Goal: Task Accomplishment & Management: Manage account settings

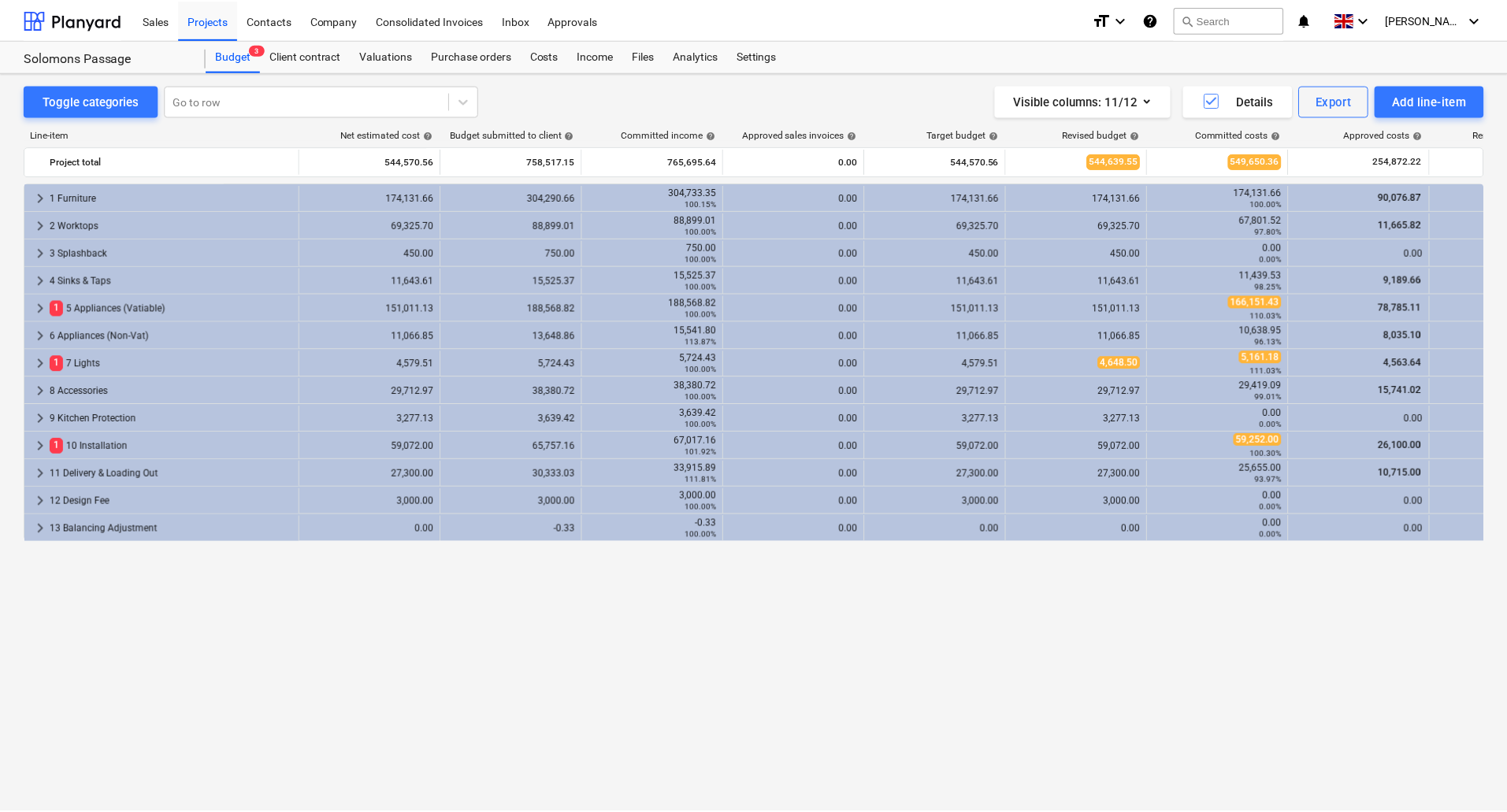
scroll to position [0, 379]
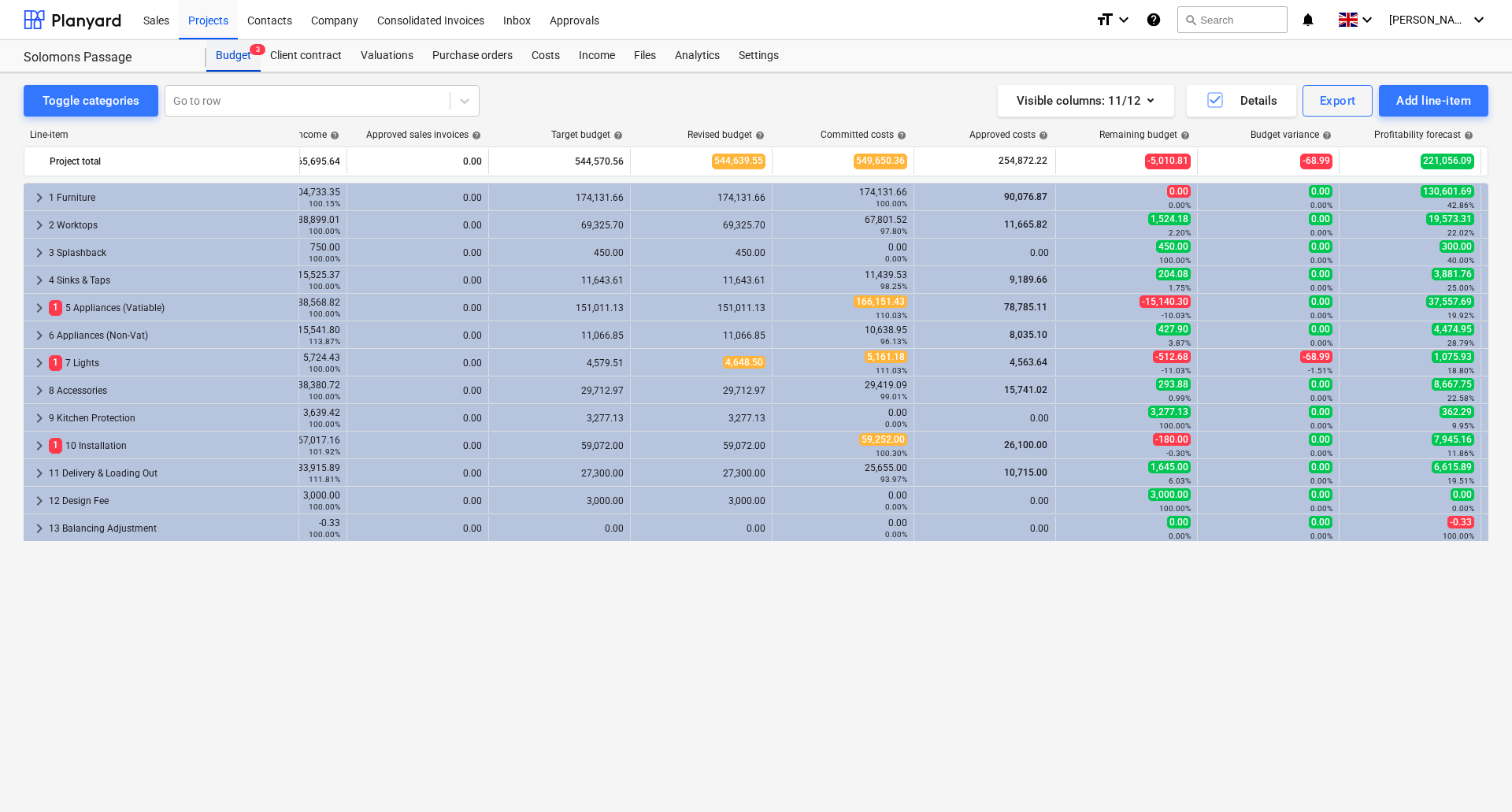
click at [238, 58] on div "Budget 3" at bounding box center [233, 56] width 54 height 32
click at [211, 16] on div "Projects" at bounding box center [208, 19] width 59 height 40
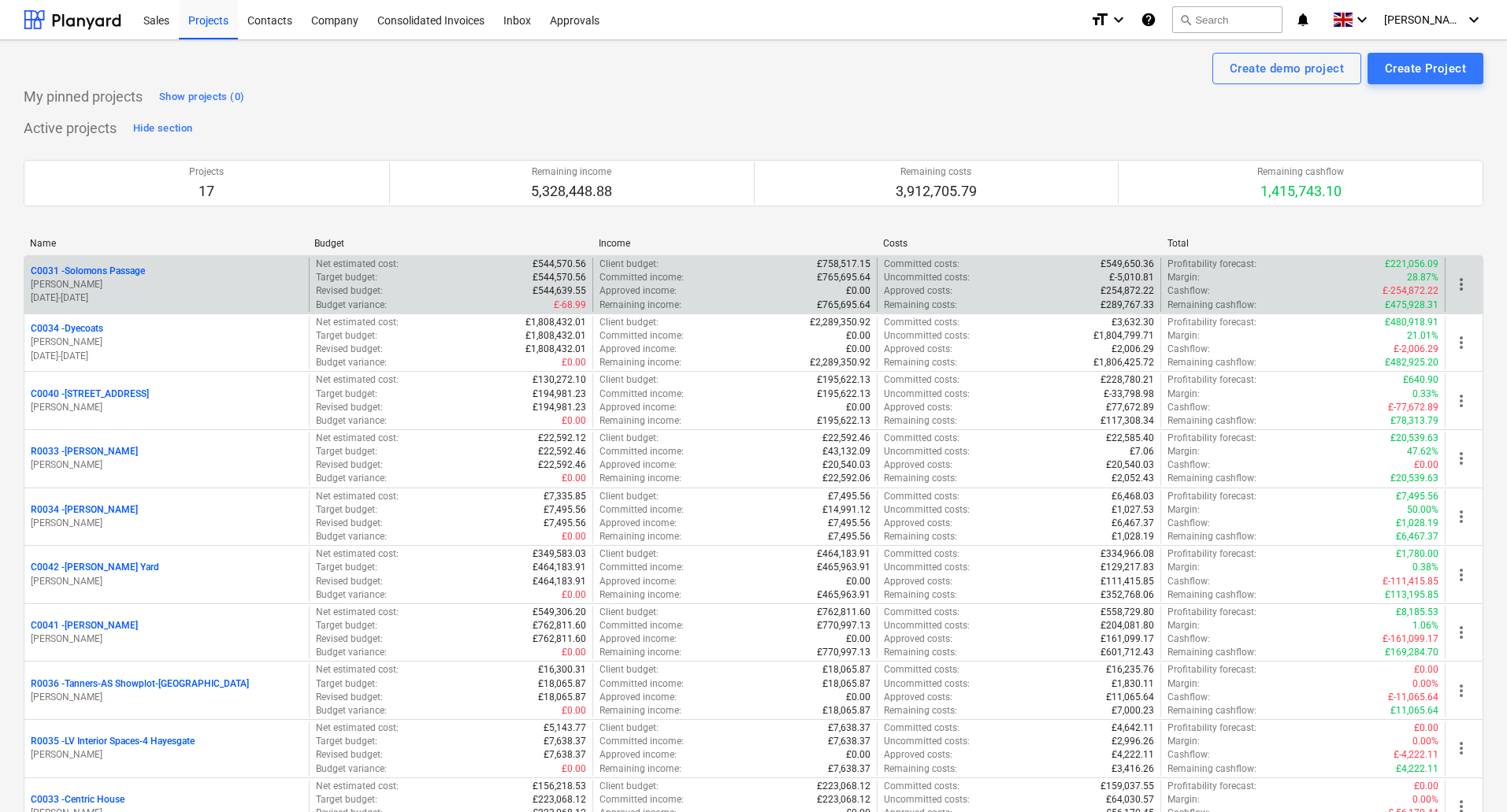
click at [84, 274] on p "C0031 - Solomons Passage" at bounding box center [88, 271] width 114 height 13
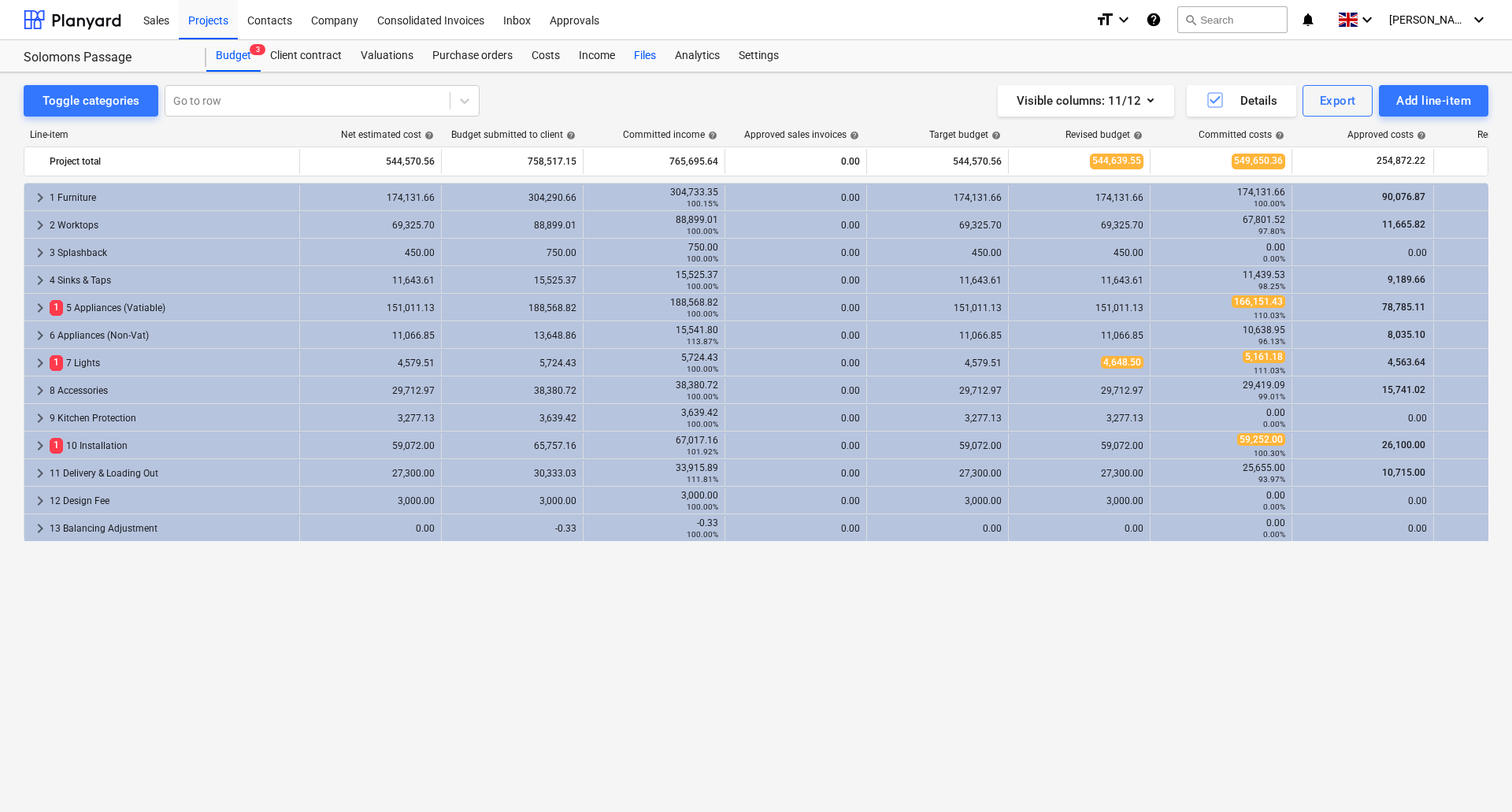
click at [640, 50] on div "Files" at bounding box center [645, 56] width 41 height 32
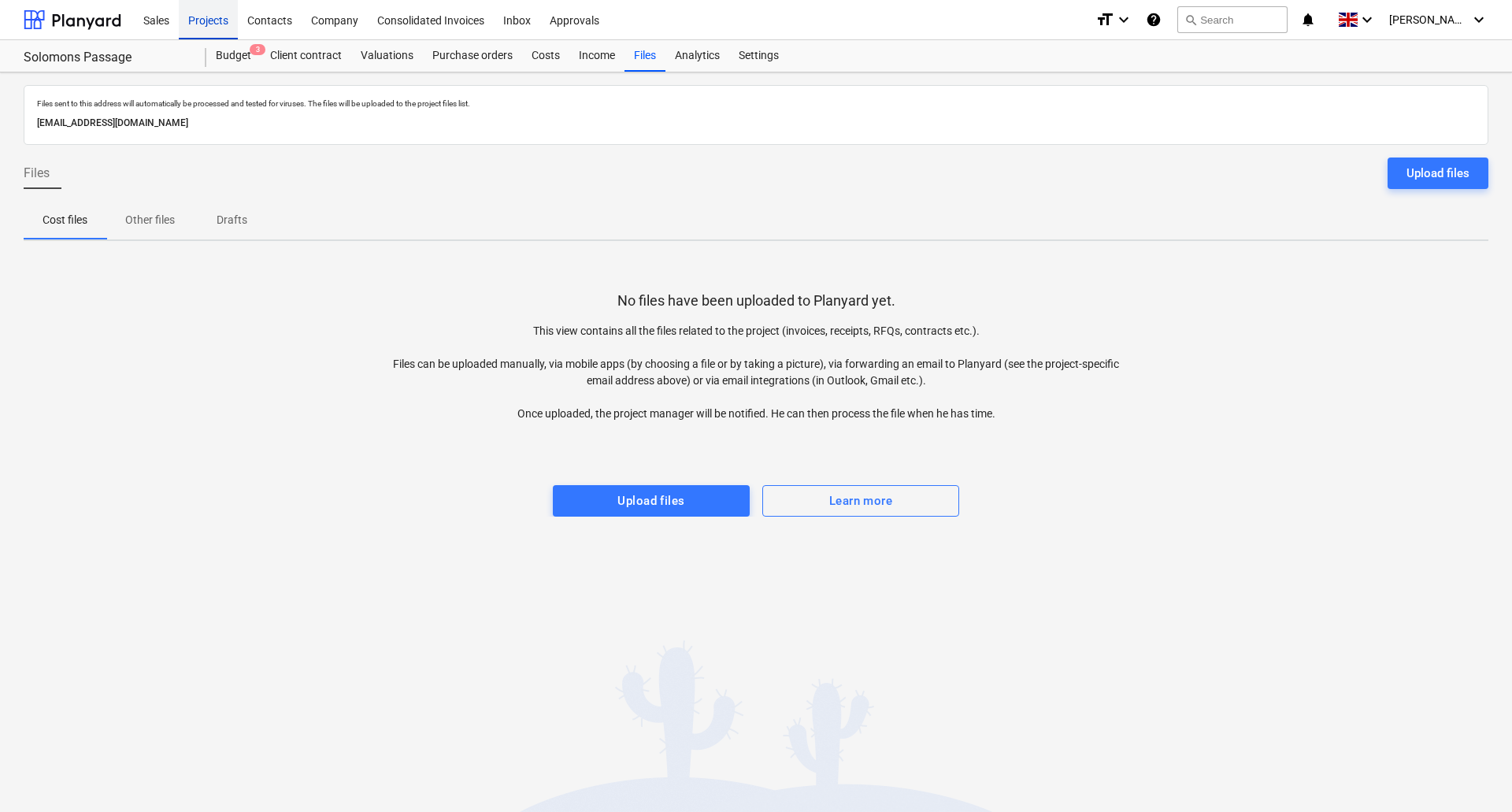
click at [229, 25] on div "Projects" at bounding box center [208, 19] width 59 height 40
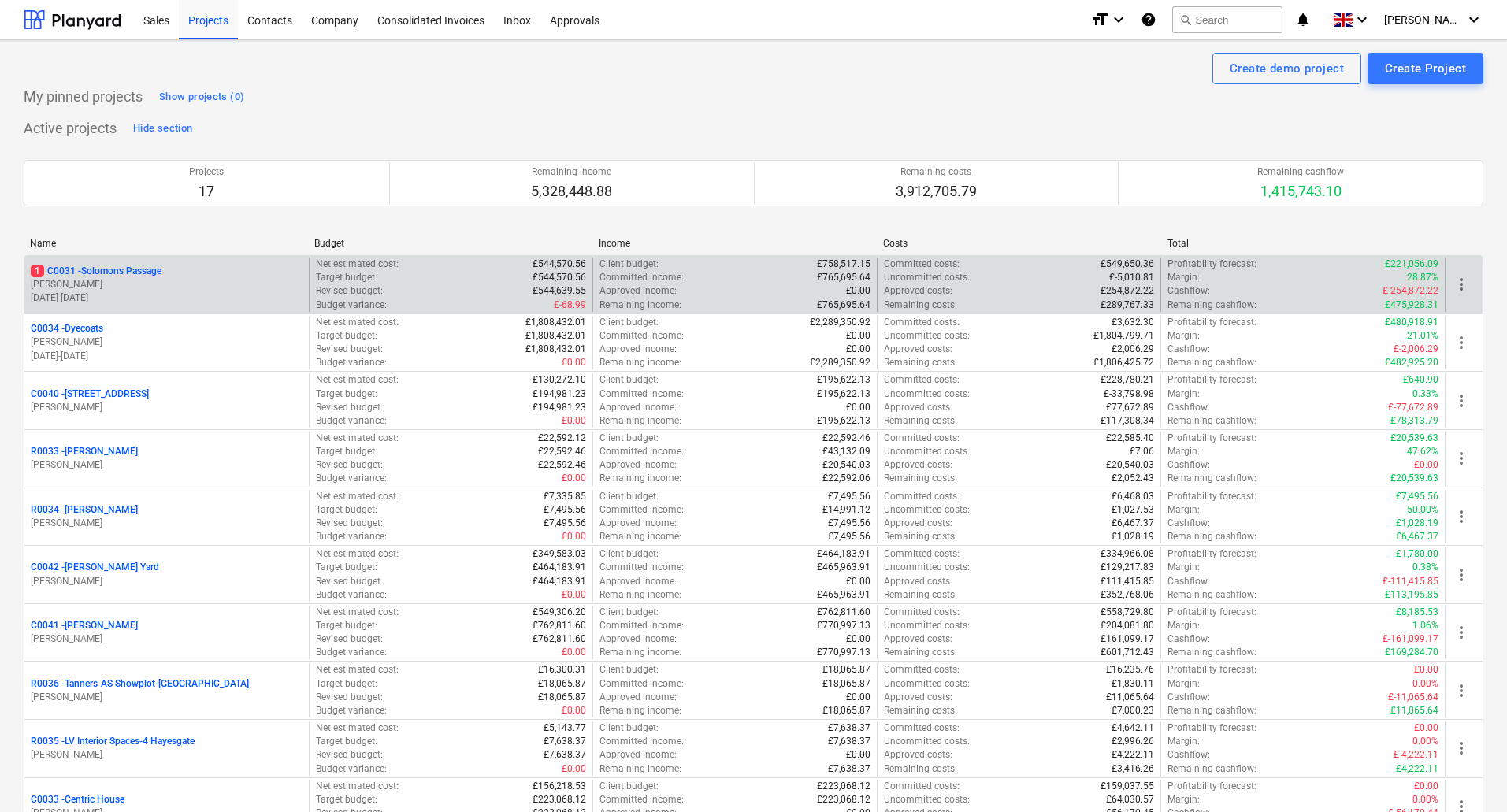
click at [136, 259] on div "1 C0031 - Solomons Passage [PERSON_NAME] [DATE] - [DATE]" at bounding box center [167, 285] width 285 height 54
click at [141, 269] on p "1 C0031 - Solomons Passage" at bounding box center [97, 271] width 131 height 13
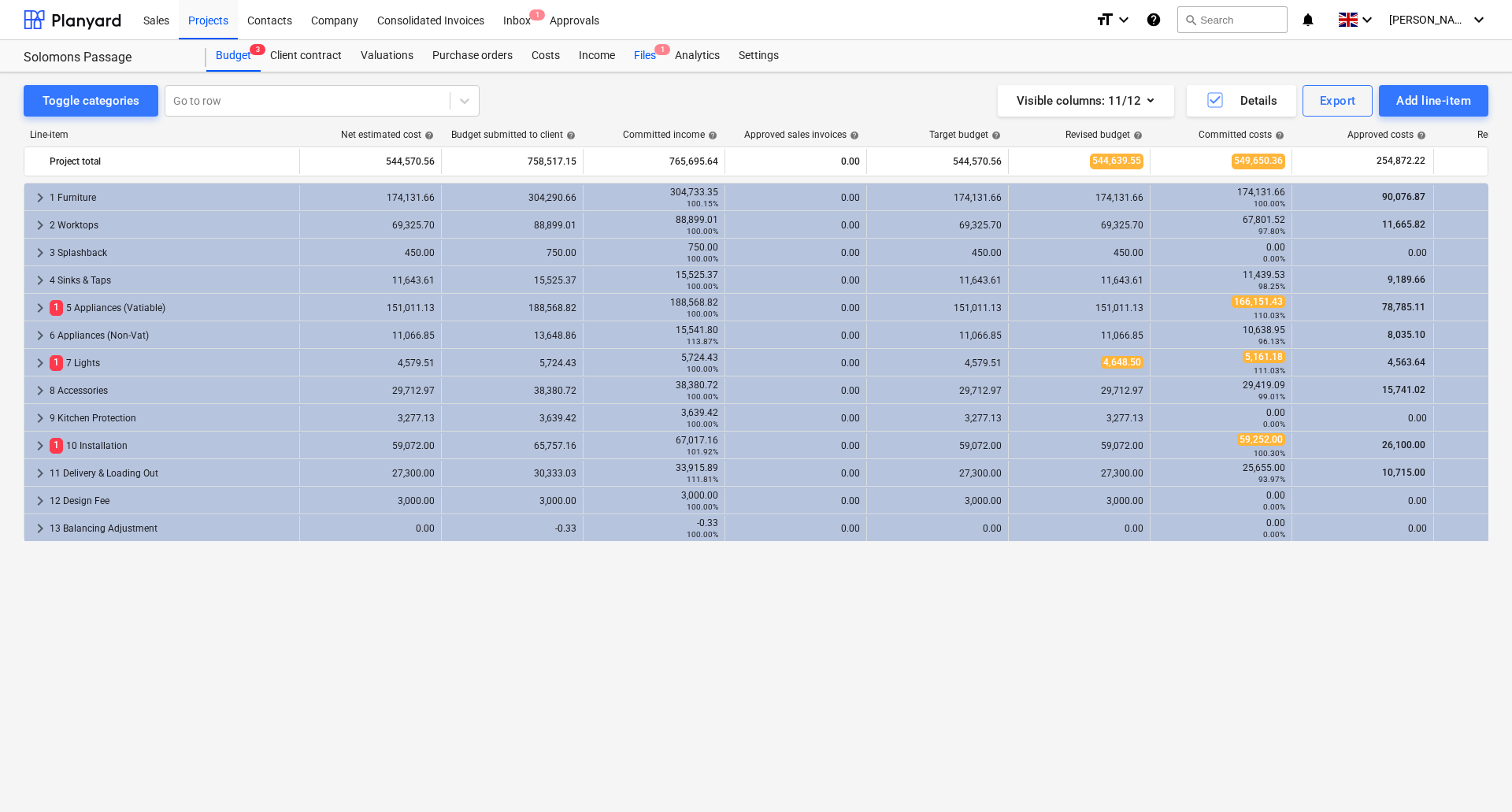
click at [655, 47] on span "1" at bounding box center [663, 50] width 16 height 11
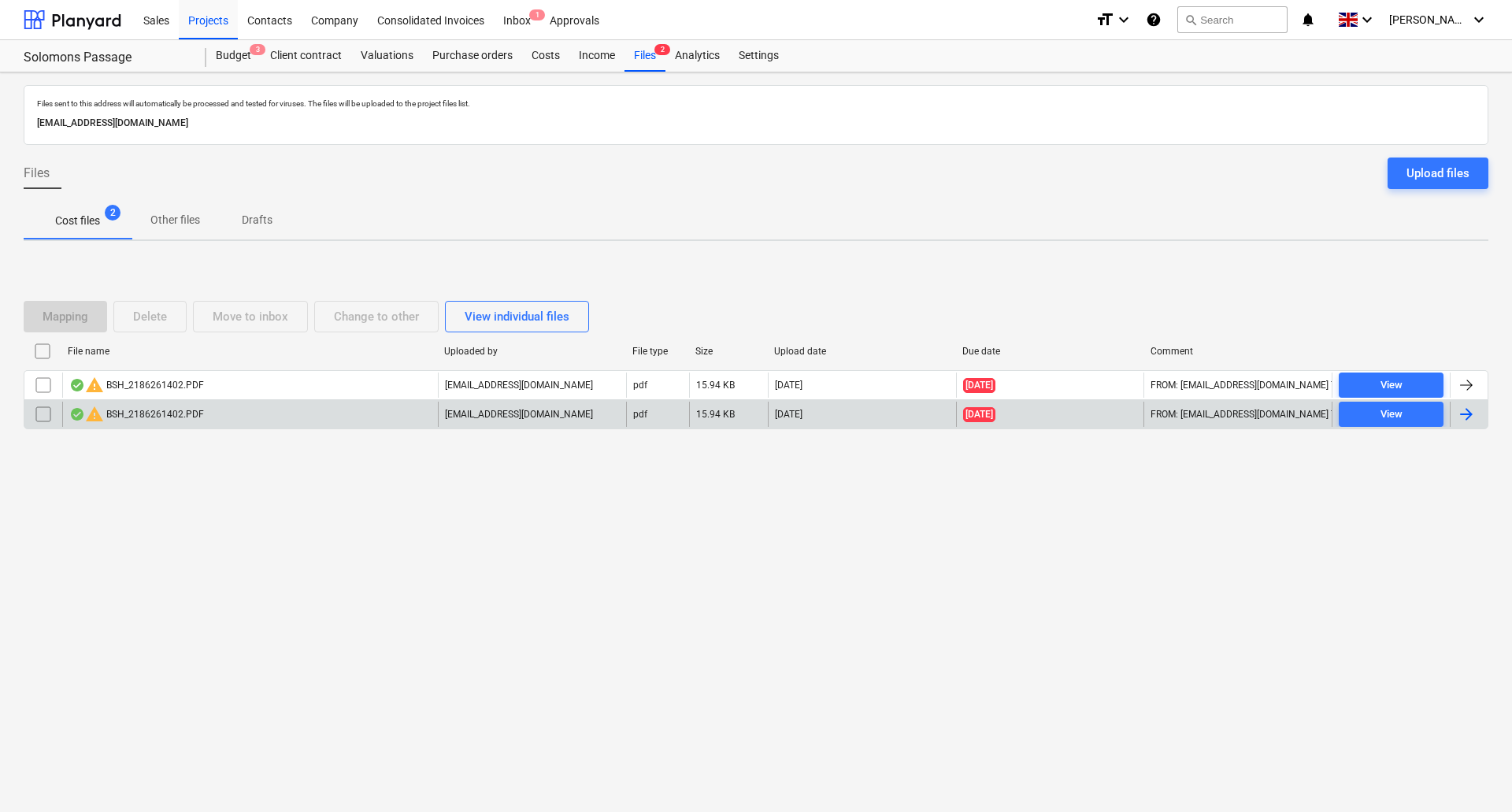
click at [329, 416] on div "warning BSH_2186261402.PDF" at bounding box center [250, 414] width 376 height 25
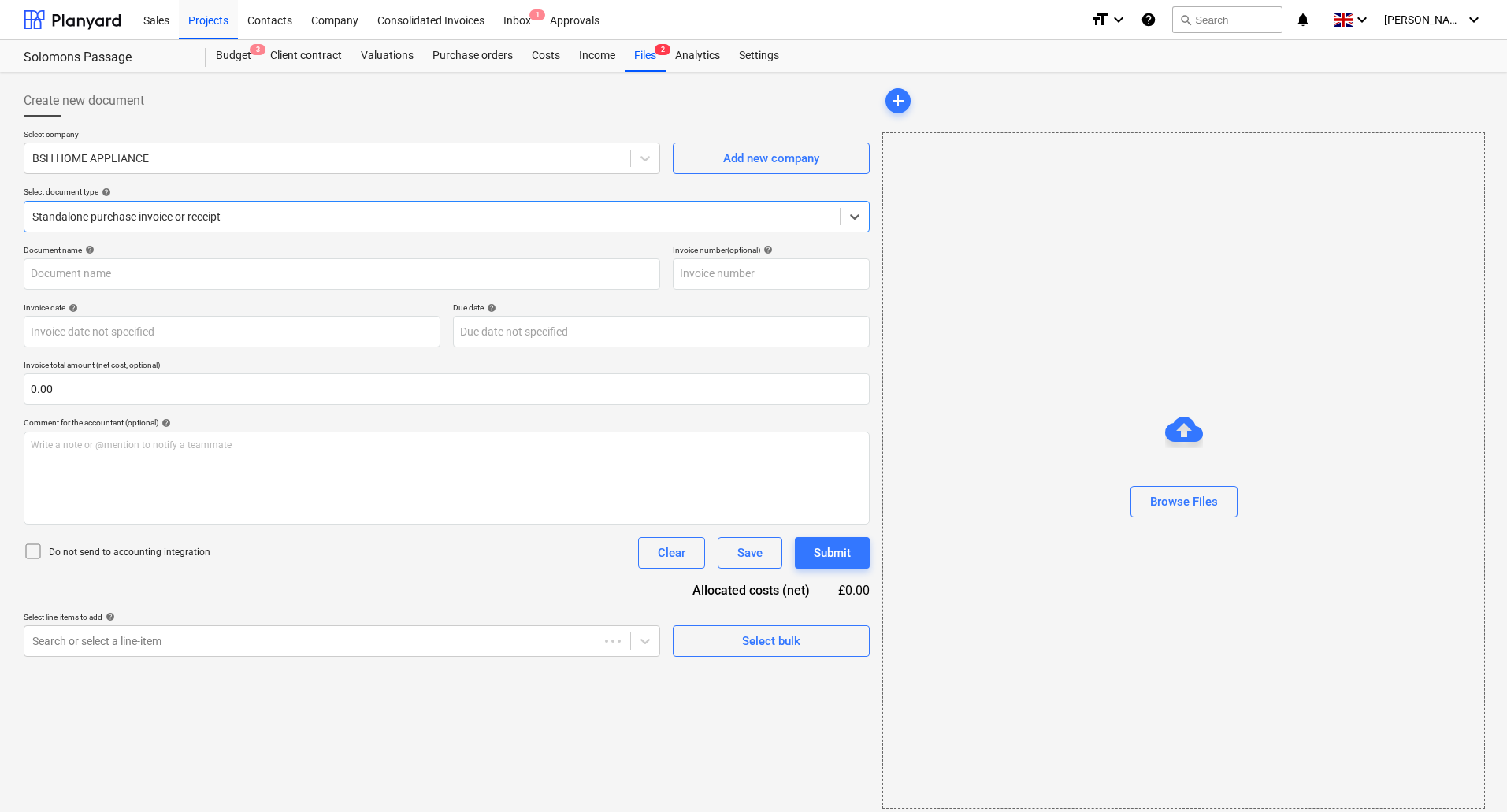
type input "2186261402"
type input "[DATE]"
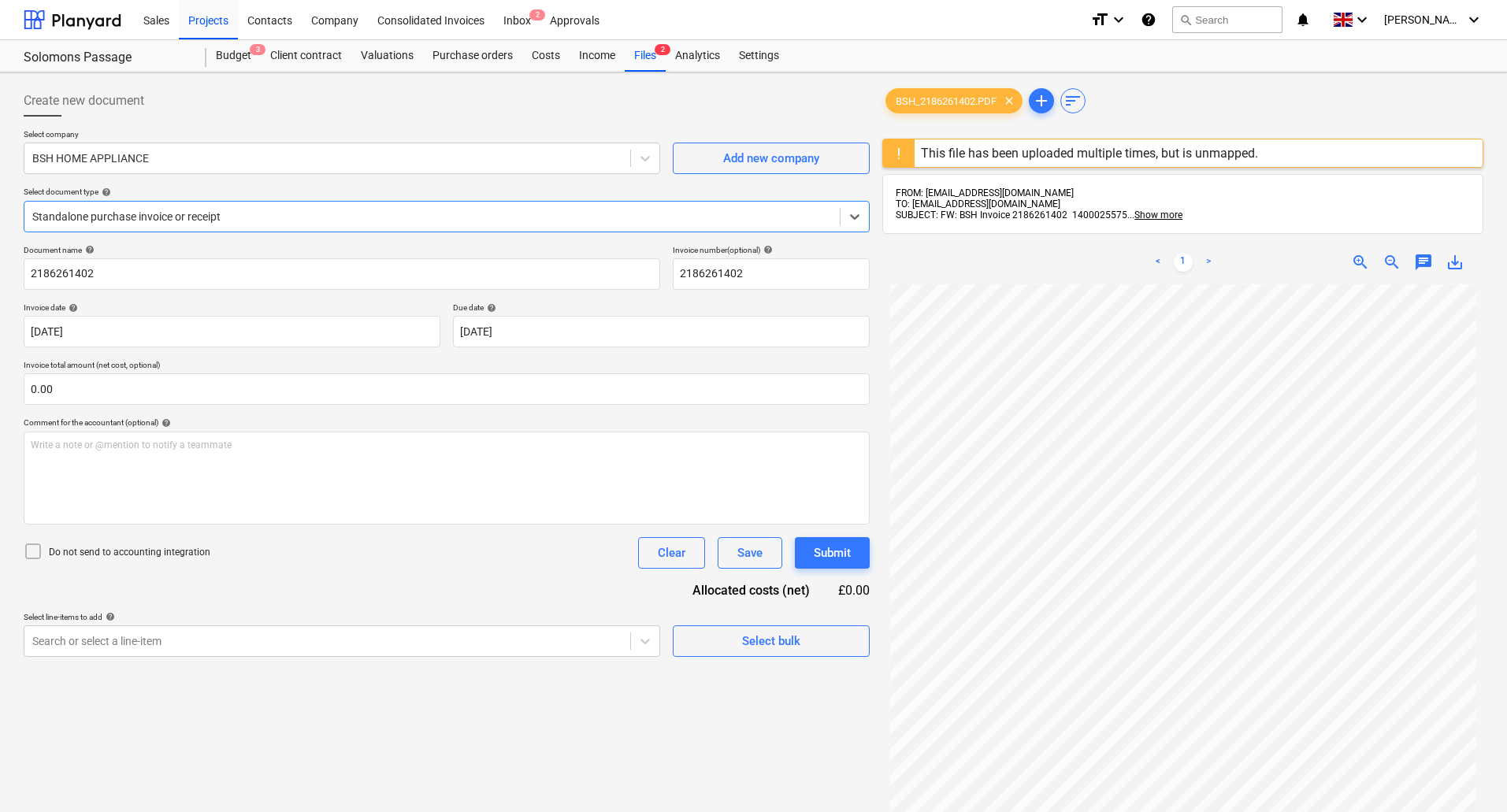
scroll to position [64, 0]
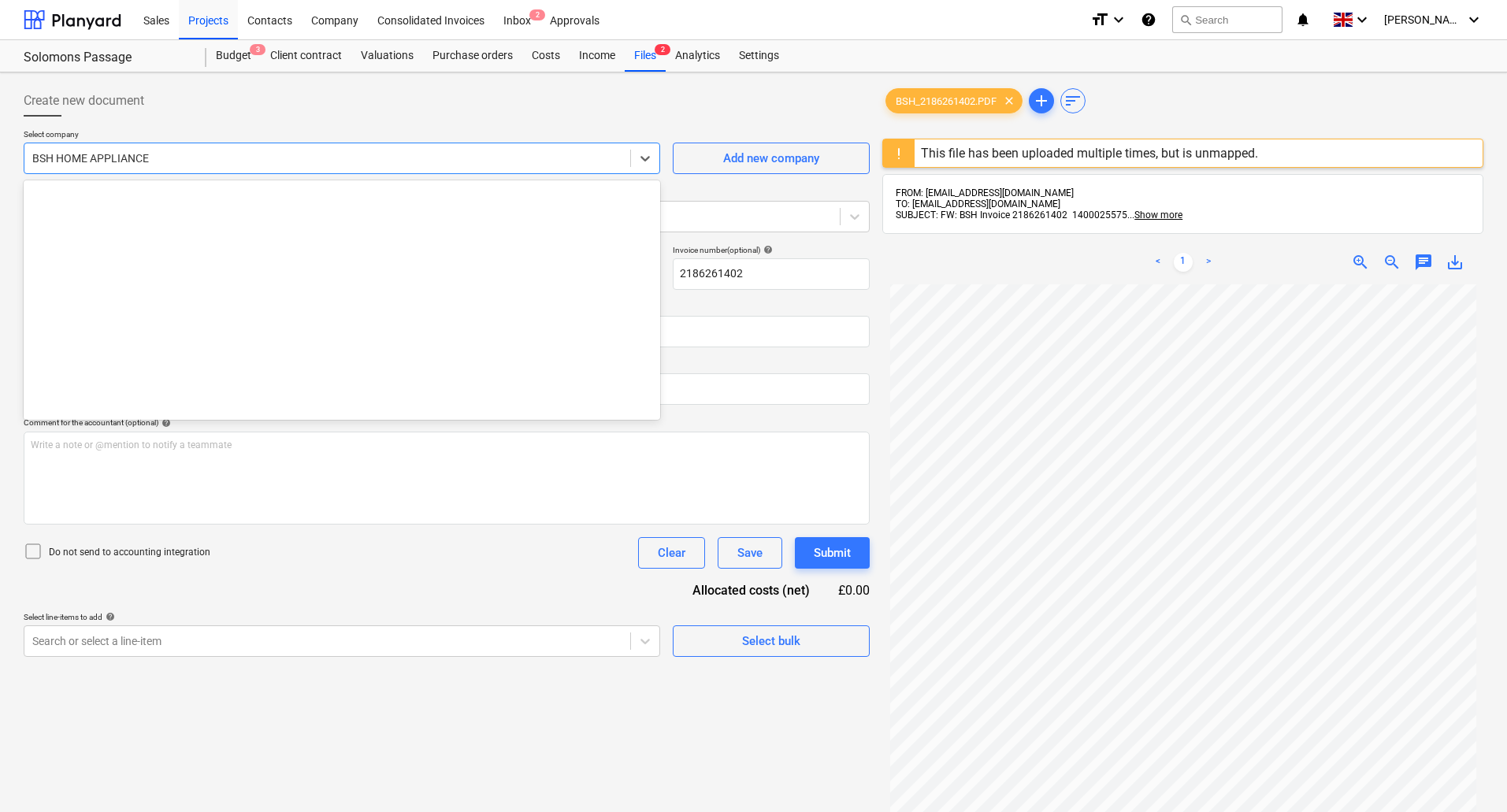
click at [227, 151] on div at bounding box center [327, 159] width 590 height 16
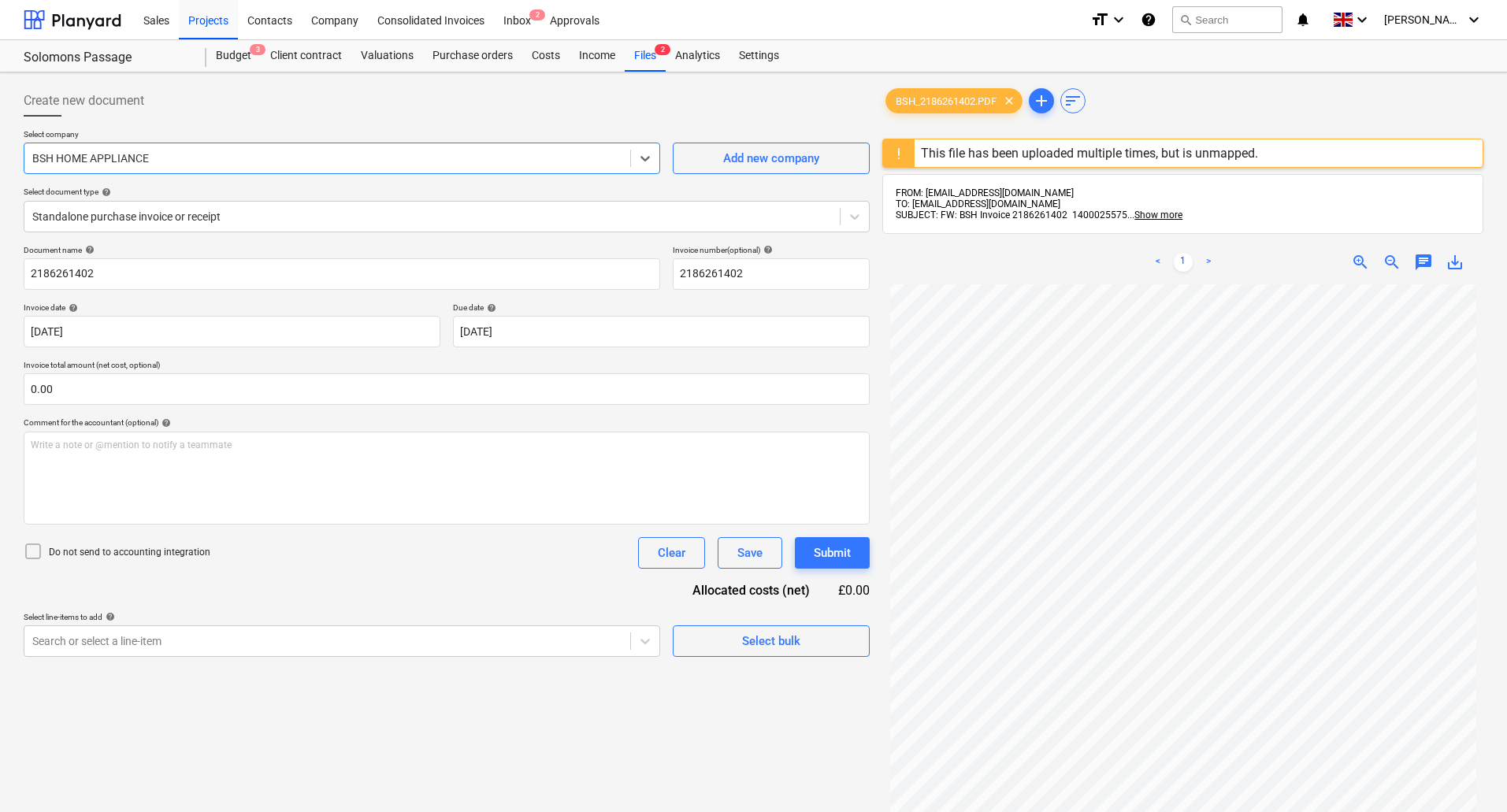
click at [227, 151] on div at bounding box center [327, 159] width 590 height 16
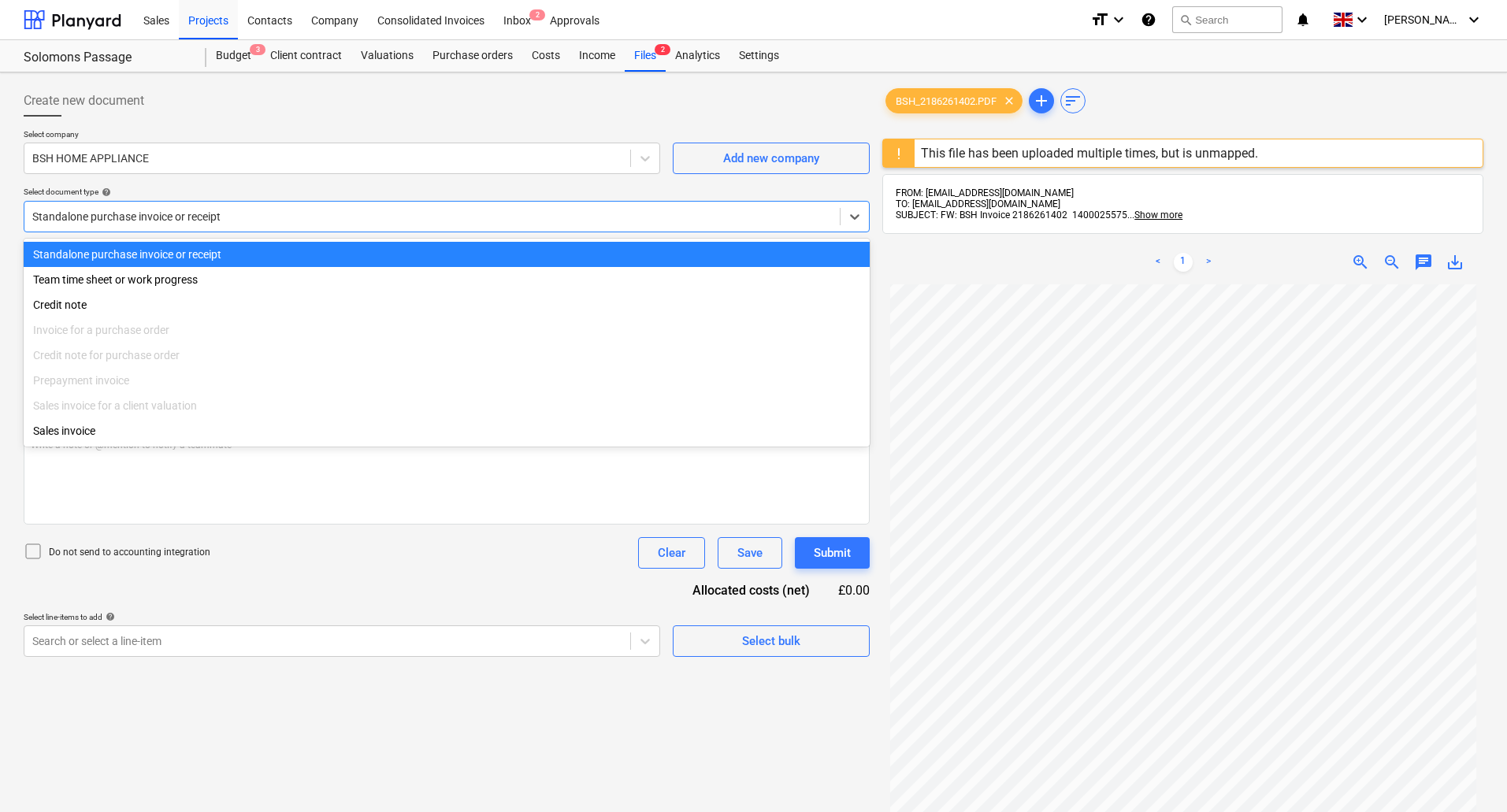
click at [209, 216] on div at bounding box center [432, 217] width 800 height 16
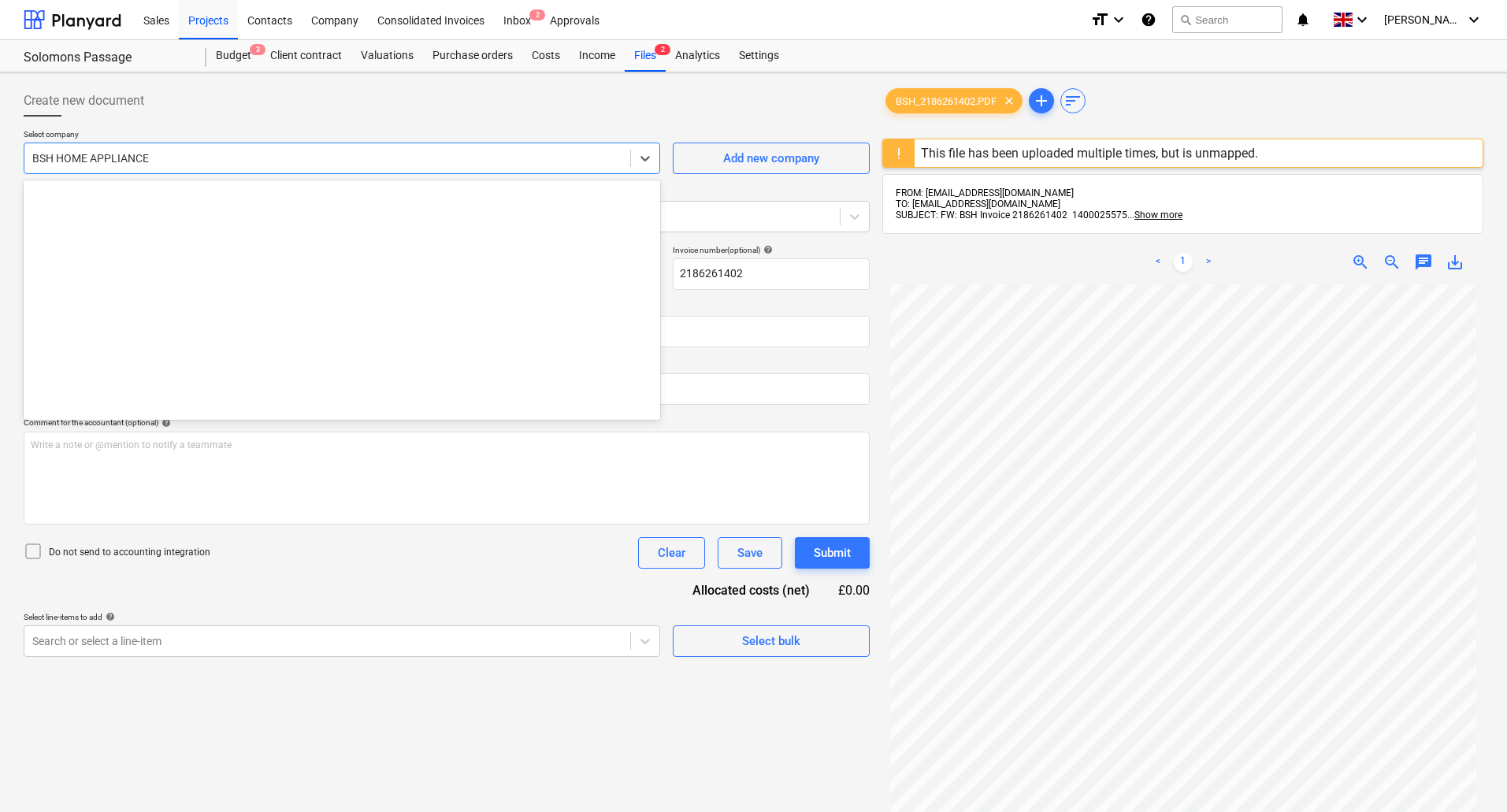
click at [208, 160] on div at bounding box center [327, 159] width 590 height 16
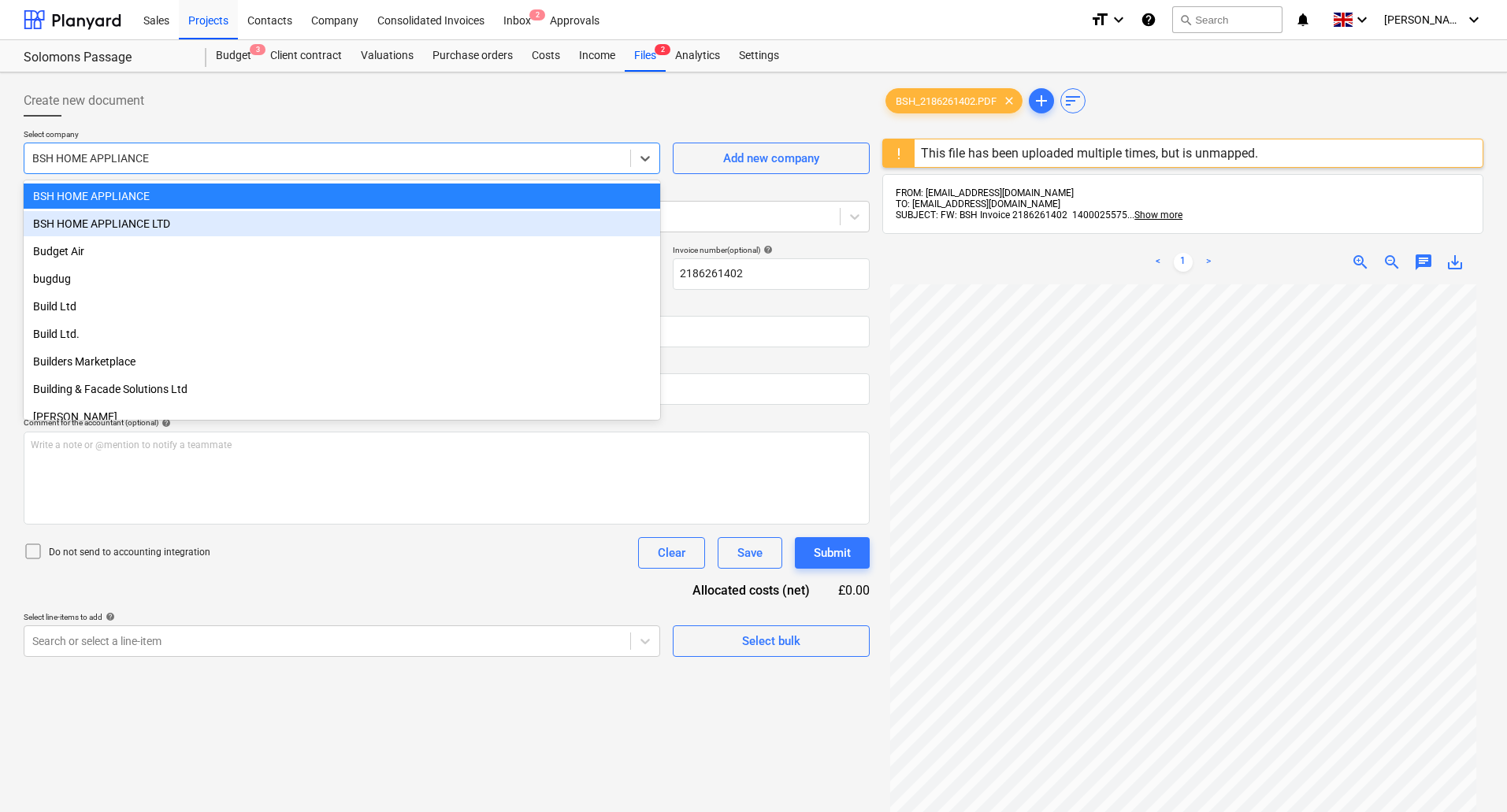
click at [197, 220] on div "BSH HOME APPLIANCE LTD" at bounding box center [342, 223] width 636 height 25
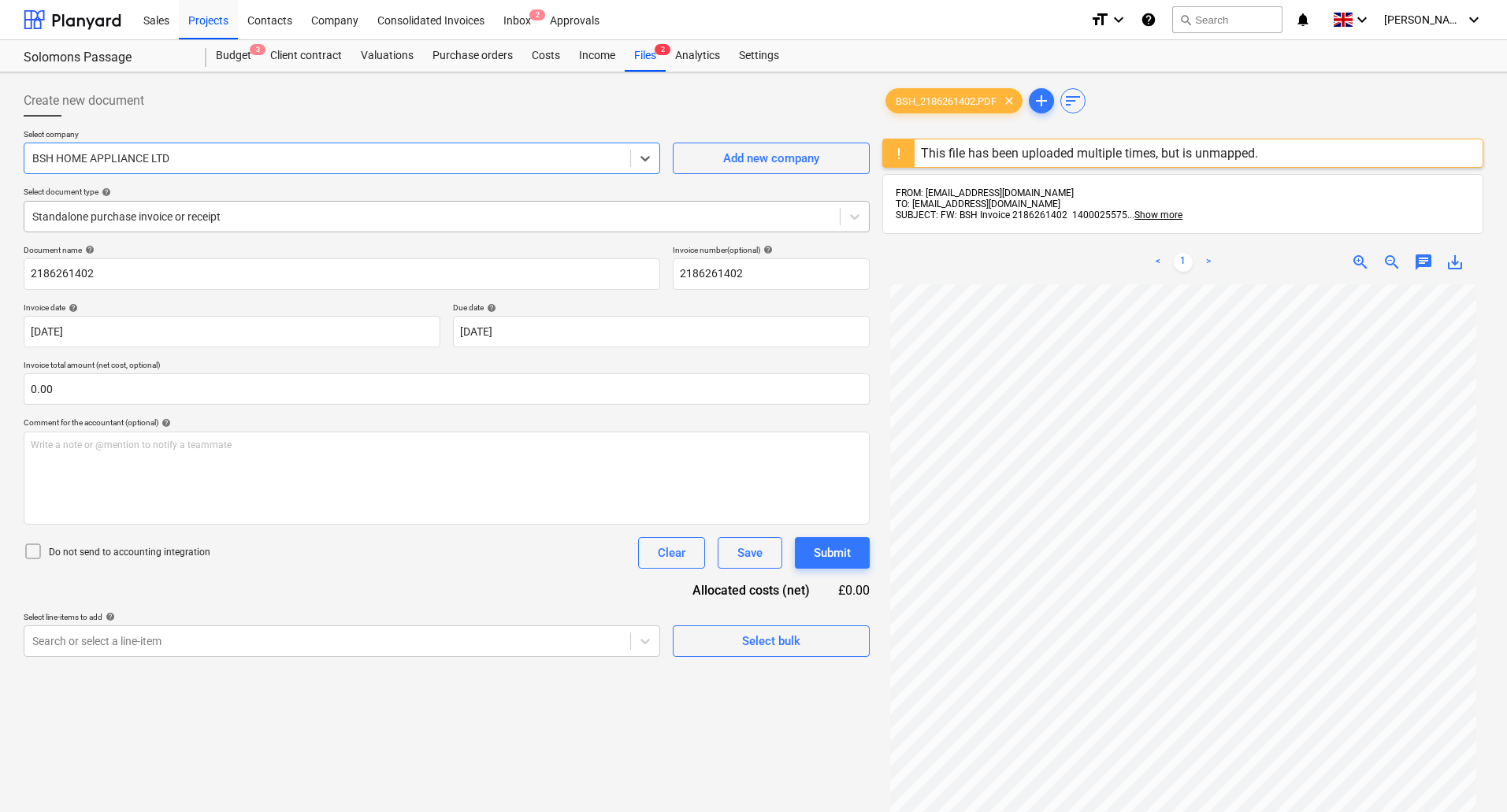
click at [195, 217] on div at bounding box center [432, 217] width 800 height 16
click at [191, 216] on div at bounding box center [432, 217] width 800 height 16
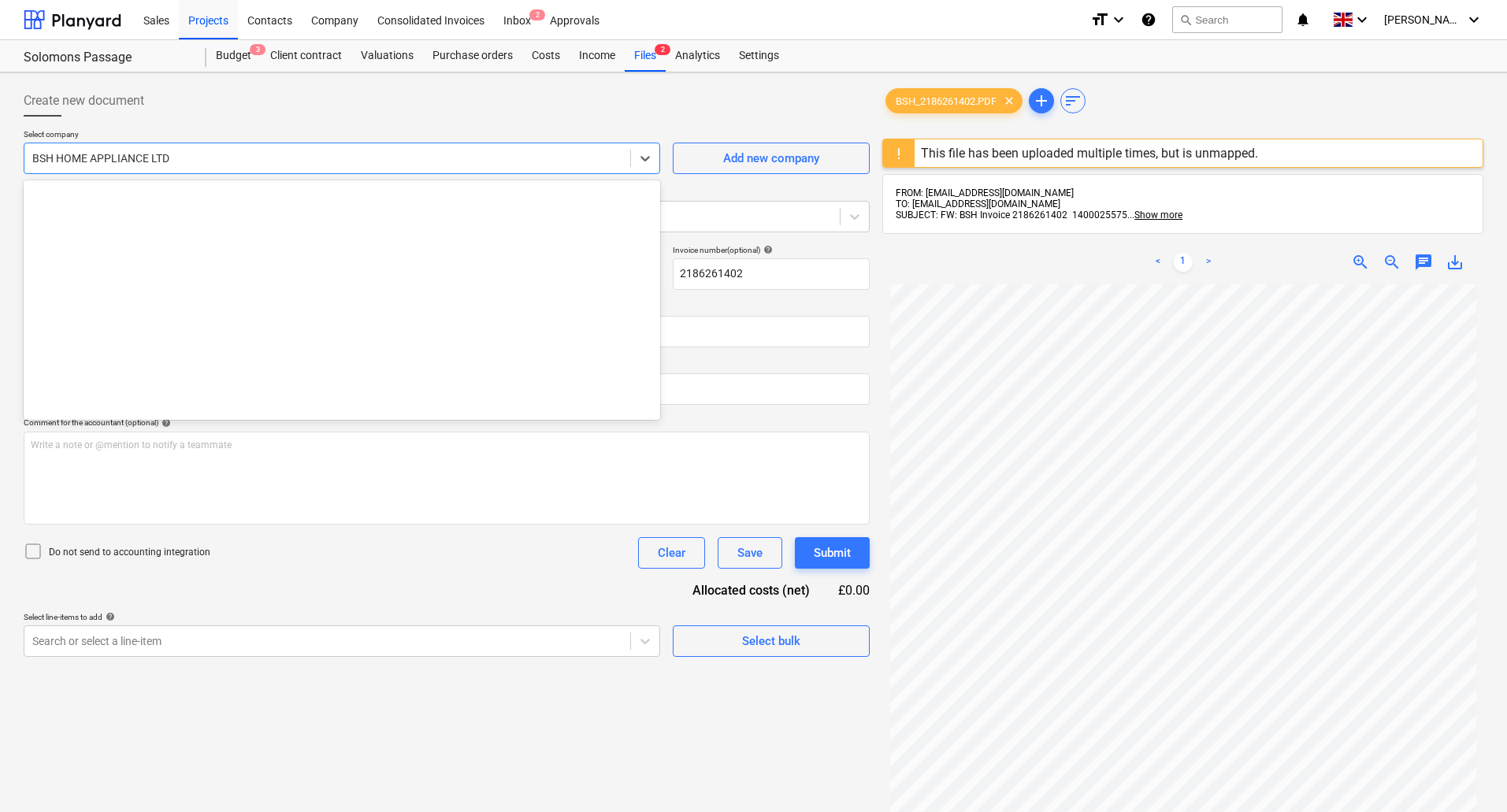
click at [190, 152] on div at bounding box center [327, 159] width 590 height 16
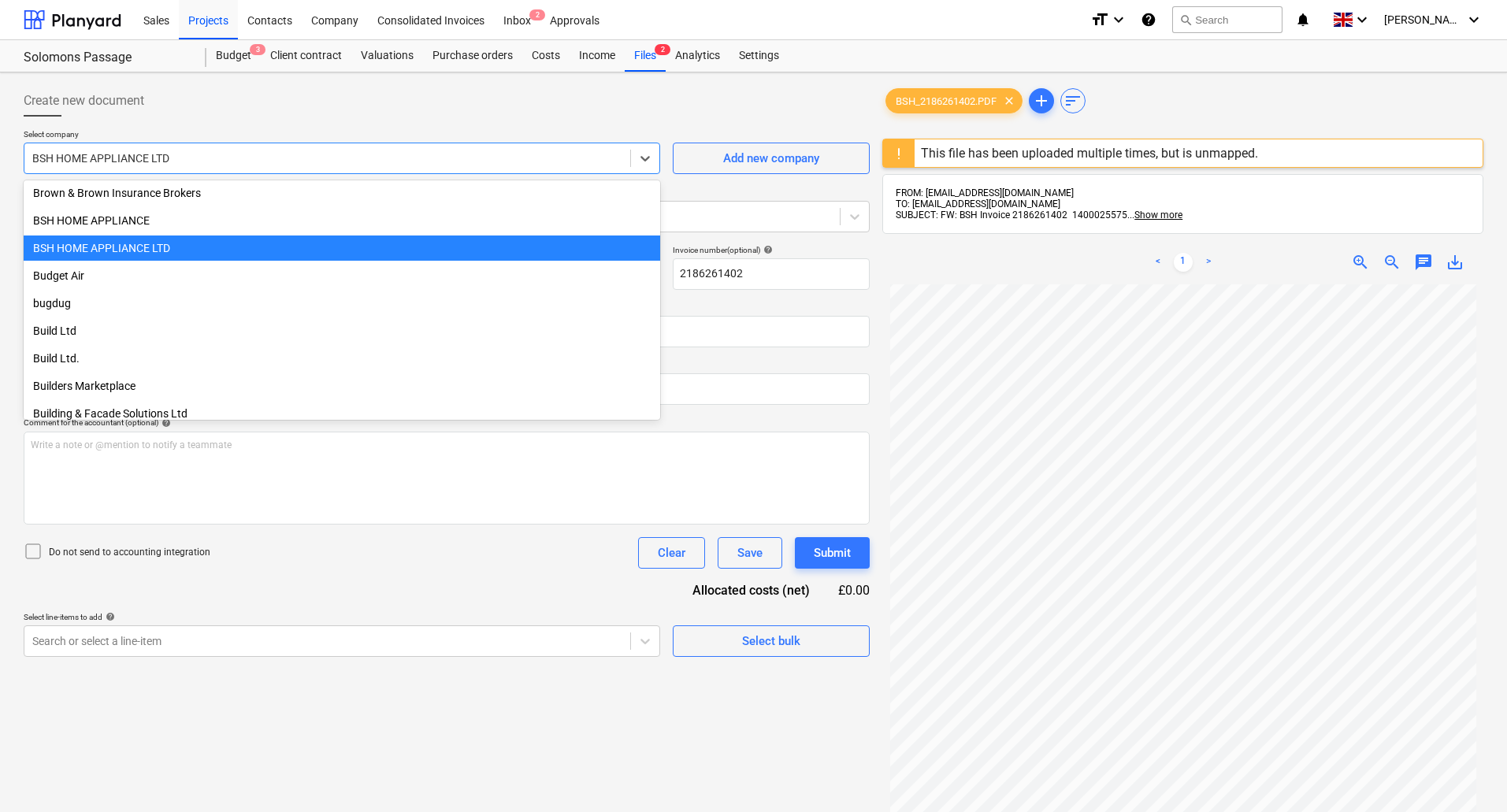
scroll to position [4196, 0]
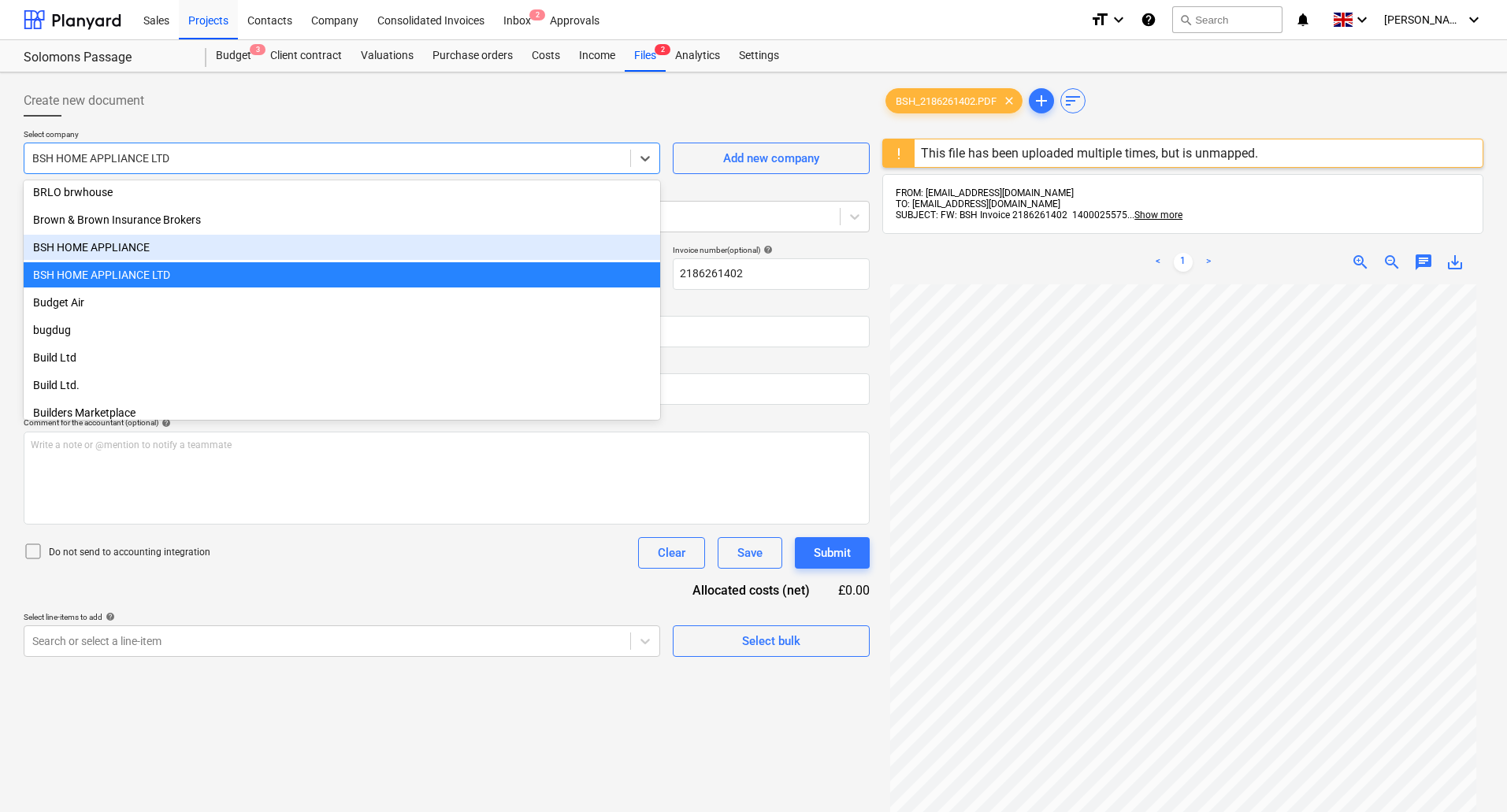
click at [190, 244] on div "BSH HOME APPLIANCE" at bounding box center [342, 247] width 636 height 25
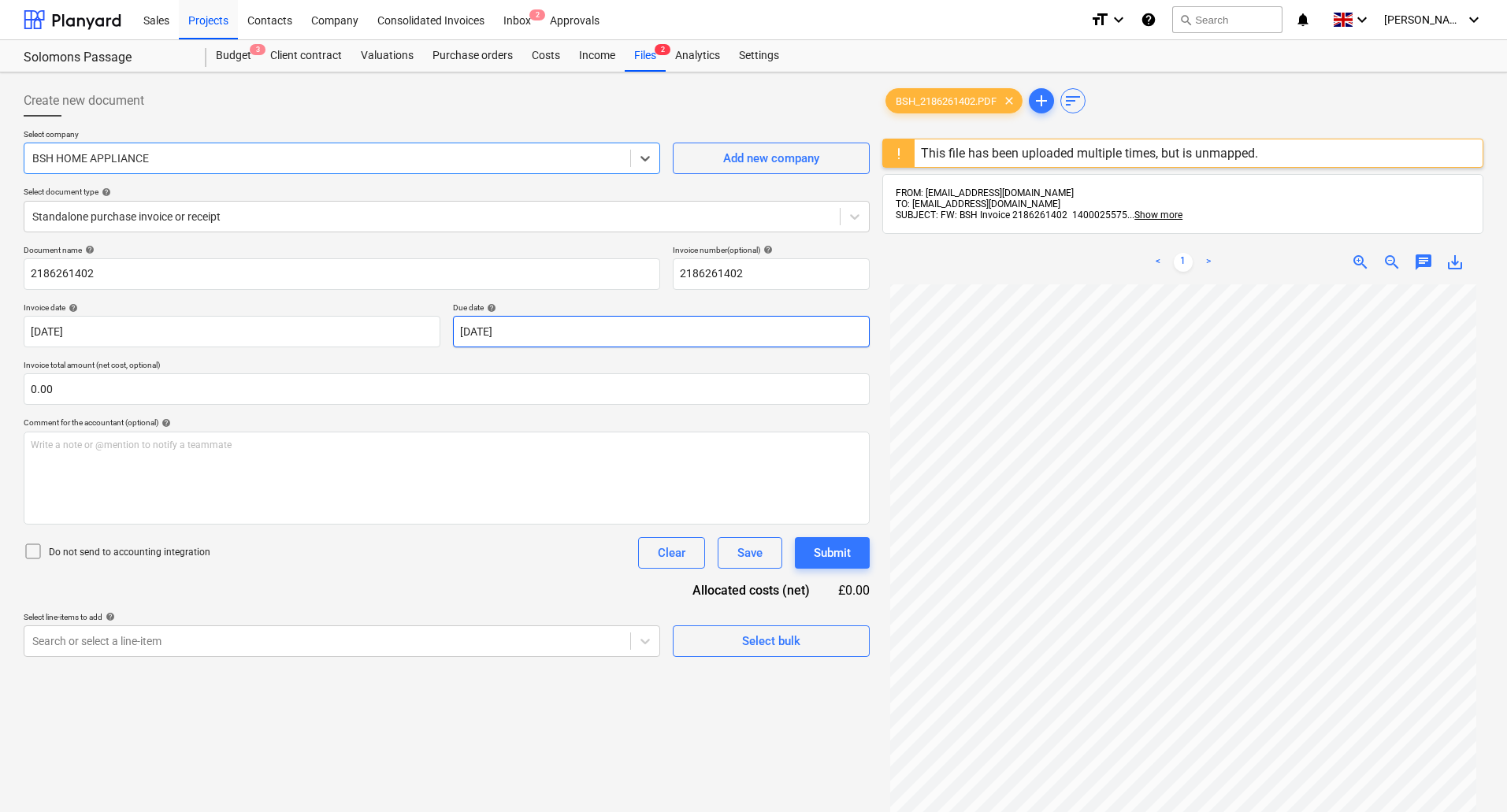
click at [678, 342] on body "Sales Projects Contacts Company Consolidated Invoices Inbox 2 Approvals format_…" at bounding box center [754, 406] width 1507 height 812
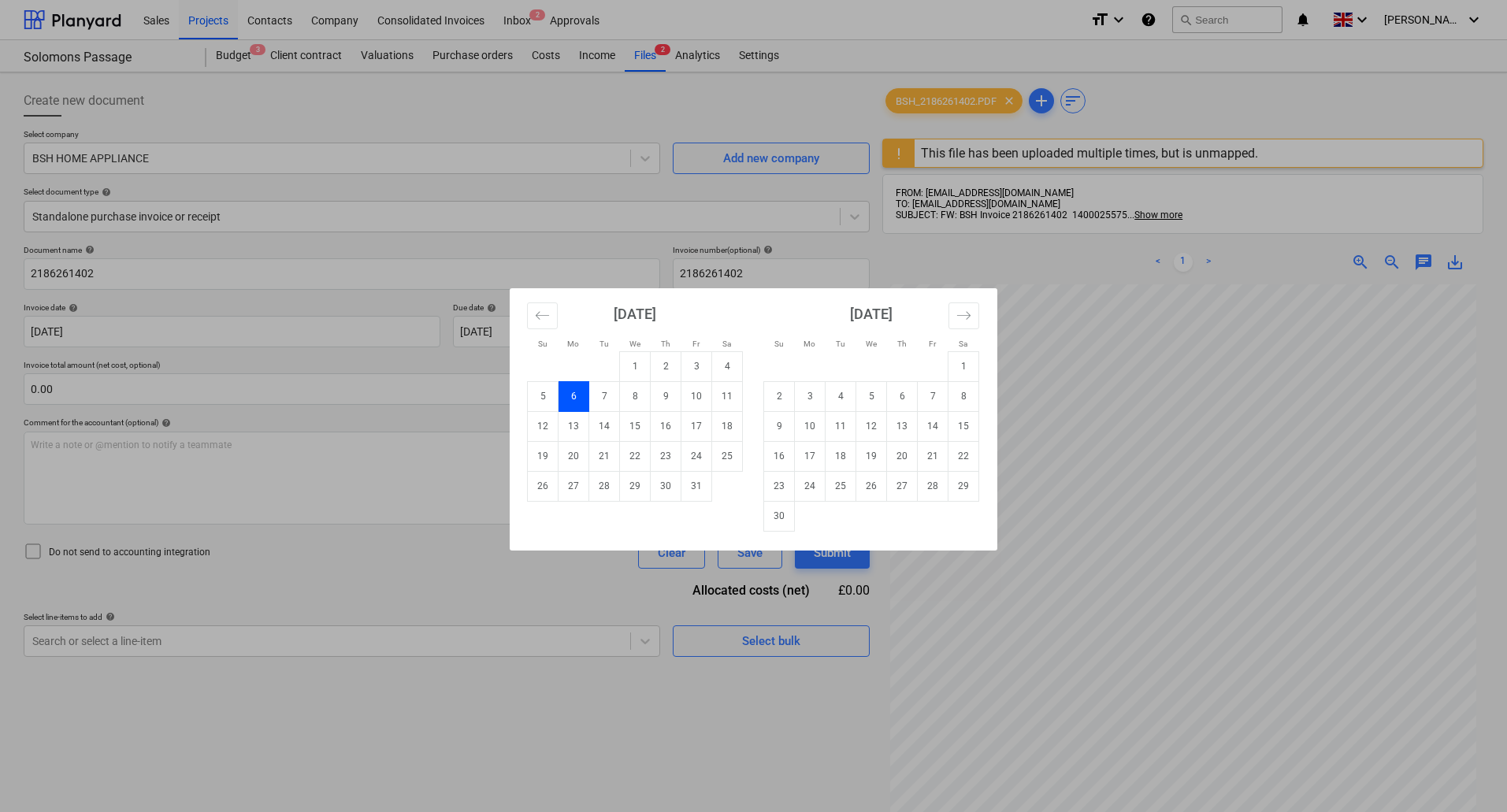
click at [758, 519] on div "[DATE] 1 2 3 4 5 6 7 8 9 10 11 12 13 14 15 16 17 18 19 20 21 22 23 24 25 26 27 …" at bounding box center [871, 410] width 237 height 244
click at [774, 515] on td "30" at bounding box center [779, 516] width 31 height 30
type input "[DATE]"
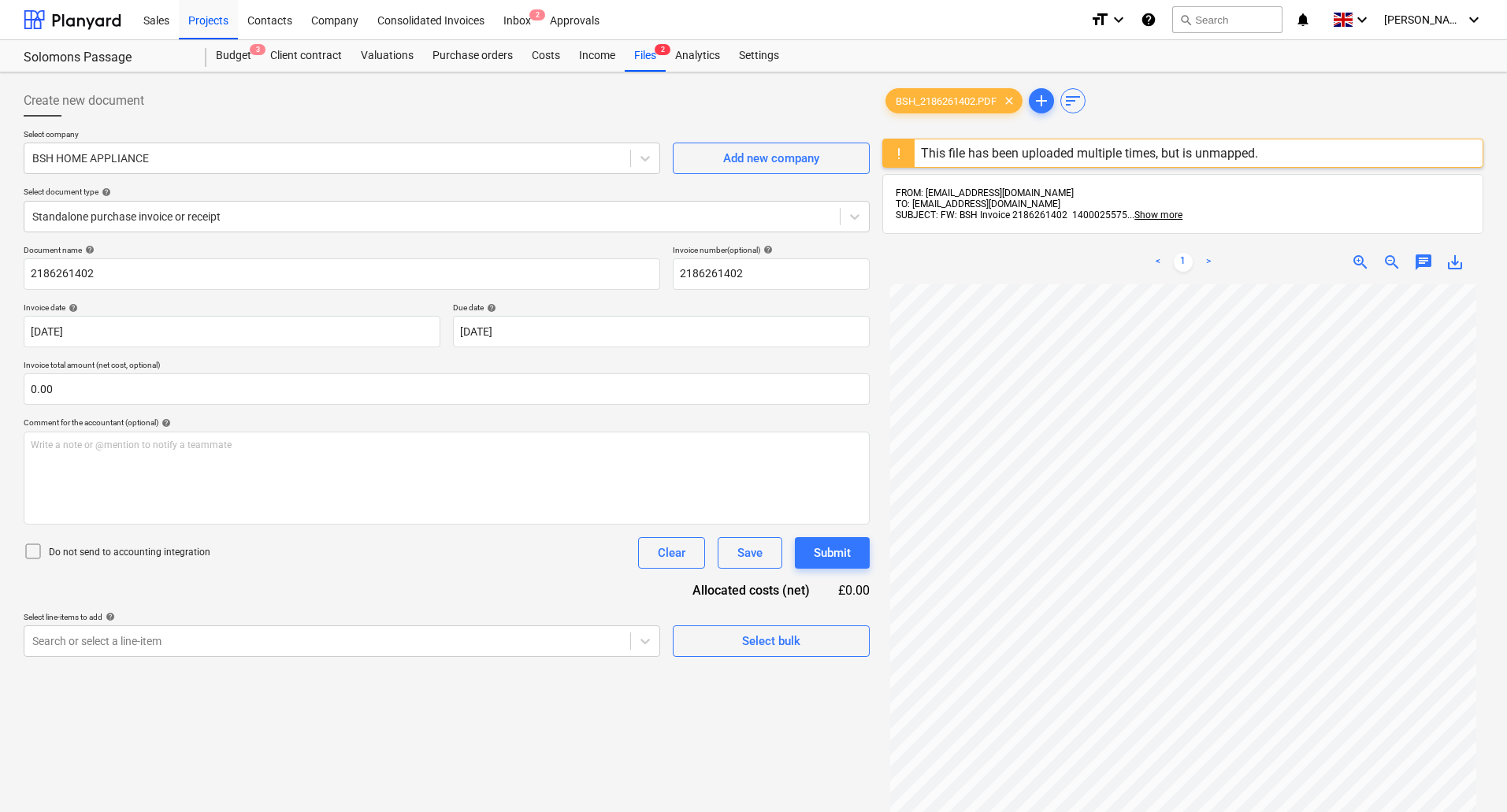
click at [498, 556] on div "Do not send to accounting integration Clear Save Submit" at bounding box center [447, 553] width 847 height 32
click at [647, 643] on body "Sales Projects Contacts Company Consolidated Invoices Inbox 2 Approvals format_…" at bounding box center [754, 406] width 1507 height 812
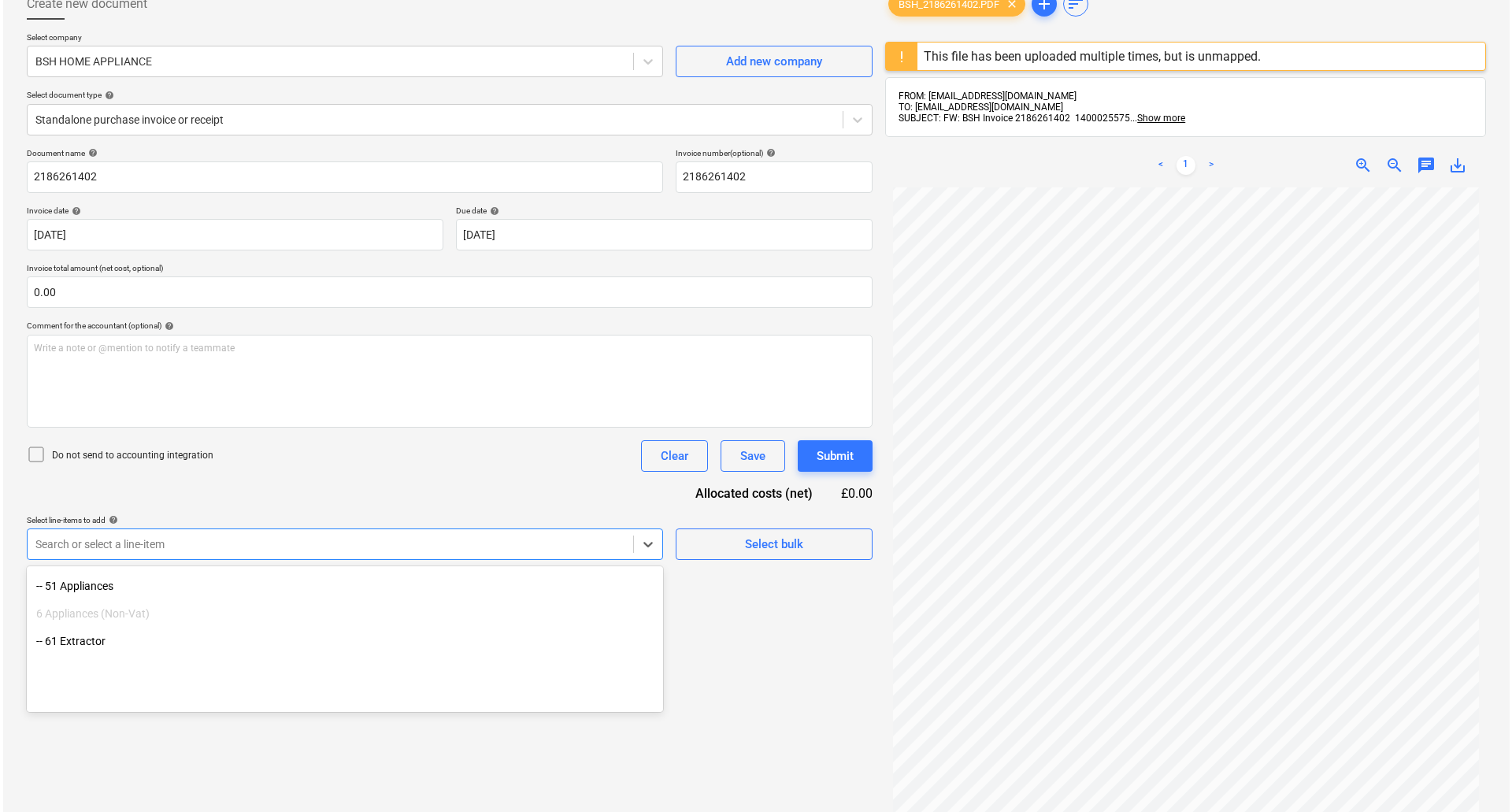
scroll to position [237, 0]
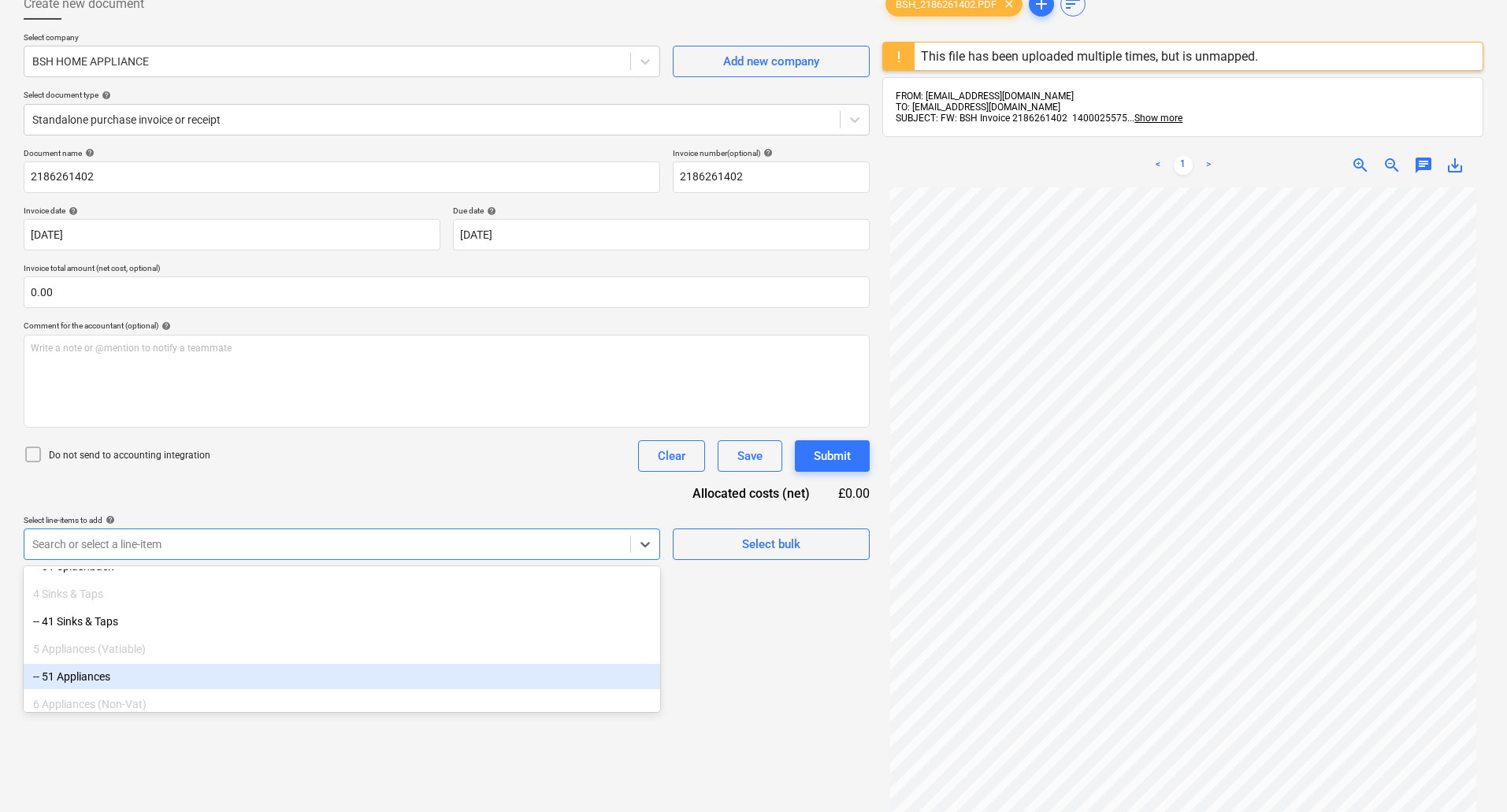
drag, startPoint x: 647, startPoint y: 643, endPoint x: 144, endPoint y: 669, distance: 503.7
click at [142, 683] on div "-- 51 Appliances" at bounding box center [342, 676] width 636 height 25
click at [736, 737] on div "Create new document Select company BSH HOME APPLIANCE Add new company Select do…" at bounding box center [447, 472] width 859 height 980
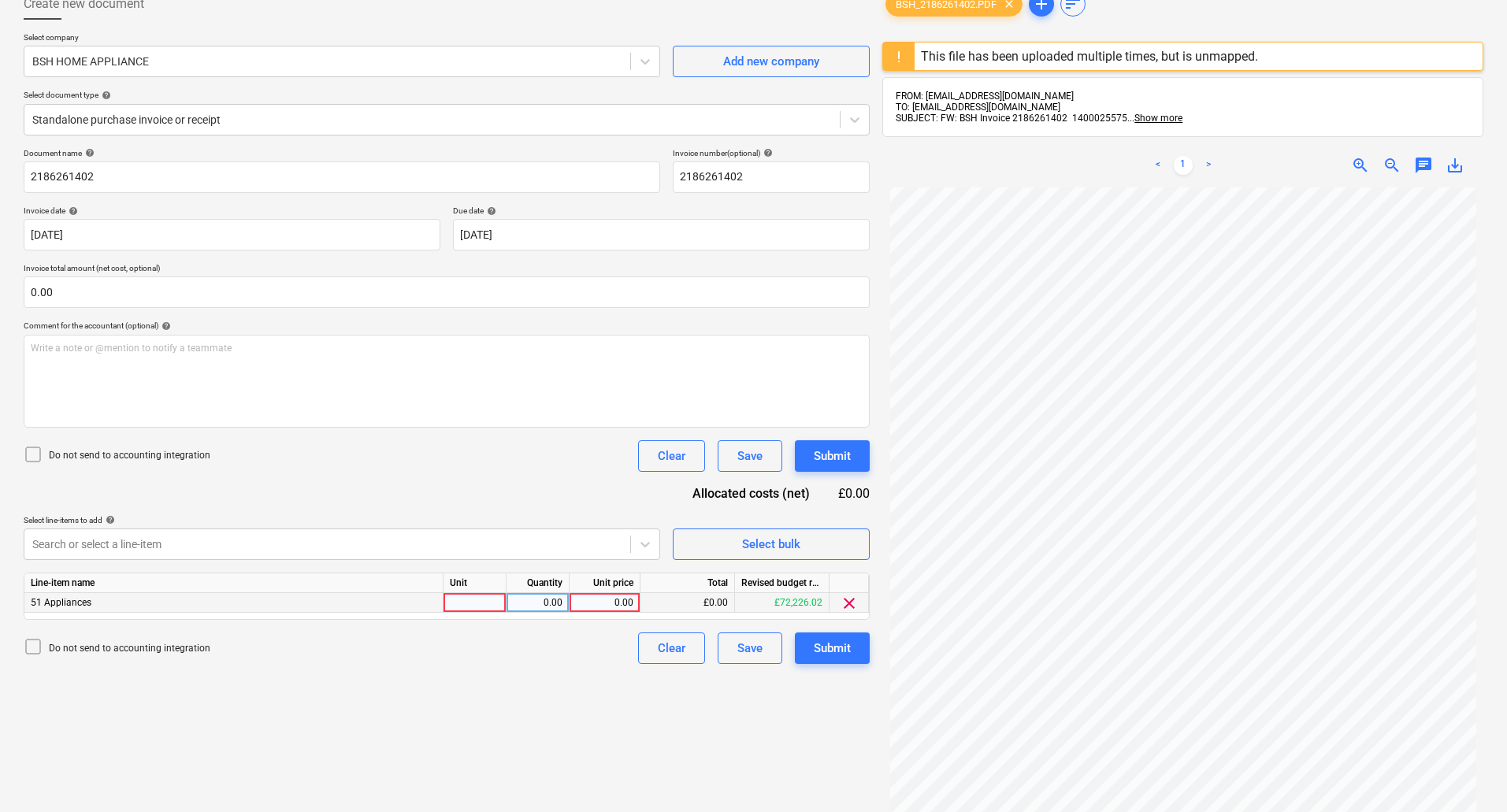
click at [611, 605] on div "0.00" at bounding box center [605, 603] width 58 height 20
type input "3897.42"
click at [831, 711] on div "Create new document Select company BSH HOME APPLIANCE Add new company Select do…" at bounding box center [447, 472] width 859 height 980
click at [850, 648] on div "Submit" at bounding box center [832, 648] width 37 height 20
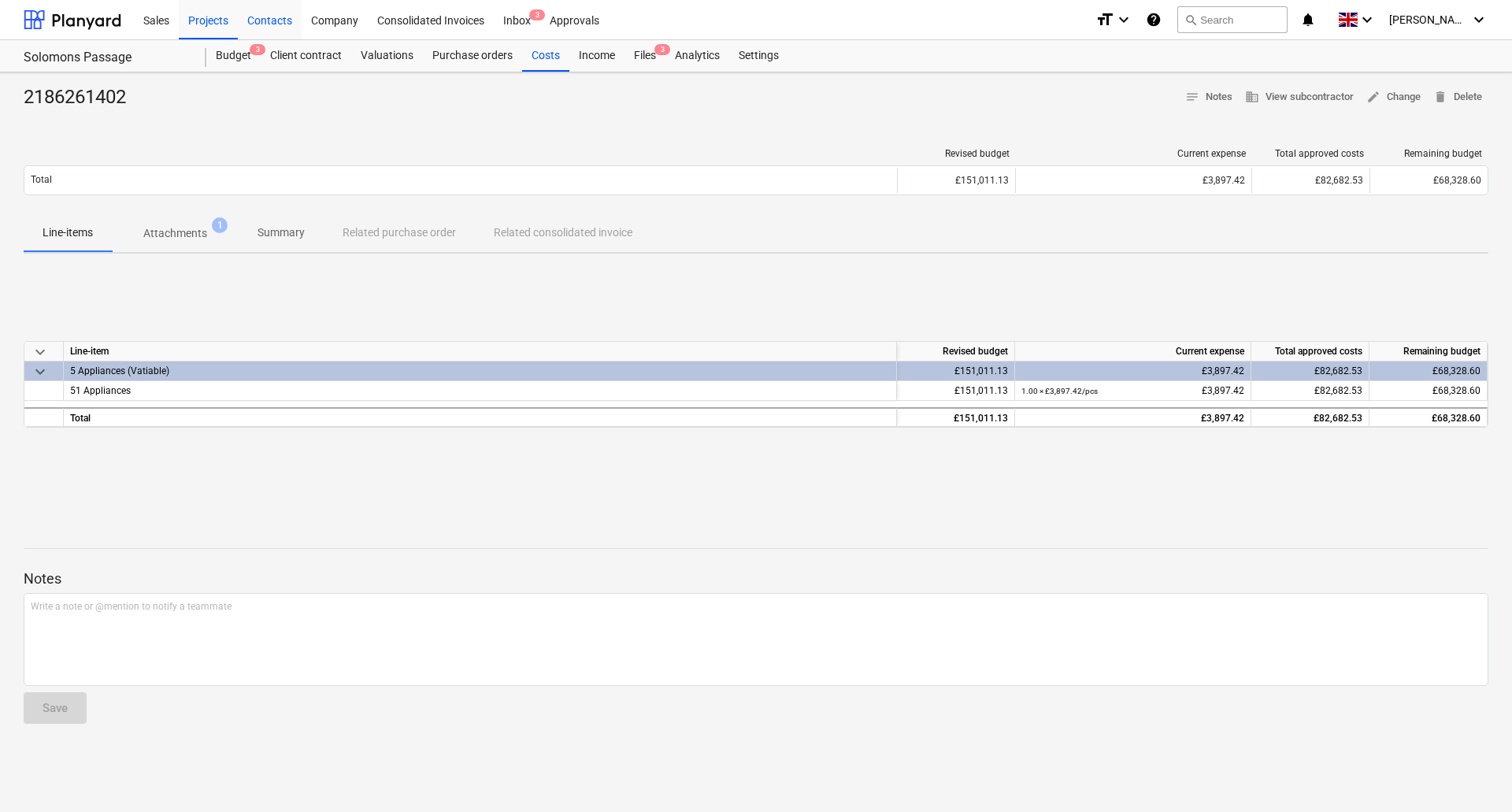
click at [259, 18] on div "Contacts" at bounding box center [269, 19] width 64 height 40
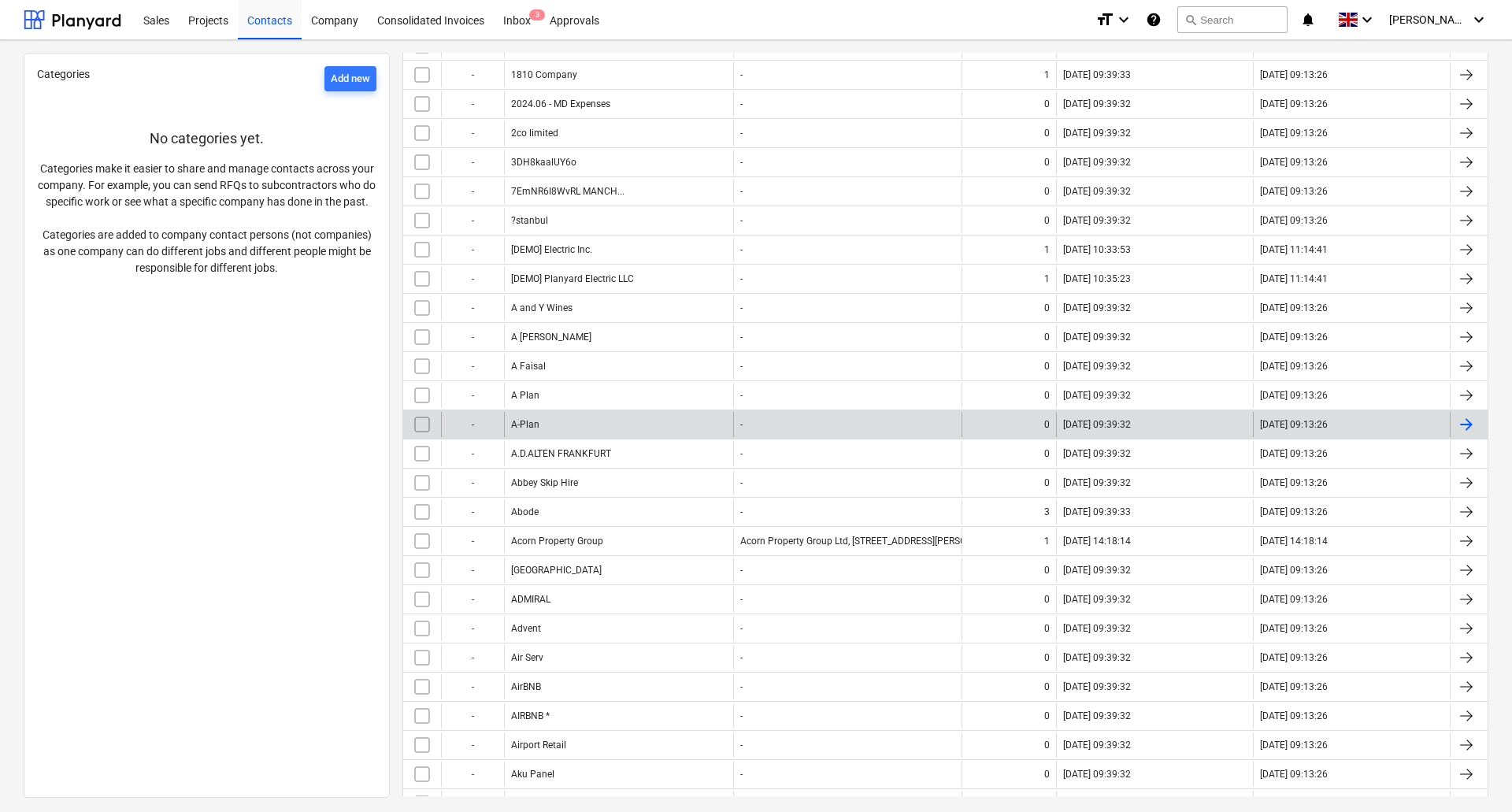
scroll to position [79, 0]
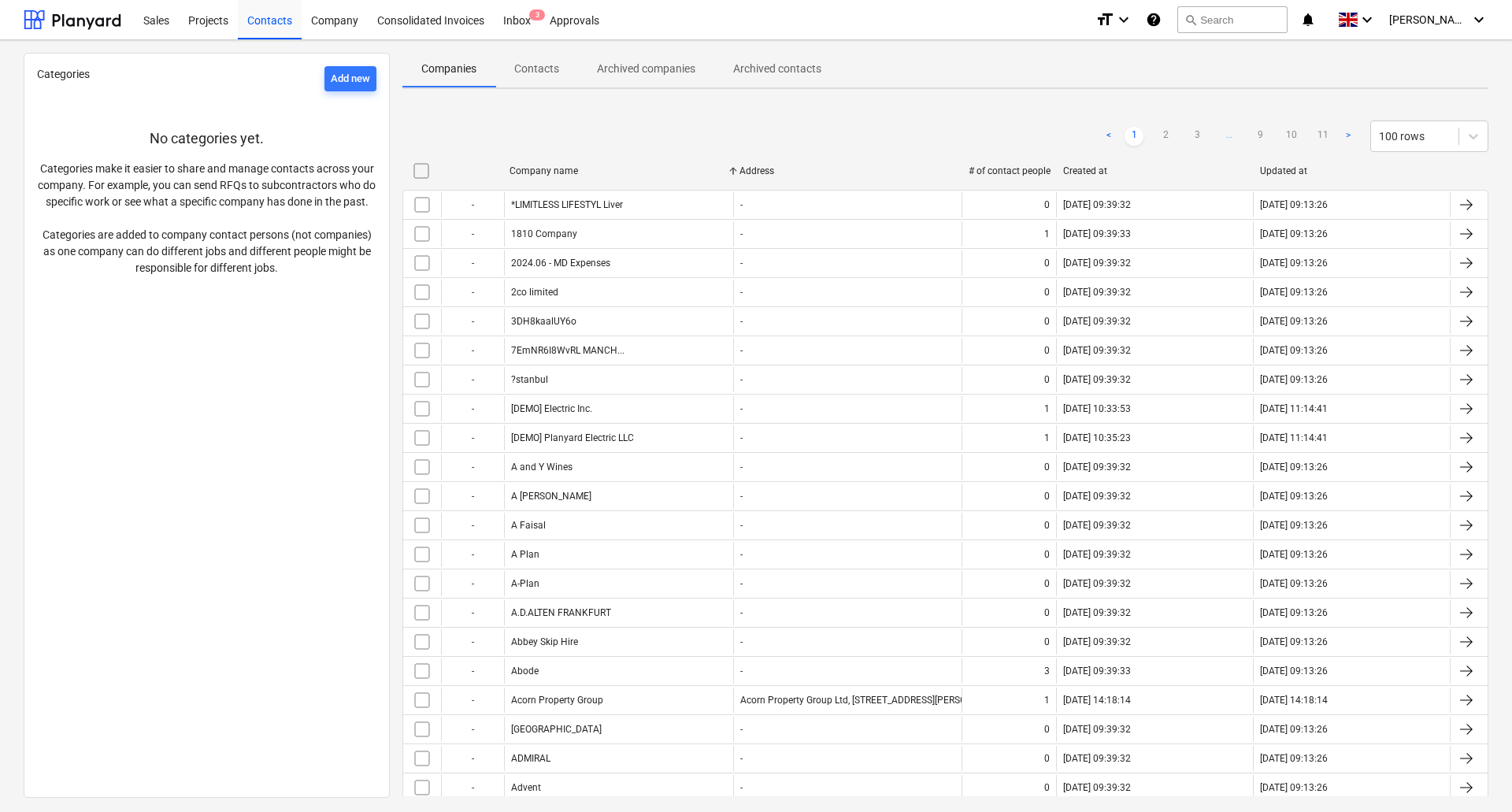
click at [754, 66] on p "Archived contacts" at bounding box center [777, 68] width 89 height 17
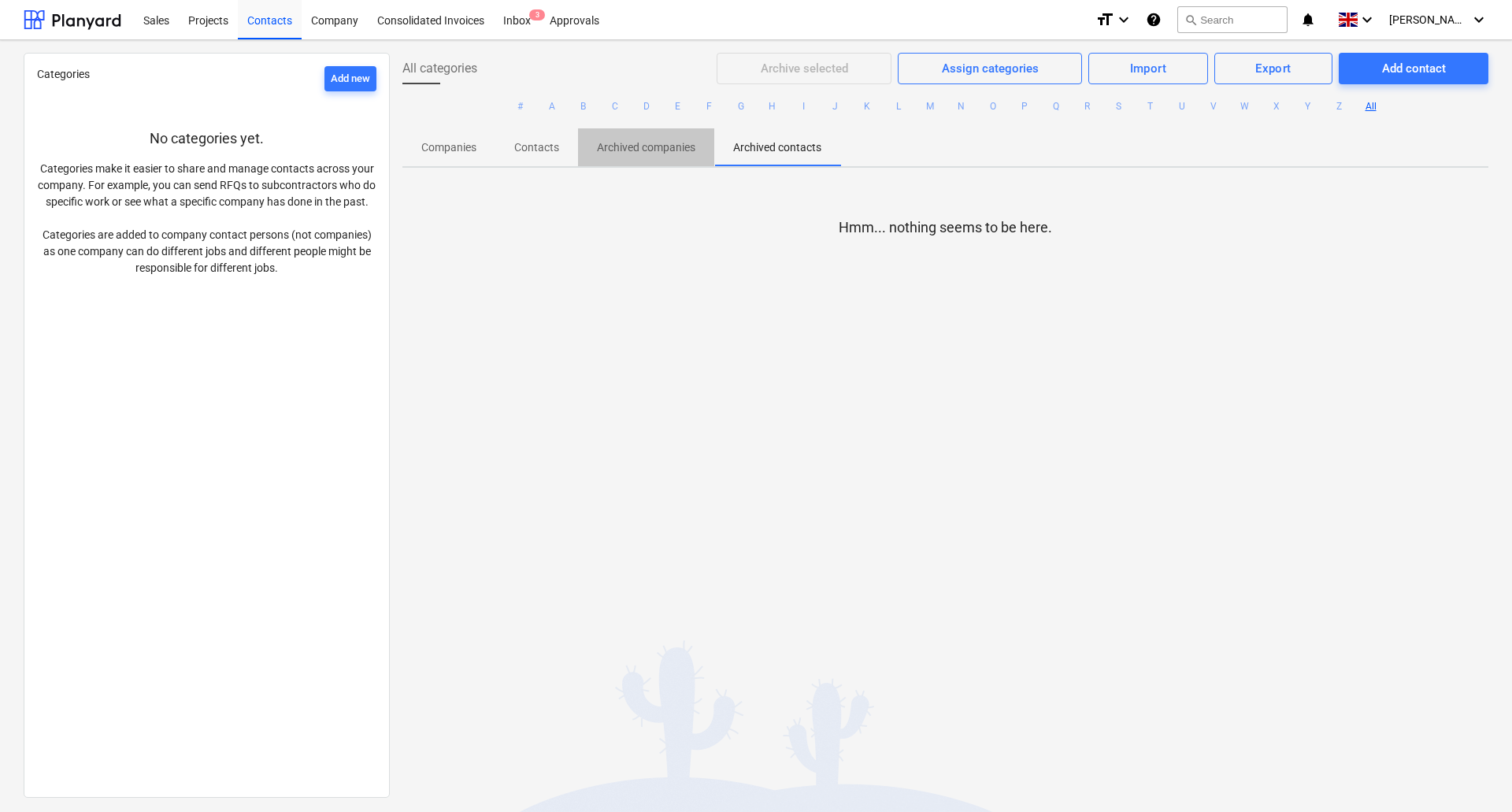
click at [663, 144] on p "Archived companies" at bounding box center [646, 147] width 98 height 17
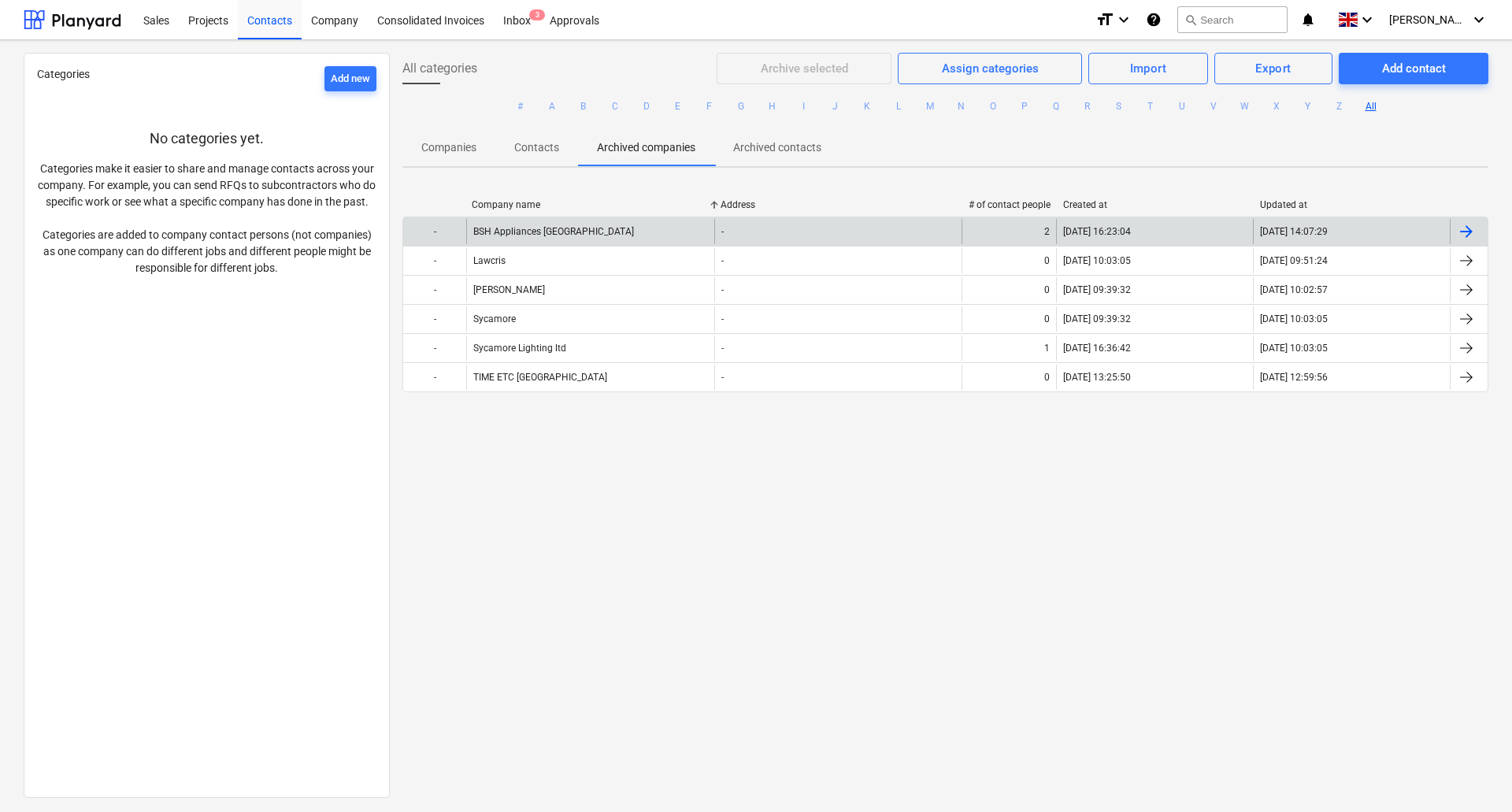
click at [549, 223] on div "BSH Appliances [GEOGRAPHIC_DATA]" at bounding box center [590, 231] width 248 height 25
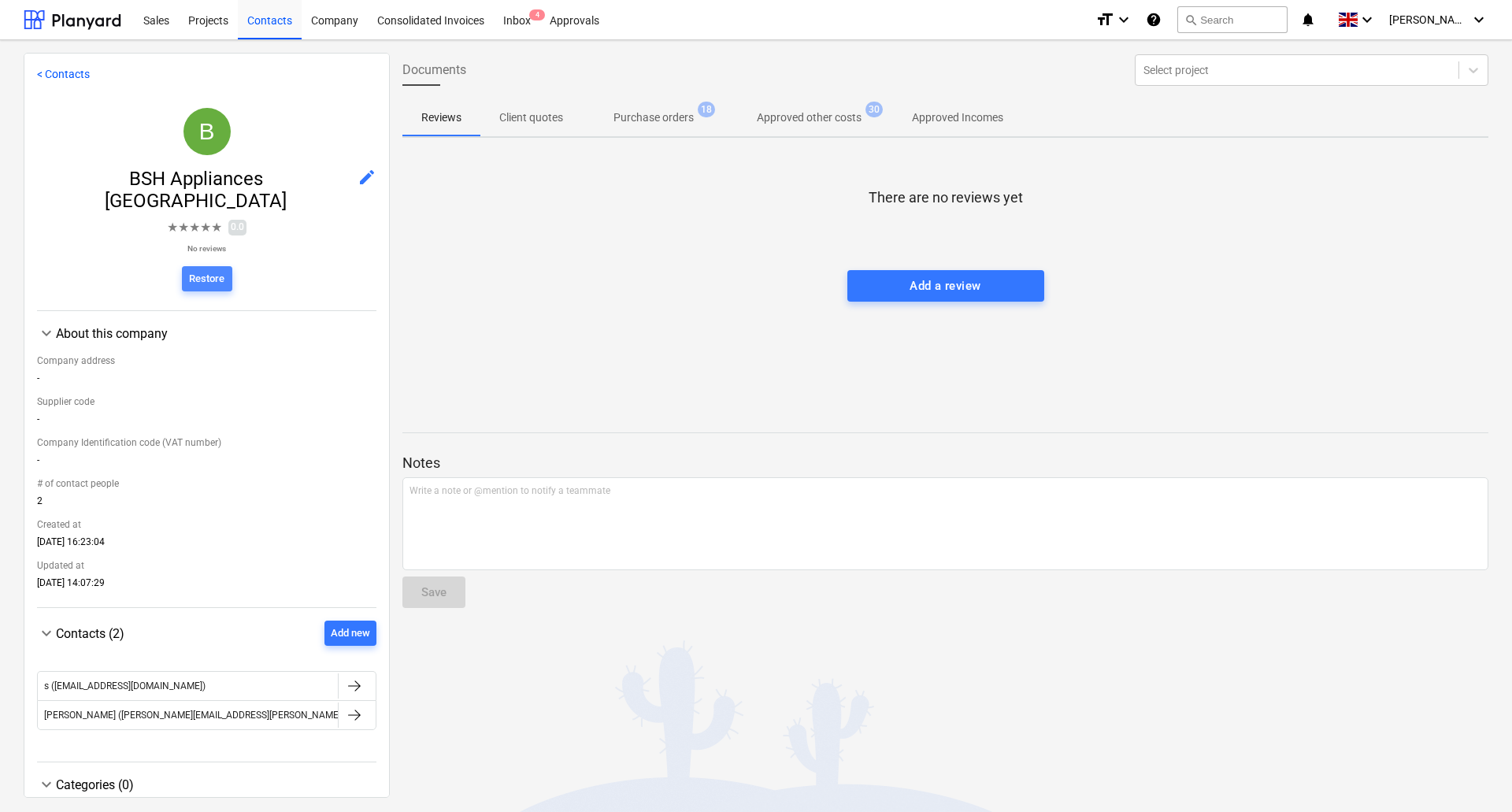
click at [199, 270] on div "Restore" at bounding box center [207, 279] width 35 height 18
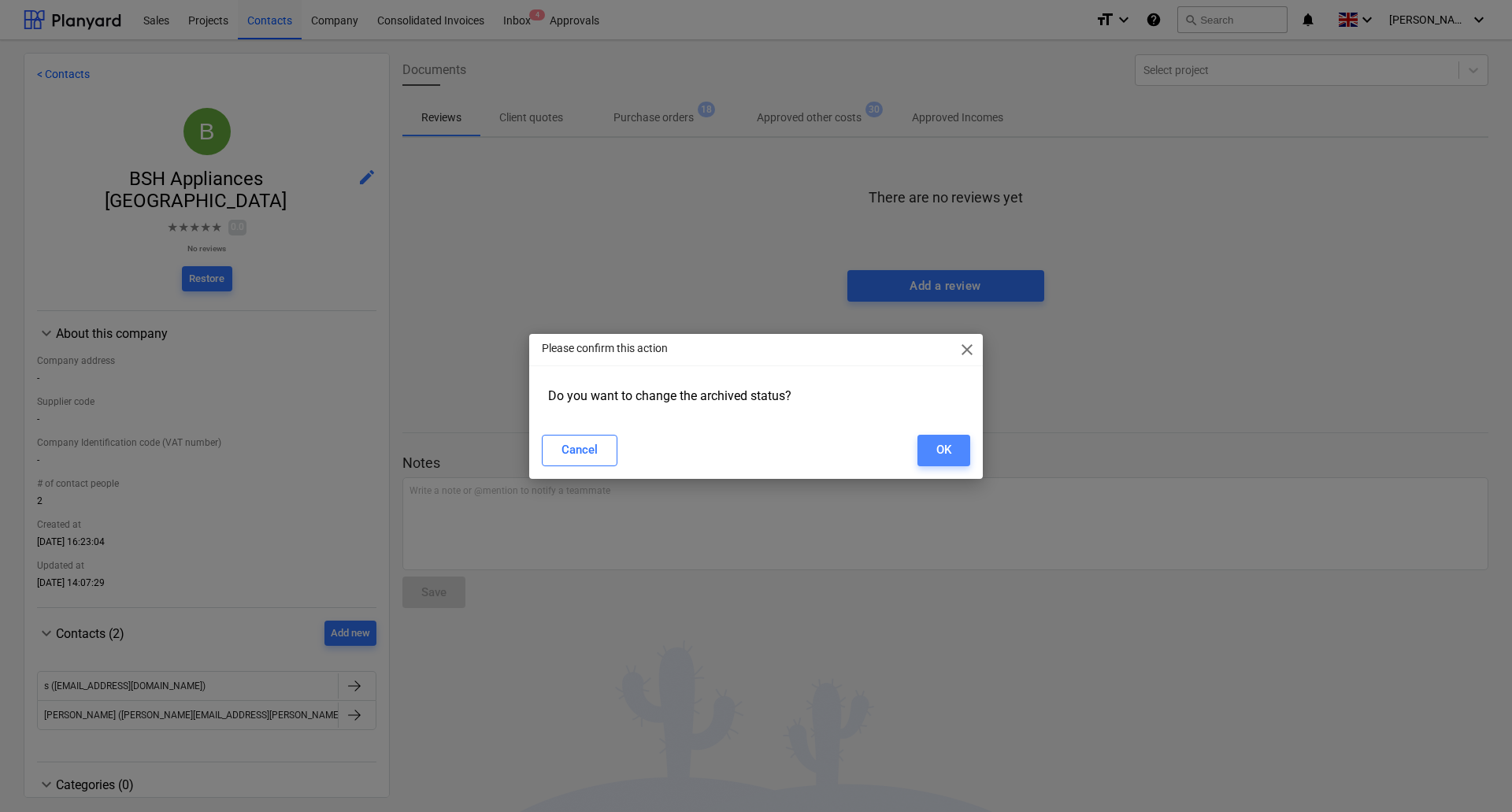
click at [947, 445] on div "OK" at bounding box center [944, 449] width 15 height 20
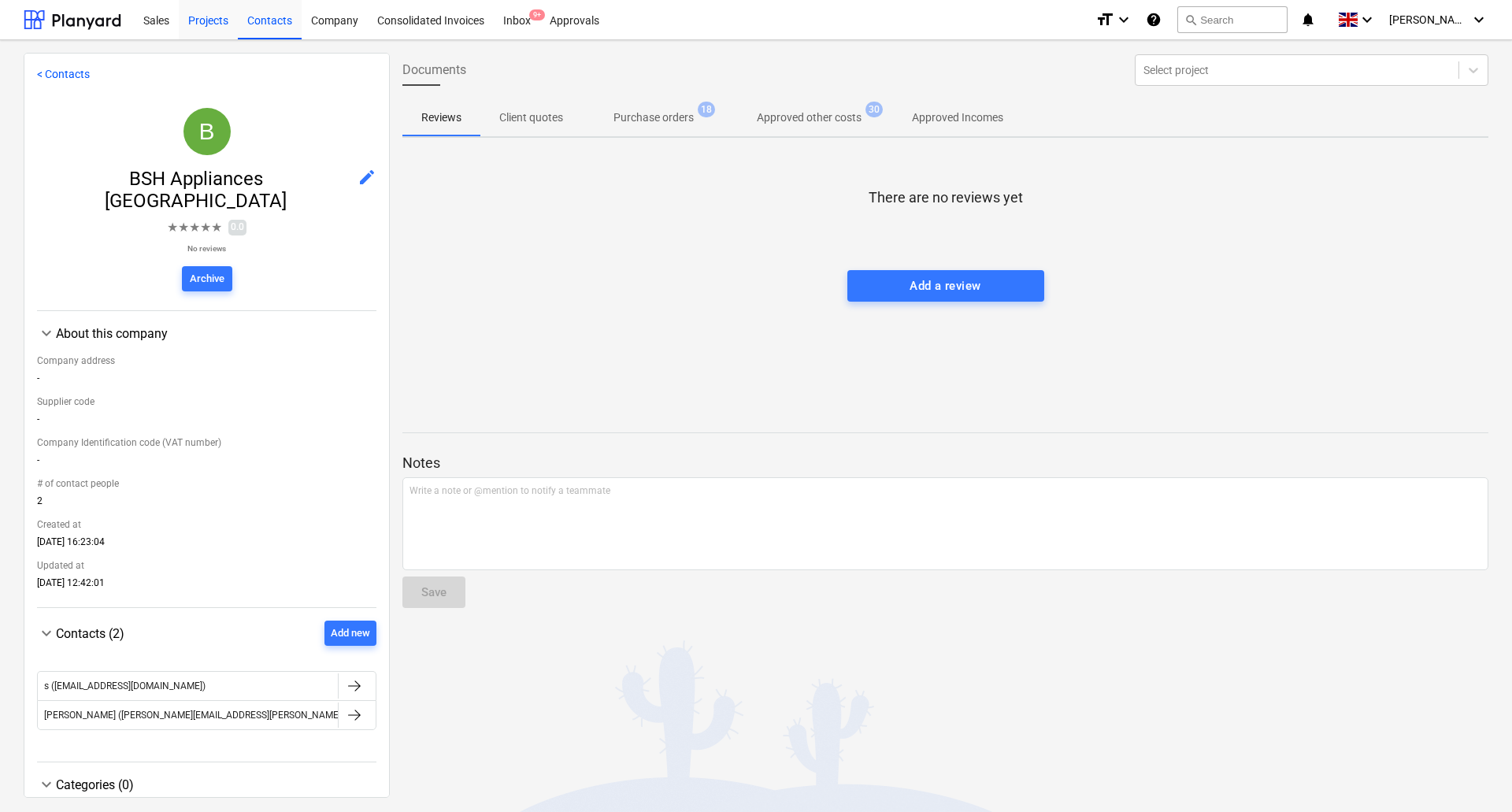
click at [212, 20] on div "Projects" at bounding box center [208, 19] width 59 height 40
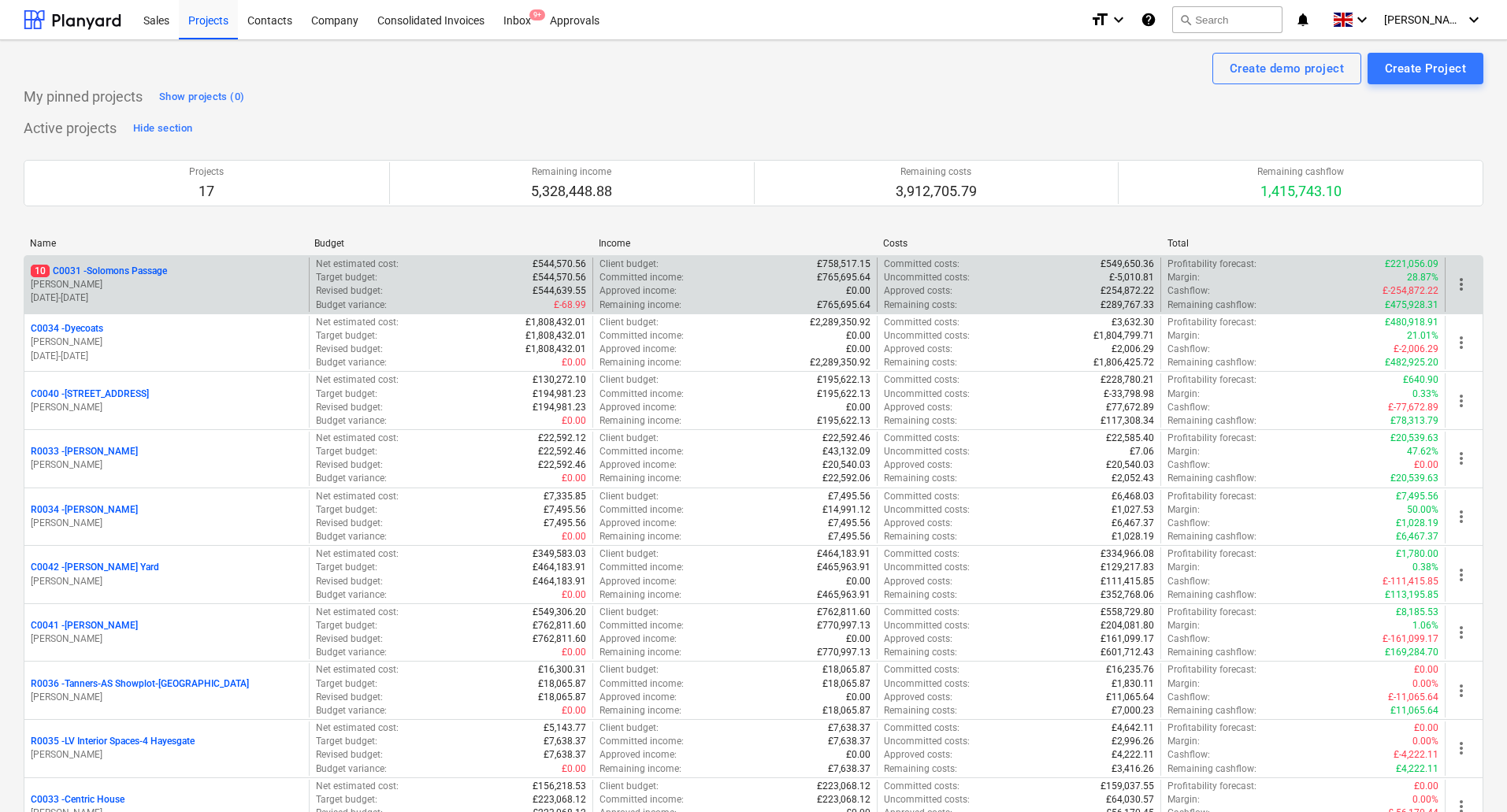
click at [140, 270] on p "10 C0031 - Solomons Passage" at bounding box center [99, 271] width 137 height 13
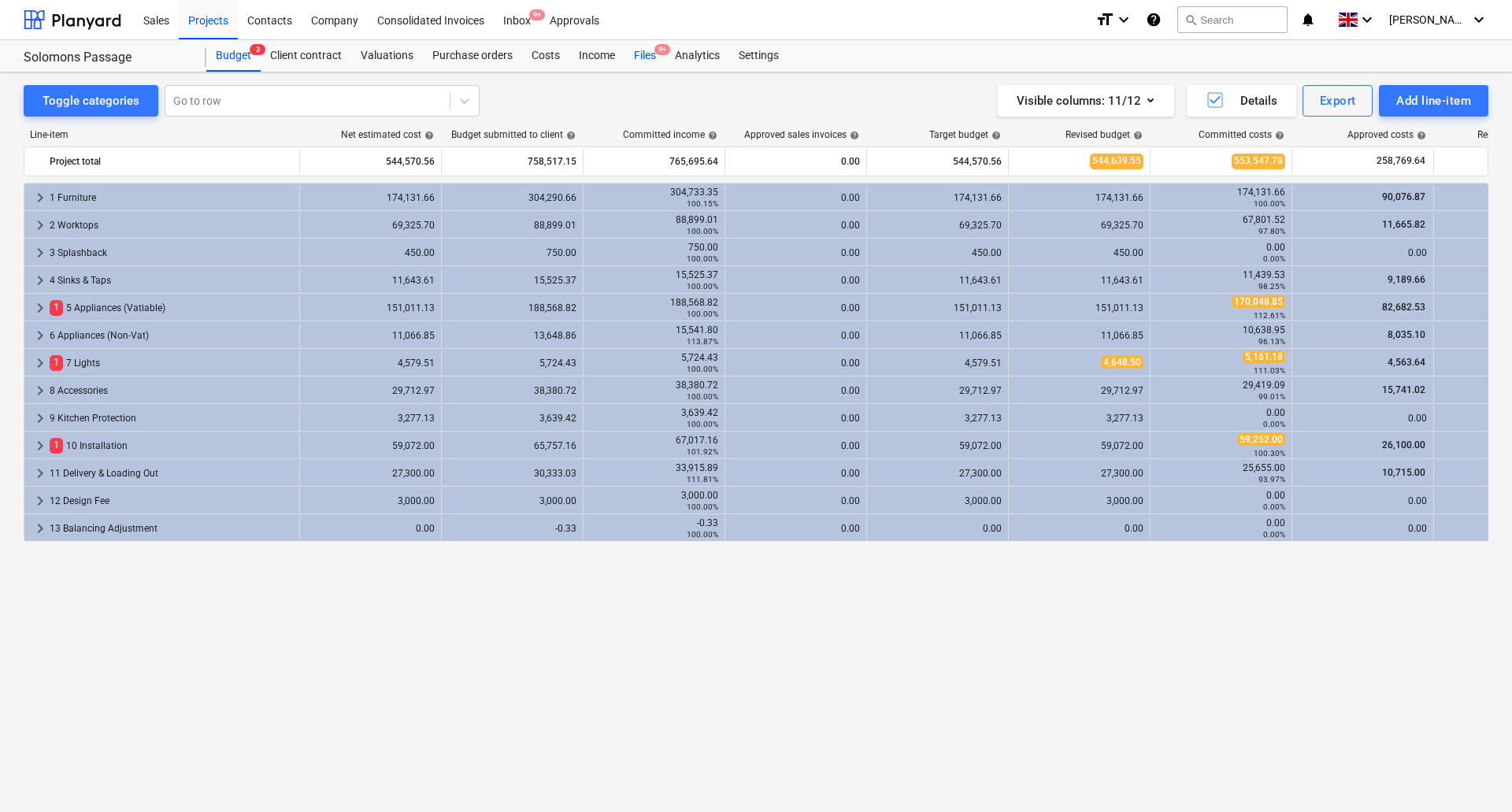
click at [647, 45] on div "Files 9+" at bounding box center [645, 56] width 41 height 32
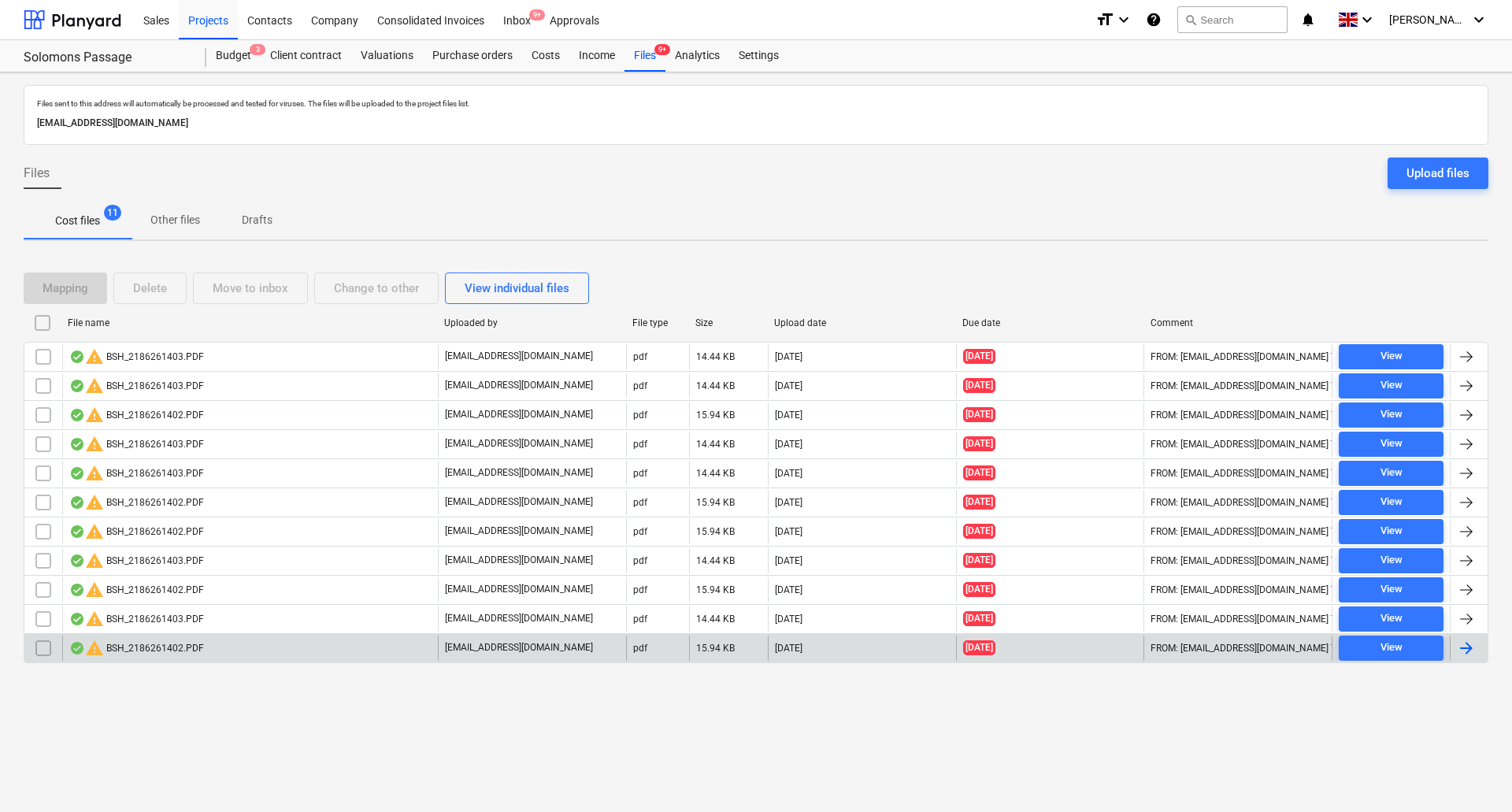
click at [268, 653] on div "warning BSH_2186261402.PDF" at bounding box center [250, 648] width 376 height 25
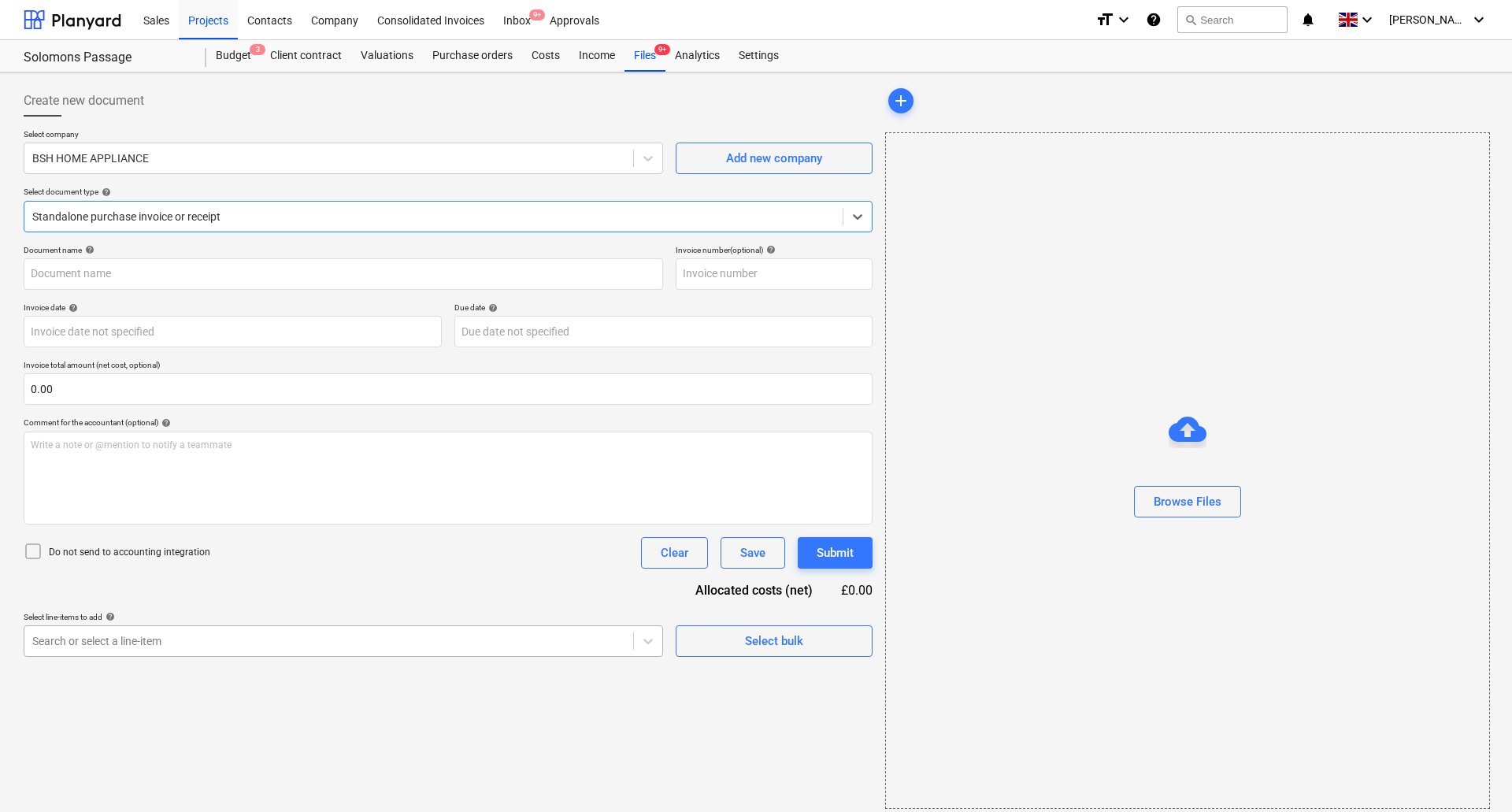
type input "2186261402"
type input "[DATE]"
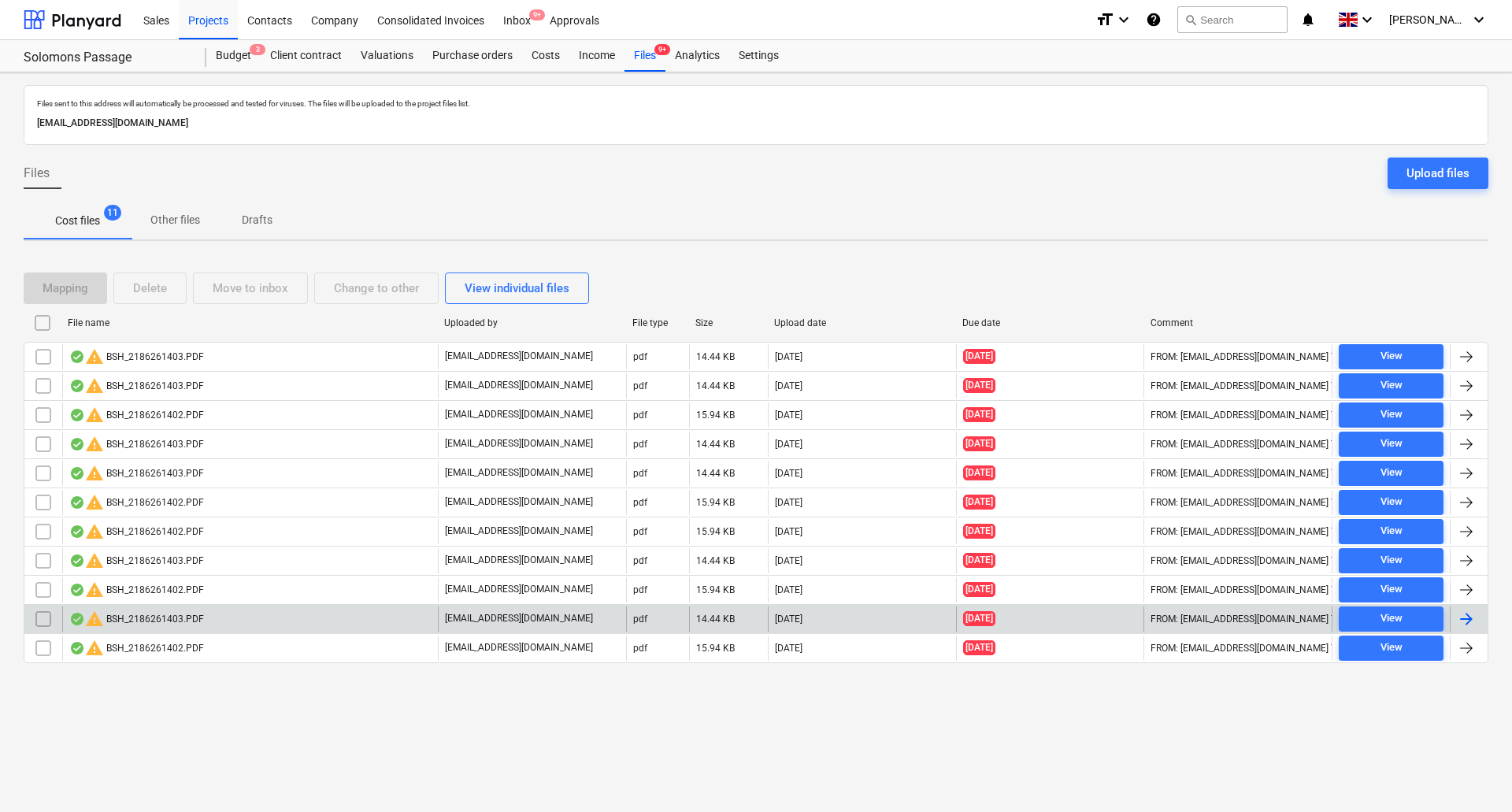
click at [214, 616] on div "warning BSH_2186261403.PDF" at bounding box center [250, 619] width 376 height 25
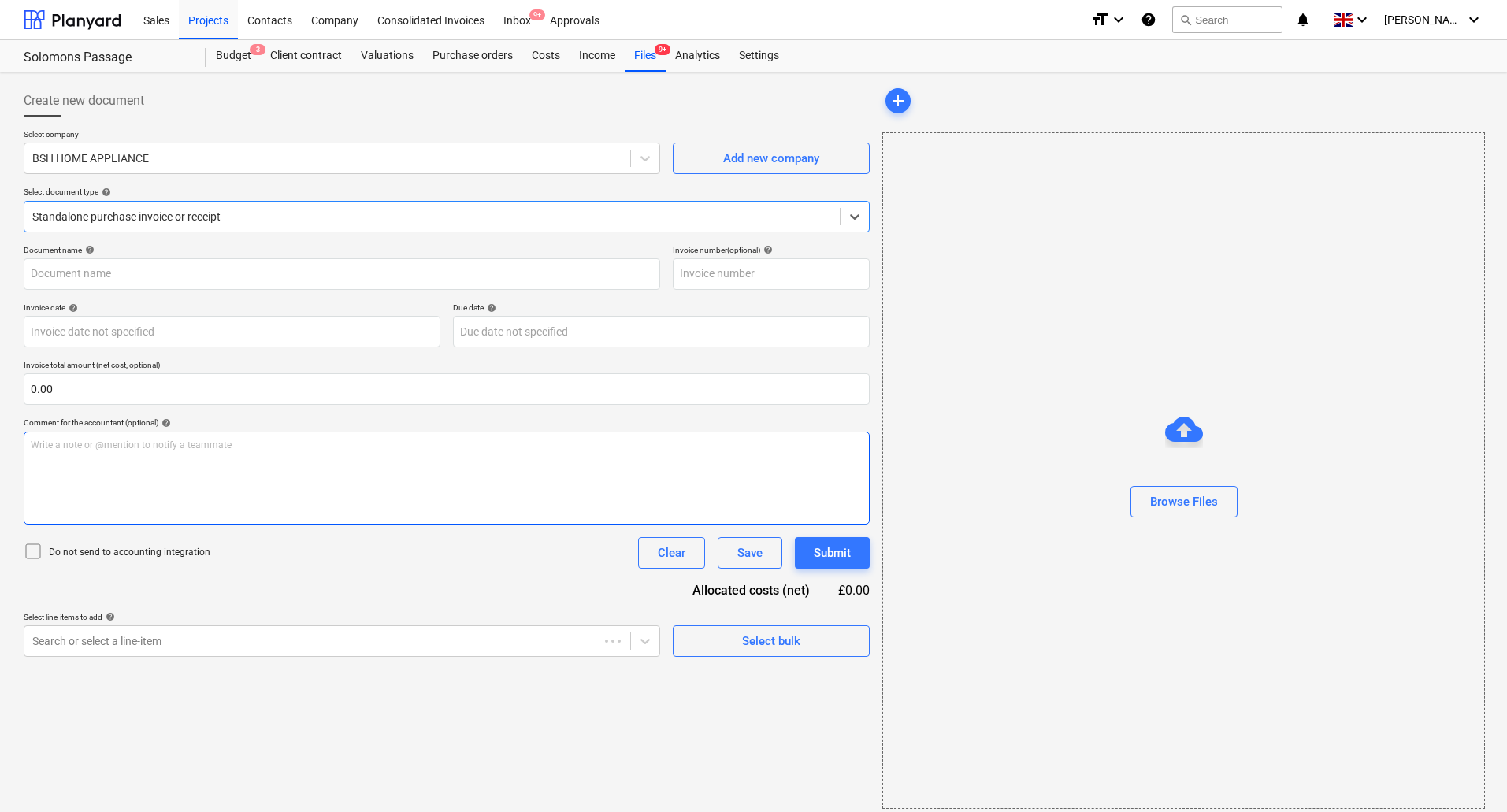
type input "2186261403"
type input "[DATE]"
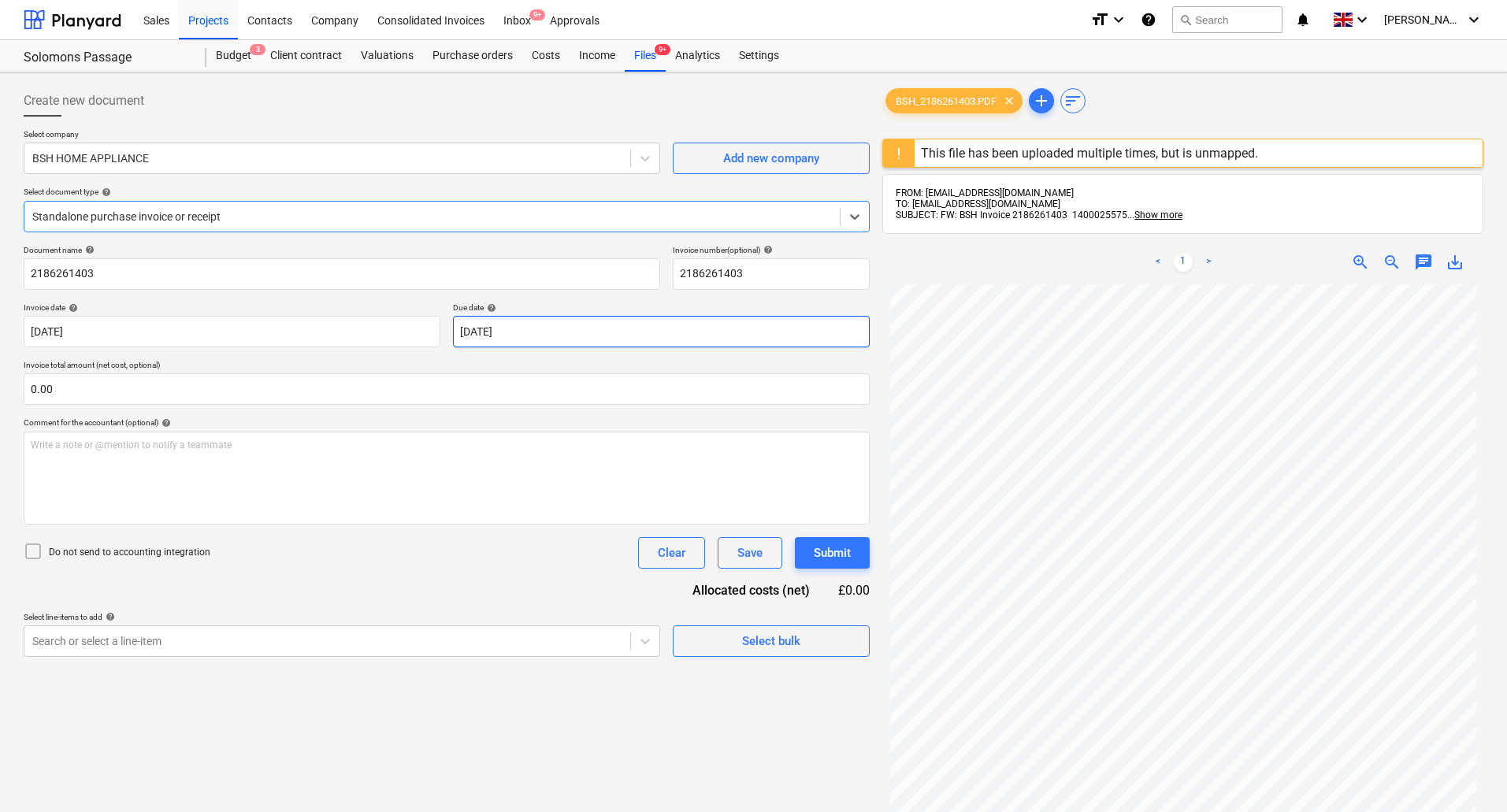
click at [569, 327] on body "Sales Projects Contacts Company Consolidated Invoices Inbox 9+ Approvals format…" at bounding box center [754, 406] width 1507 height 812
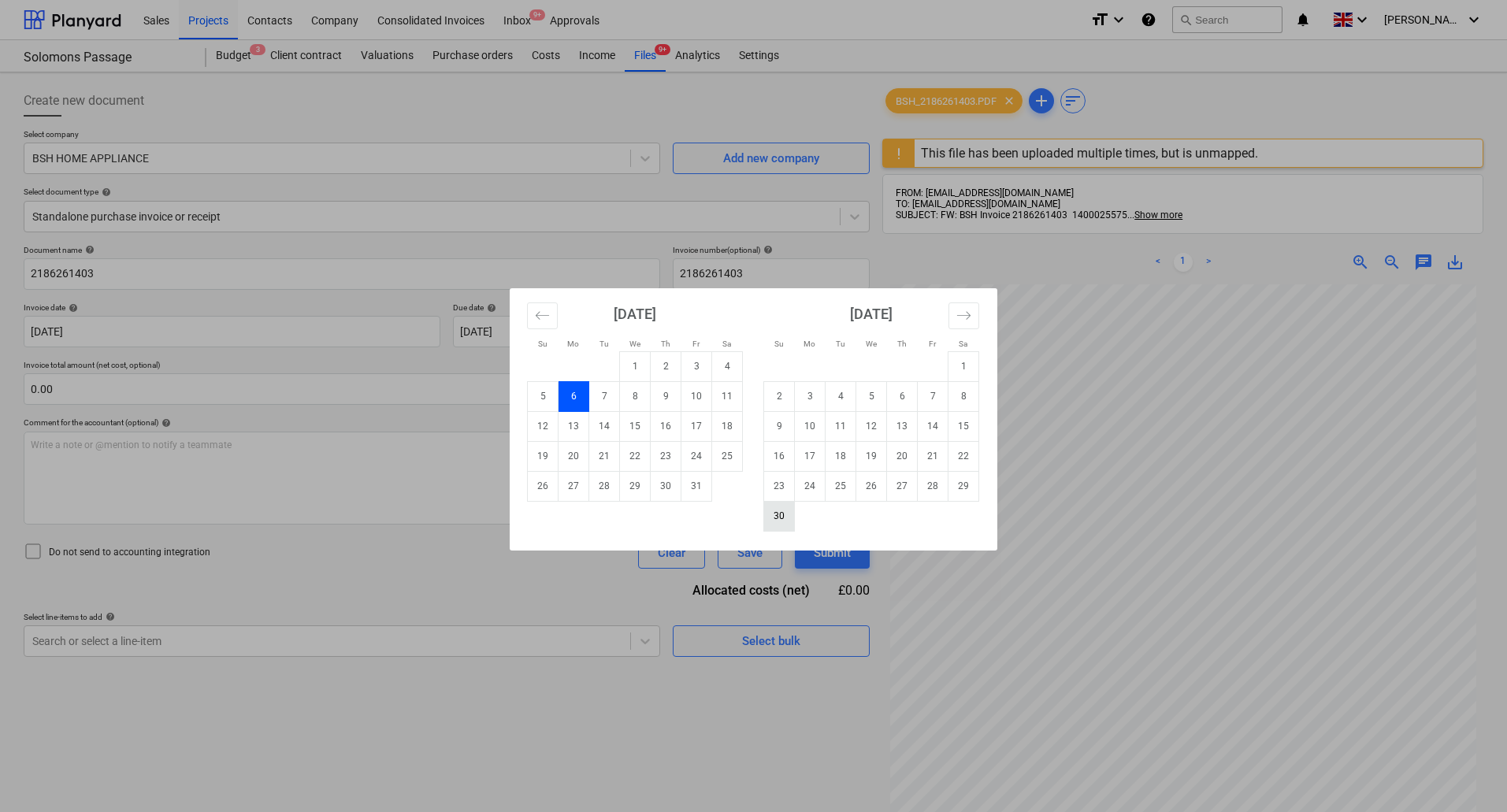
click at [773, 515] on td "30" at bounding box center [779, 516] width 31 height 30
type input "[DATE]"
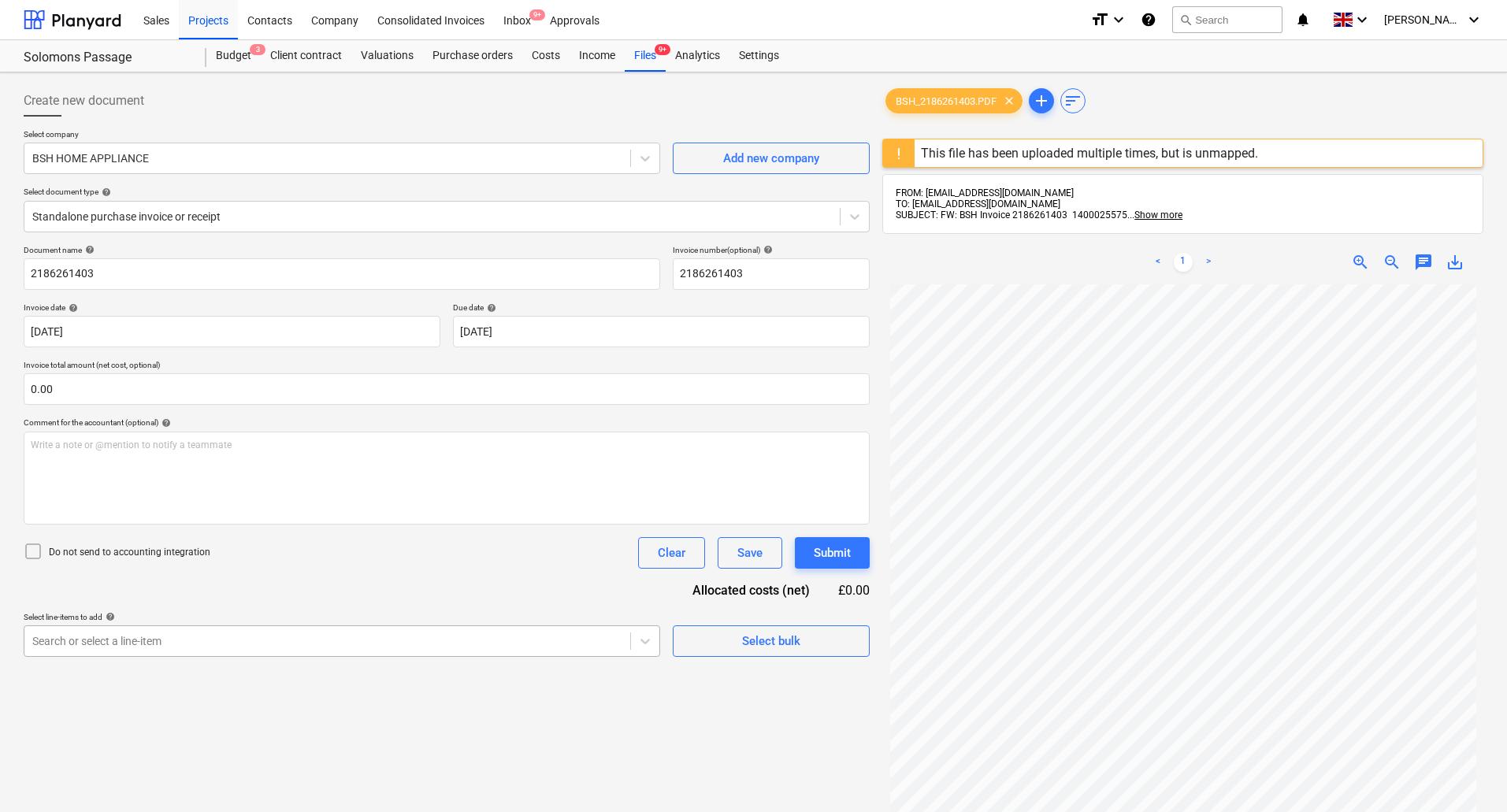
click at [223, 647] on body "Sales Projects Contacts Company Consolidated Invoices Inbox 9+ Approvals format…" at bounding box center [754, 406] width 1507 height 812
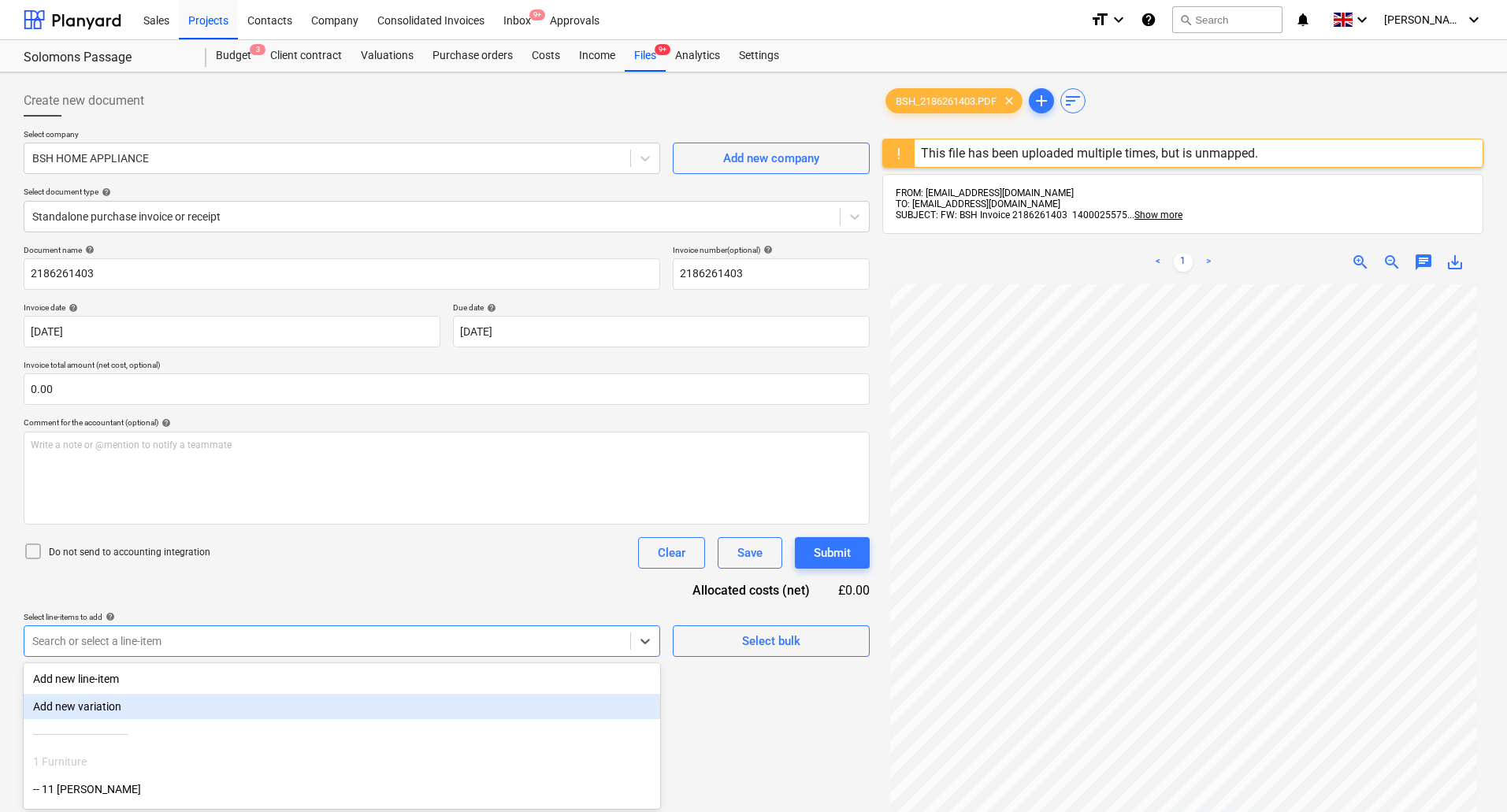
scroll to position [97, 0]
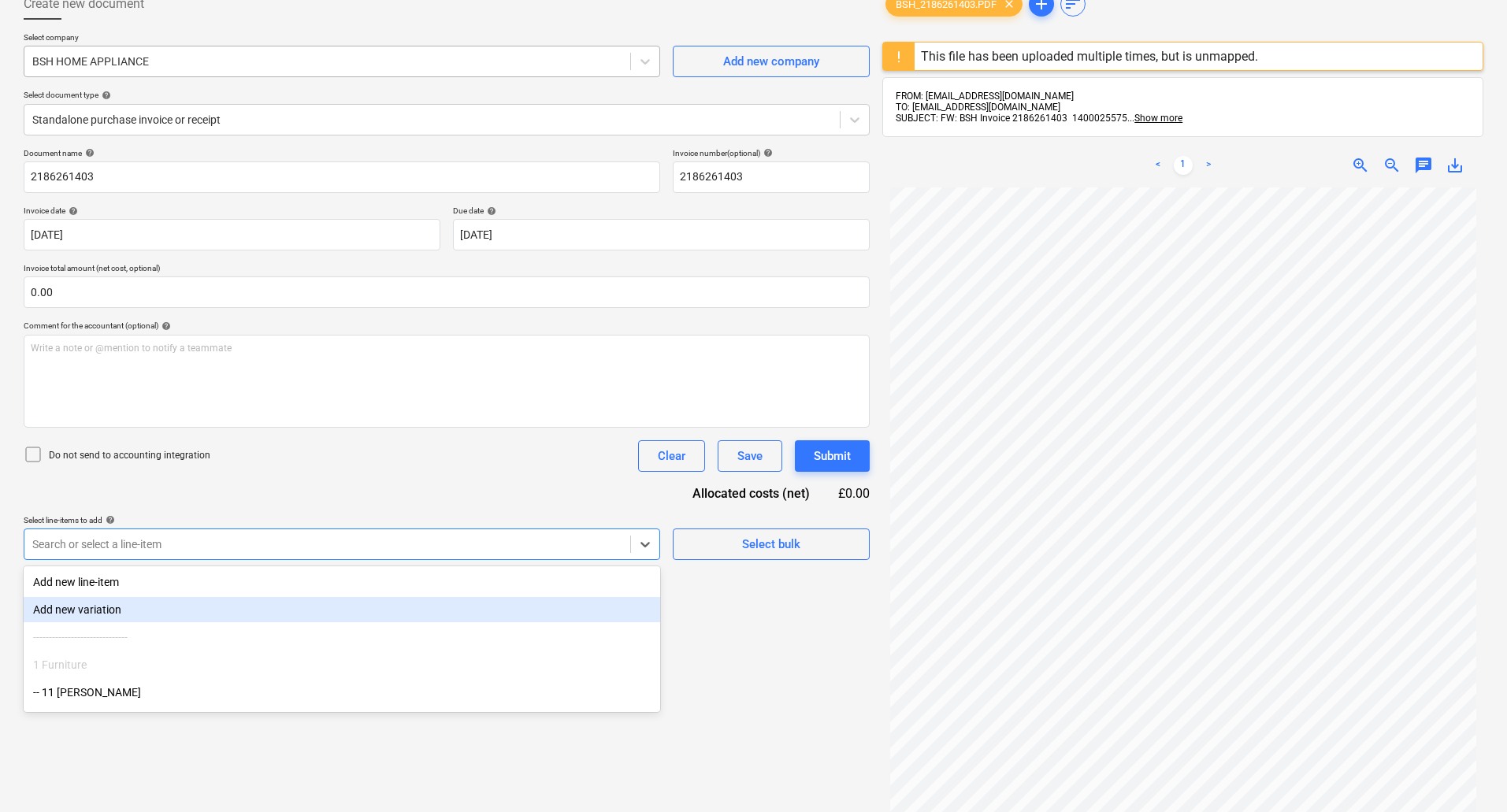
click at [121, 66] on div at bounding box center [327, 61] width 590 height 16
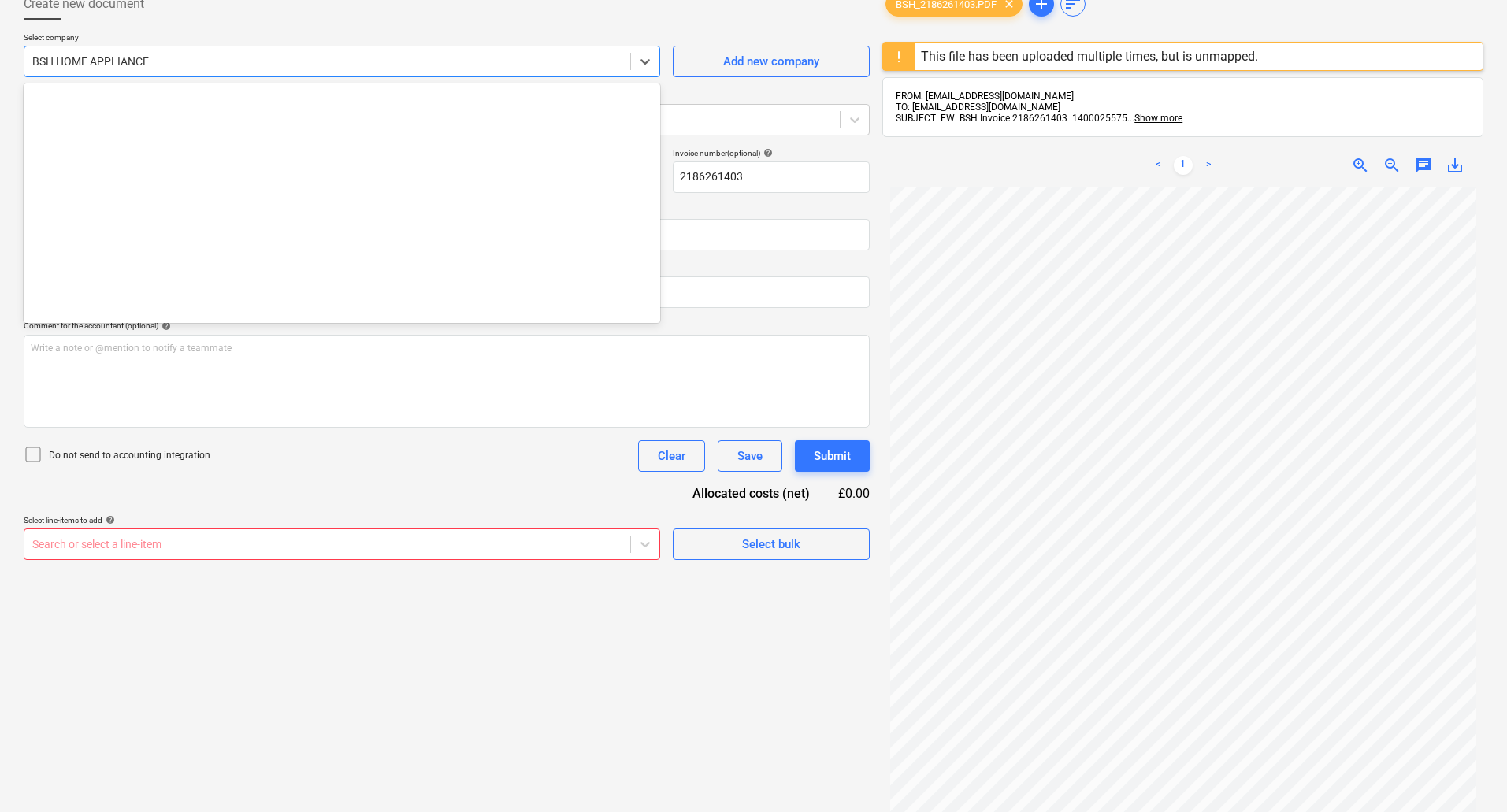
scroll to position [4275, 0]
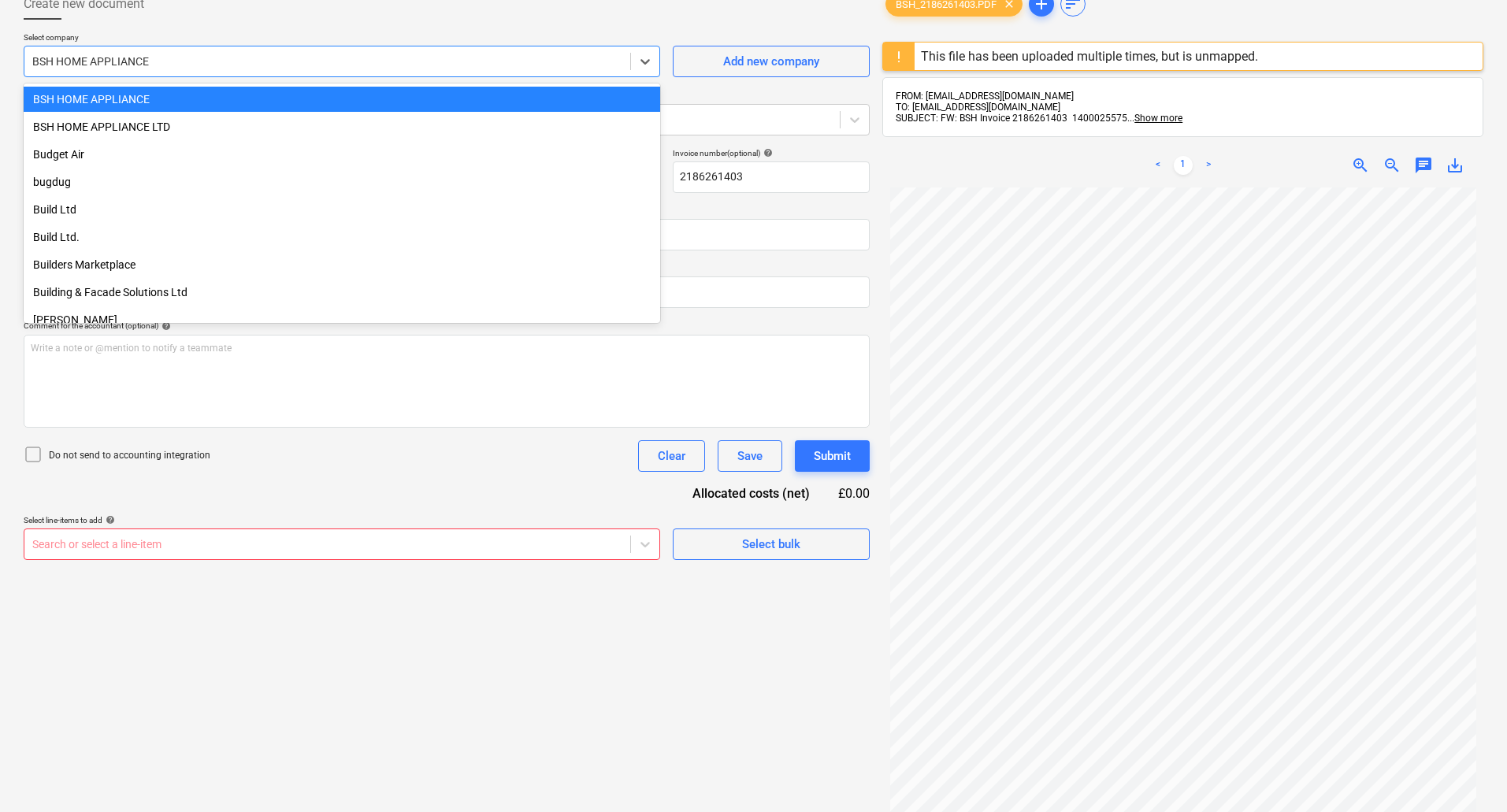
click at [121, 66] on div at bounding box center [327, 61] width 590 height 16
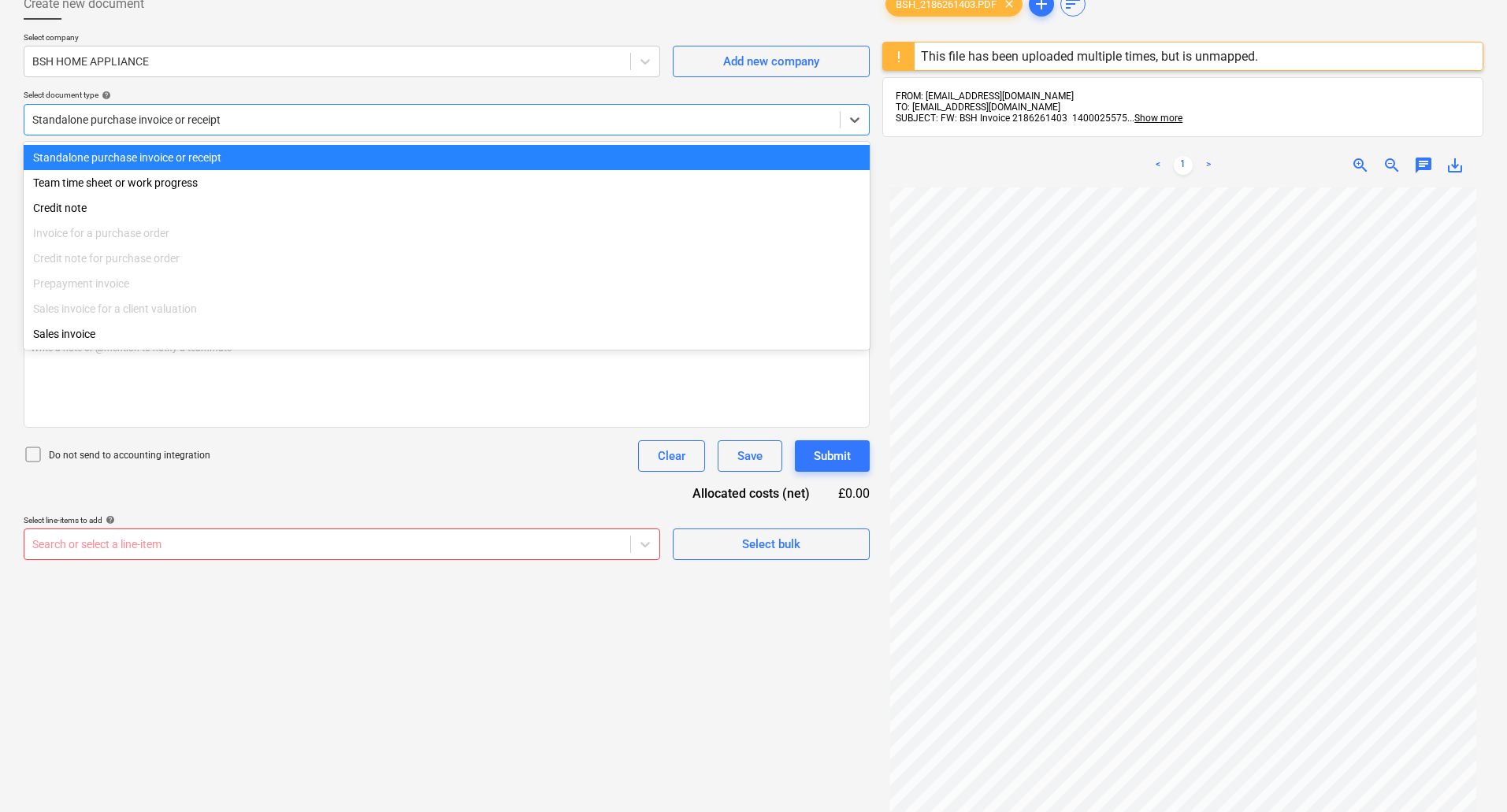
click at [123, 117] on div at bounding box center [432, 120] width 800 height 16
click at [124, 36] on p "Select company" at bounding box center [342, 38] width 636 height 13
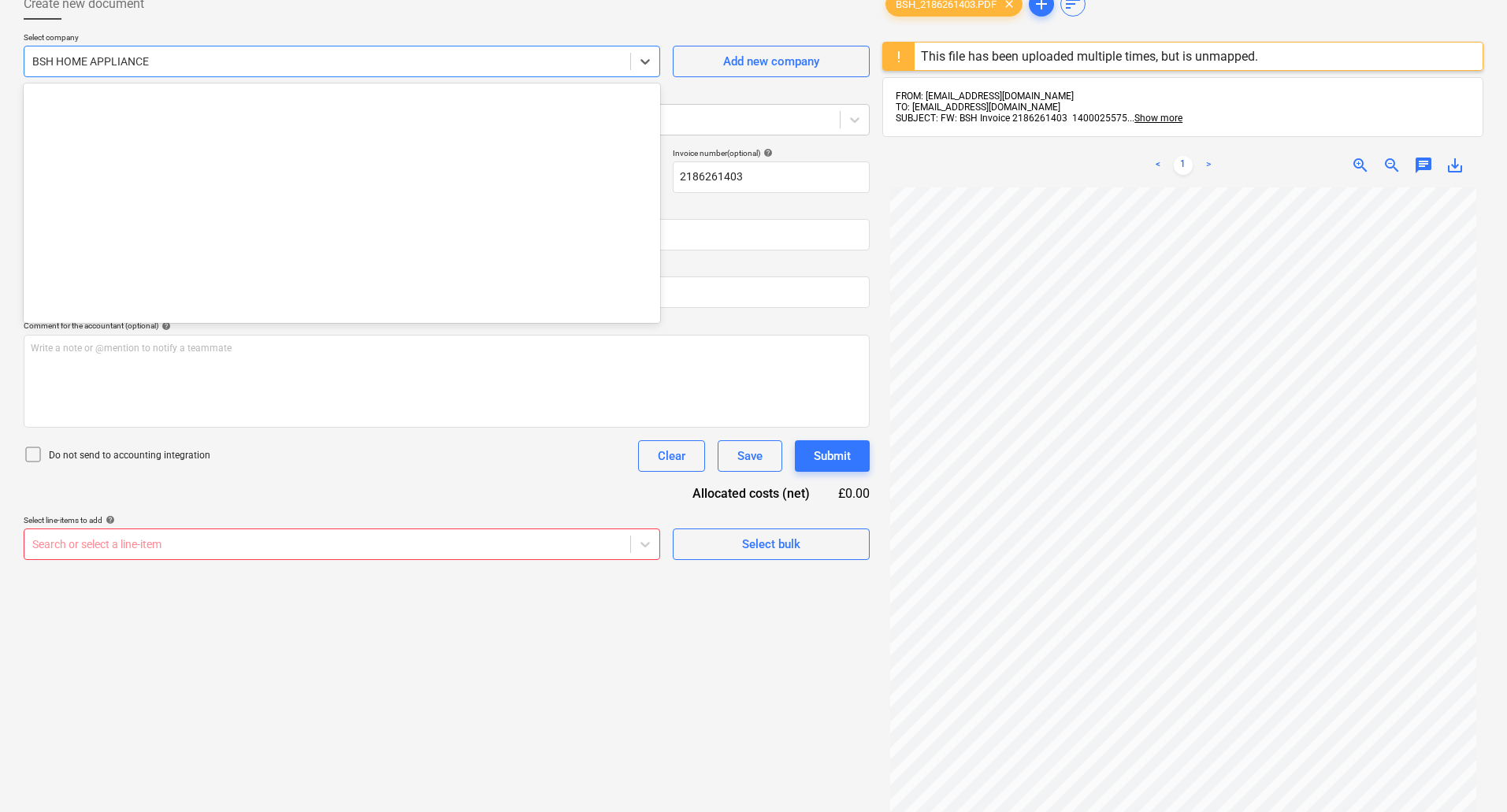
click at [124, 63] on div at bounding box center [327, 61] width 590 height 16
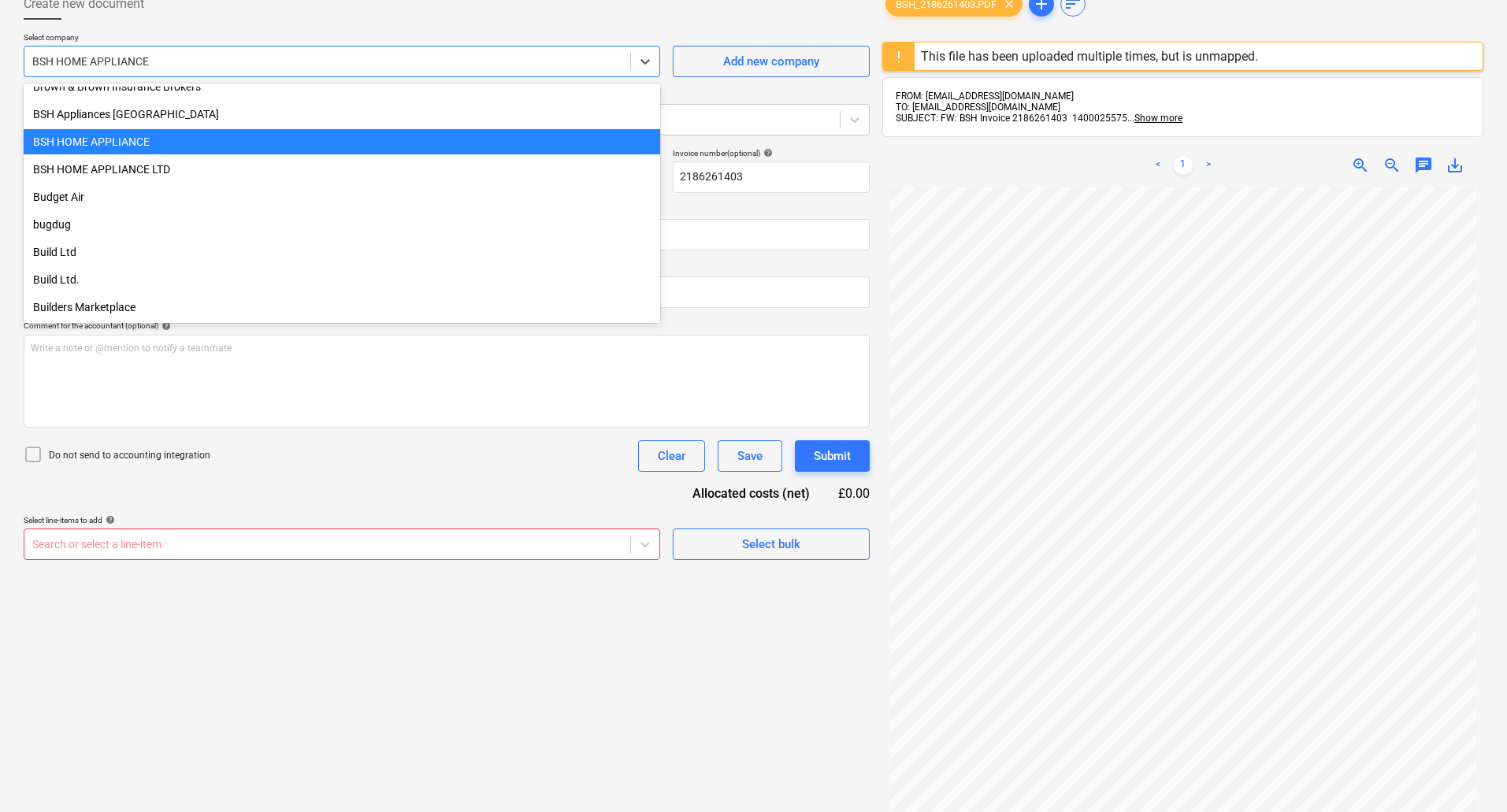
scroll to position [4196, 0]
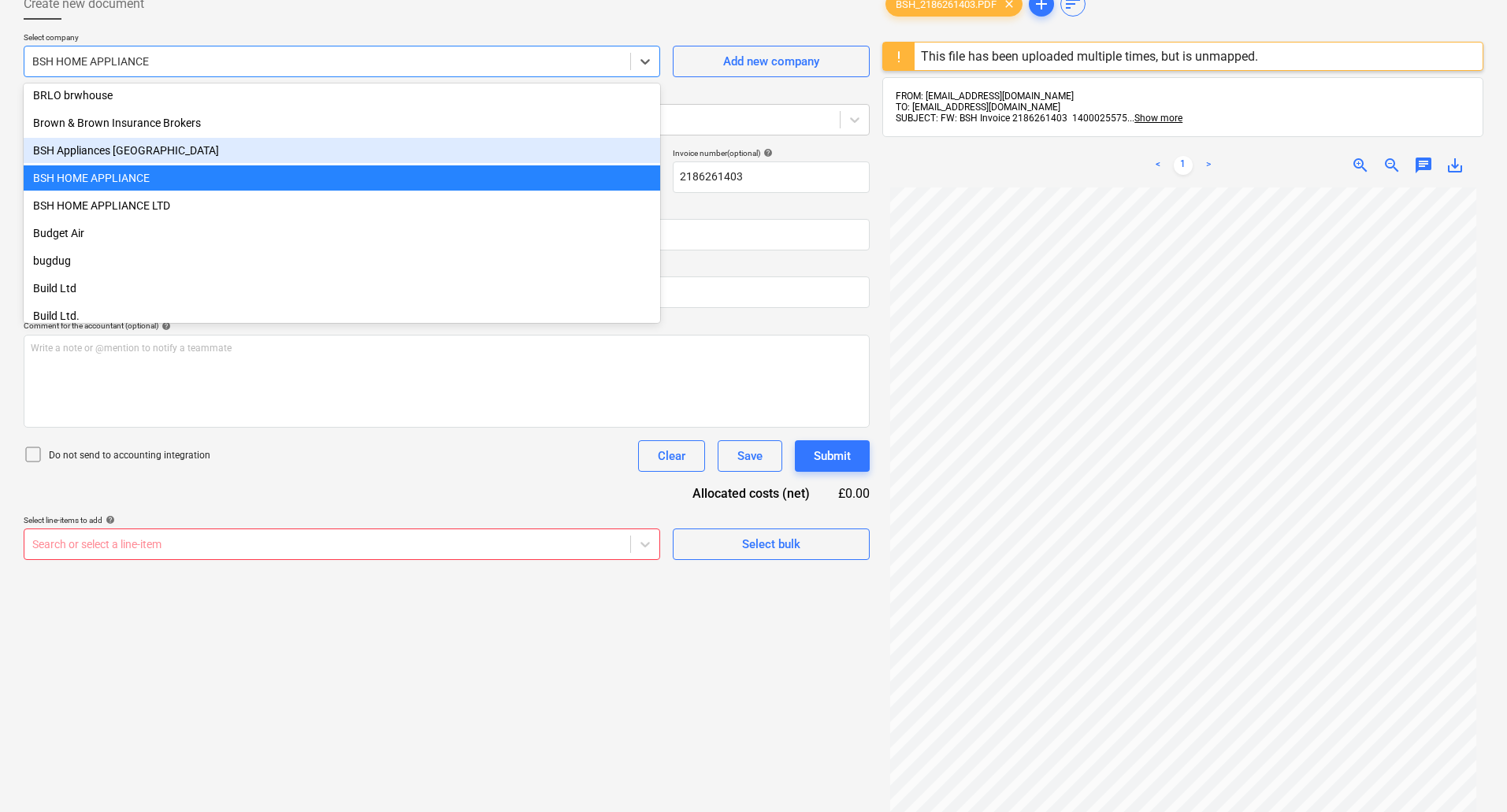
click at [134, 144] on div "BSH Appliances [GEOGRAPHIC_DATA]" at bounding box center [342, 151] width 636 height 25
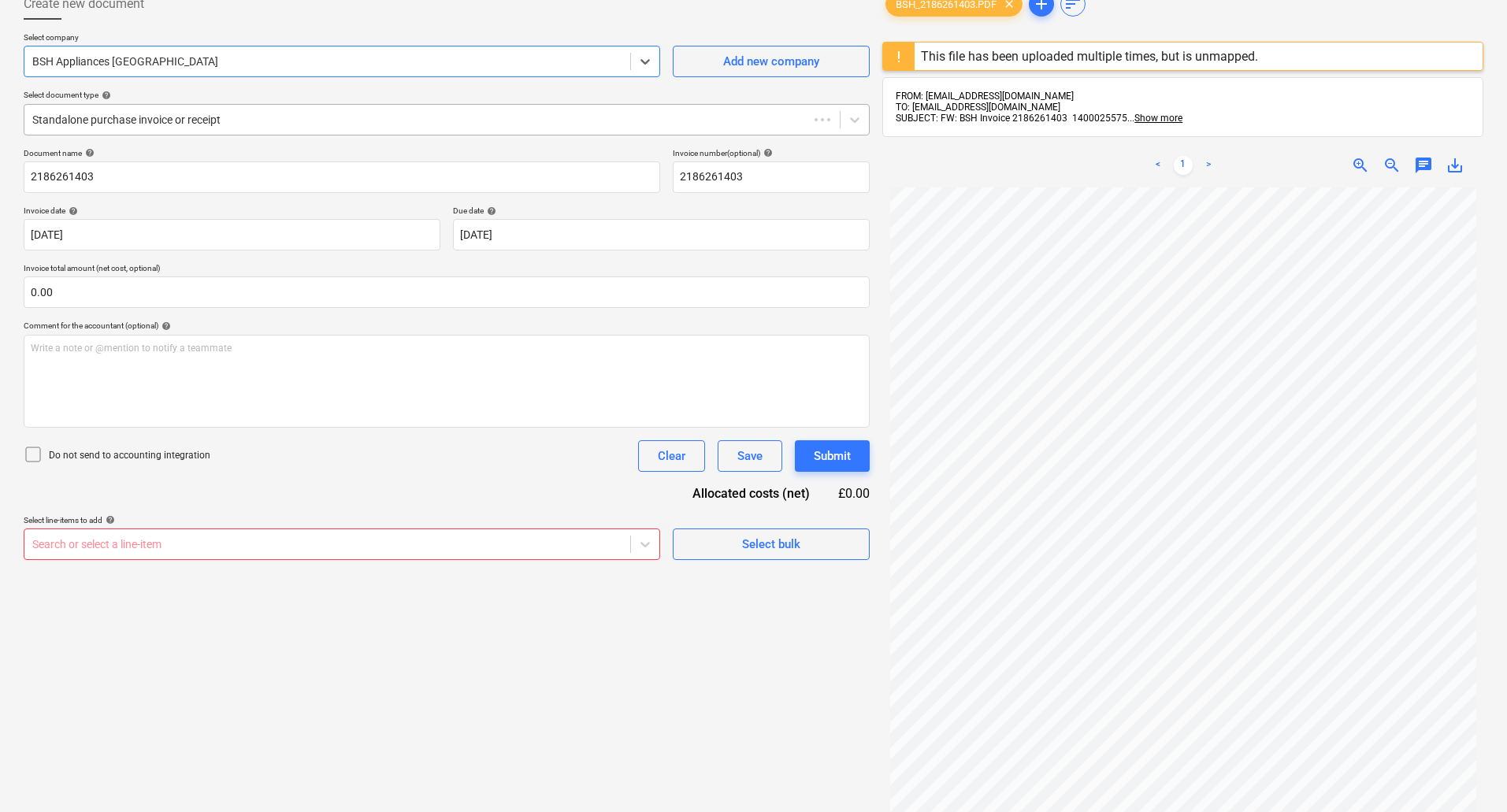
click at [124, 113] on div at bounding box center [416, 120] width 769 height 16
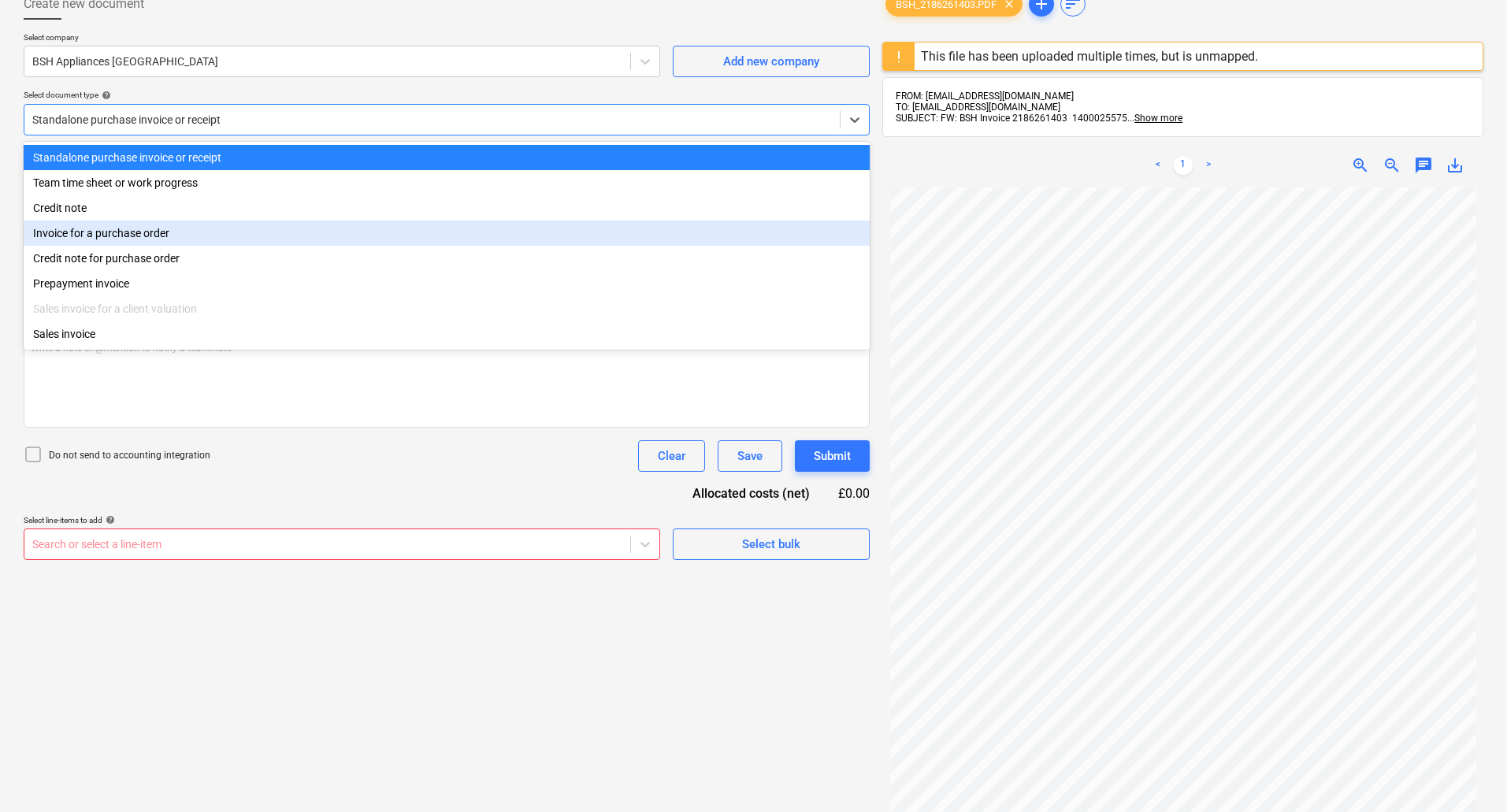
click at [121, 243] on div "Invoice for a purchase order" at bounding box center [447, 233] width 847 height 25
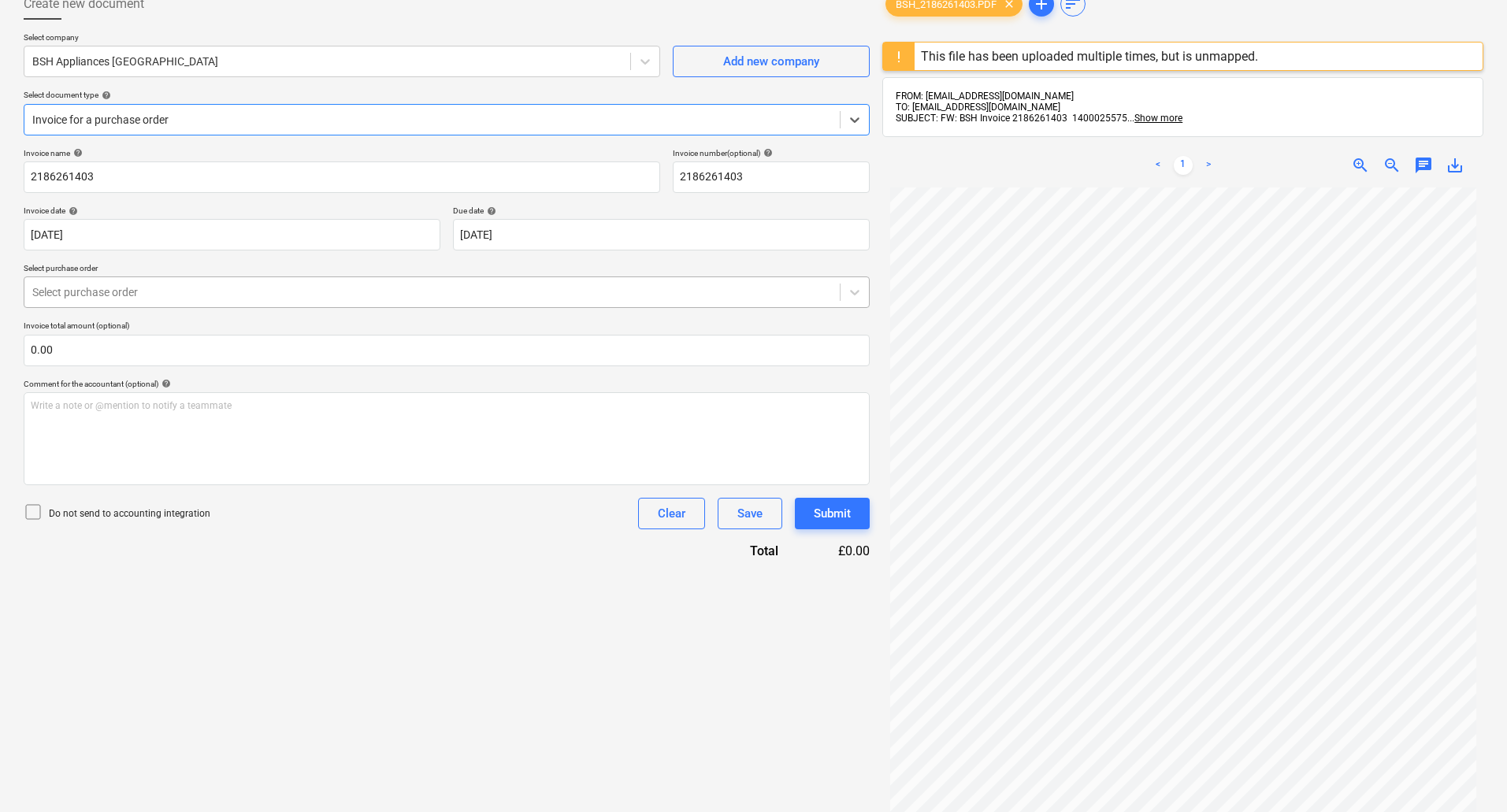
click at [117, 304] on div "Select purchase order" at bounding box center [447, 293] width 847 height 32
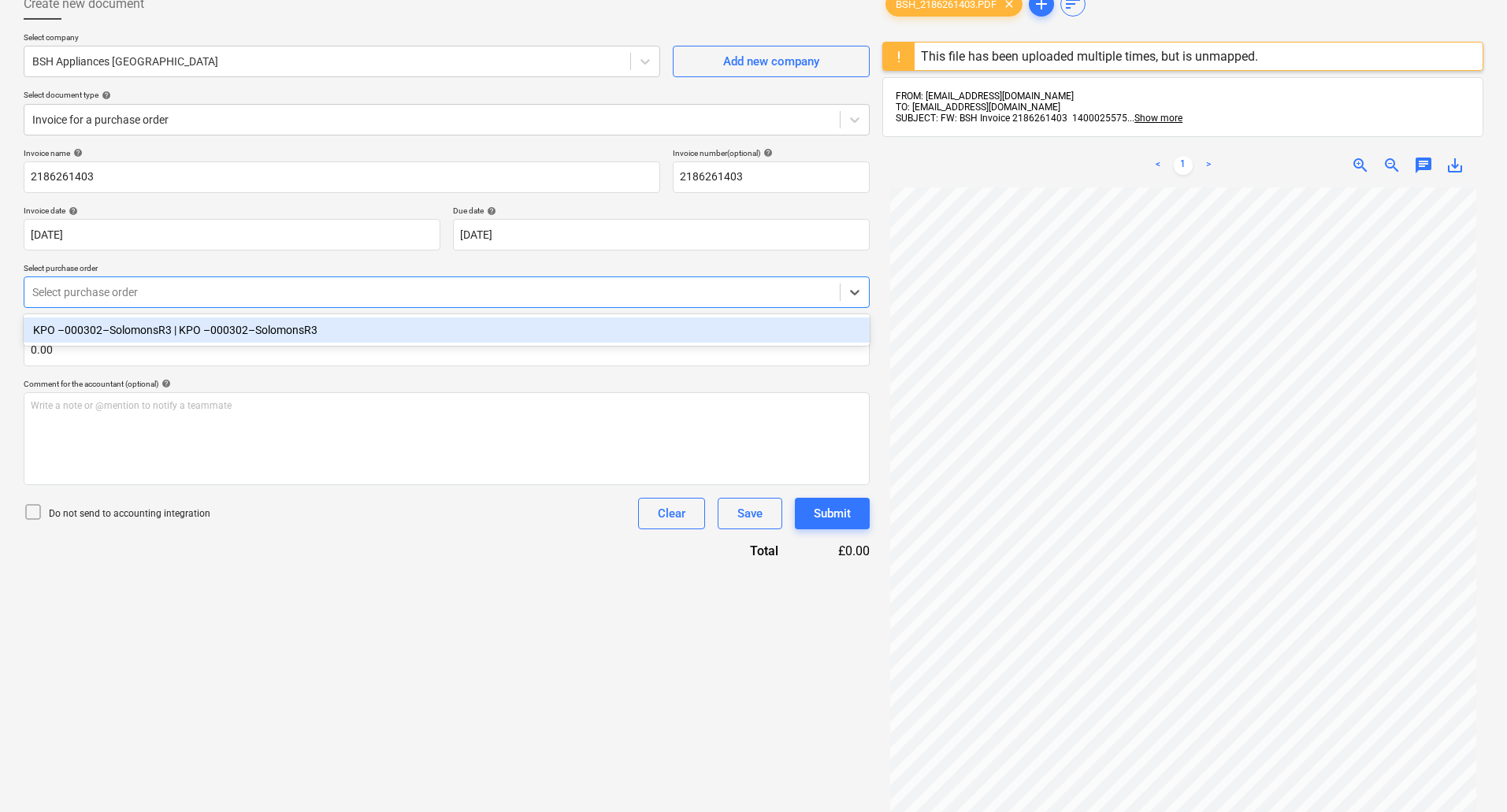
click at [128, 337] on div "KPO –000302–SolomonsR3 | KPO –000302–SolomonsR3" at bounding box center [447, 330] width 847 height 25
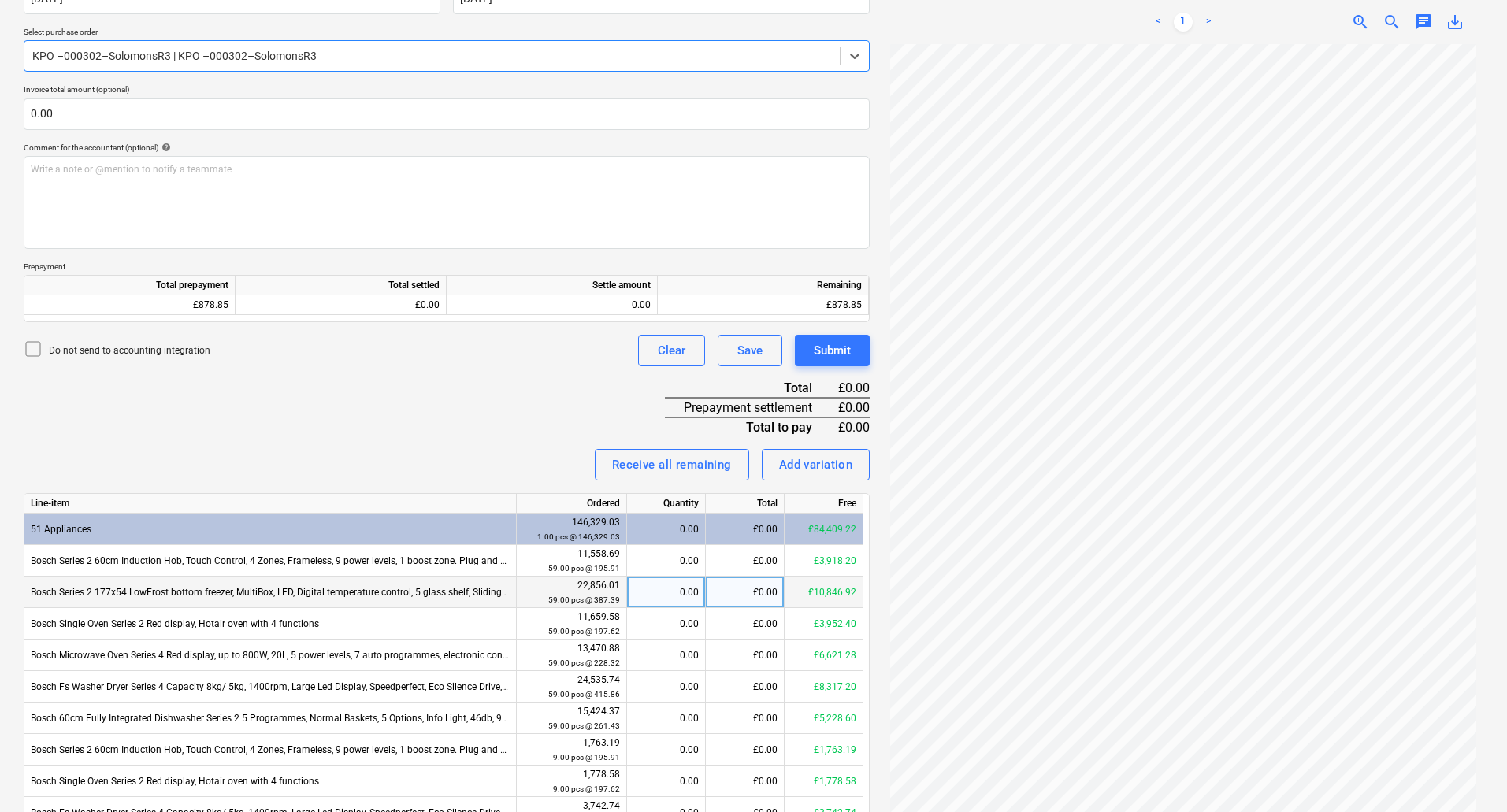
click at [660, 595] on div "0.00" at bounding box center [667, 593] width 66 height 32
type input "1"
click at [494, 433] on div "Invoice name help 2186261403 Invoice number (optional) help 2186261403 Invoice …" at bounding box center [447, 550] width 847 height 1277
click at [858, 339] on button "Submit" at bounding box center [832, 351] width 74 height 32
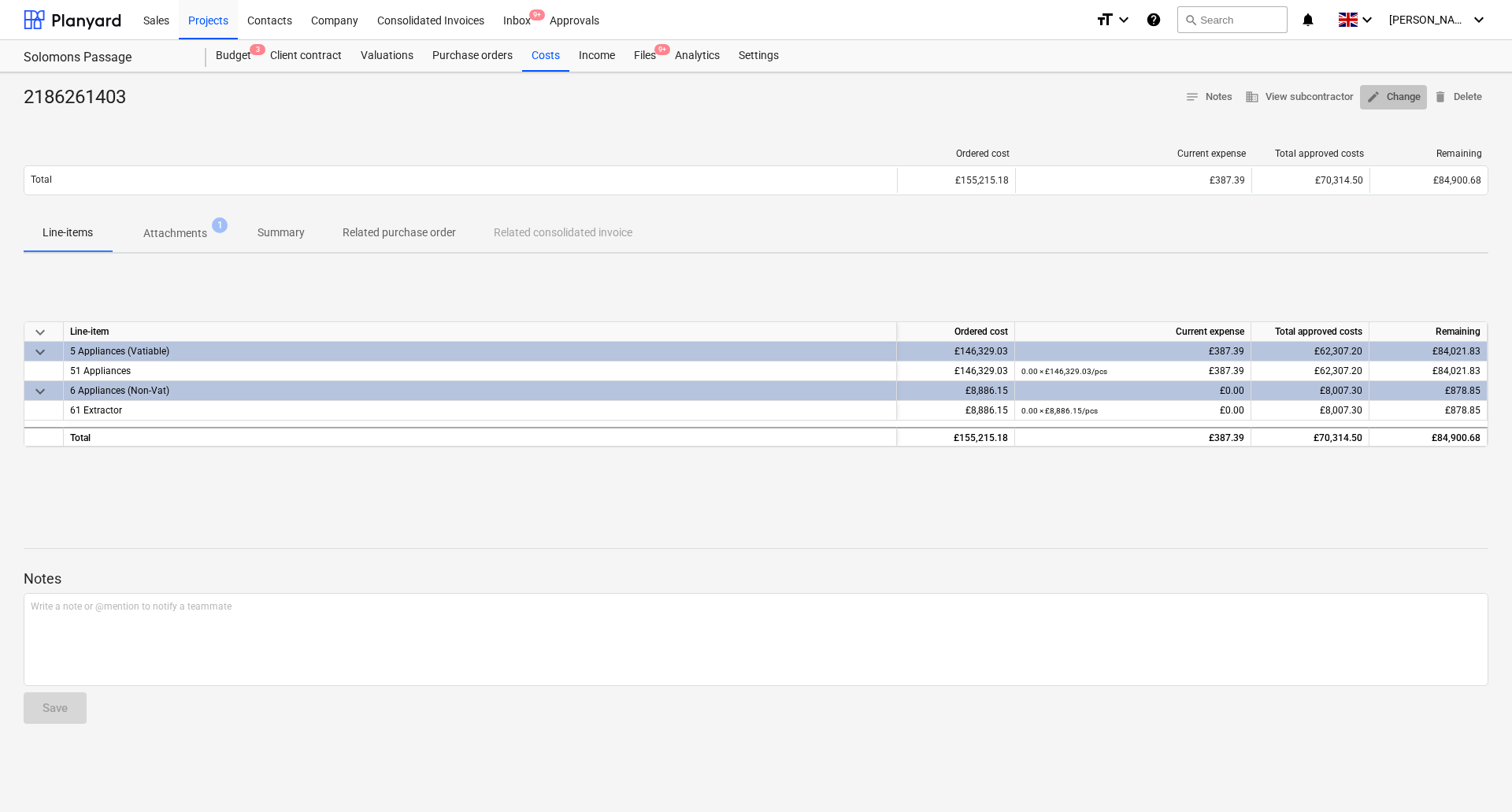
click at [1395, 93] on span "edit Change" at bounding box center [1393, 98] width 54 height 18
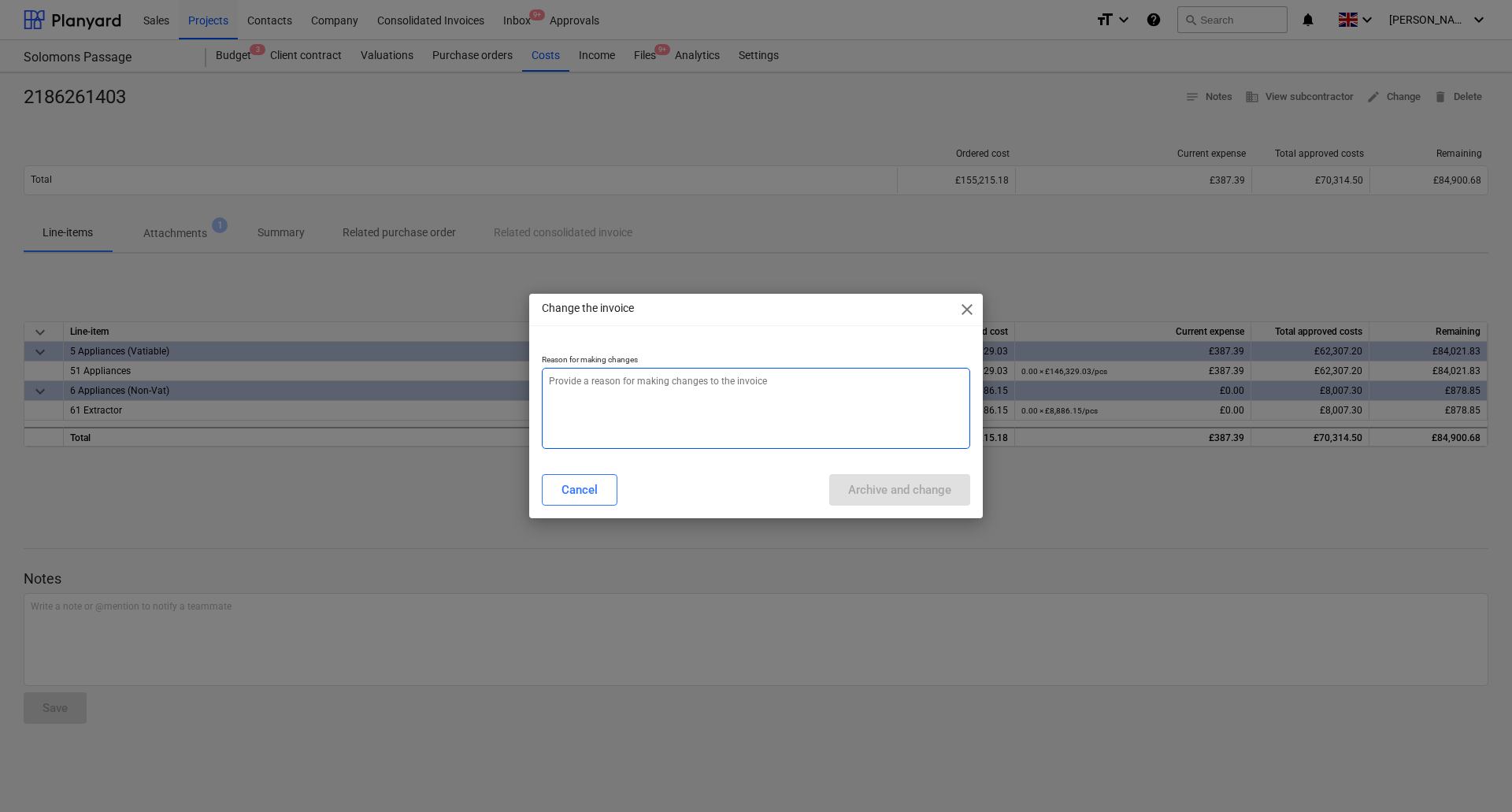
type textarea "x"
click at [702, 429] on textarea at bounding box center [756, 409] width 429 height 82
type textarea "a"
type textarea "x"
type textarea "am"
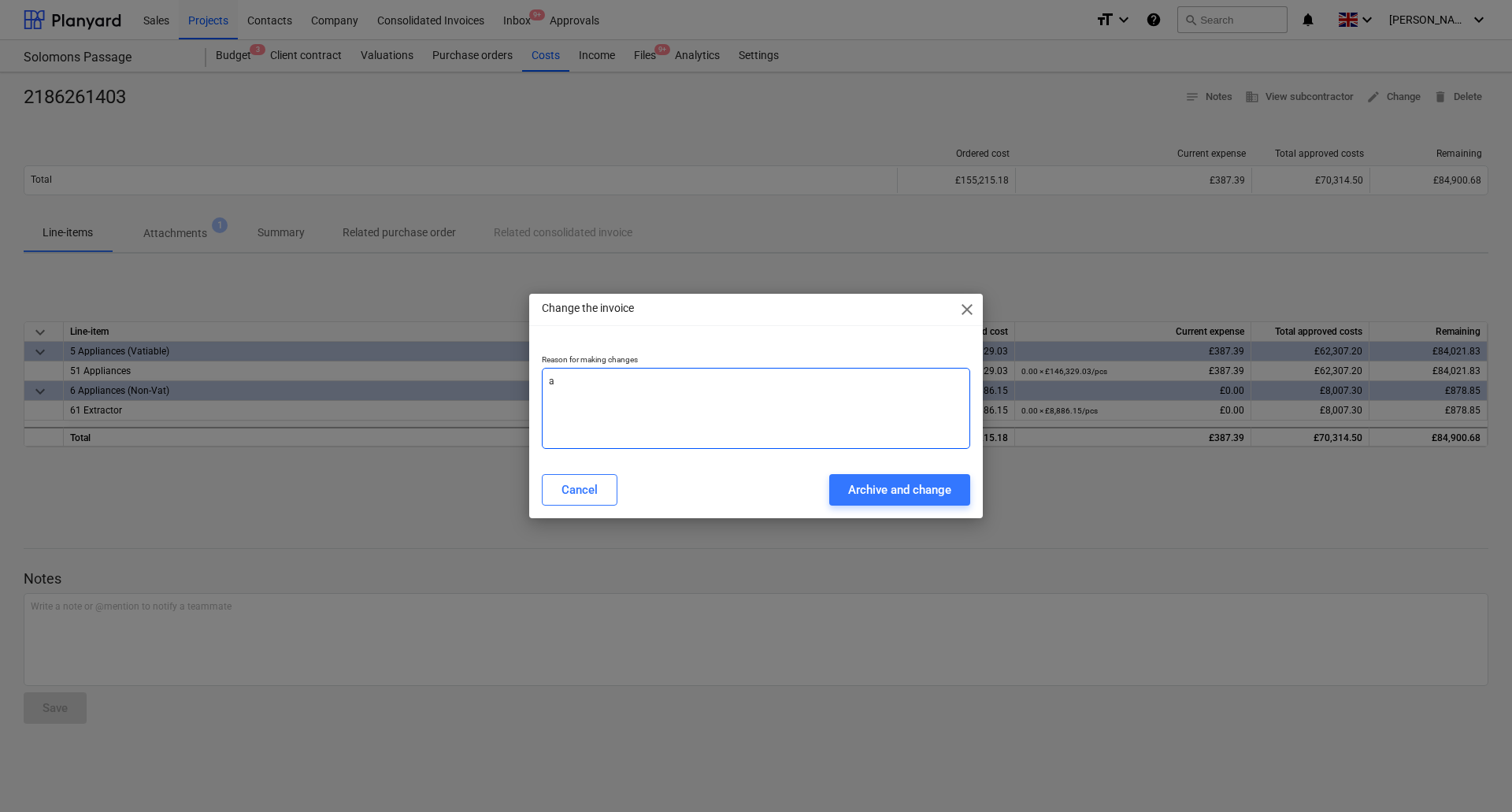
type textarea "x"
type textarea "ame"
type textarea "x"
type textarea "[MEDICAL_DATA]"
type textarea "x"
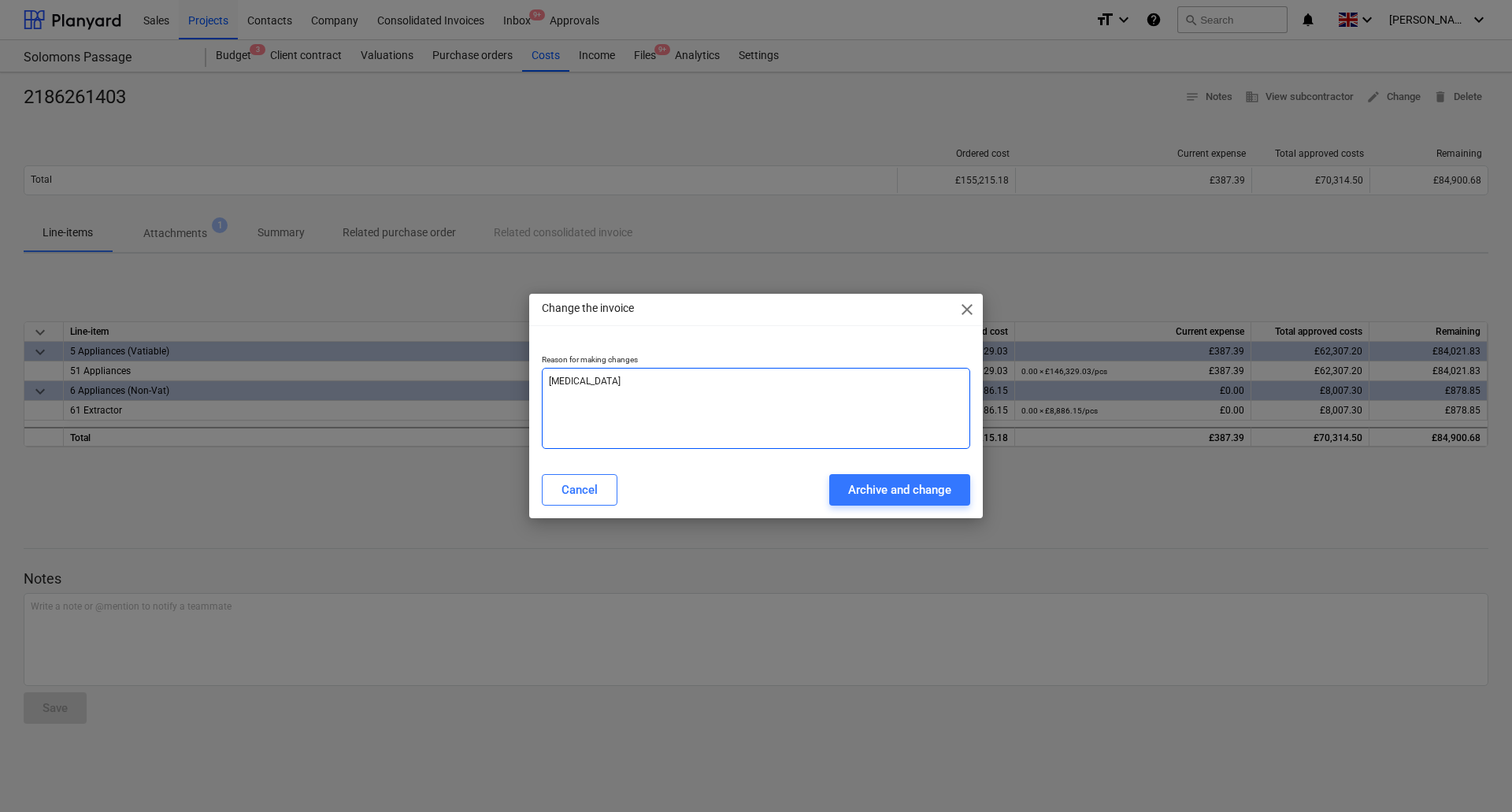
type textarea "amend"
type textarea "x"
type textarea "amend"
click at [824, 493] on div "Cancel Archive and change" at bounding box center [756, 490] width 429 height 32
click at [839, 489] on button "Archive and change" at bounding box center [900, 490] width 141 height 32
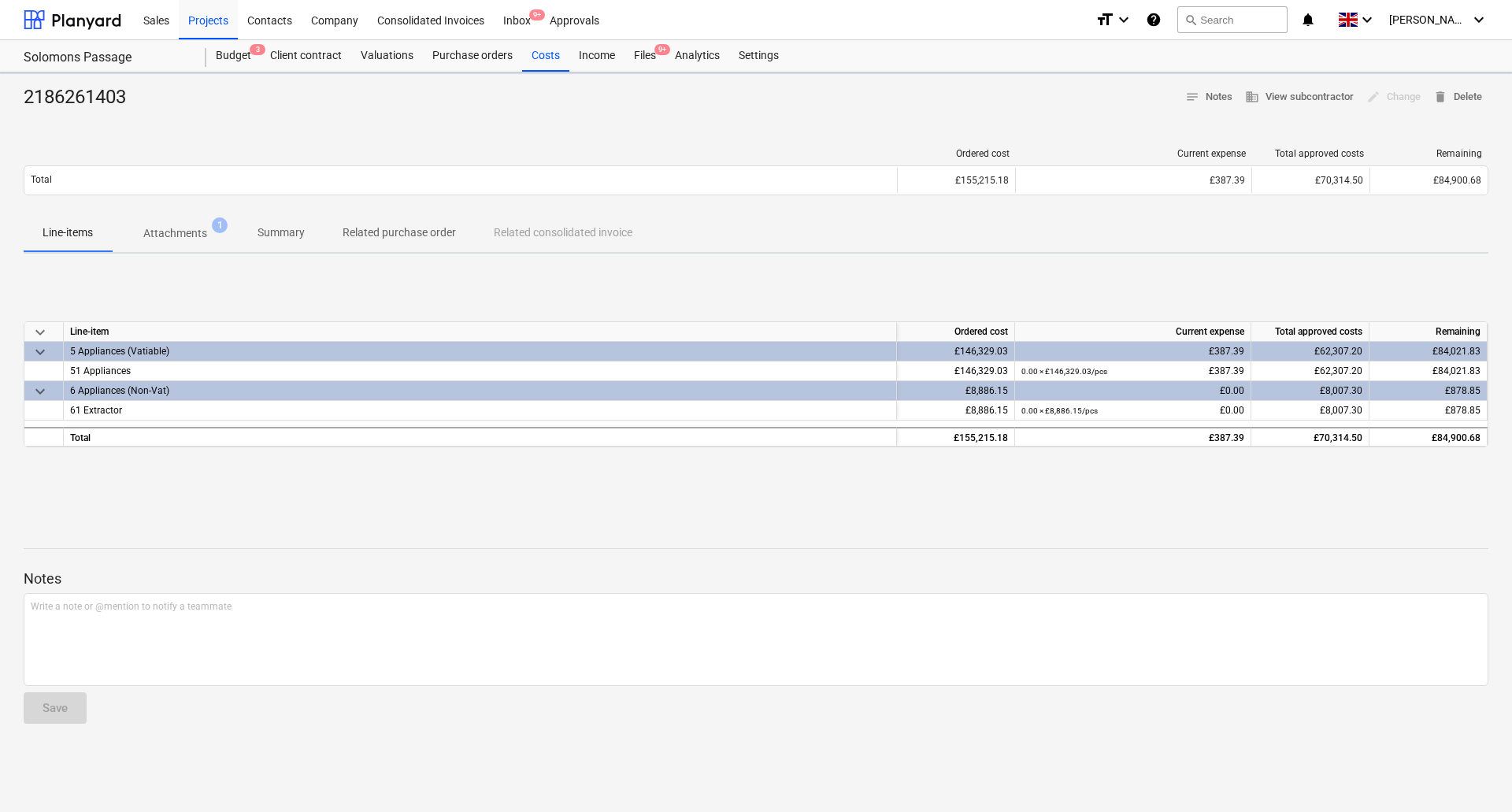
type textarea "x"
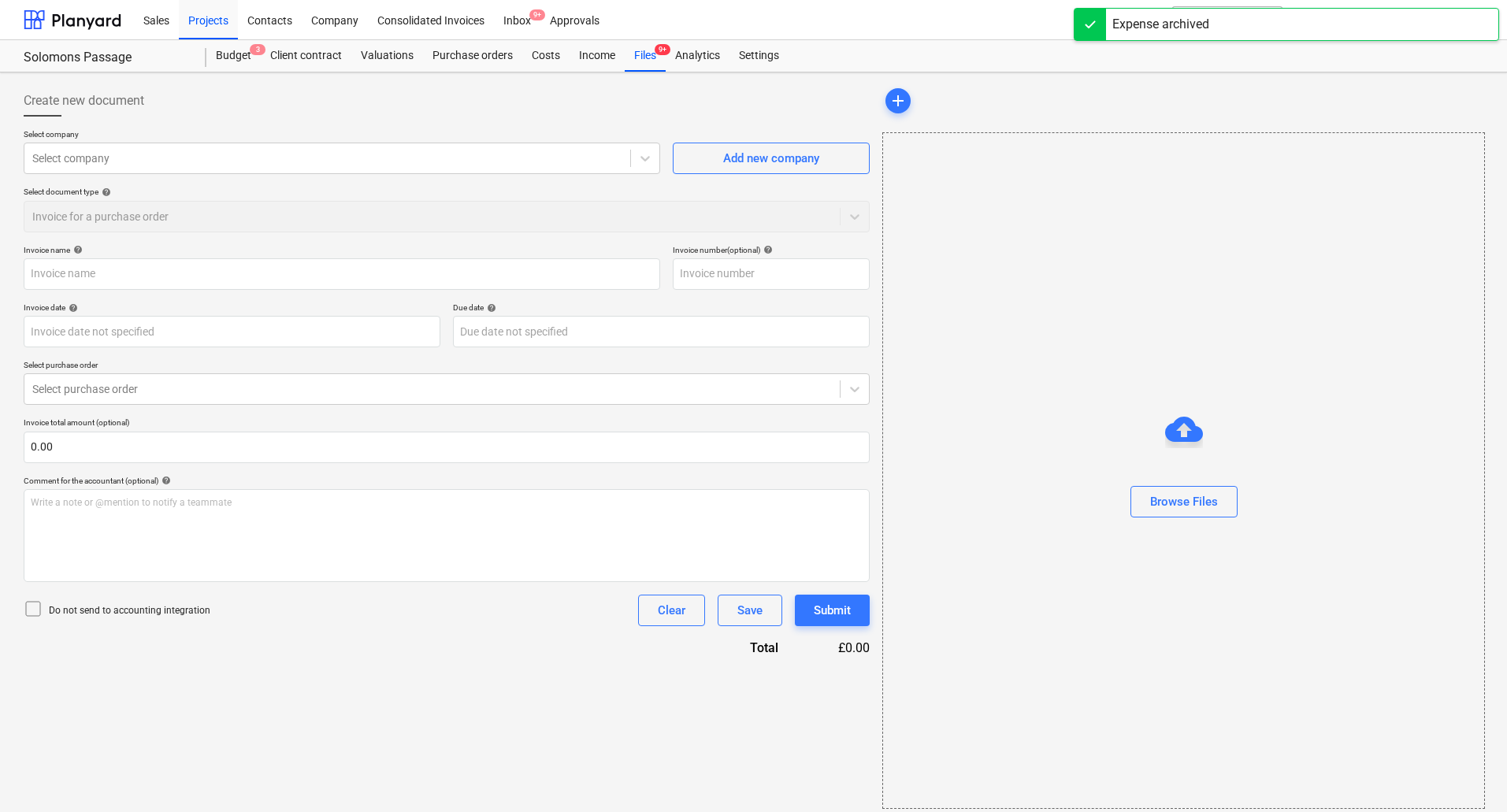
type input "2186261403"
type input "[DATE]"
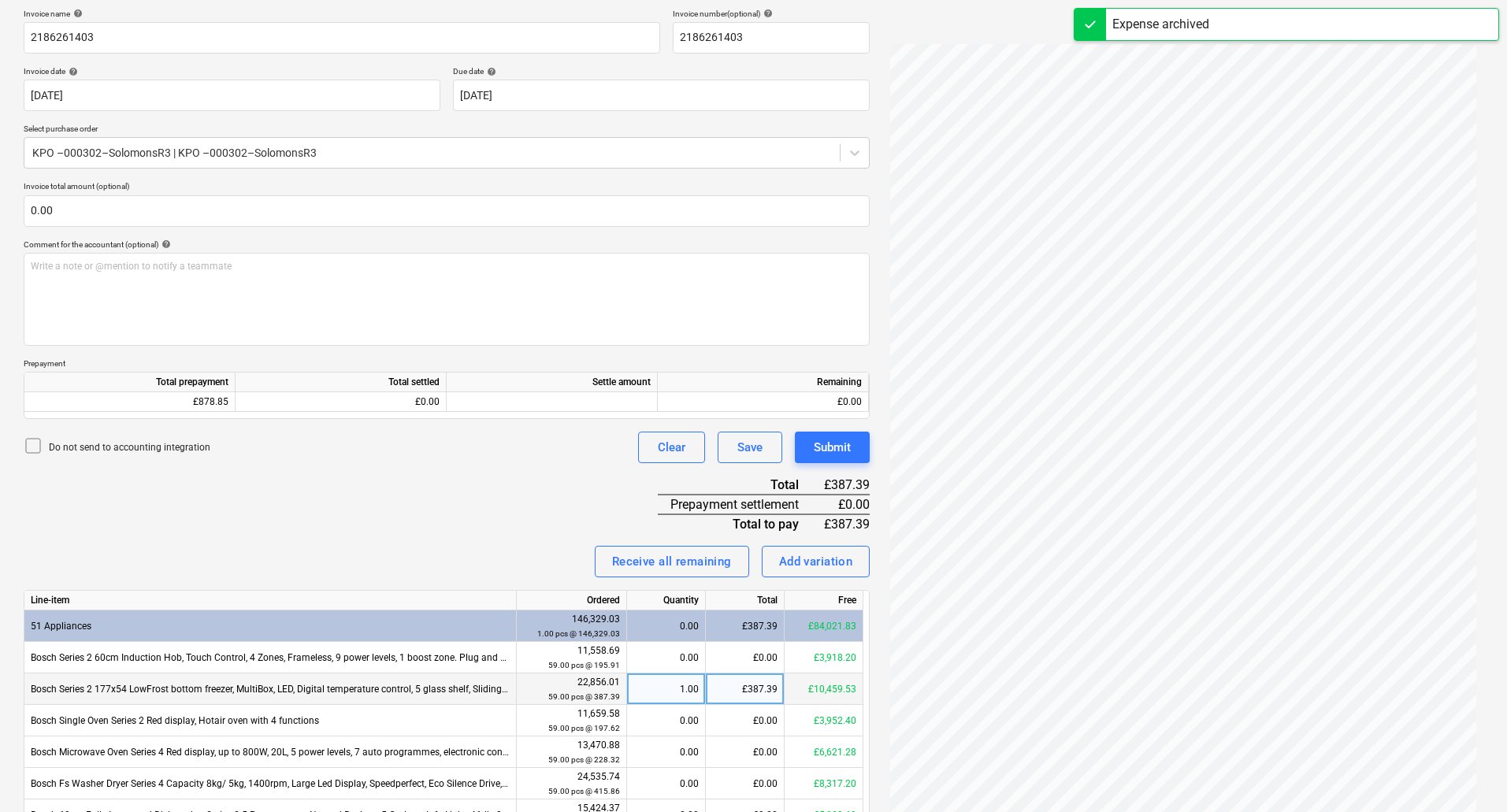
click at [686, 692] on div "1.00" at bounding box center [667, 690] width 66 height 32
type input "3"
click at [558, 542] on div "Invoice name help 2186261403 Invoice number (optional) help 2186261403 Invoice …" at bounding box center [447, 647] width 847 height 1277
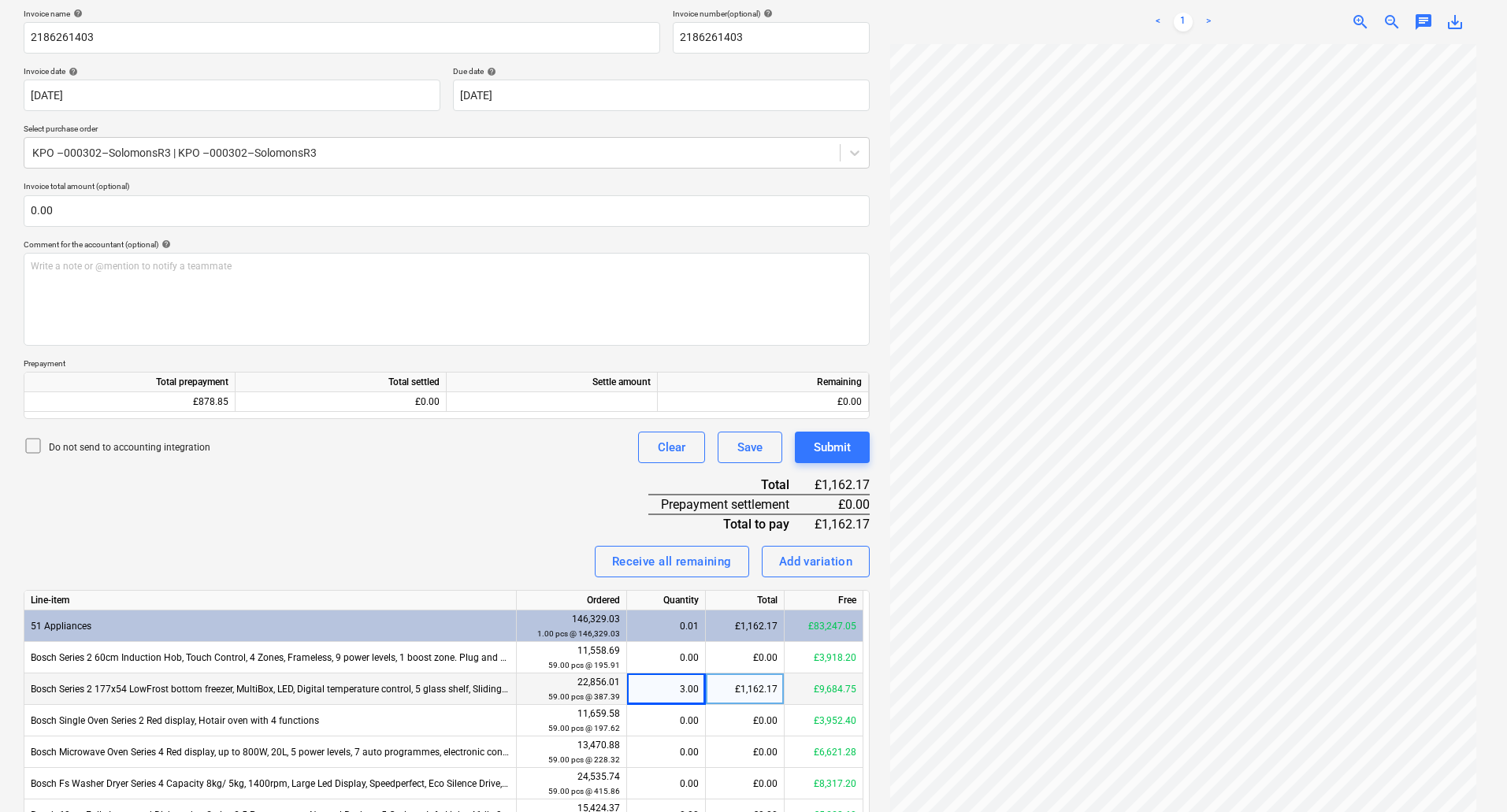
click at [118, 446] on p "Do not send to accounting integration" at bounding box center [129, 448] width 161 height 13
click at [838, 449] on div "Submit" at bounding box center [832, 447] width 37 height 20
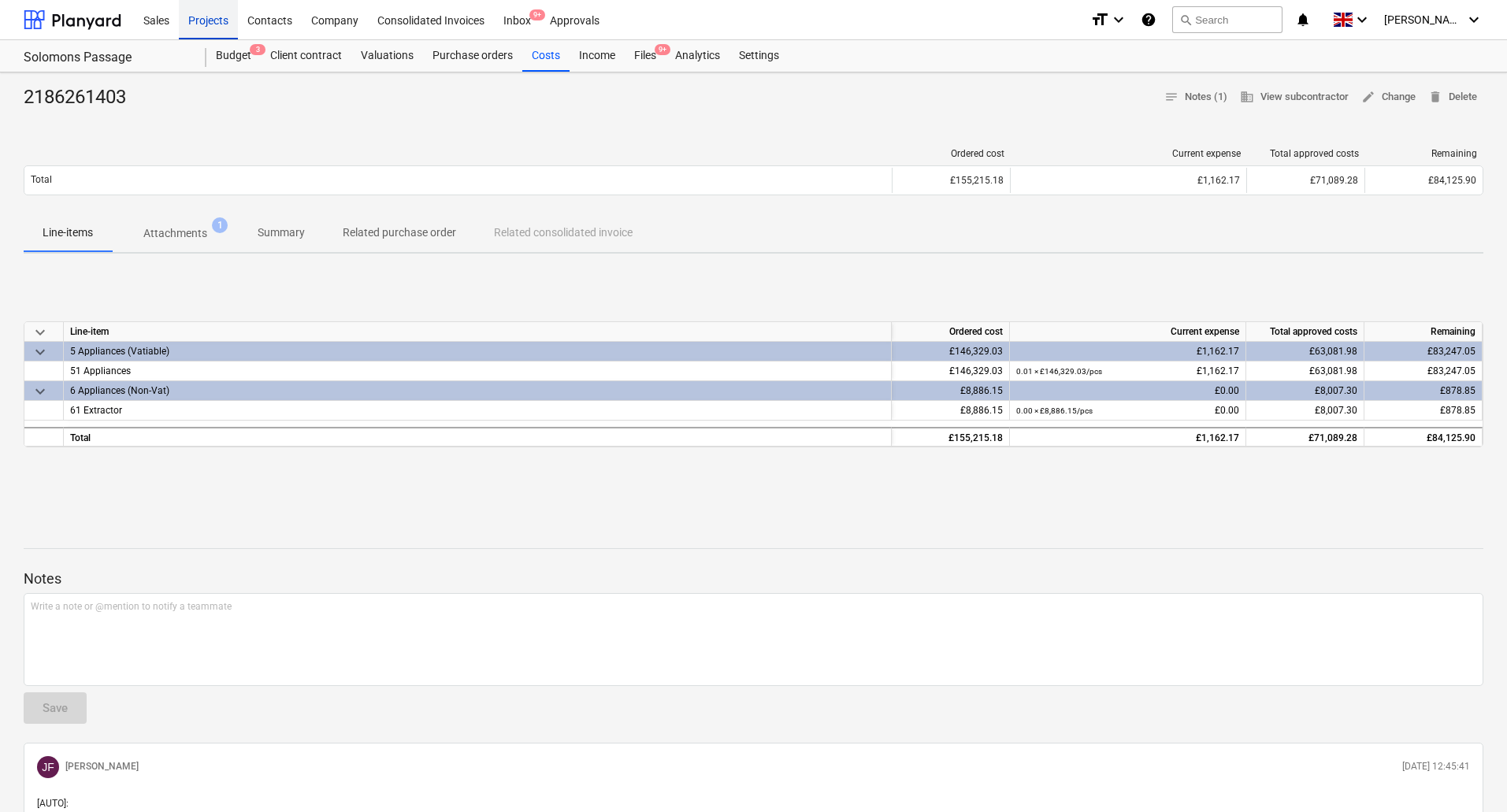
click at [195, 27] on div "Projects" at bounding box center [208, 19] width 59 height 40
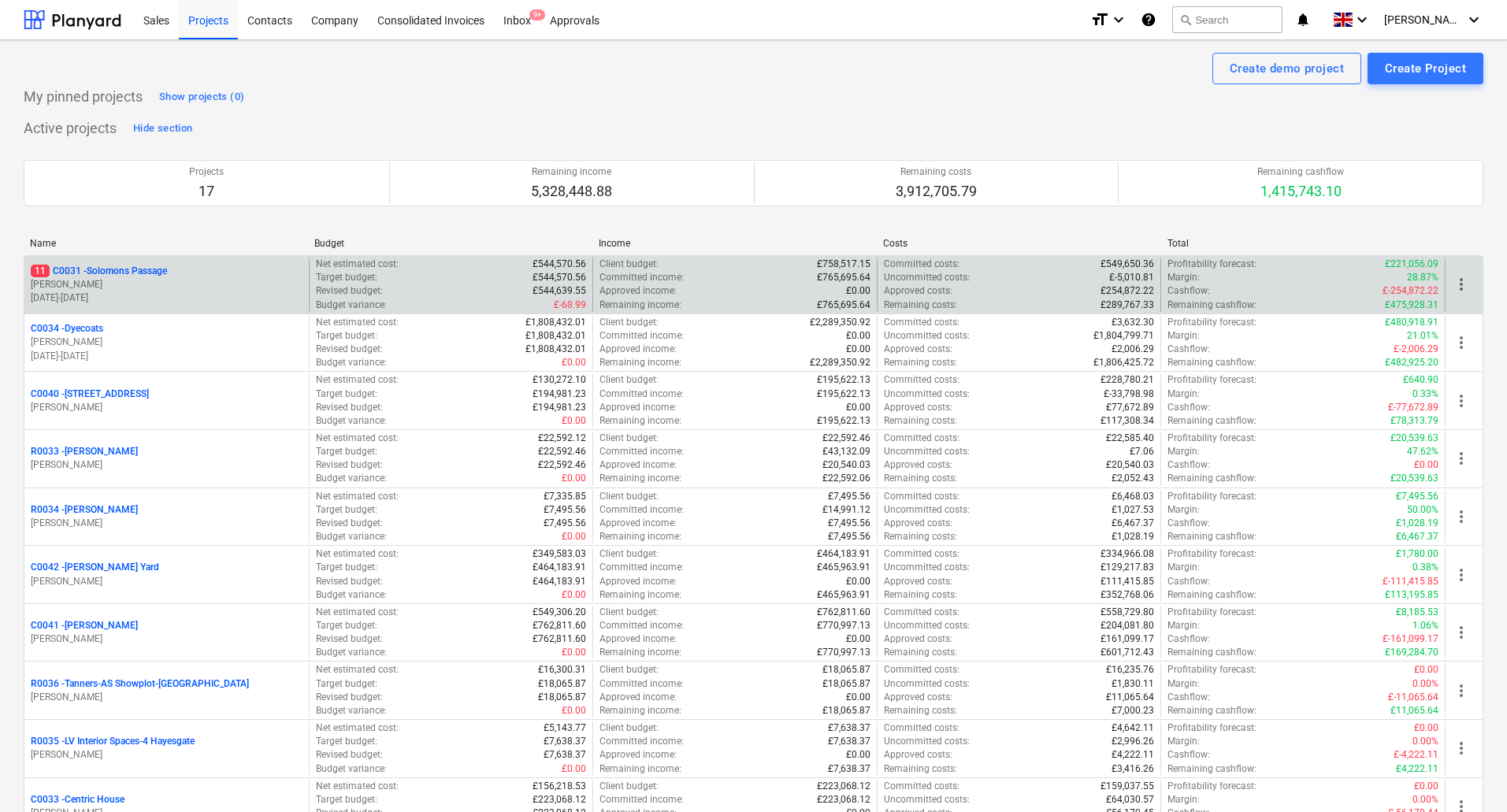
click at [111, 269] on p "11 C0031 - Solomons Passage" at bounding box center [99, 271] width 137 height 13
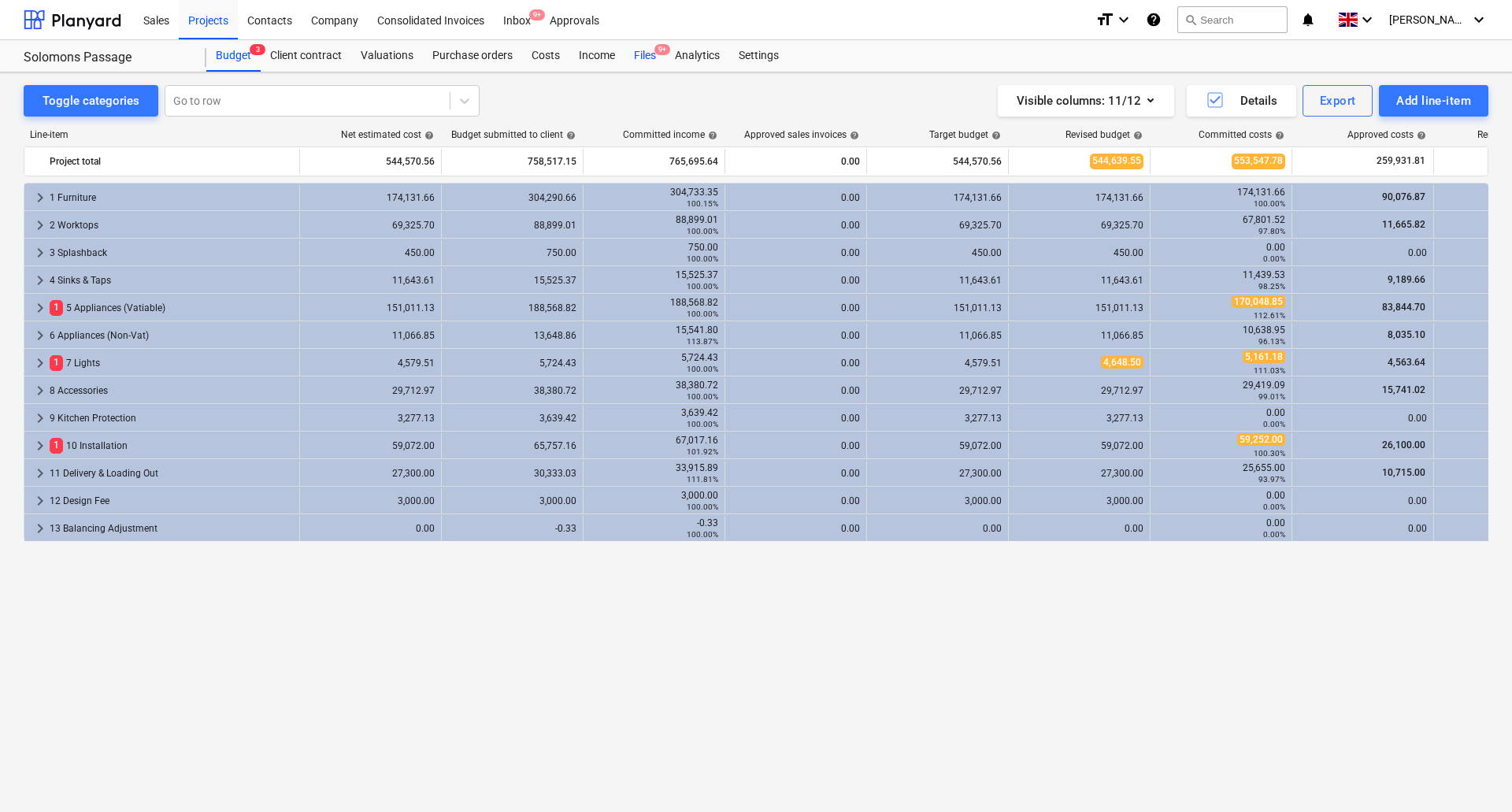
click at [654, 52] on div "Files 9+" at bounding box center [645, 56] width 41 height 32
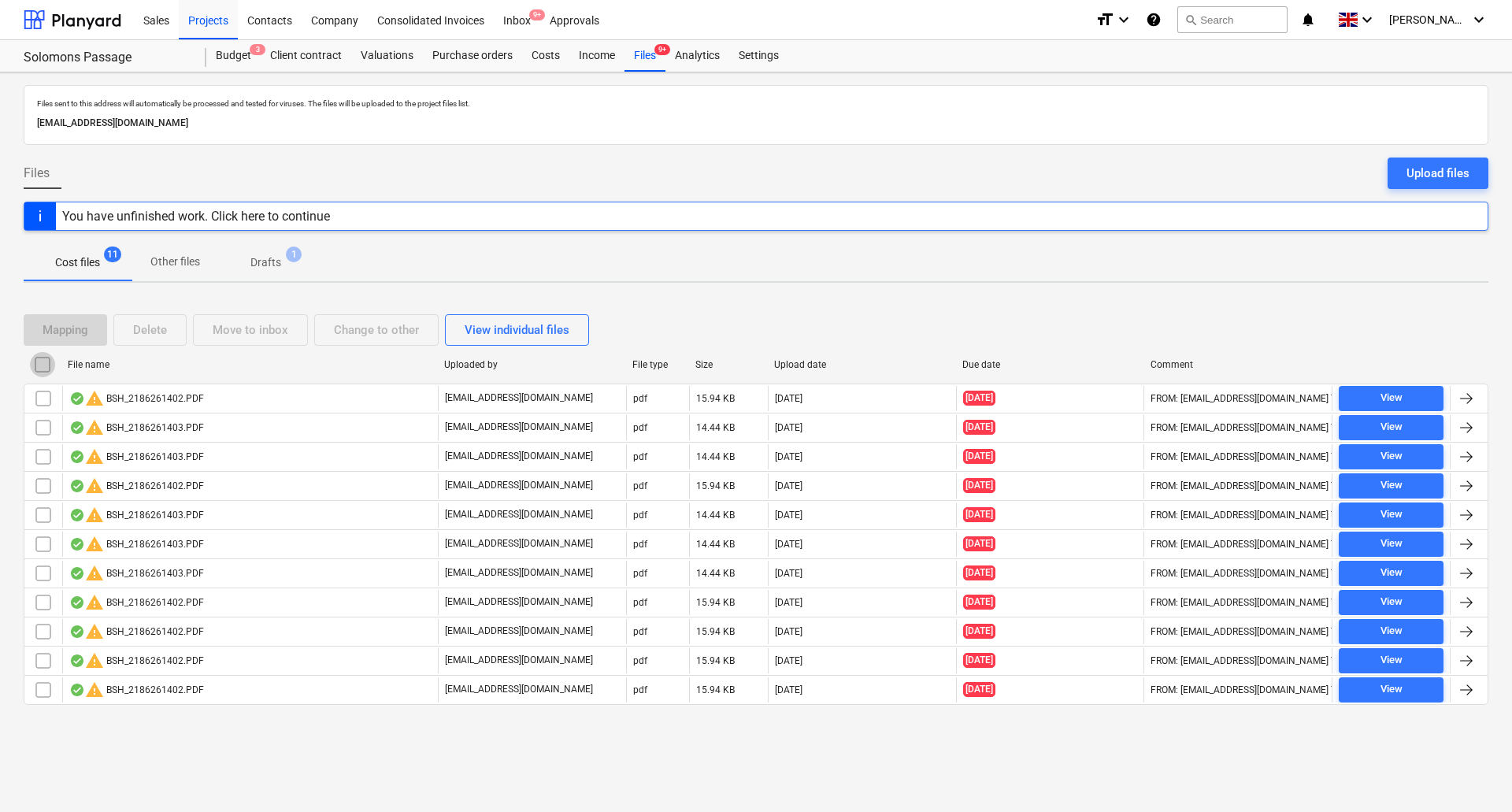
click at [42, 364] on input "checkbox" at bounding box center [43, 364] width 25 height 25
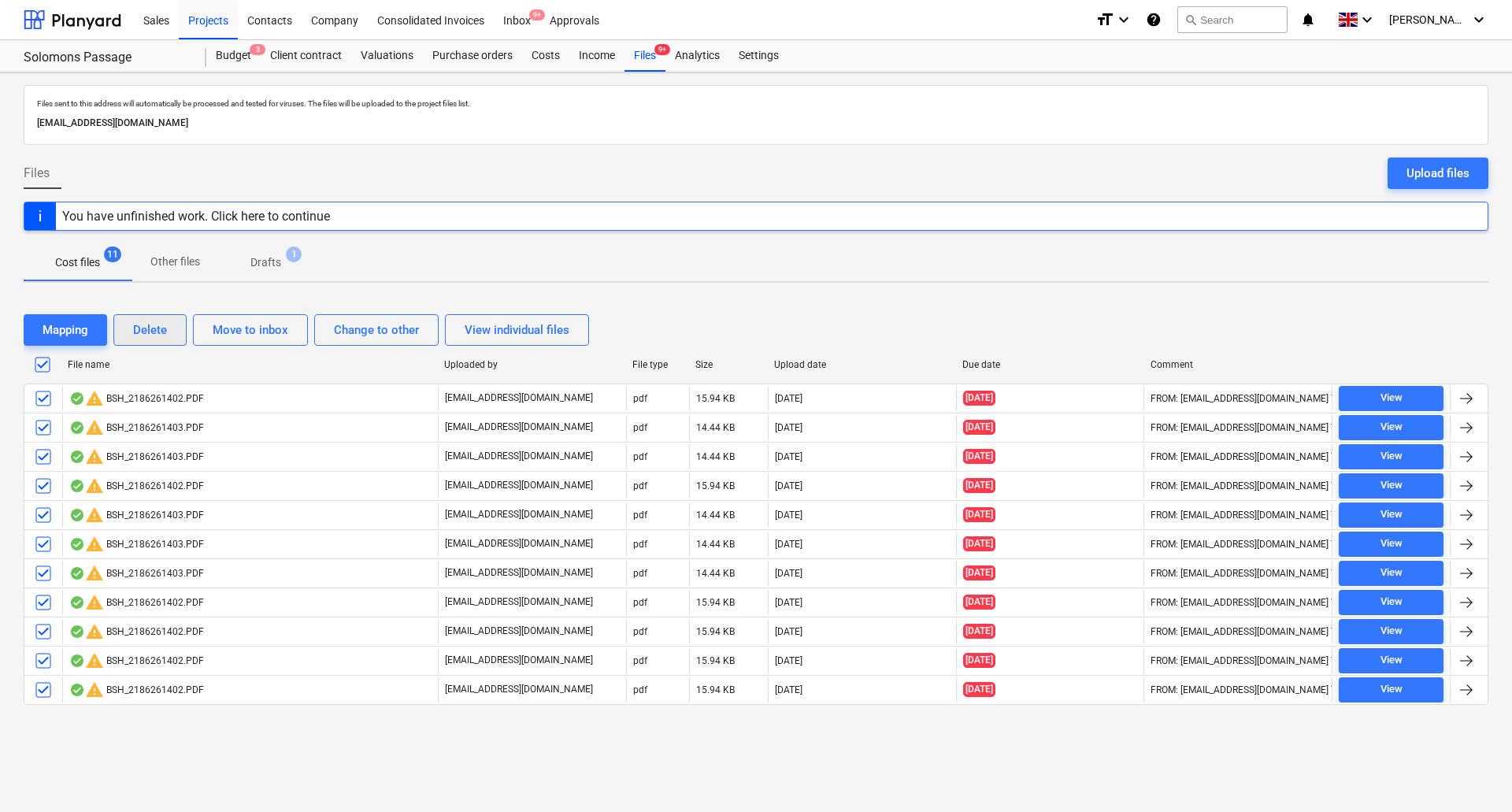
click at [160, 328] on div "Delete" at bounding box center [150, 330] width 34 height 20
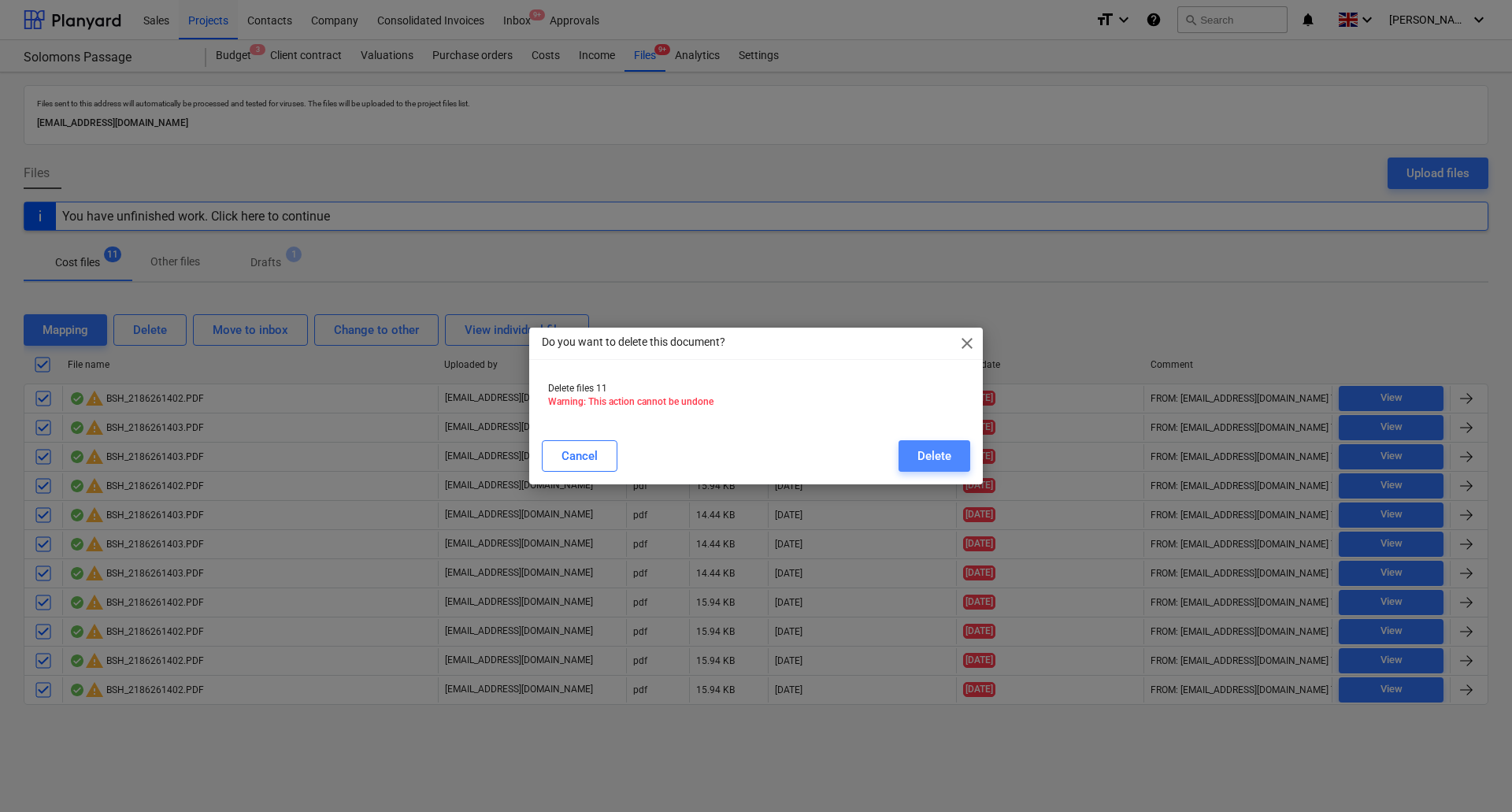
click at [954, 453] on button "Delete" at bounding box center [934, 457] width 72 height 32
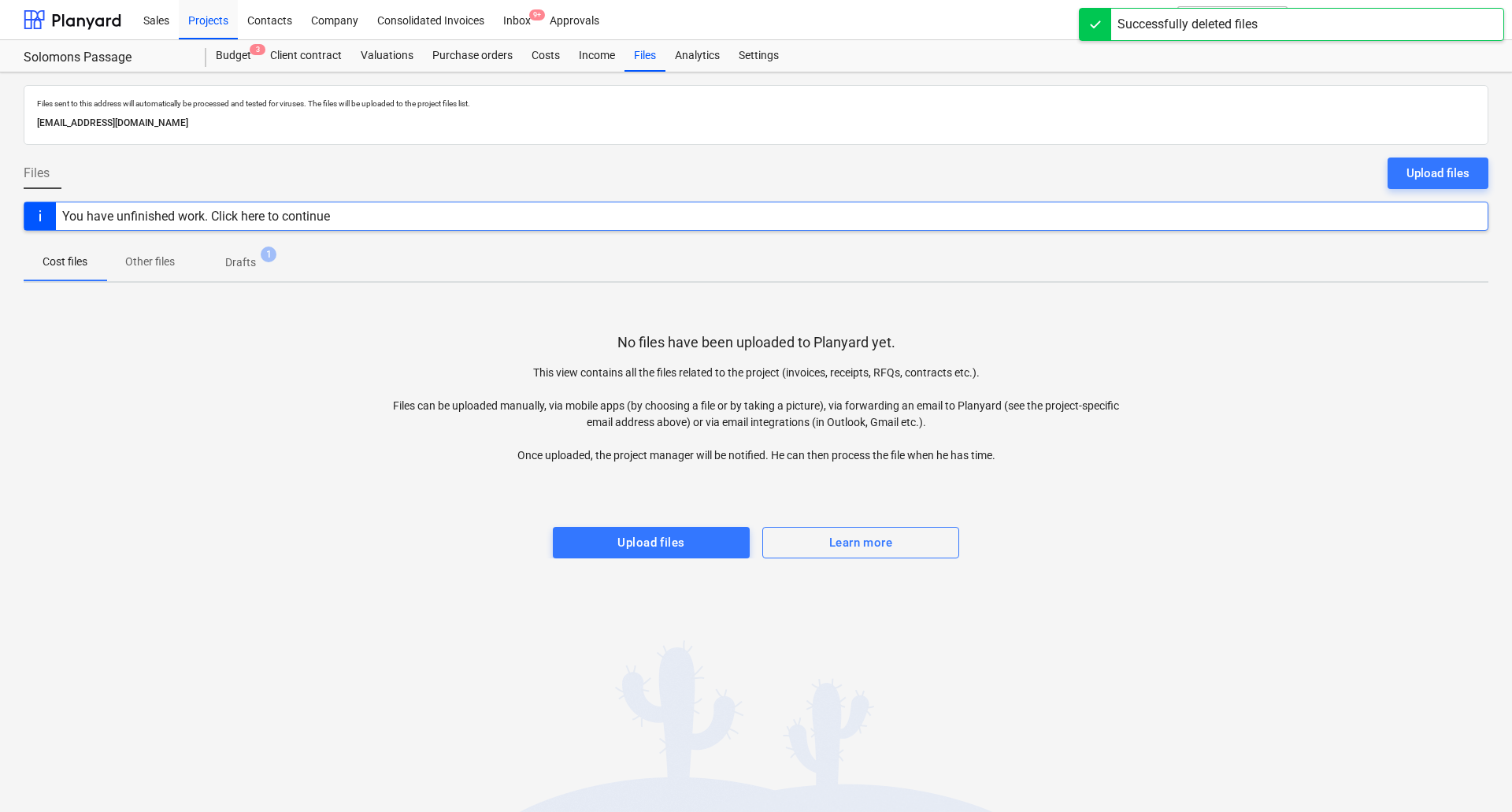
click at [245, 250] on span "Drafts 1" at bounding box center [241, 262] width 94 height 28
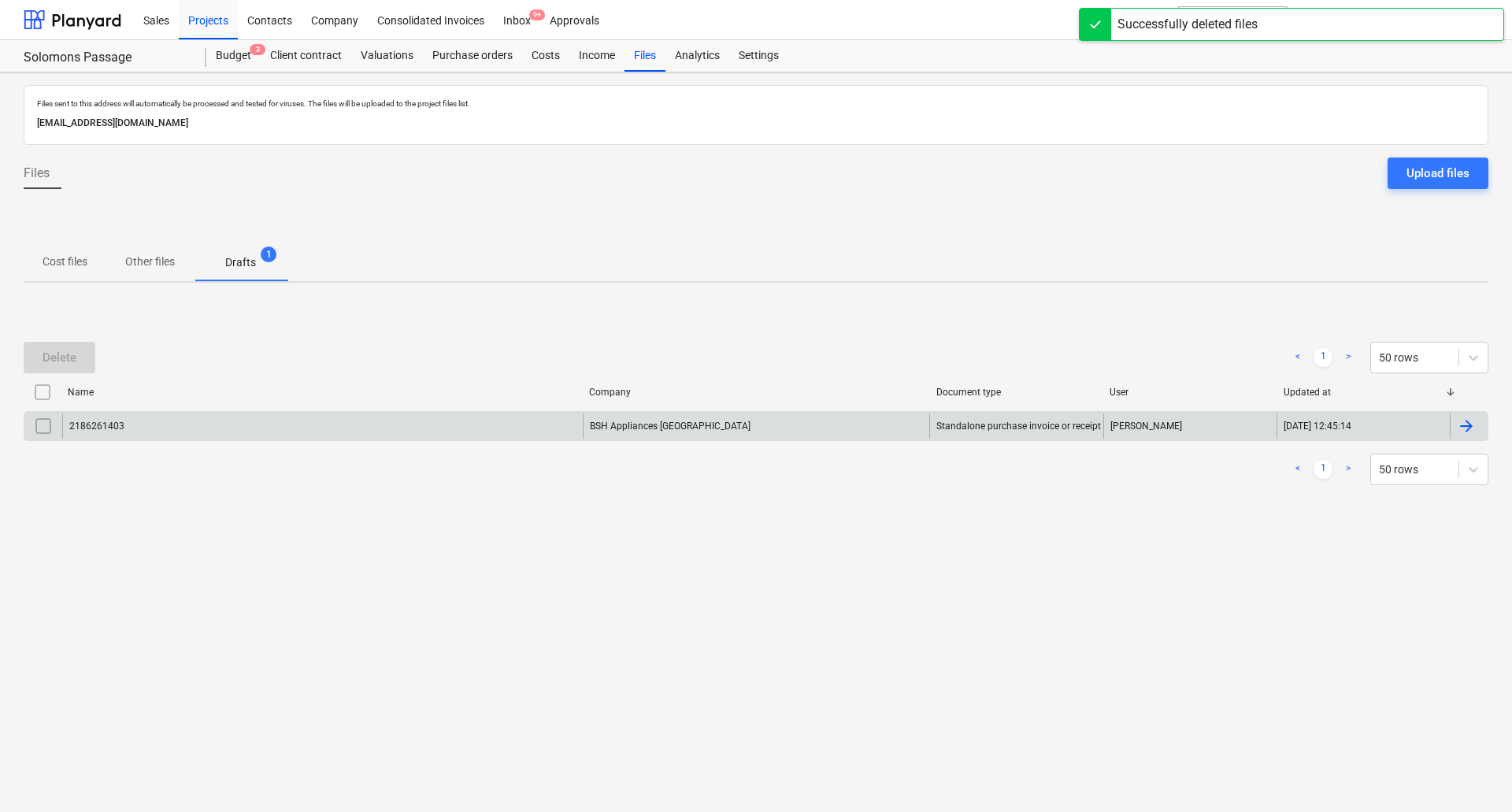
click at [239, 424] on div "2186261403" at bounding box center [322, 426] width 520 height 25
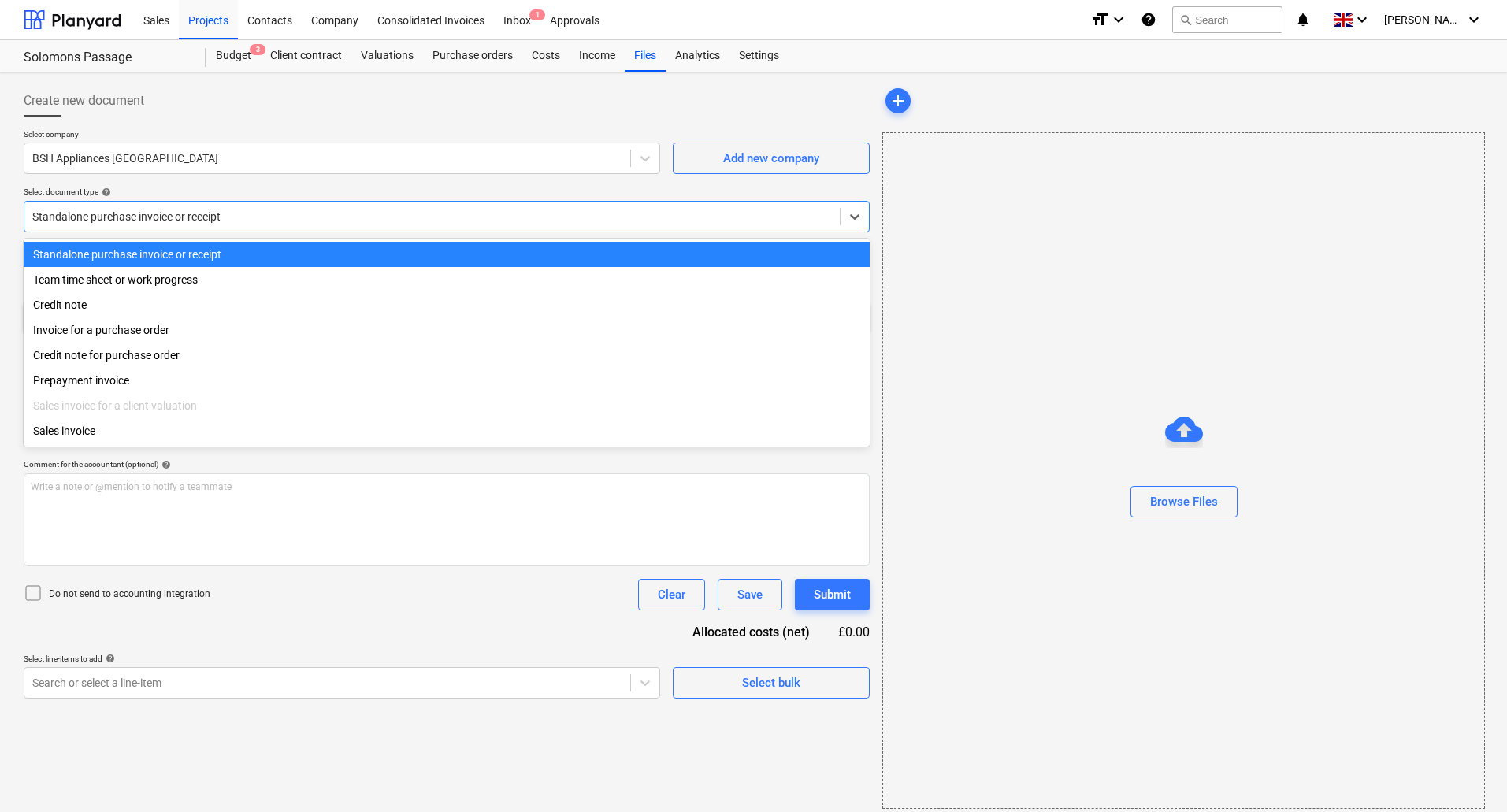
click at [233, 221] on div at bounding box center [432, 217] width 800 height 16
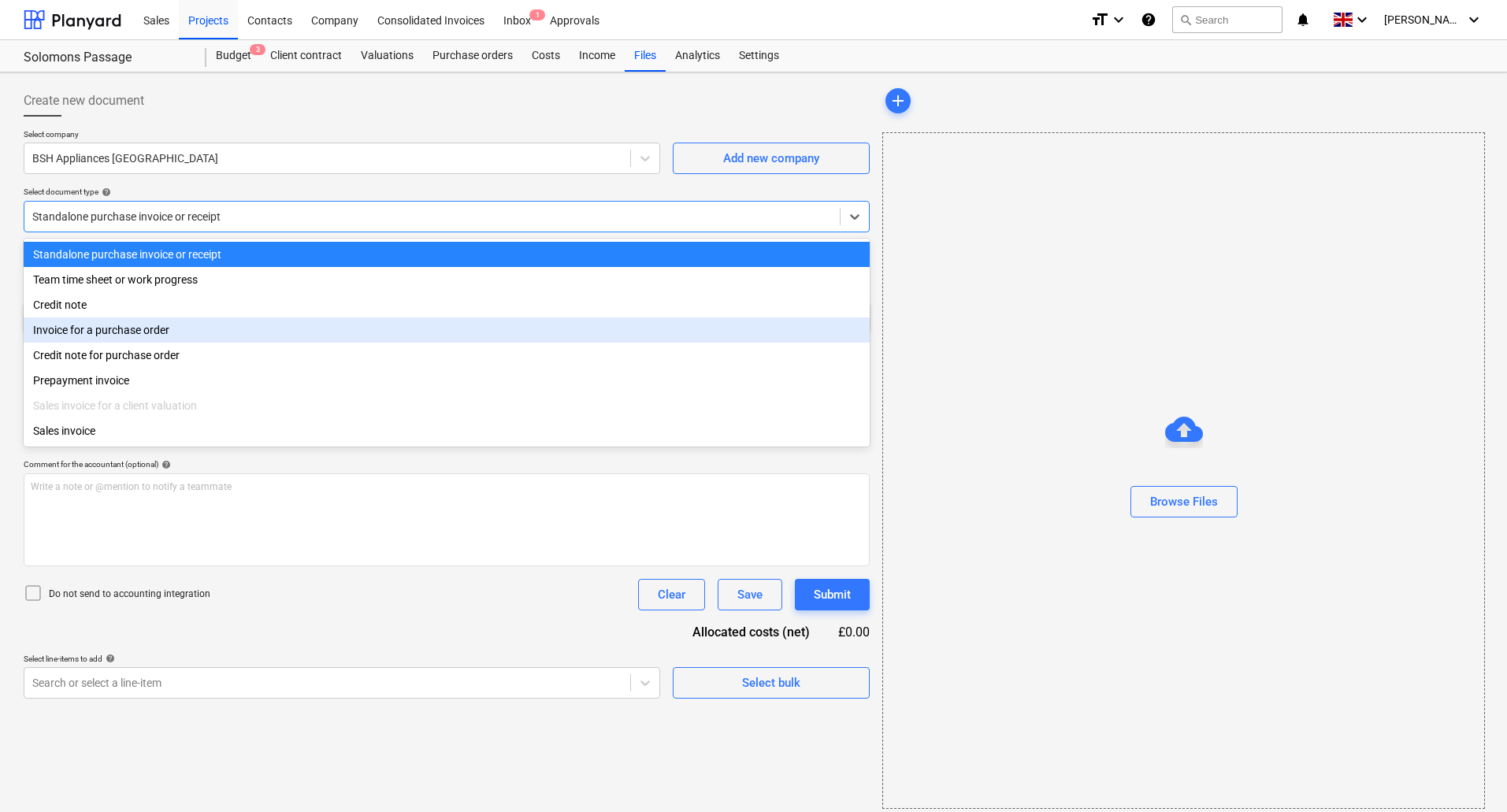
click at [179, 337] on div "Invoice for a purchase order" at bounding box center [447, 330] width 847 height 25
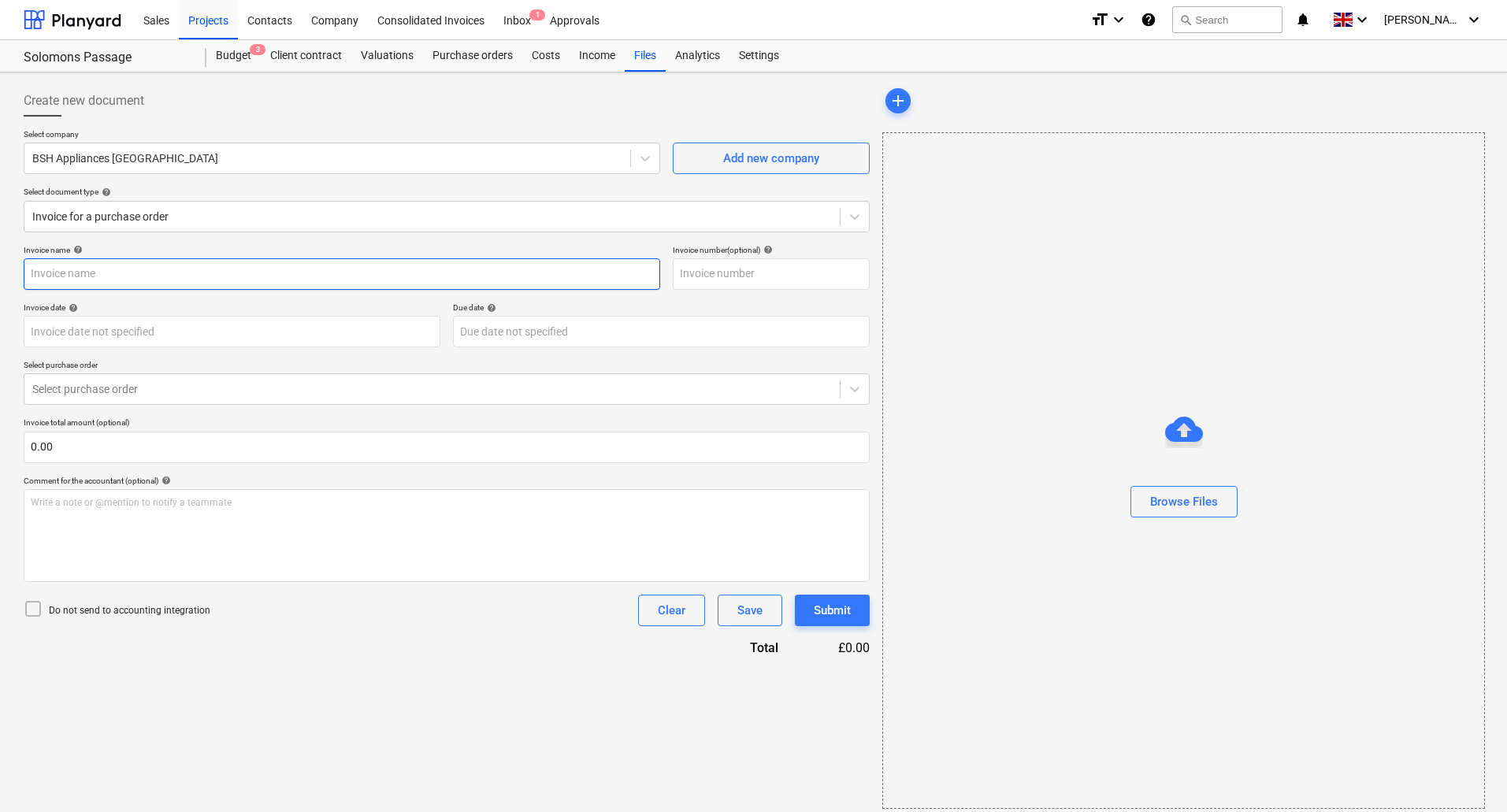
click at [151, 282] on input "text" at bounding box center [342, 275] width 636 height 32
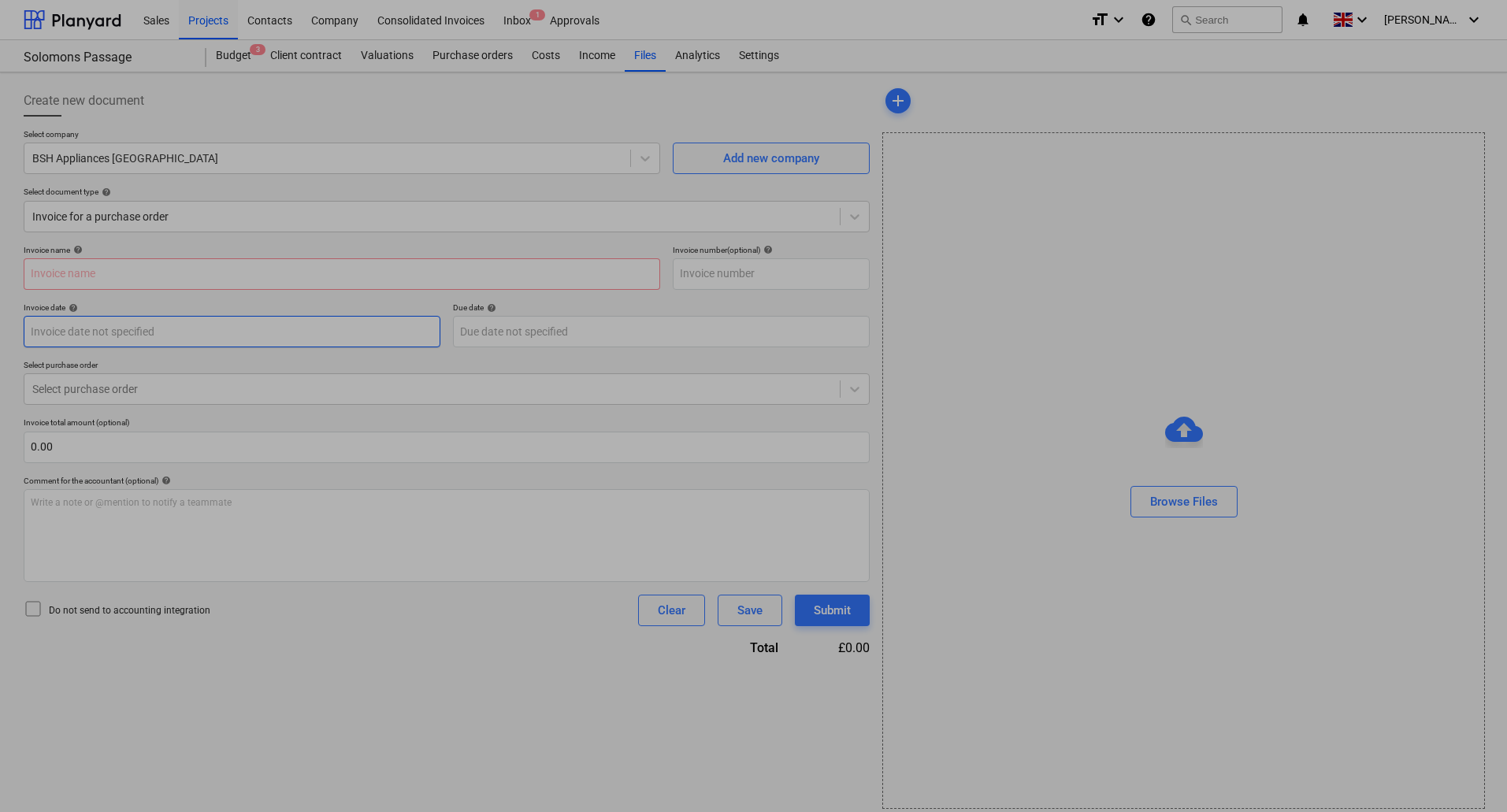
click at [155, 333] on body "Sales Projects Contacts Company Consolidated Invoices Inbox 1 Approvals format_…" at bounding box center [754, 406] width 1507 height 812
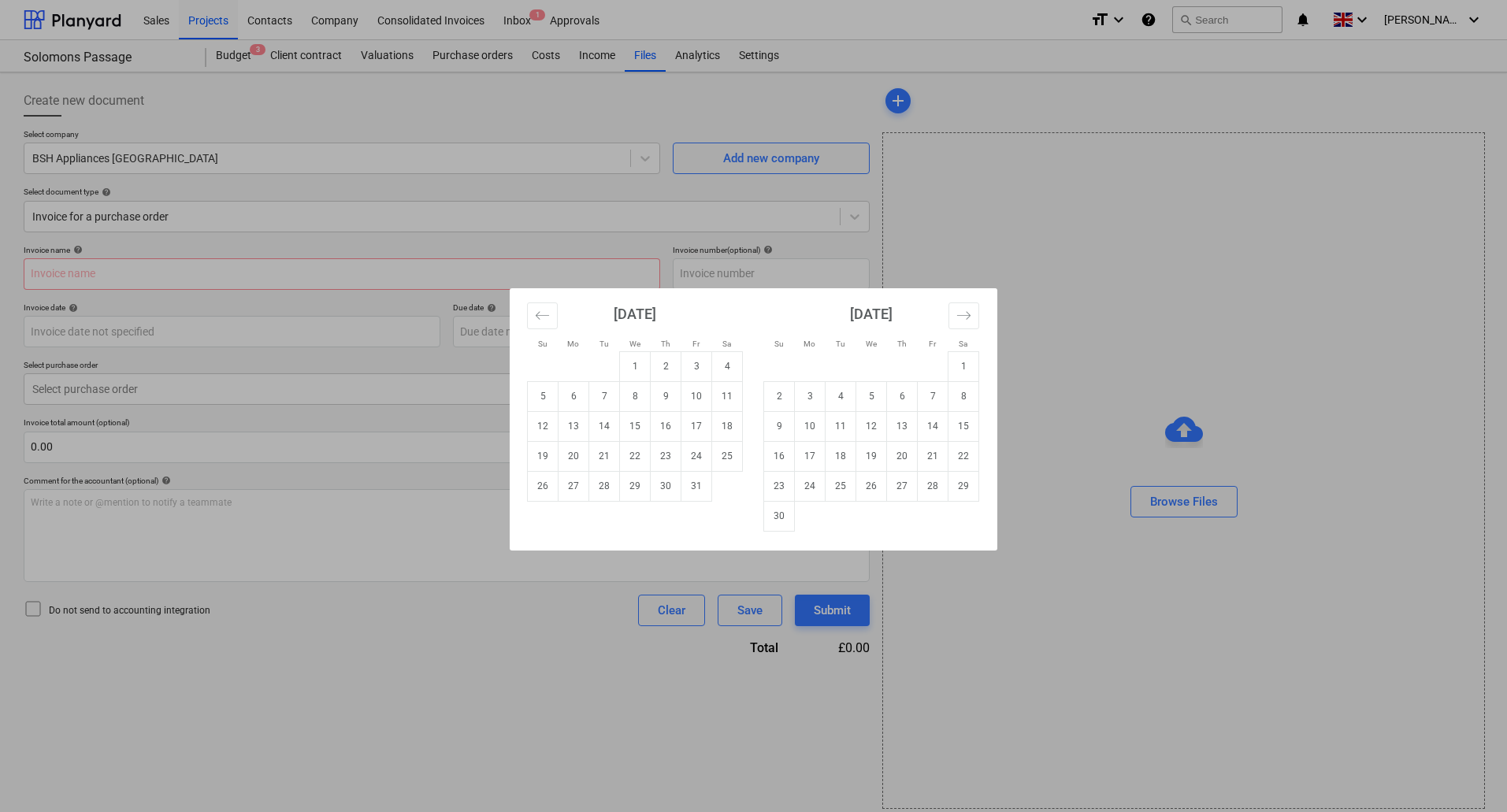
click at [324, 126] on div "Su Mo Tu We Th Fr Sa Su Mo Tu We Th Fr Sa [DATE] 1 2 3 4 5 6 7 8 9 10 11 12 13 …" at bounding box center [754, 406] width 1507 height 812
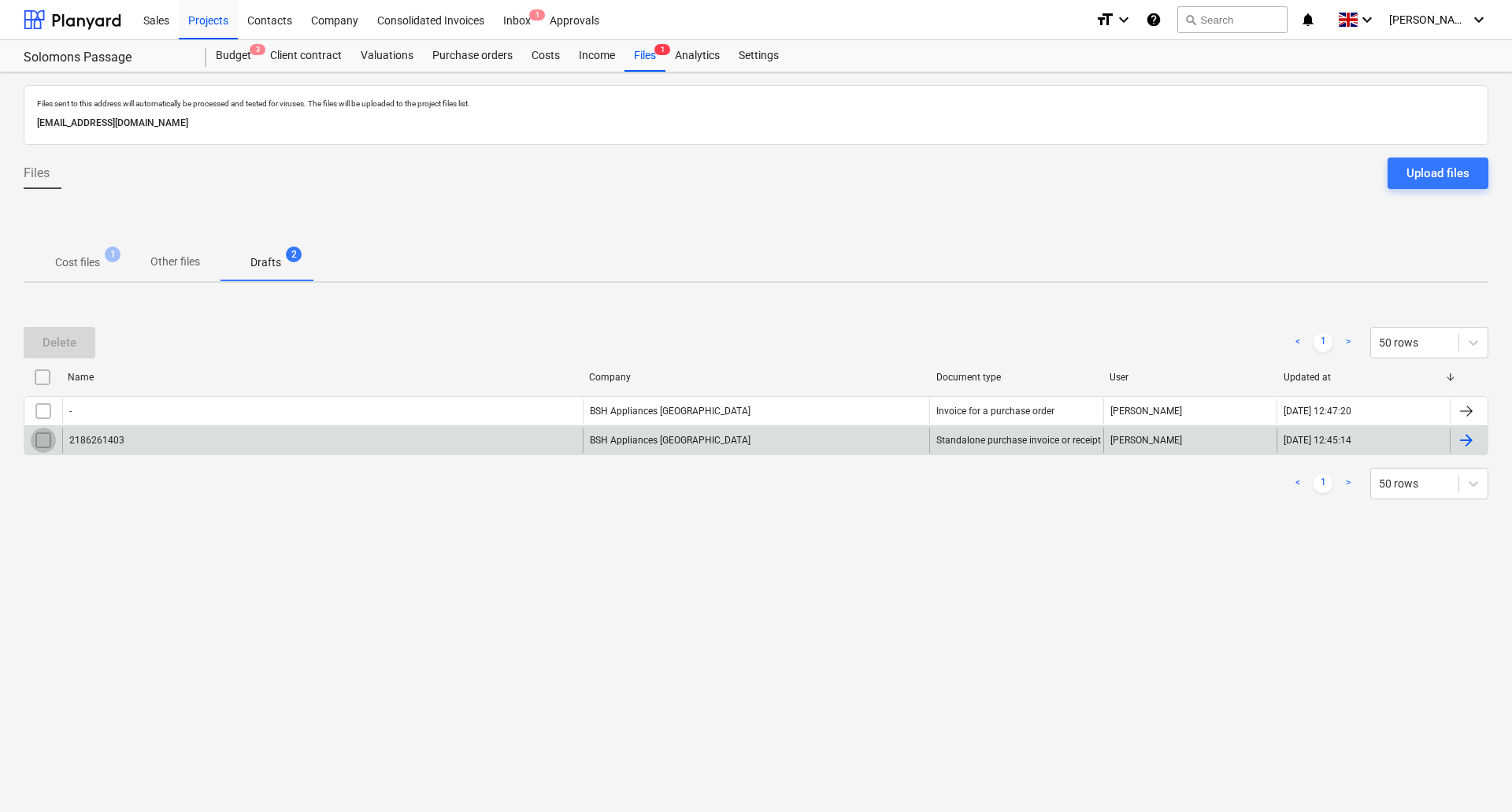
click at [41, 439] on input "checkbox" at bounding box center [43, 441] width 25 height 25
click at [60, 340] on div "Delete" at bounding box center [59, 342] width 34 height 20
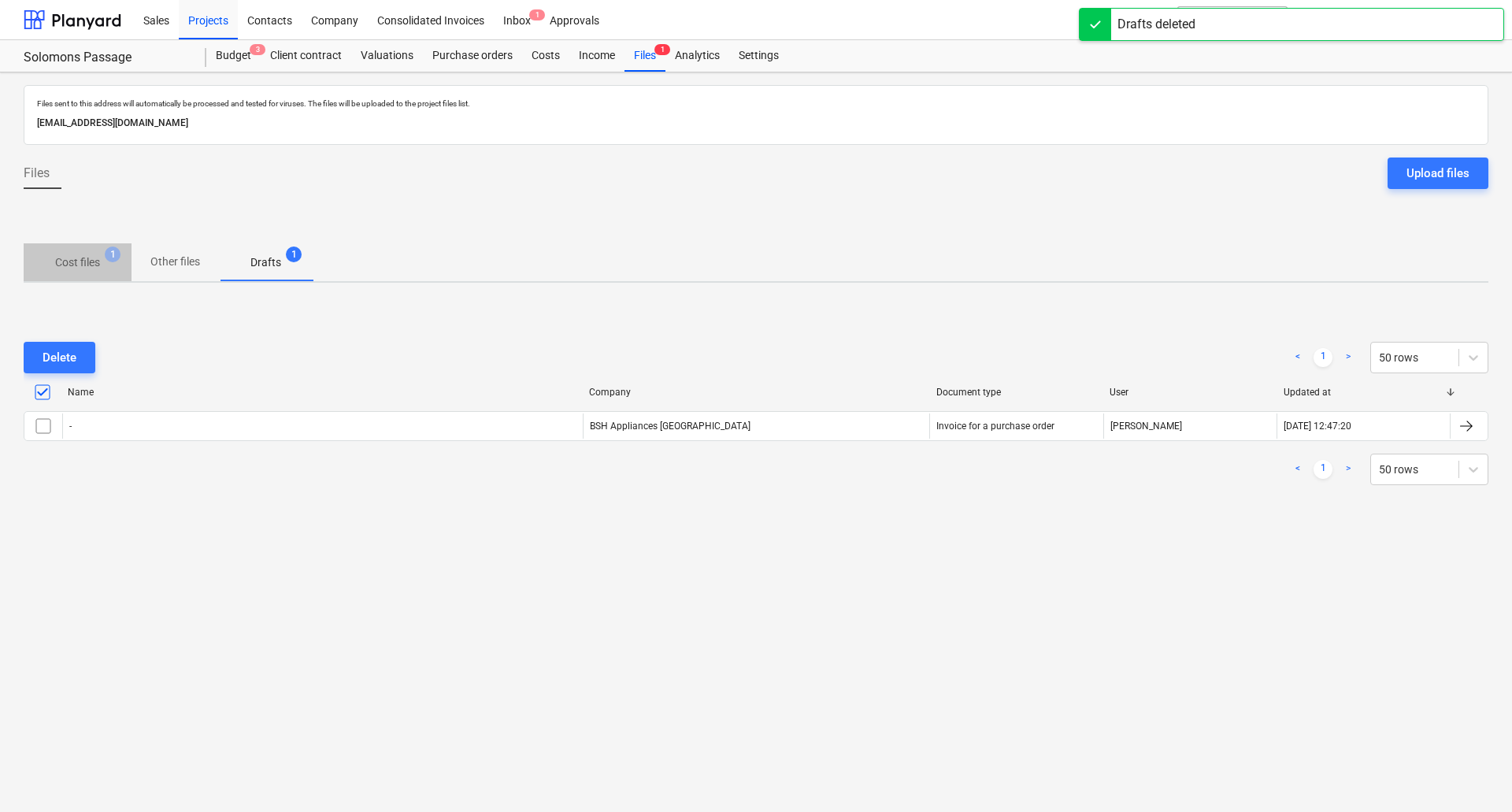
click at [102, 254] on span "Cost files 1" at bounding box center [78, 262] width 108 height 28
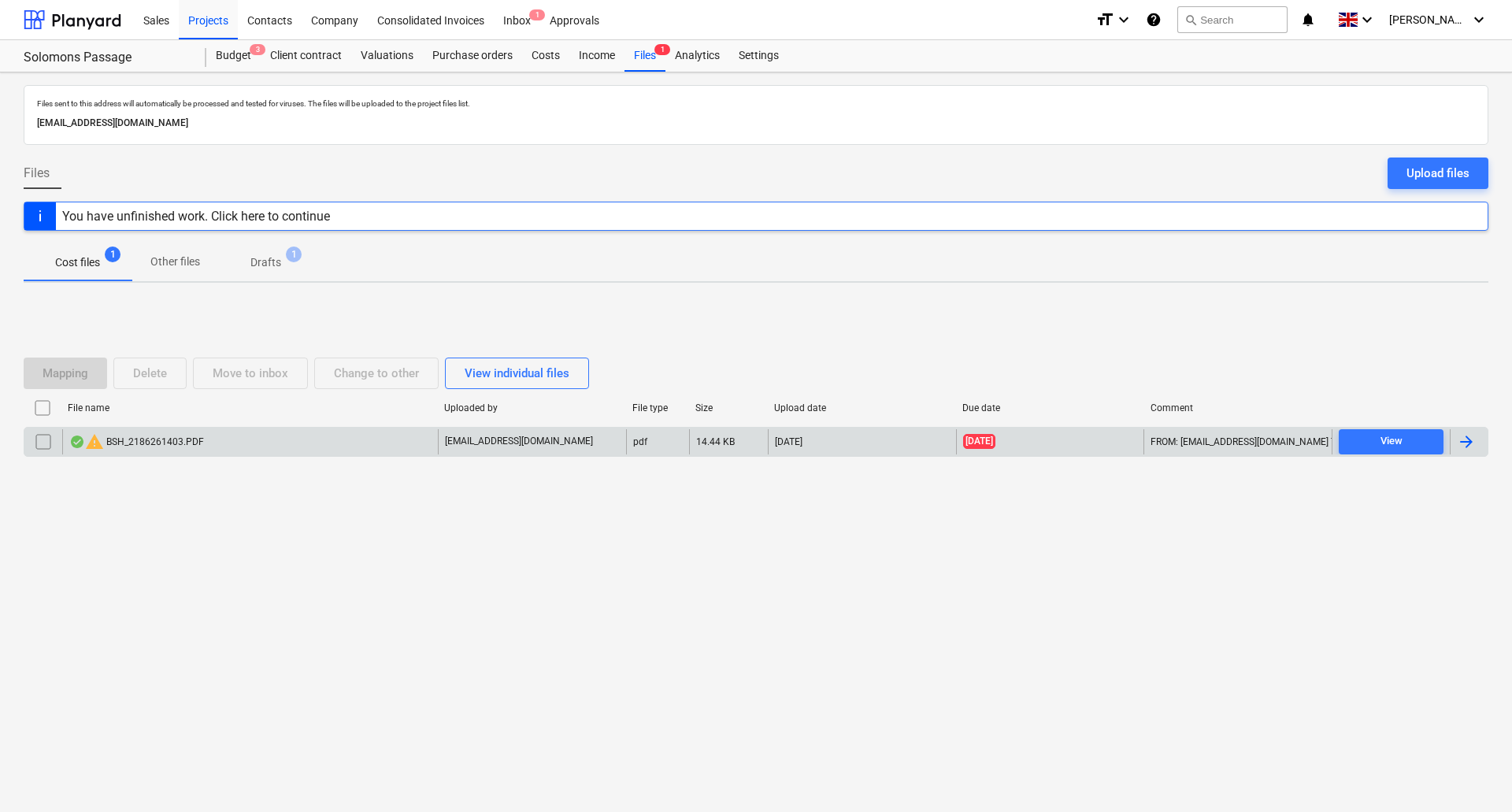
click at [43, 442] on input "checkbox" at bounding box center [43, 441] width 25 height 25
click at [155, 373] on div "Delete" at bounding box center [150, 373] width 34 height 20
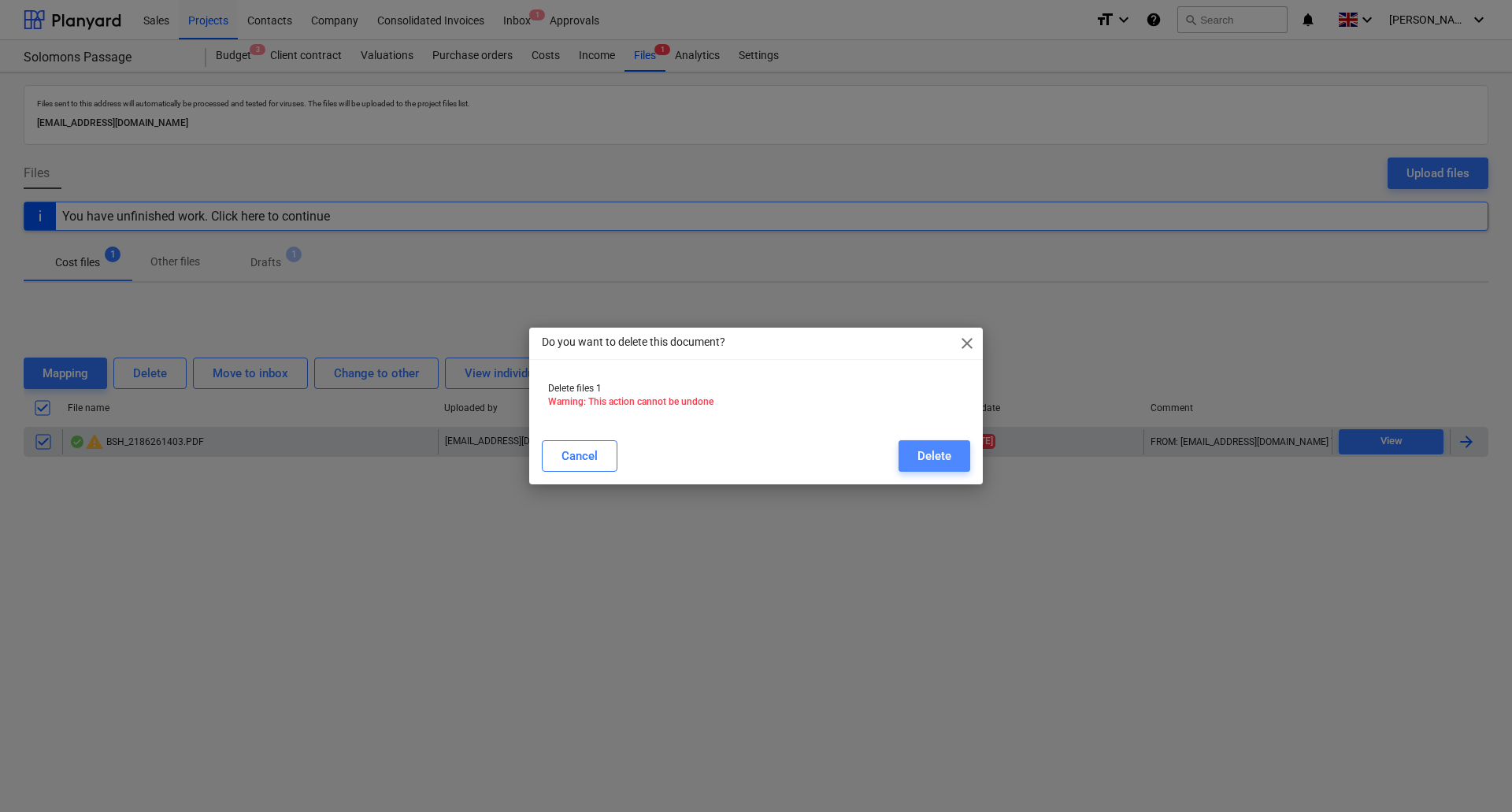
click at [967, 454] on button "Delete" at bounding box center [934, 457] width 72 height 32
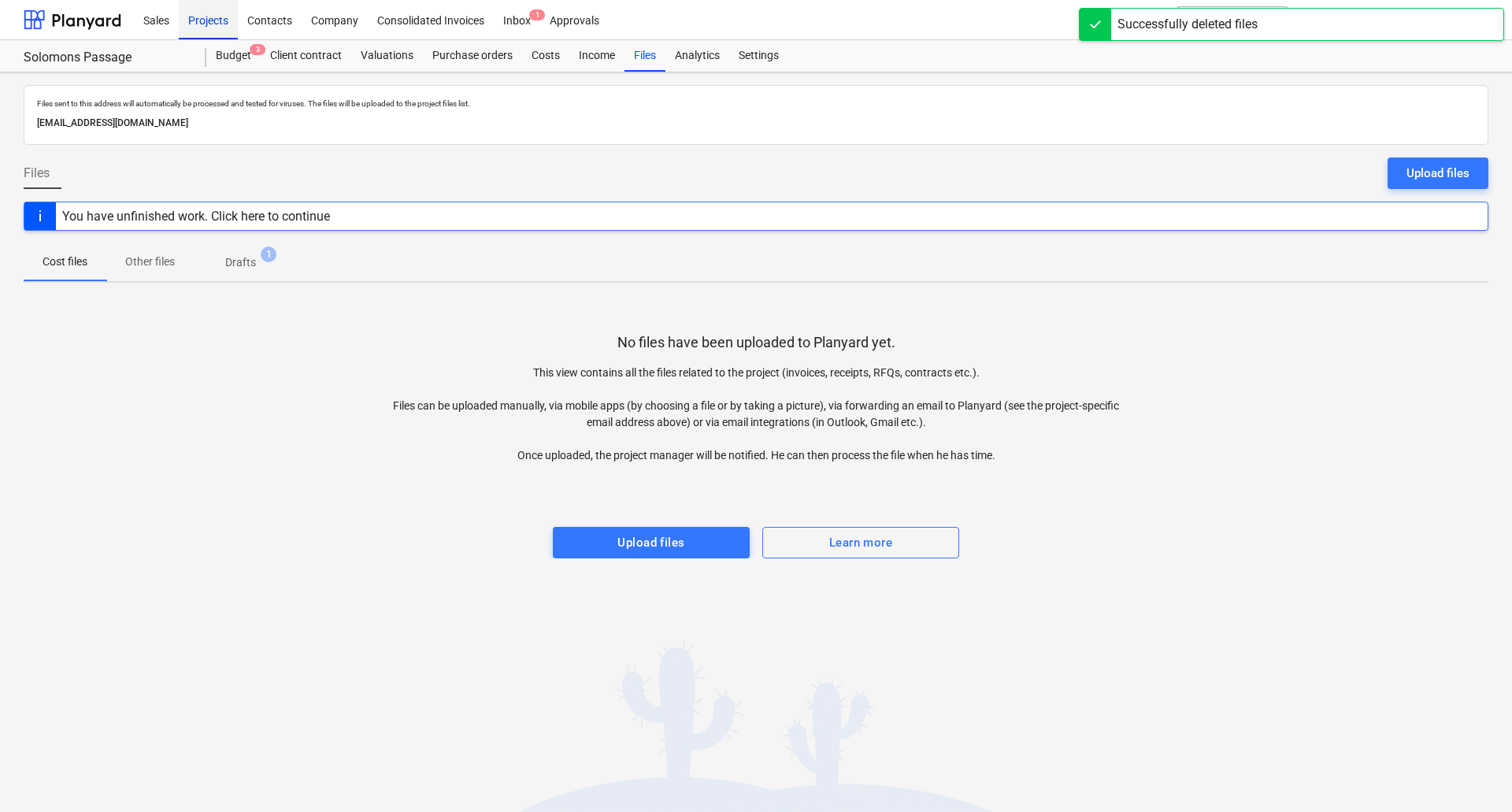
click at [220, 18] on div "Projects" at bounding box center [208, 19] width 59 height 40
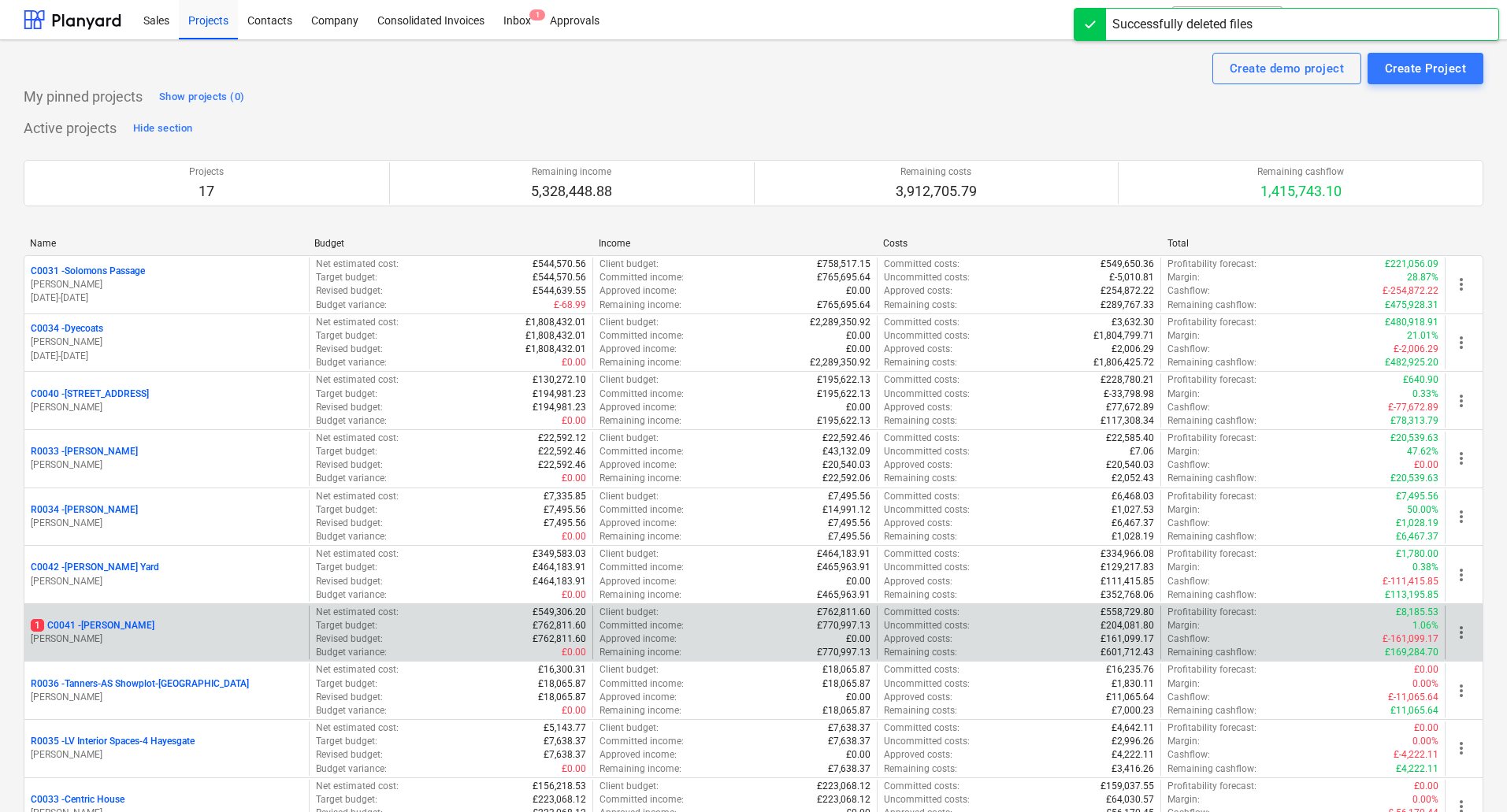
click at [105, 621] on p "1 C0041 - [PERSON_NAME]" at bounding box center [93, 626] width 124 height 13
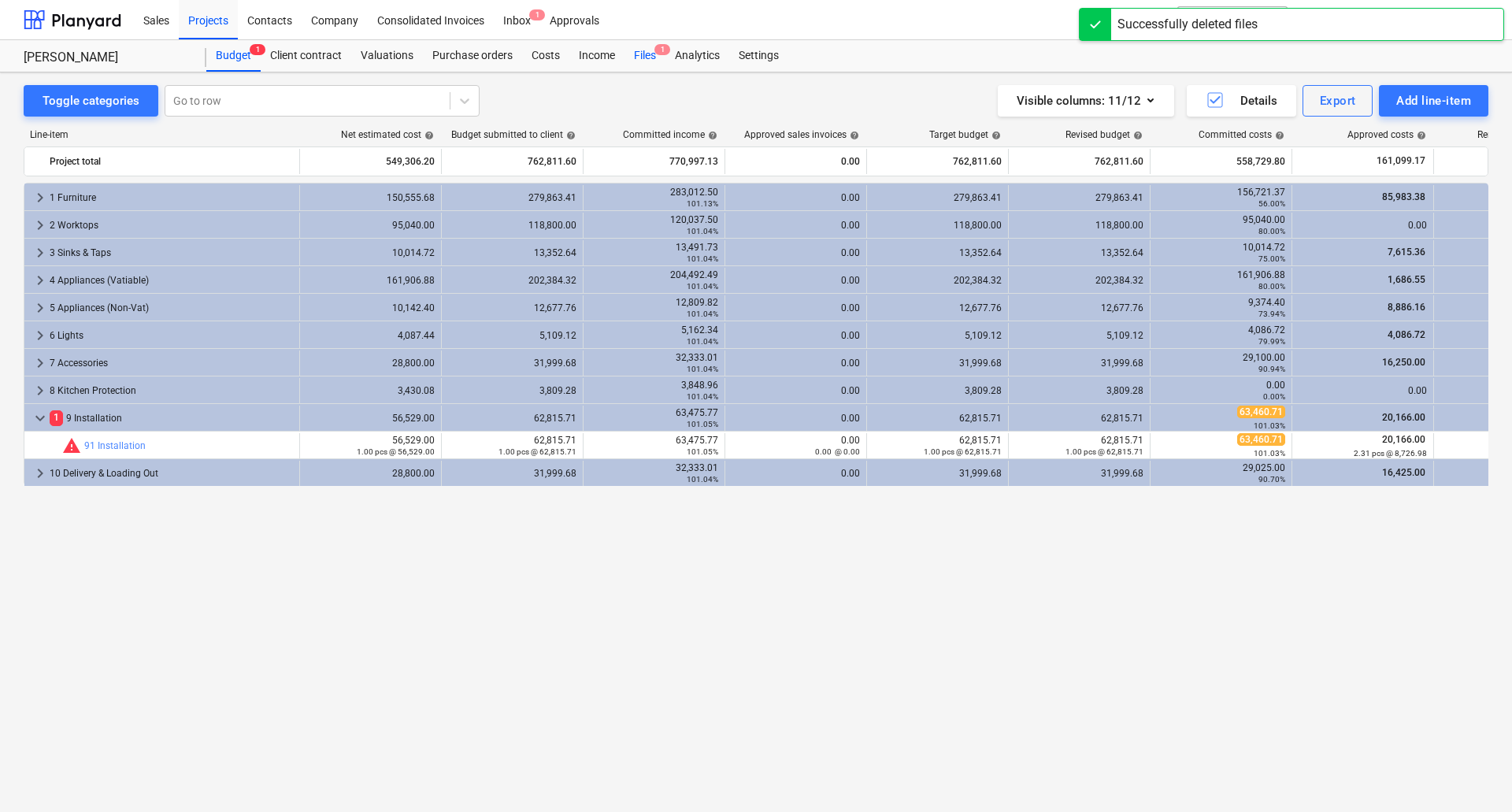
click at [654, 55] on div "Files 1" at bounding box center [645, 56] width 41 height 32
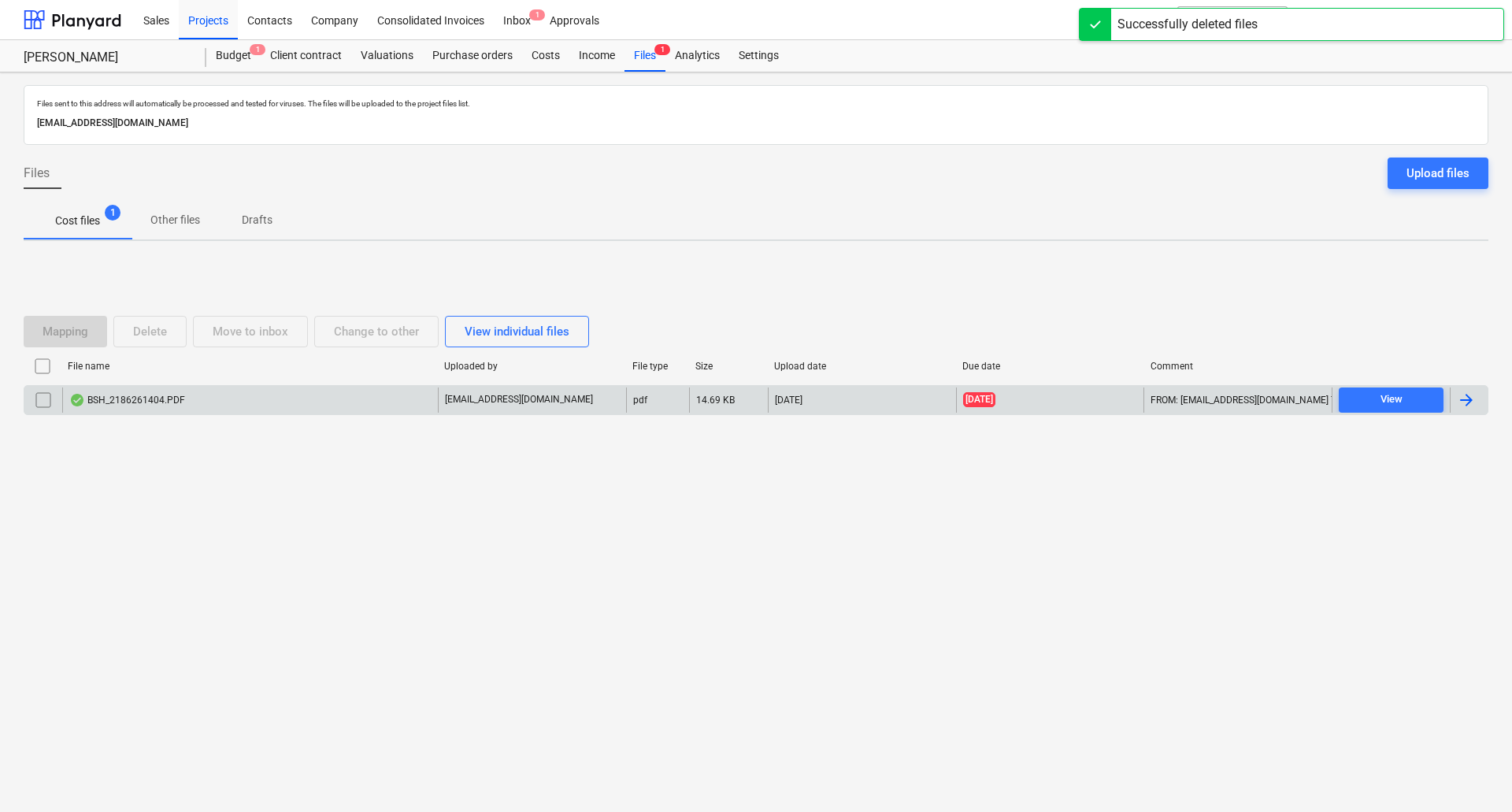
click at [161, 408] on div "BSH_2186261404.PDF" at bounding box center [250, 400] width 376 height 25
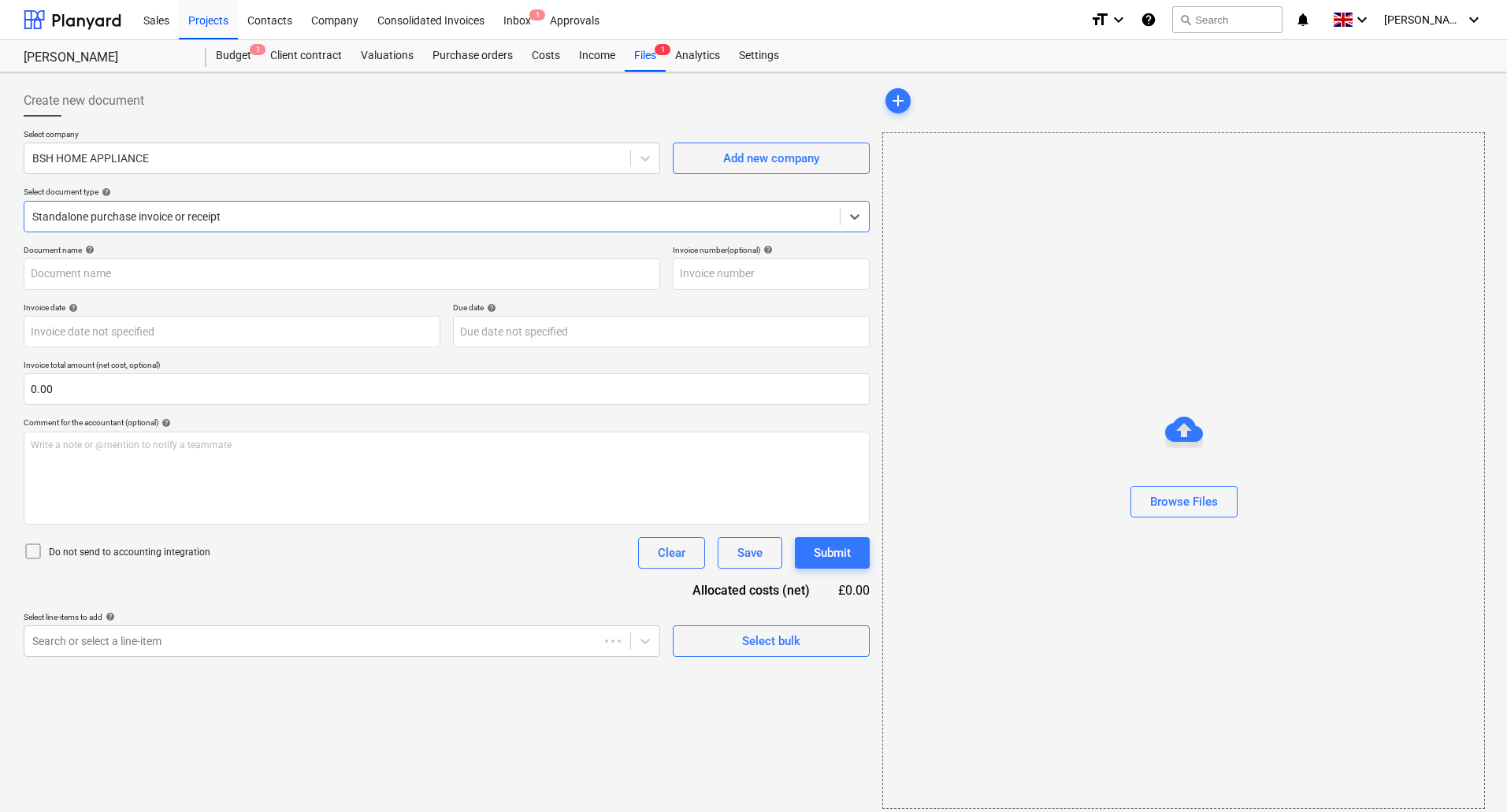
type input "2186261404"
type input "[DATE]"
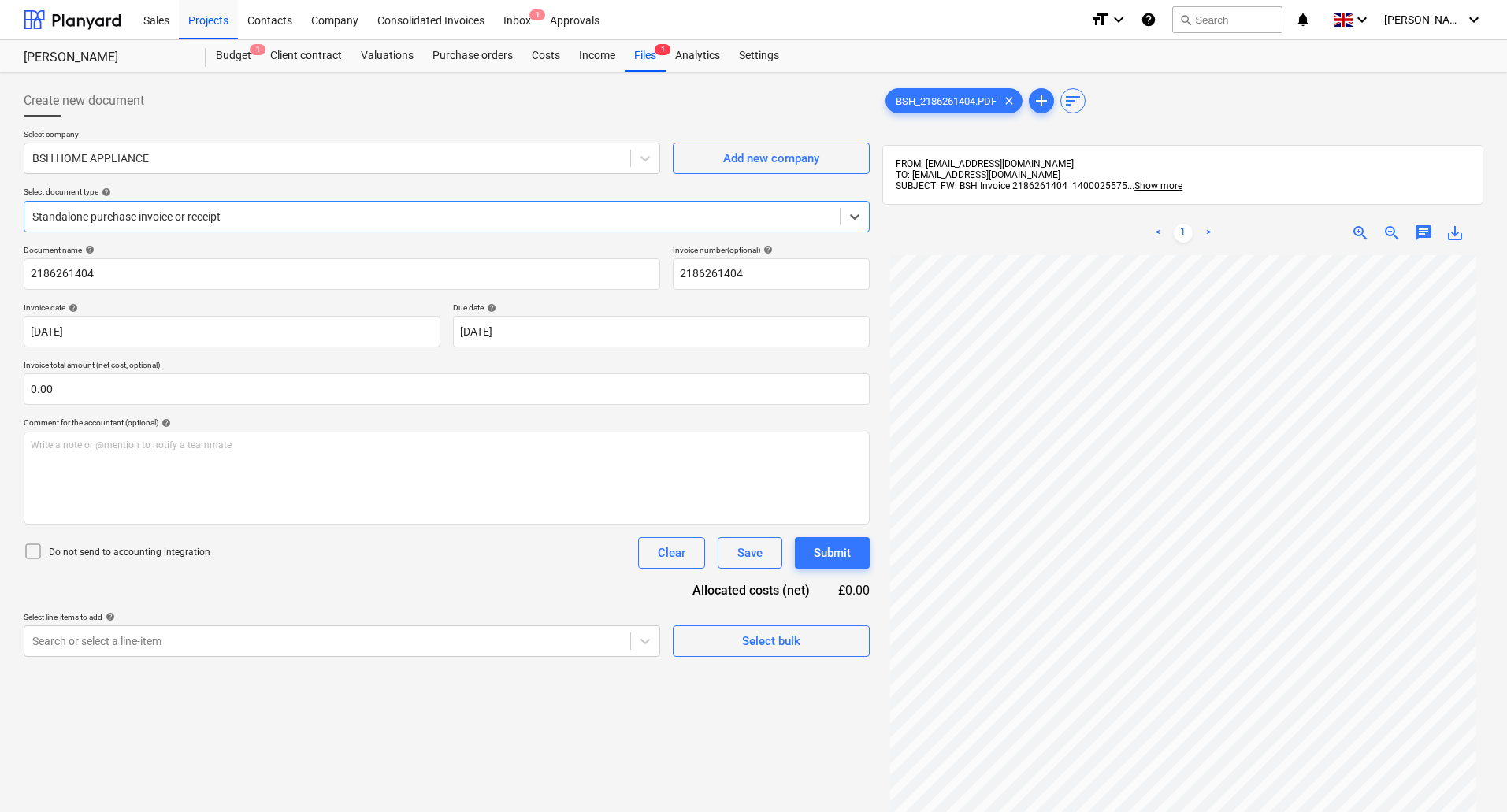
click at [157, 223] on div at bounding box center [432, 217] width 800 height 16
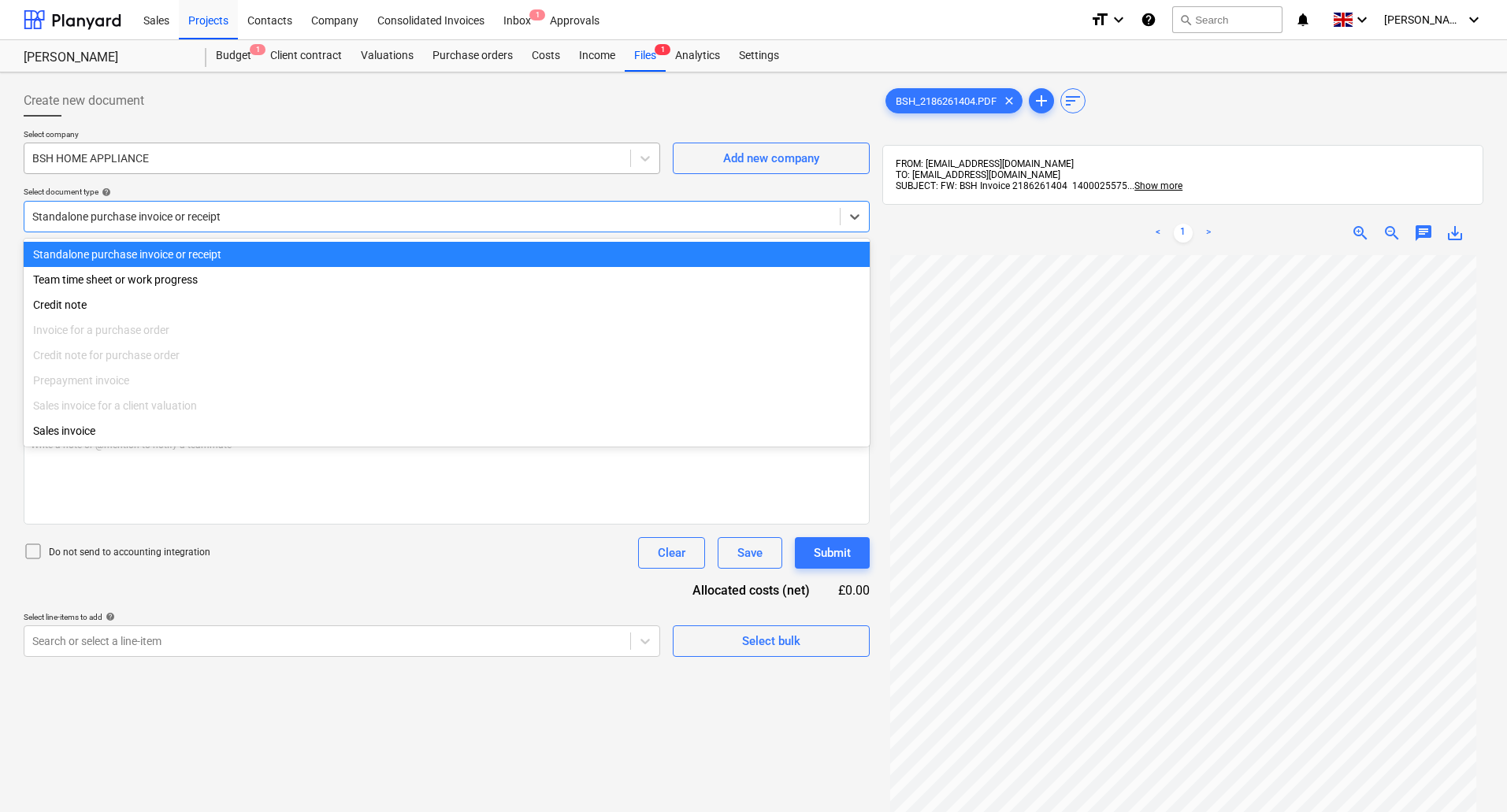
click at [155, 163] on div at bounding box center [327, 159] width 590 height 16
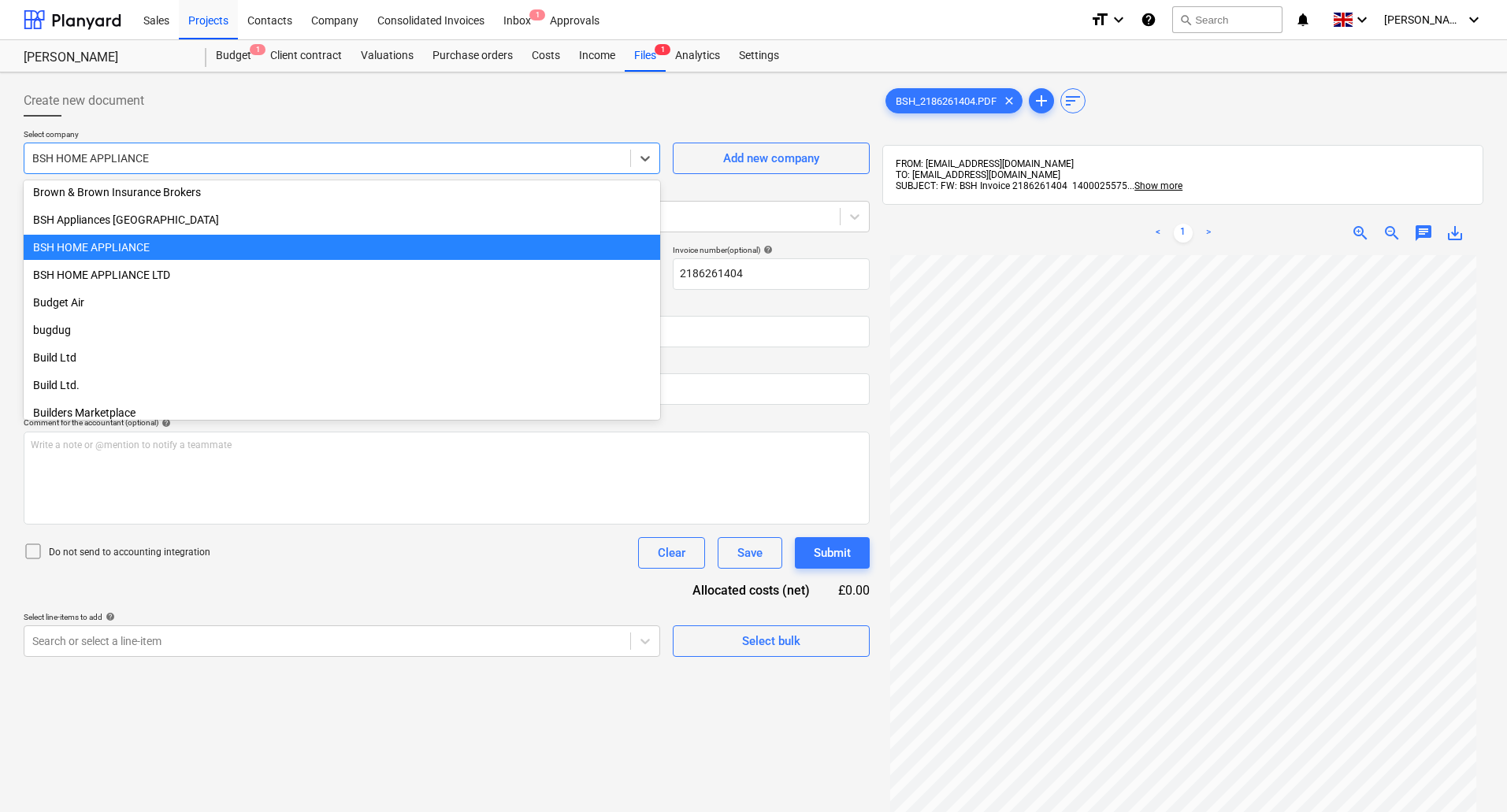
scroll to position [4196, 0]
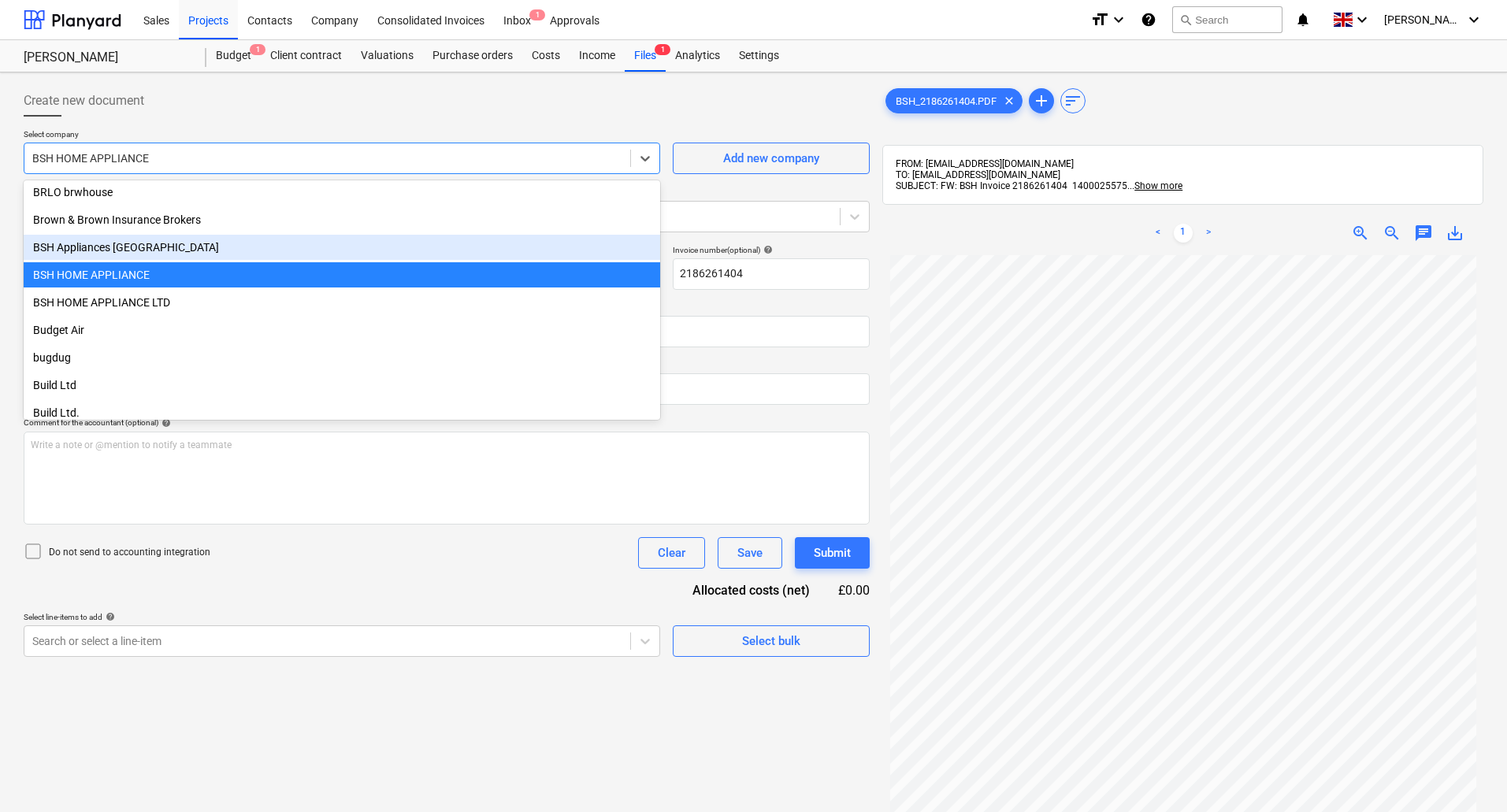
click at [154, 242] on div "BSH Appliances [GEOGRAPHIC_DATA]" at bounding box center [342, 247] width 636 height 25
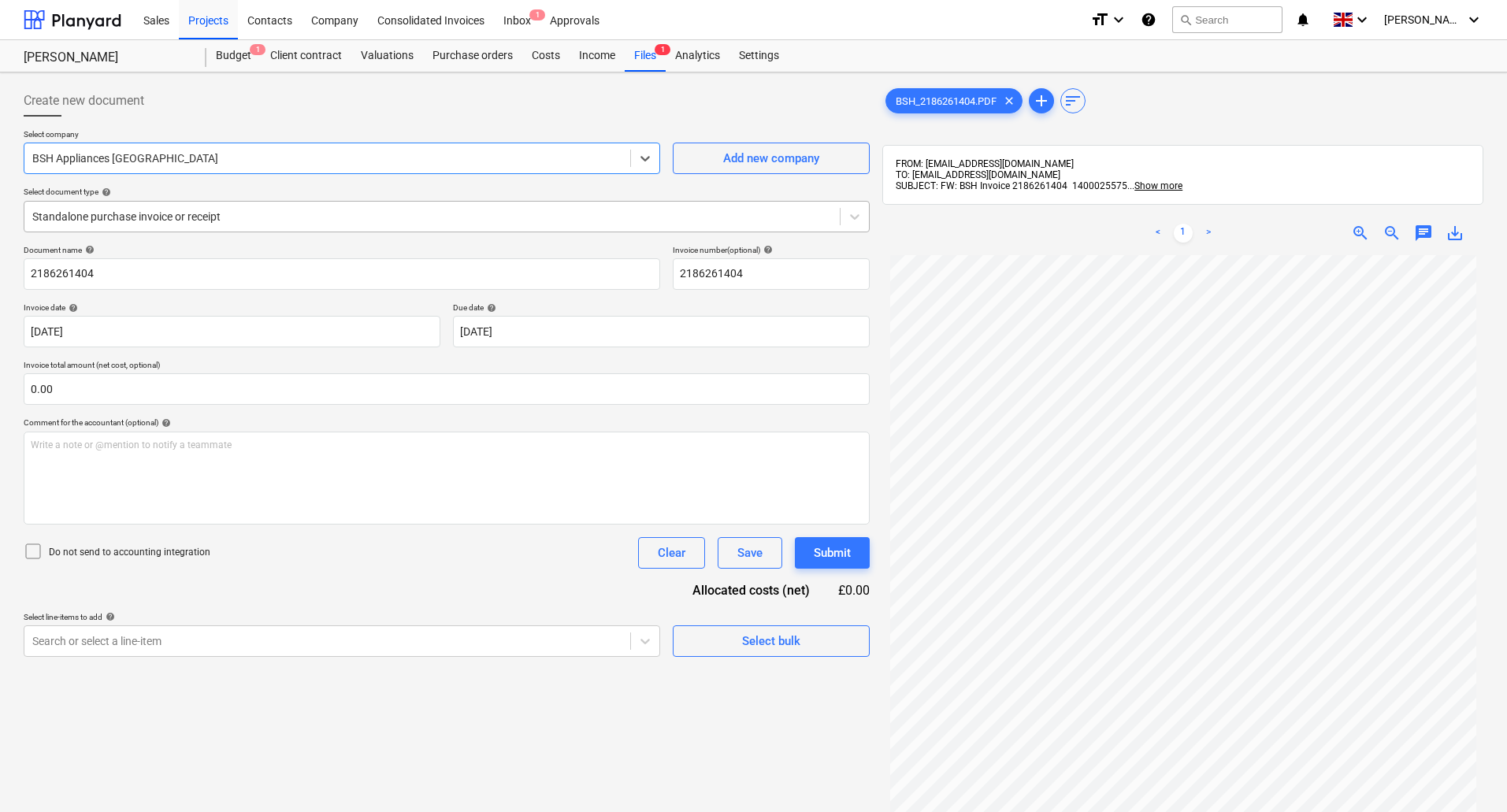
click at [152, 209] on div at bounding box center [432, 217] width 800 height 16
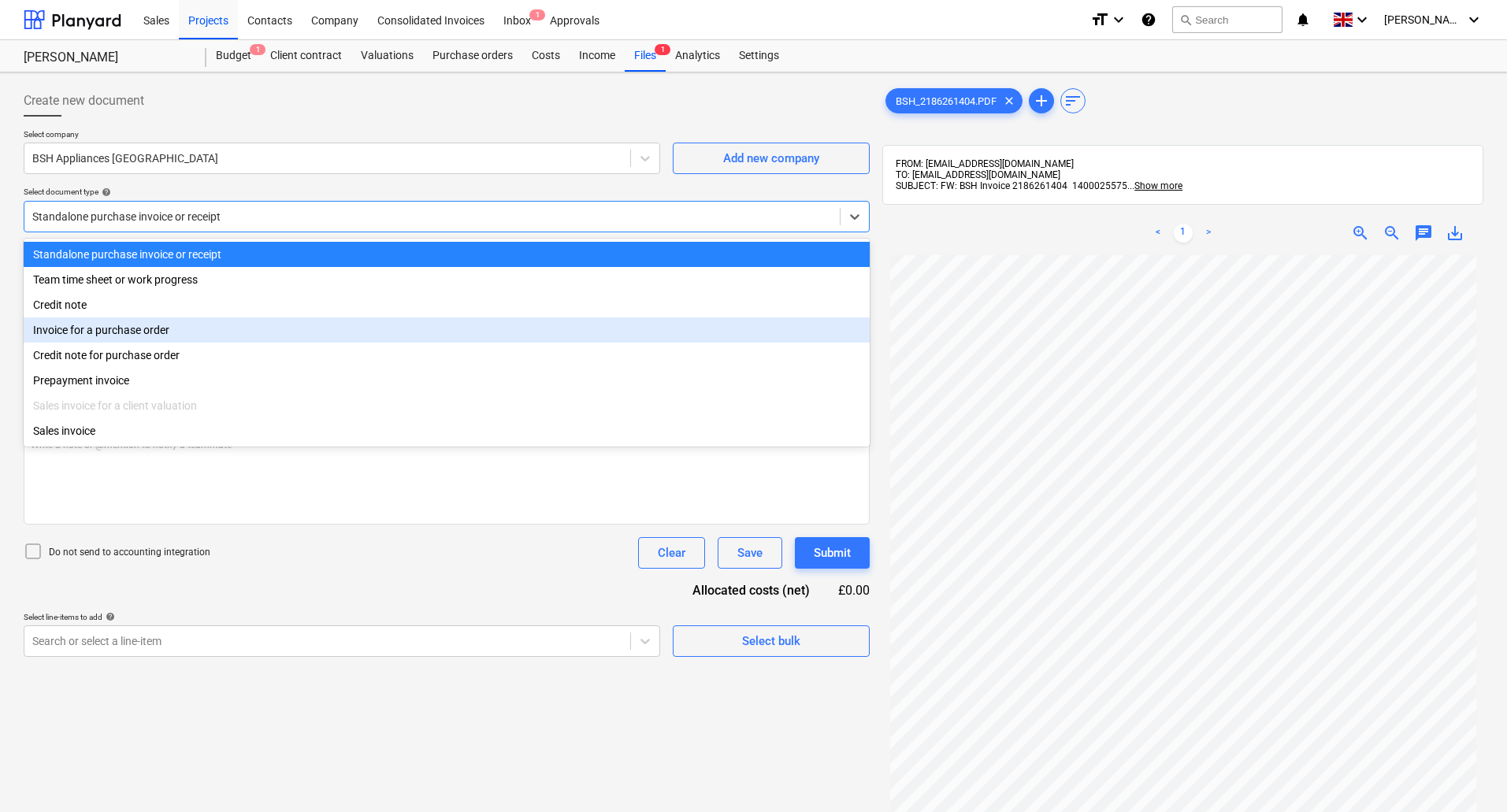
click at [140, 337] on div "Invoice for a purchase order" at bounding box center [447, 330] width 847 height 25
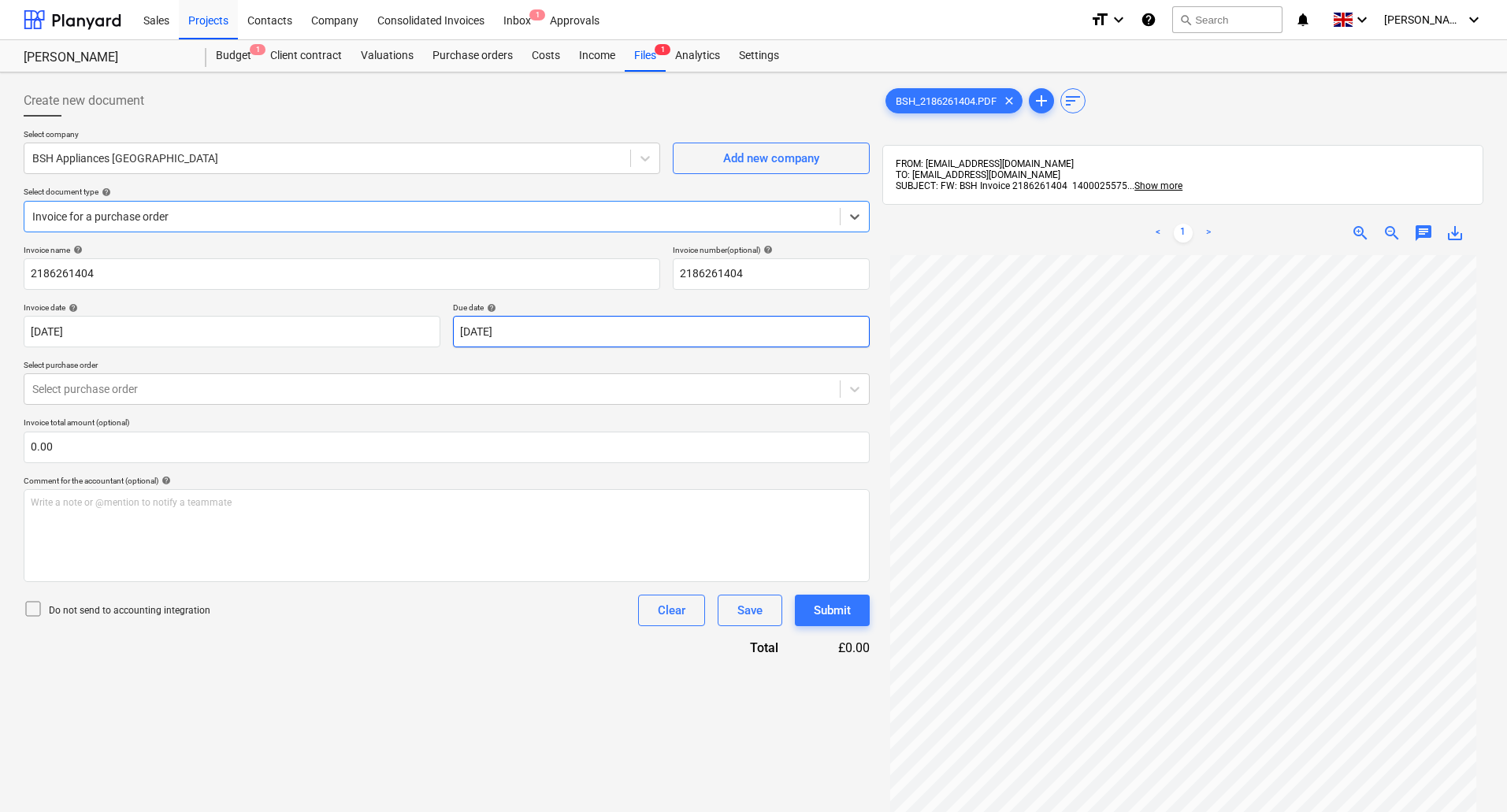
click at [607, 335] on body "Sales Projects Contacts Company Consolidated Invoices Inbox 1 Approvals format_…" at bounding box center [754, 406] width 1507 height 812
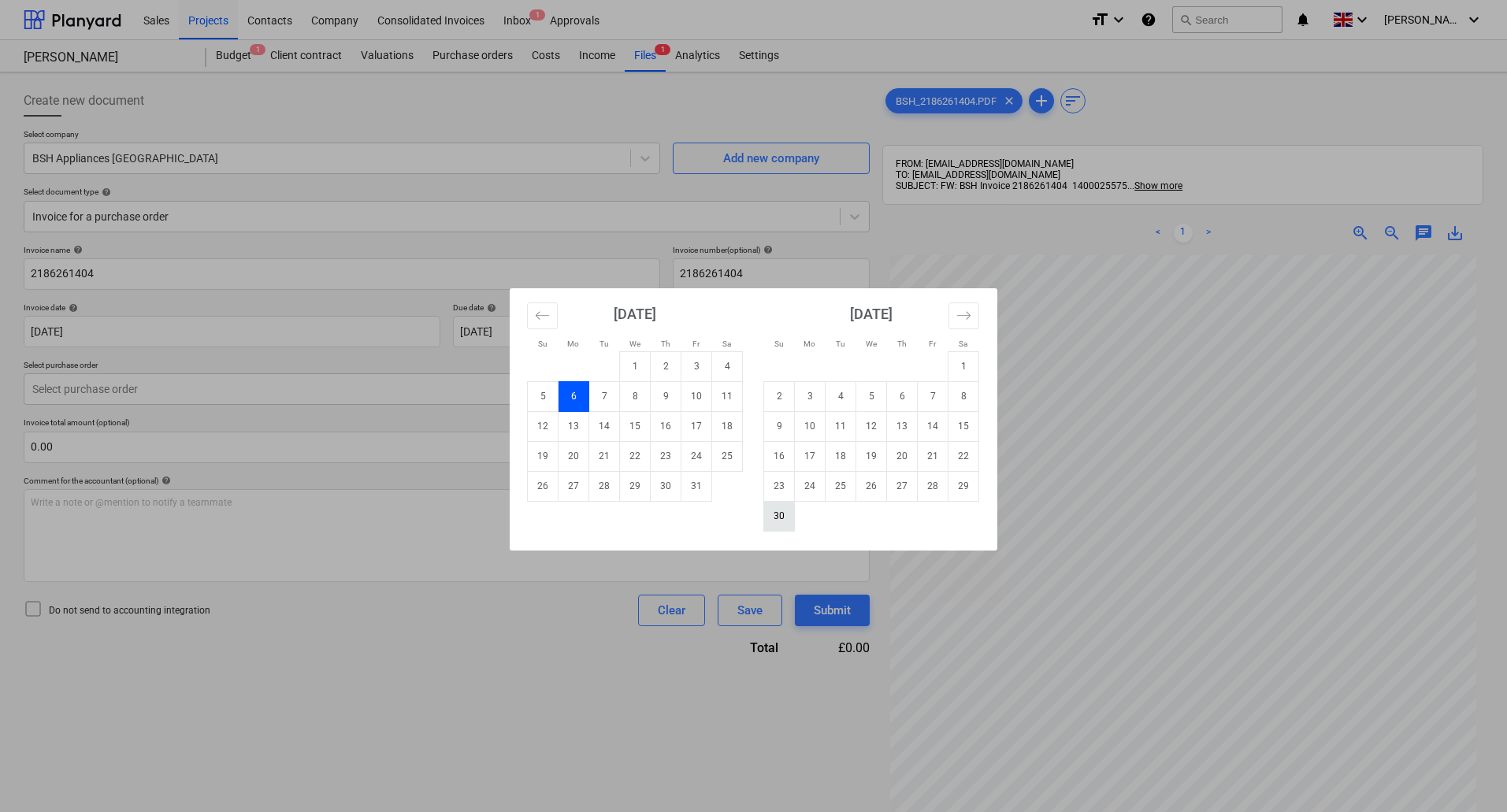
click at [778, 515] on td "30" at bounding box center [779, 516] width 31 height 30
type input "[DATE]"
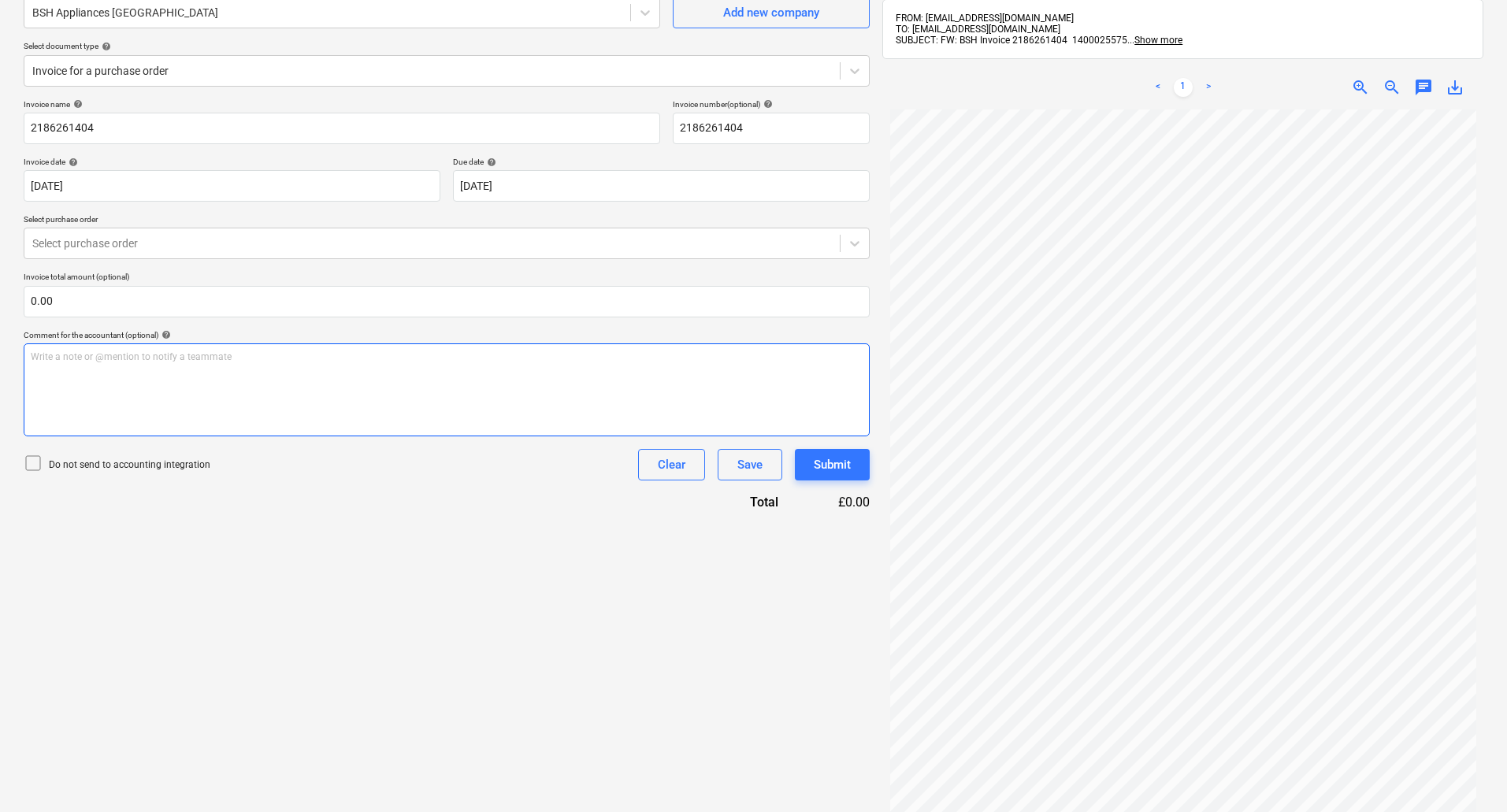
scroll to position [158, 0]
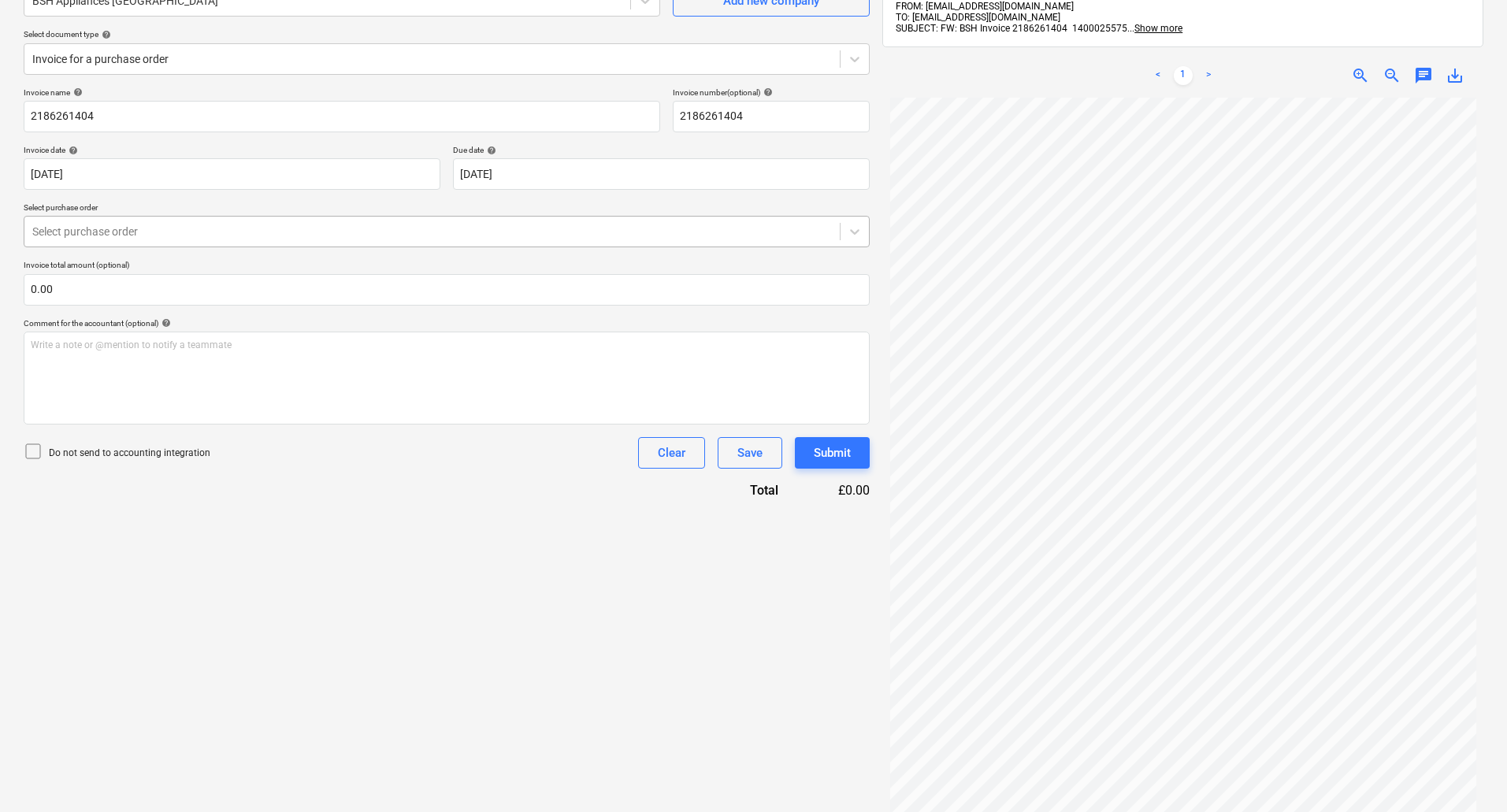
click at [270, 242] on div "Select purchase order" at bounding box center [433, 231] width 816 height 22
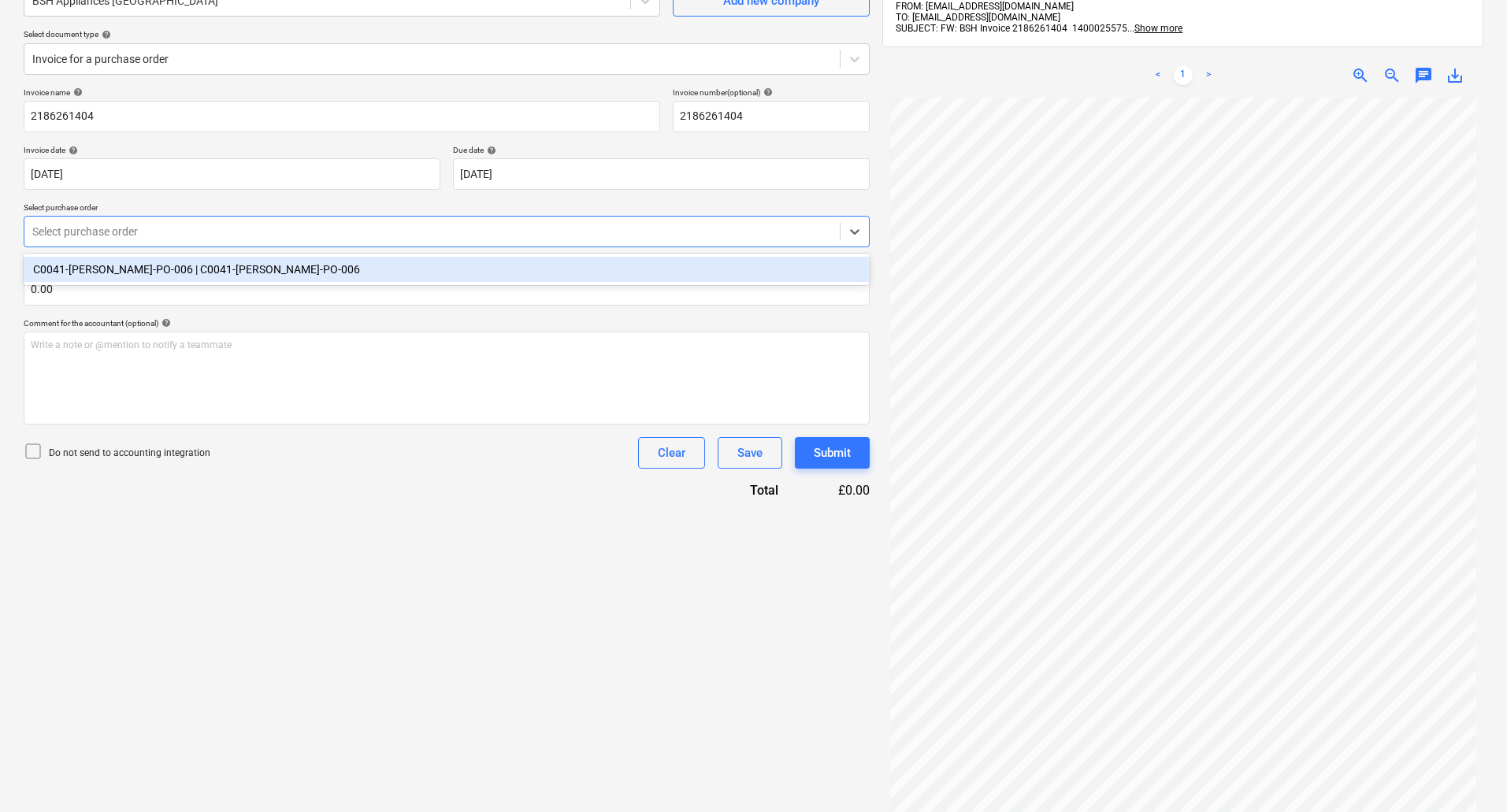
click at [259, 278] on div "C0041-[PERSON_NAME]-PO-006 | C0041-[PERSON_NAME]-PO-006" at bounding box center [447, 269] width 847 height 25
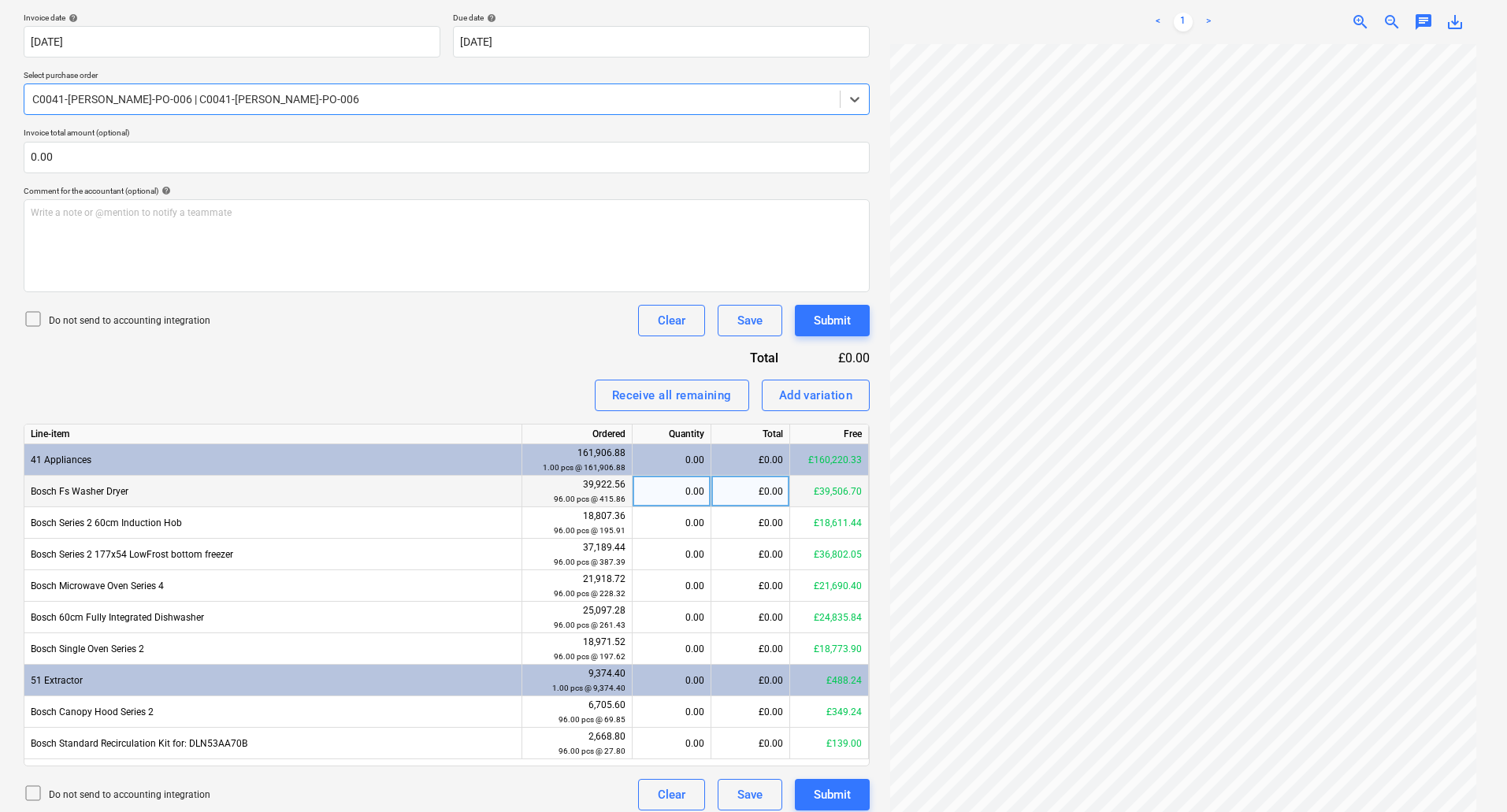
scroll to position [301, 0]
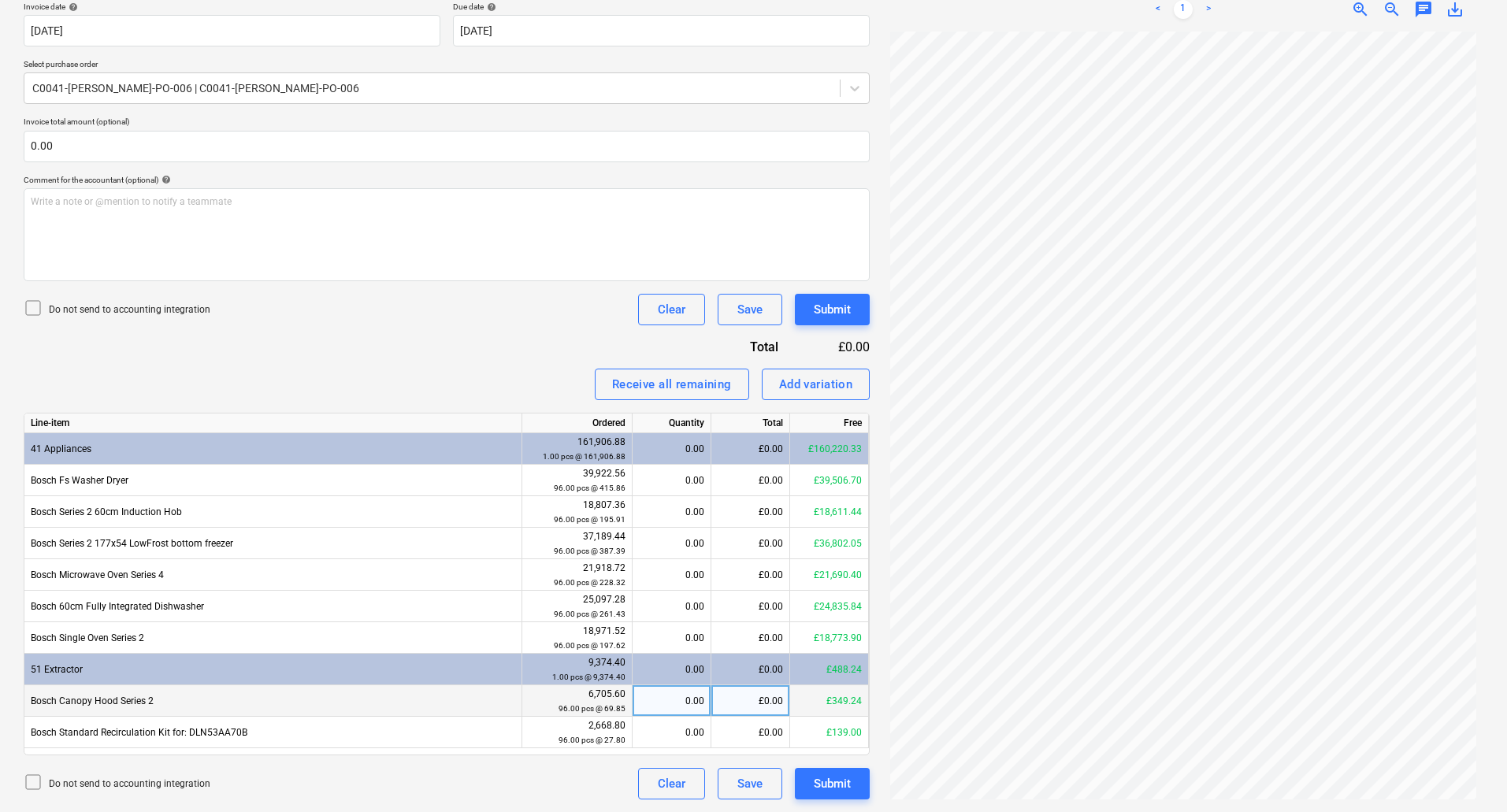
click at [671, 699] on div "0.00" at bounding box center [672, 701] width 66 height 32
type input "11"
click at [687, 730] on div "0.00" at bounding box center [672, 733] width 66 height 32
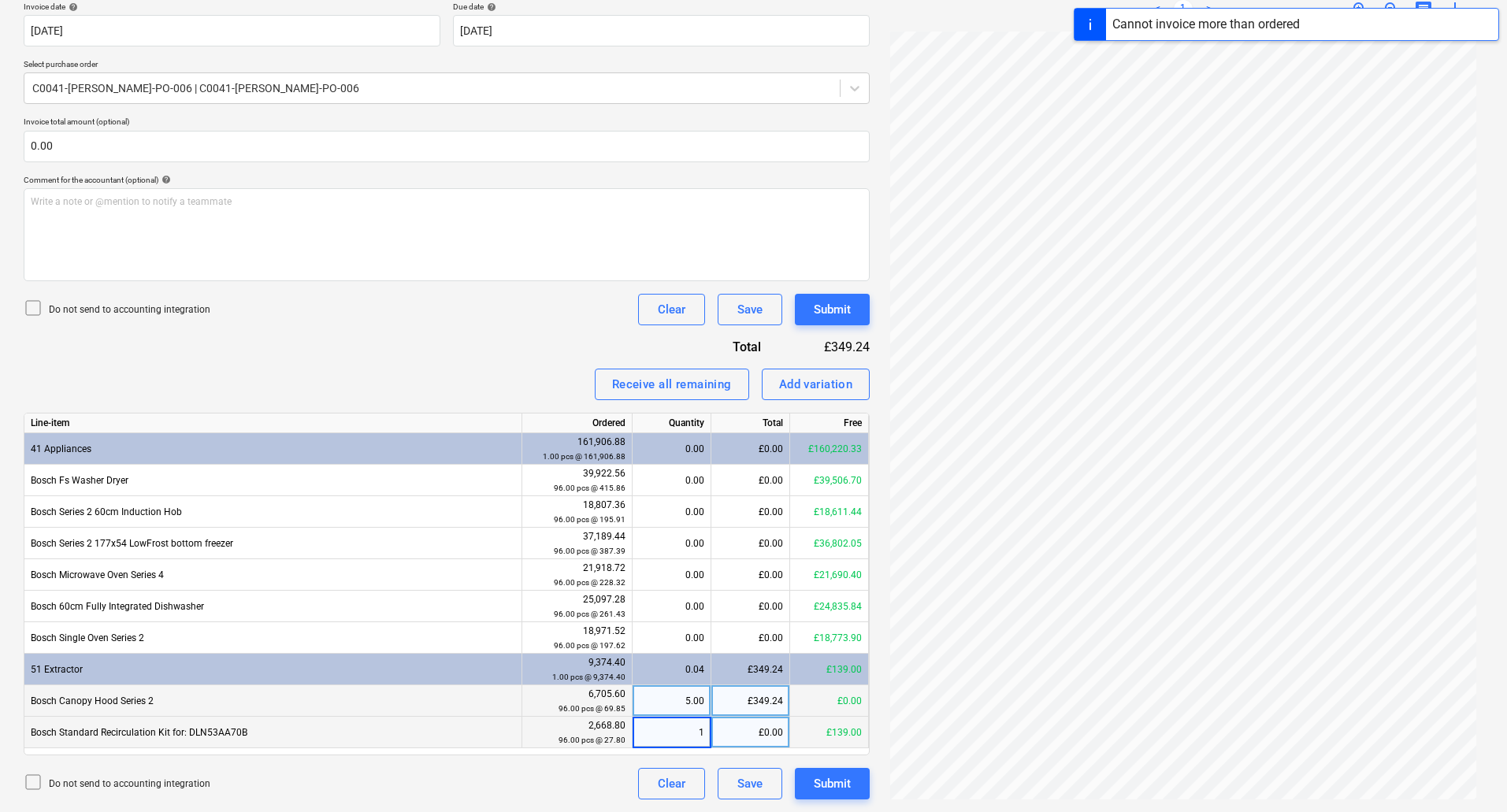
type input "11"
click at [583, 786] on div "Do not send to accounting integration Clear Save Submit" at bounding box center [447, 785] width 847 height 32
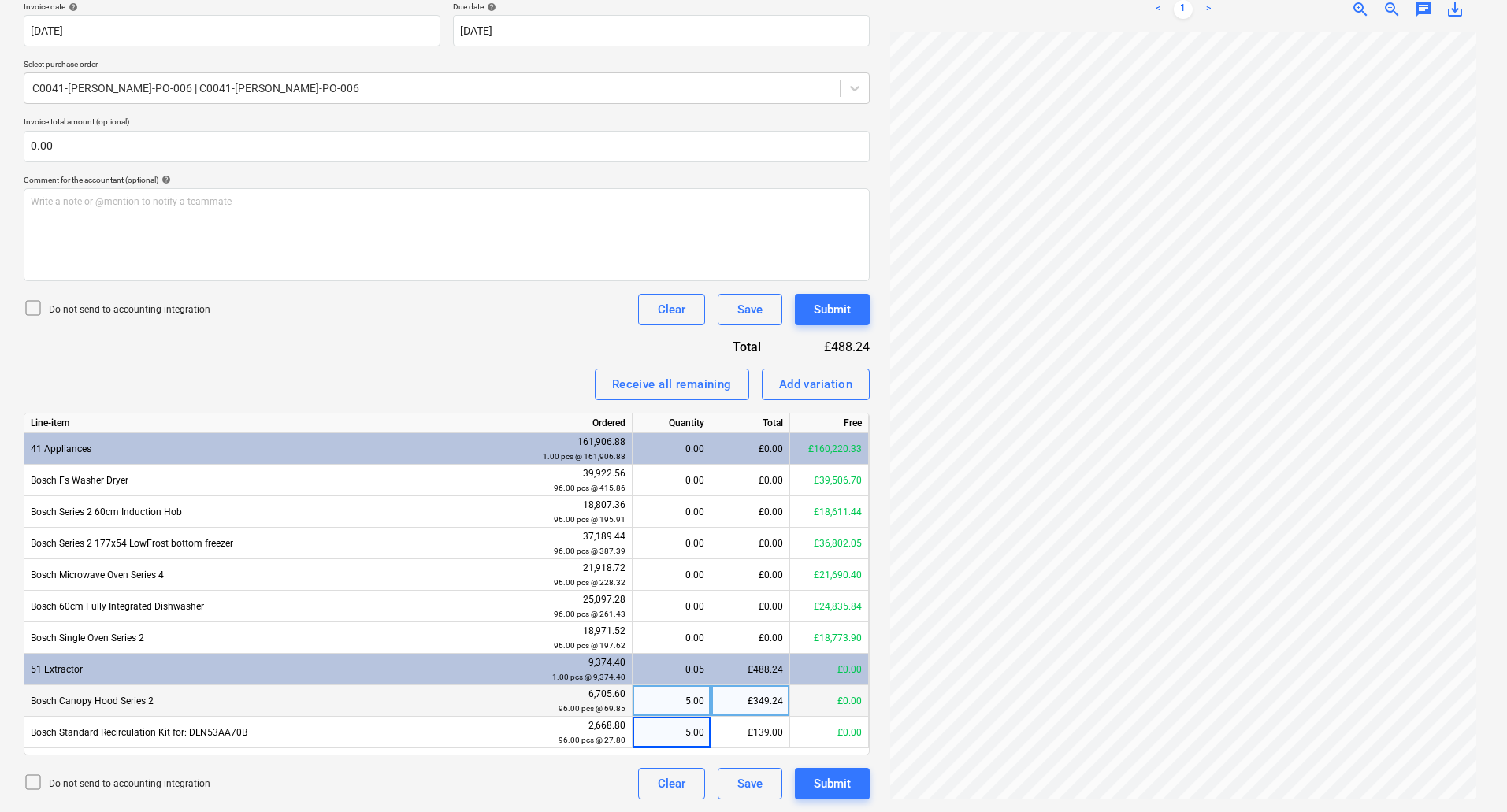
click at [687, 706] on div "5.00" at bounding box center [672, 701] width 66 height 32
click at [696, 738] on div "5.00" at bounding box center [672, 733] width 66 height 32
click at [514, 411] on div "Invoice name help 2186261404 Invoice number (optional) help 2186261404 Invoice …" at bounding box center [447, 371] width 847 height 855
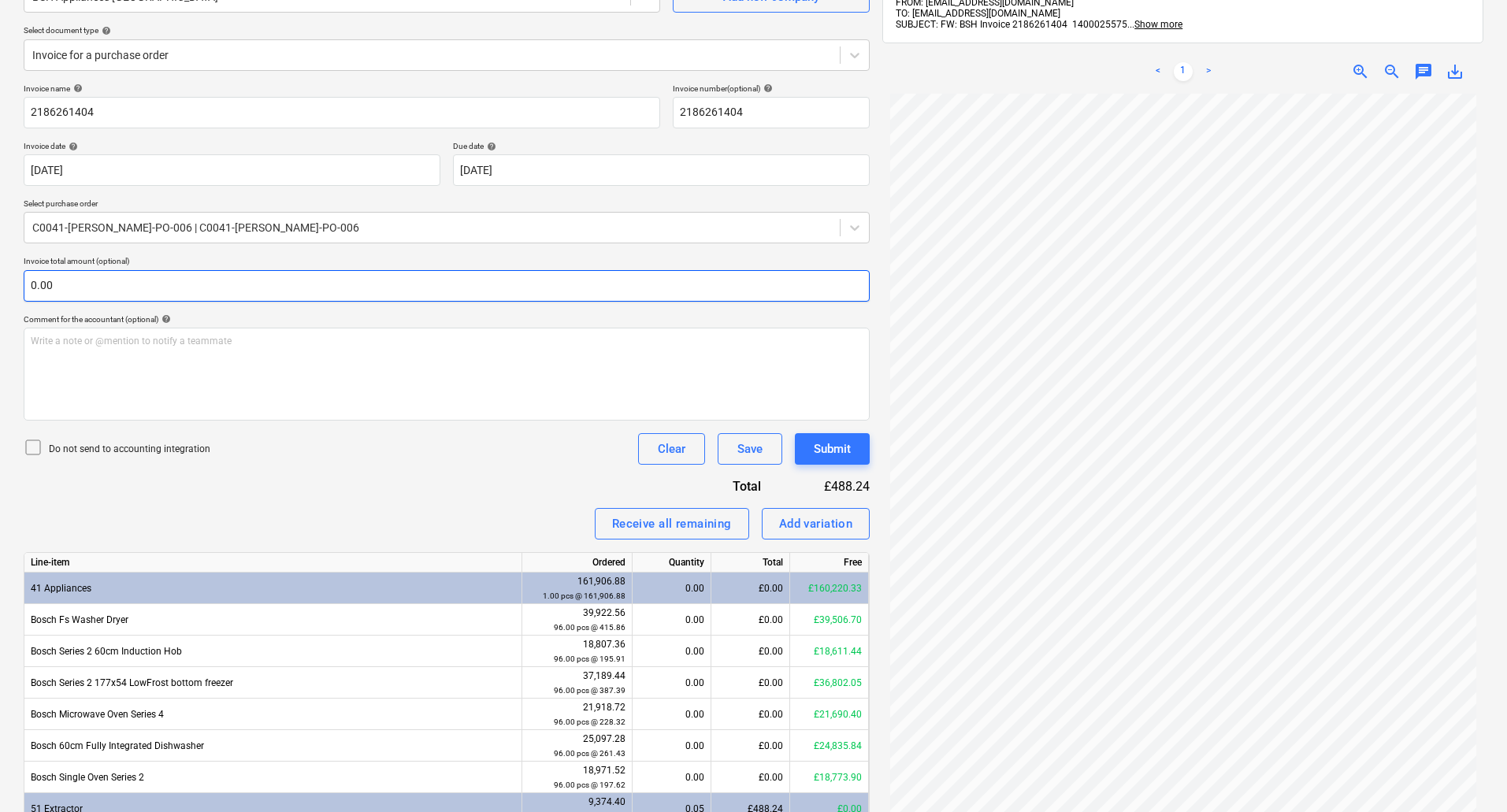
scroll to position [0, 0]
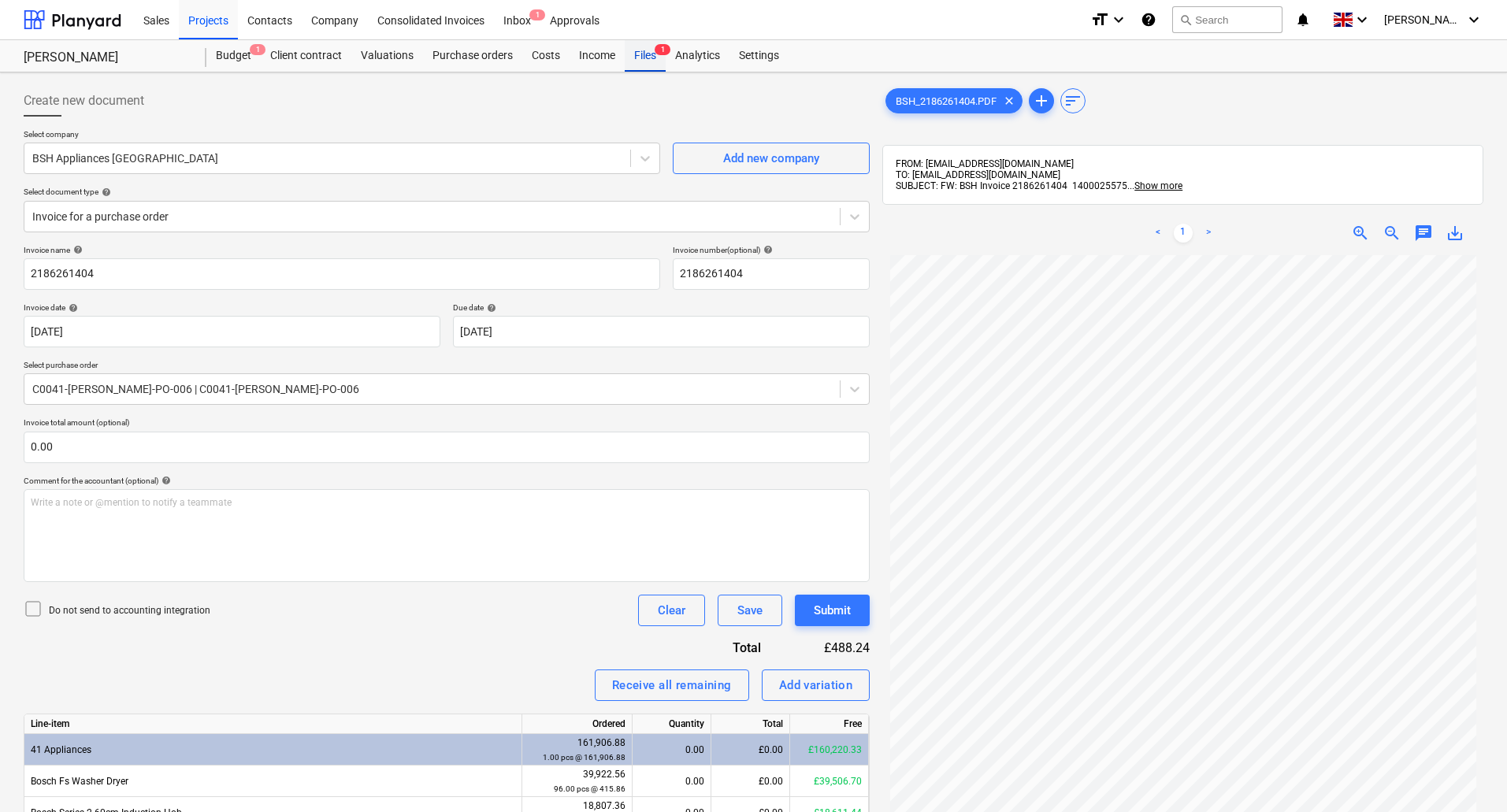
click at [652, 58] on div "Files 1" at bounding box center [645, 56] width 41 height 32
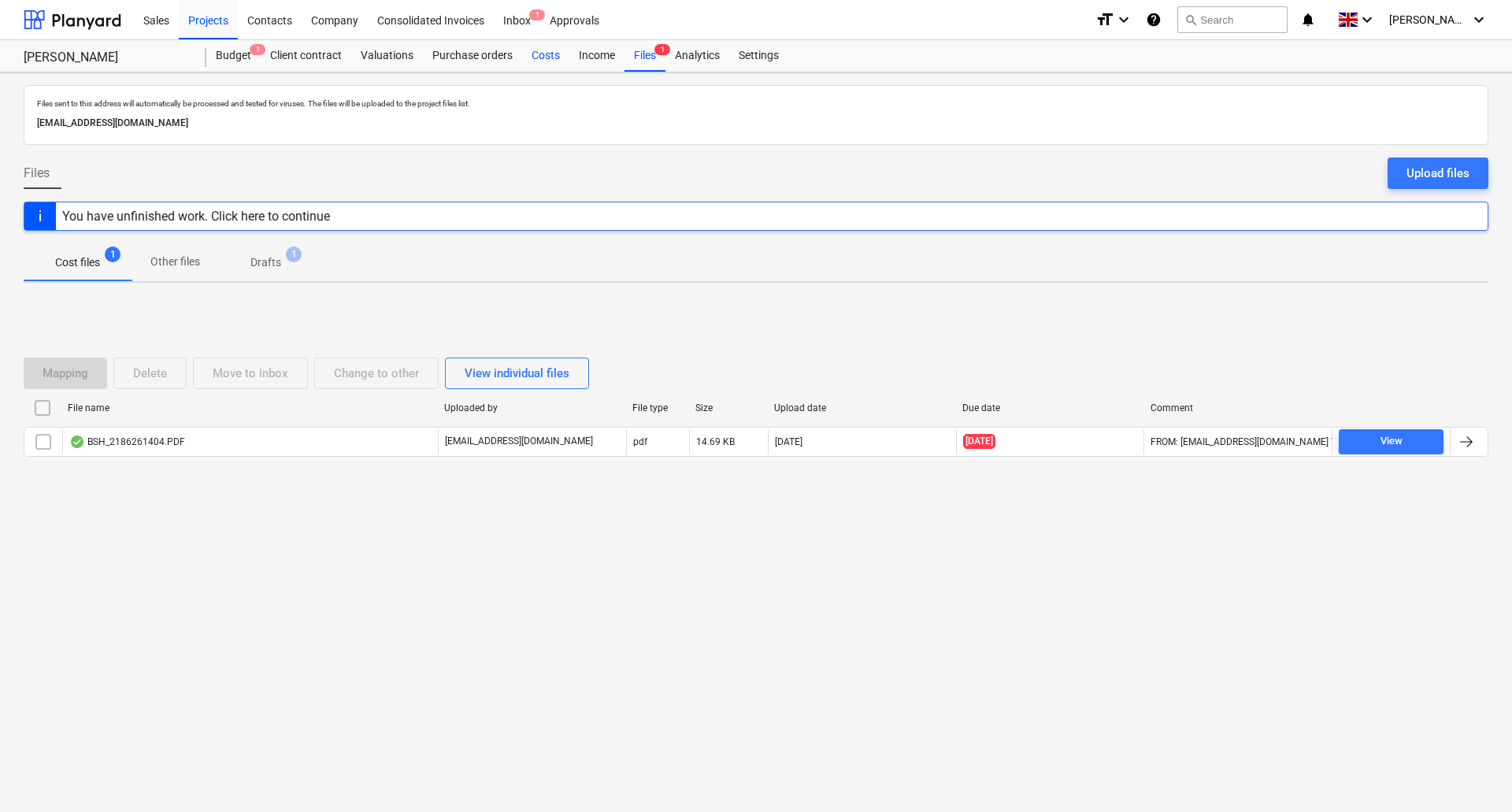
click at [546, 51] on div "Costs" at bounding box center [545, 56] width 47 height 32
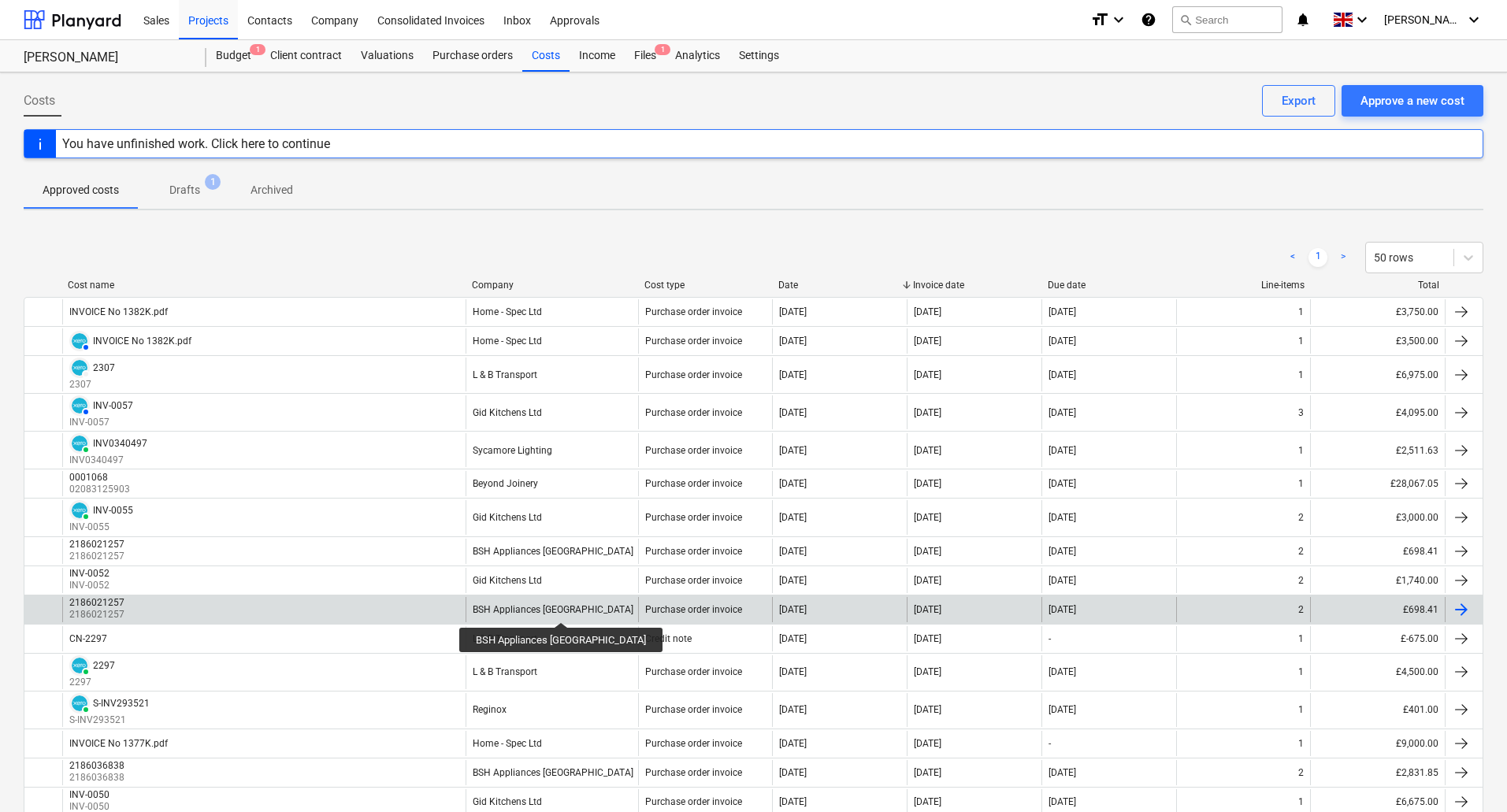
click at [520, 608] on div "BSH Appliances [GEOGRAPHIC_DATA]" at bounding box center [552, 610] width 160 height 11
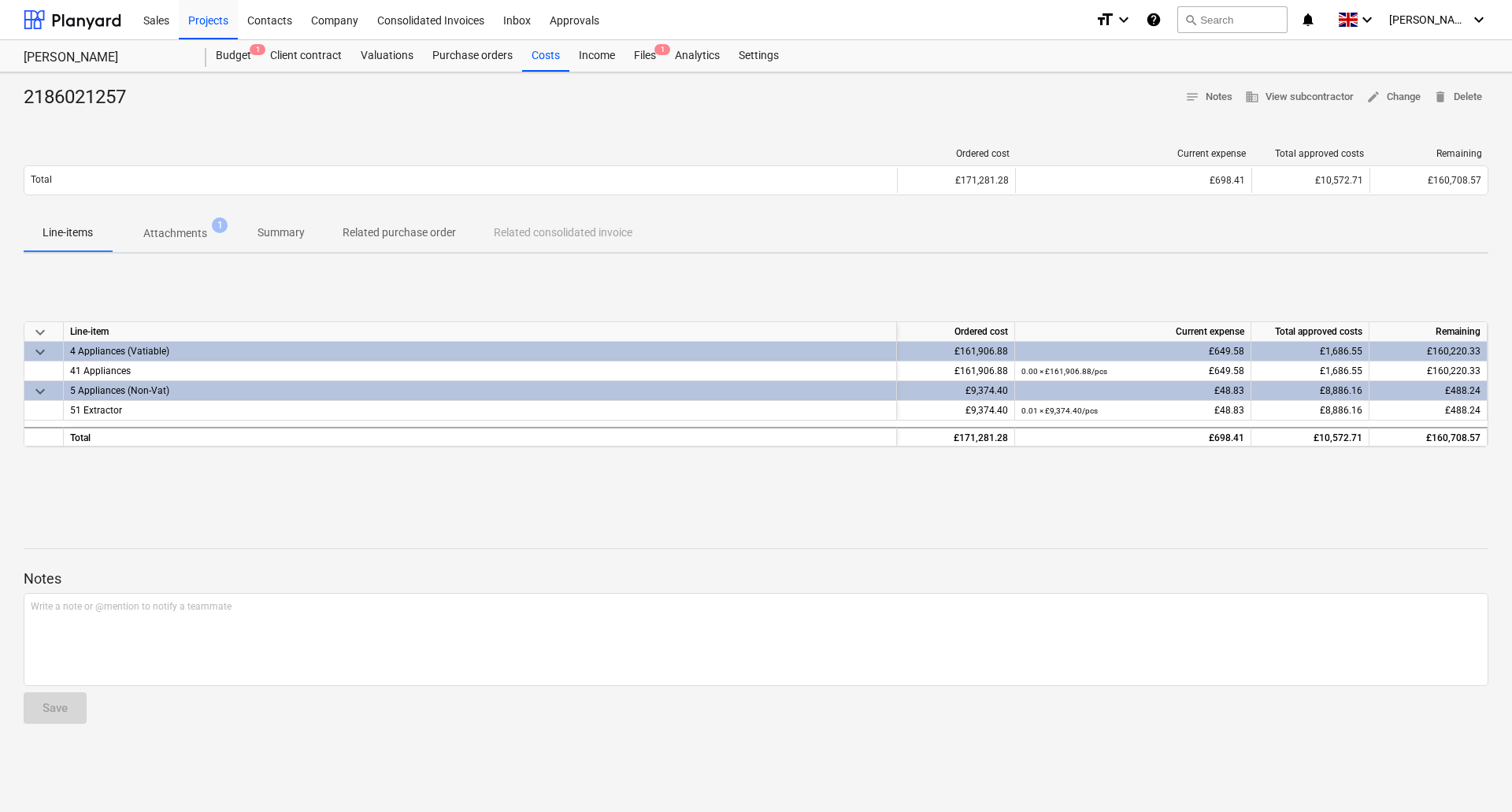
click at [205, 225] on p "Attachments" at bounding box center [175, 233] width 64 height 17
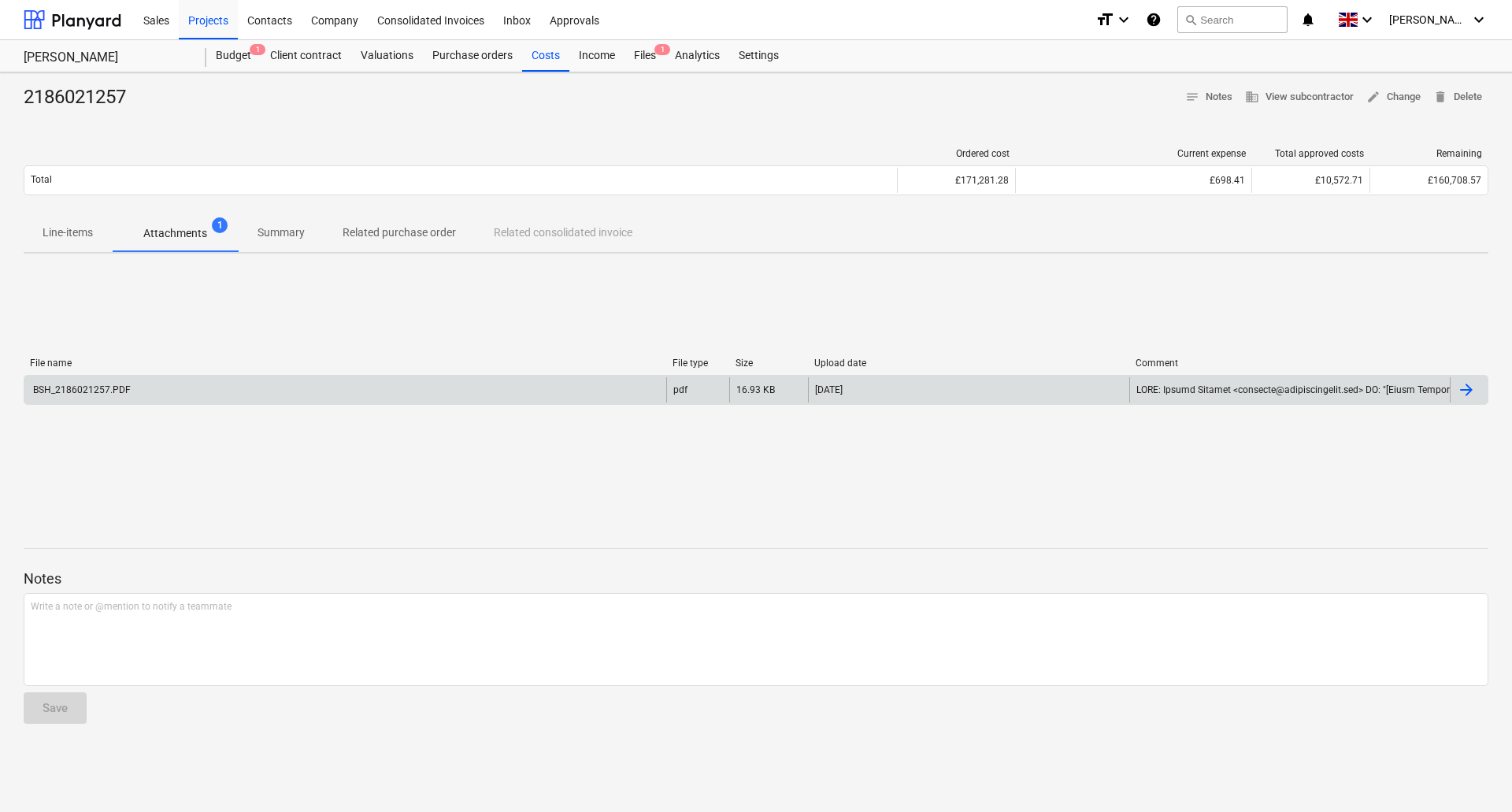
click at [261, 400] on div "BSH_2186021257.PDF" at bounding box center [346, 390] width 642 height 25
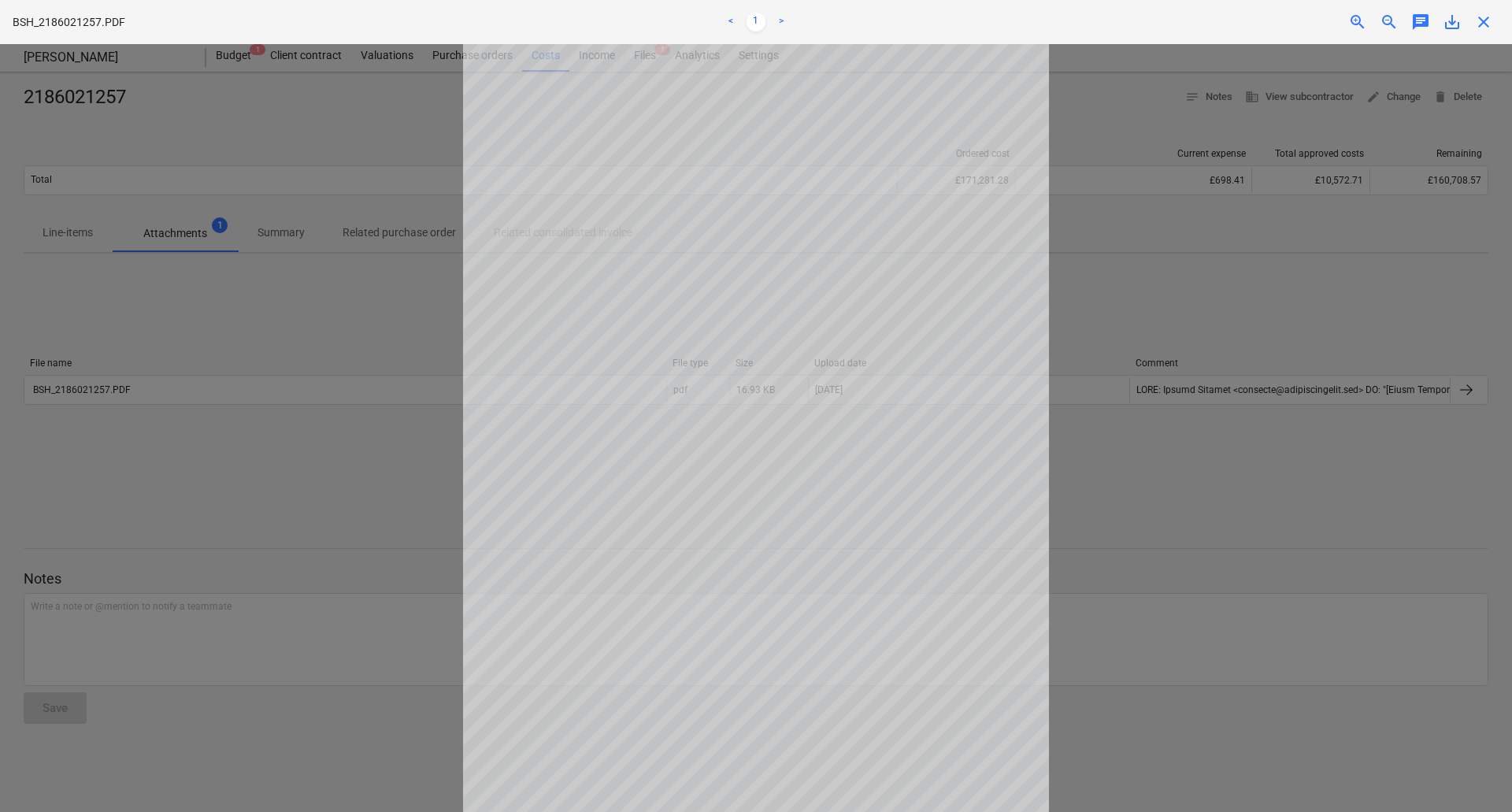
click at [1482, 19] on span "close" at bounding box center [1484, 21] width 19 height 19
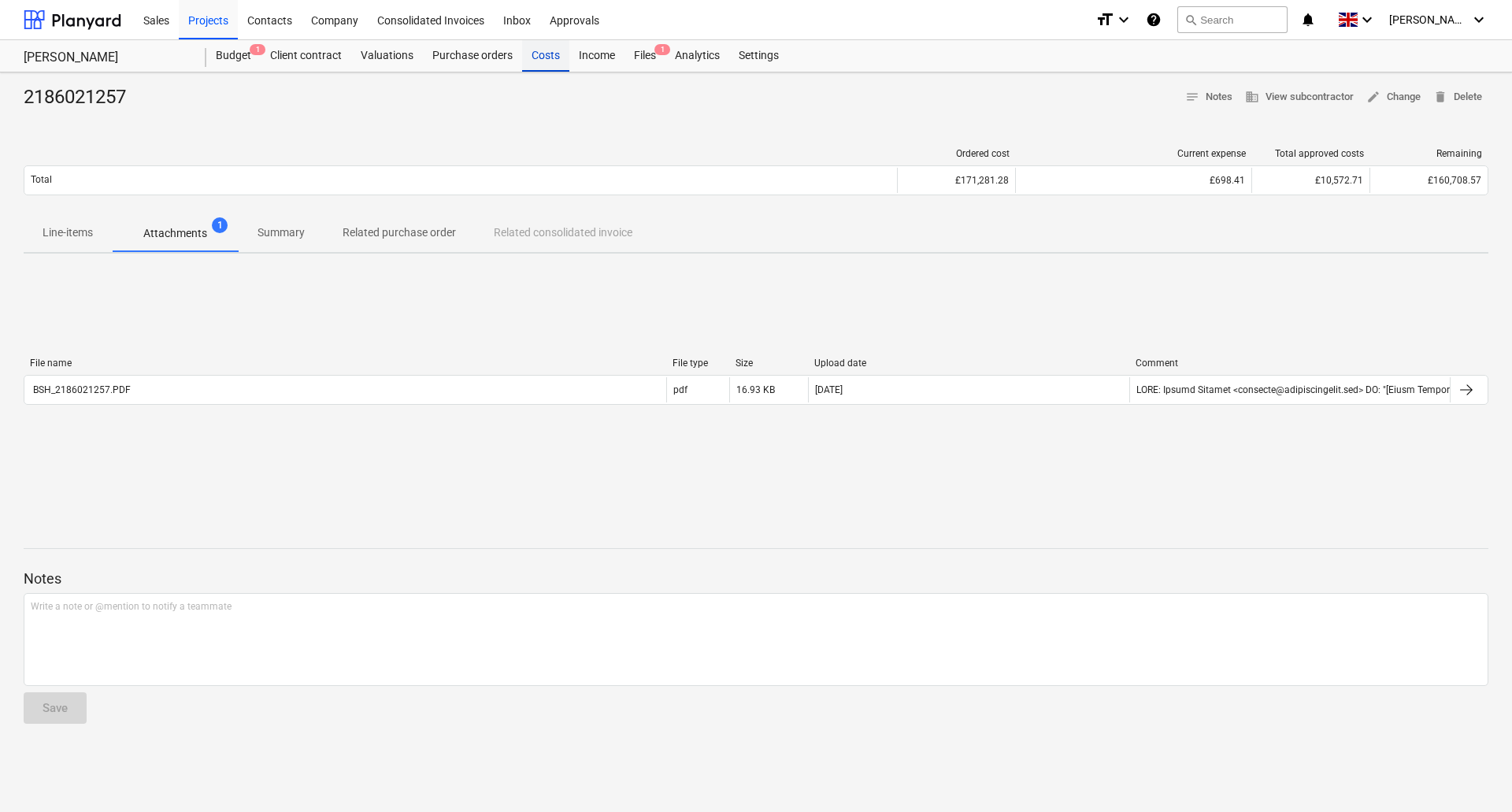
click at [556, 54] on div "Costs" at bounding box center [545, 56] width 47 height 32
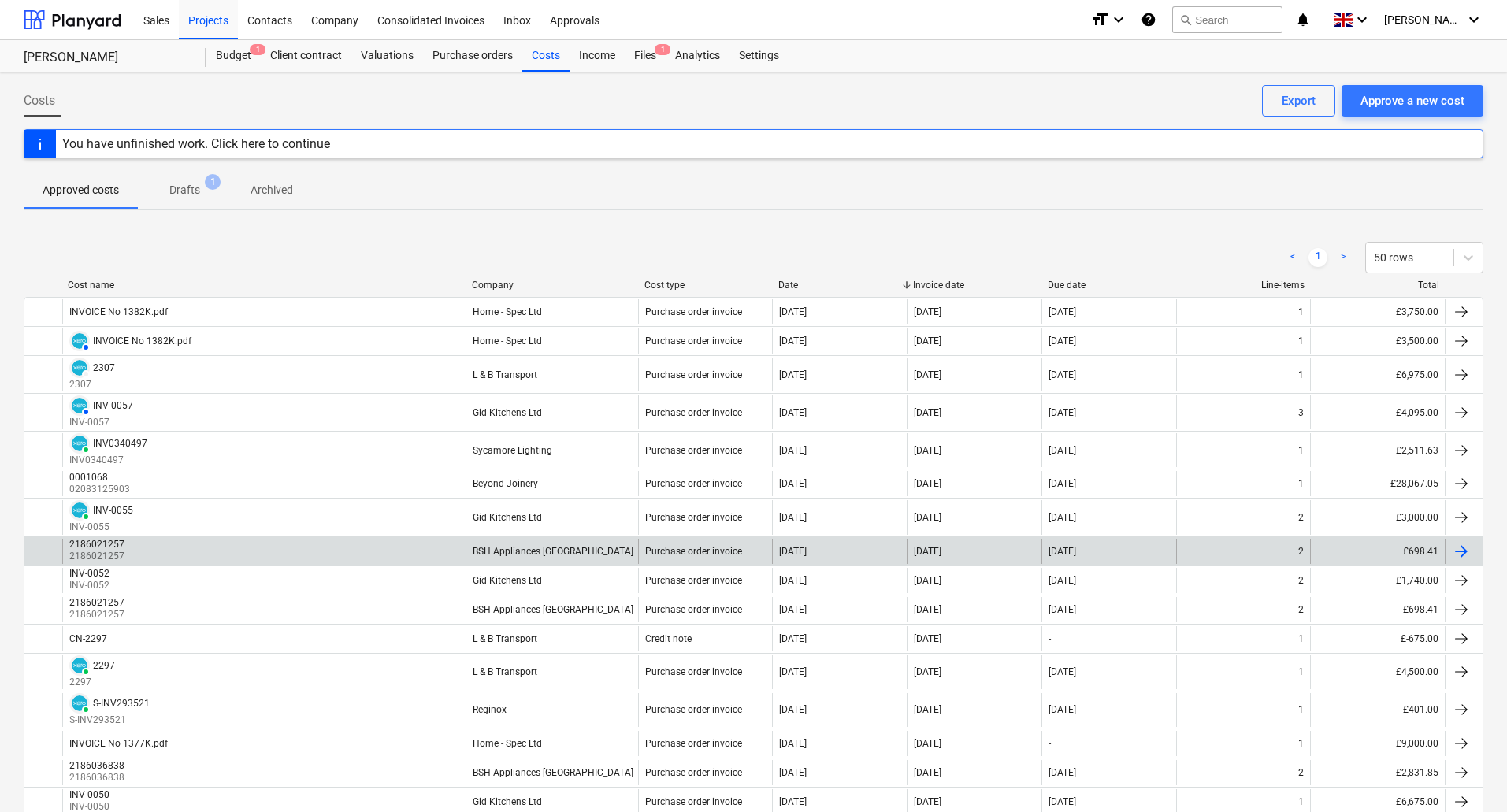
click at [529, 539] on div "BSH Appliances [GEOGRAPHIC_DATA]" at bounding box center [551, 551] width 173 height 25
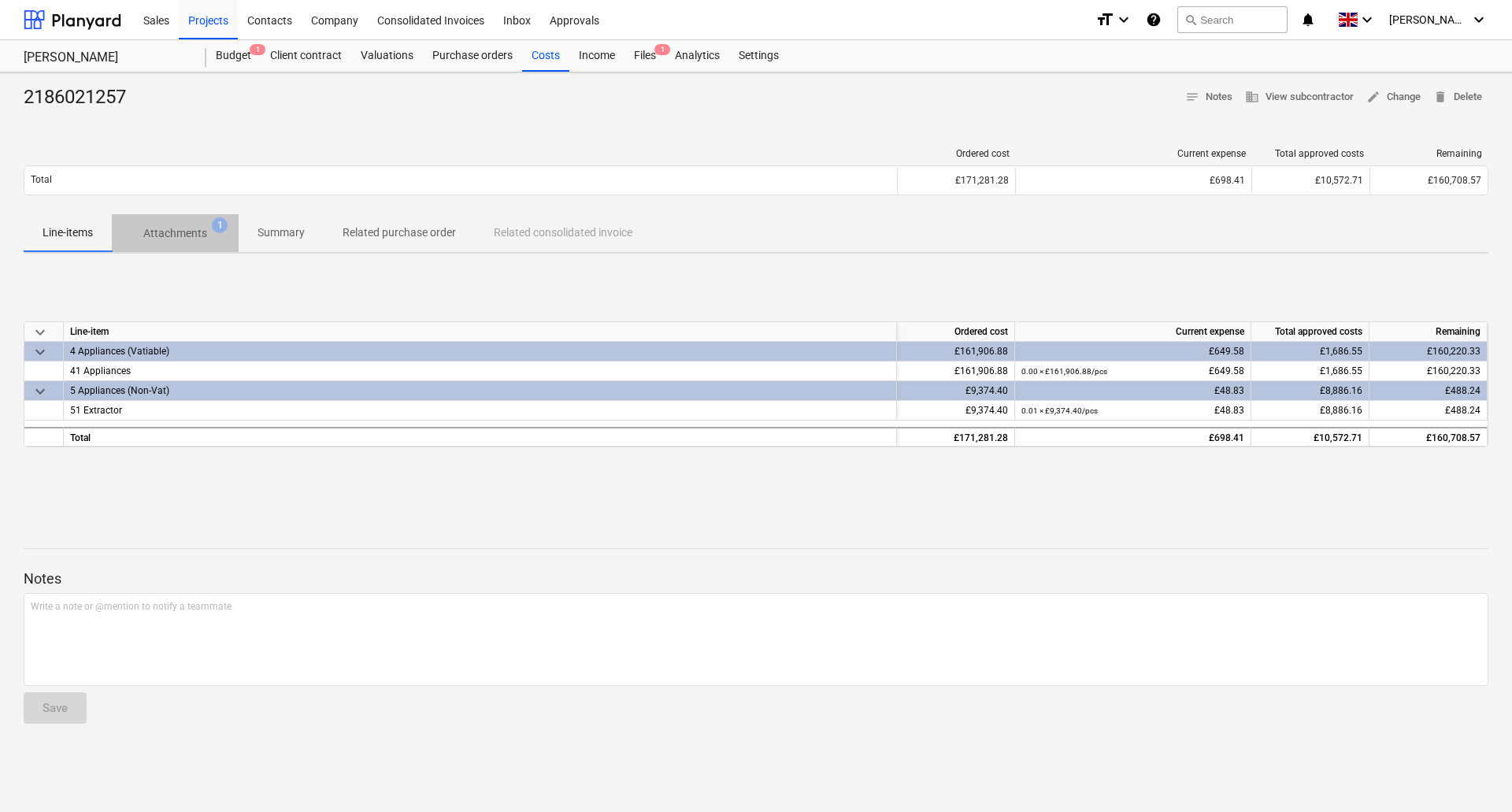
click at [218, 223] on span "1" at bounding box center [220, 225] width 16 height 16
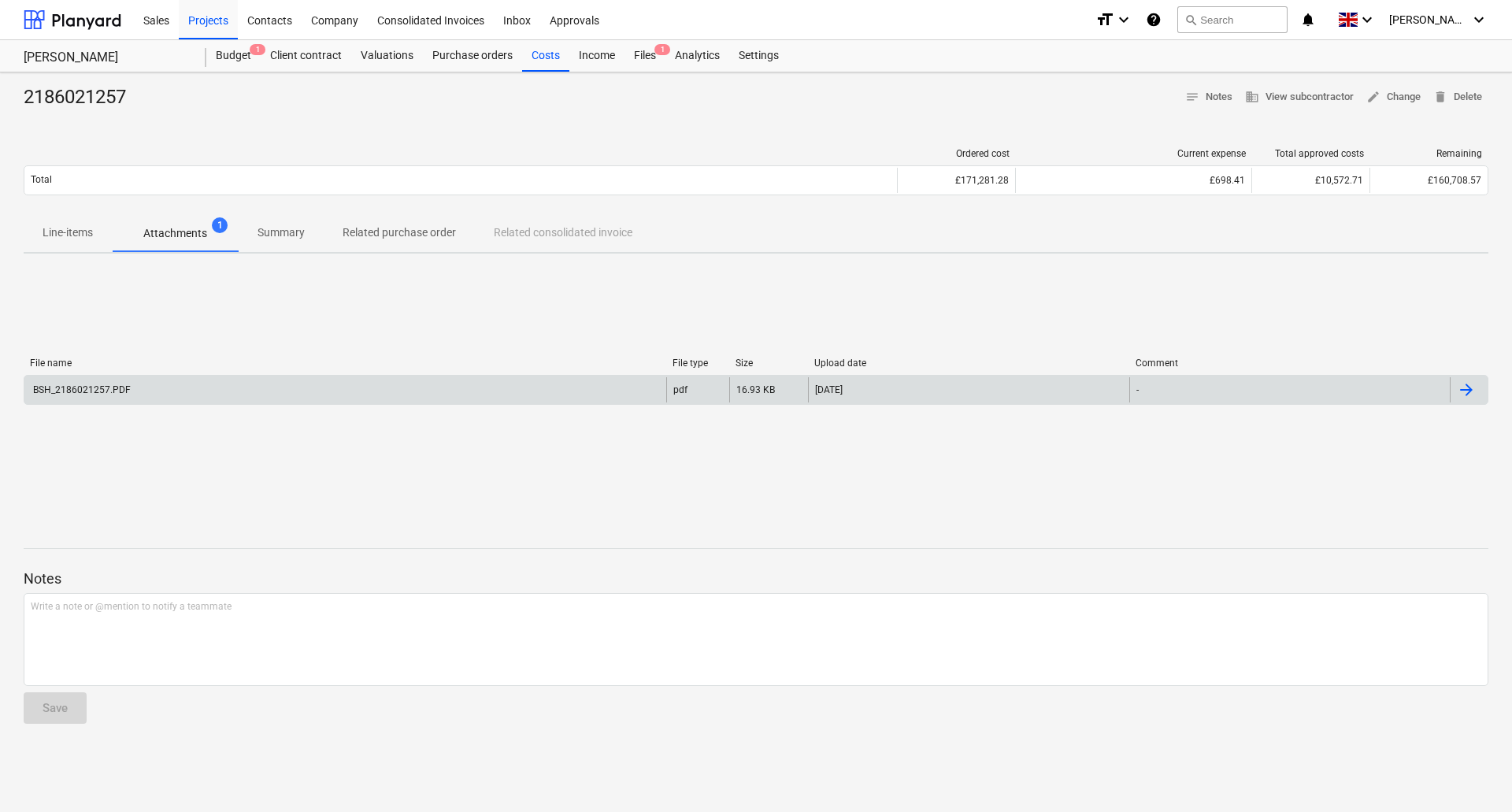
click at [408, 392] on div "BSH_2186021257.PDF" at bounding box center [346, 390] width 642 height 25
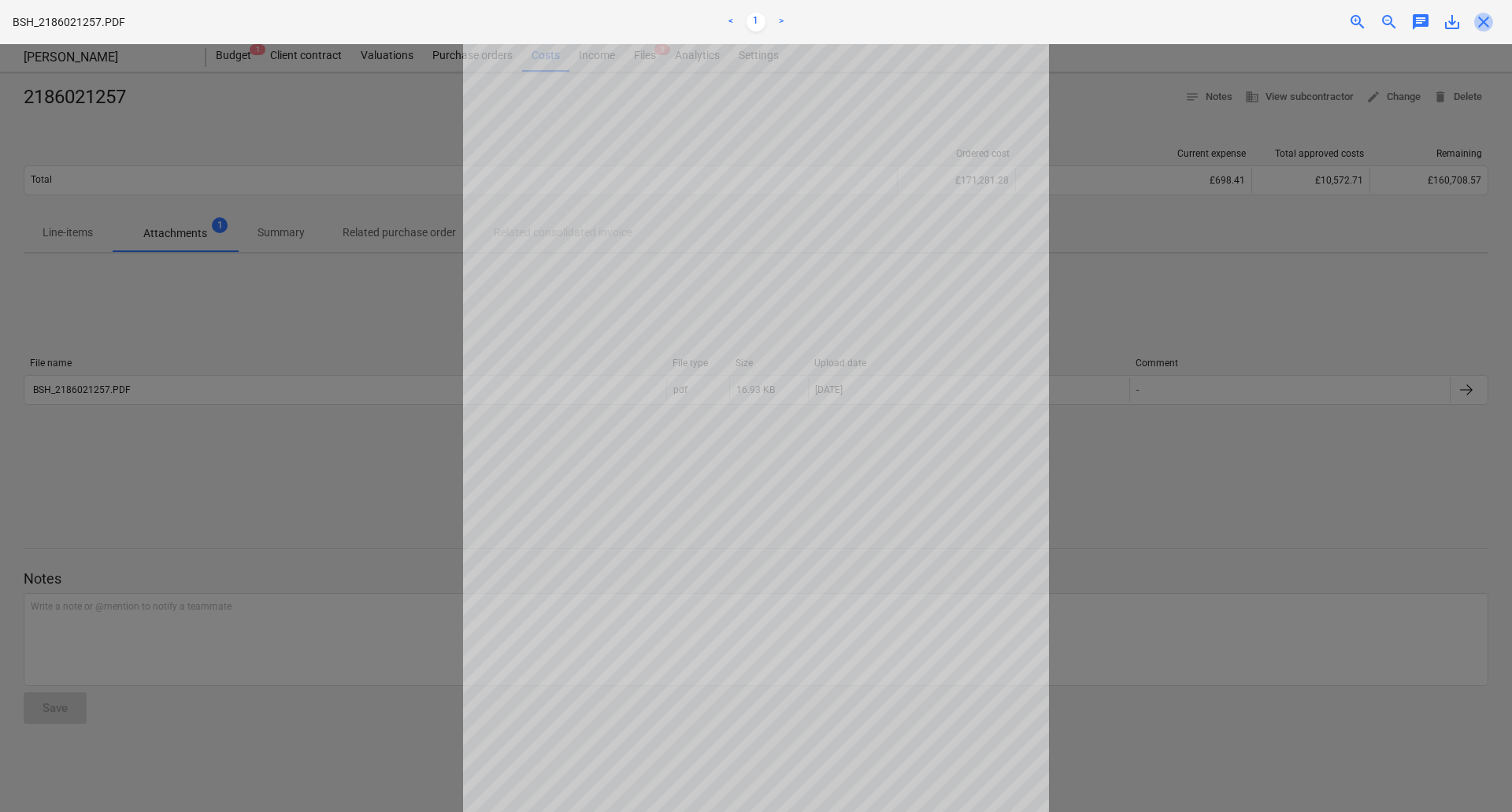
click at [1489, 25] on span "close" at bounding box center [1484, 21] width 19 height 19
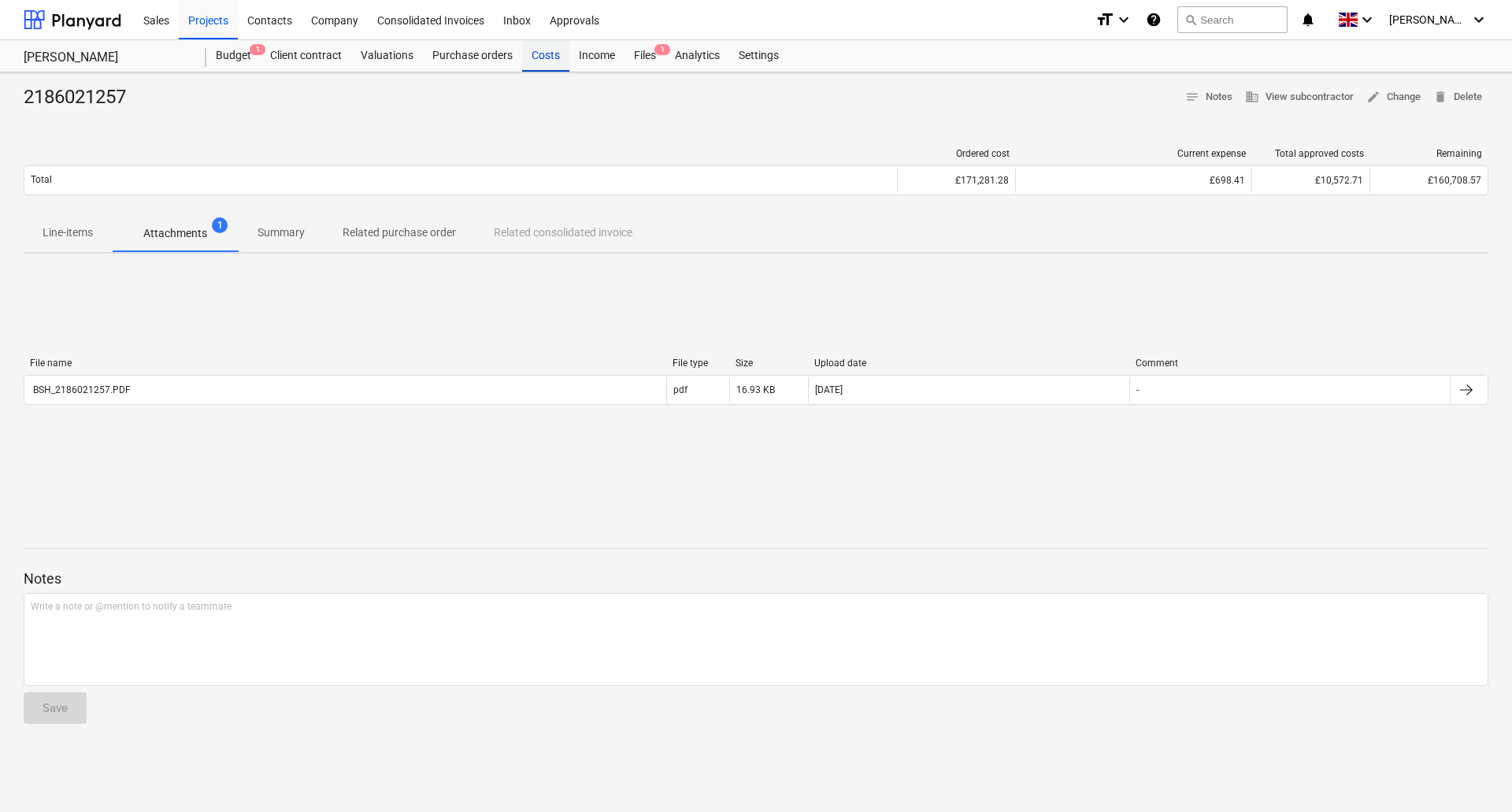
click at [547, 46] on div "Costs" at bounding box center [545, 56] width 47 height 32
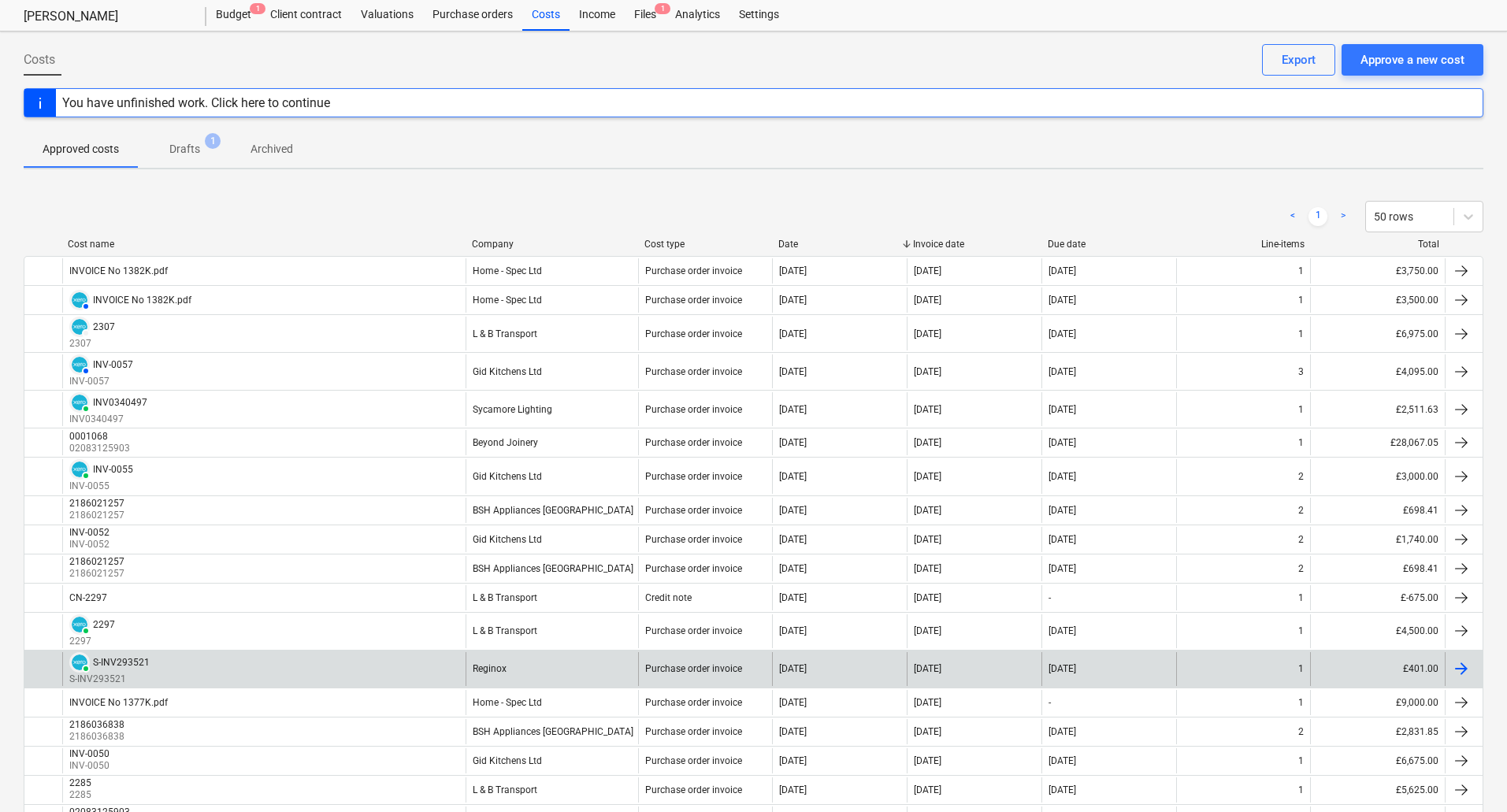
scroll to position [79, 0]
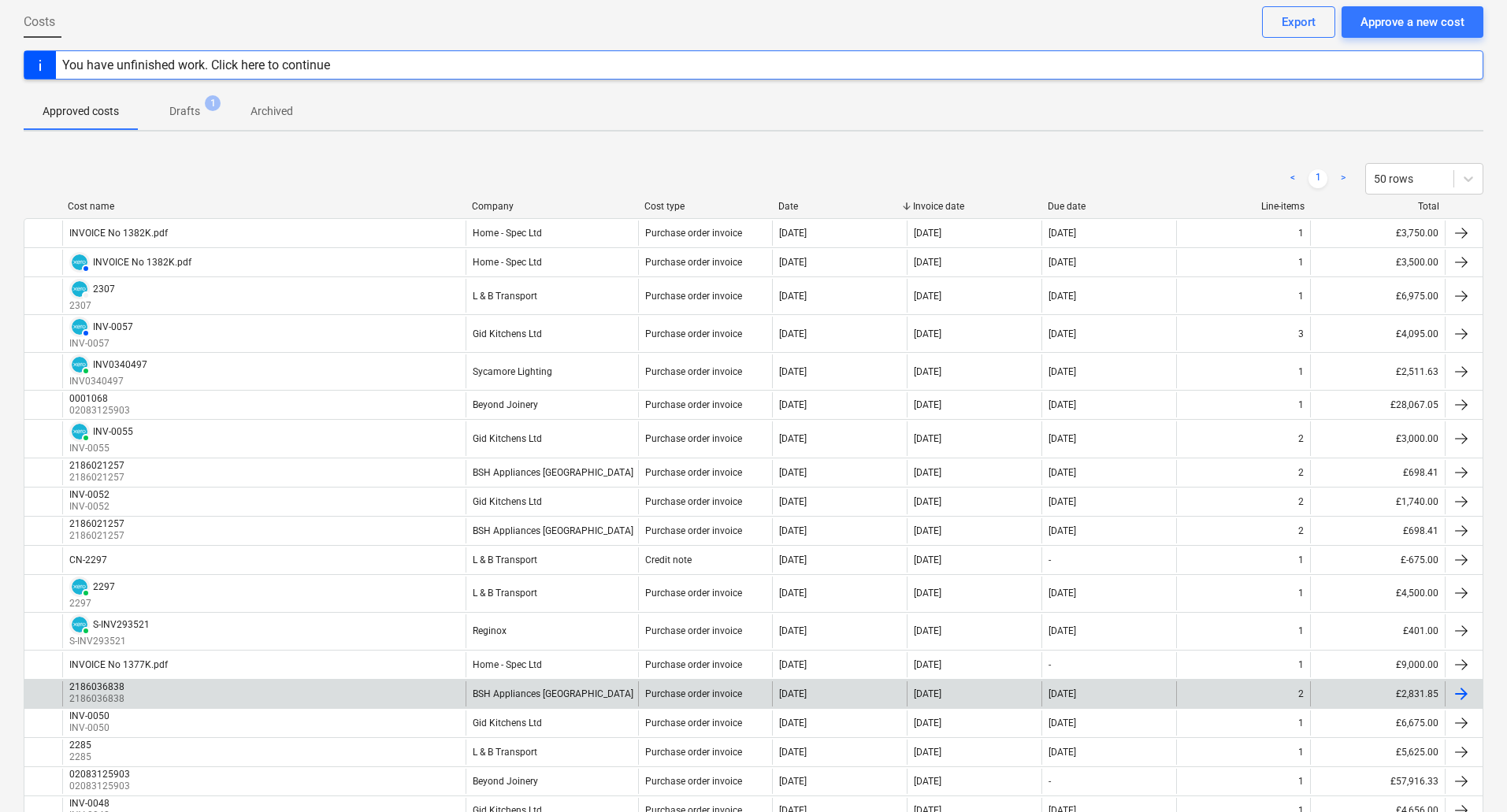
click at [553, 683] on div "BSH Appliances [GEOGRAPHIC_DATA]" at bounding box center [551, 694] width 173 height 25
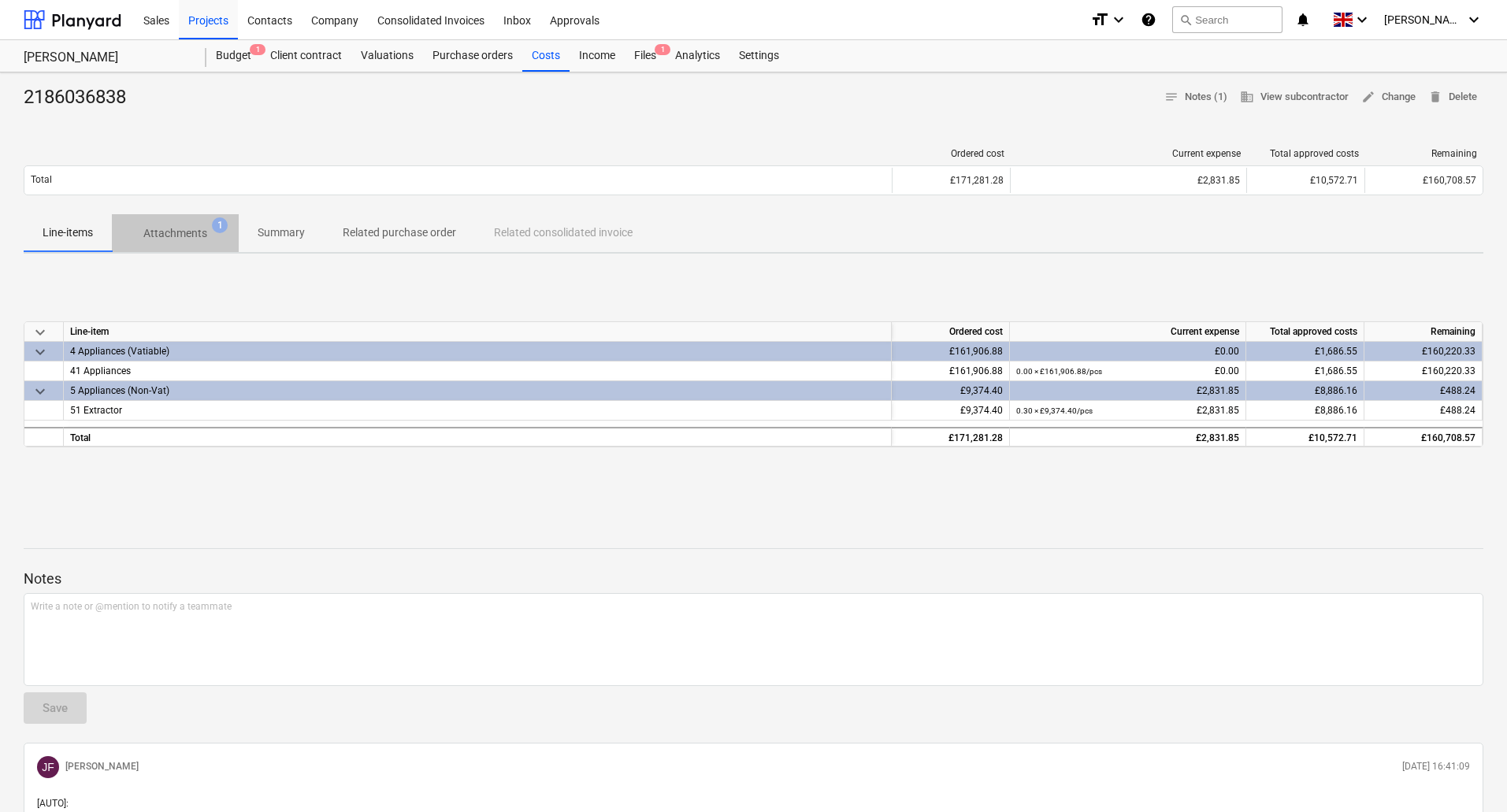
click at [215, 216] on button "Attachments 1" at bounding box center [175, 233] width 127 height 38
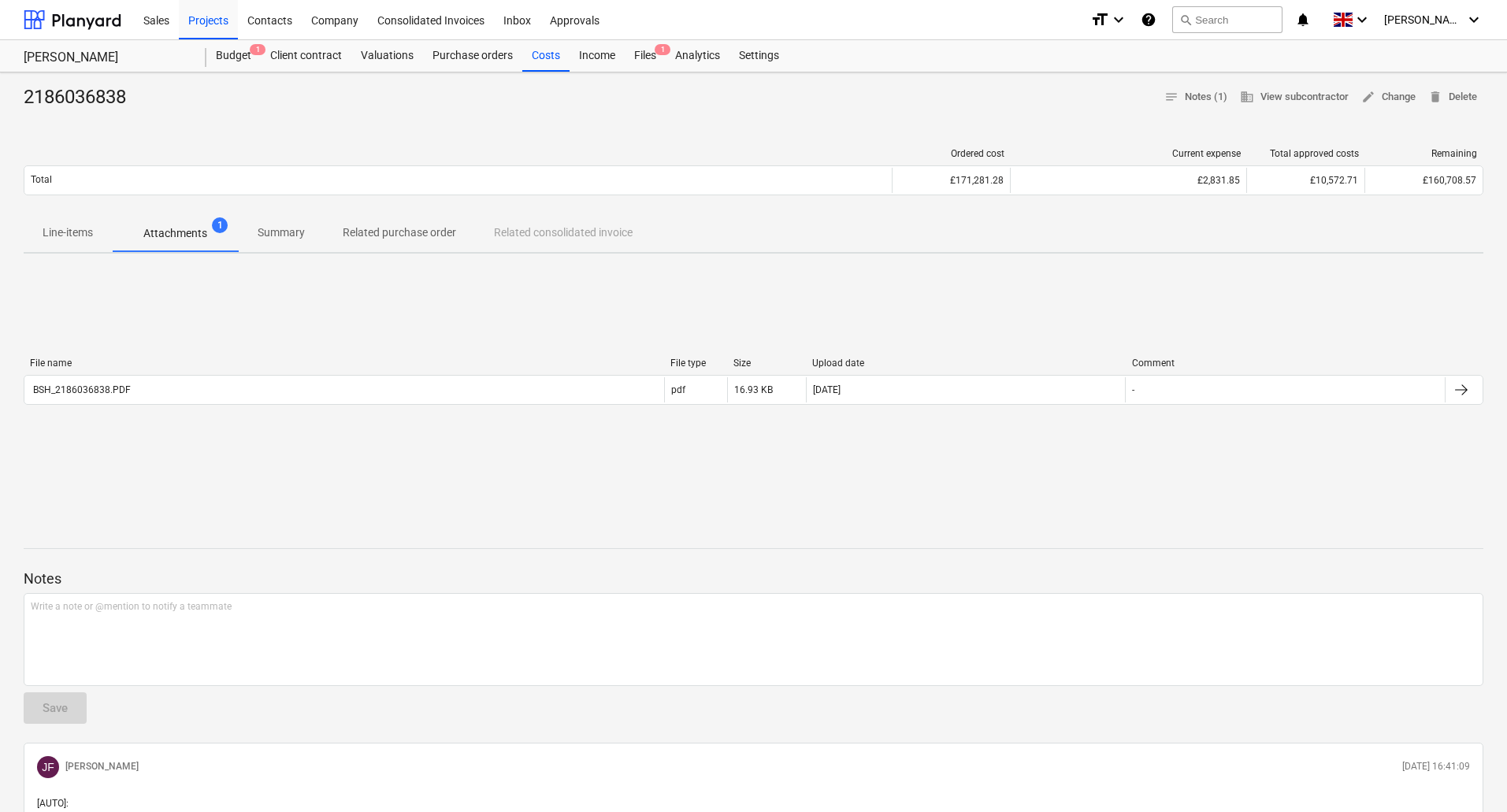
click at [435, 408] on div "File name File type Size Upload date Comment BSH_2186036838.PDF pdf 16.93 KB [D…" at bounding box center [754, 385] width 1460 height 53
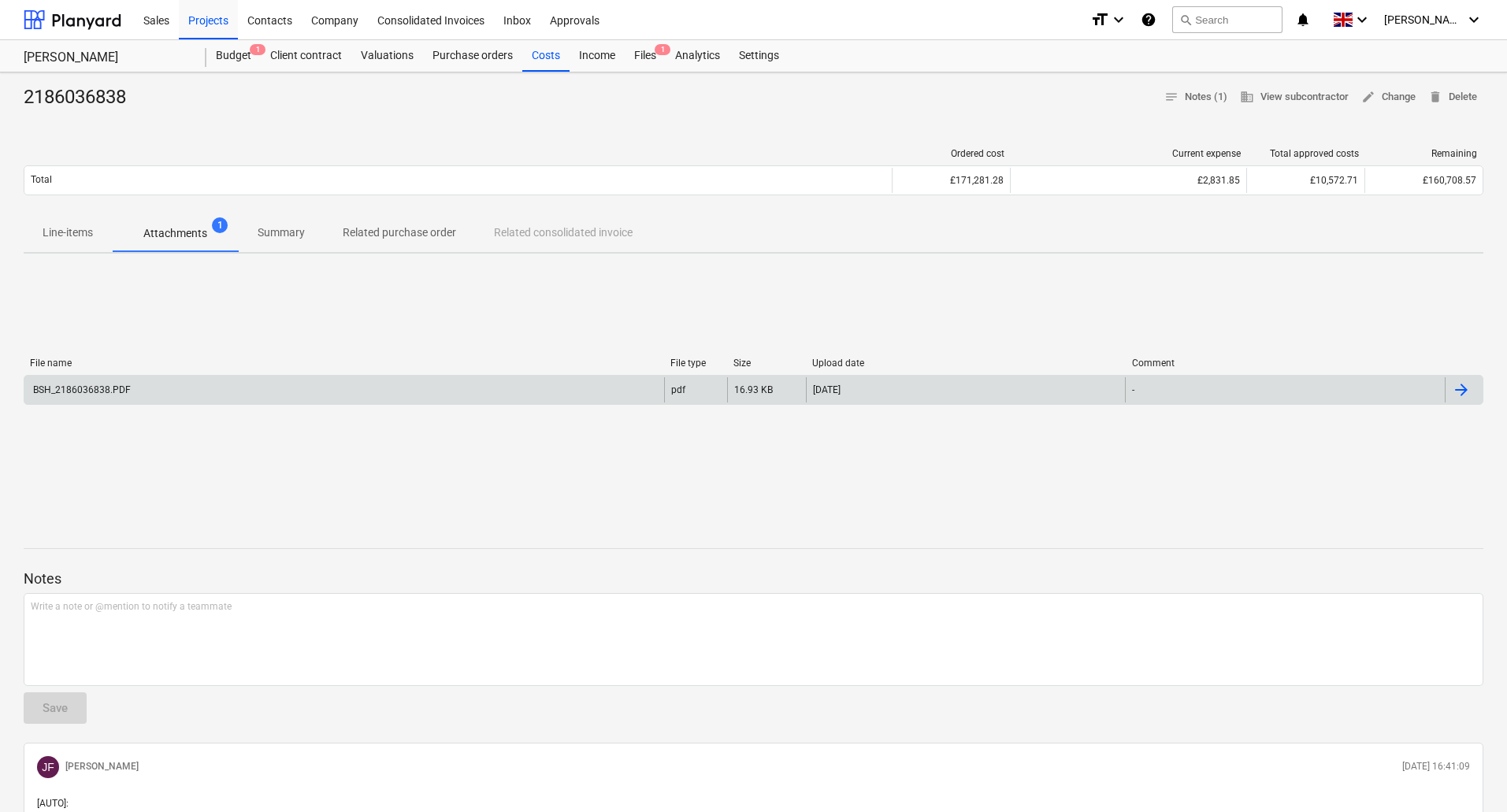
click at [434, 395] on div "BSH_2186036838.PDF" at bounding box center [345, 390] width 640 height 25
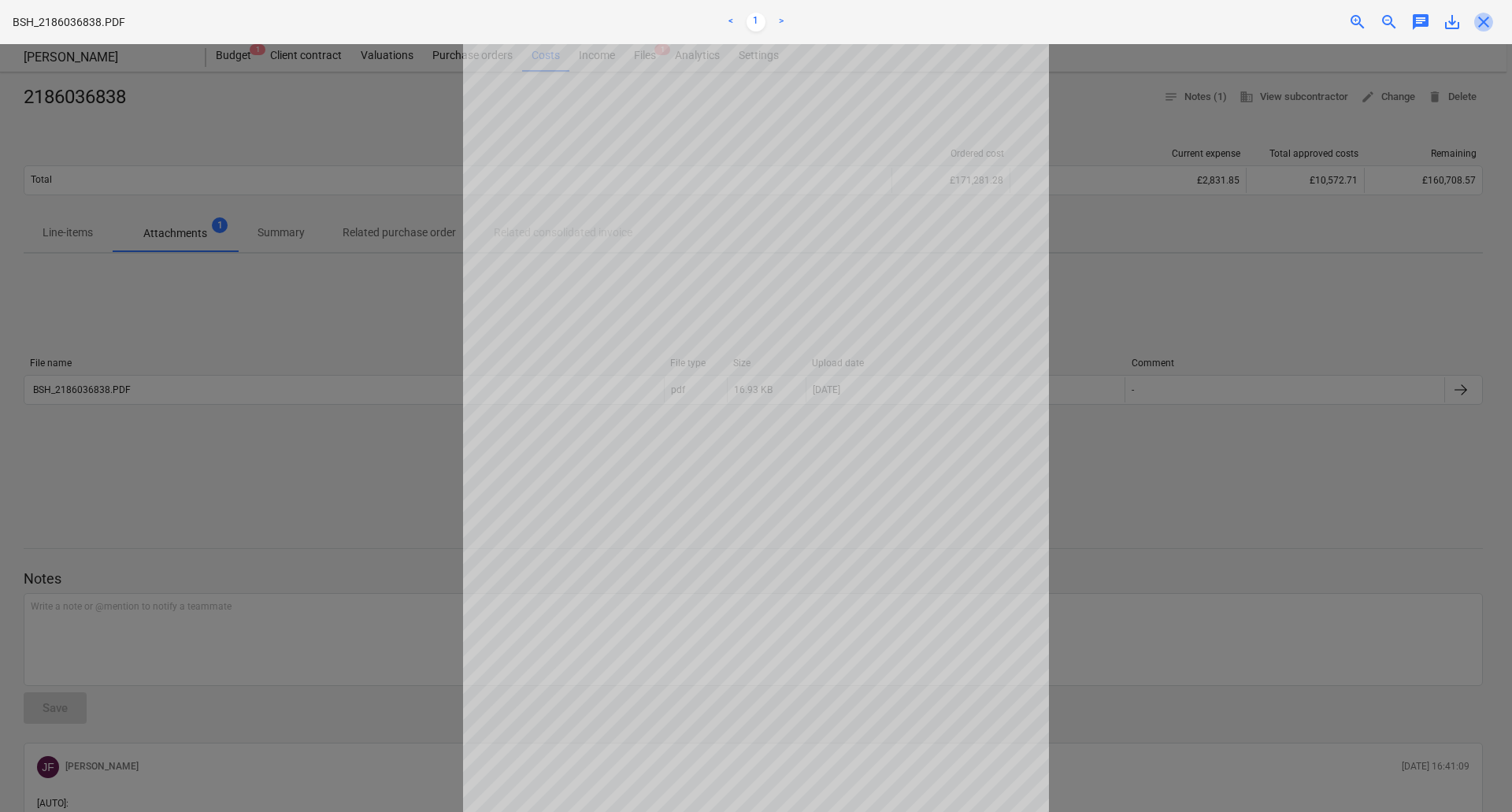
click at [1490, 22] on span "close" at bounding box center [1484, 21] width 19 height 19
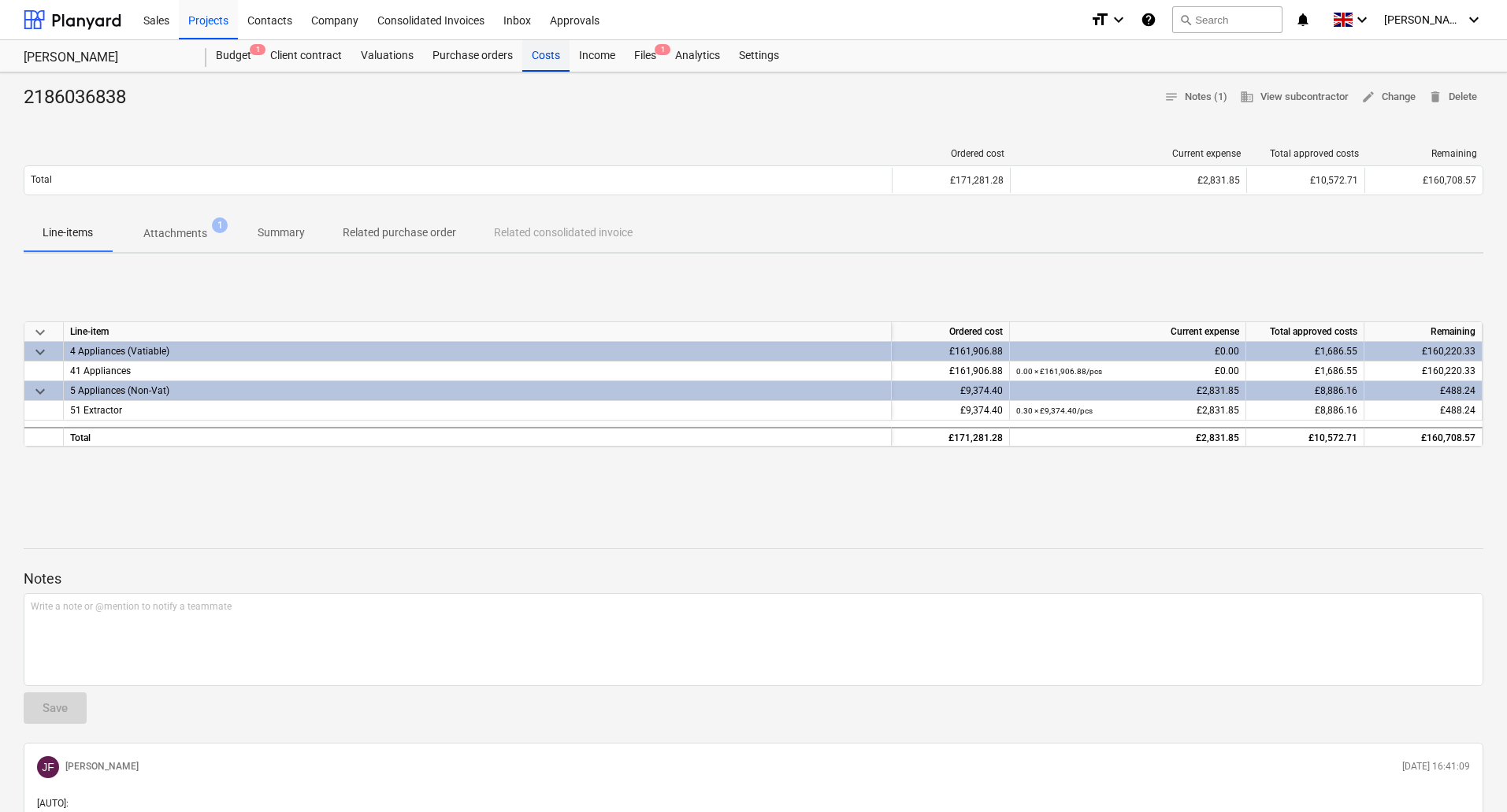
click at [545, 57] on div "Costs" at bounding box center [545, 56] width 47 height 32
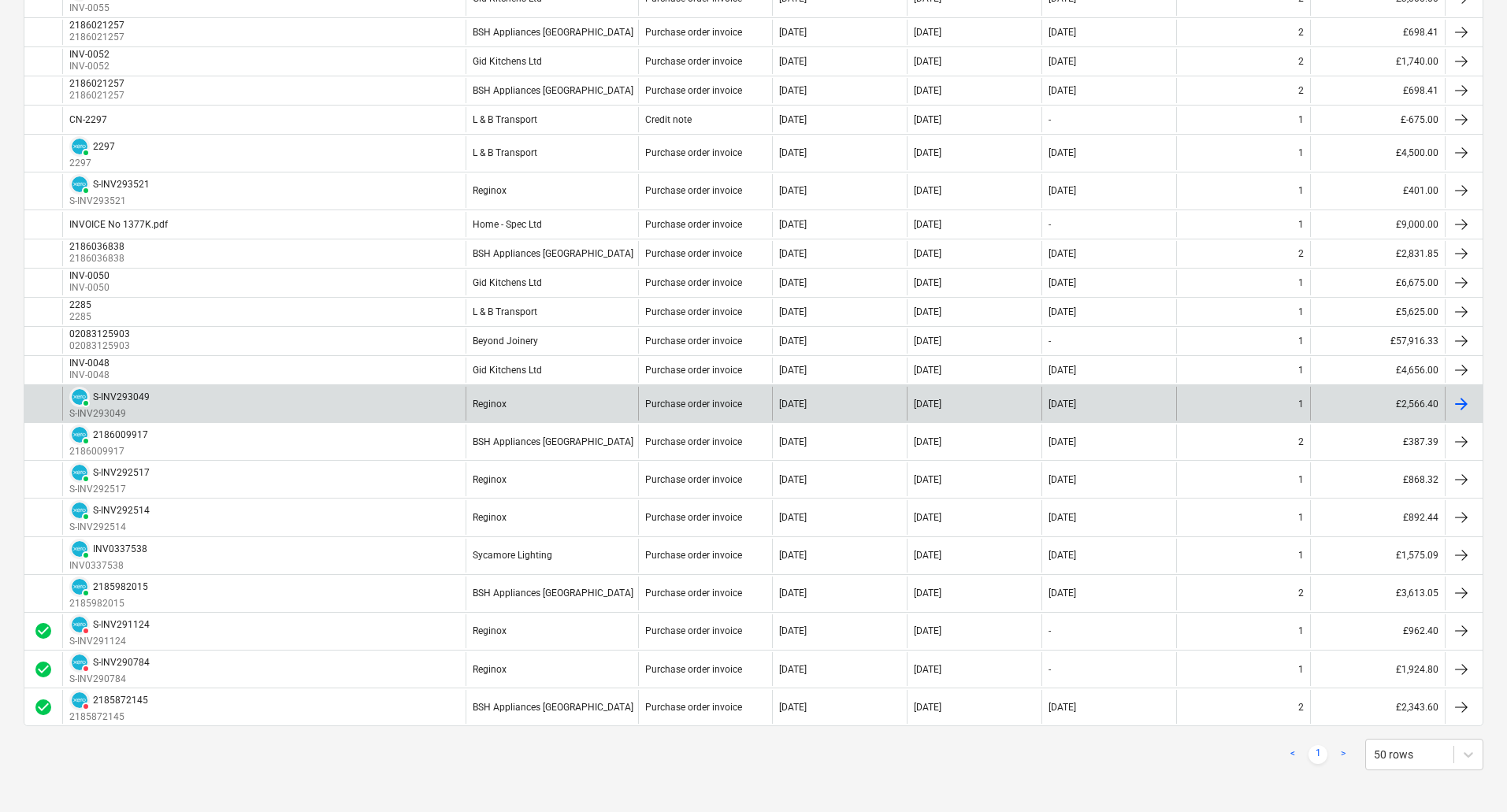
scroll to position [521, 0]
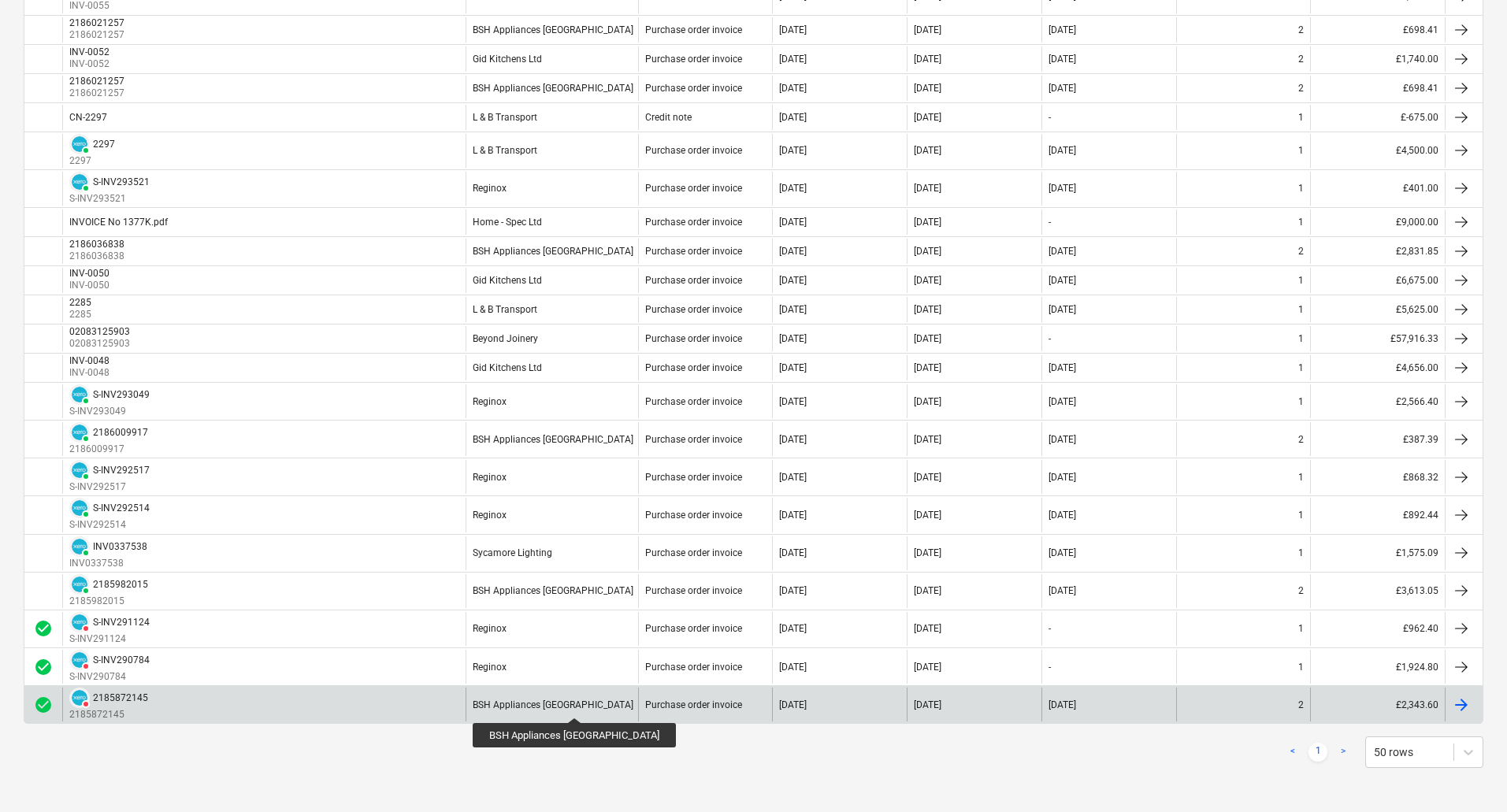
click at [534, 704] on div "BSH Appliances [GEOGRAPHIC_DATA]" at bounding box center [552, 705] width 160 height 11
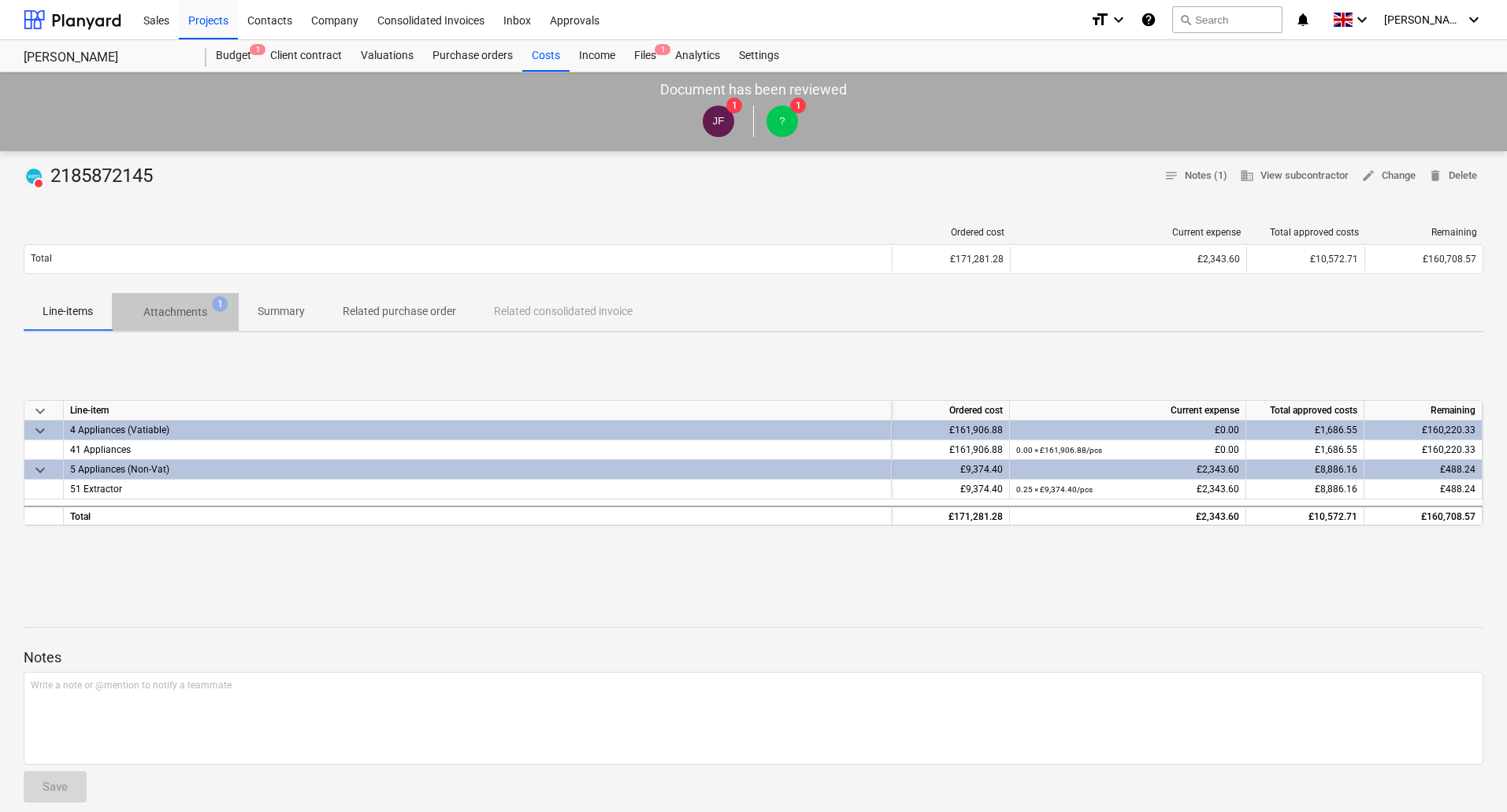
click at [165, 306] on p "Attachments" at bounding box center [176, 312] width 64 height 17
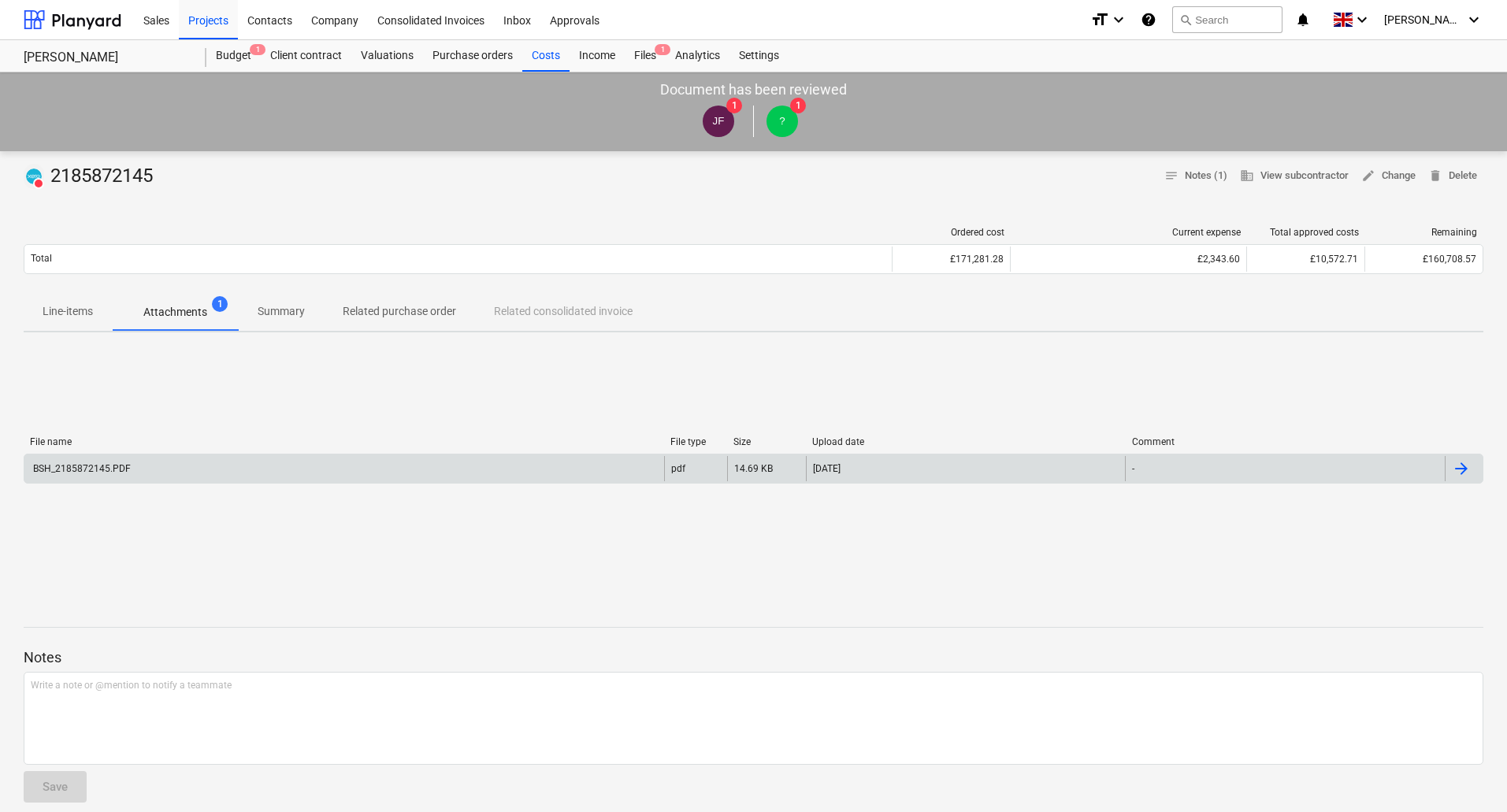
click at [468, 461] on div "BSH_2185872145.PDF" at bounding box center [345, 469] width 640 height 25
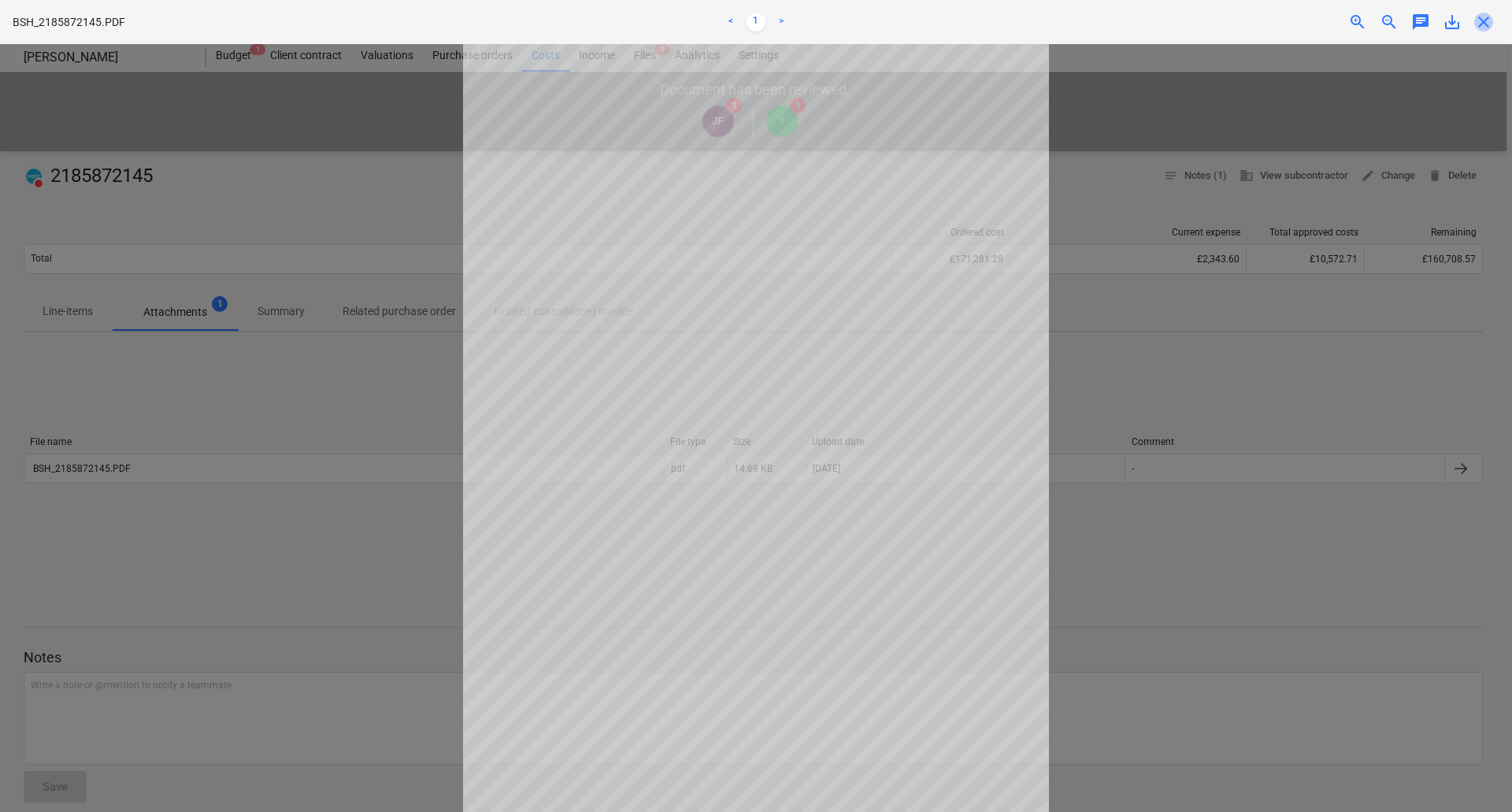
click at [1489, 23] on span "close" at bounding box center [1484, 21] width 19 height 19
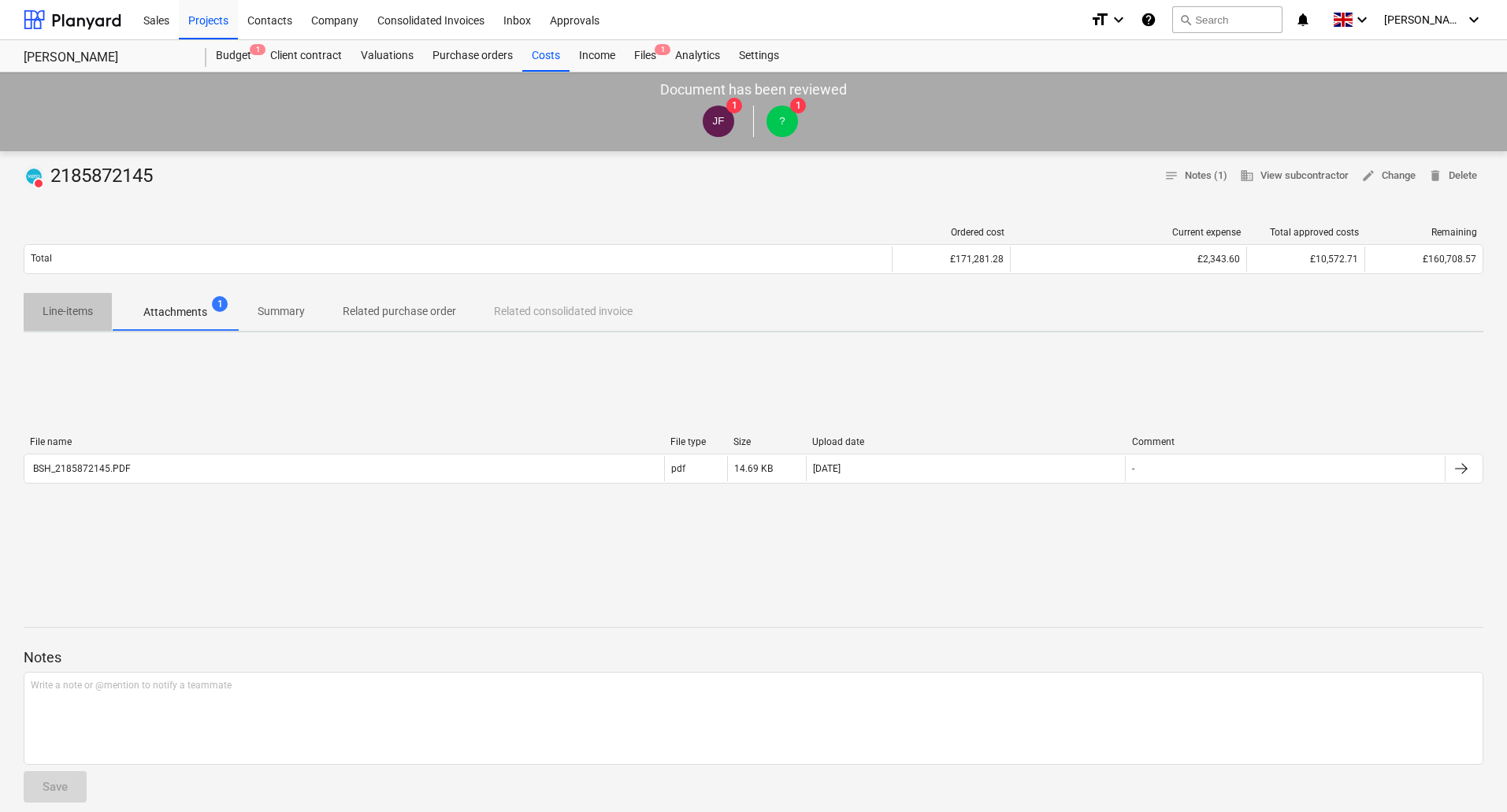
click at [66, 316] on p "Line-items" at bounding box center [67, 311] width 51 height 17
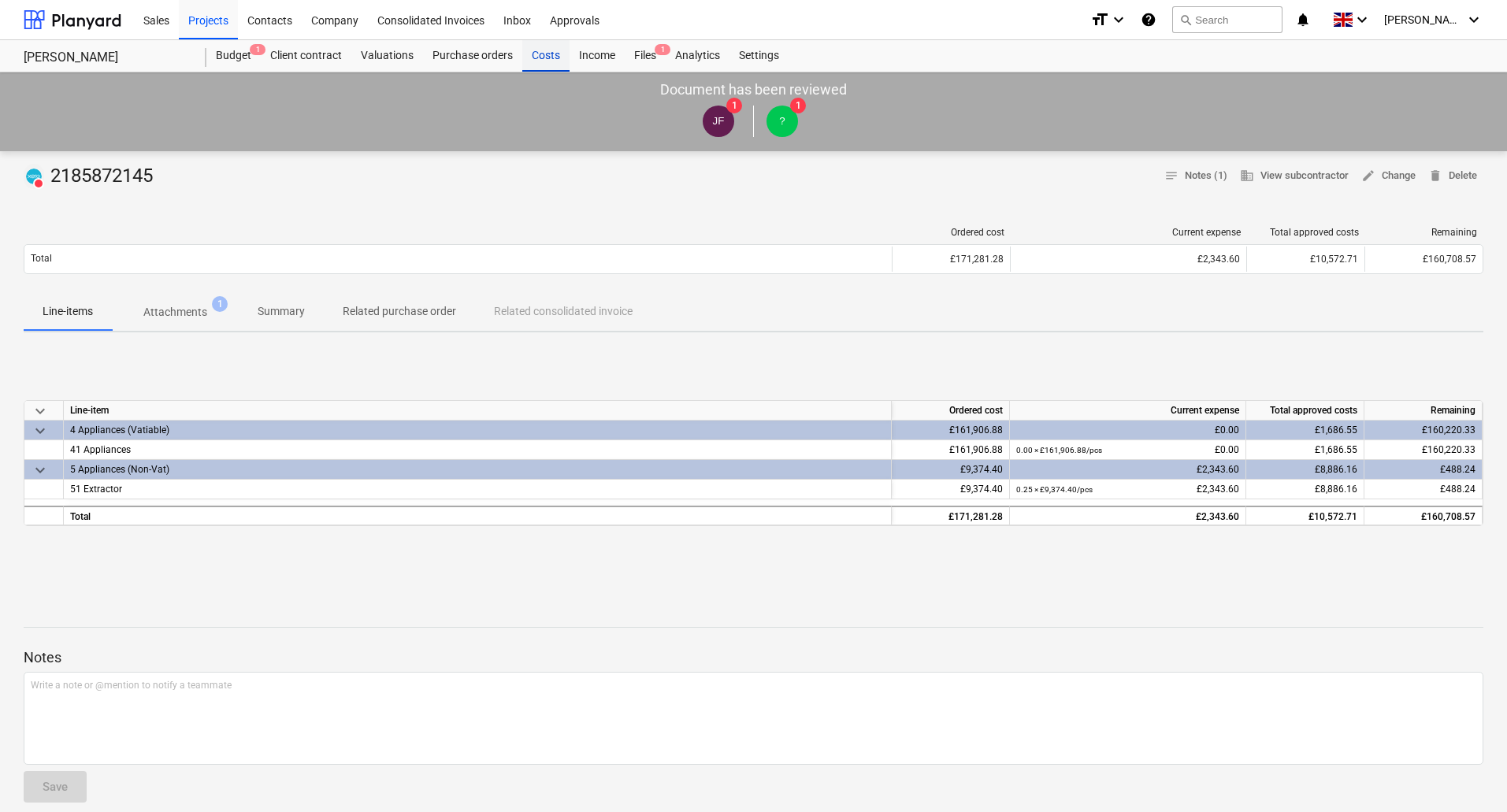
click at [537, 49] on div "Costs" at bounding box center [545, 56] width 47 height 32
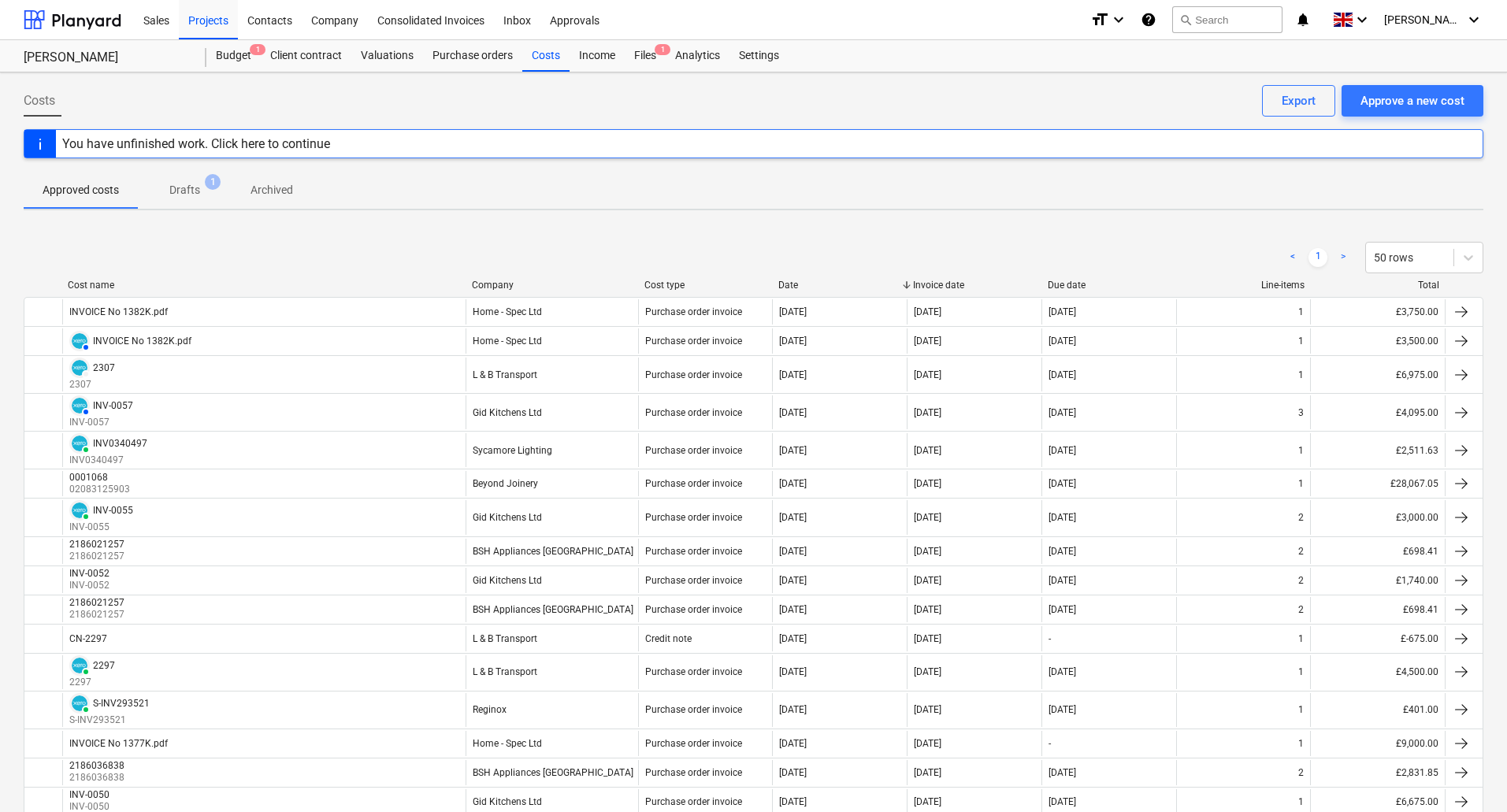
click at [202, 189] on span "Drafts 1" at bounding box center [184, 190] width 56 height 17
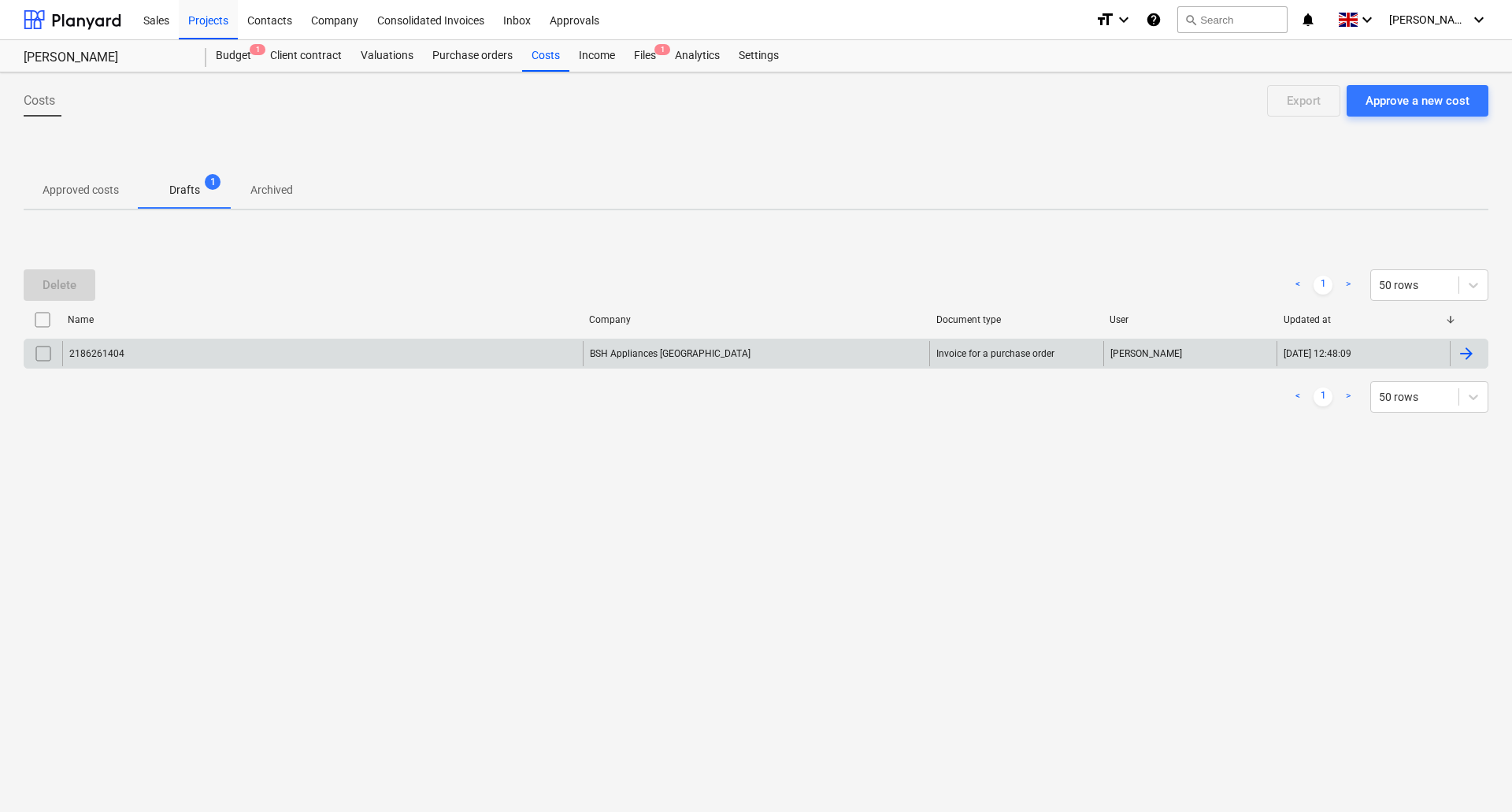
click at [222, 359] on div "2186261404" at bounding box center [322, 354] width 520 height 25
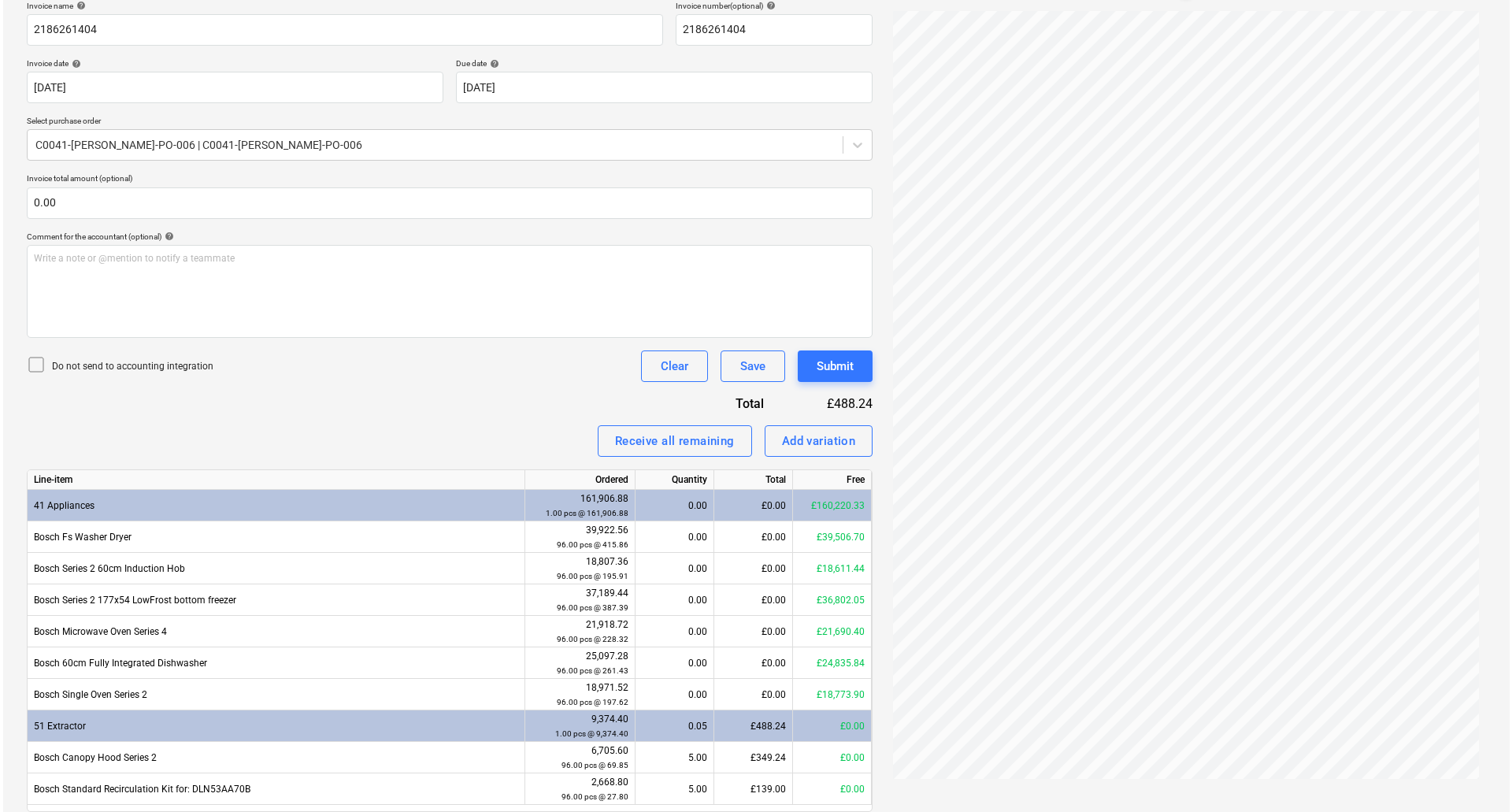
scroll to position [301, 0]
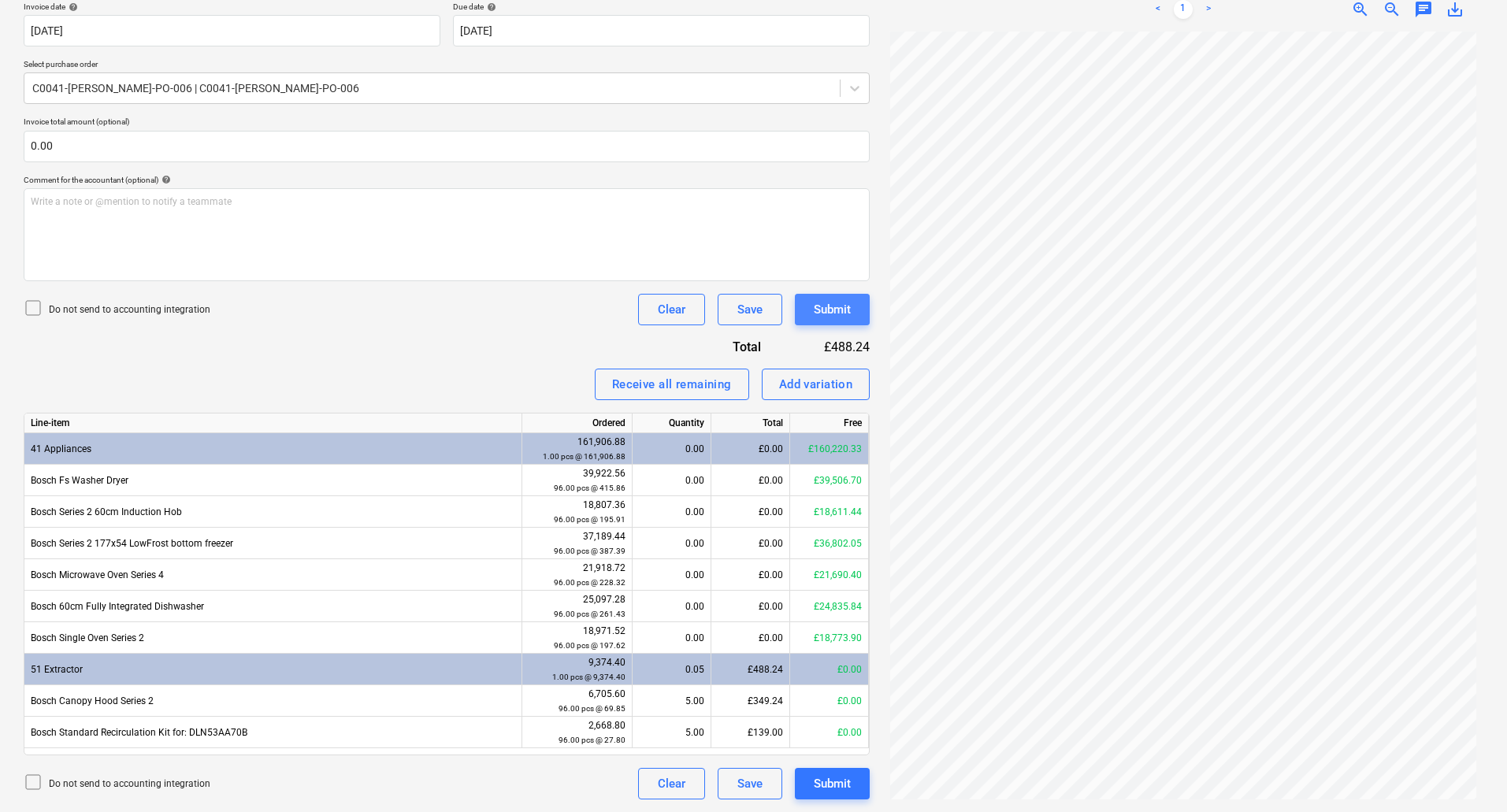
click at [852, 308] on button "Submit" at bounding box center [832, 310] width 74 height 32
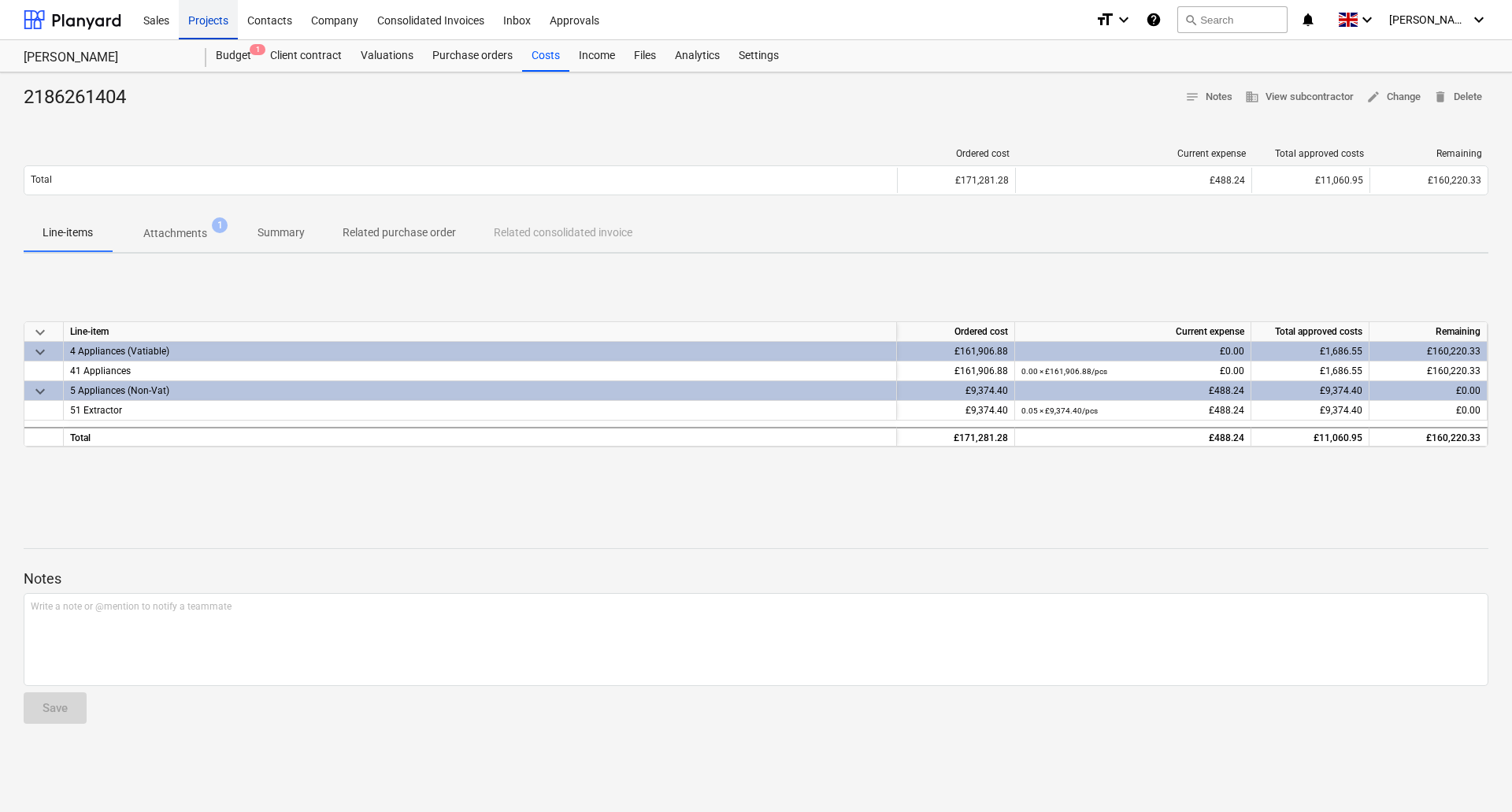
click at [213, 19] on div "Projects" at bounding box center [208, 19] width 59 height 40
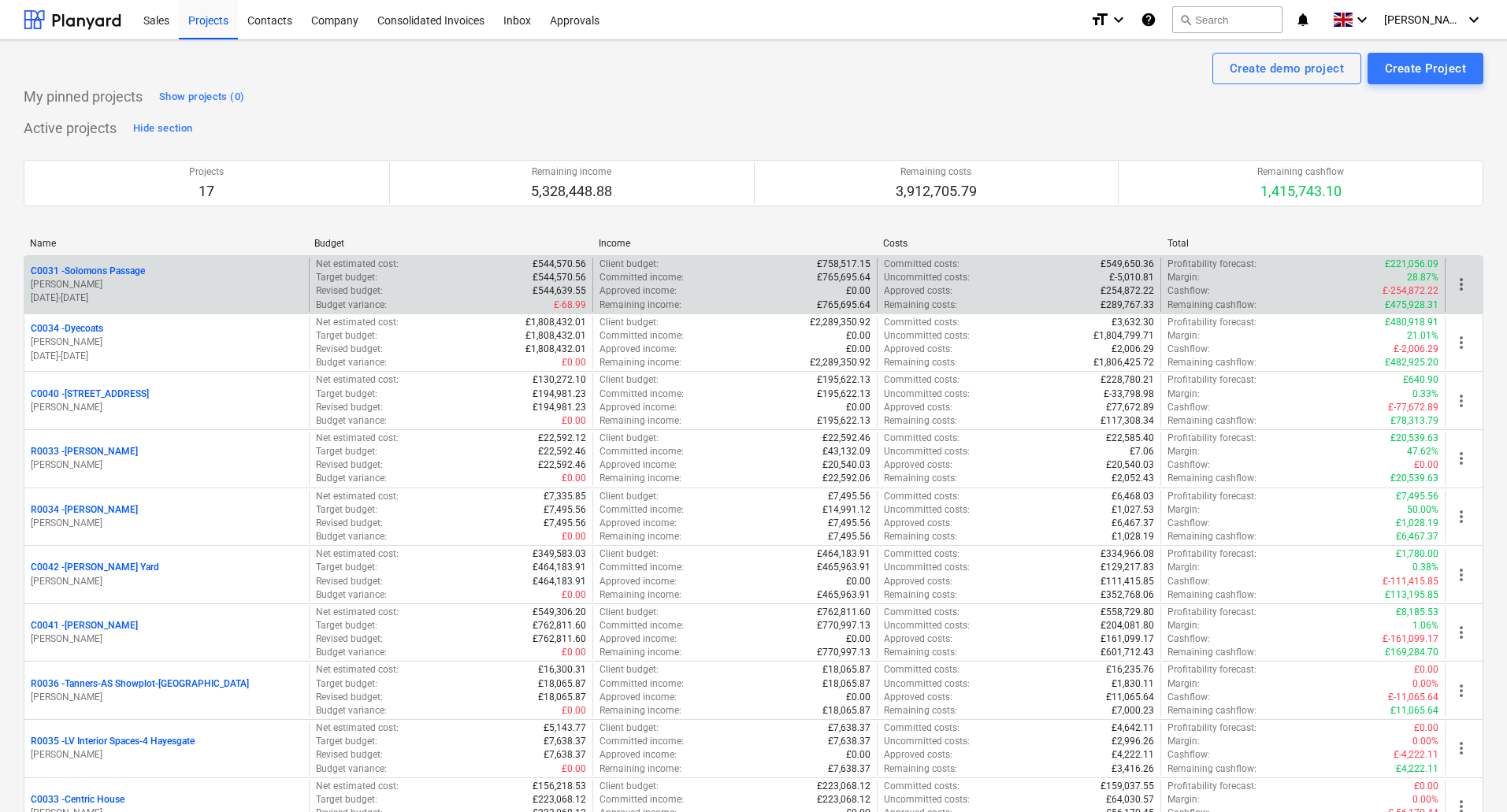
click at [127, 266] on p "C0031 - Solomons Passage" at bounding box center [88, 271] width 114 height 13
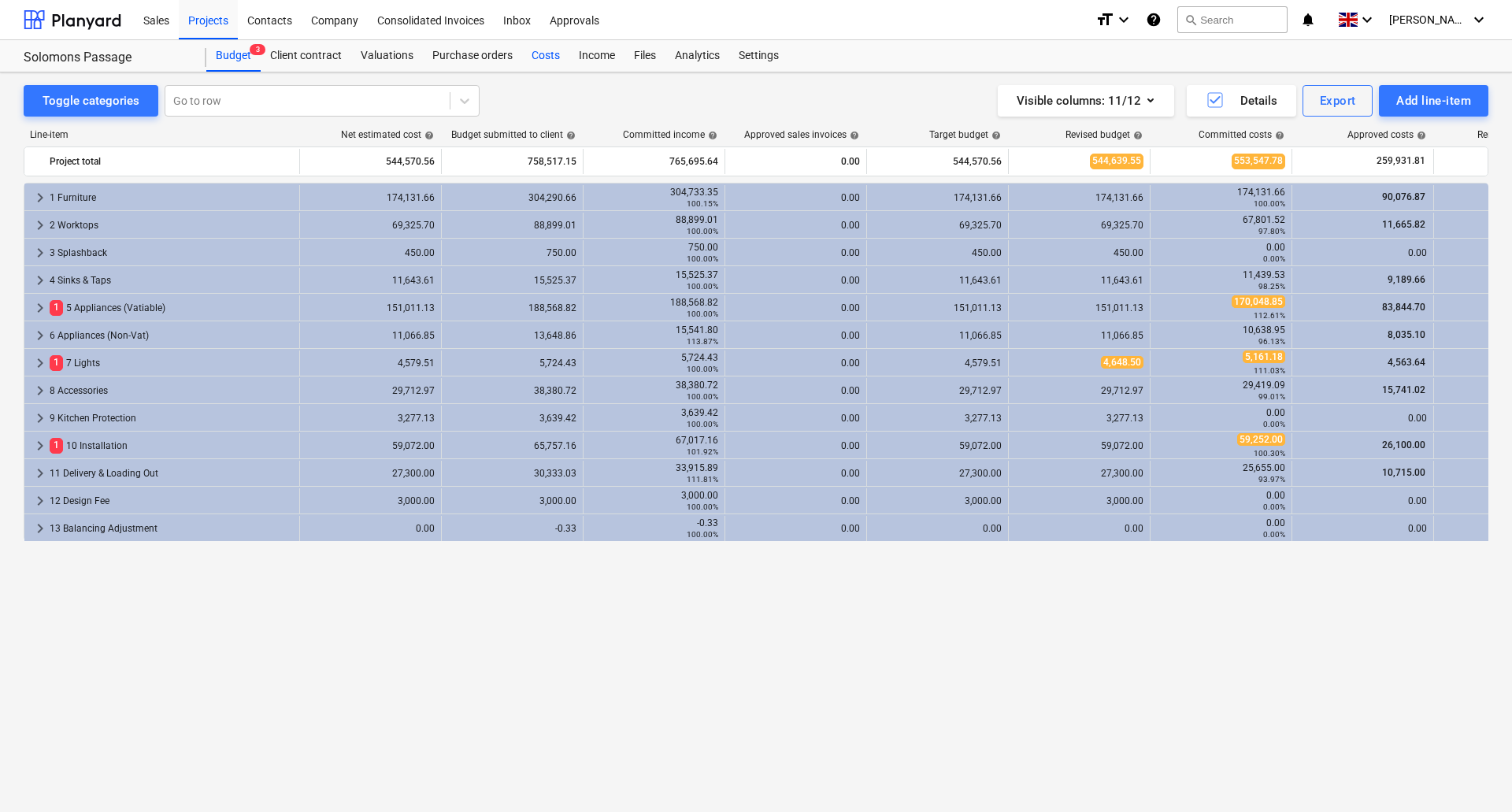
click at [549, 64] on div "Costs" at bounding box center [545, 56] width 47 height 32
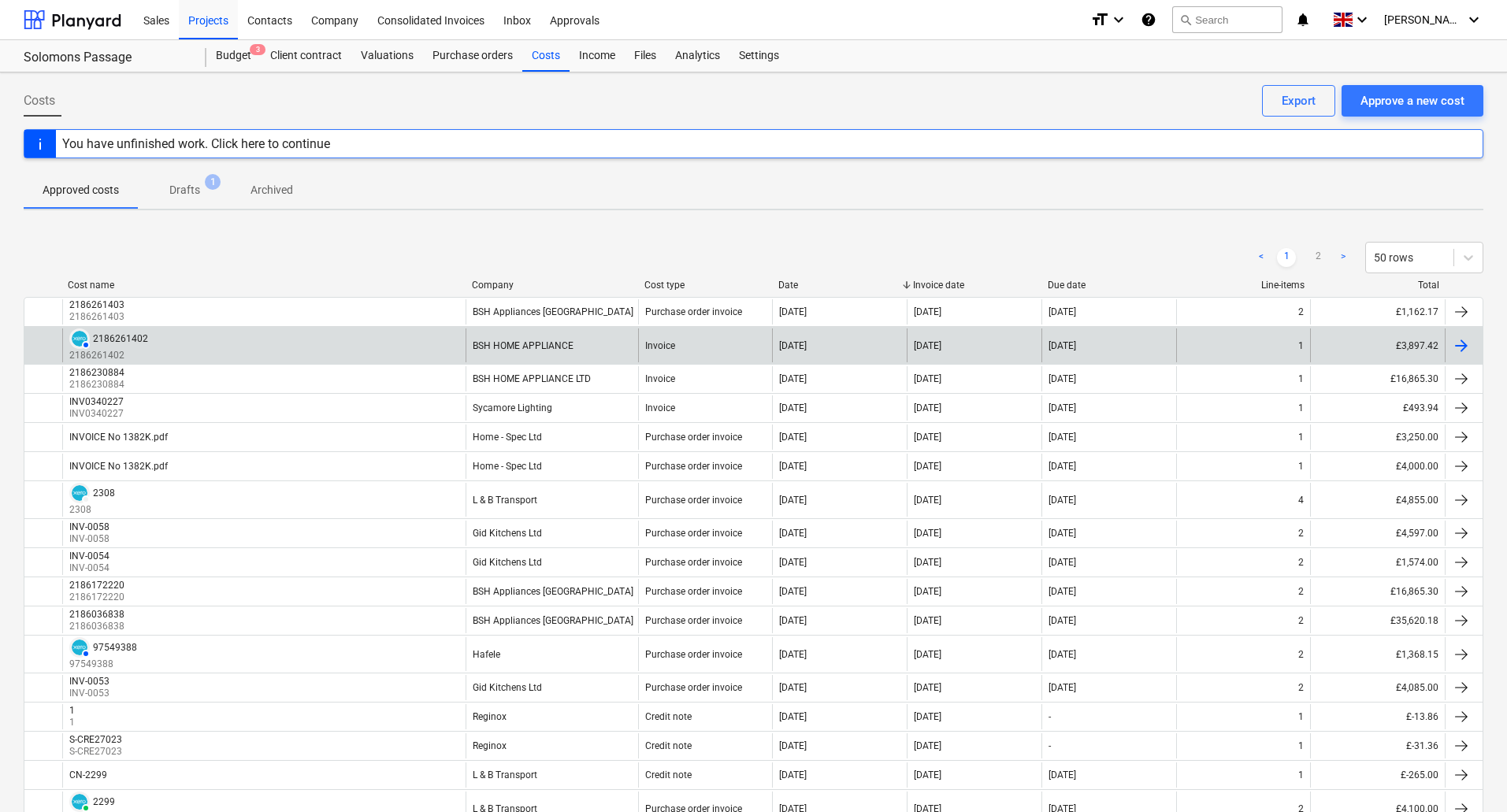
click at [341, 348] on div "AUTHORISED 2186261402 2186261402" at bounding box center [263, 346] width 403 height 34
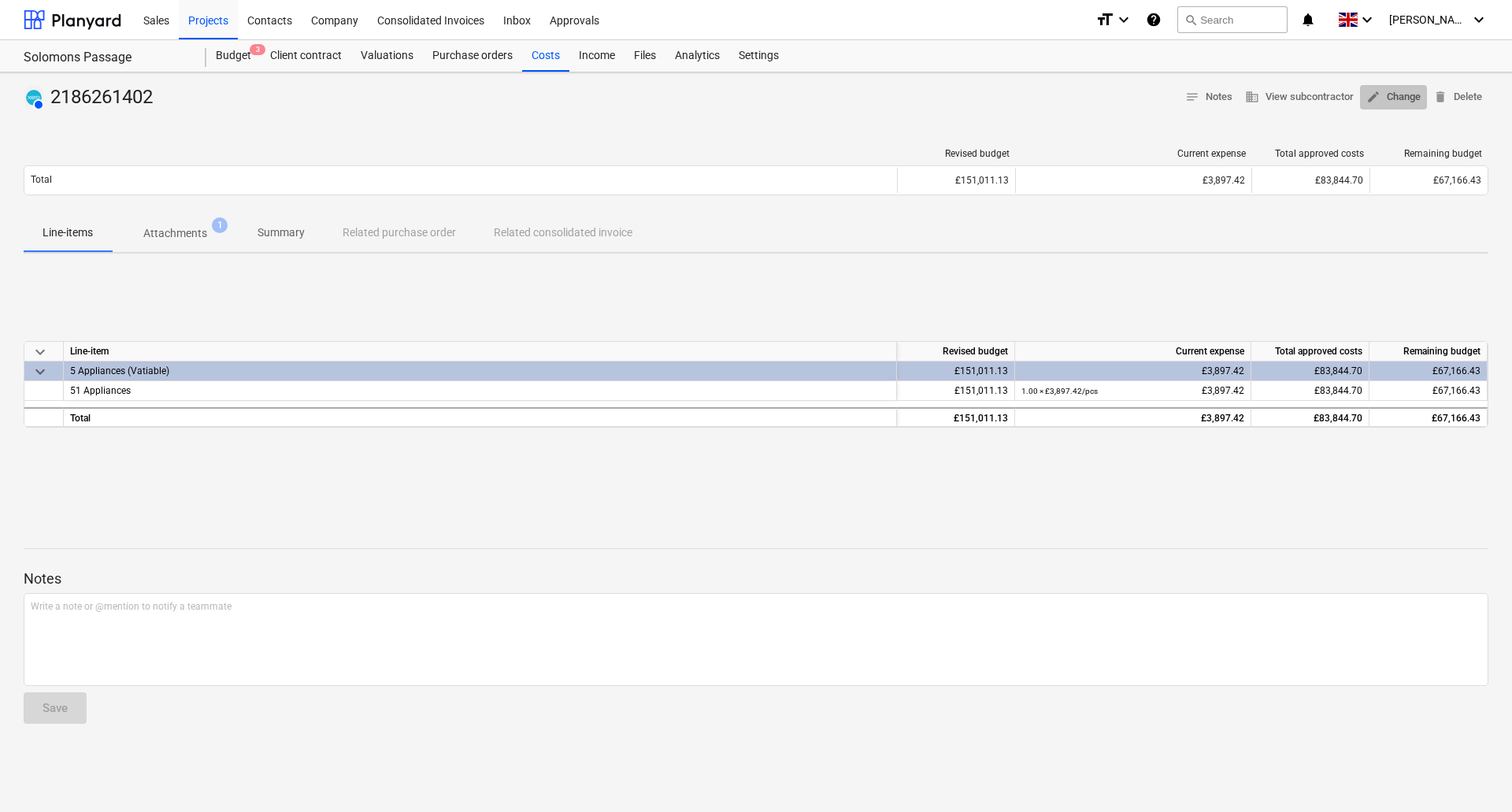
click at [1405, 87] on button "edit Change" at bounding box center [1394, 98] width 67 height 25
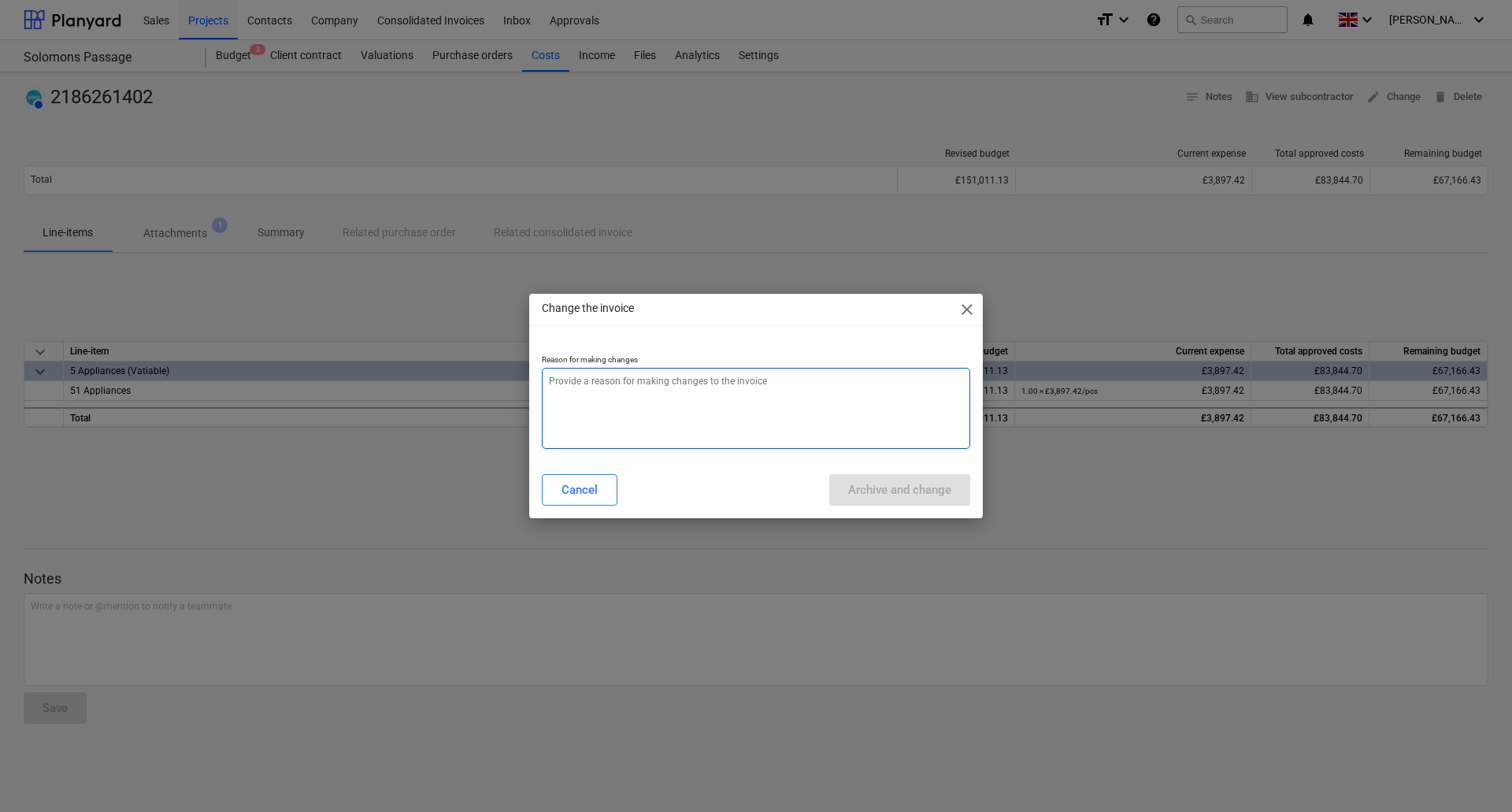
click at [689, 403] on textarea at bounding box center [756, 409] width 429 height 82
type textarea "x"
type textarea "a"
type textarea "x"
type textarea "am"
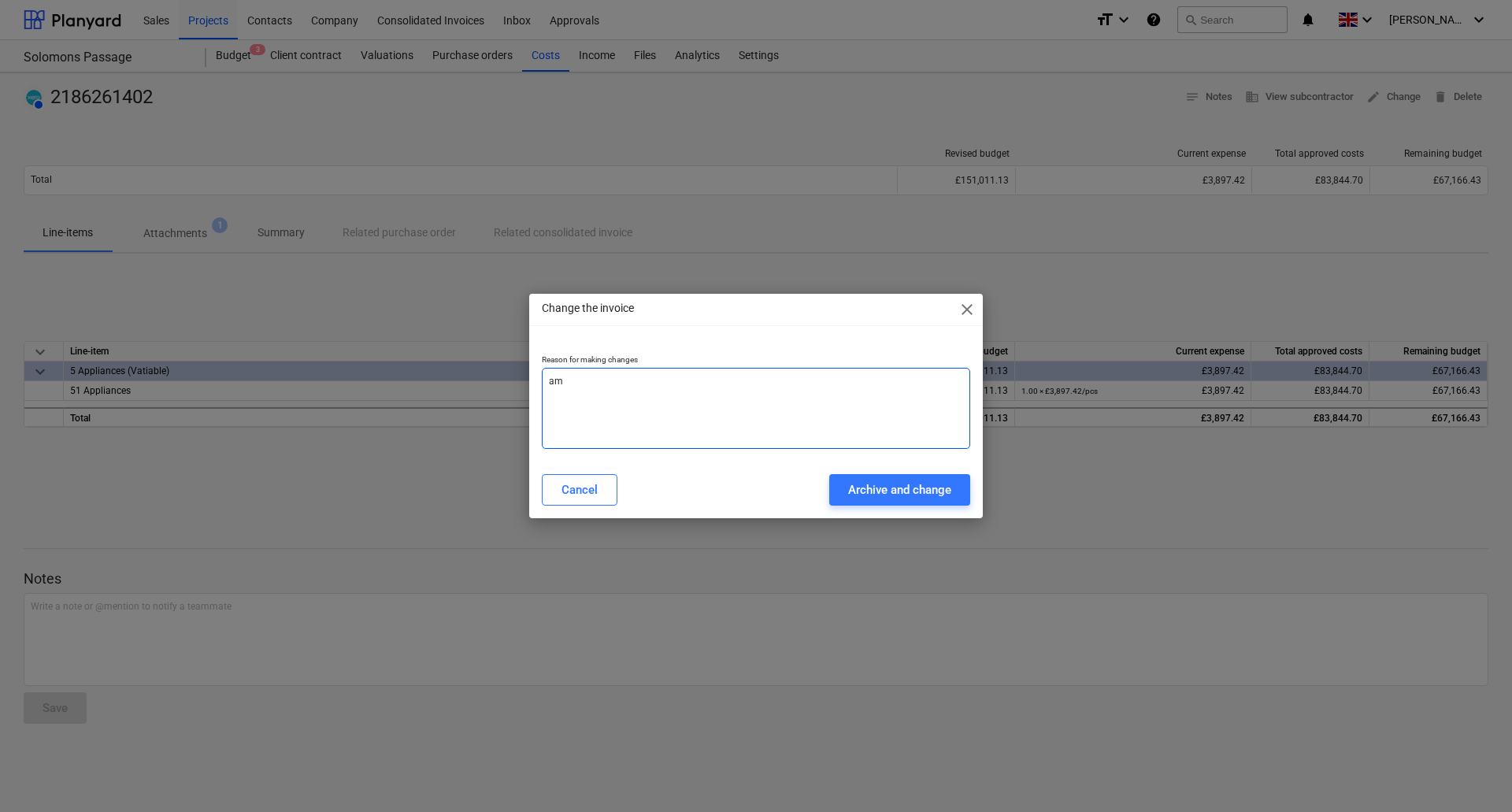
type textarea "x"
type textarea "ame"
type textarea "x"
type textarea "[MEDICAL_DATA]"
type textarea "x"
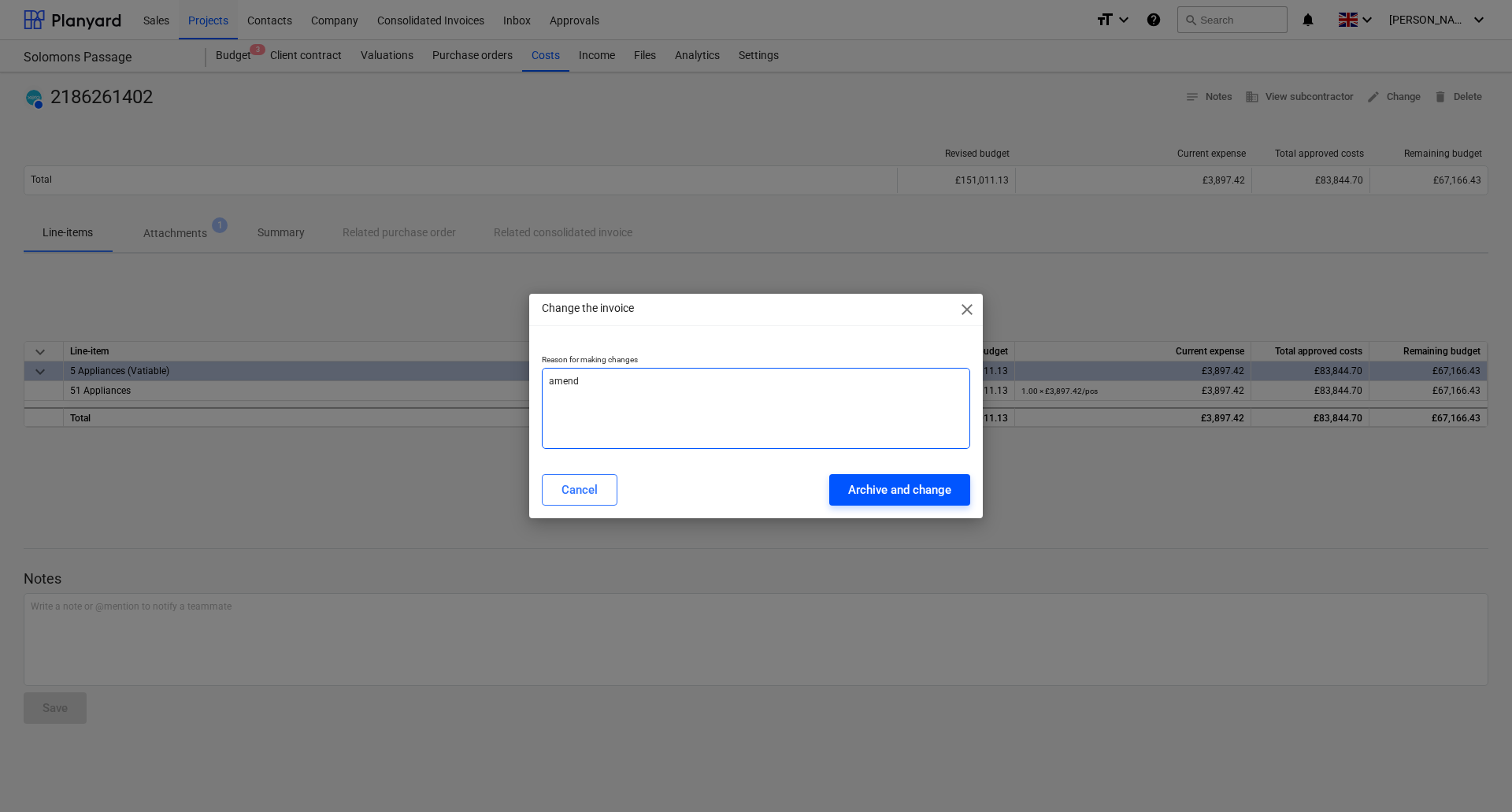
type textarea "amend"
click at [897, 488] on div "Archive and change" at bounding box center [900, 489] width 103 height 20
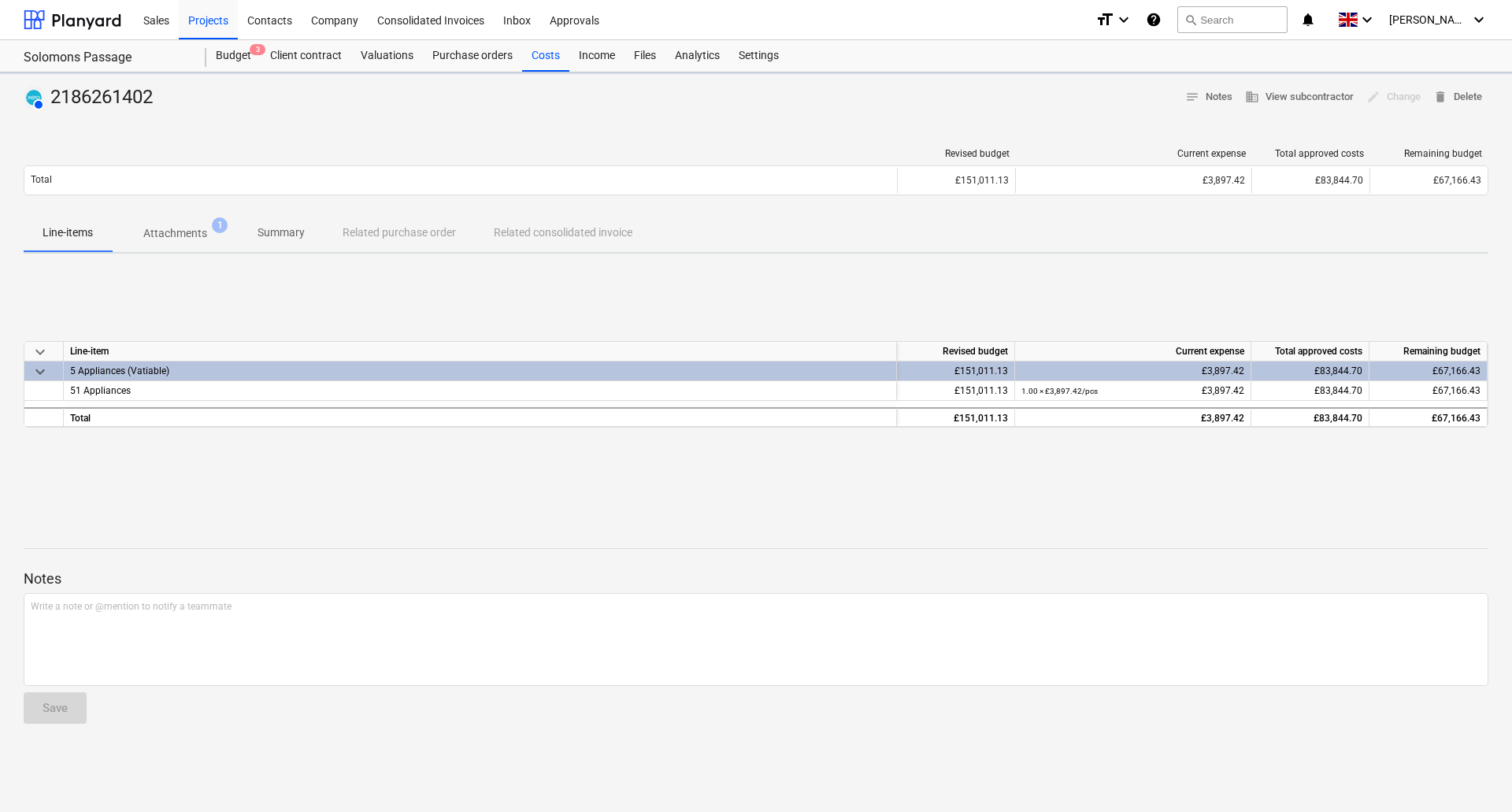
type textarea "x"
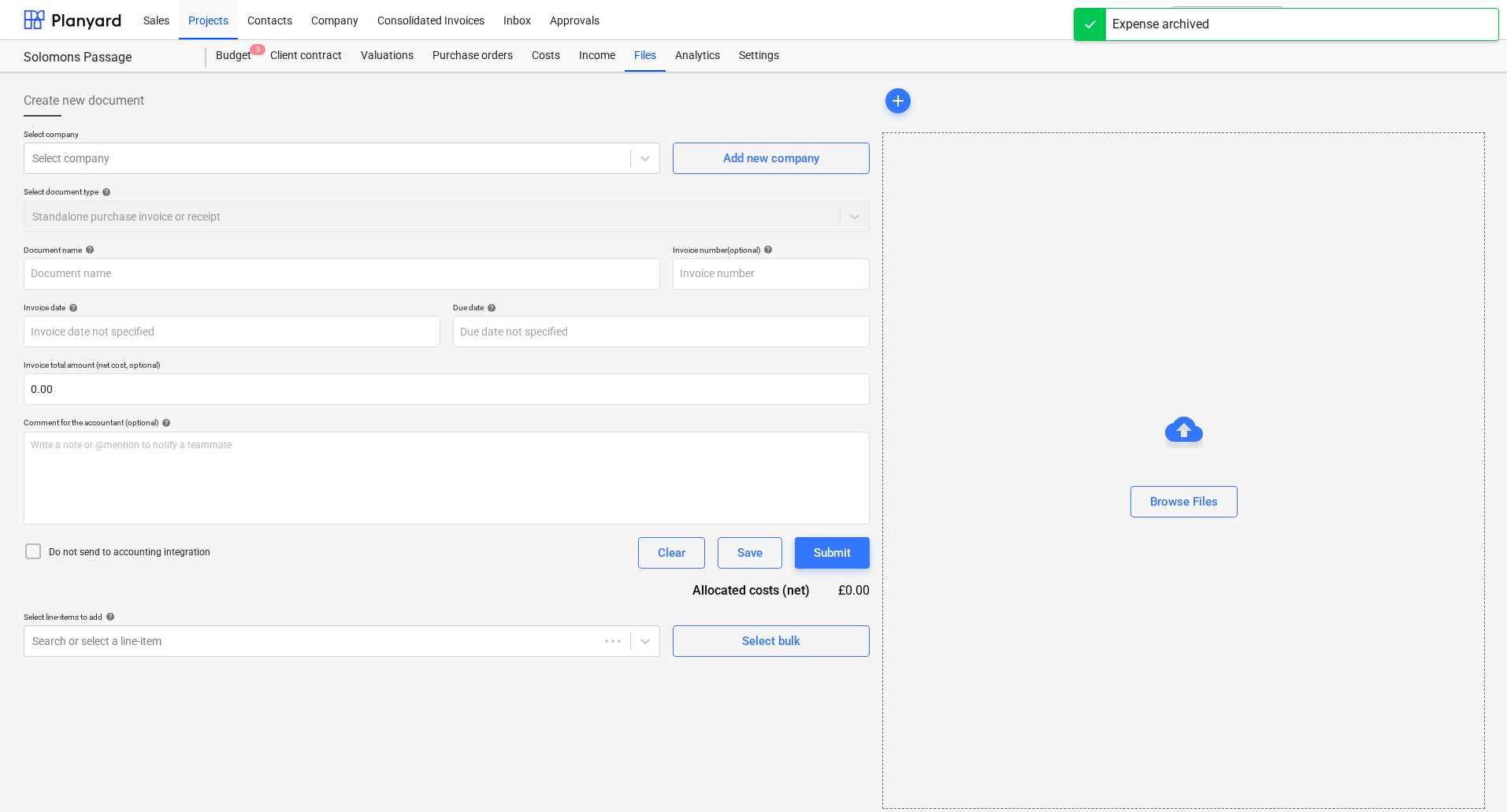
type input "2186261402"
type input "[DATE]"
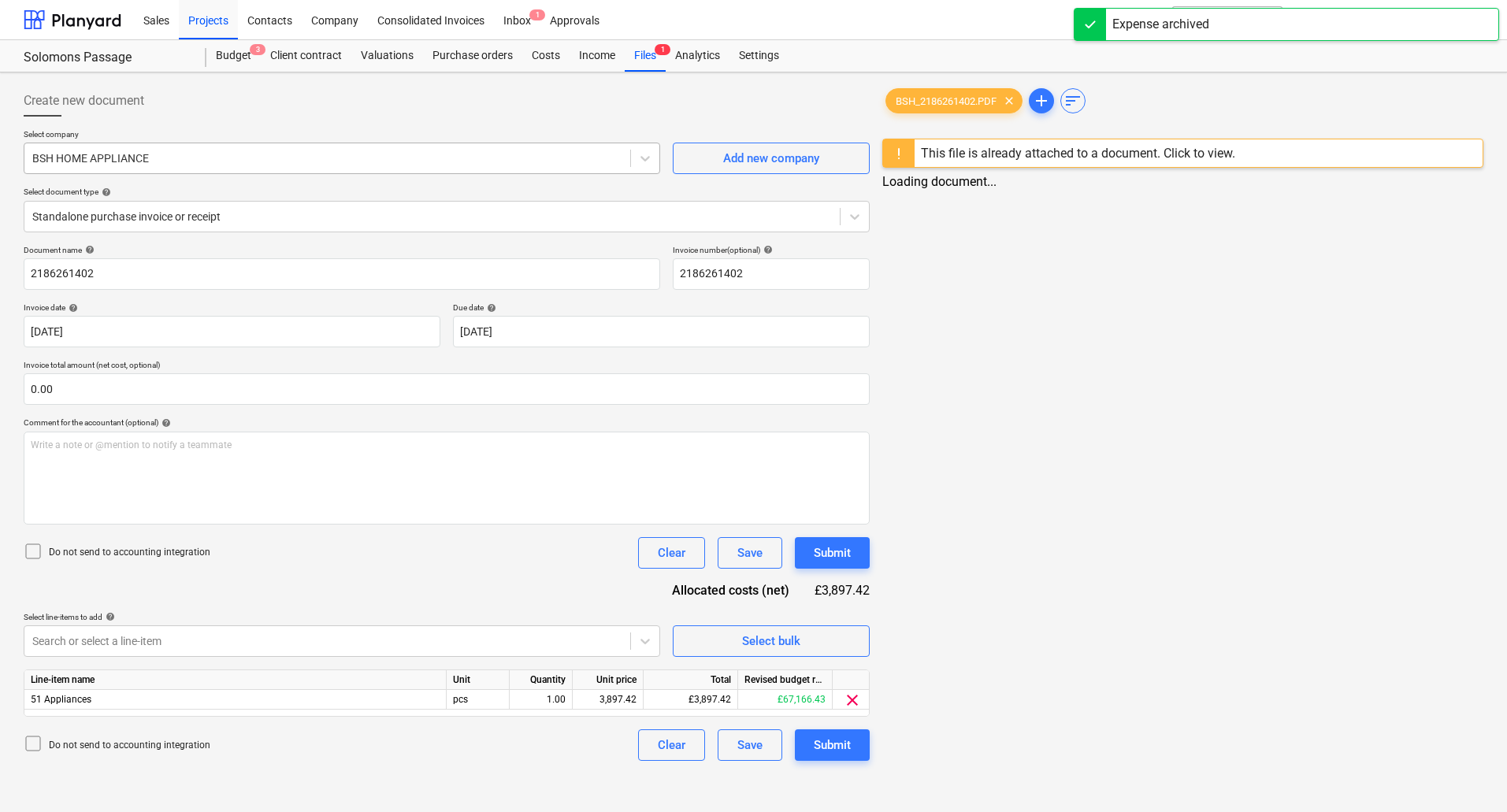
click at [199, 160] on div at bounding box center [327, 159] width 590 height 16
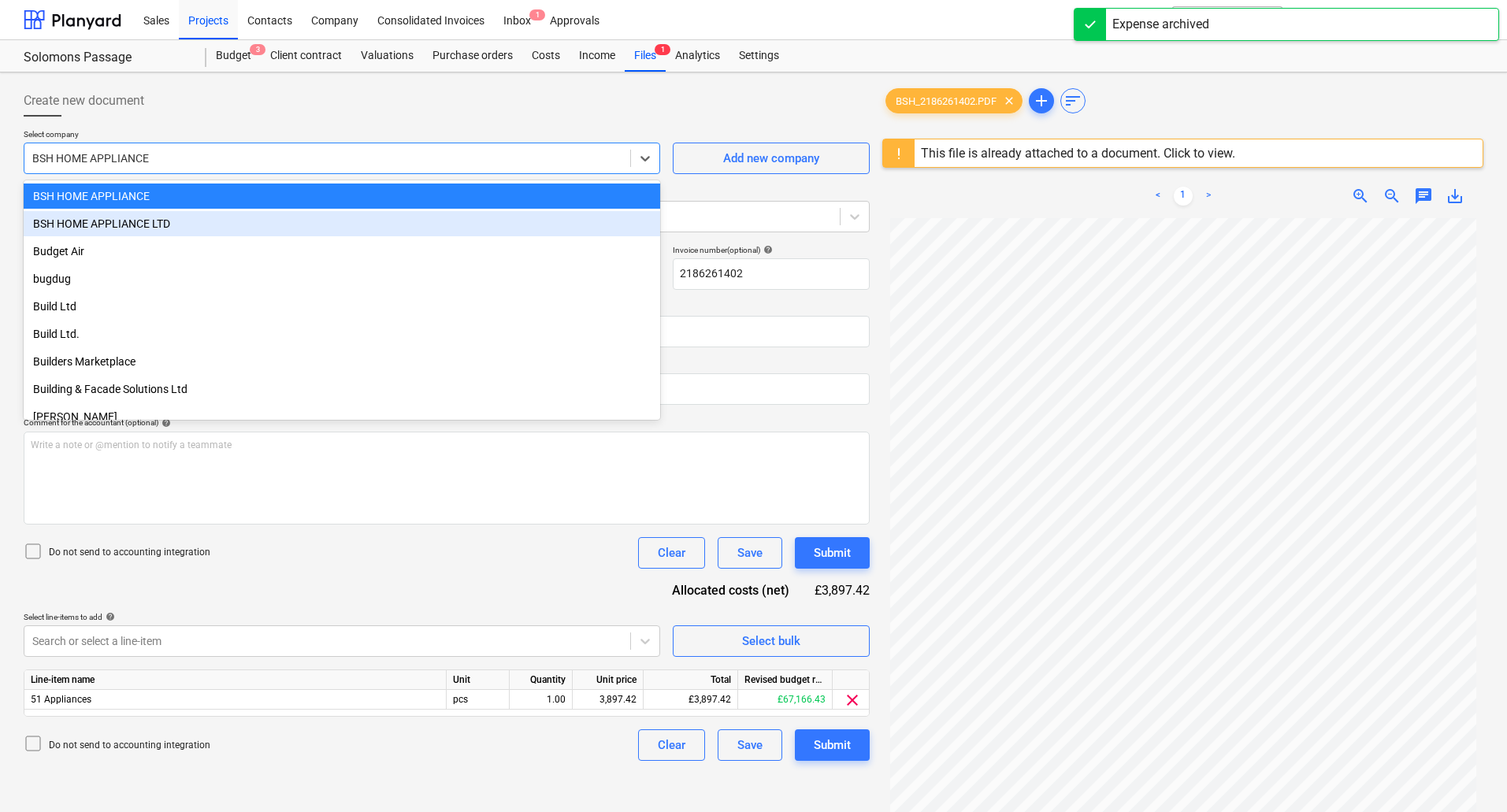
scroll to position [4196, 0]
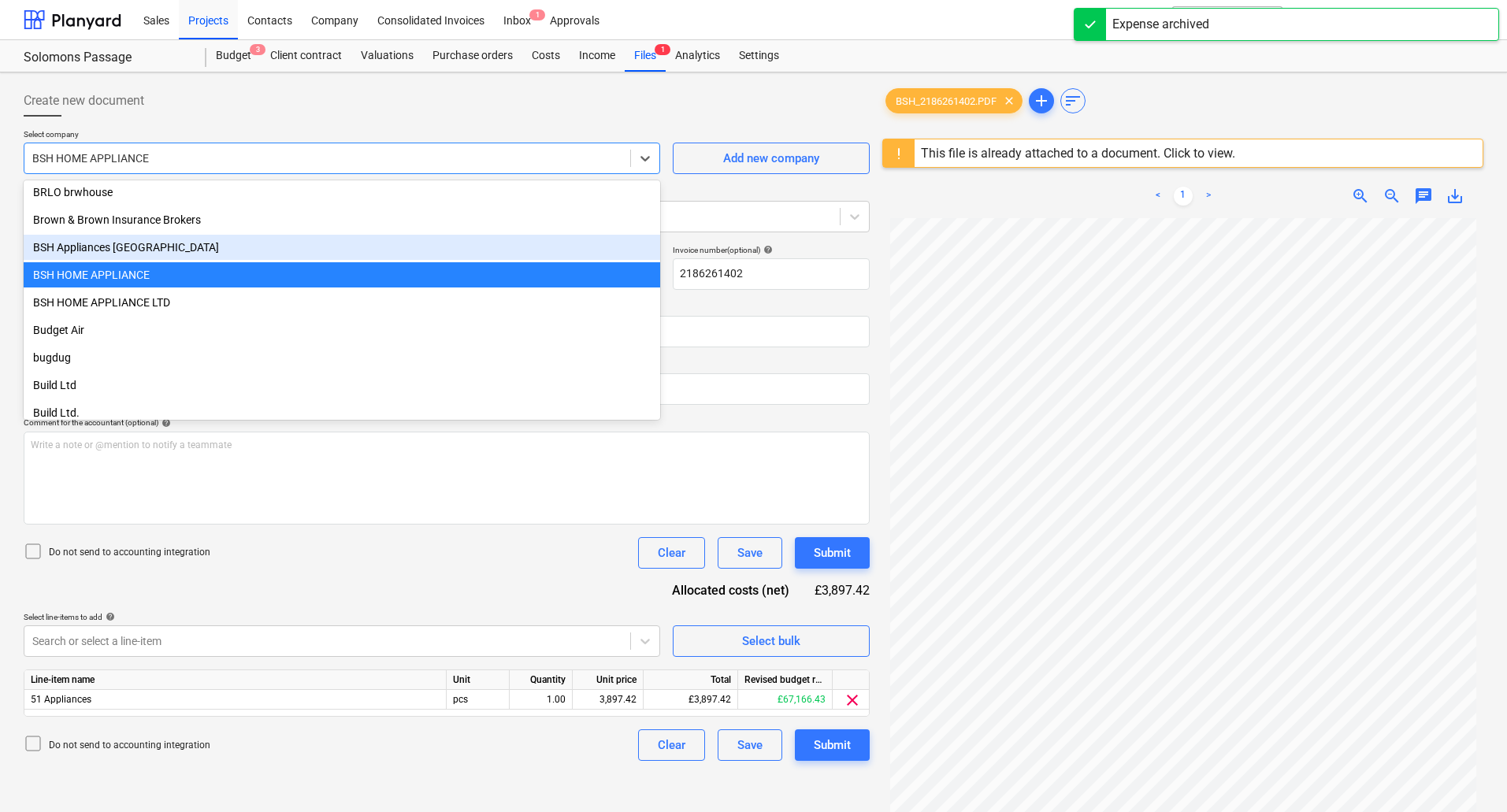
click at [168, 251] on div "BSH Appliances [GEOGRAPHIC_DATA]" at bounding box center [342, 247] width 636 height 25
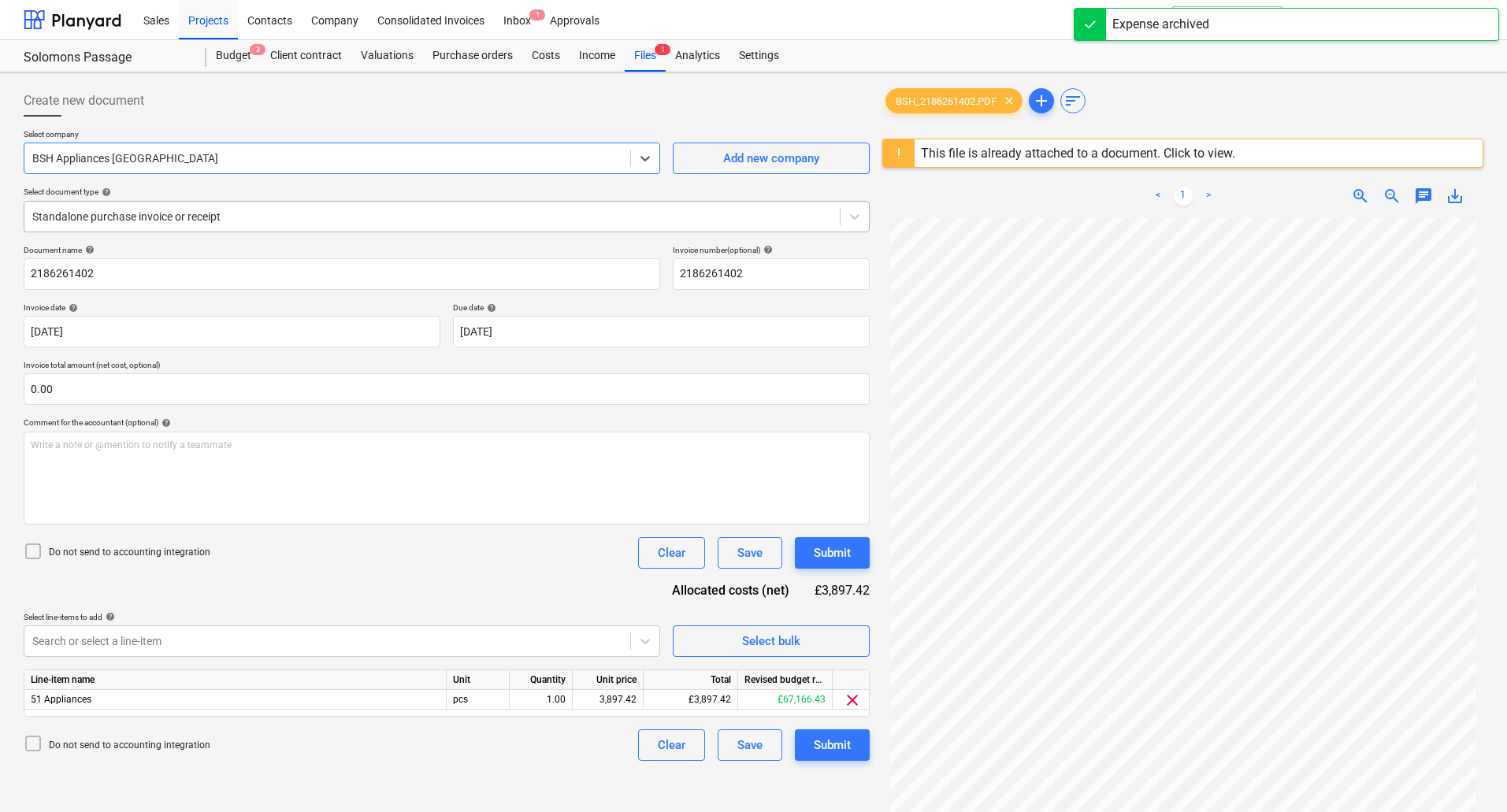
click at [165, 220] on div at bounding box center [432, 217] width 800 height 16
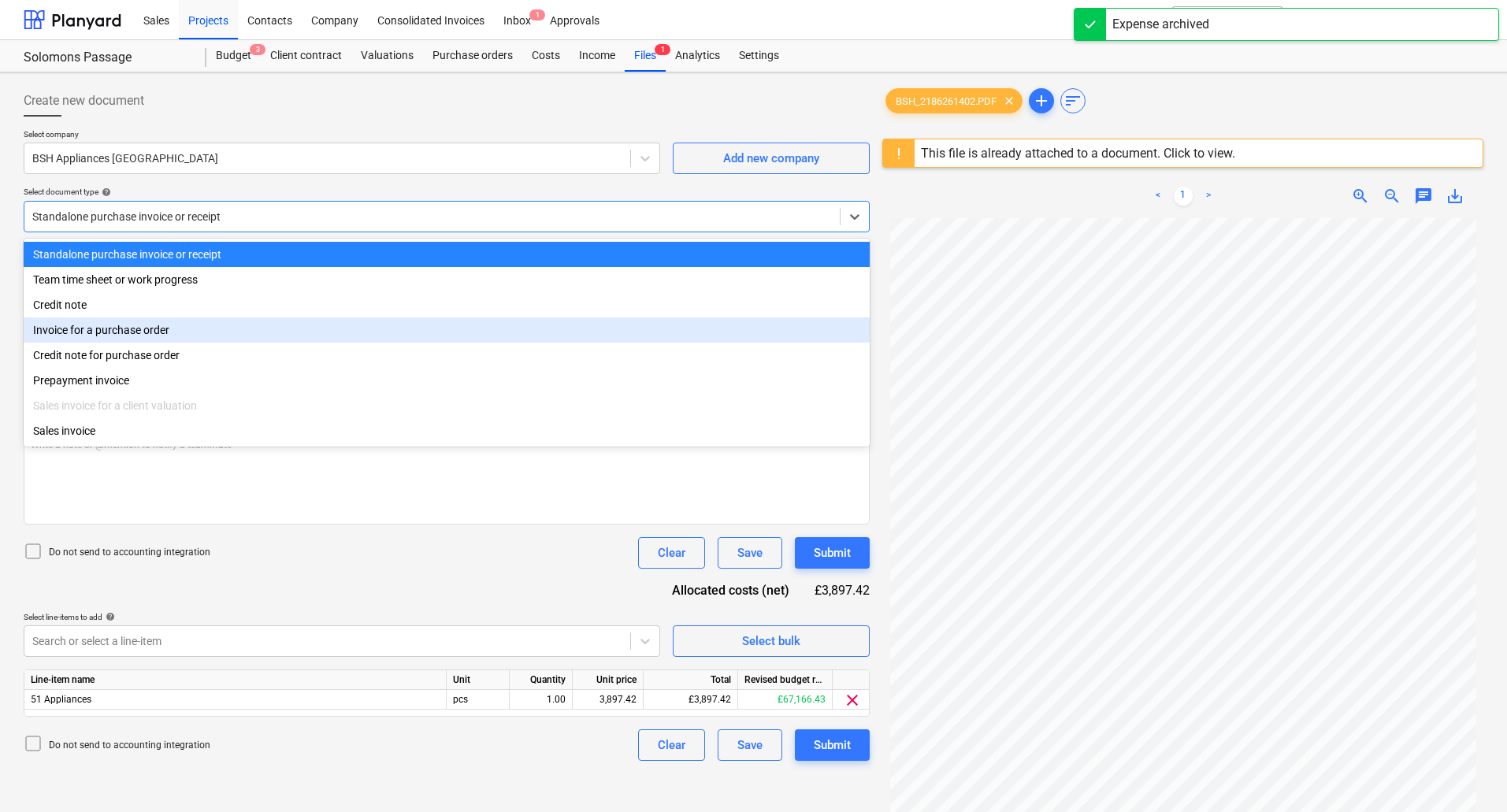
click at [156, 333] on div "Invoice for a purchase order" at bounding box center [447, 330] width 847 height 25
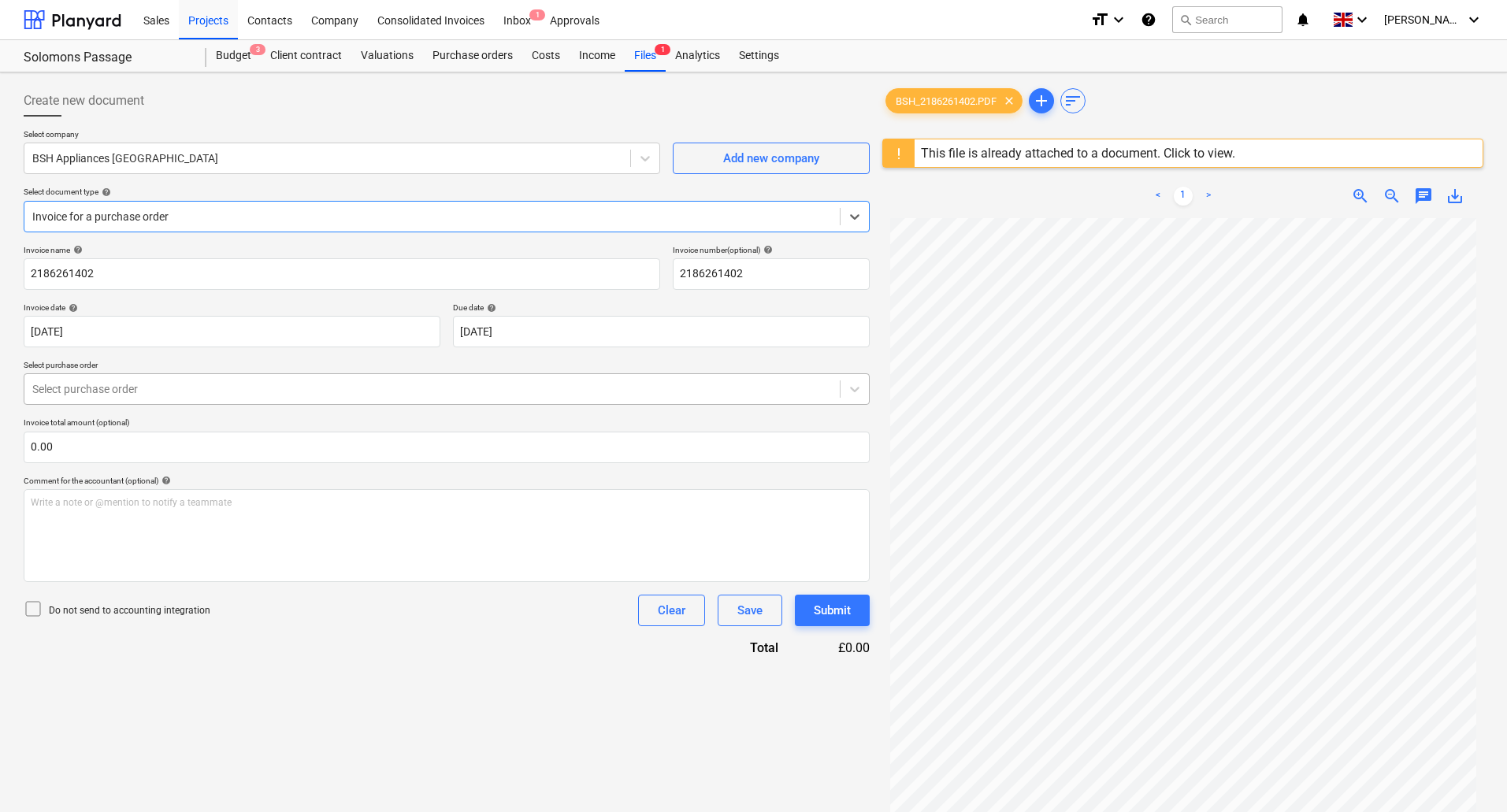
click at [147, 379] on div "Select purchase order" at bounding box center [433, 389] width 816 height 22
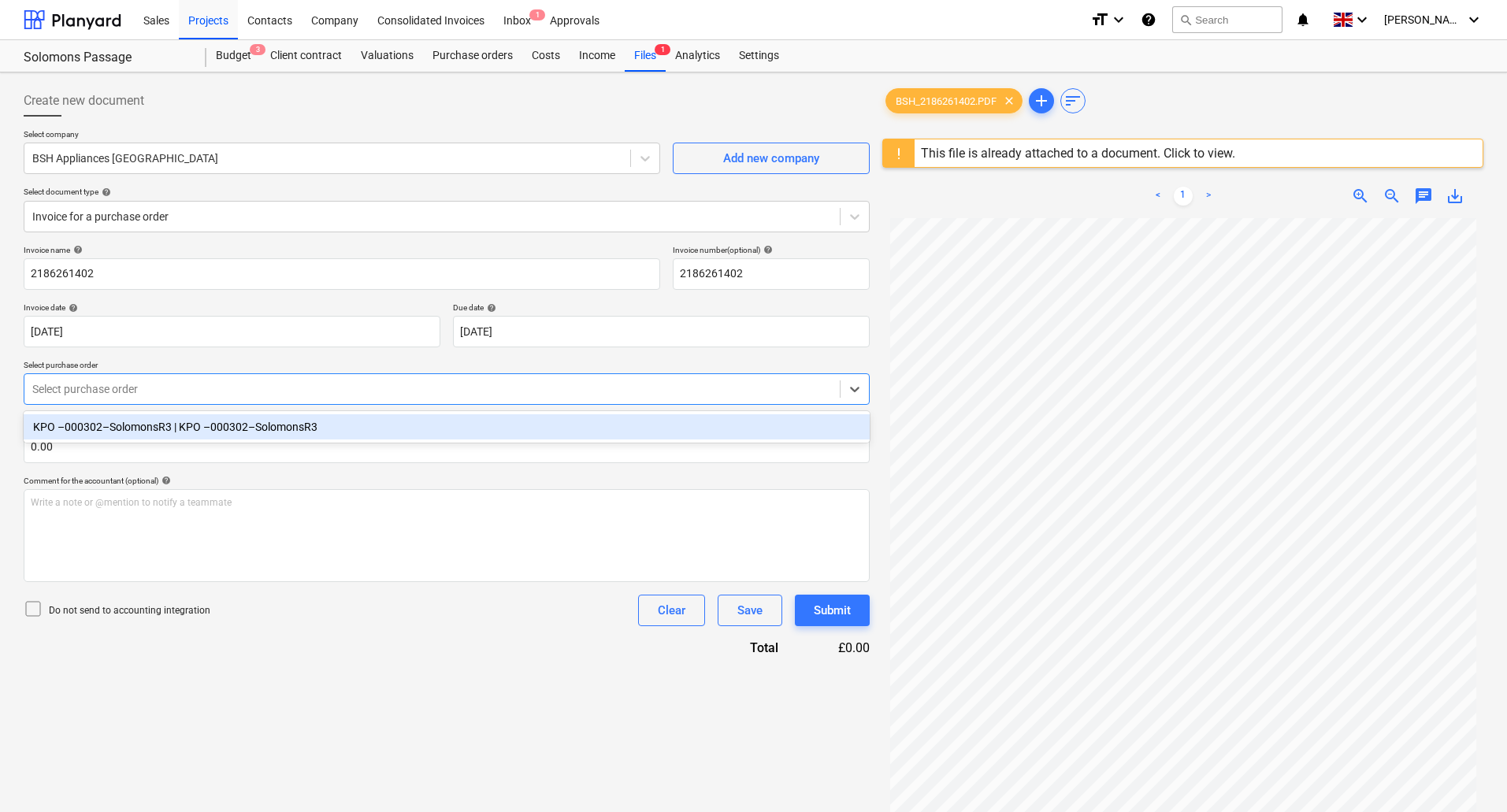
click at [148, 426] on div "KPO –000302–SolomonsR3 | KPO –000302–SolomonsR3" at bounding box center [447, 427] width 847 height 25
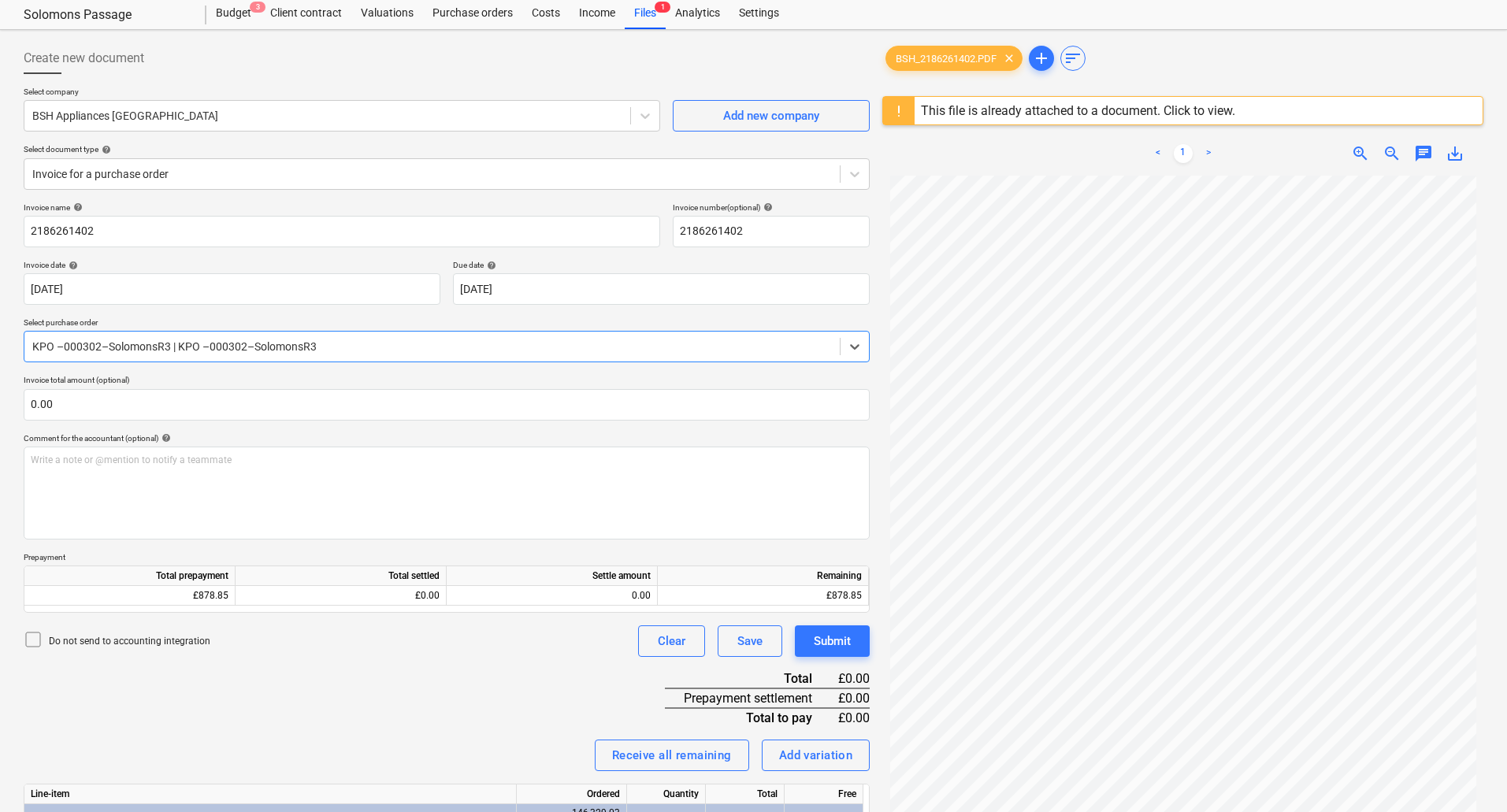
scroll to position [158, 0]
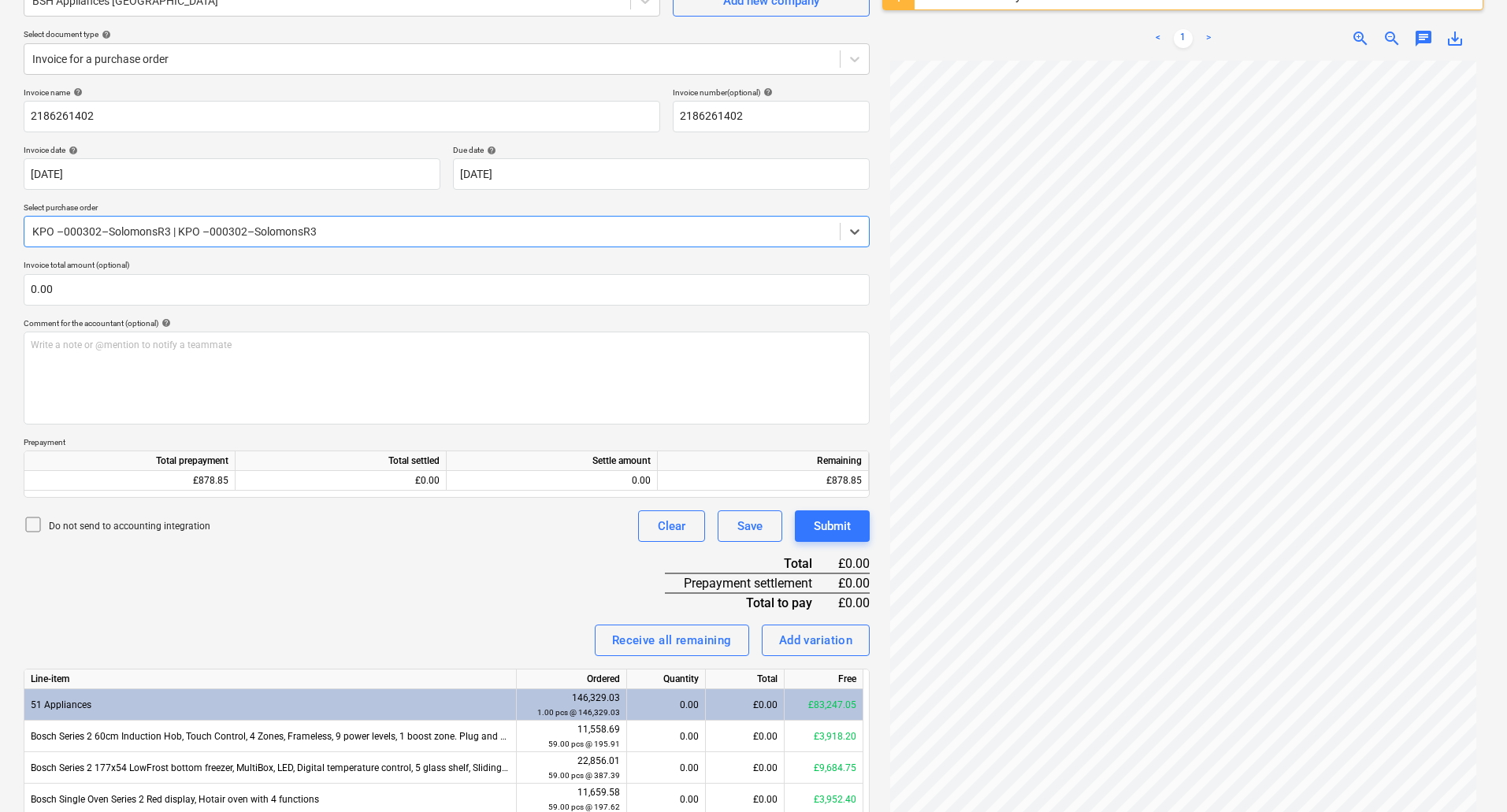
click at [114, 528] on p "Do not send to accounting integration" at bounding box center [129, 527] width 161 height 13
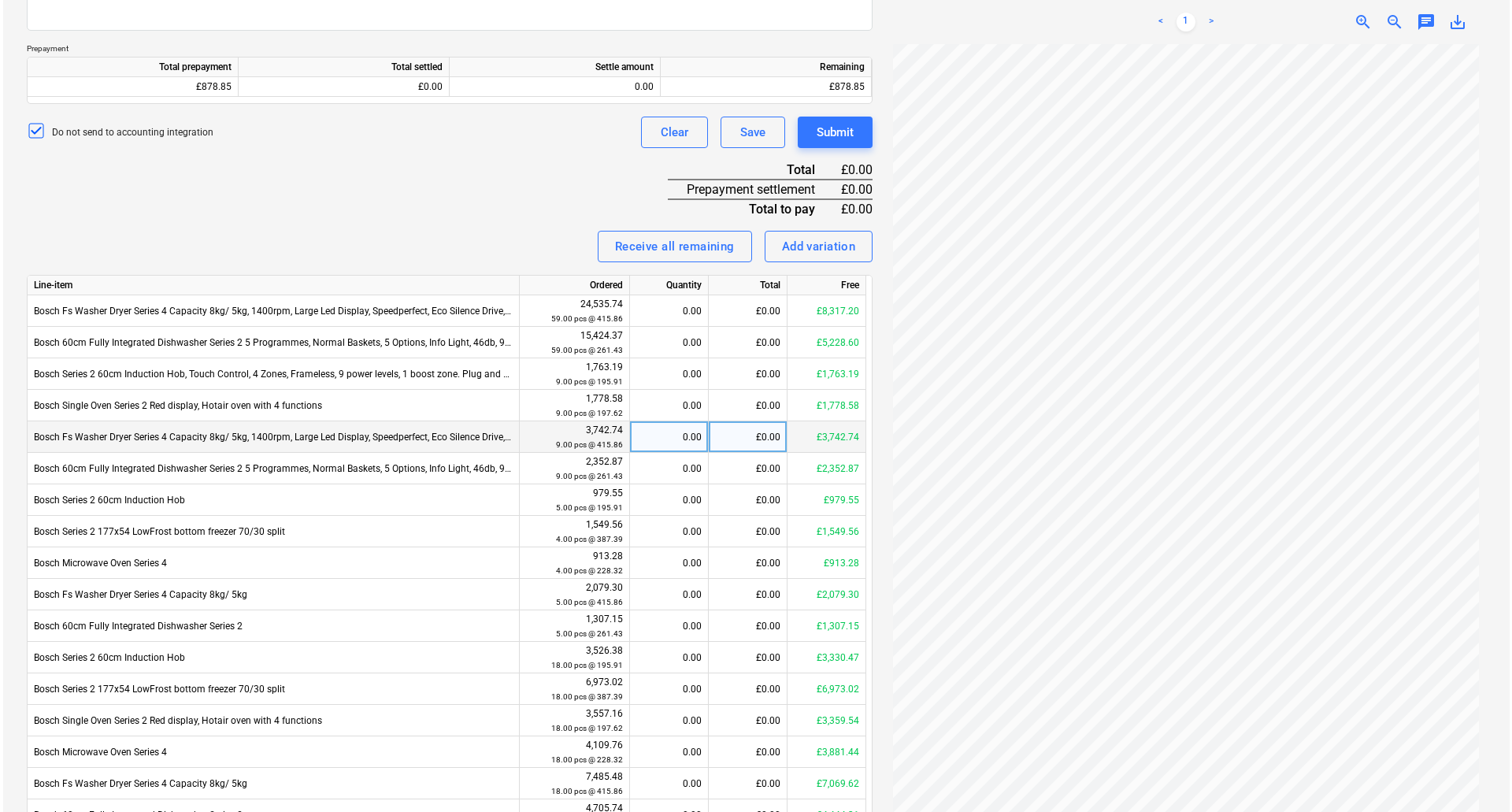
scroll to position [0, 0]
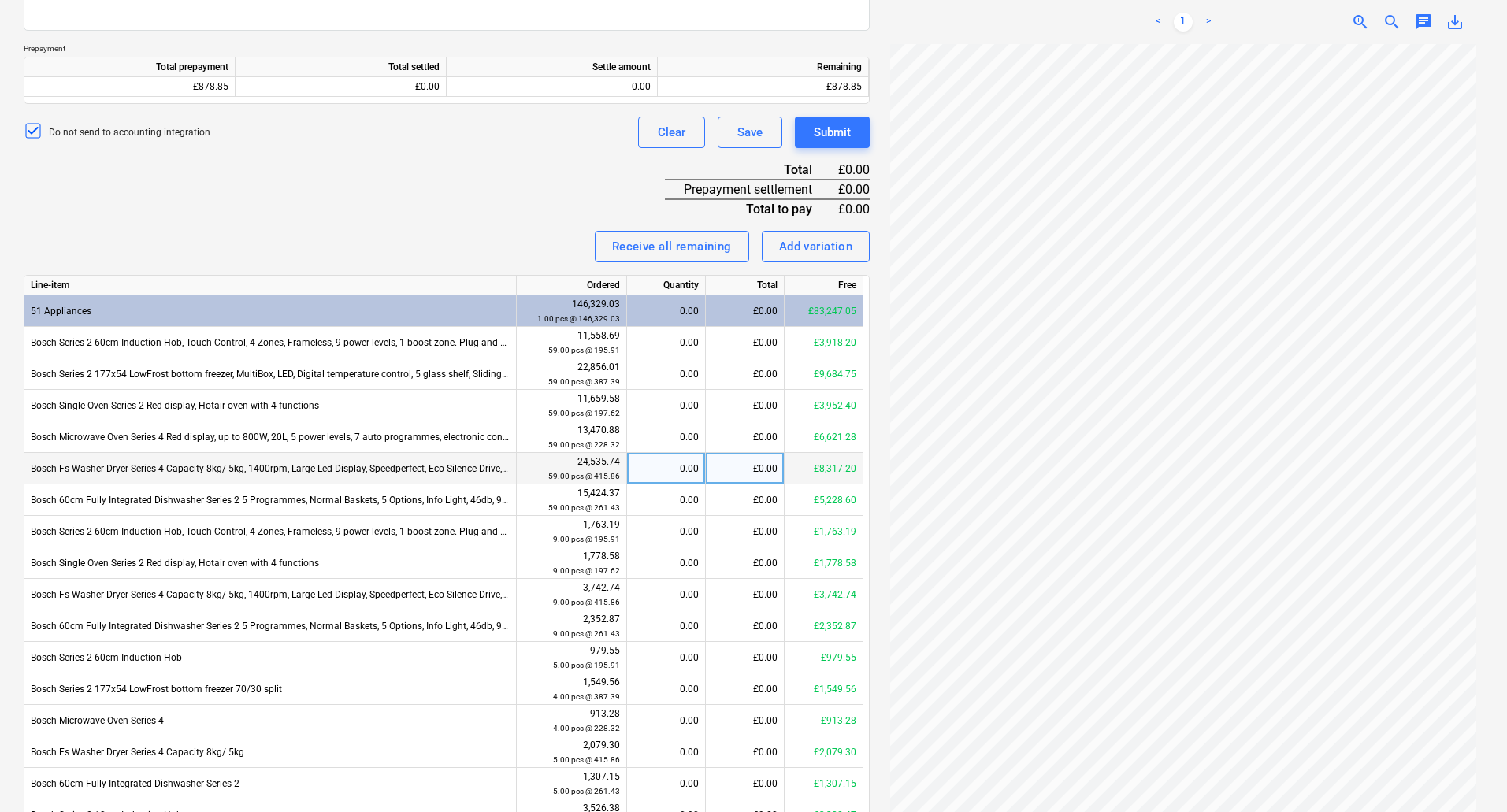
click at [690, 468] on div "0.00" at bounding box center [667, 469] width 66 height 32
type input "3"
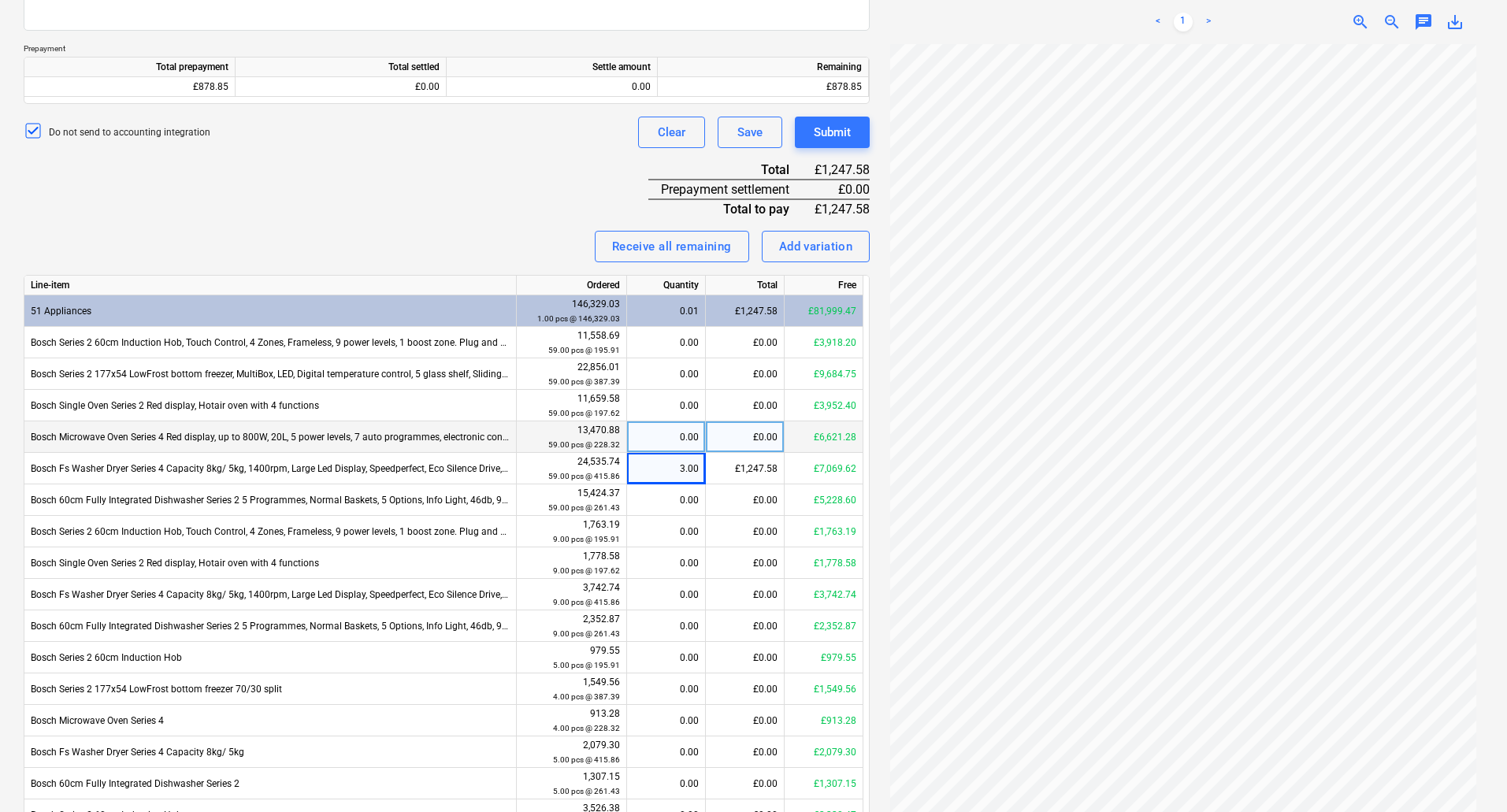
click at [692, 440] on div "0.00" at bounding box center [667, 438] width 66 height 32
click at [688, 387] on div "0.00" at bounding box center [667, 374] width 66 height 32
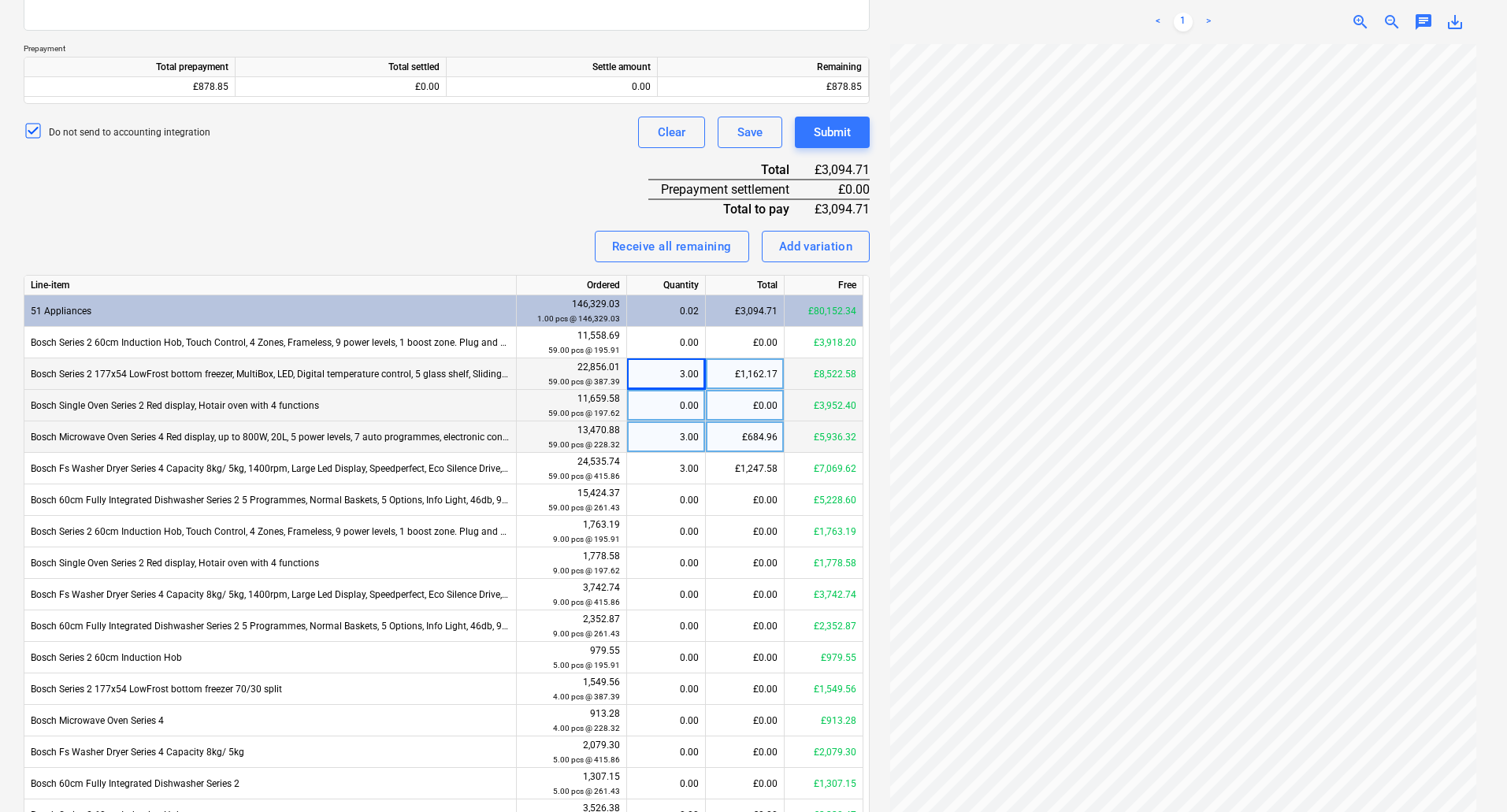
click at [688, 402] on div "0.00" at bounding box center [667, 406] width 66 height 32
type input "3"
click at [691, 347] on div "0.00" at bounding box center [667, 343] width 66 height 32
click at [420, 254] on div "Receive all remaining Add variation" at bounding box center [447, 246] width 847 height 32
click at [512, 218] on div "Invoice name help 2186261402 Invoice number (optional) help 2186261402 Invoice …" at bounding box center [447, 332] width 847 height 1277
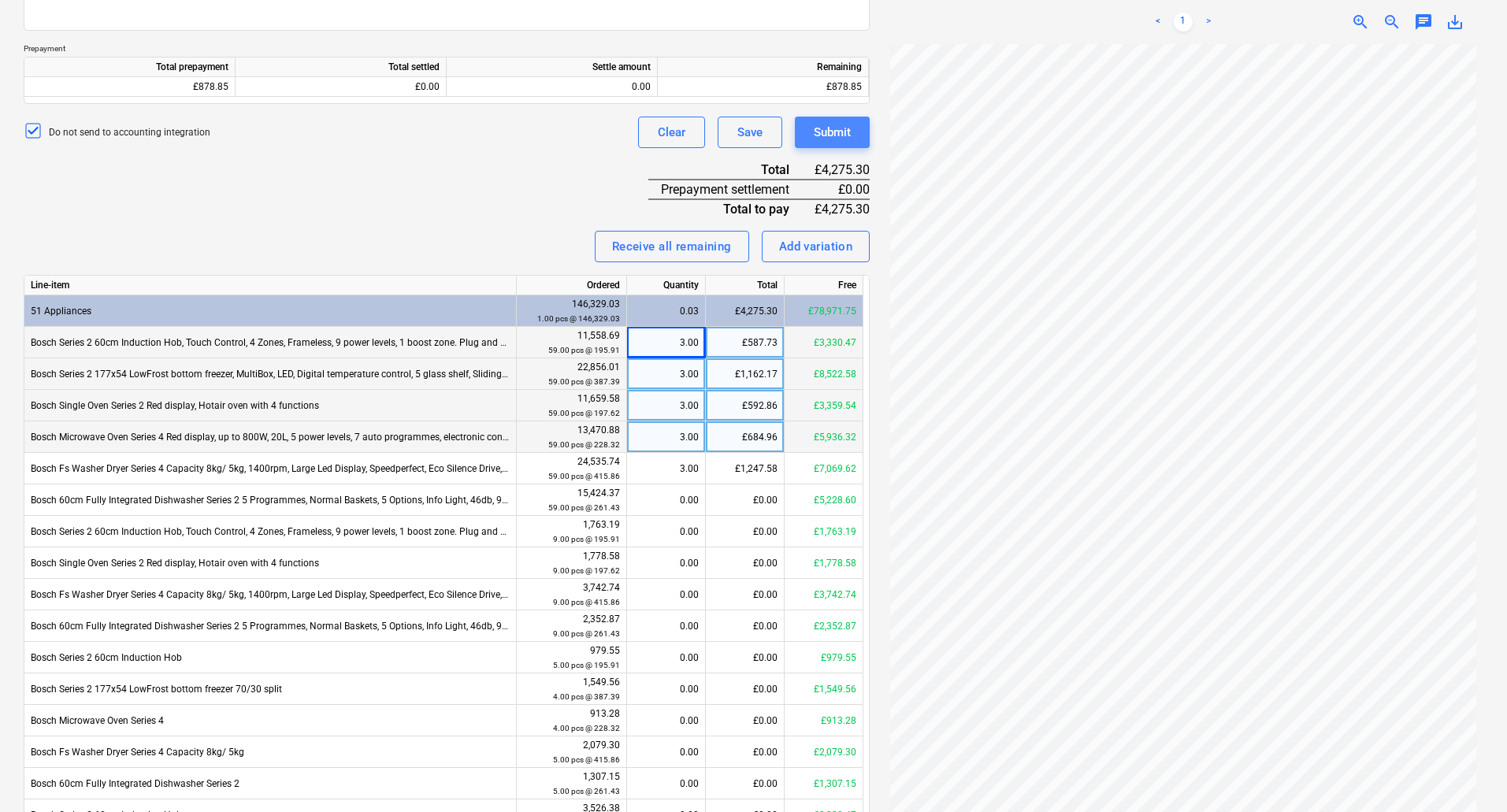
click at [852, 134] on button "Submit" at bounding box center [832, 133] width 74 height 32
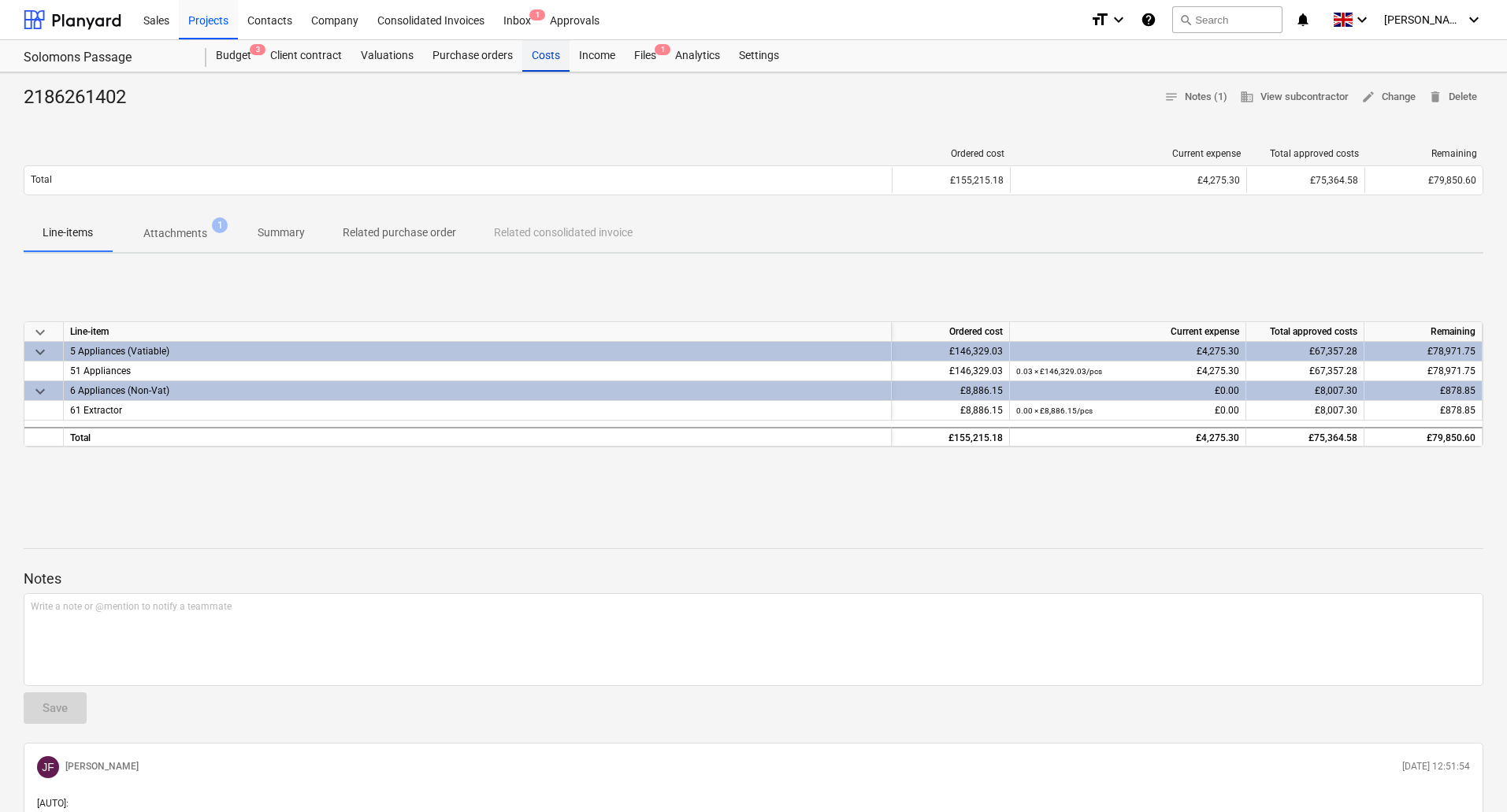
click at [557, 56] on div "Costs" at bounding box center [545, 56] width 47 height 32
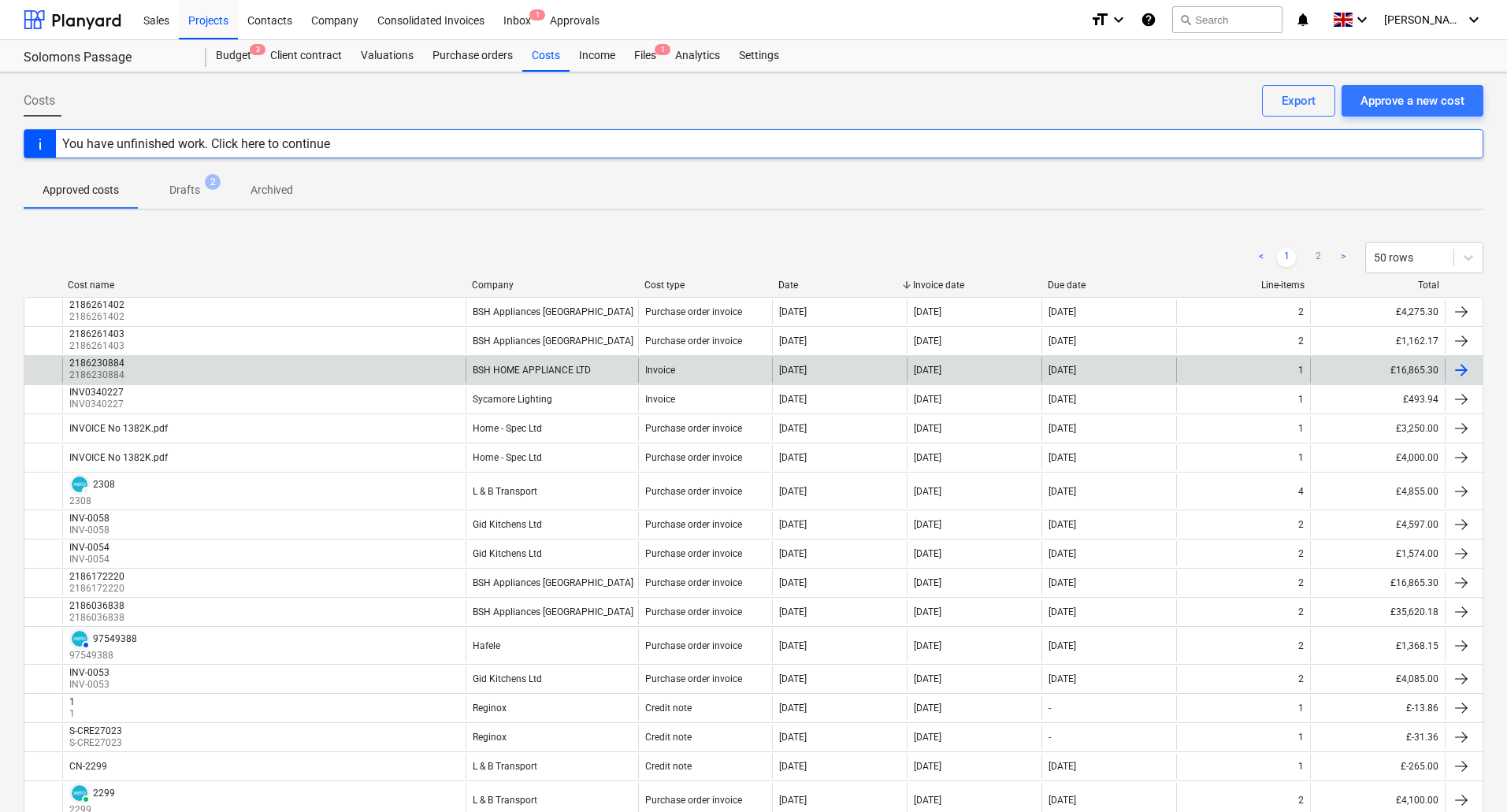
click at [270, 378] on div "2186230884 2186230884" at bounding box center [263, 371] width 403 height 25
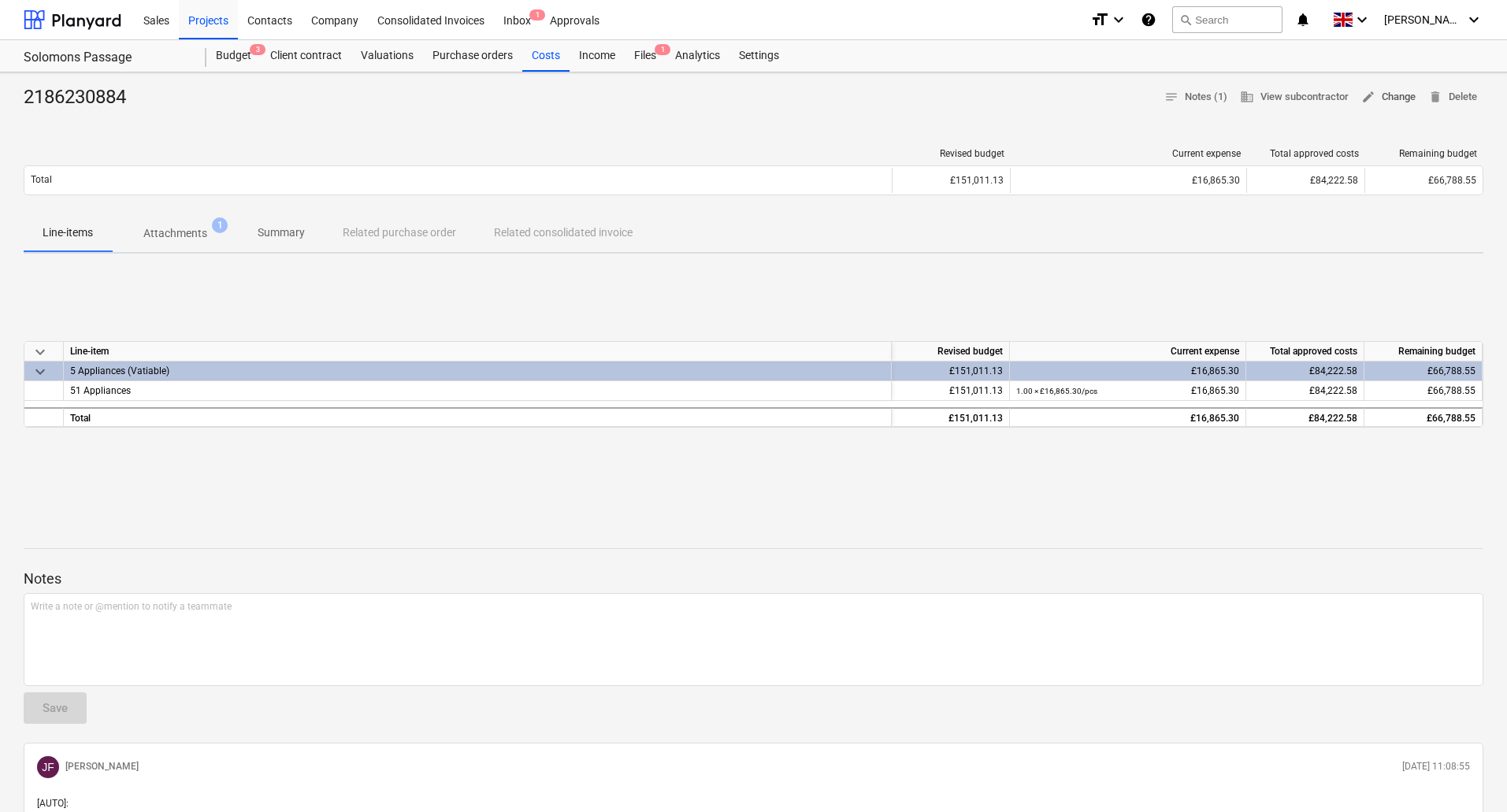
click at [1394, 89] on span "edit Change" at bounding box center [1388, 98] width 54 height 18
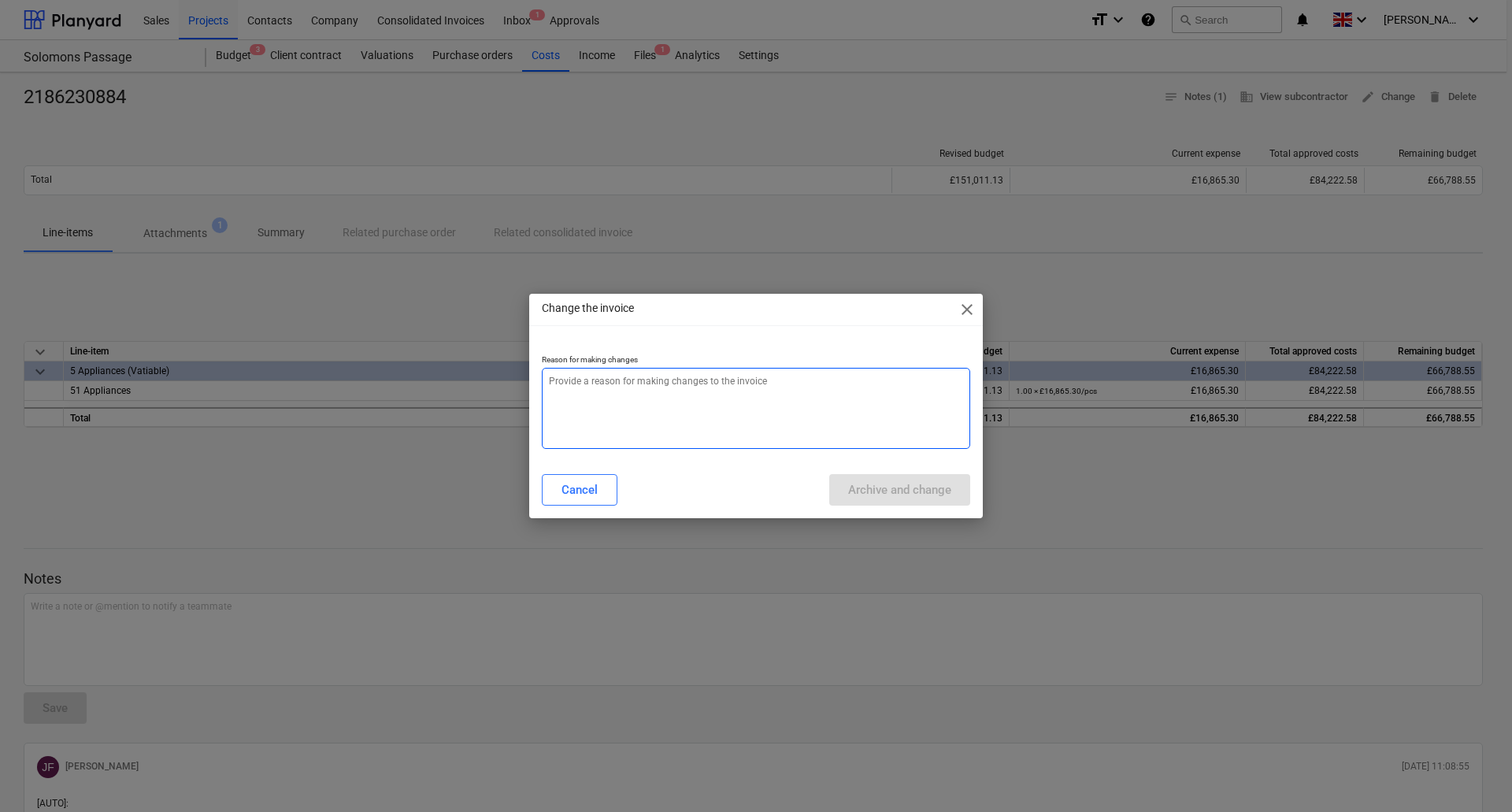
click at [783, 396] on textarea at bounding box center [756, 409] width 429 height 82
type textarea "x"
type textarea "a"
type textarea "x"
type textarea "am"
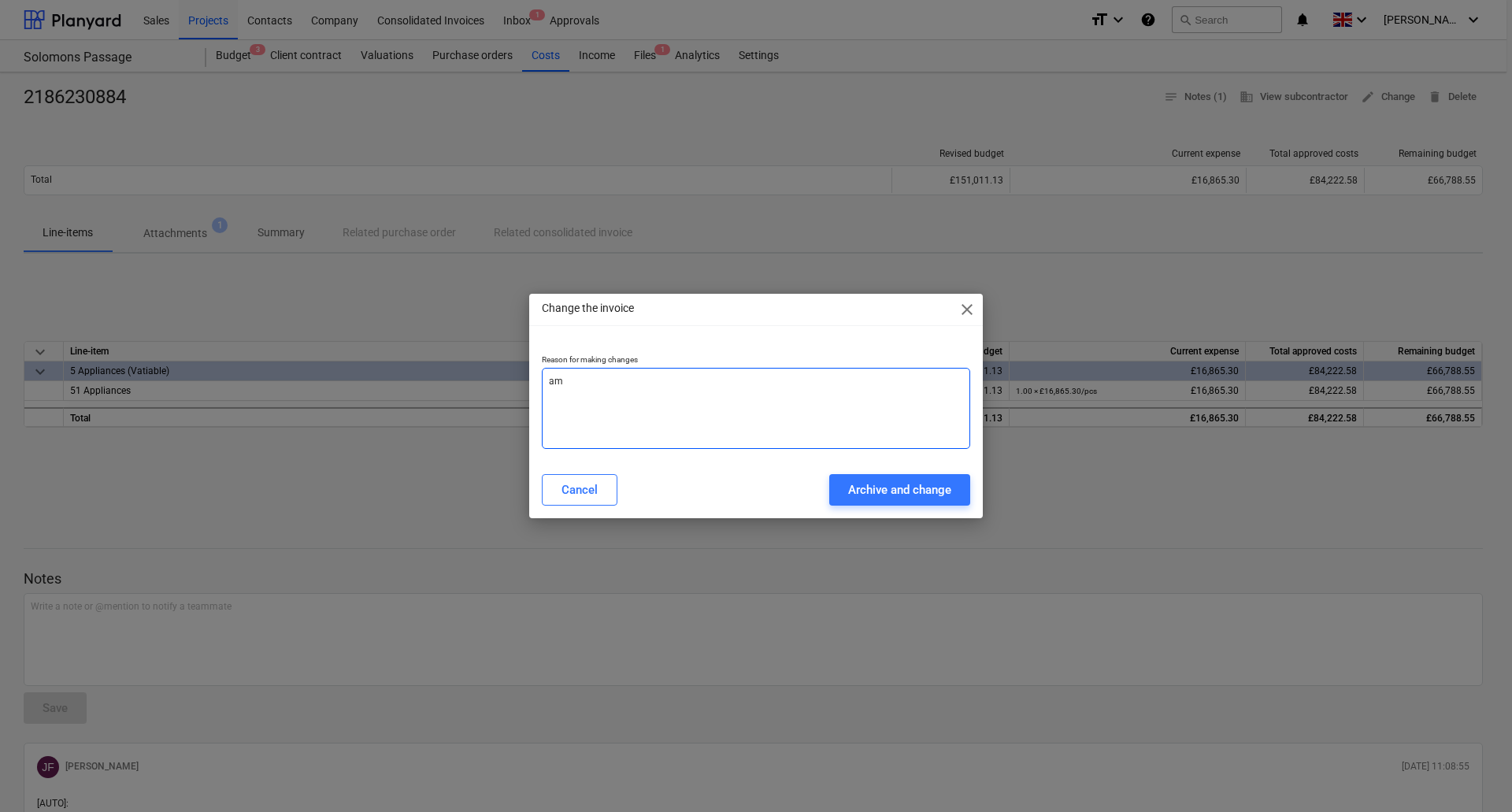
type textarea "x"
type textarea "ame"
type textarea "x"
type textarea "[MEDICAL_DATA]"
type textarea "x"
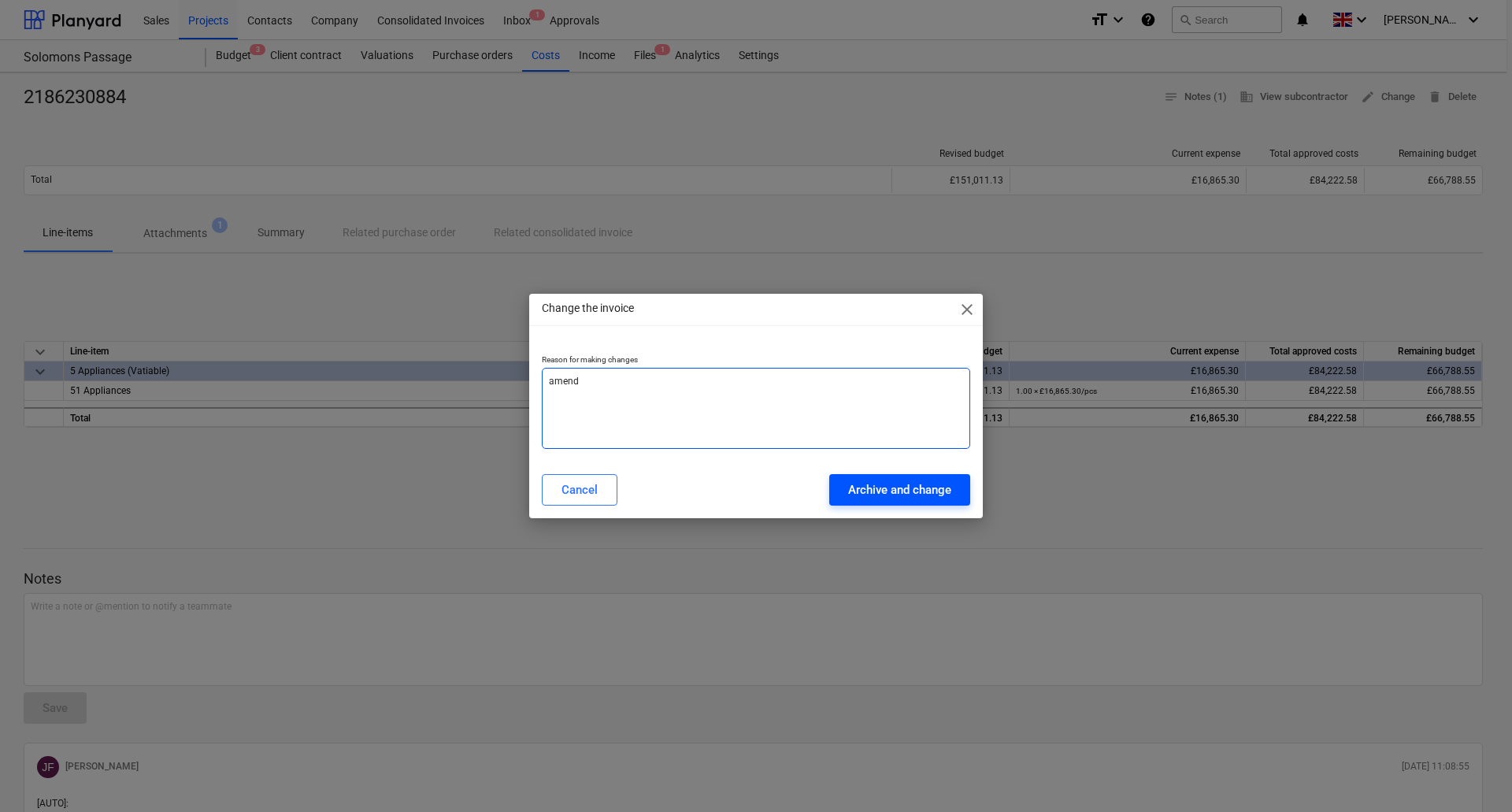
type textarea "amend"
click at [883, 485] on div "Archive and change" at bounding box center [900, 489] width 103 height 20
type textarea "x"
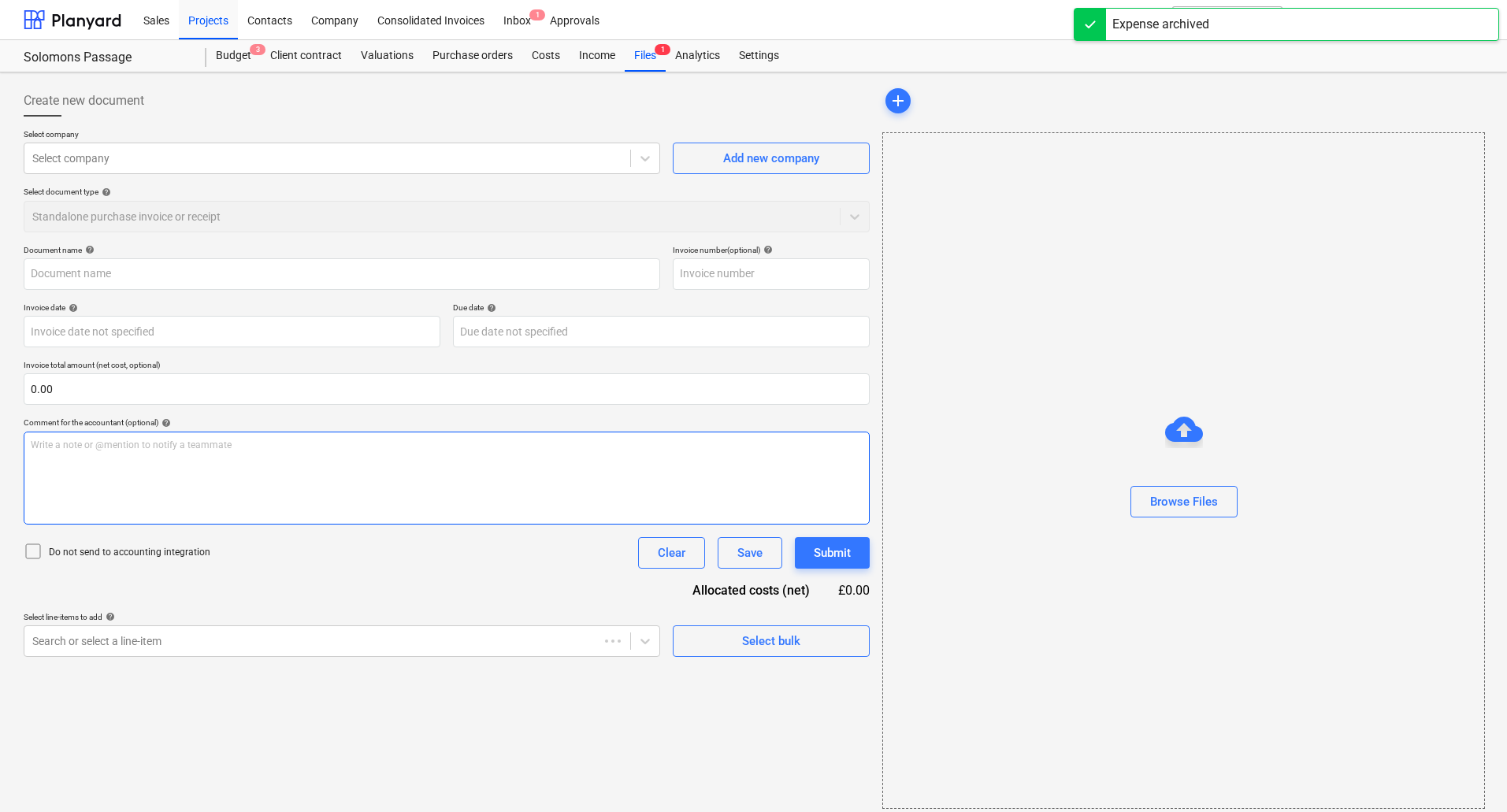
type input "2186230884"
type input "[DATE]"
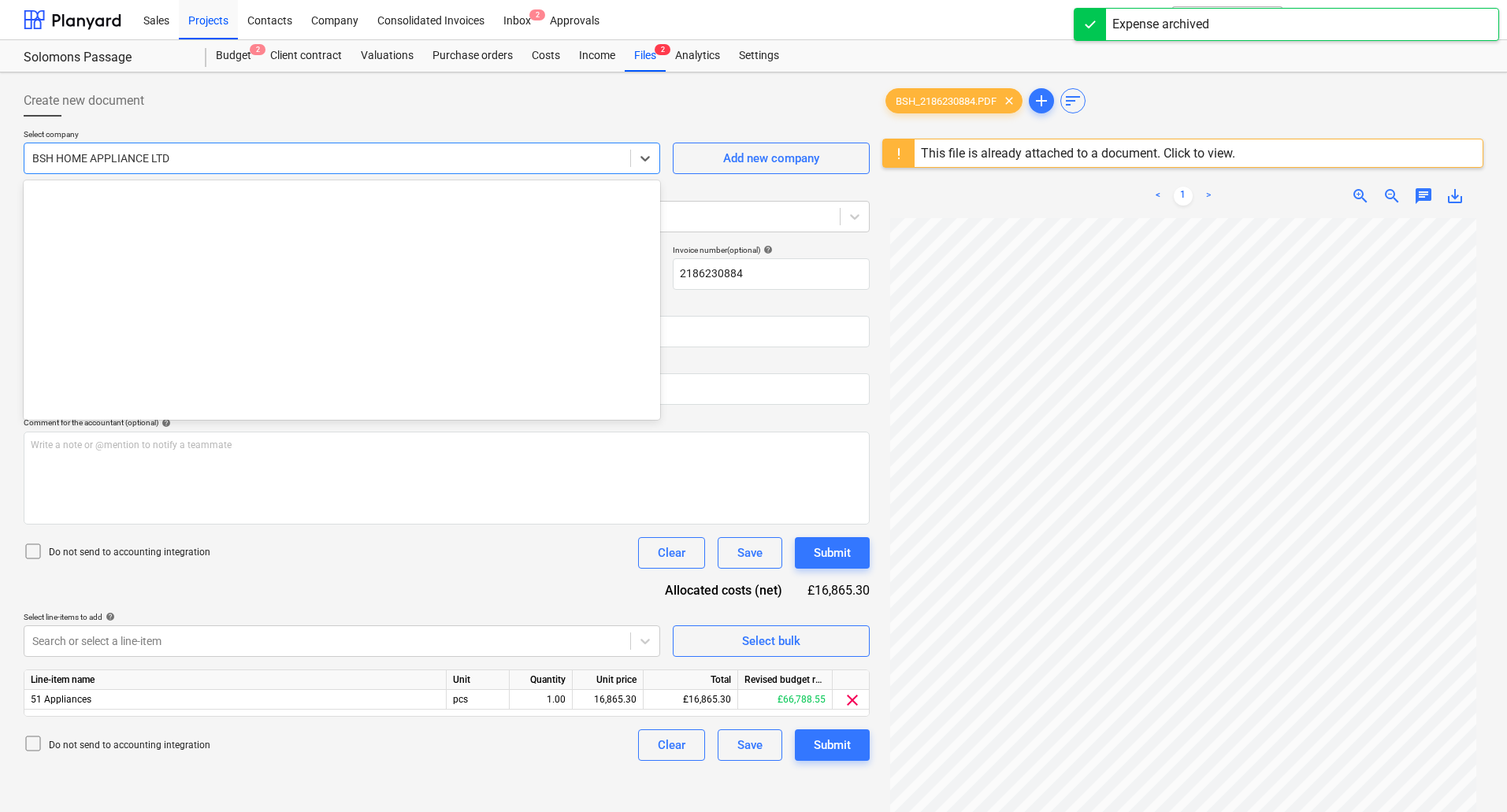
click at [348, 158] on div at bounding box center [327, 159] width 590 height 16
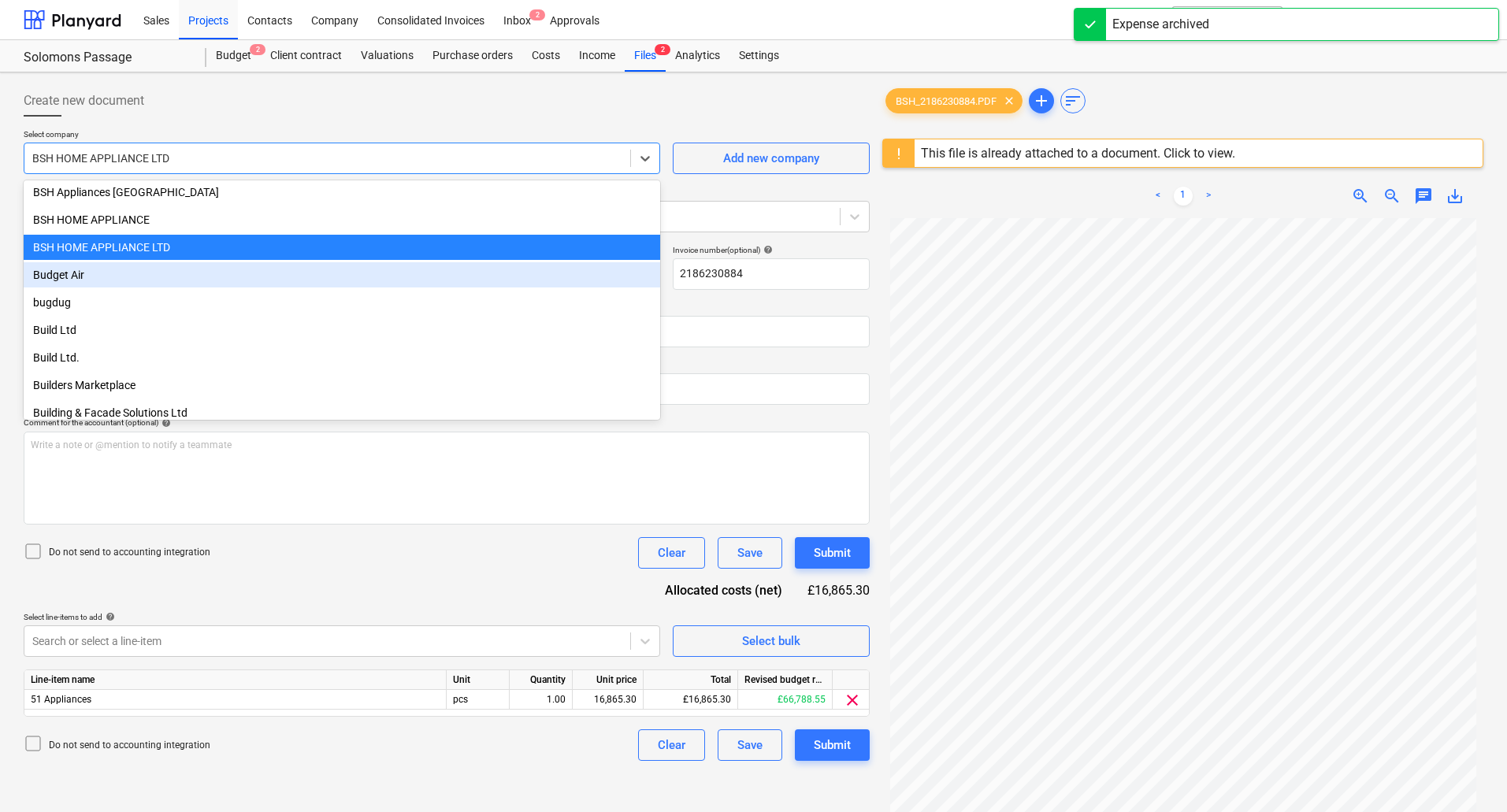
scroll to position [4223, 0]
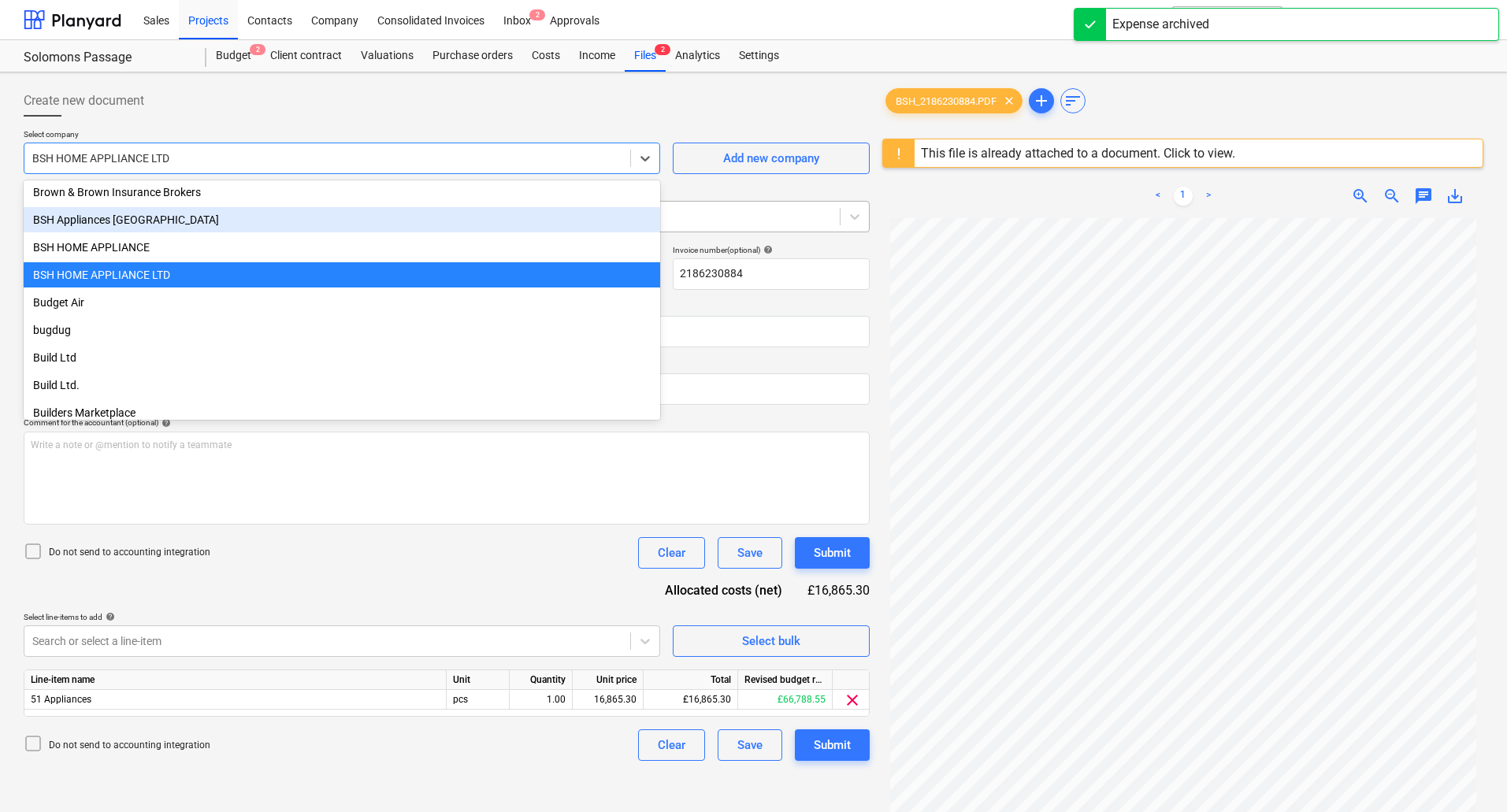
click at [174, 223] on div "BSH Appliances [GEOGRAPHIC_DATA]" at bounding box center [342, 220] width 636 height 25
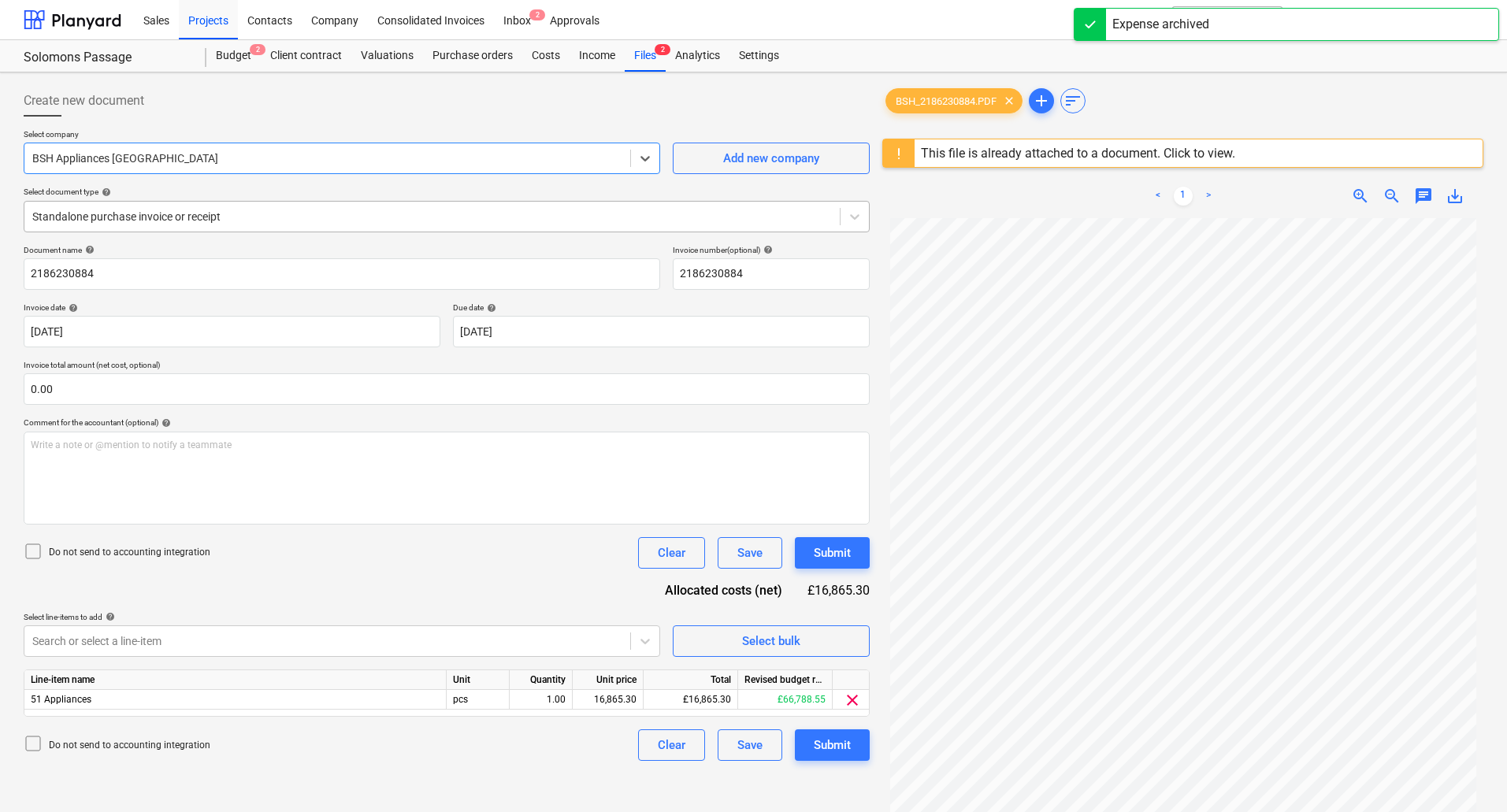
click at [226, 216] on div at bounding box center [432, 217] width 800 height 16
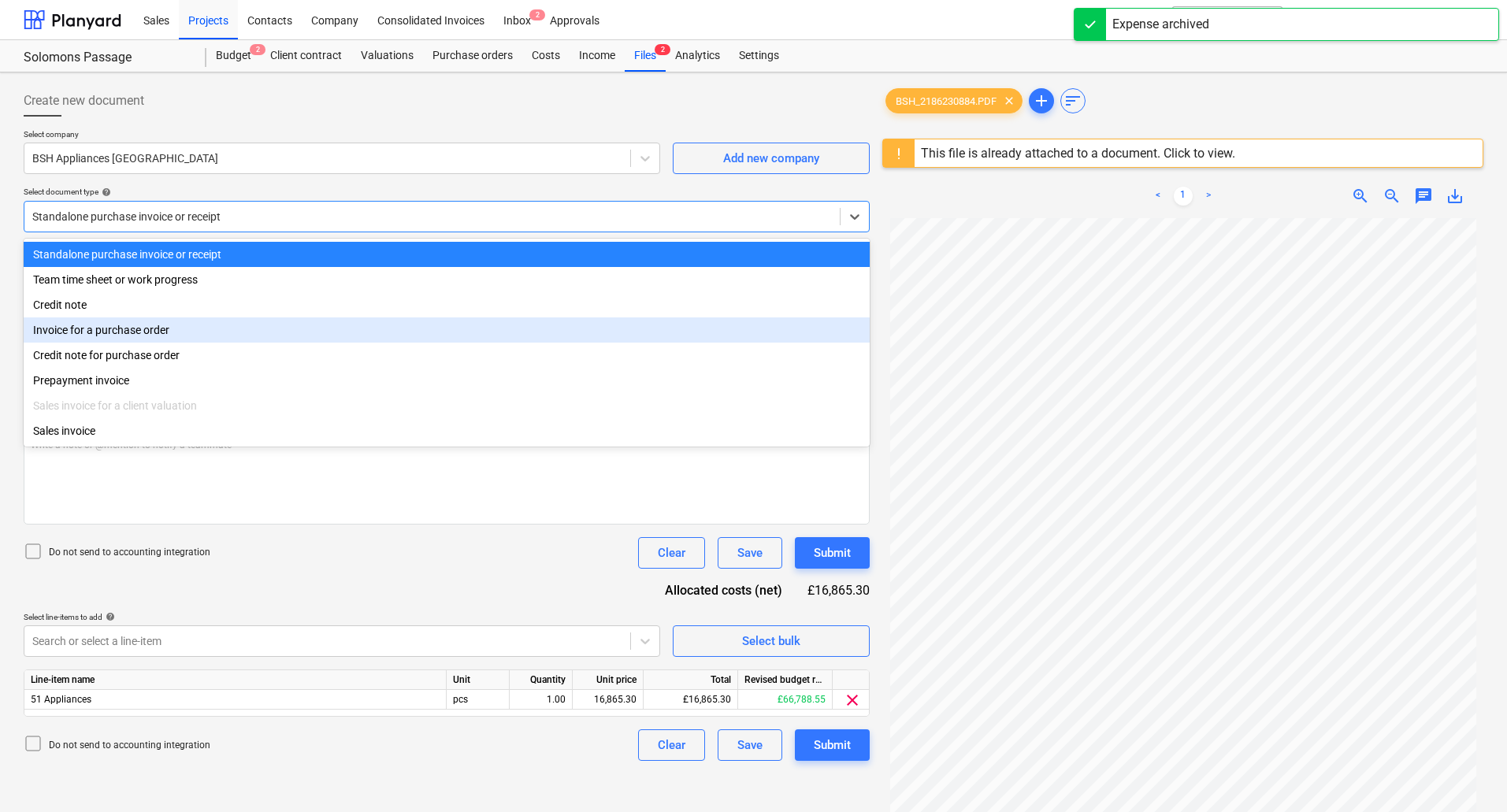
click at [167, 330] on div "Invoice for a purchase order" at bounding box center [447, 330] width 847 height 25
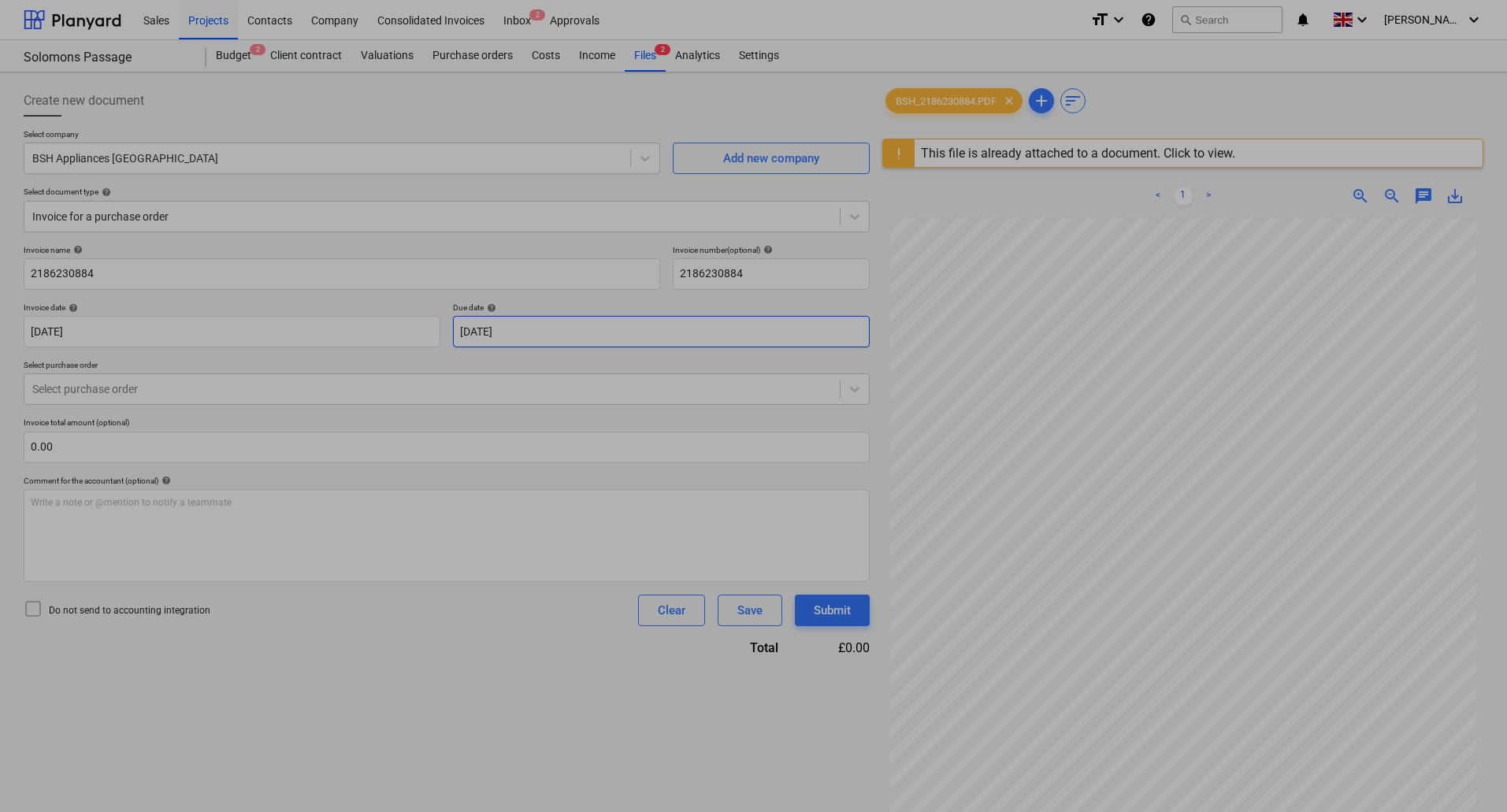
drag, startPoint x: 530, startPoint y: 347, endPoint x: 544, endPoint y: 347, distance: 14.0
click at [530, 347] on body "Sales Projects Contacts Company Consolidated Invoices Inbox 2 Approvals format_…" at bounding box center [754, 406] width 1507 height 812
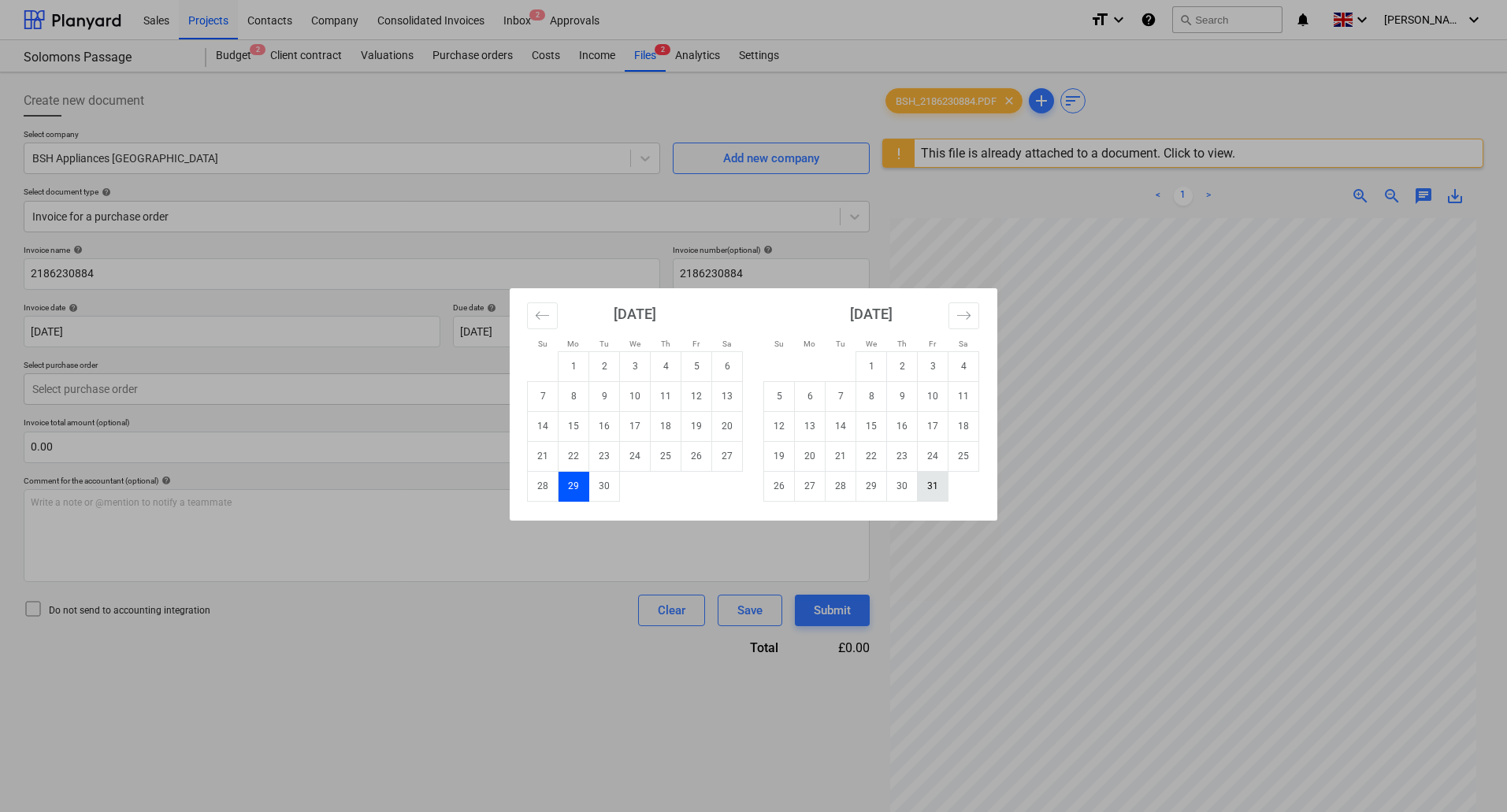
click at [925, 487] on td "31" at bounding box center [933, 486] width 31 height 30
type input "[DATE]"
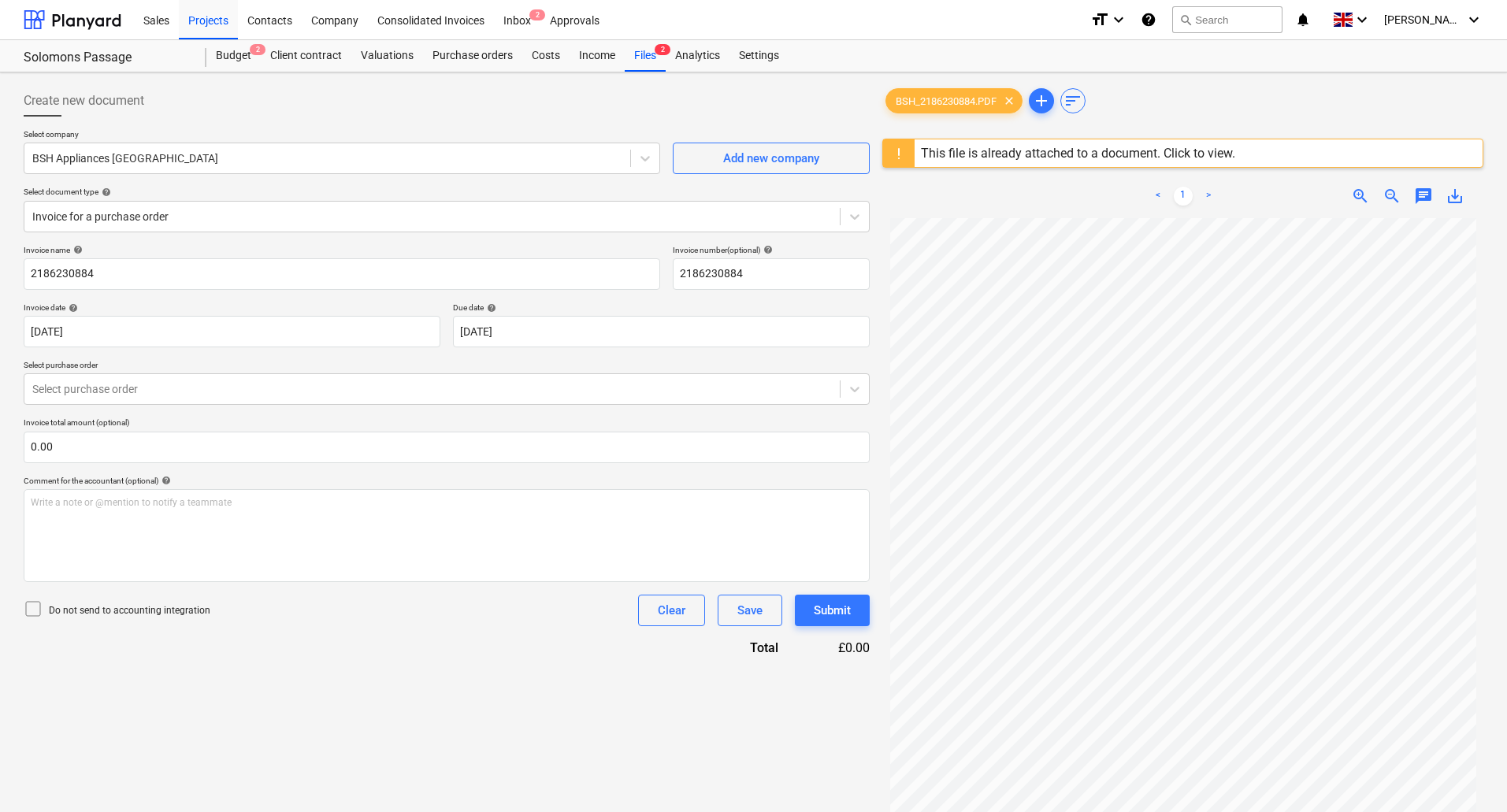
click at [478, 427] on p "Invoice total amount (optional)" at bounding box center [447, 424] width 847 height 13
click at [171, 603] on div "Do not send to accounting integration" at bounding box center [117, 610] width 187 height 22
click at [171, 609] on p "Do not send to accounting integration" at bounding box center [129, 611] width 161 height 13
click at [158, 613] on p "Do not send to accounting integration" at bounding box center [129, 611] width 161 height 13
click at [164, 397] on div at bounding box center [432, 389] width 800 height 16
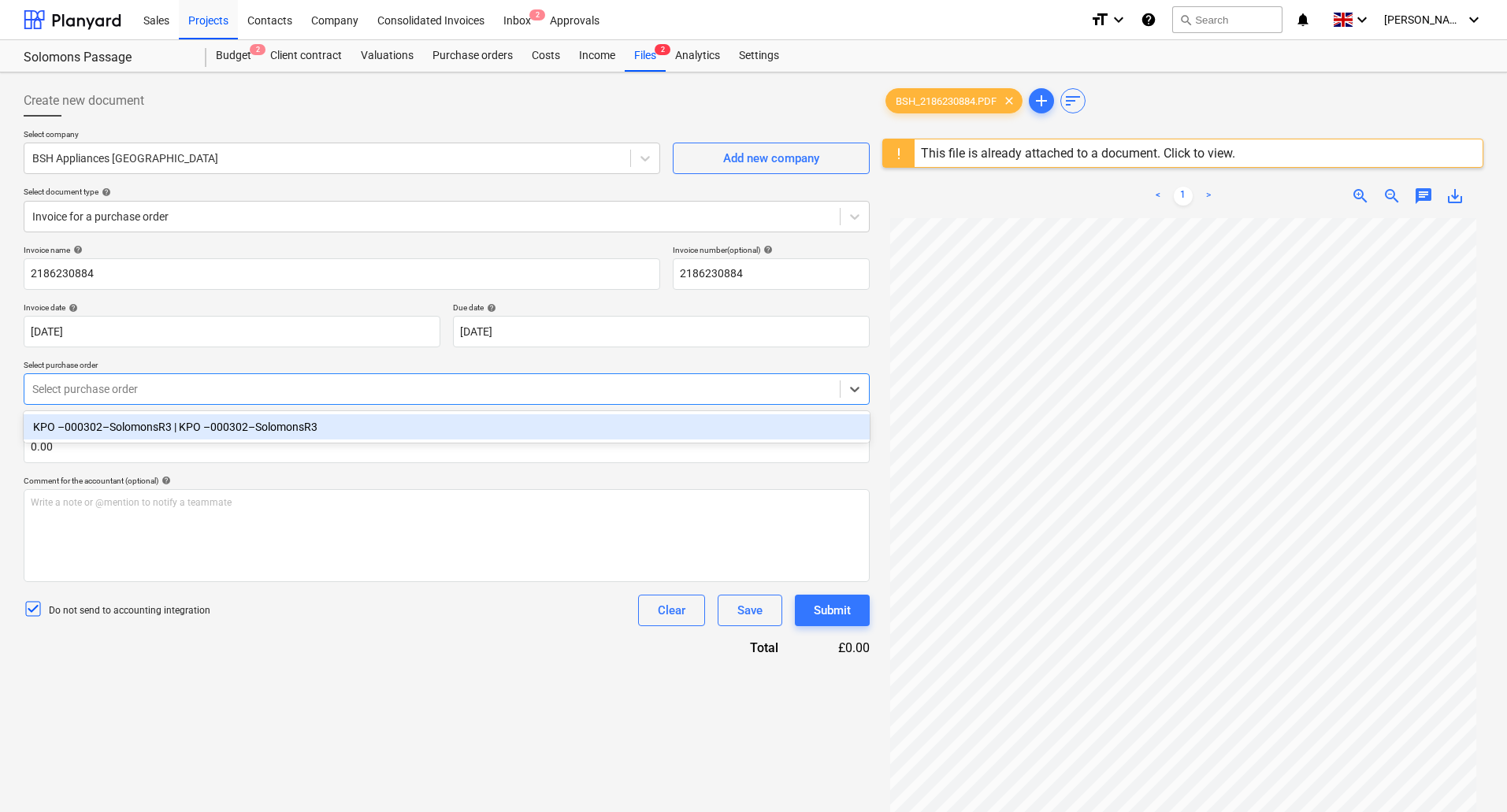
click at [149, 434] on div "KPO –000302–SolomonsR3 | KPO –000302–SolomonsR3" at bounding box center [447, 427] width 847 height 25
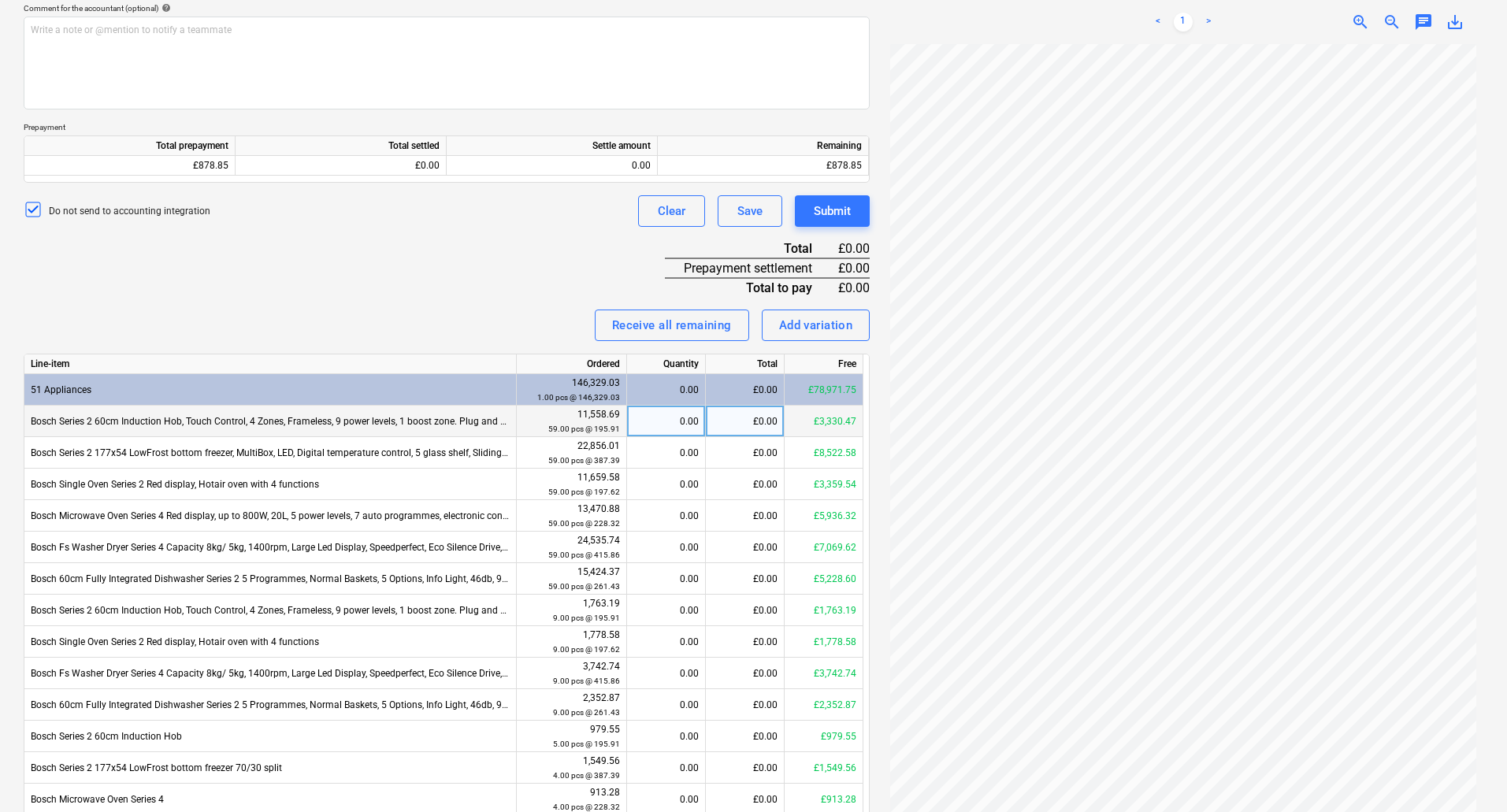
click at [643, 422] on div "0.00" at bounding box center [667, 422] width 66 height 32
type input "10"
click at [646, 453] on div "0.00" at bounding box center [667, 453] width 66 height 32
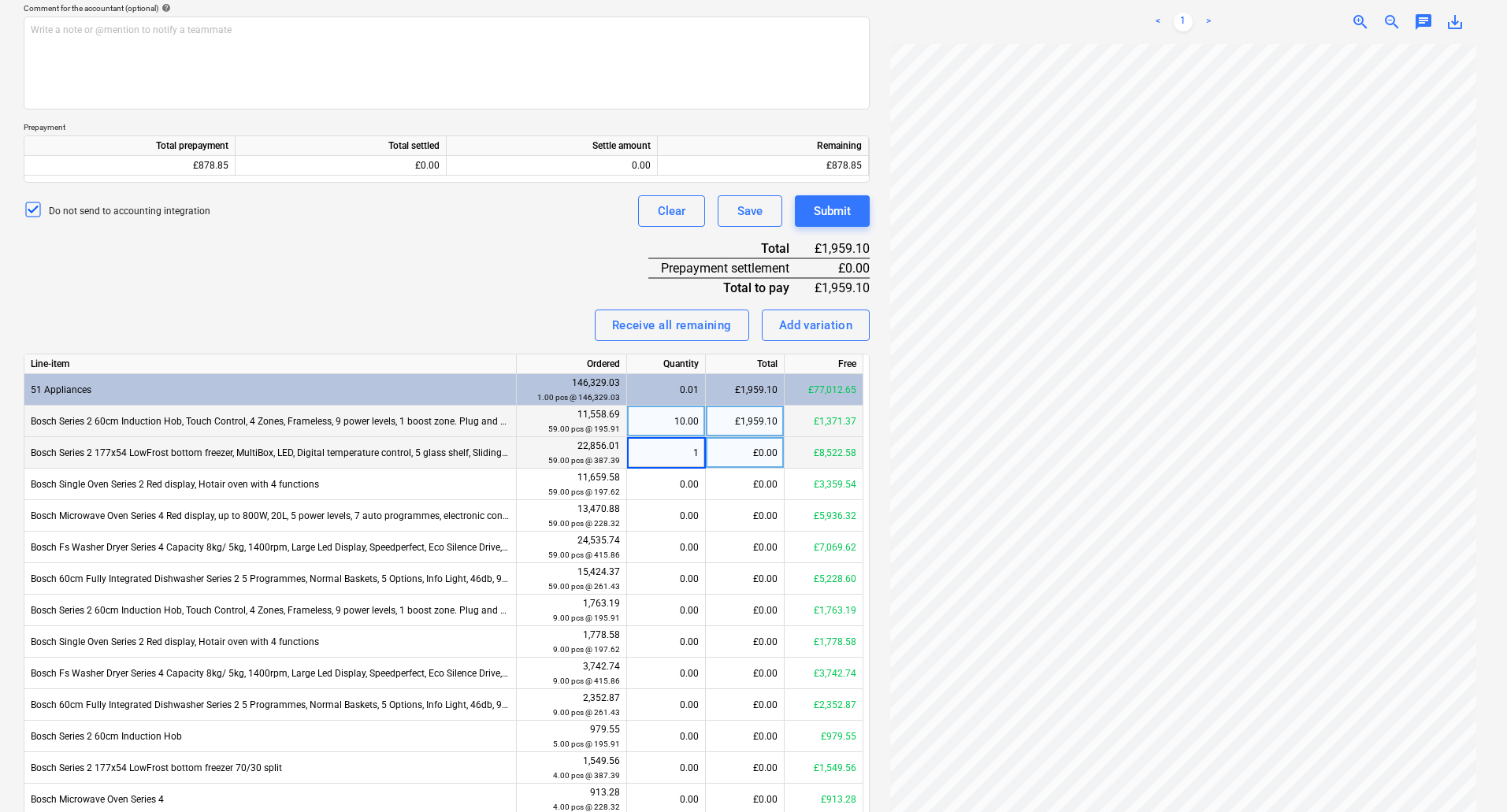
type input "10"
click at [658, 487] on div "0.00" at bounding box center [667, 485] width 66 height 32
type input "10"
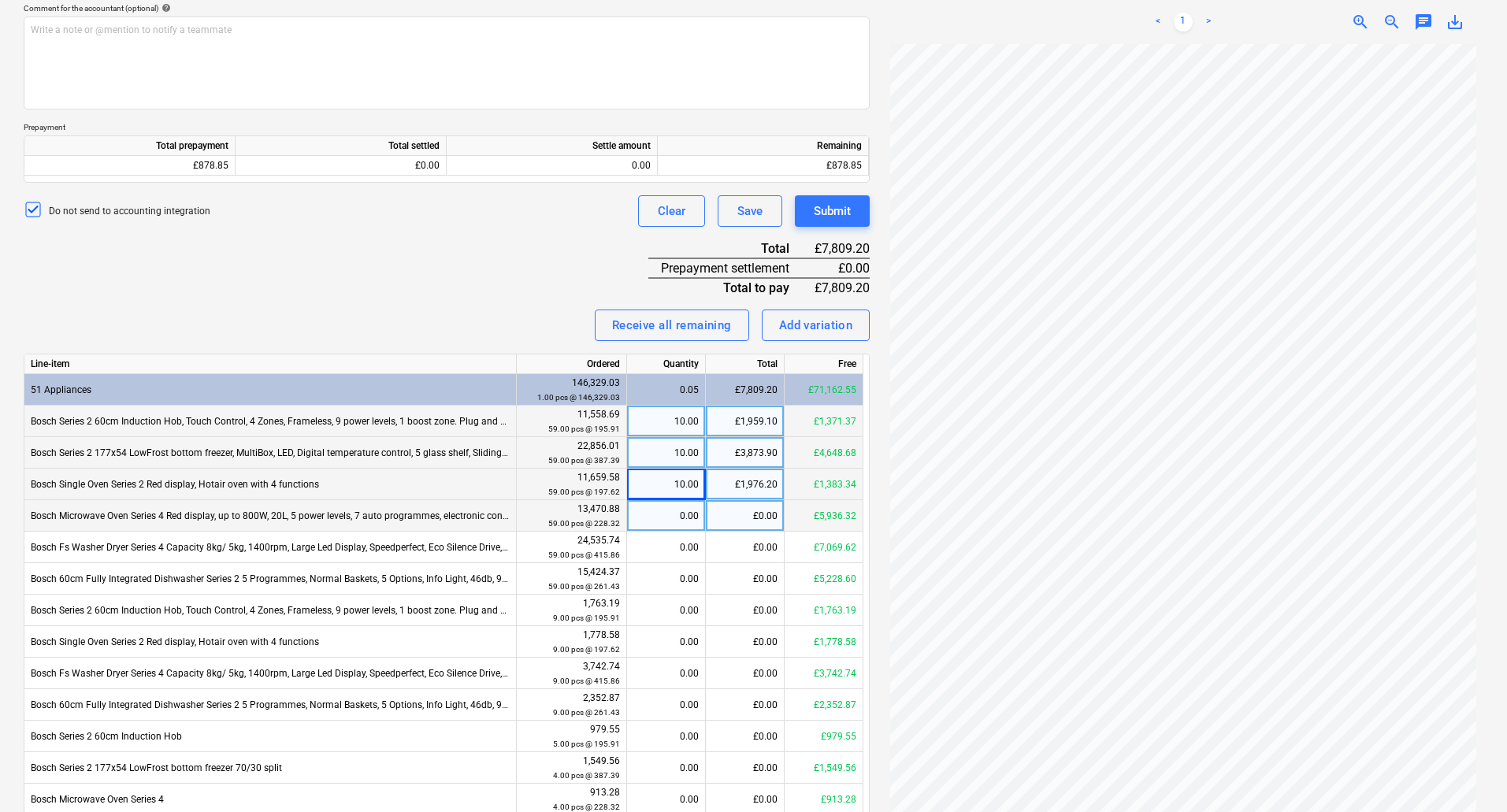
click at [667, 520] on div "0.00" at bounding box center [667, 516] width 66 height 32
type input "10"
click at [671, 542] on div "0.00" at bounding box center [667, 548] width 66 height 32
type input "10"
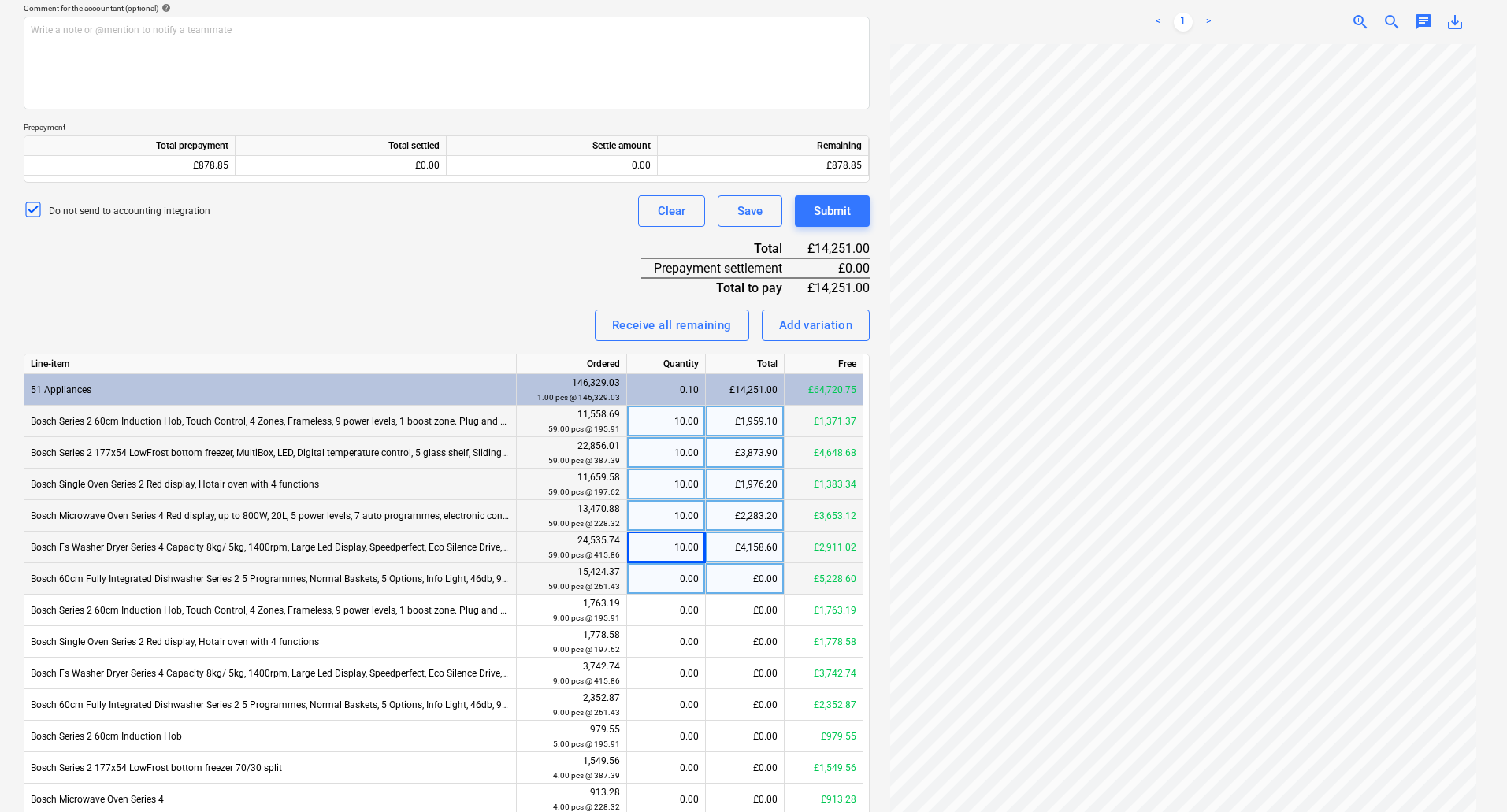
click at [675, 577] on div "0.00" at bounding box center [667, 579] width 66 height 32
type input "10"
drag, startPoint x: 506, startPoint y: 269, endPoint x: 768, endPoint y: 274, distance: 262.0
click at [508, 271] on div "Invoice name help 2186230884 Invoice number (optional) help 2186230884 Invoice …" at bounding box center [447, 410] width 847 height 1277
click at [847, 221] on div "Submit" at bounding box center [832, 211] width 37 height 20
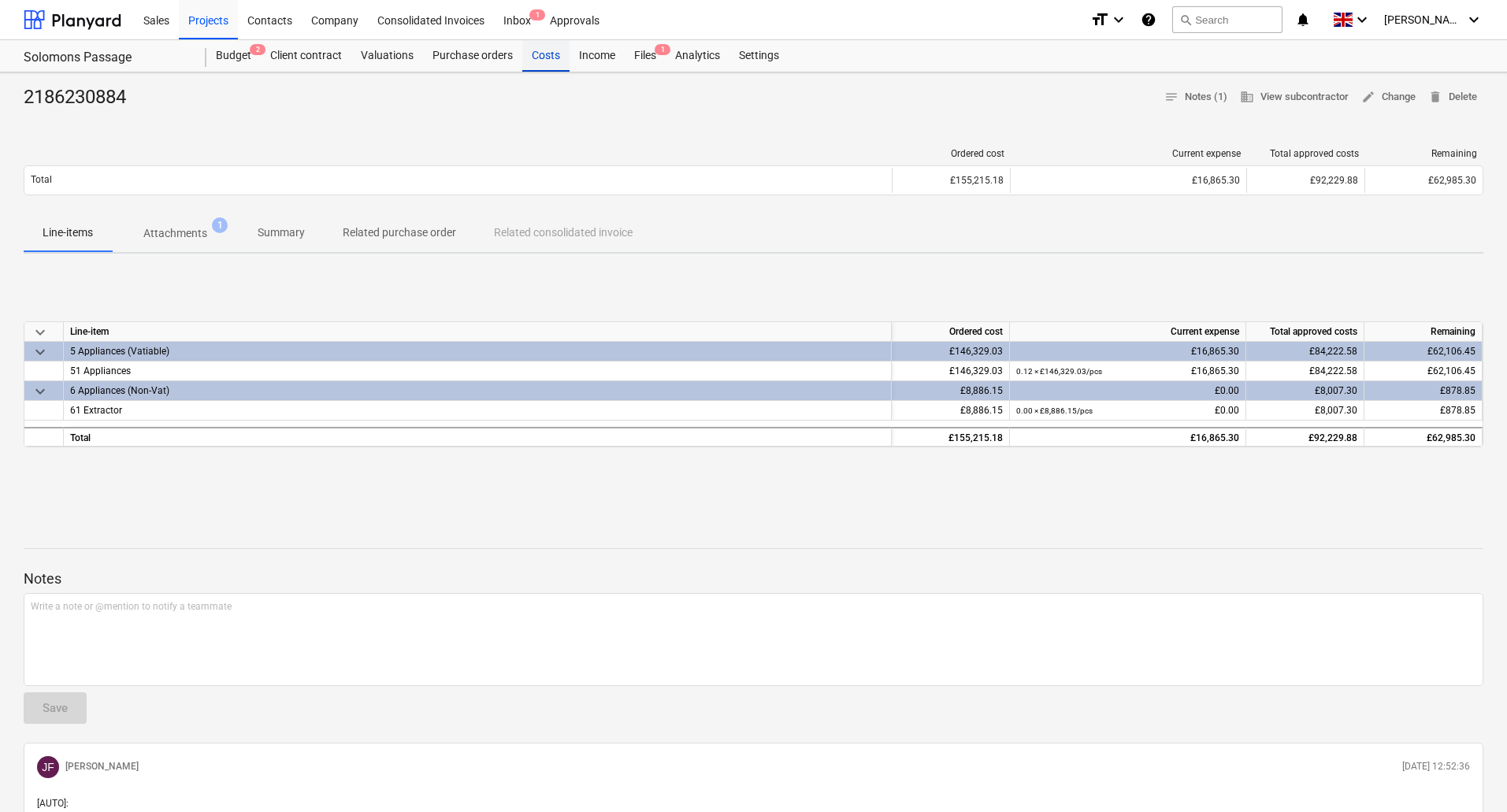
click at [538, 57] on div "Costs" at bounding box center [545, 56] width 47 height 32
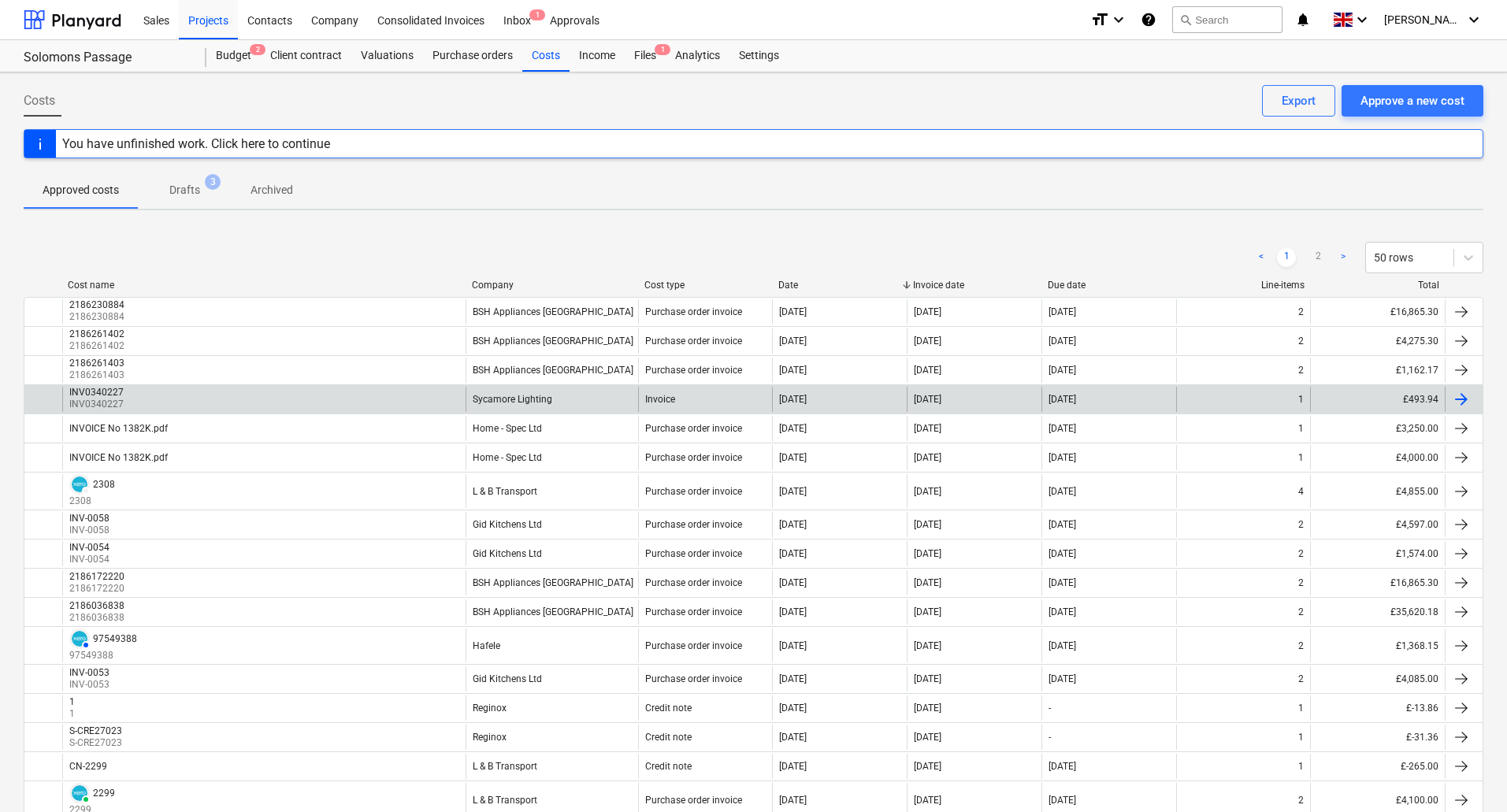
click at [715, 393] on div "Invoice" at bounding box center [706, 399] width 135 height 25
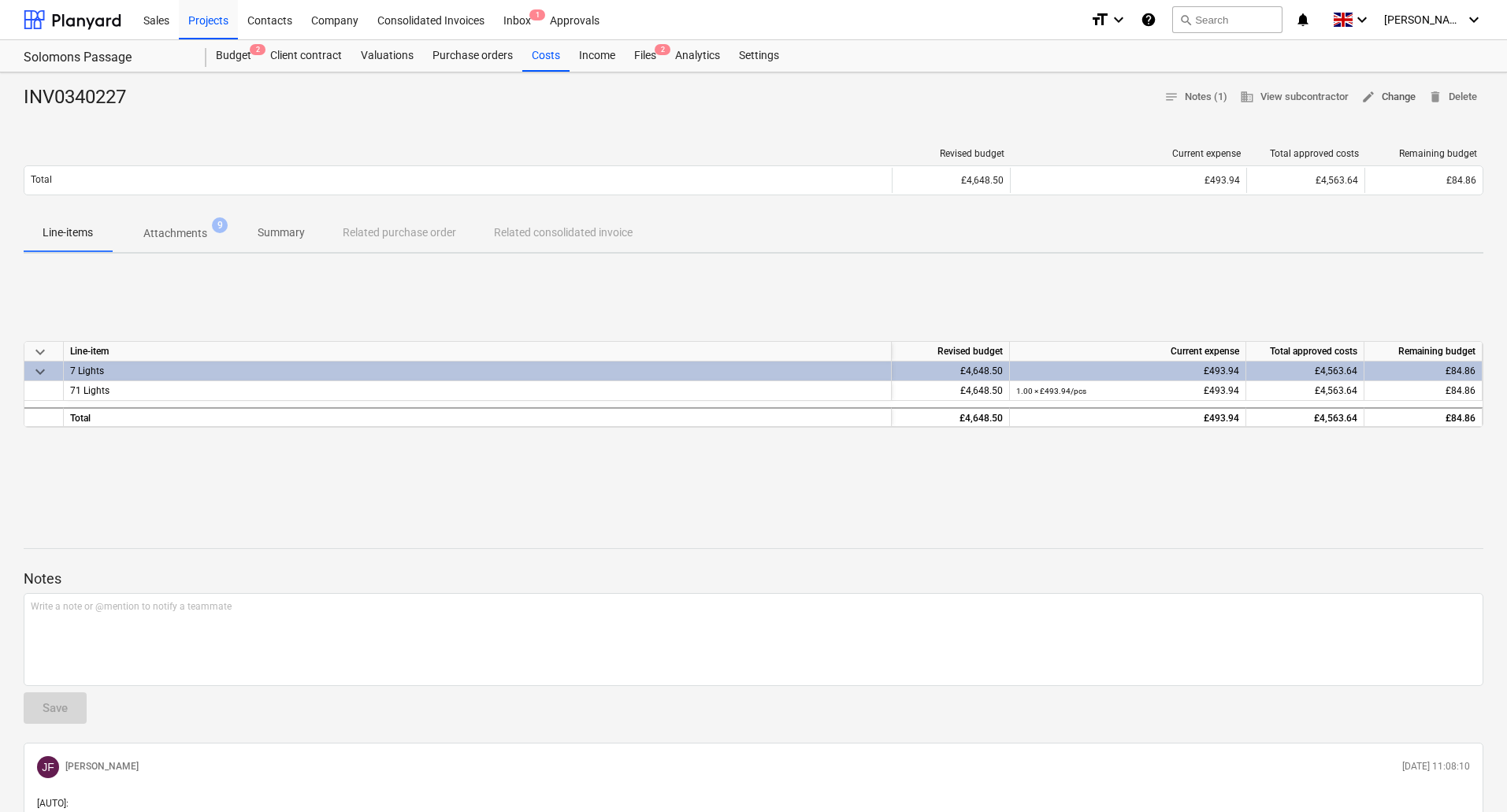
click at [1382, 93] on span "edit Change" at bounding box center [1388, 98] width 54 height 18
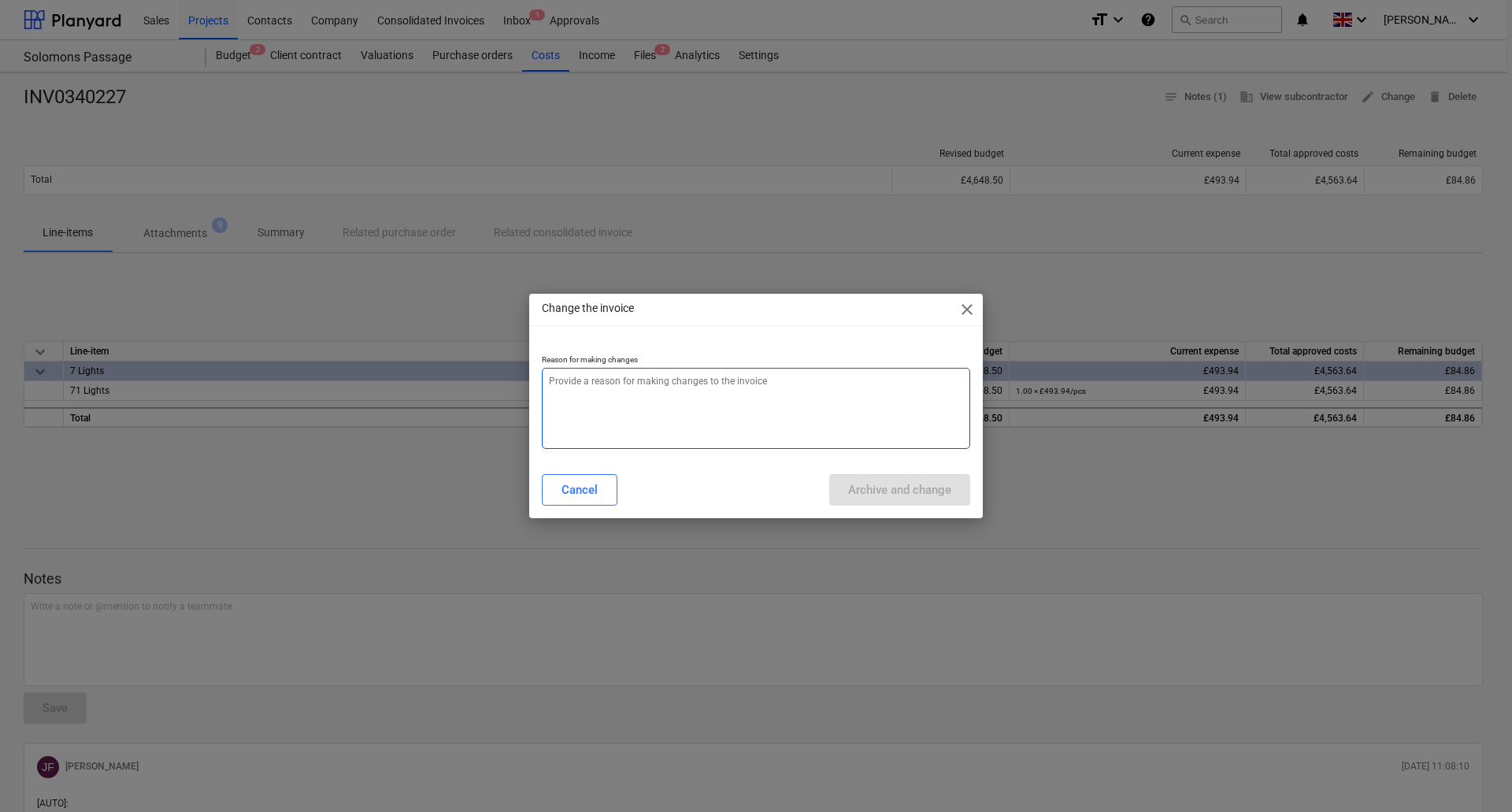
click at [794, 410] on textarea at bounding box center [756, 409] width 429 height 82
type textarea "x"
type textarea "a"
type textarea "x"
type textarea "am"
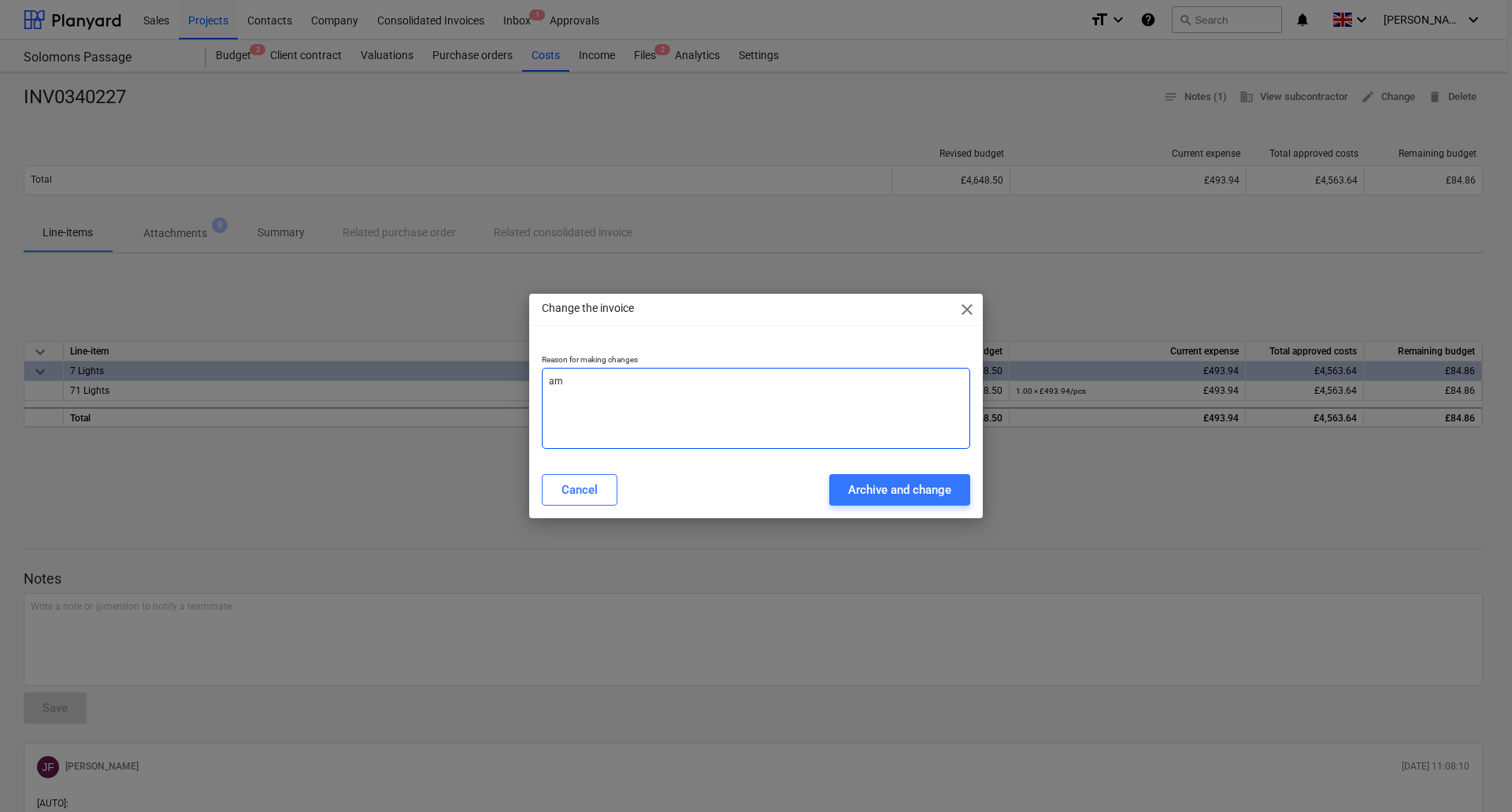
type textarea "x"
type textarea "ame"
type textarea "x"
type textarea "[MEDICAL_DATA]"
type textarea "x"
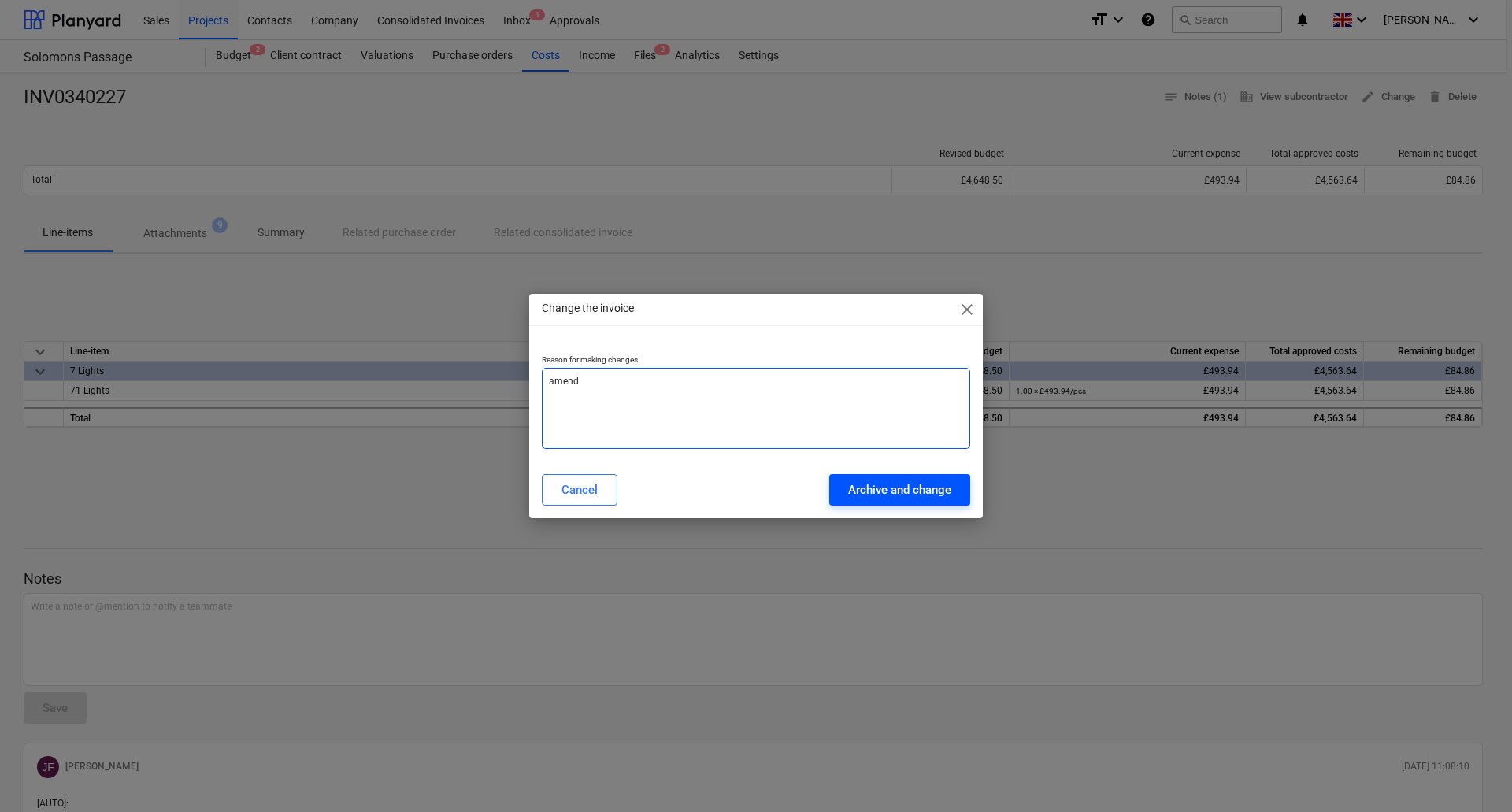
type textarea "amend"
click at [860, 486] on div "Archive and change" at bounding box center [900, 489] width 103 height 20
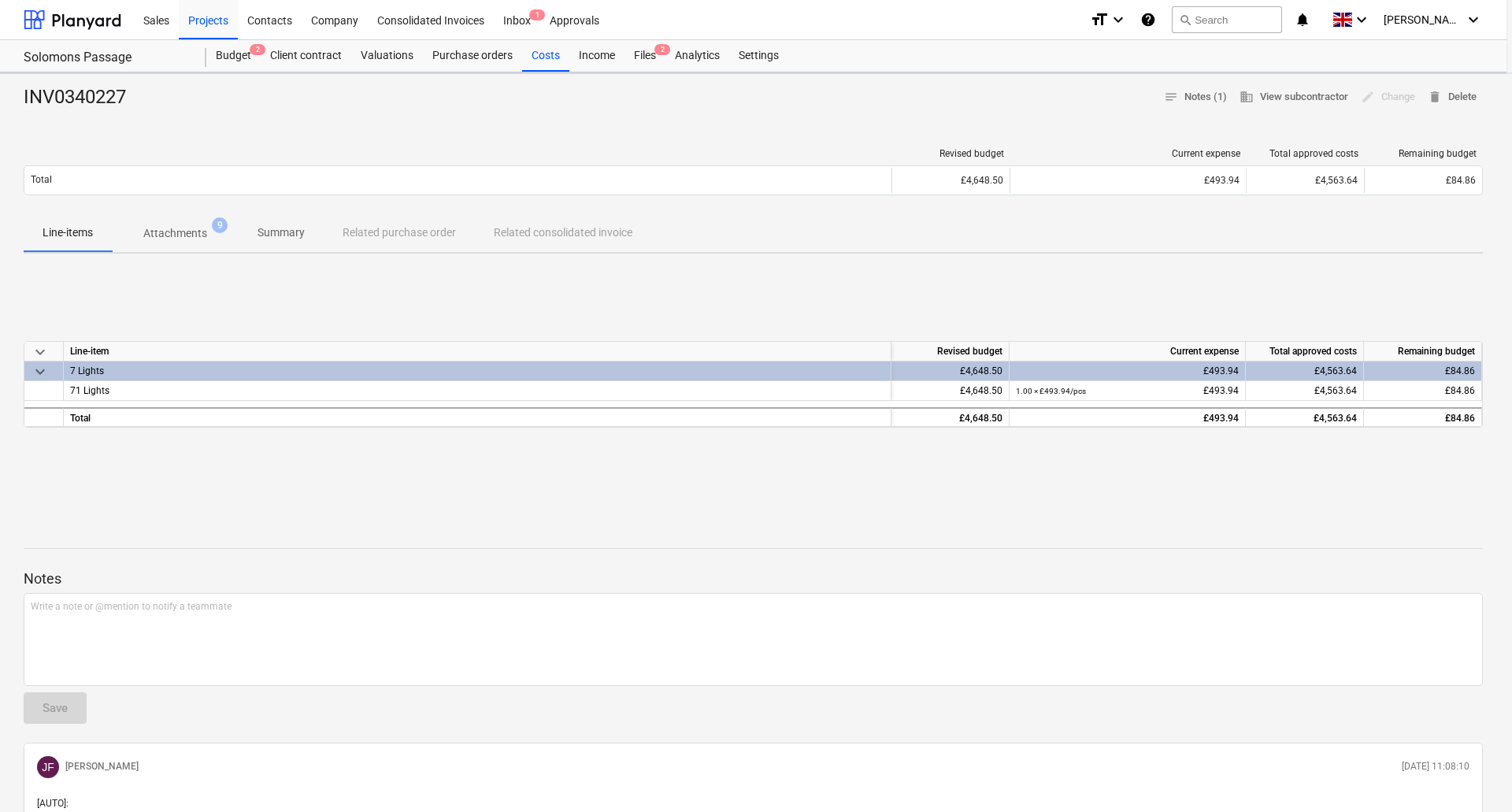
type textarea "x"
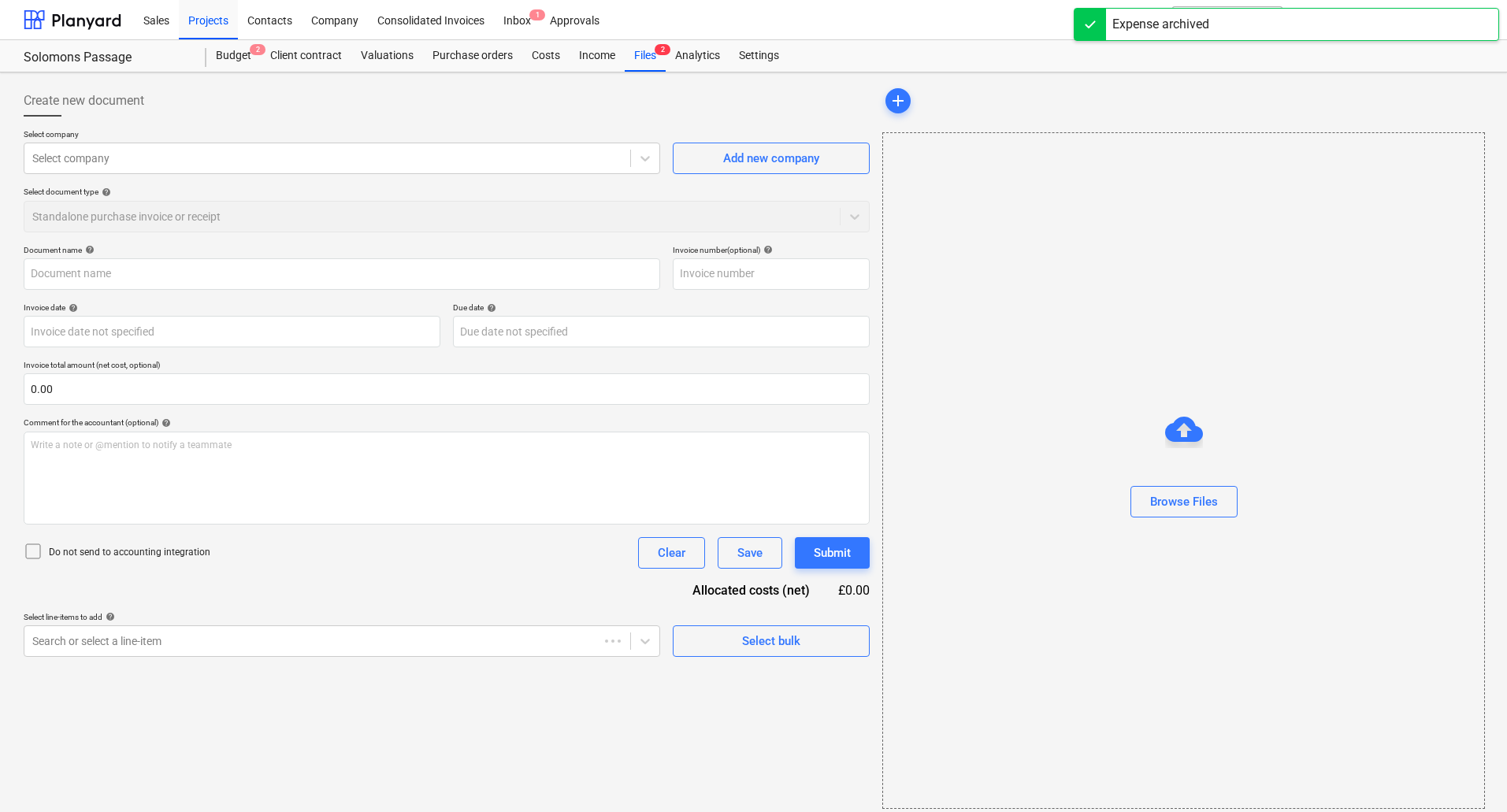
type input "INV0340227"
type input "[DATE]"
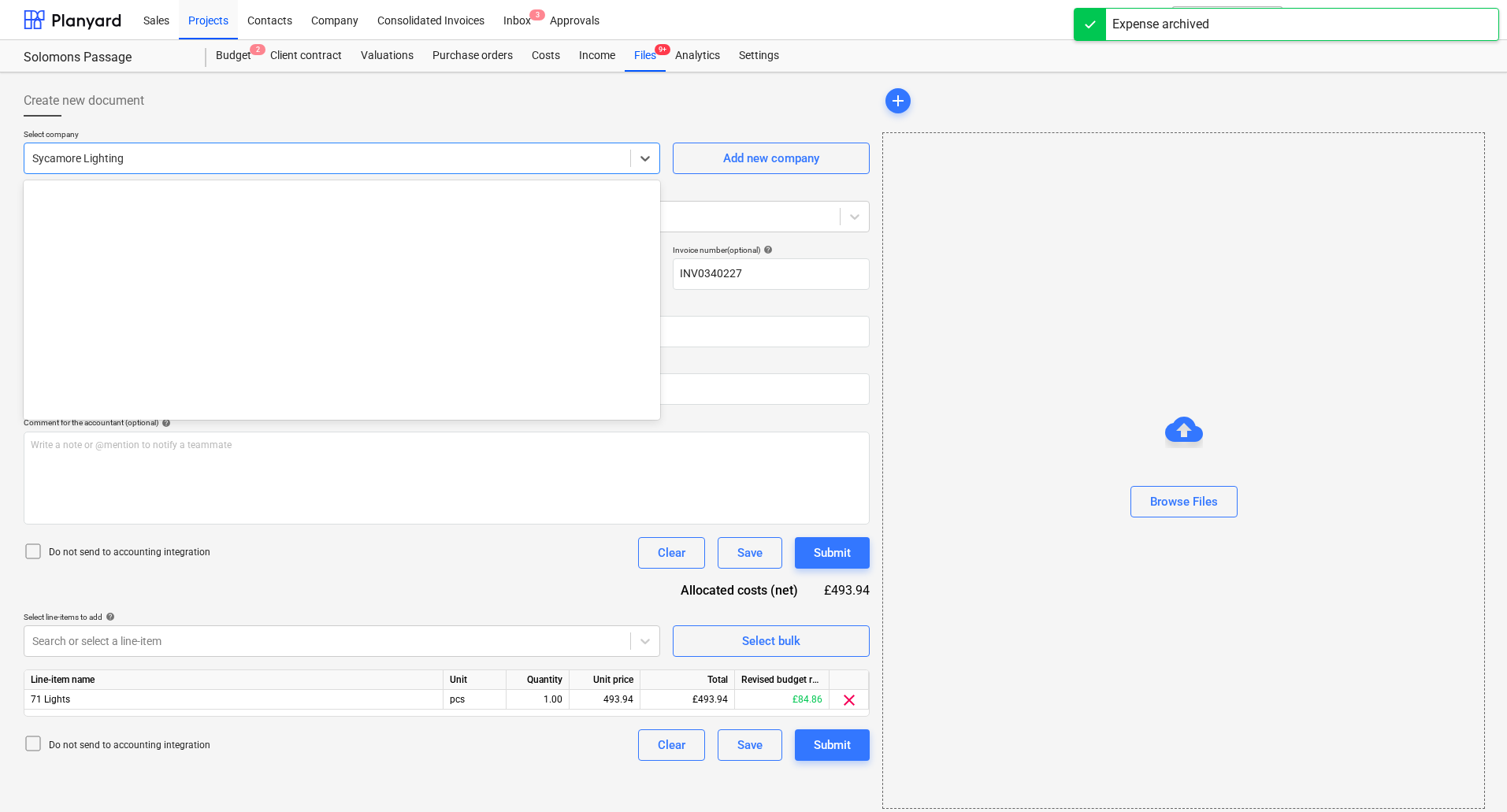
click at [223, 155] on div at bounding box center [327, 159] width 590 height 16
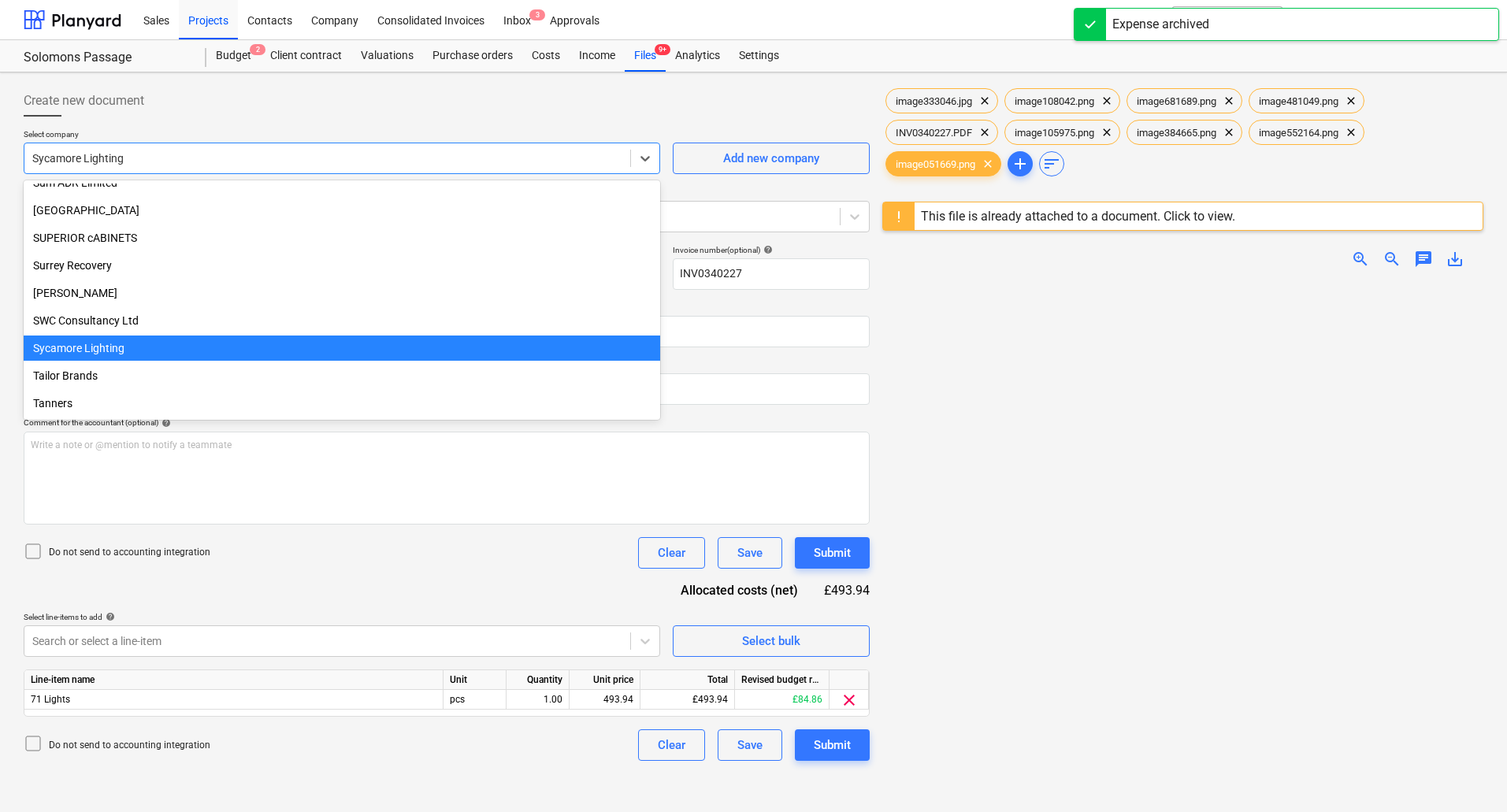
scroll to position [24027, 0]
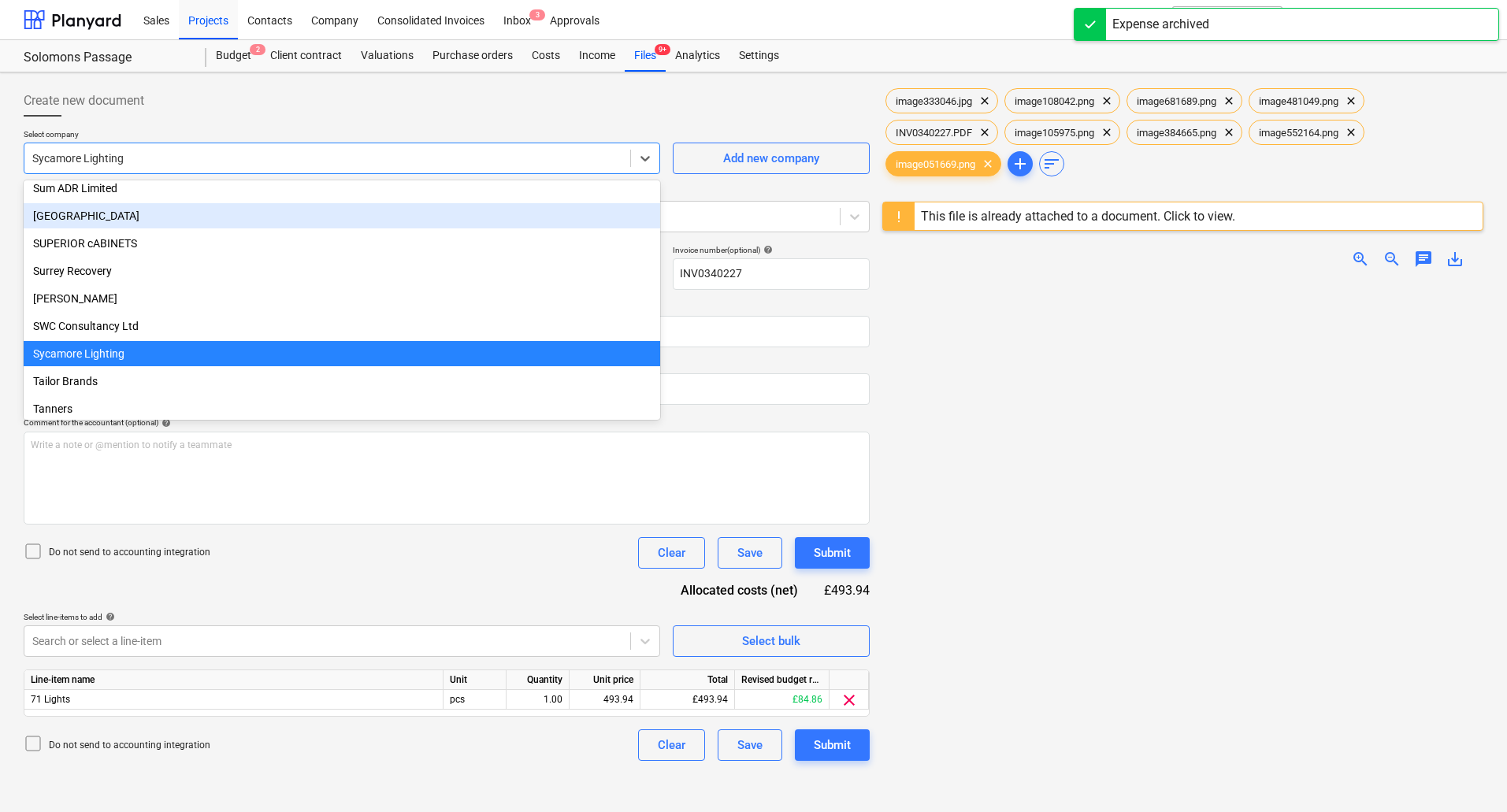
click at [241, 106] on div "Create new document" at bounding box center [447, 101] width 847 height 32
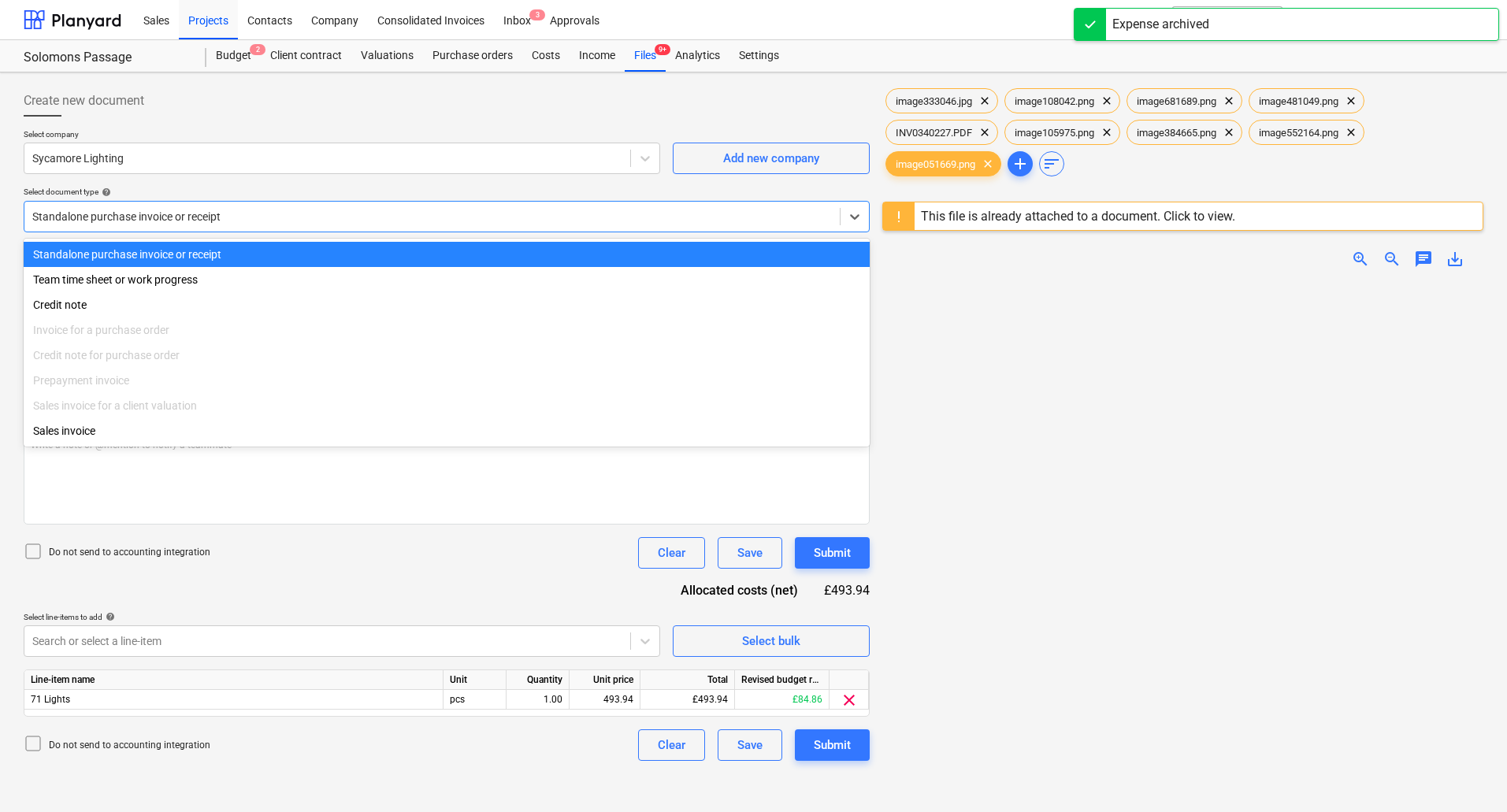
click at [190, 216] on div at bounding box center [432, 217] width 800 height 16
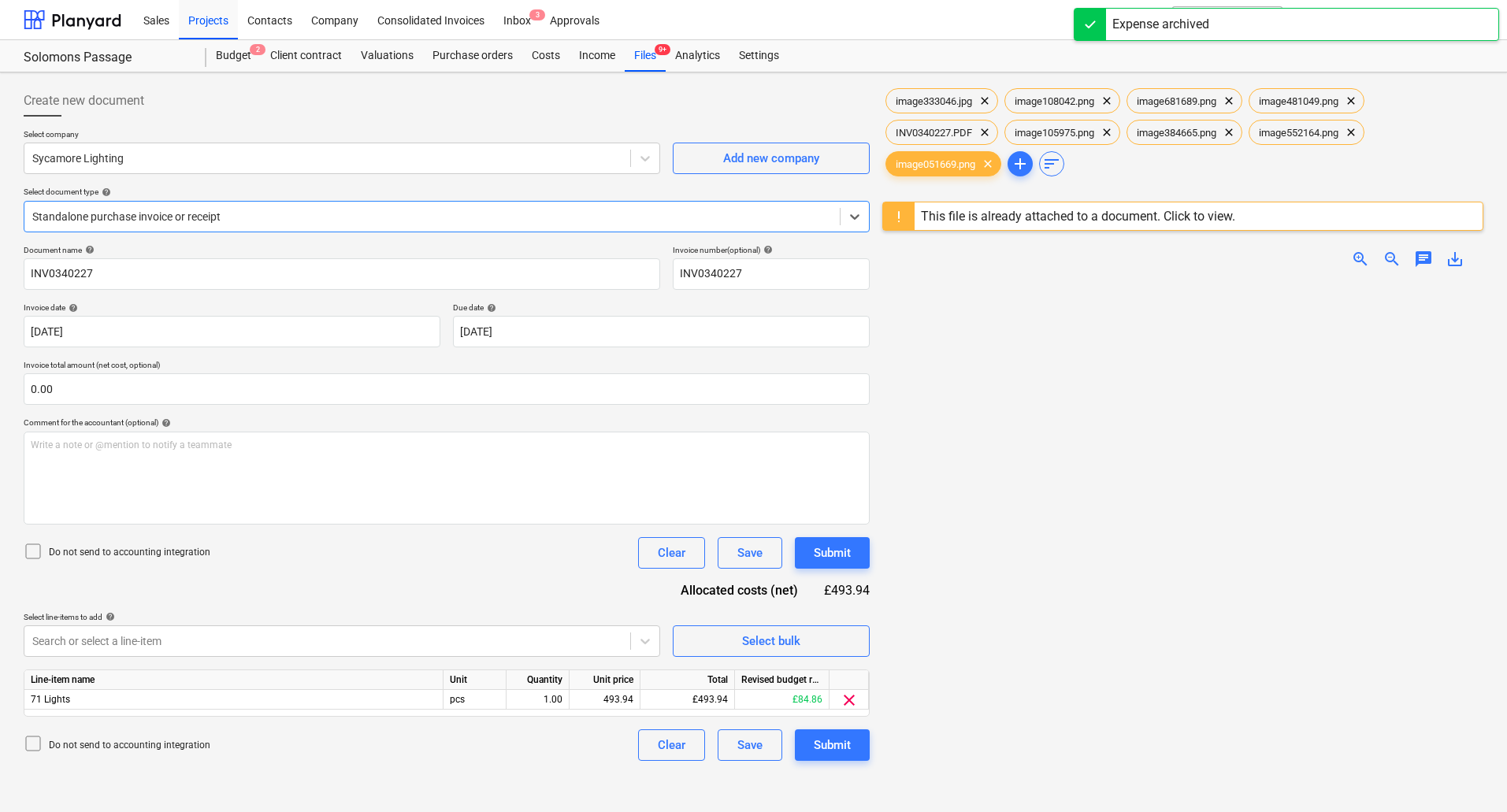
click at [188, 218] on div at bounding box center [432, 217] width 800 height 16
click at [220, 122] on div at bounding box center [447, 123] width 847 height 12
drag, startPoint x: 280, startPoint y: 16, endPoint x: 293, endPoint y: 25, distance: 15.8
click at [280, 16] on div "Contacts" at bounding box center [269, 19] width 64 height 40
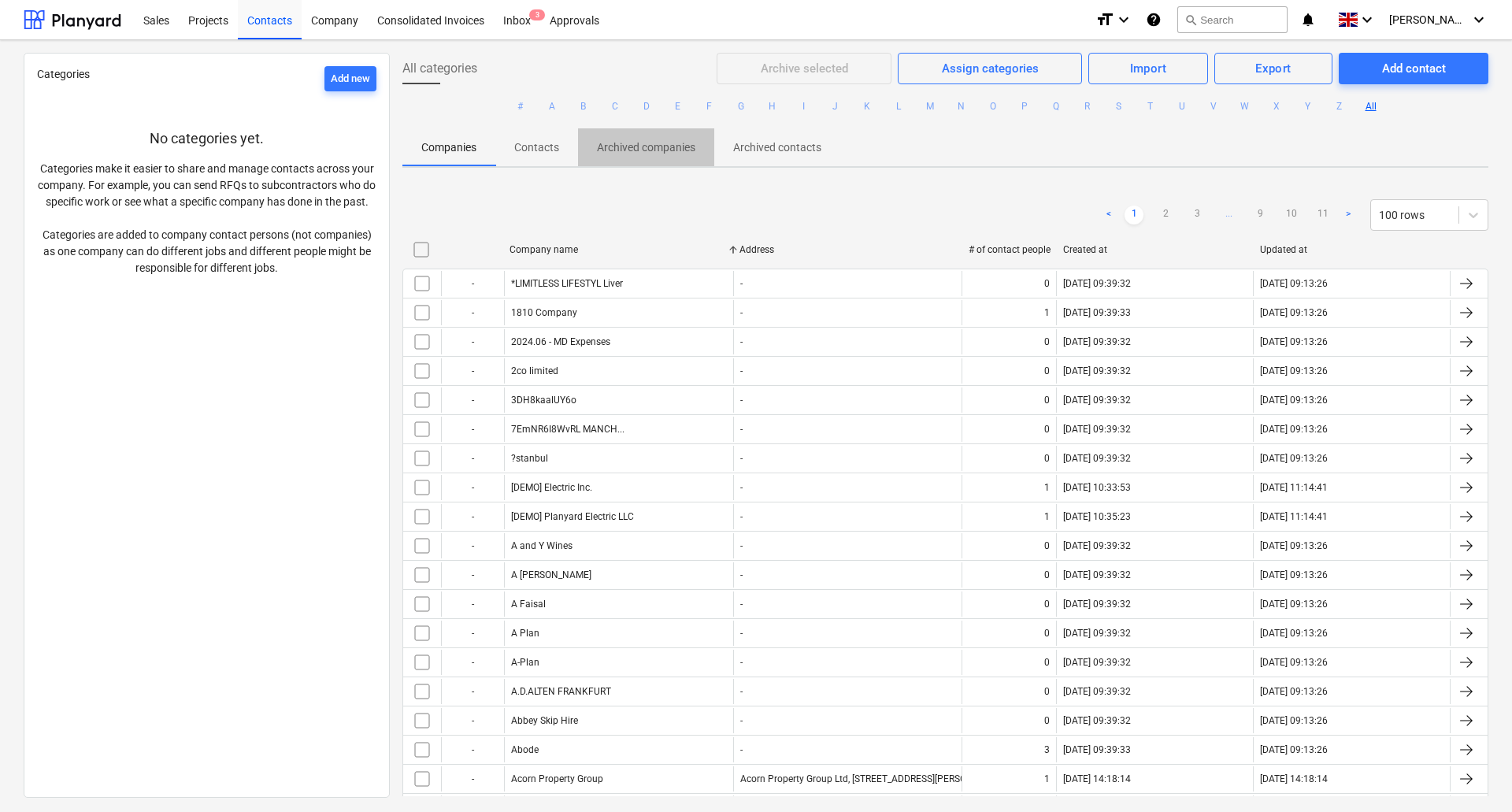
click at [659, 145] on p "Archived companies" at bounding box center [646, 147] width 98 height 17
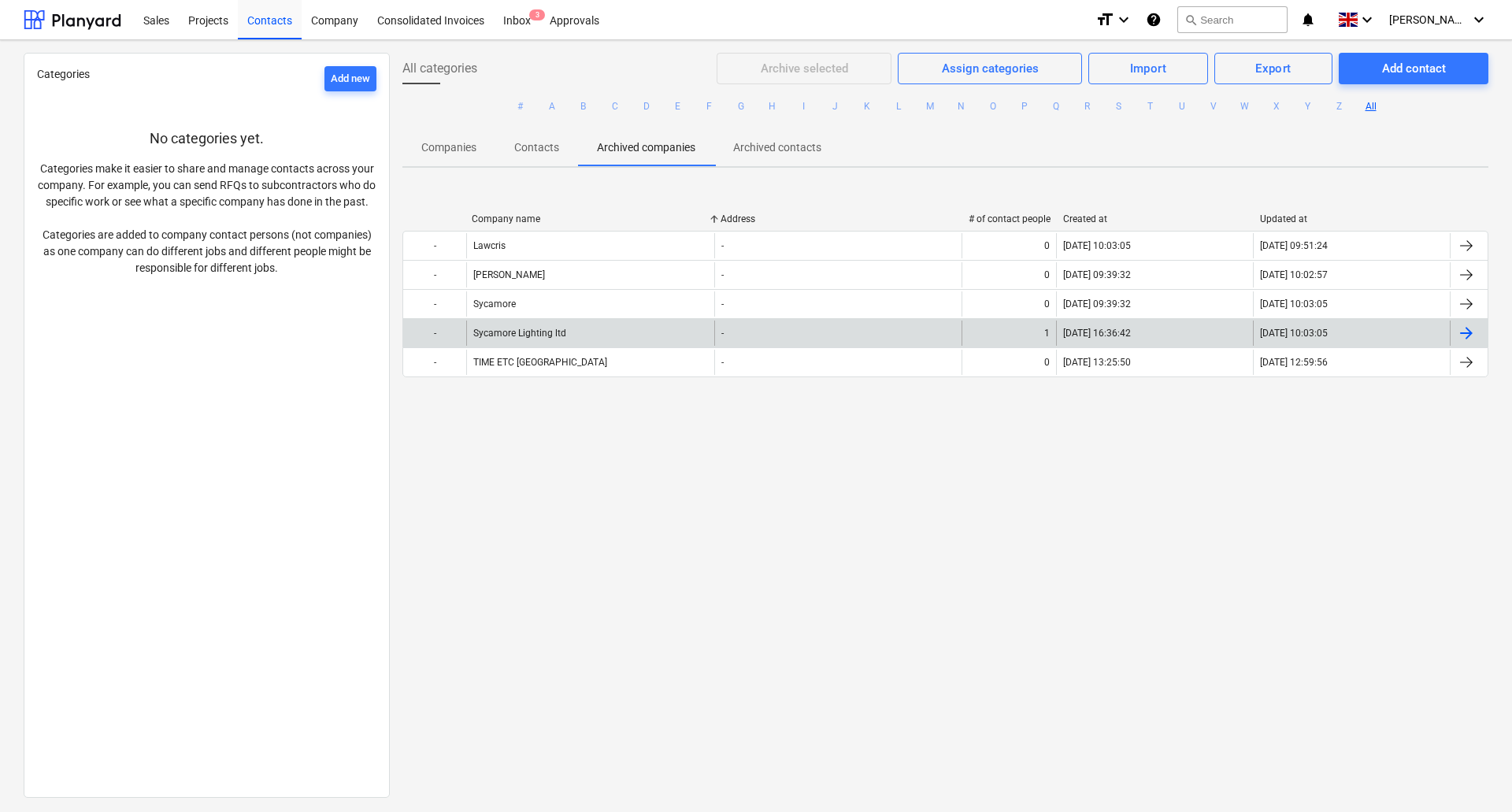
click at [604, 325] on div "Sycamore Lighting ltd" at bounding box center [590, 333] width 248 height 25
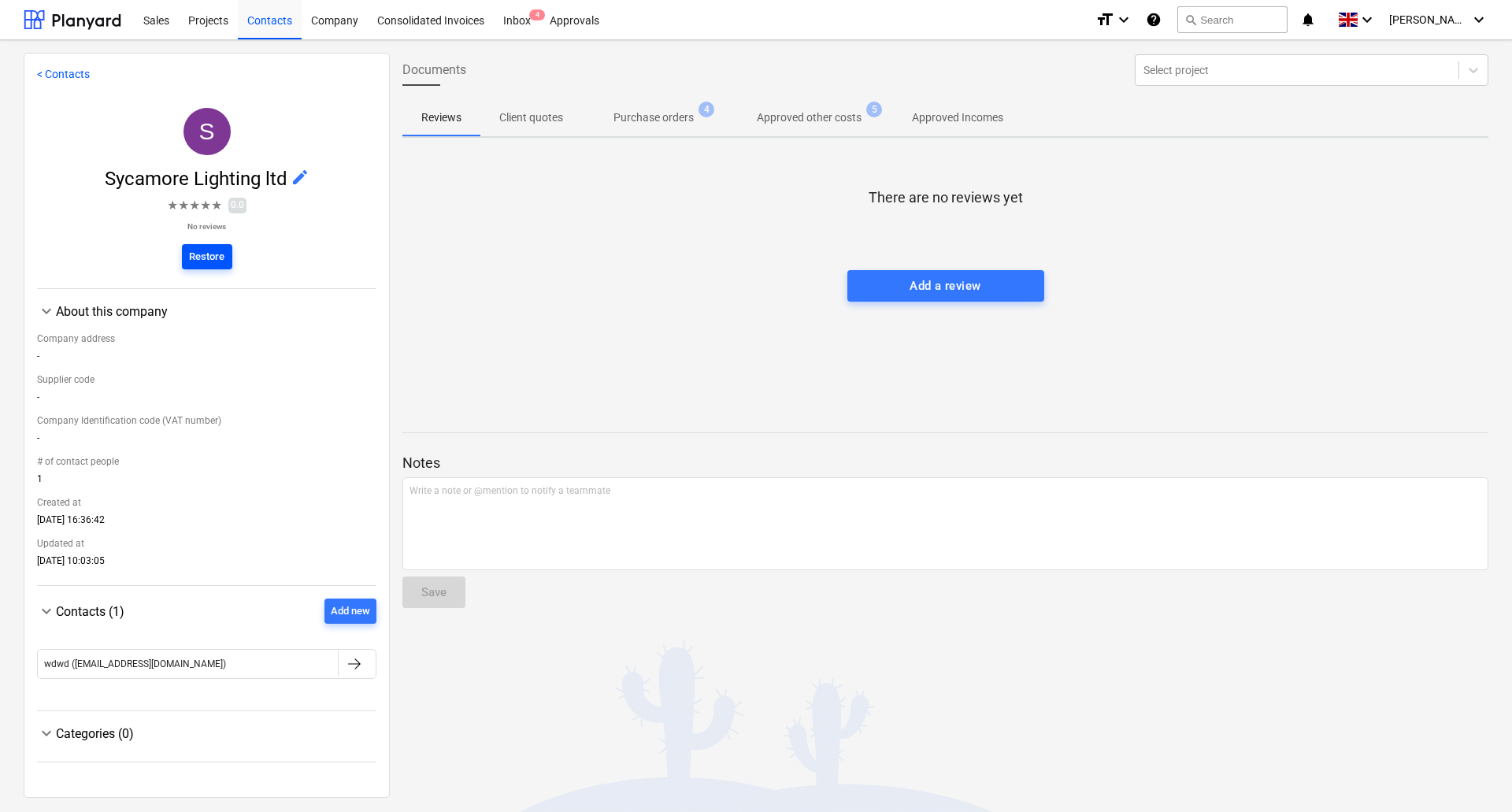
click at [216, 256] on div "Restore" at bounding box center [207, 257] width 35 height 18
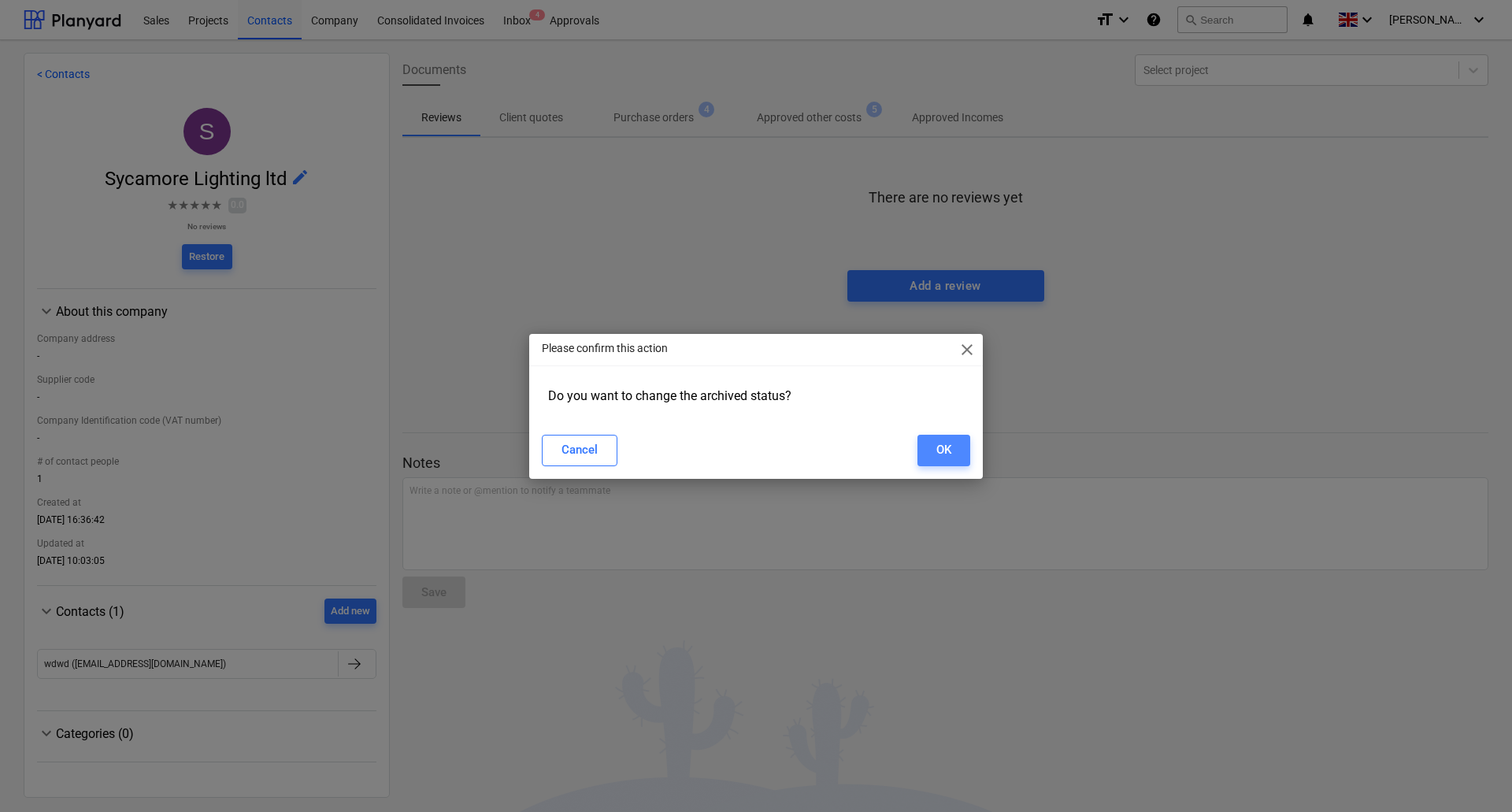
click at [939, 448] on div "OK" at bounding box center [944, 449] width 15 height 20
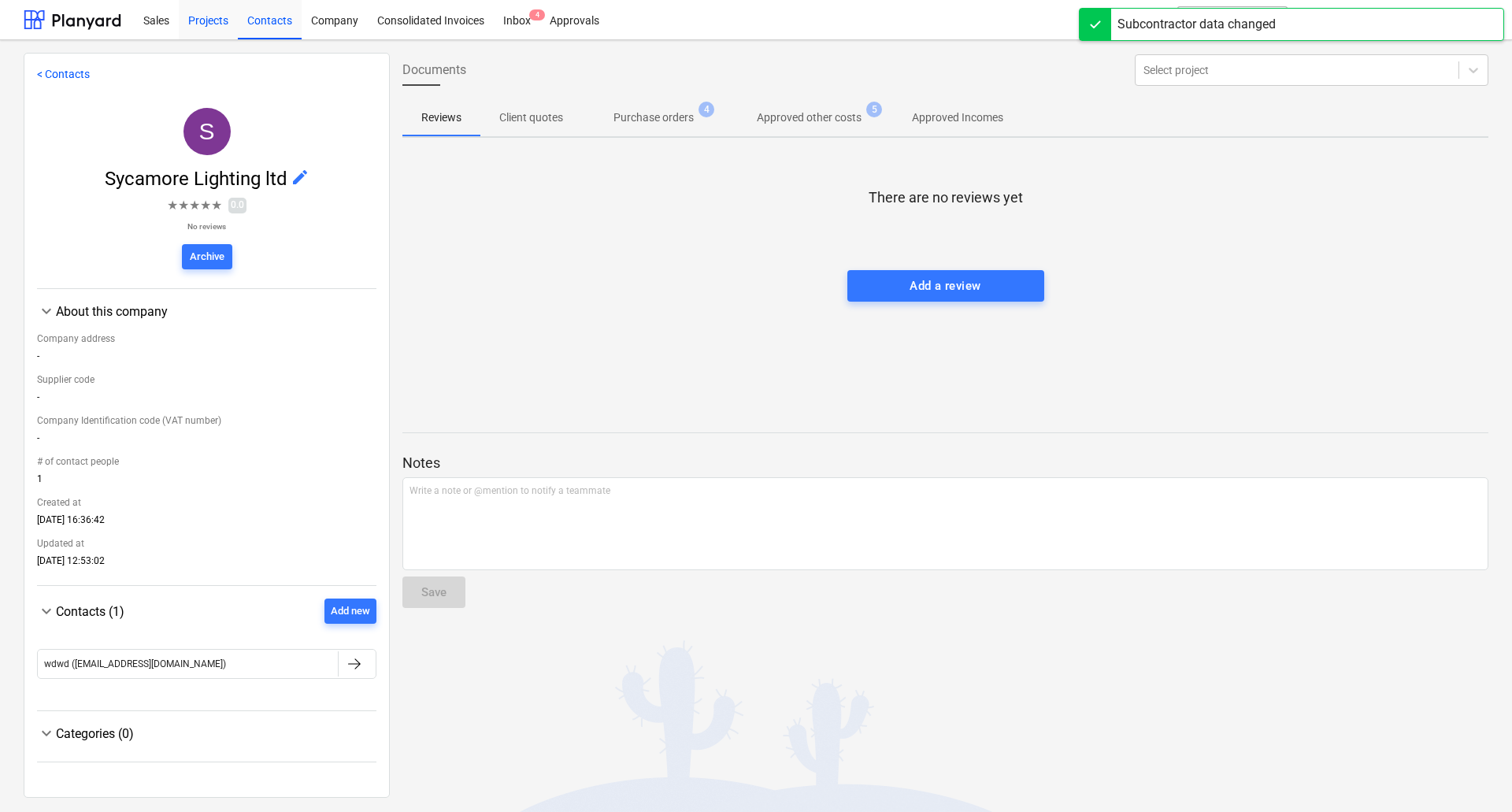
click at [193, 23] on div "Projects" at bounding box center [208, 19] width 59 height 40
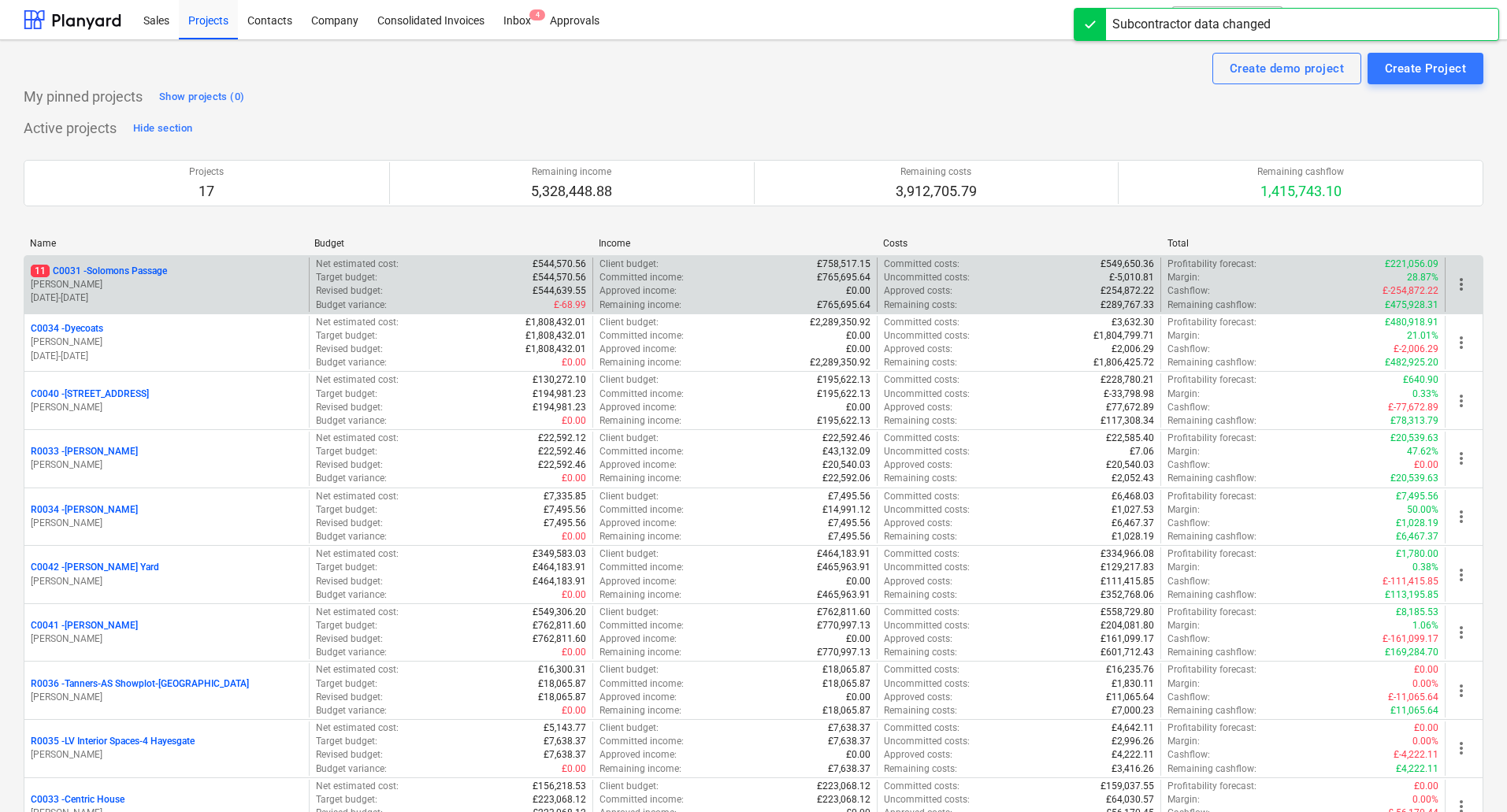
click at [155, 276] on p "11 C0031 - Solomons Passage" at bounding box center [99, 271] width 137 height 13
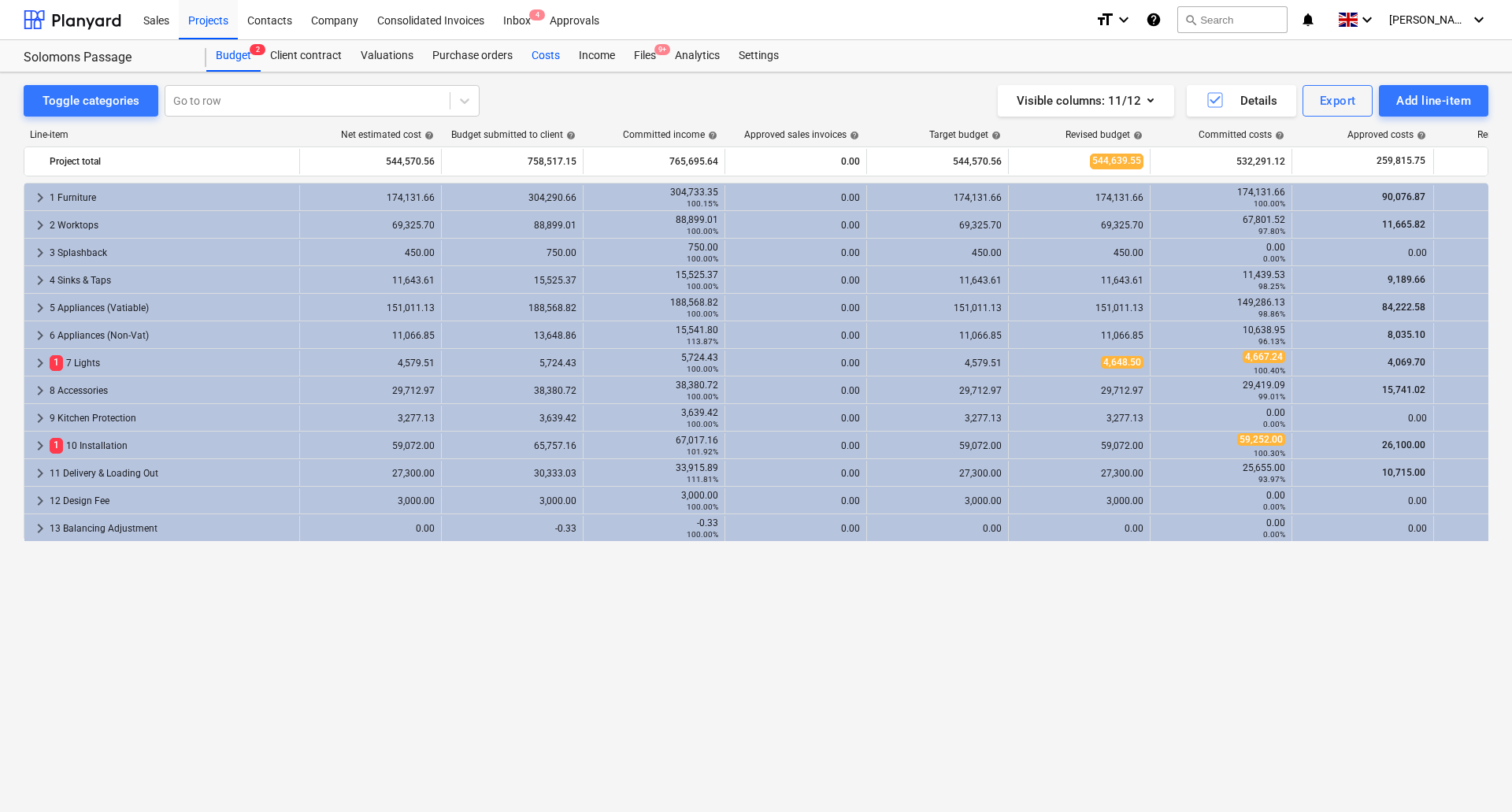
click at [534, 53] on div "Costs" at bounding box center [545, 56] width 47 height 32
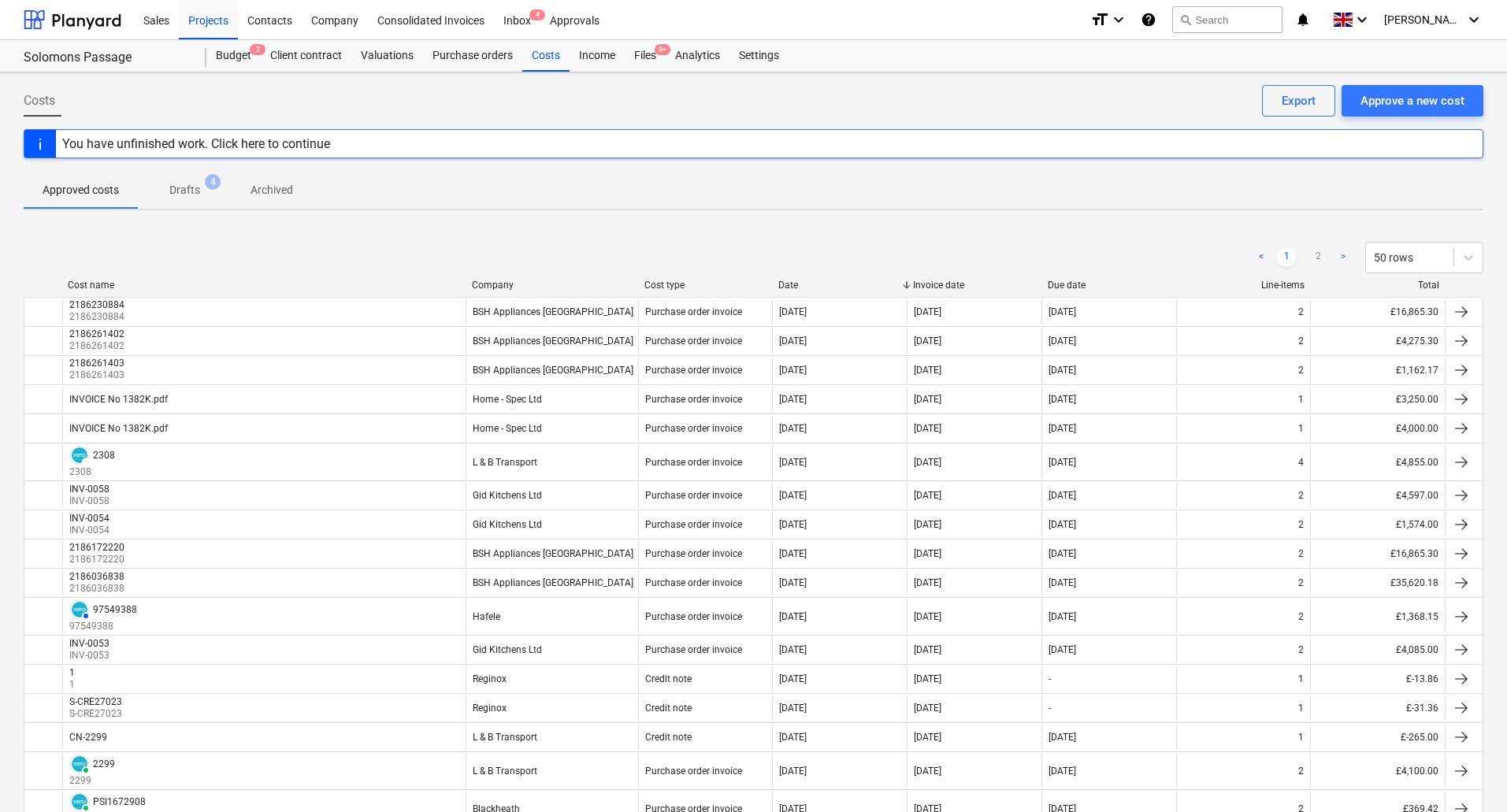
click at [189, 187] on p "Drafts" at bounding box center [184, 190] width 31 height 17
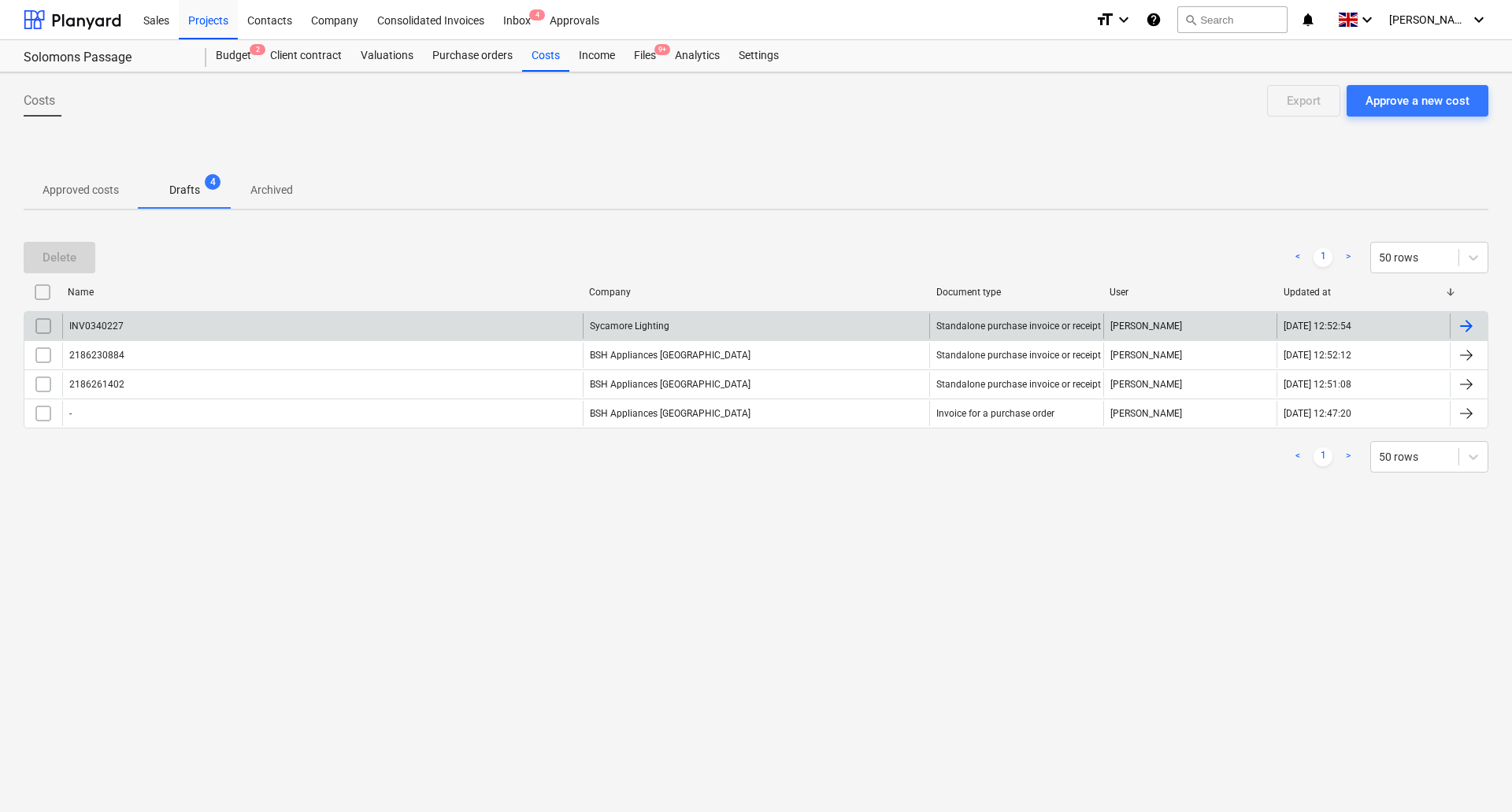
click at [214, 329] on div "INV0340227" at bounding box center [322, 326] width 520 height 25
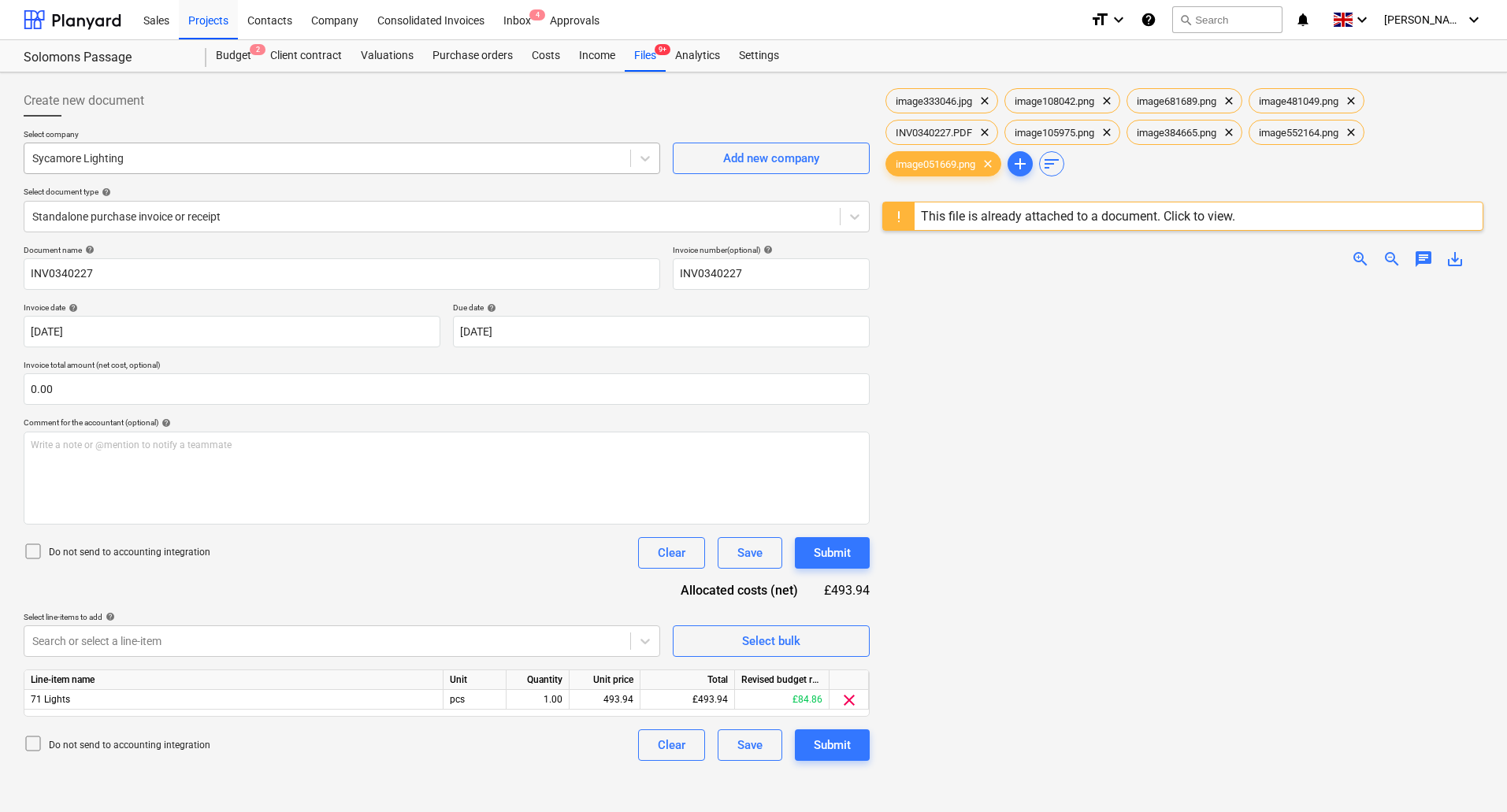
click at [630, 164] on div "Sycamore Lighting" at bounding box center [327, 158] width 605 height 22
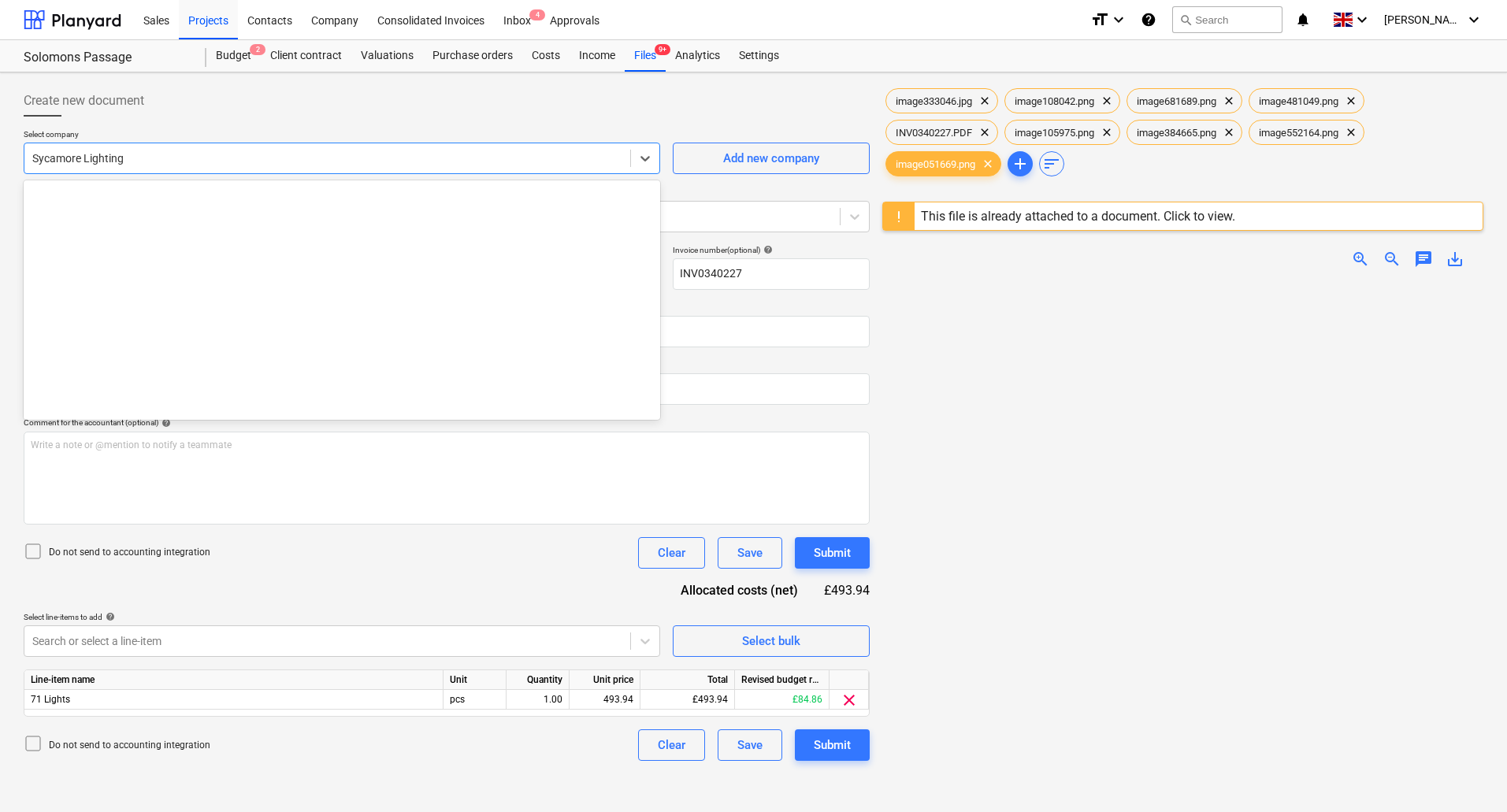
scroll to position [24184, 0]
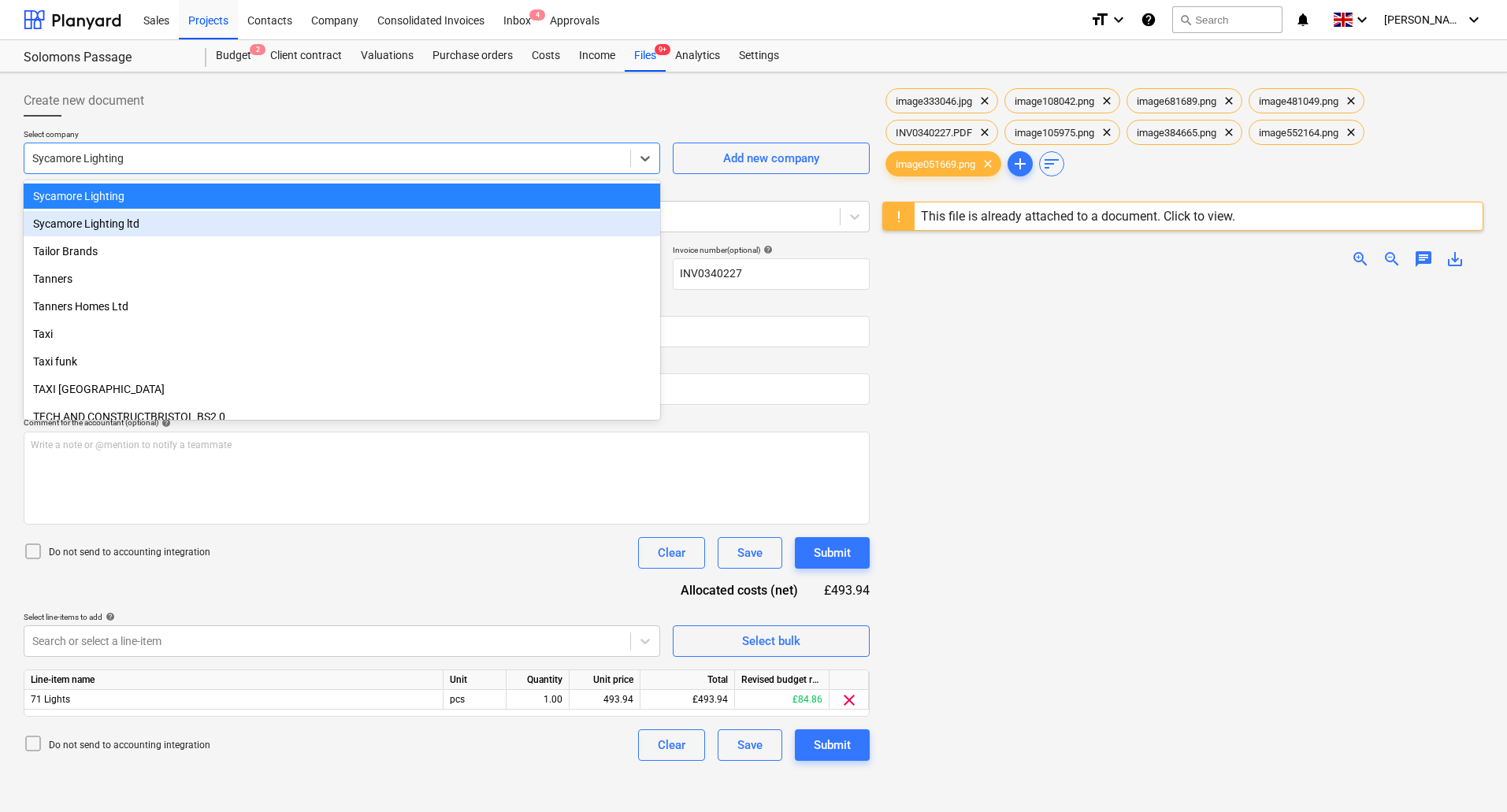
click at [267, 223] on div "Sycamore Lighting ltd" at bounding box center [342, 223] width 636 height 25
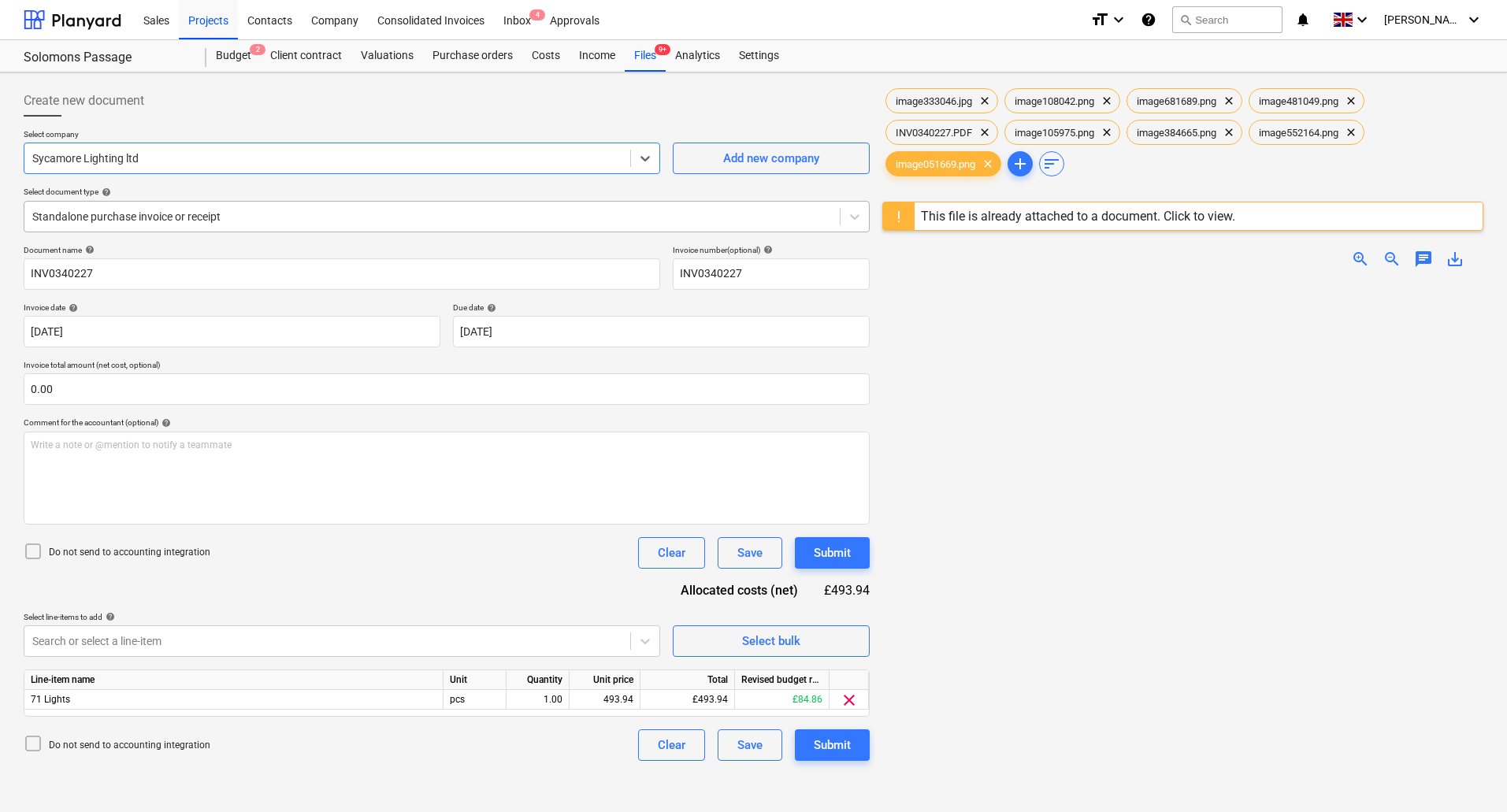
click at [234, 223] on div at bounding box center [432, 217] width 800 height 16
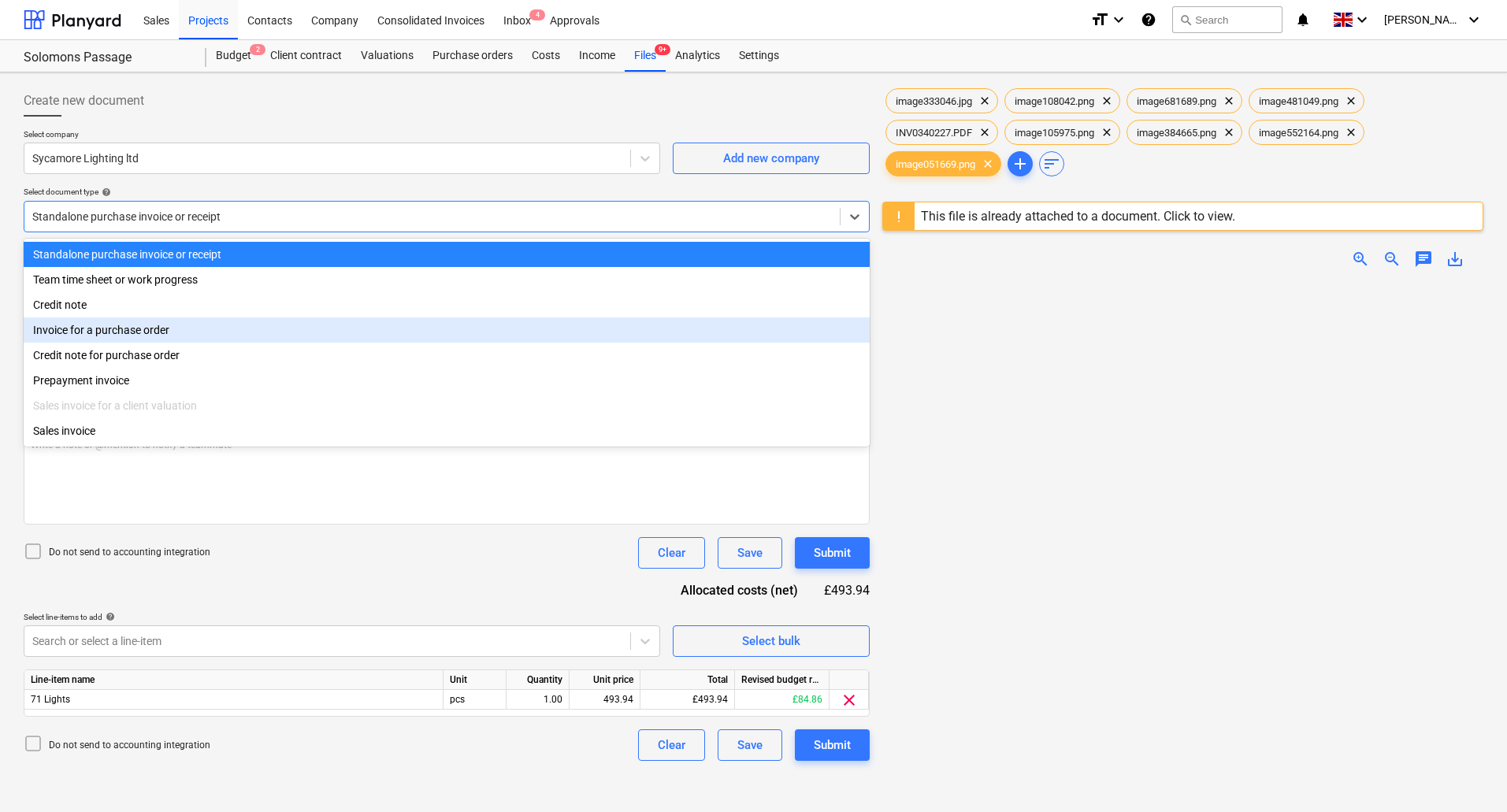
click at [139, 326] on div "Invoice for a purchase order" at bounding box center [447, 330] width 847 height 25
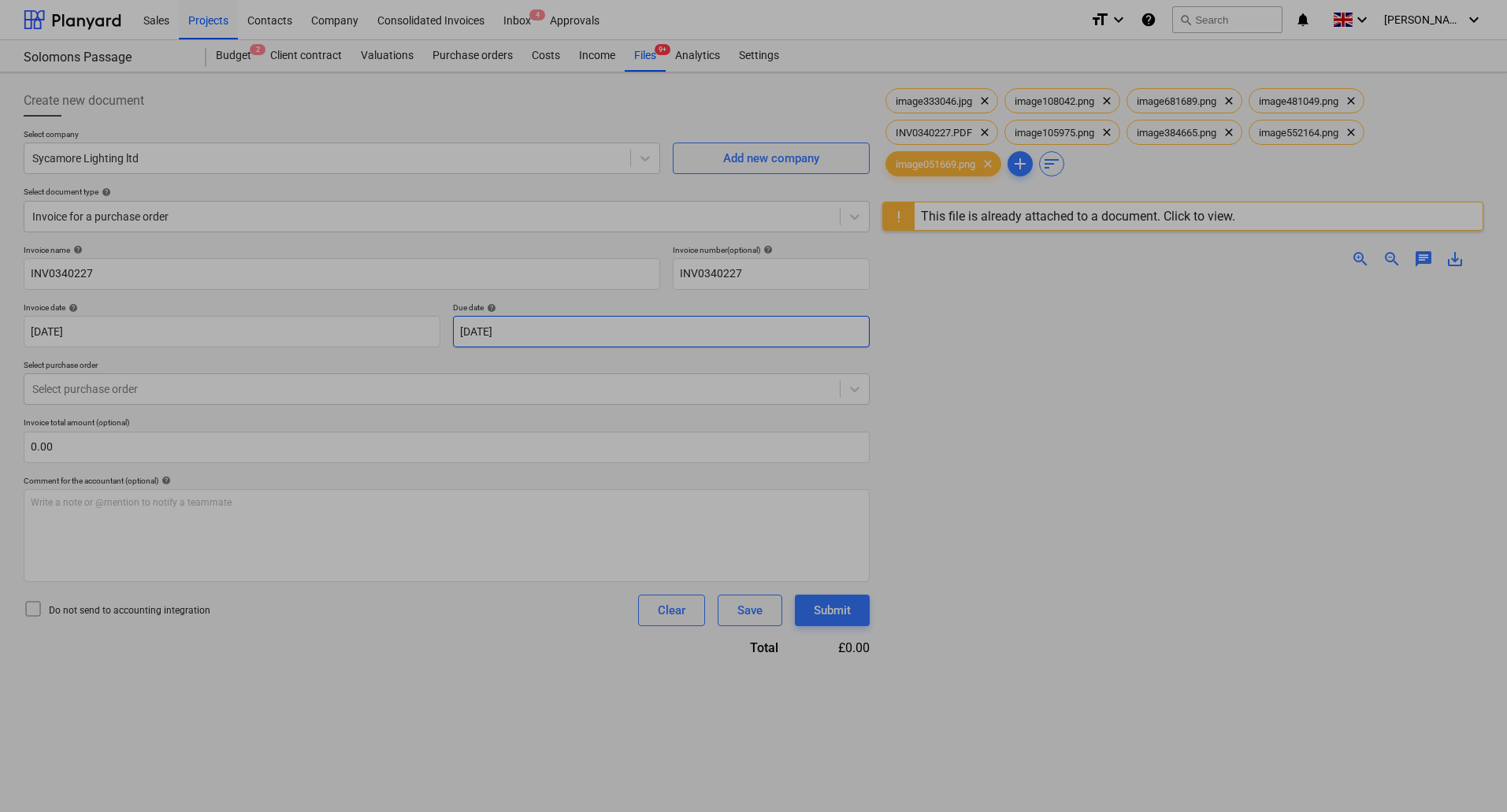
click at [516, 332] on body "Sales Projects Contacts Company Consolidated Invoices Inbox 4 Approvals format_…" at bounding box center [754, 406] width 1507 height 812
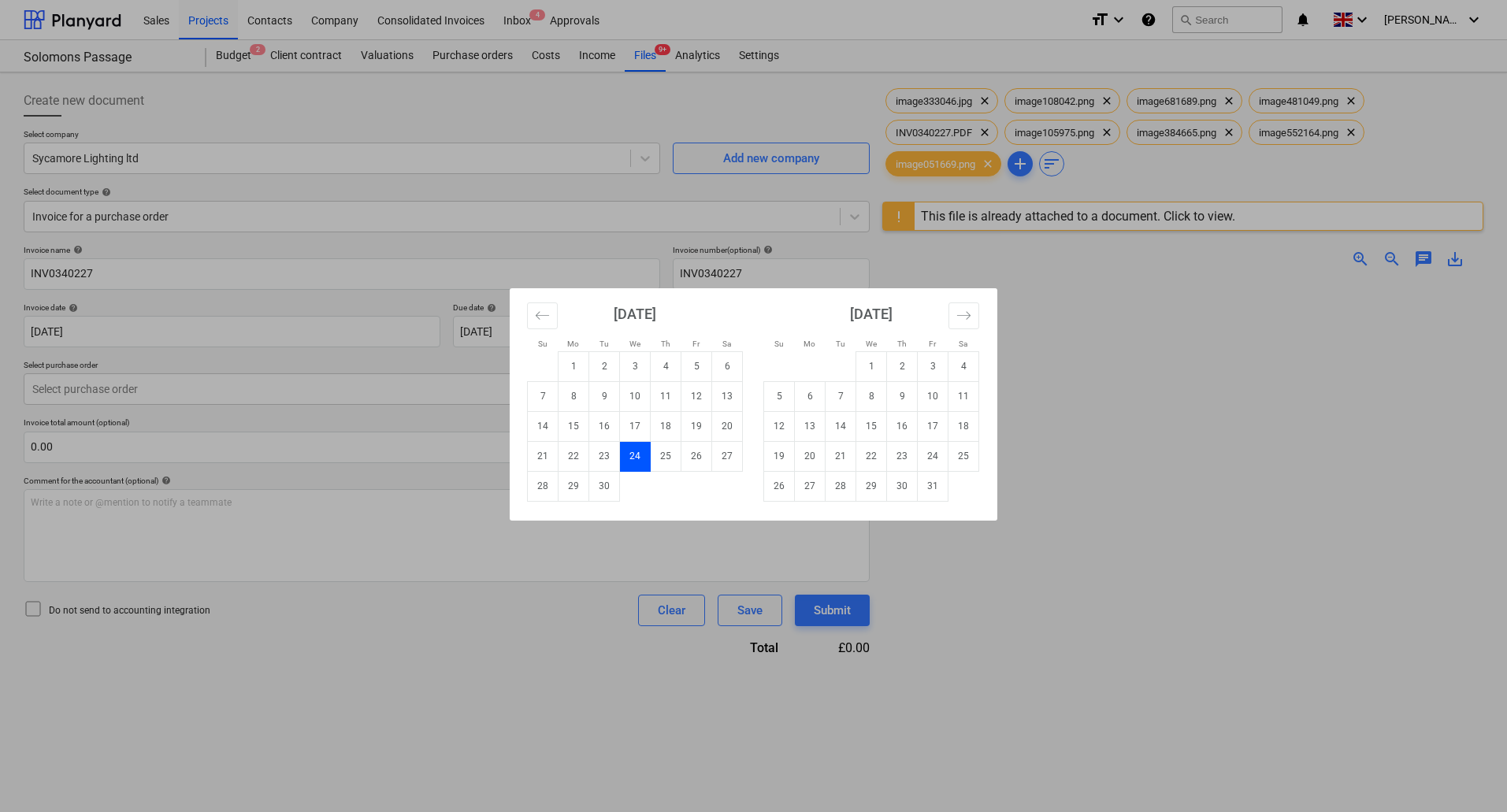
drag, startPoint x: 939, startPoint y: 481, endPoint x: 714, endPoint y: 478, distance: 225.0
click at [938, 481] on td "31" at bounding box center [933, 486] width 31 height 30
type input "[DATE]"
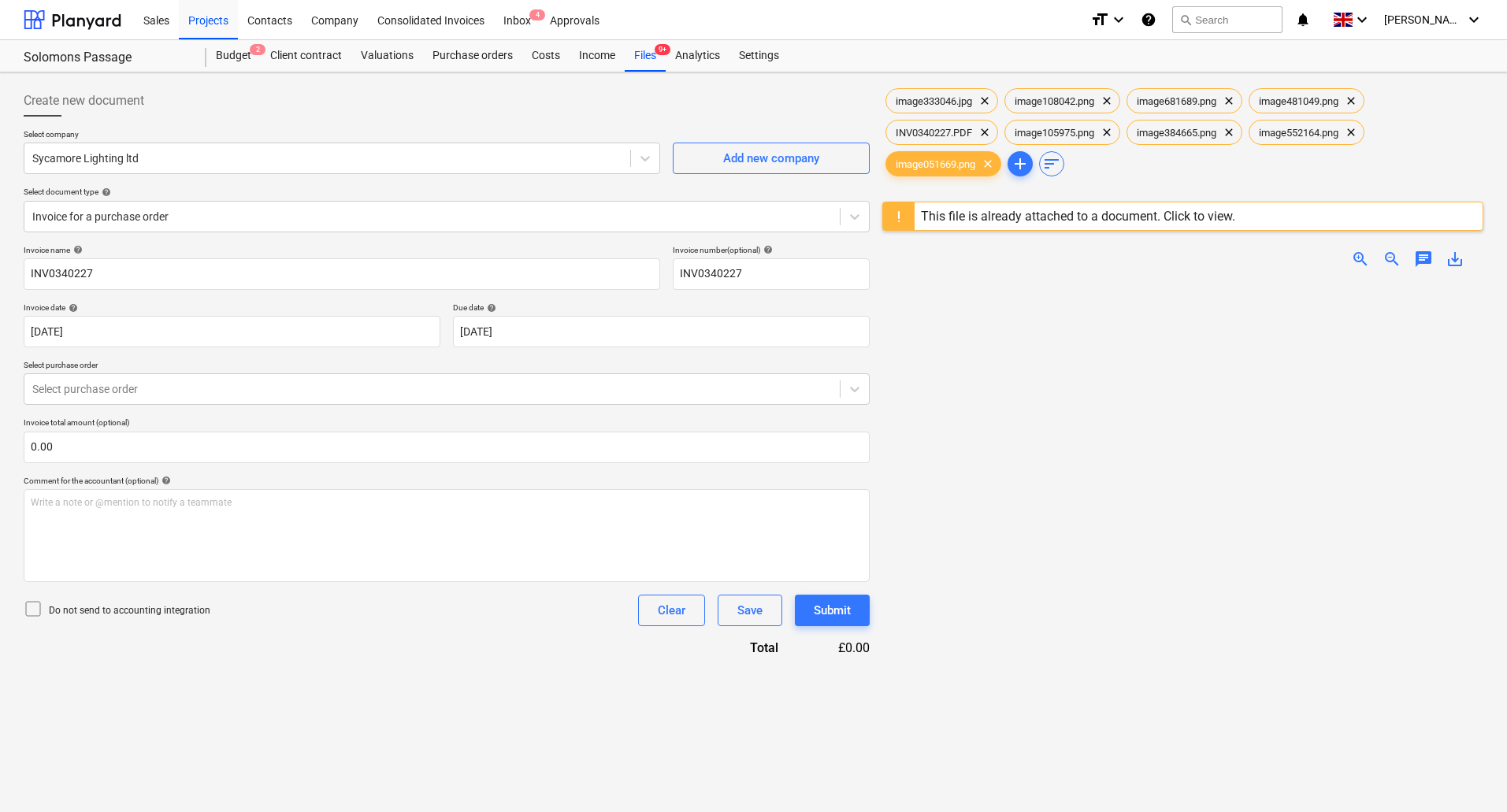
click at [138, 613] on p "Do not send to accounting integration" at bounding box center [129, 611] width 161 height 13
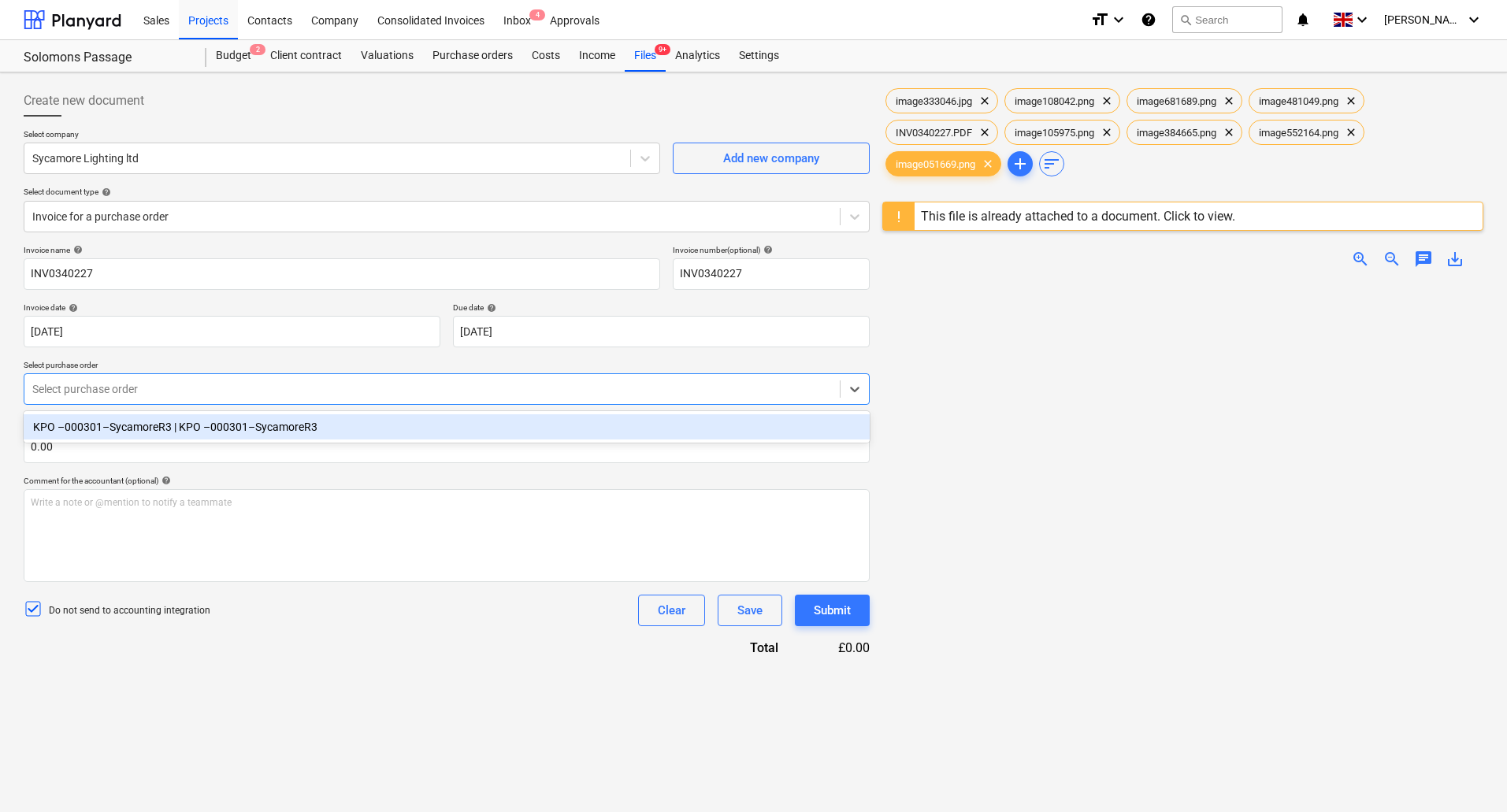
click at [168, 395] on div at bounding box center [432, 389] width 800 height 16
click at [157, 429] on div "KPO –000301–SycamoreR3 | KPO –000301–SycamoreR3" at bounding box center [447, 427] width 847 height 25
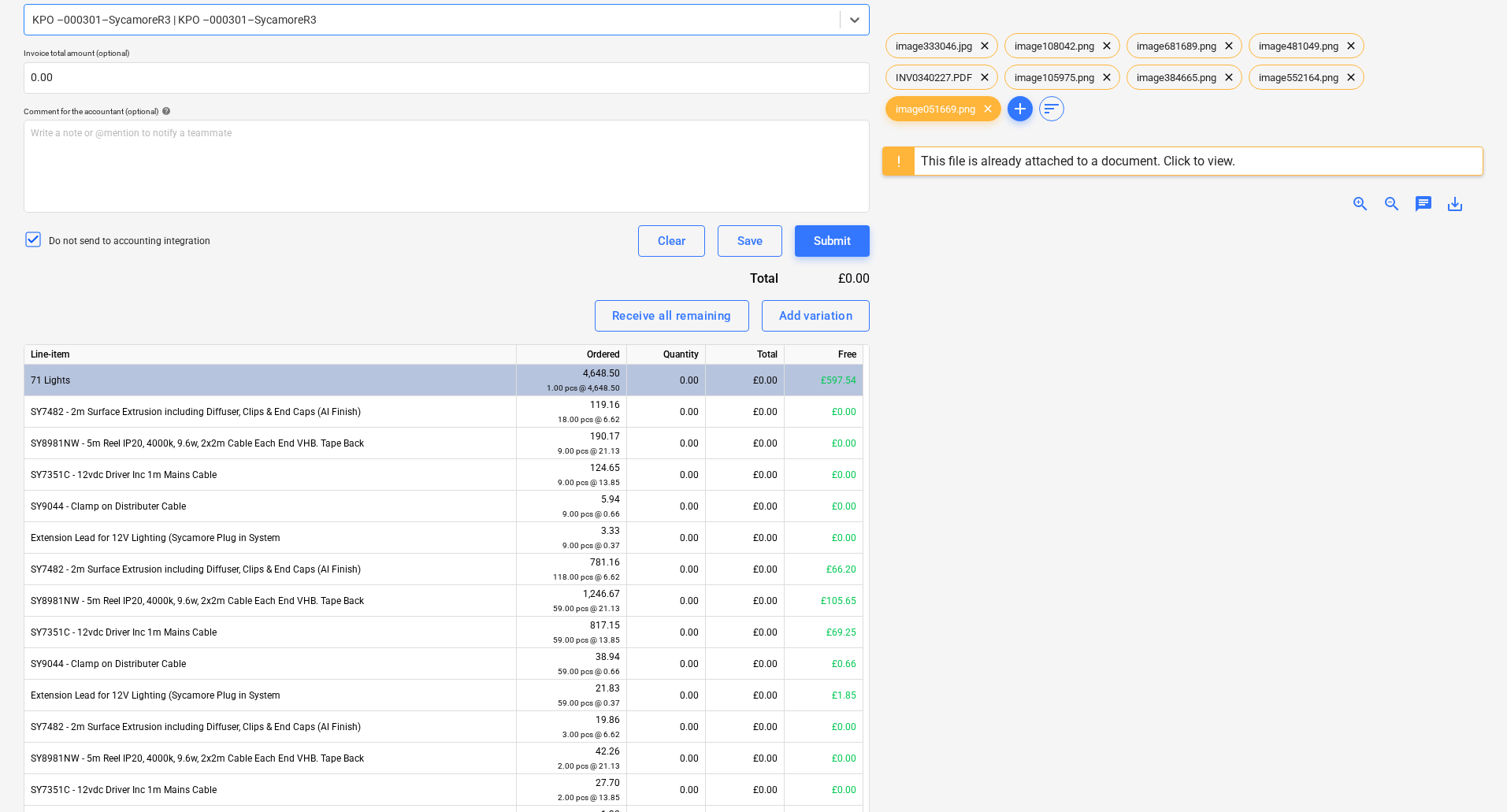
scroll to position [79, 0]
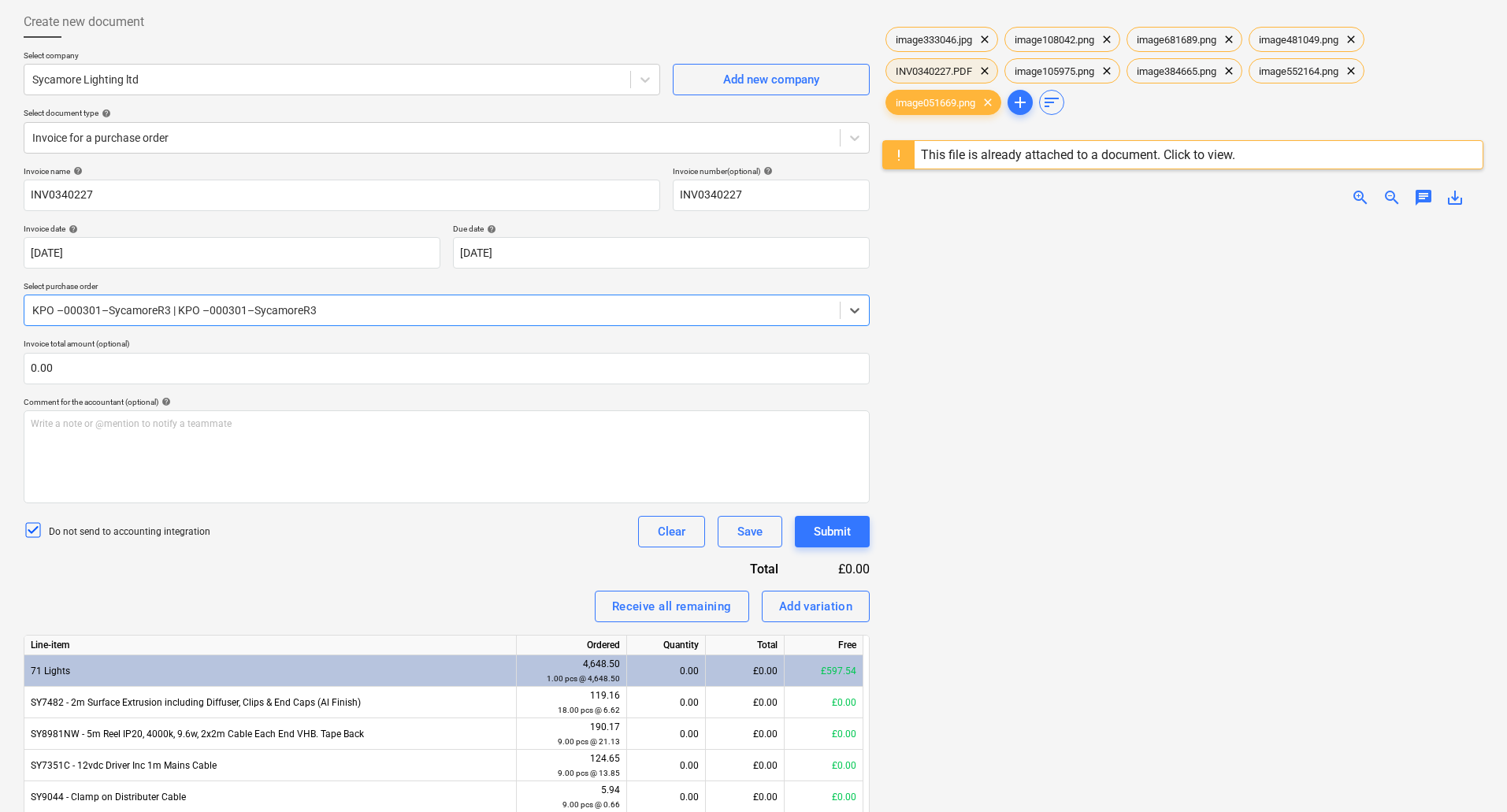
click at [938, 71] on span "INV0340227.PDF" at bounding box center [934, 71] width 96 height 12
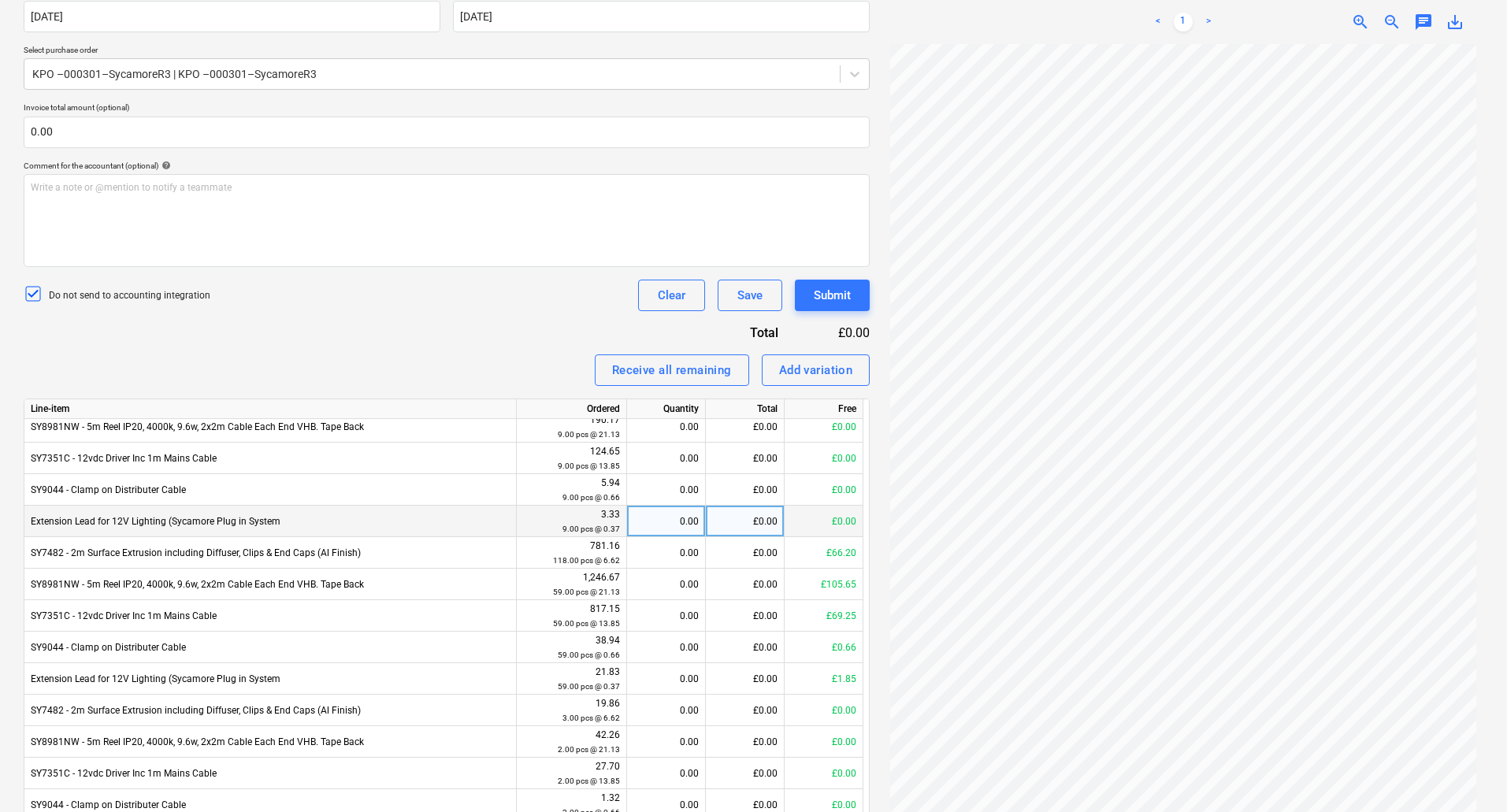
scroll to position [0, 0]
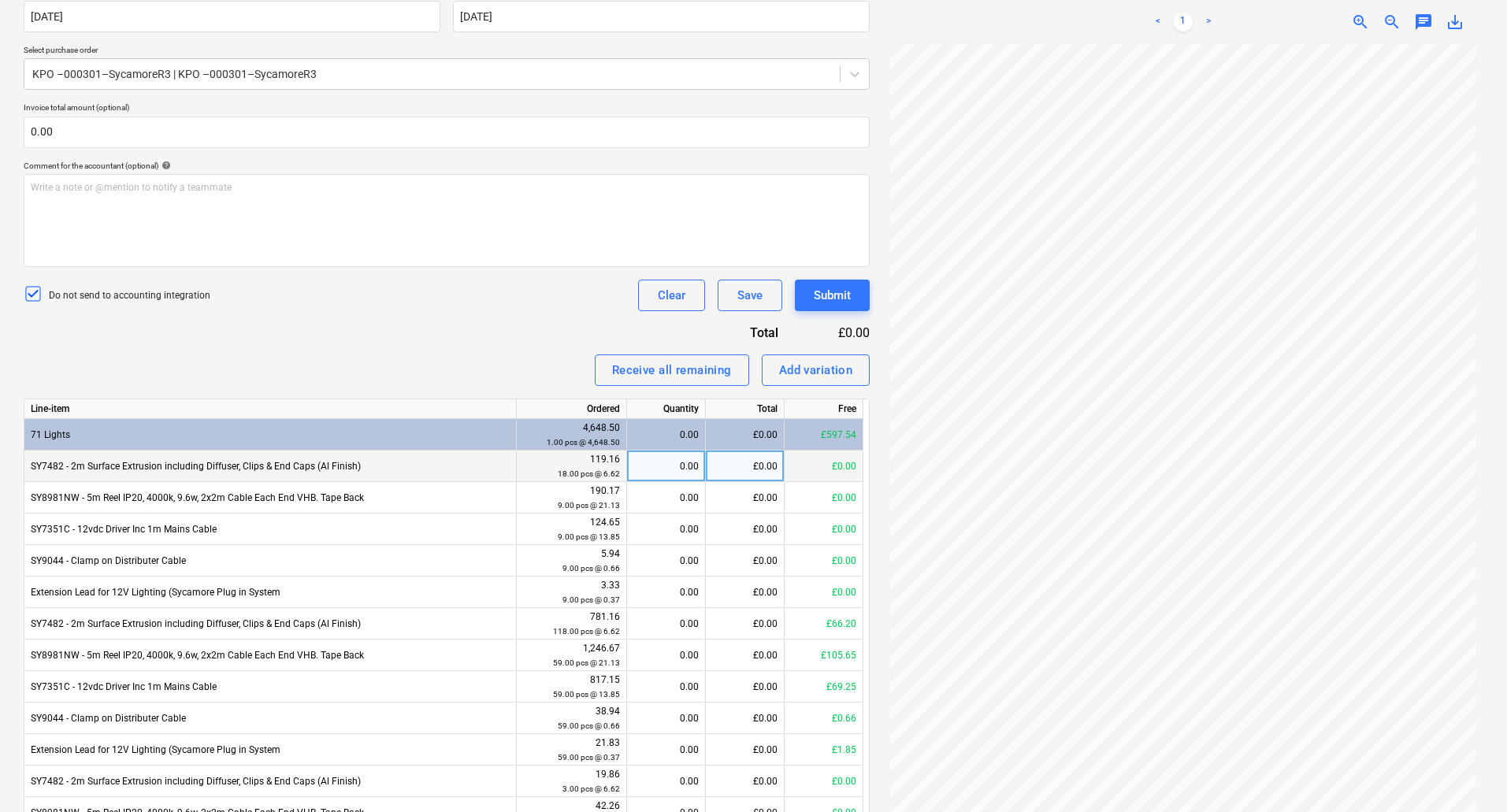
click at [670, 463] on div "0.00" at bounding box center [667, 466] width 66 height 32
type input "10"
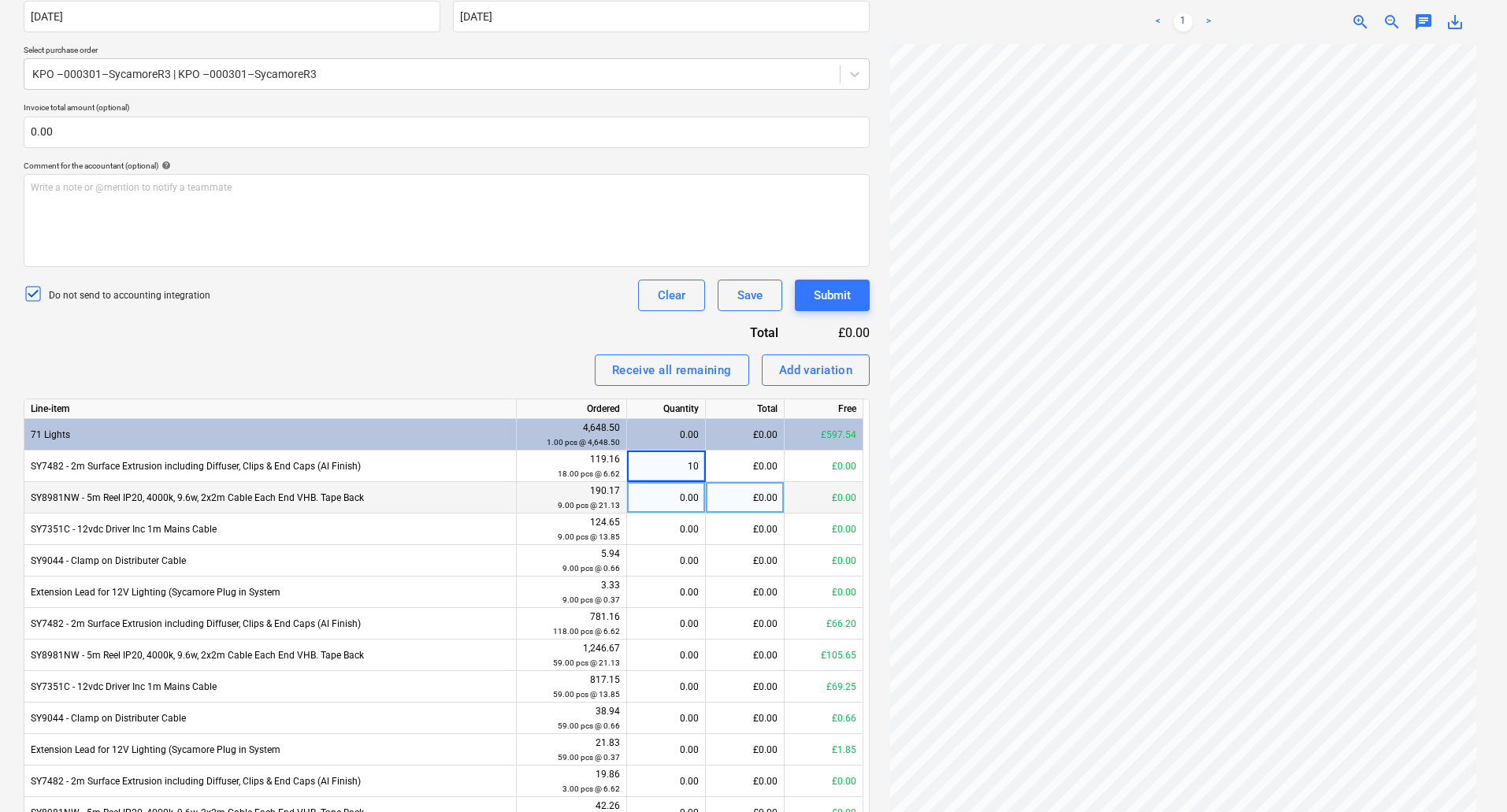
click at [675, 510] on div "0.00" at bounding box center [667, 498] width 66 height 32
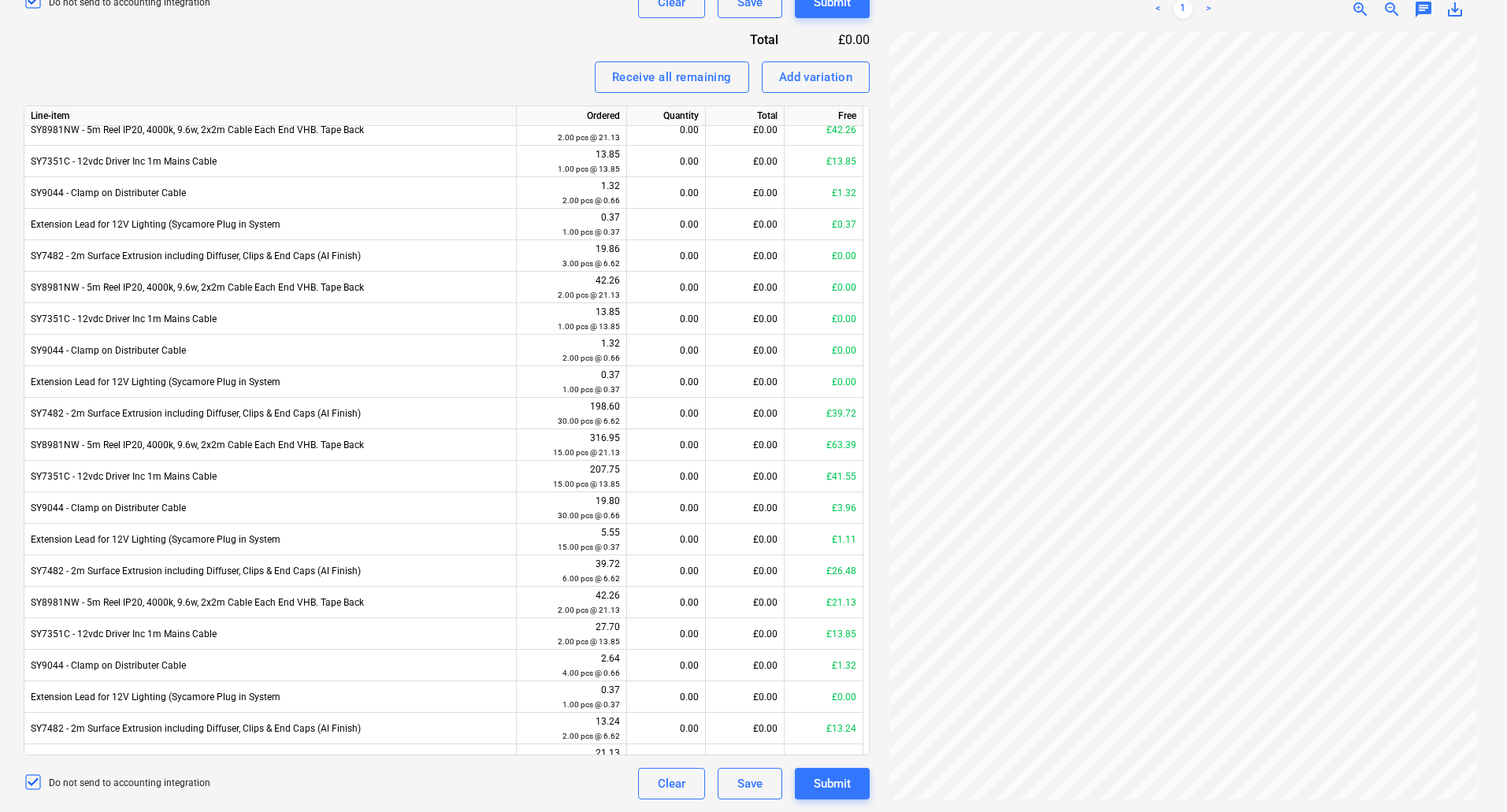
scroll to position [837, 0]
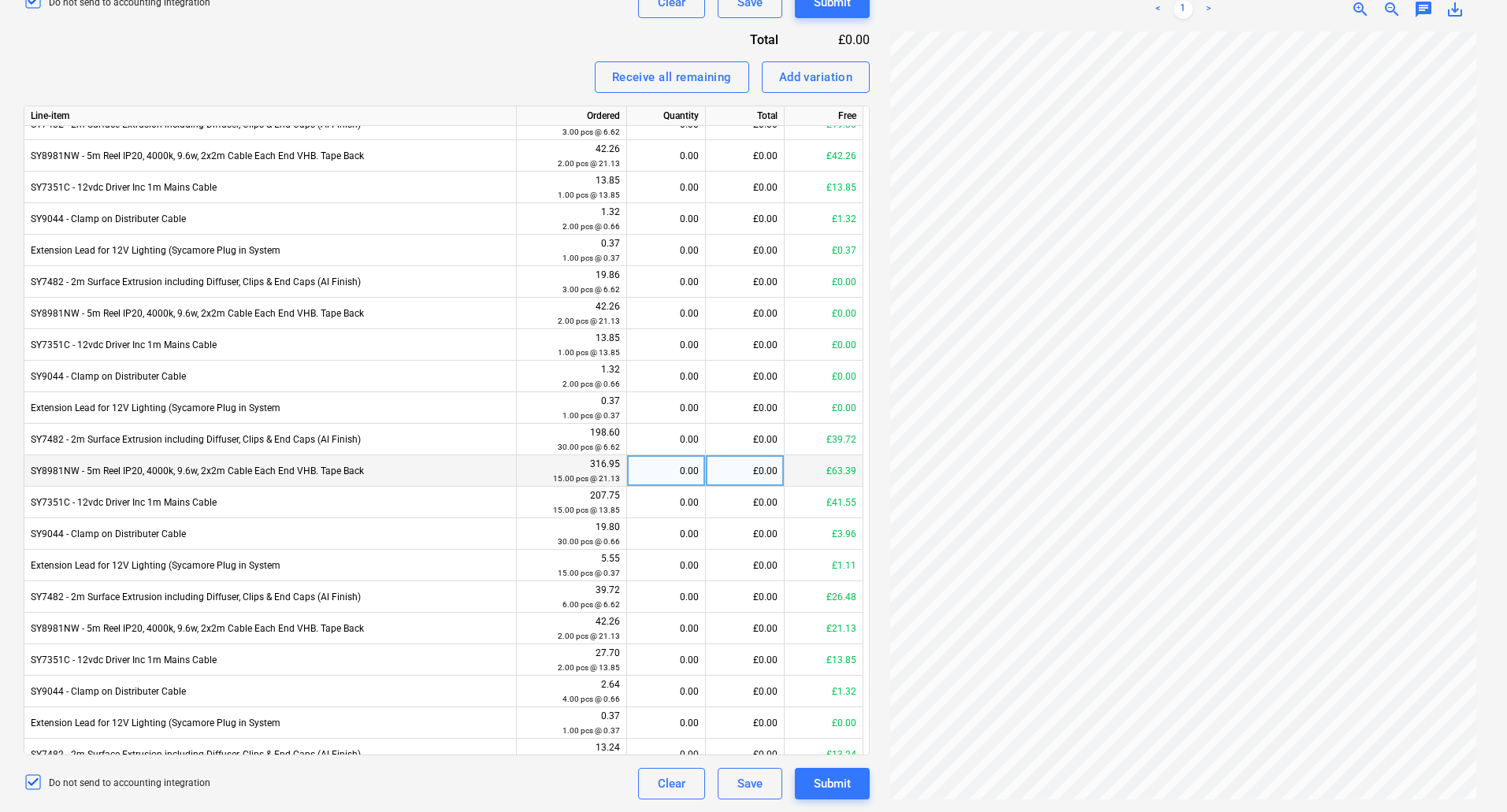
click at [674, 468] on div "0.00" at bounding box center [667, 472] width 66 height 32
type input "10"
click at [679, 496] on div "0.00" at bounding box center [667, 503] width 66 height 32
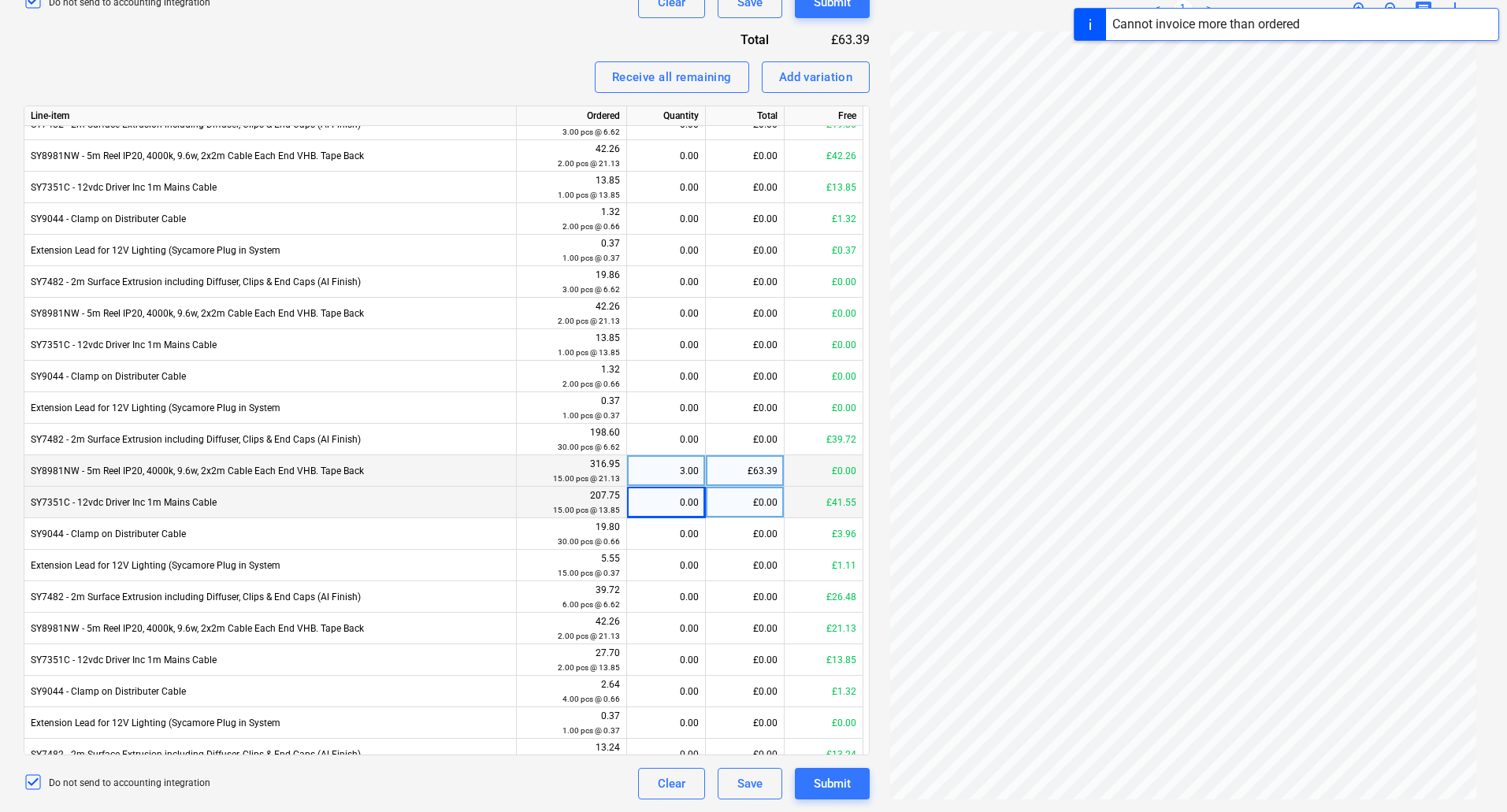
click at [679, 465] on div "3.00" at bounding box center [667, 472] width 66 height 32
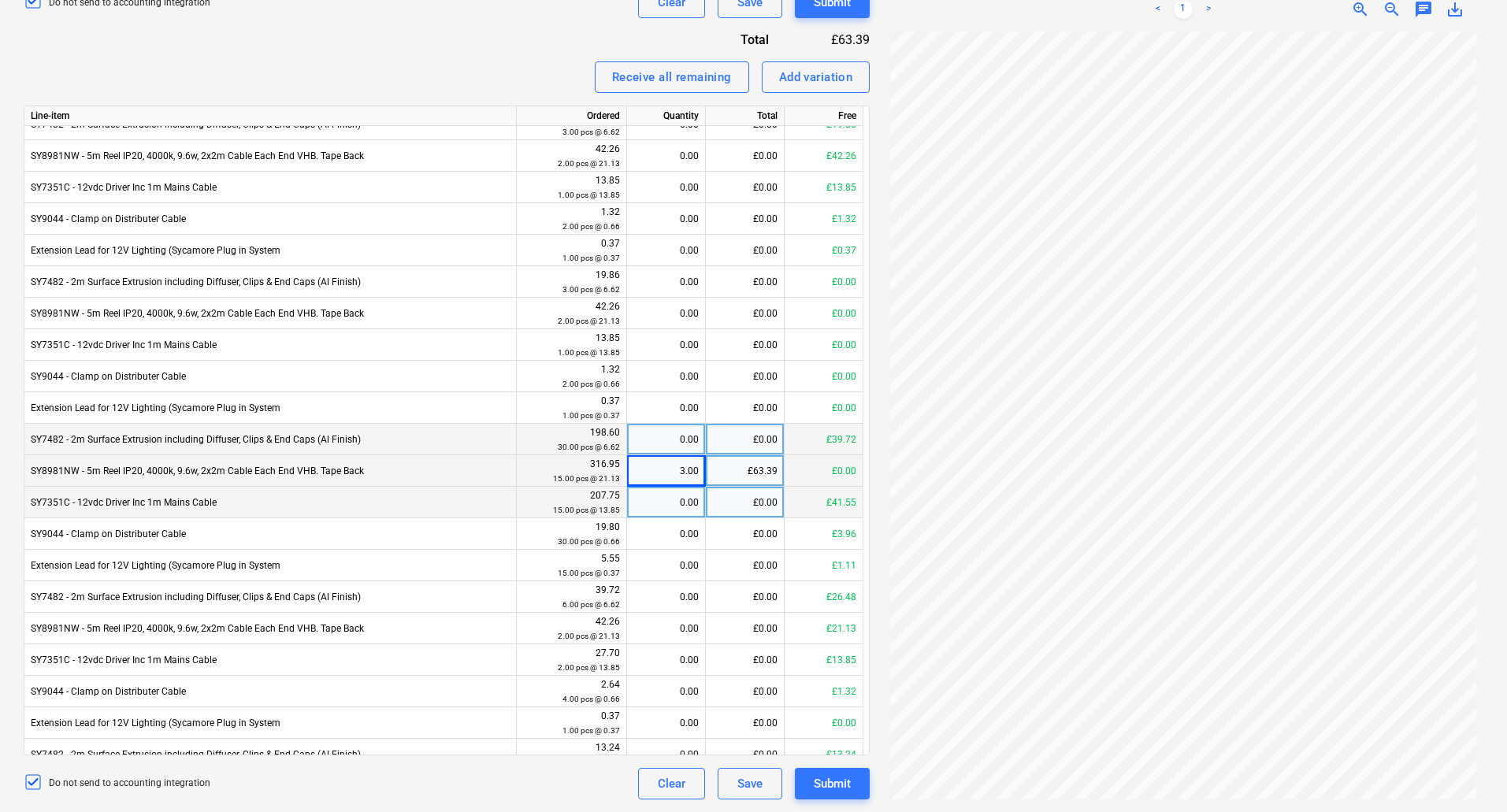
click at [678, 441] on div "0.00" at bounding box center [667, 440] width 66 height 32
type input "20"
click at [678, 405] on div "0.00" at bounding box center [667, 409] width 66 height 32
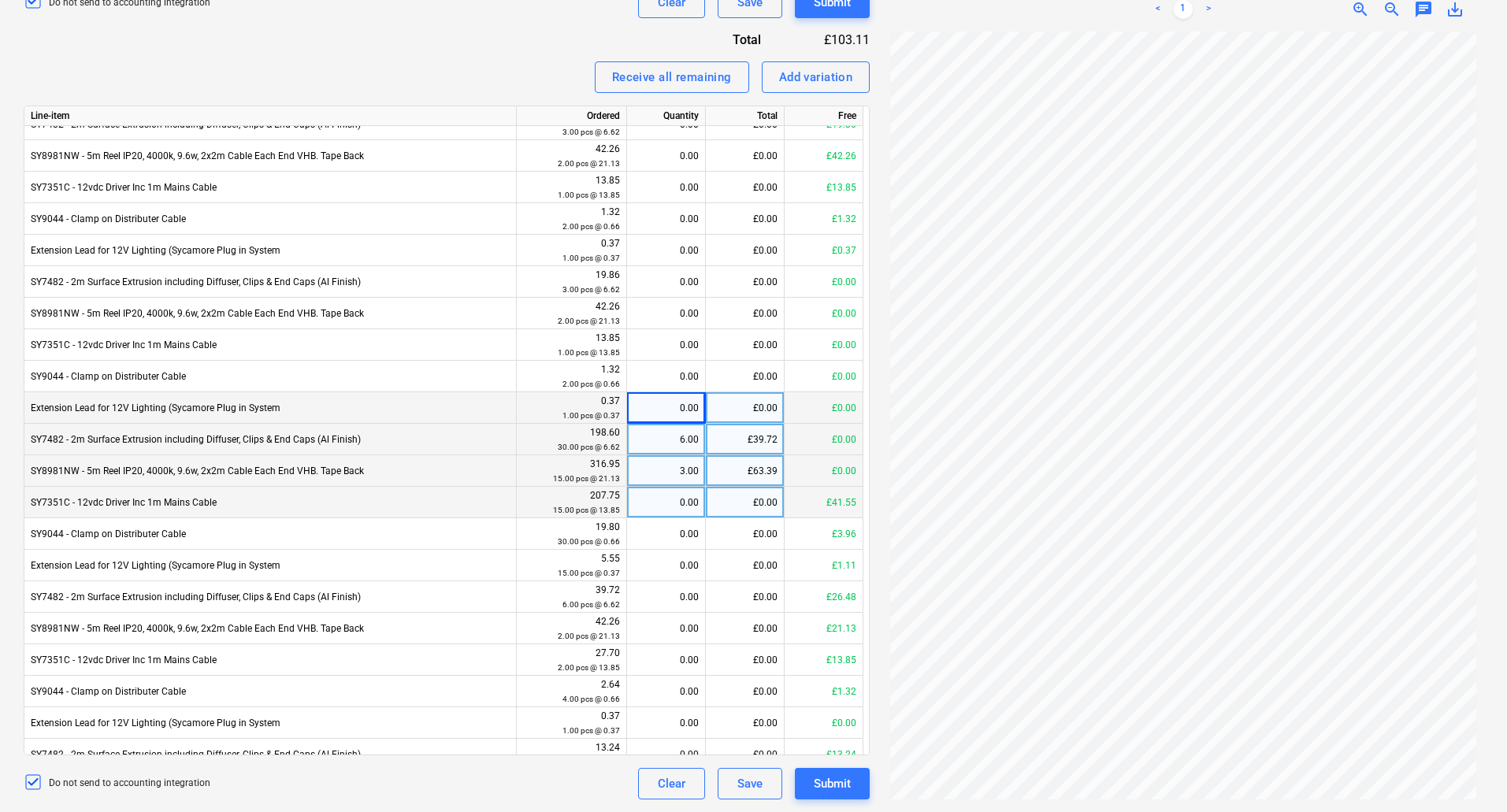
click at [685, 499] on div "0.00" at bounding box center [667, 503] width 66 height 32
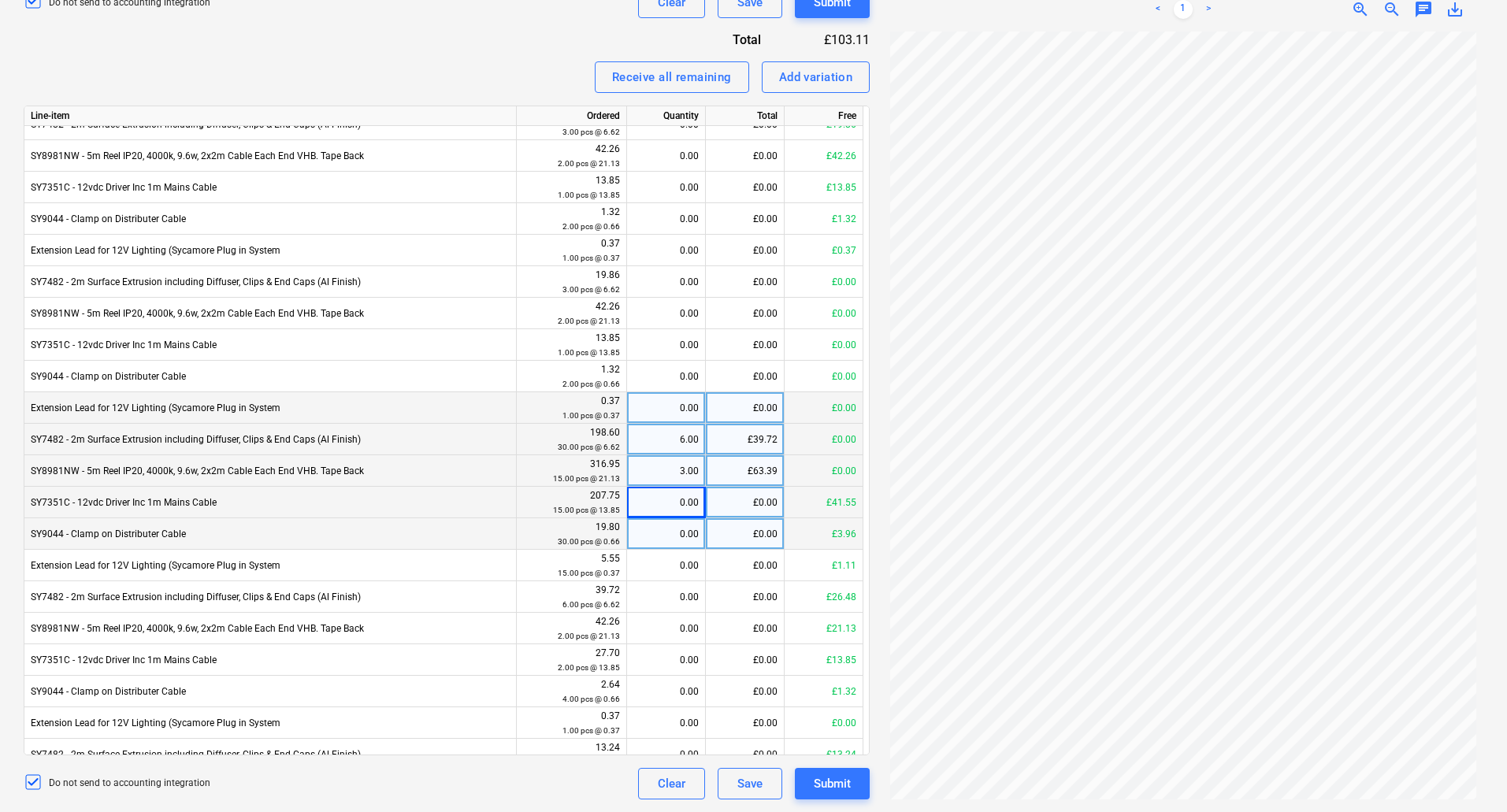
click at [684, 532] on div "0.00" at bounding box center [667, 535] width 66 height 32
type input "10"
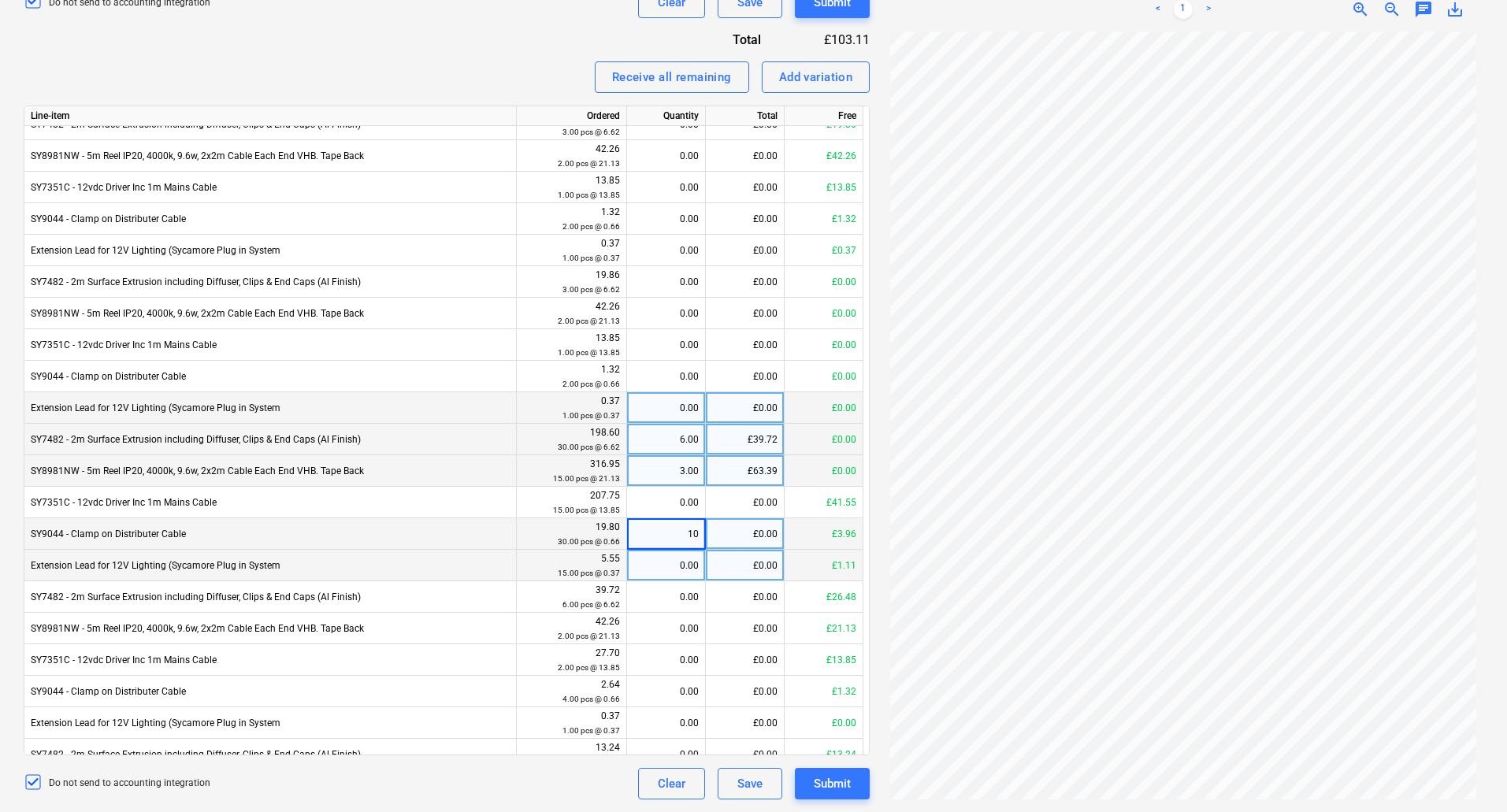
click at [676, 564] on div "0.00" at bounding box center [667, 566] width 66 height 32
click at [675, 537] on div "6.00" at bounding box center [667, 535] width 66 height 32
click at [679, 560] on div "0.00" at bounding box center [667, 566] width 66 height 32
type input "2"
click at [685, 501] on div "0.00" at bounding box center [667, 503] width 66 height 32
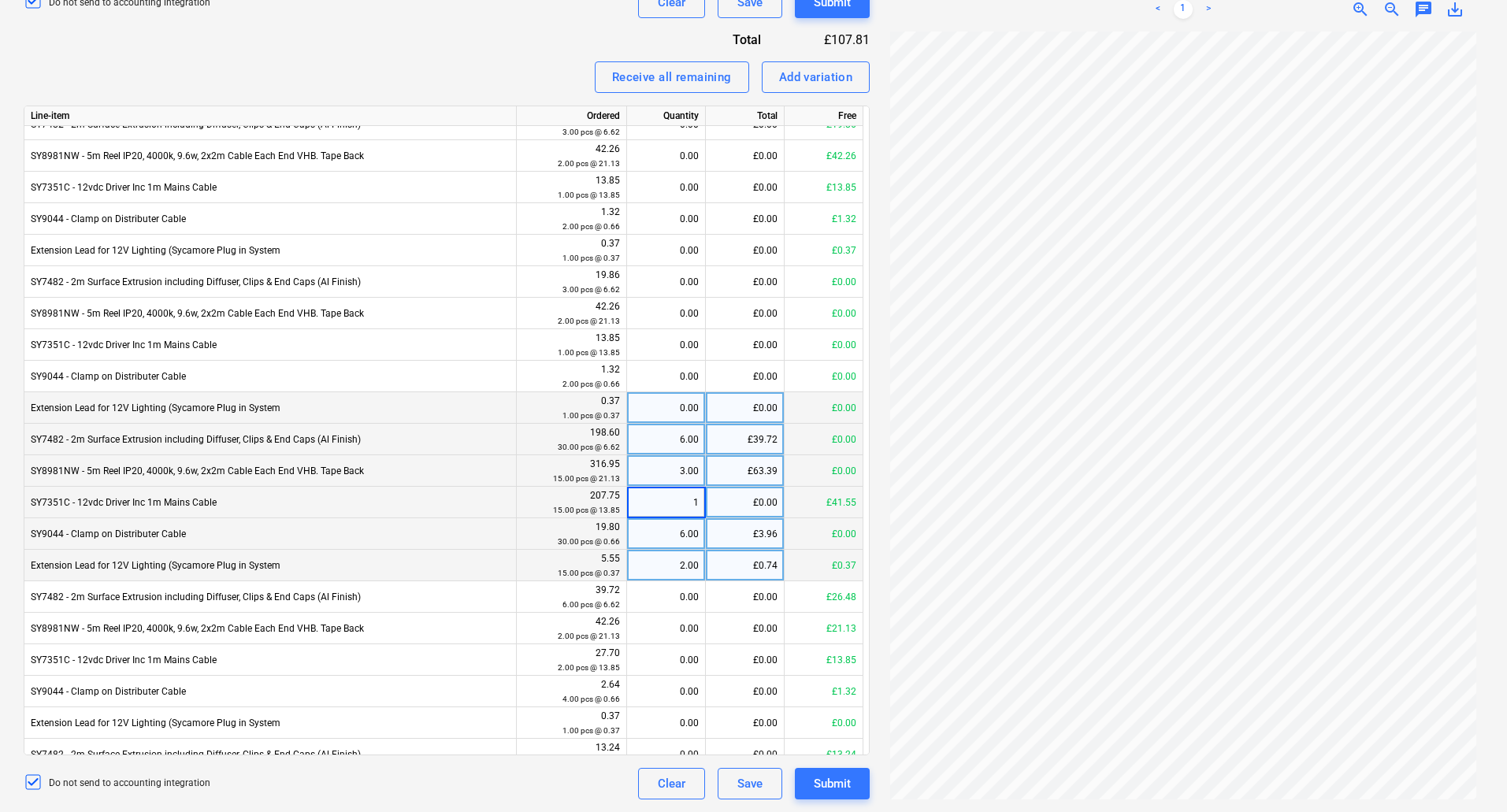
type input "10"
click at [689, 478] on div "3.00" at bounding box center [667, 472] width 66 height 32
click at [688, 508] on div "3.00" at bounding box center [667, 503] width 66 height 32
click at [686, 590] on div "0.00" at bounding box center [667, 597] width 66 height 32
drag, startPoint x: 686, startPoint y: 590, endPoint x: 708, endPoint y: 597, distance: 23.1
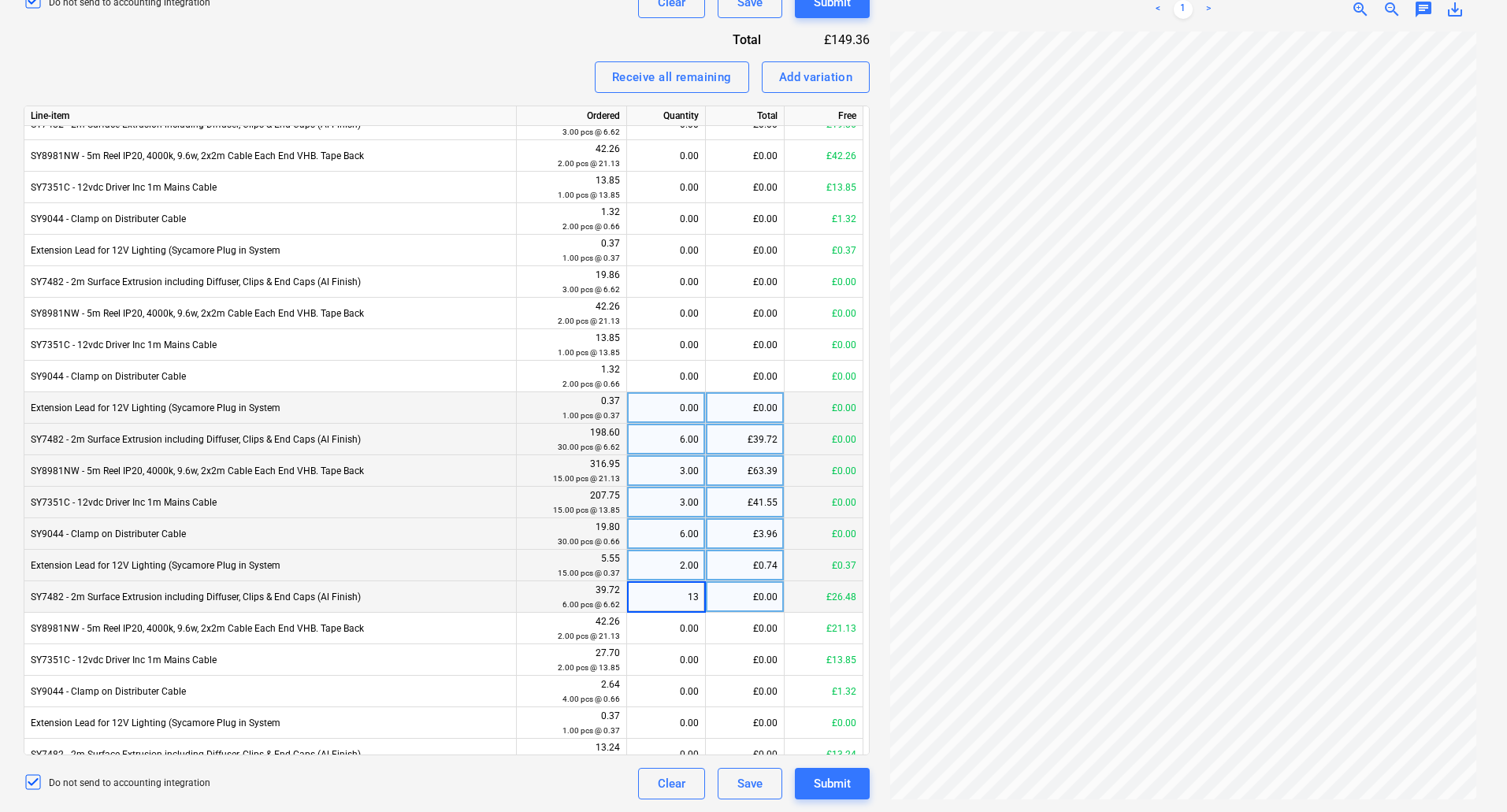
click at [0, 0] on div "SY7482 - 2m Surface Extrusion including Diffuser, Clips & End Caps (Al Finish) …" at bounding box center [0, 0] width 0 height 0
type input "14"
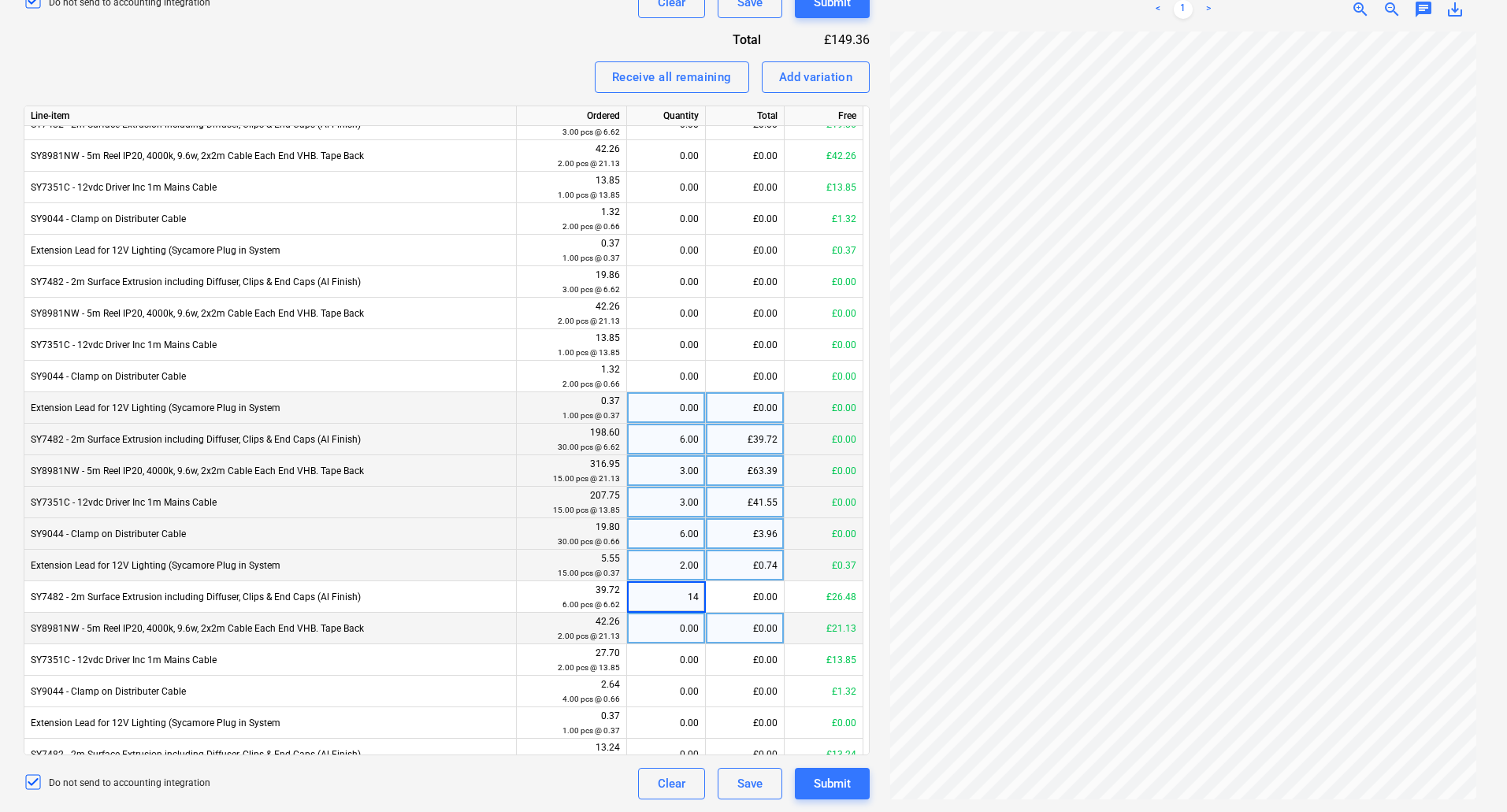
click at [691, 619] on div "0.00" at bounding box center [667, 629] width 66 height 32
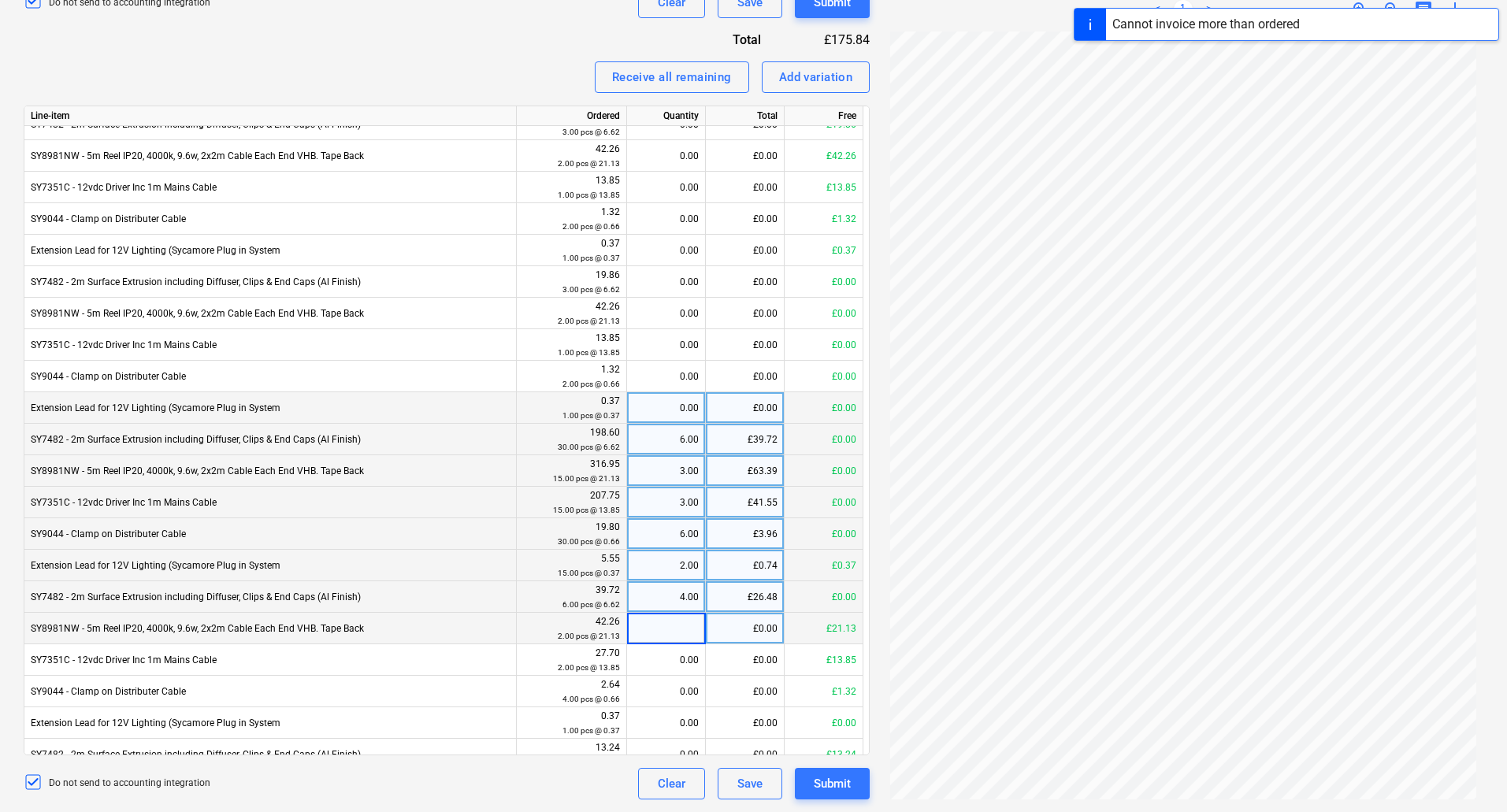
click at [690, 593] on div "4.00" at bounding box center [667, 597] width 66 height 32
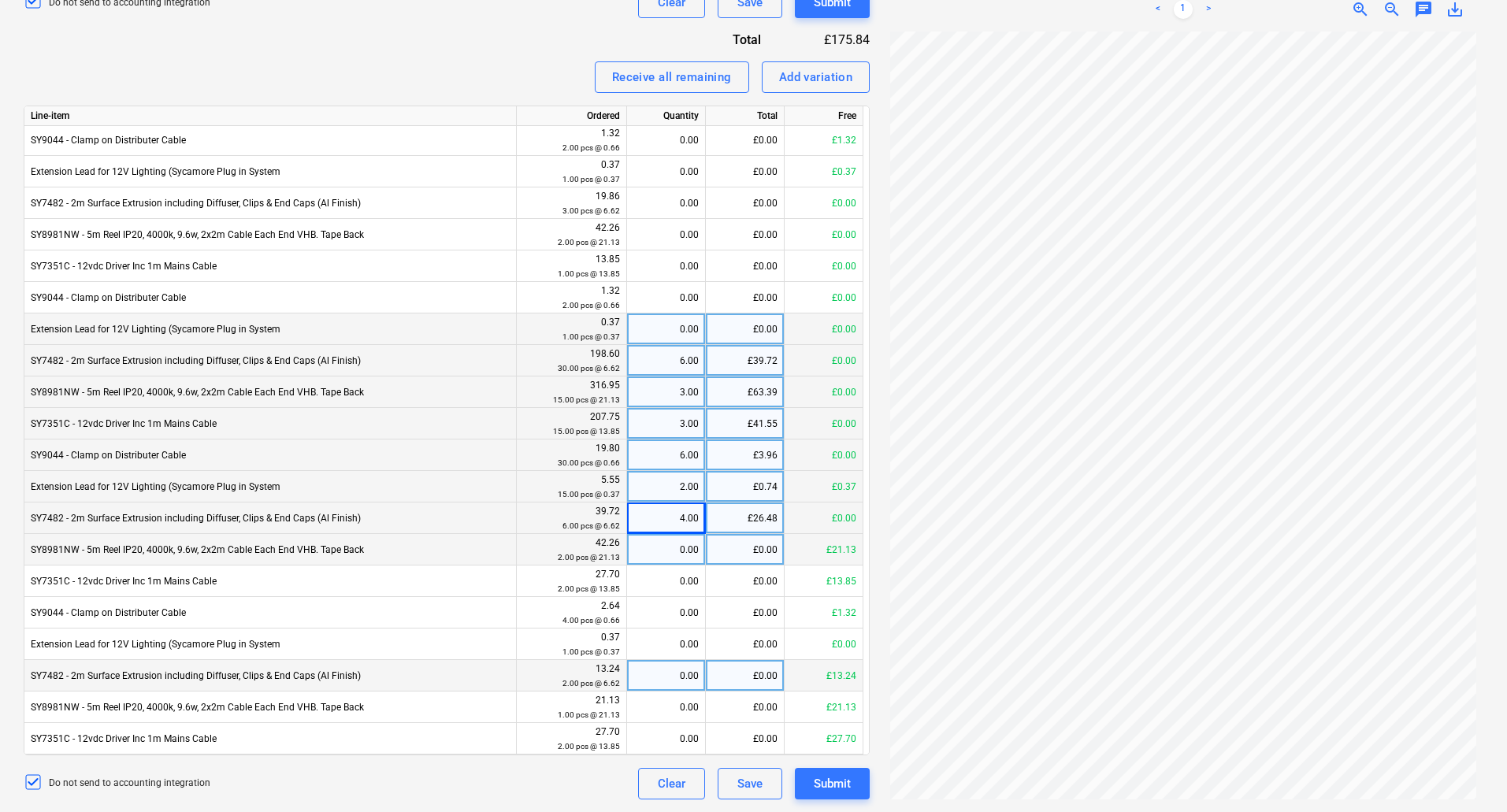
click at [677, 675] on div "0.00" at bounding box center [667, 676] width 66 height 32
click at [705, 677] on input "14" at bounding box center [666, 675] width 78 height 31
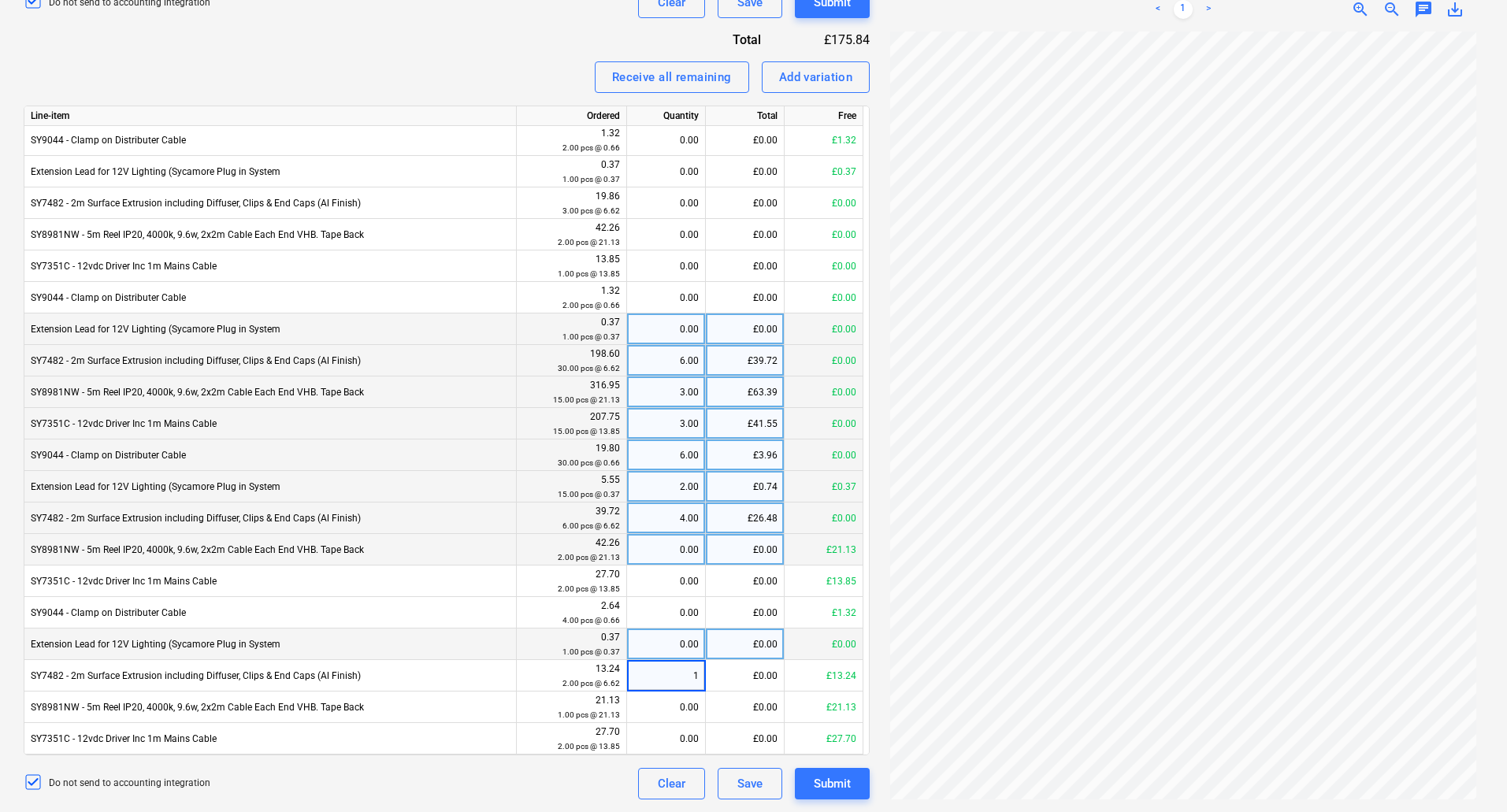
type input "10"
click at [693, 648] on div "0.00" at bounding box center [667, 644] width 66 height 32
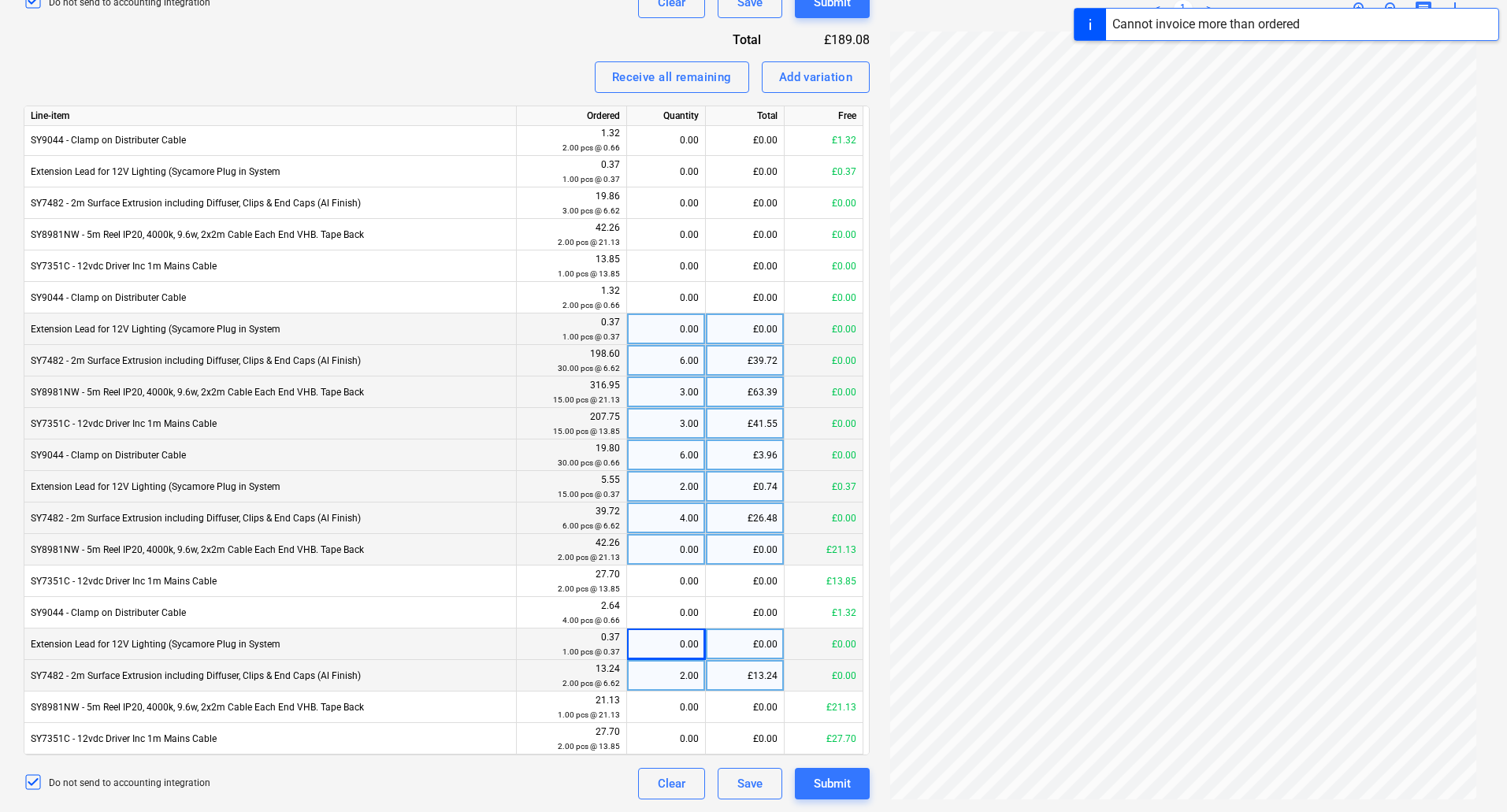
click at [691, 675] on div "2.00" at bounding box center [667, 676] width 66 height 32
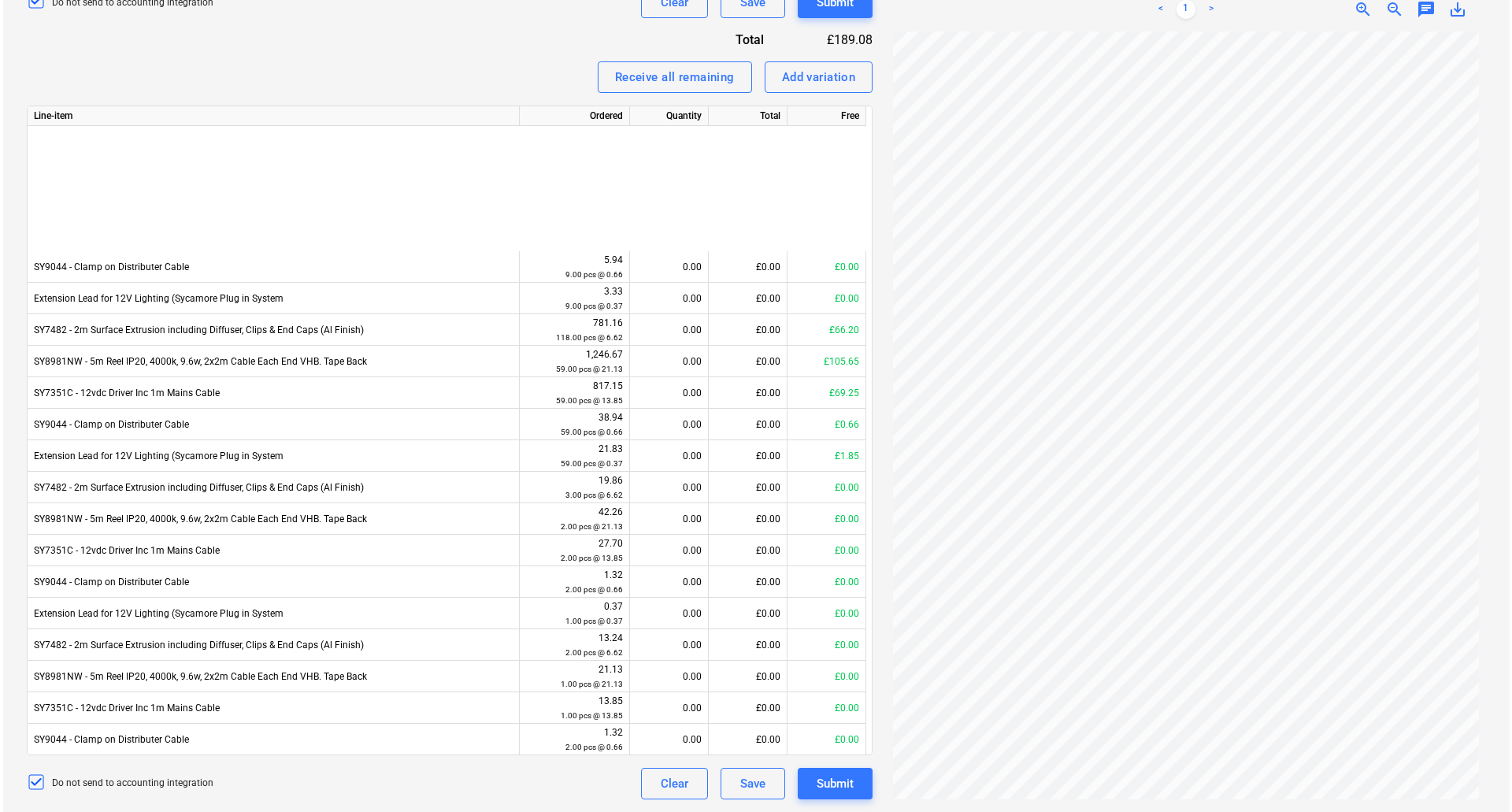
scroll to position [0, 0]
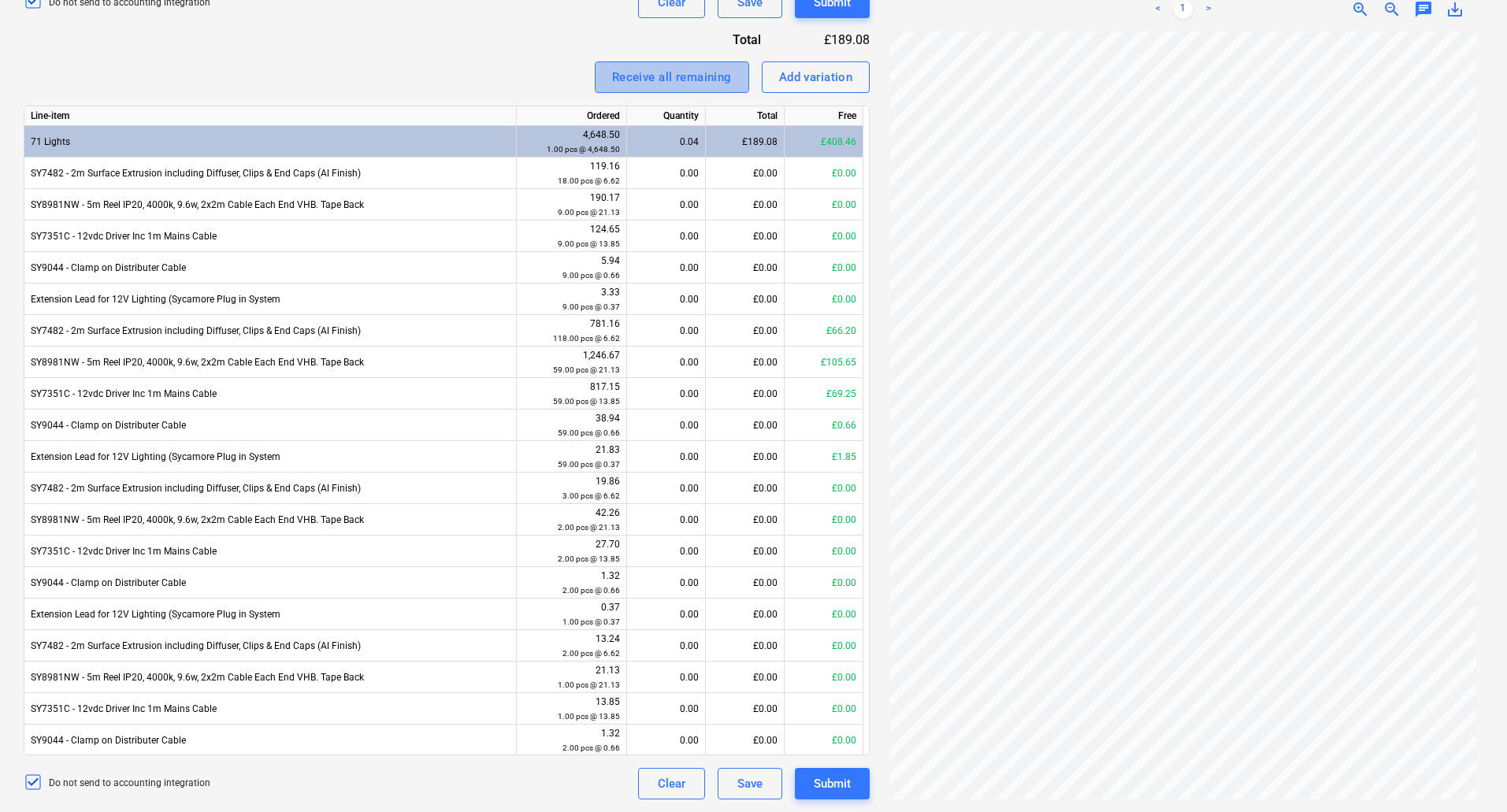
click at [730, 67] on div "Receive all remaining" at bounding box center [672, 77] width 120 height 20
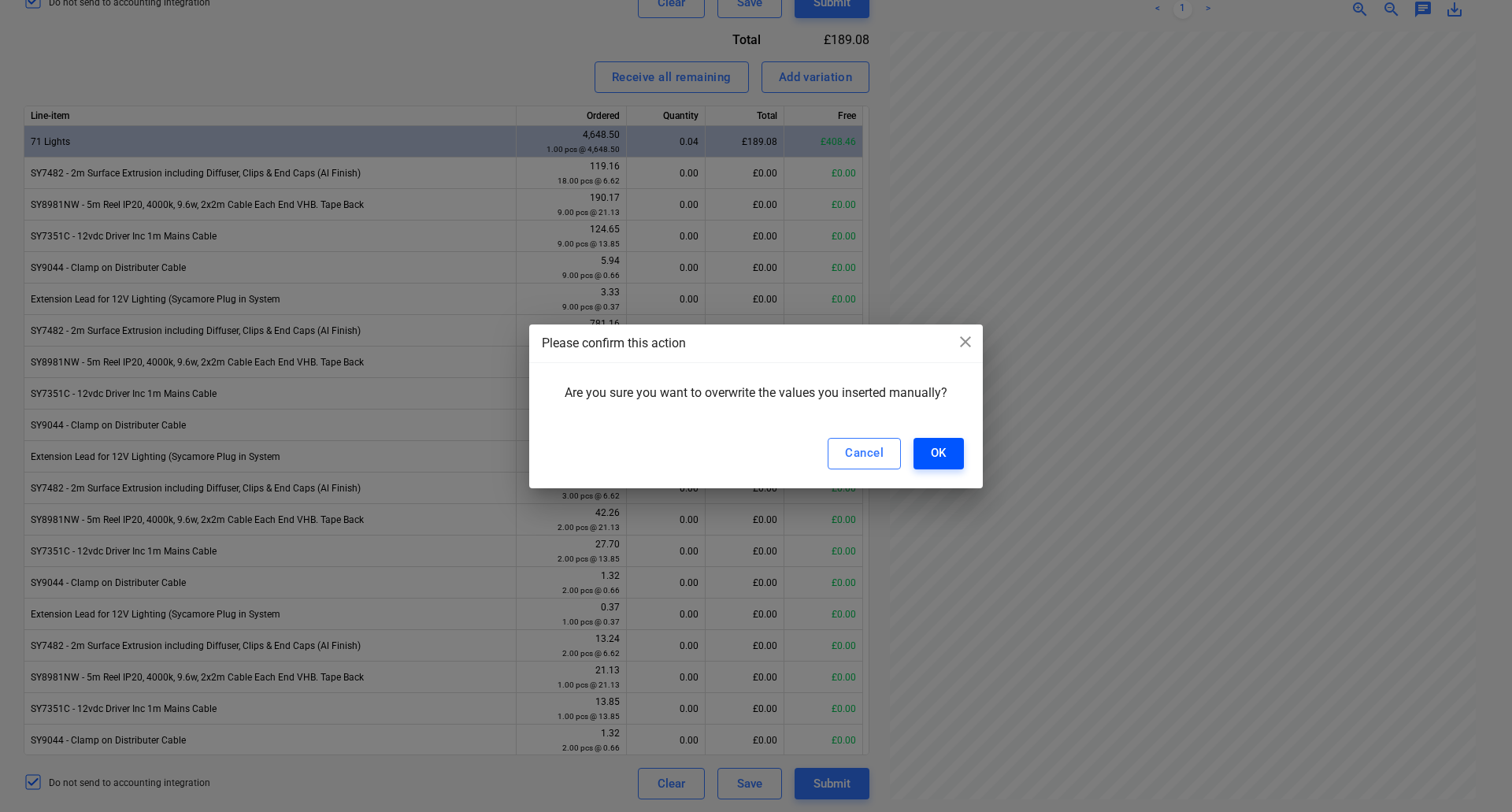
click at [929, 456] on button "OK" at bounding box center [939, 454] width 51 height 32
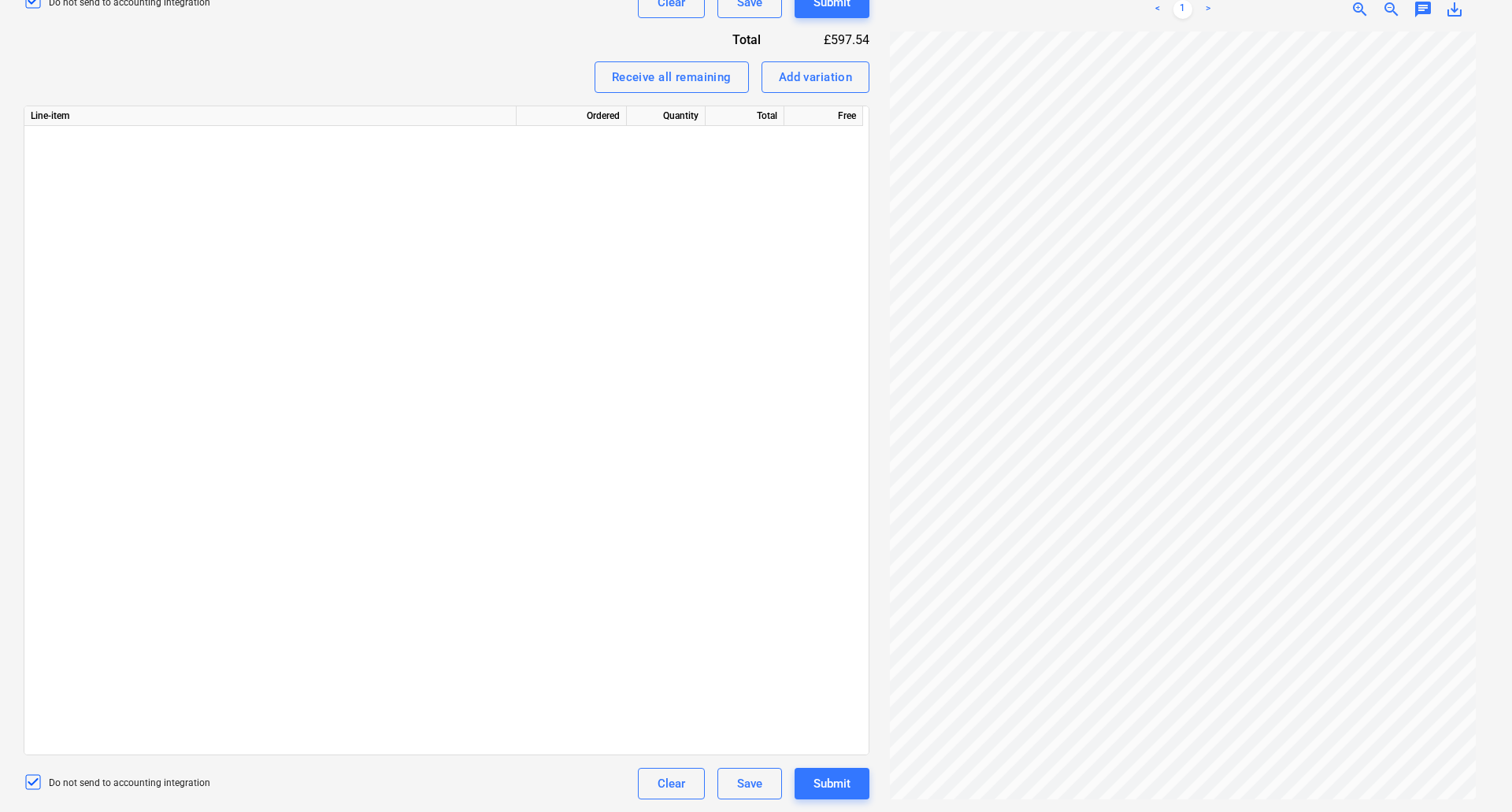
scroll to position [1161, 0]
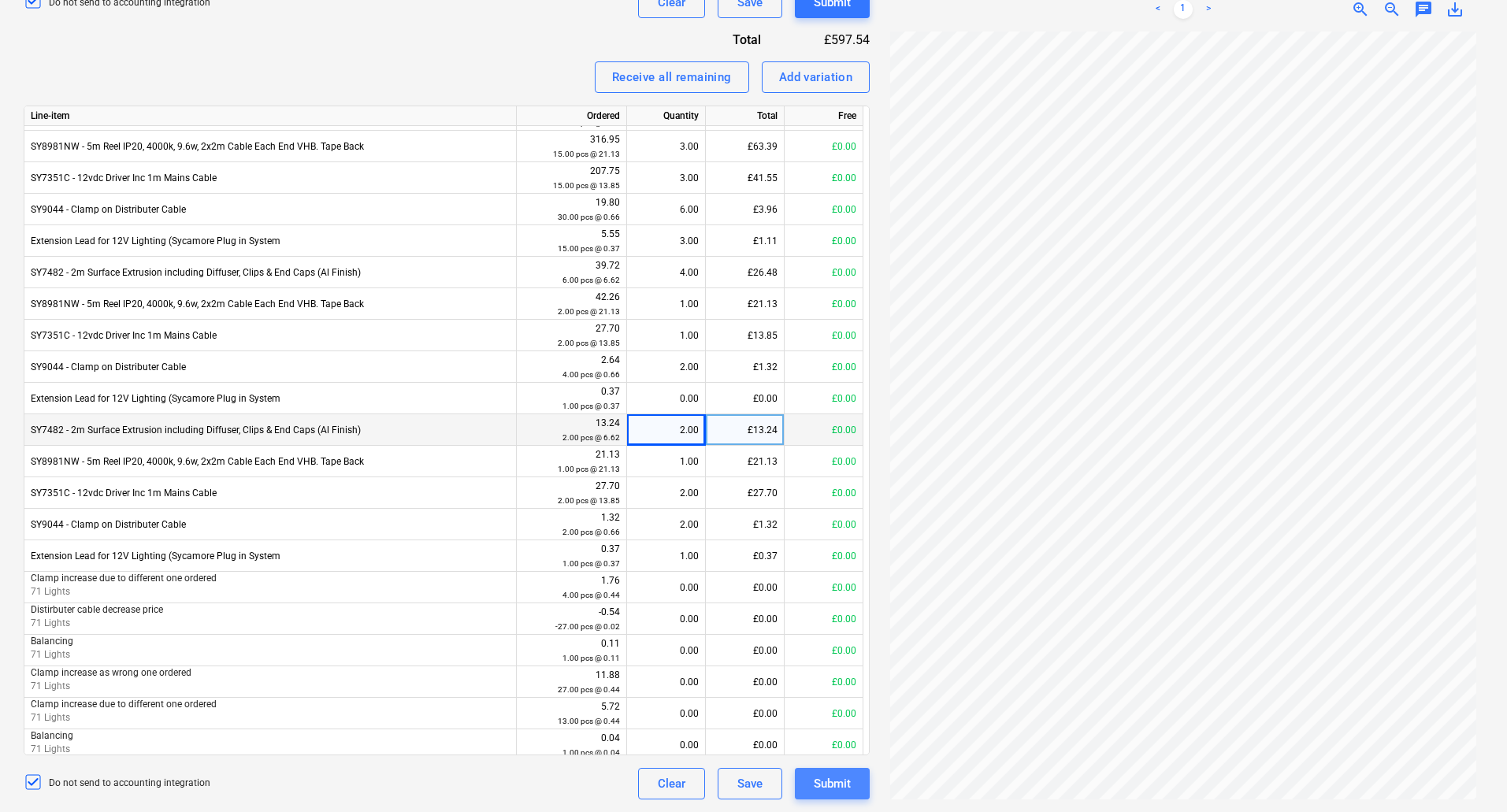
click at [842, 783] on div "Submit" at bounding box center [832, 784] width 37 height 20
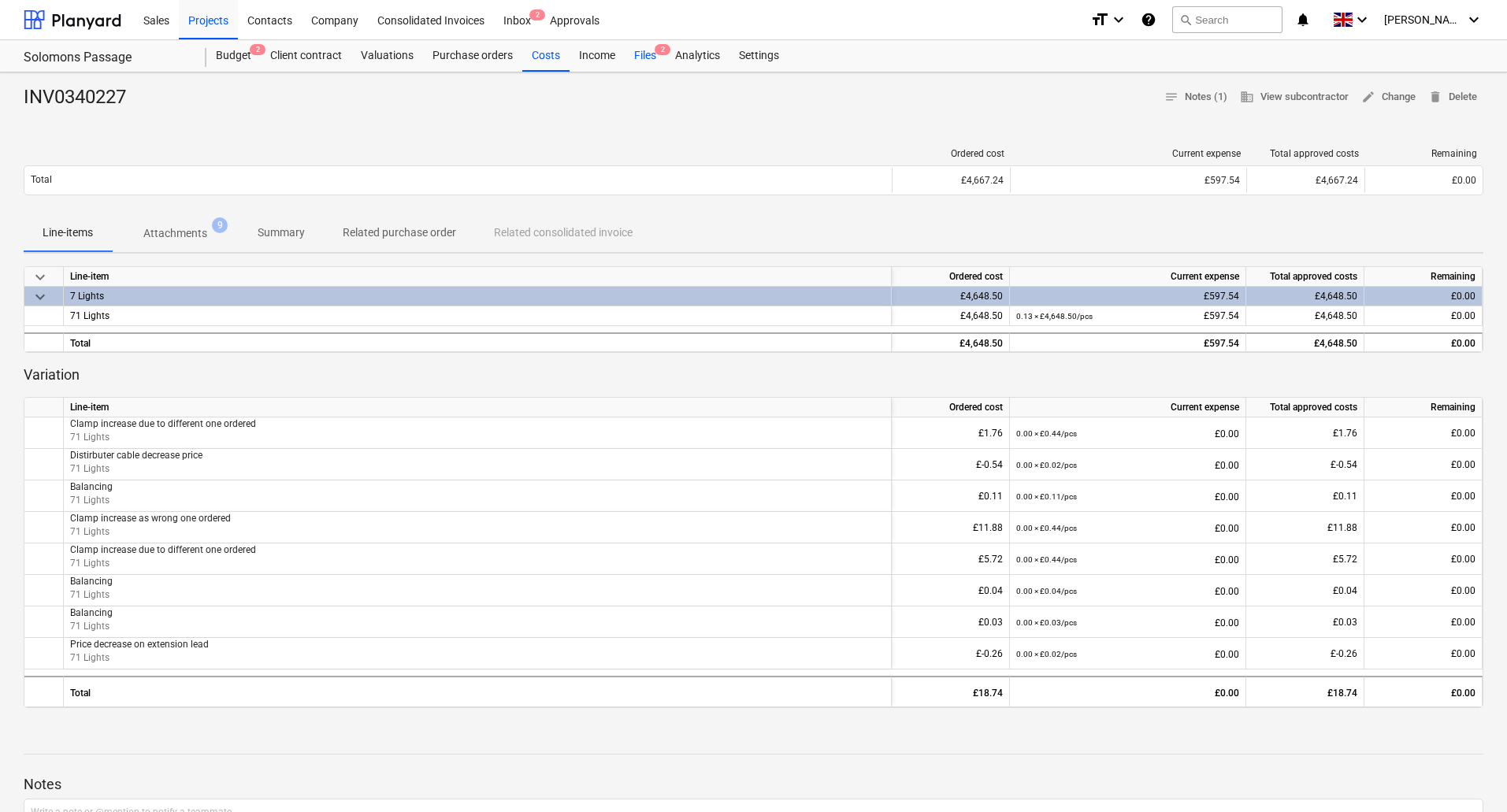
click at [662, 51] on span "2" at bounding box center [663, 50] width 16 height 11
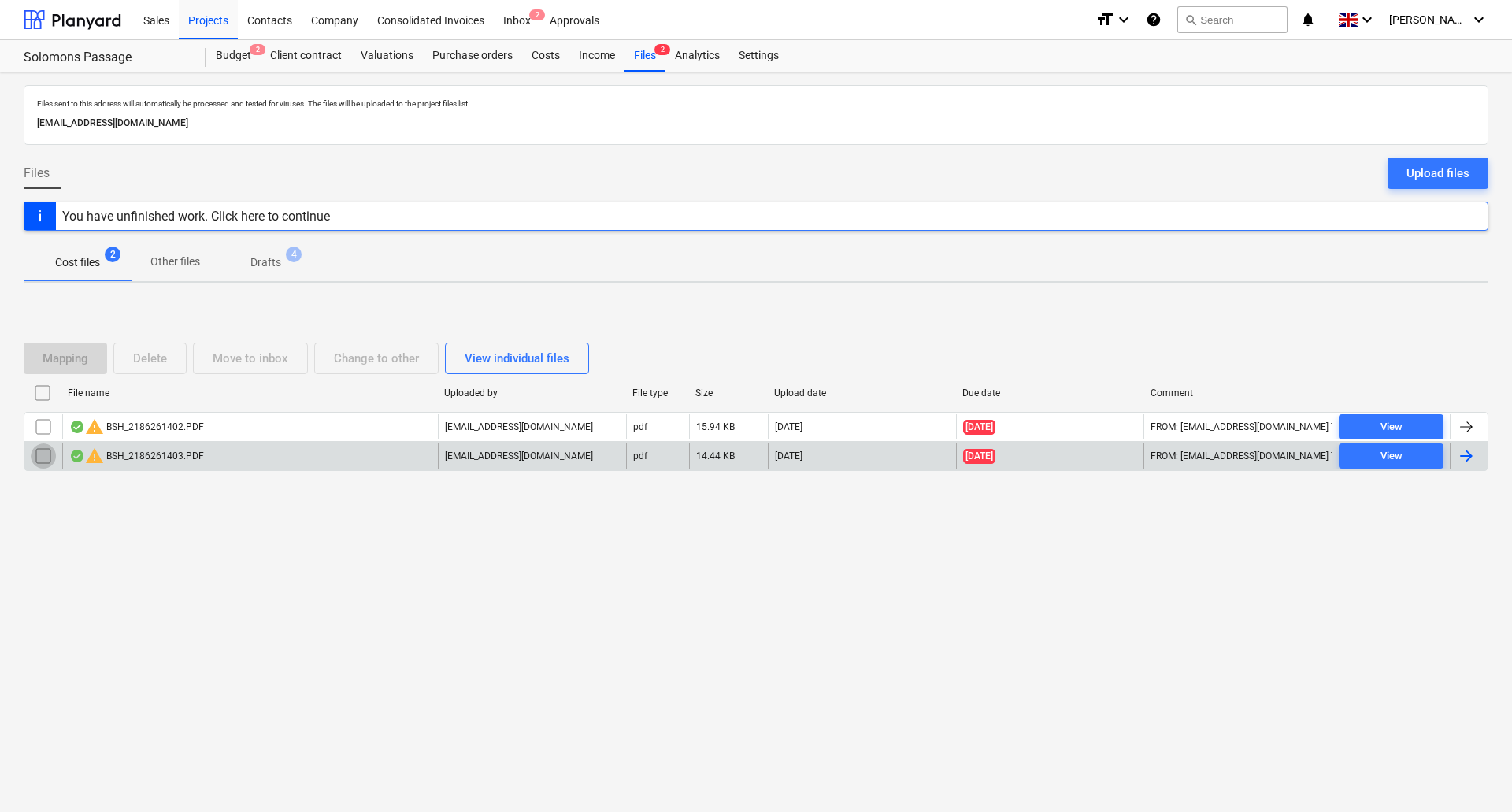
click at [43, 447] on input "checkbox" at bounding box center [43, 456] width 25 height 25
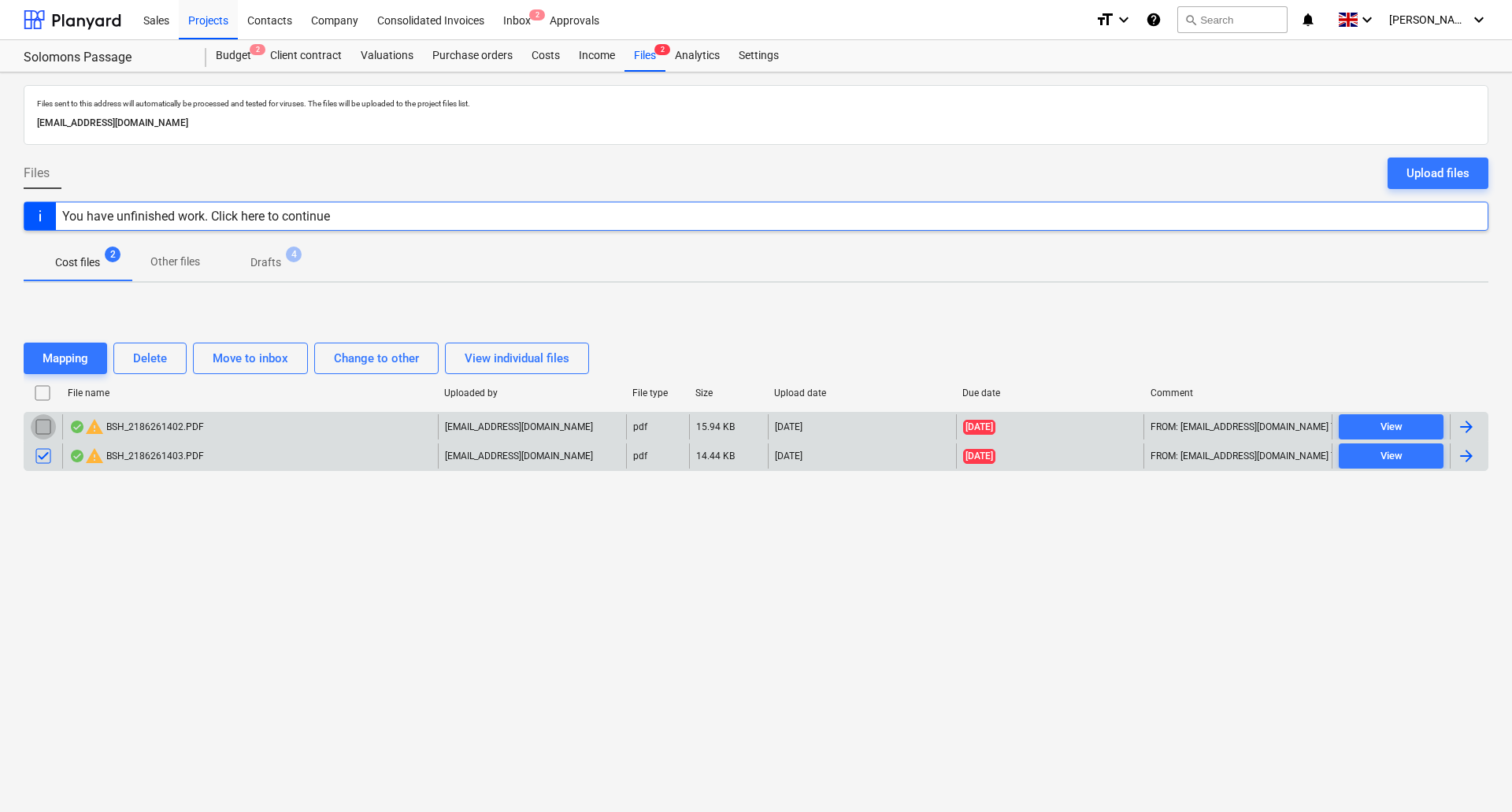
click at [39, 422] on input "checkbox" at bounding box center [43, 427] width 25 height 25
click at [169, 351] on button "Delete" at bounding box center [150, 359] width 74 height 32
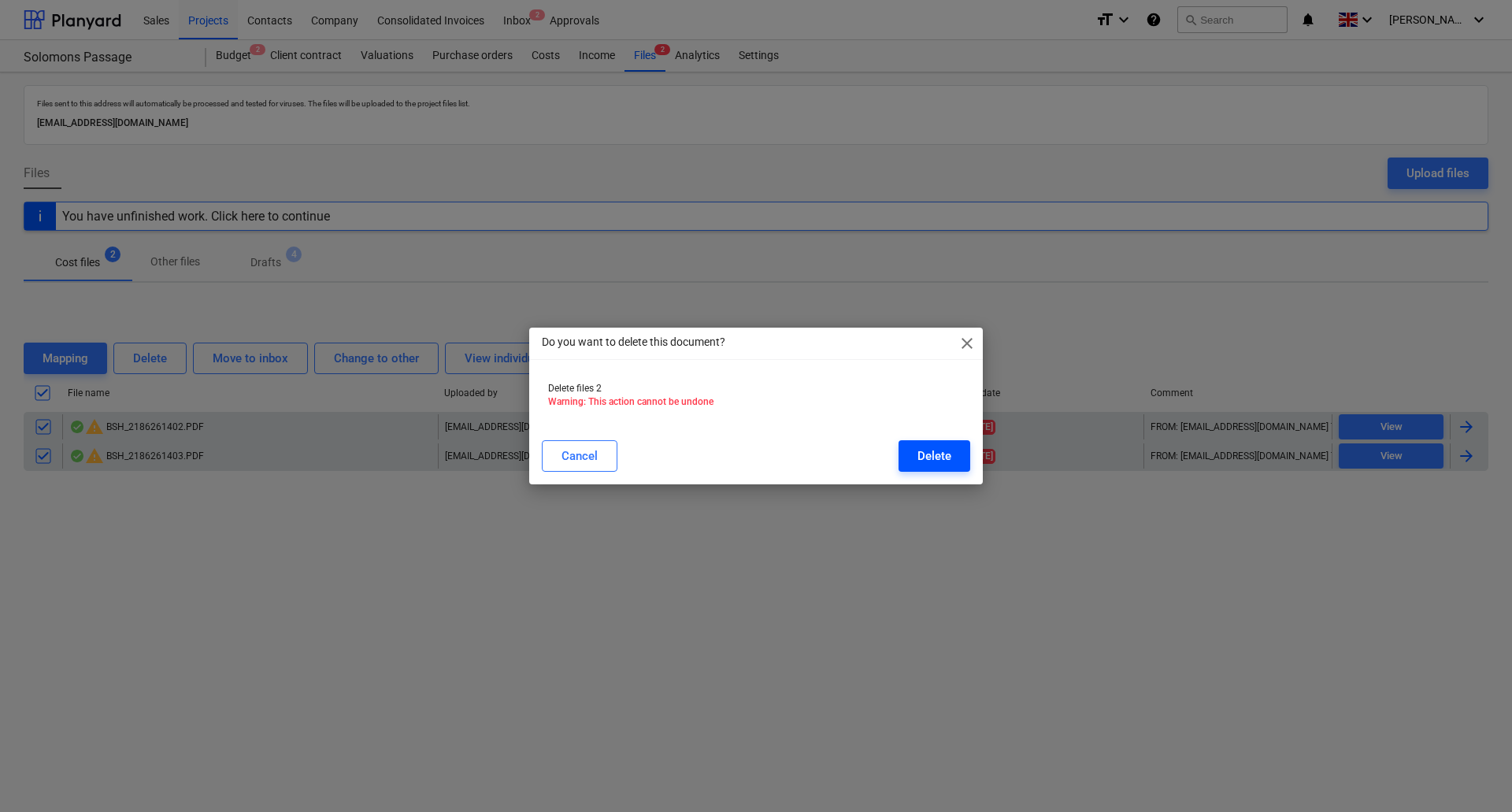
click at [935, 444] on button "Delete" at bounding box center [934, 457] width 72 height 32
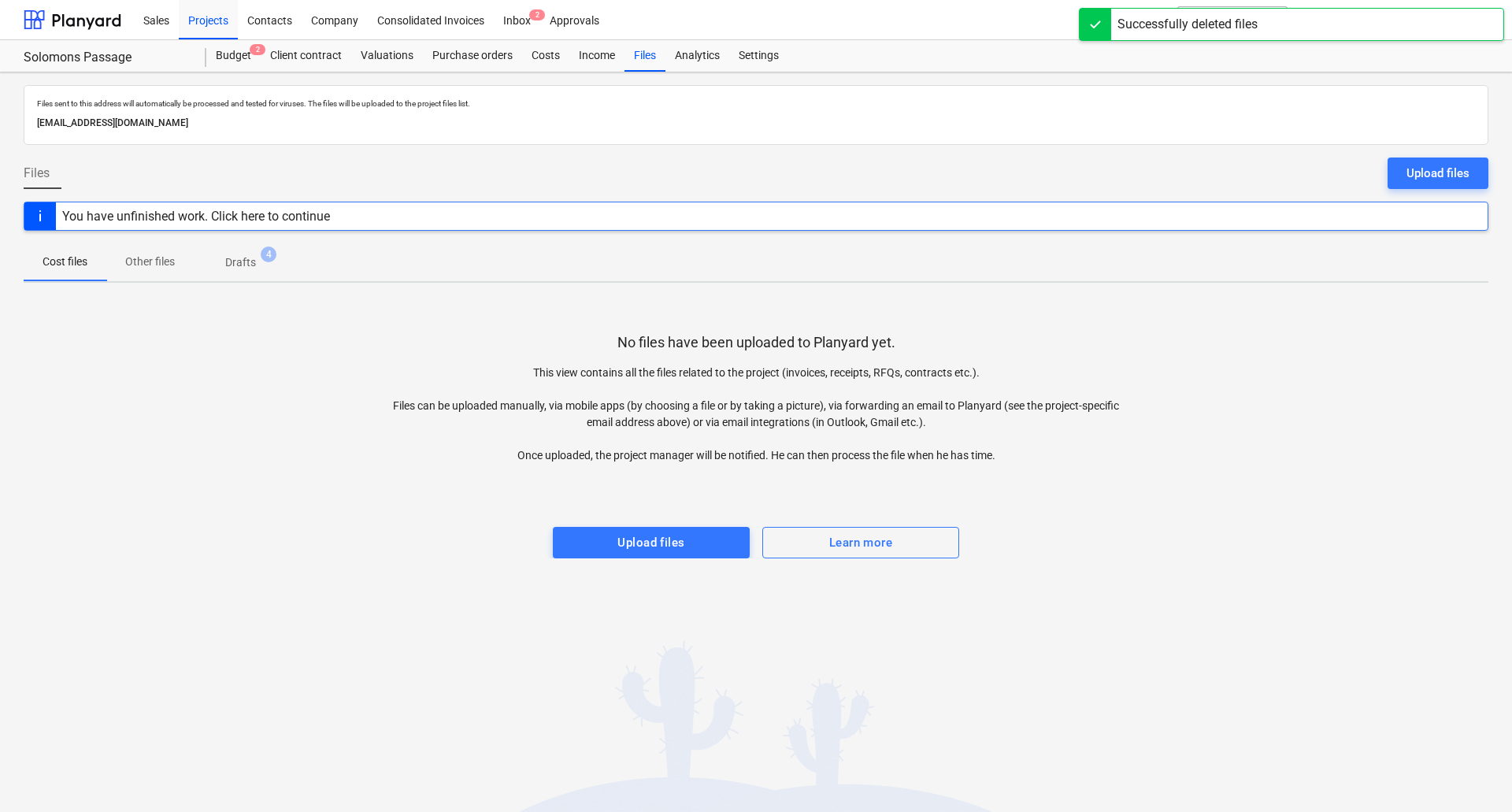
click at [250, 254] on span "Drafts 4" at bounding box center [241, 262] width 94 height 28
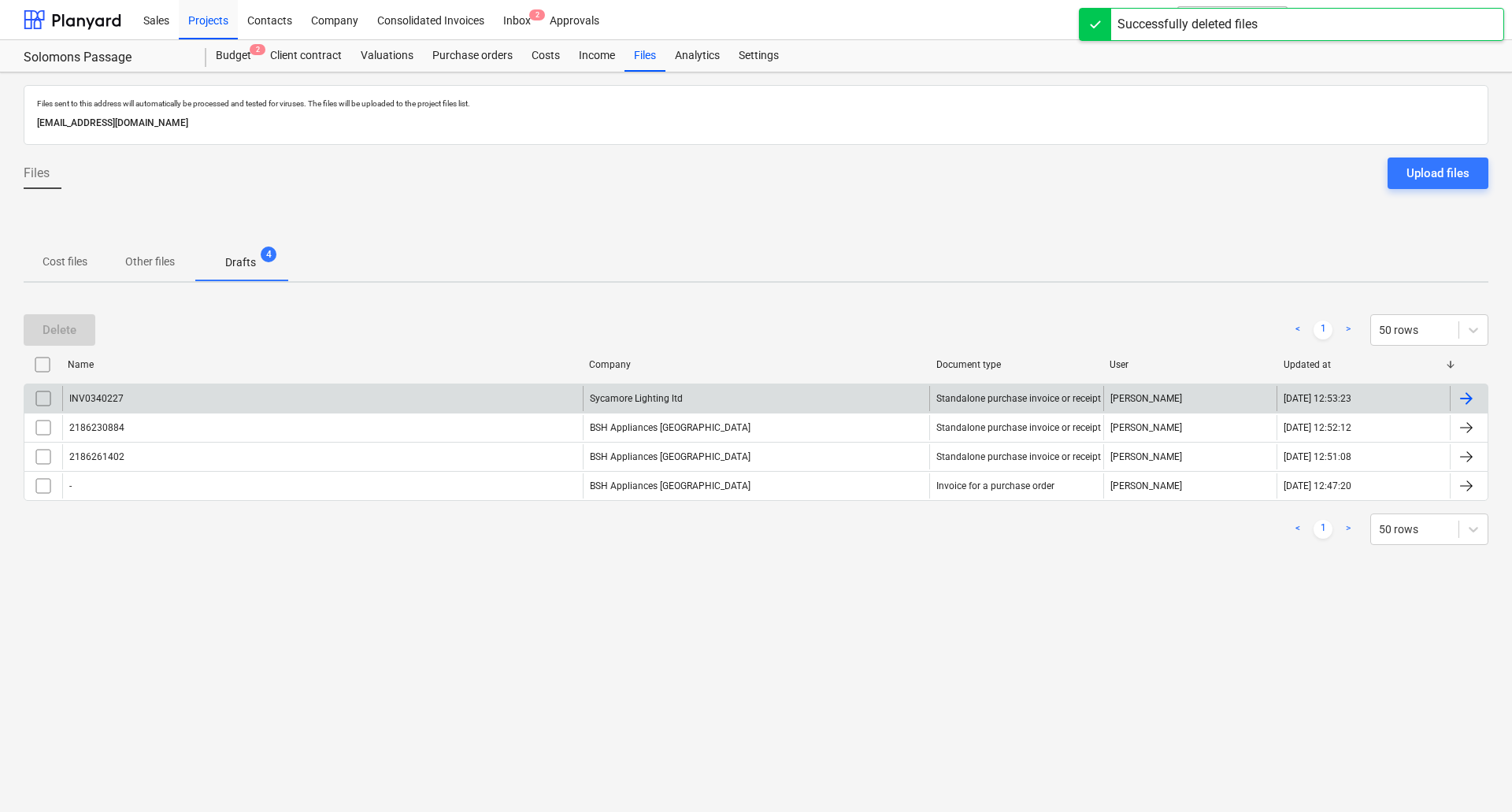
click at [46, 400] on input "checkbox" at bounding box center [43, 399] width 25 height 25
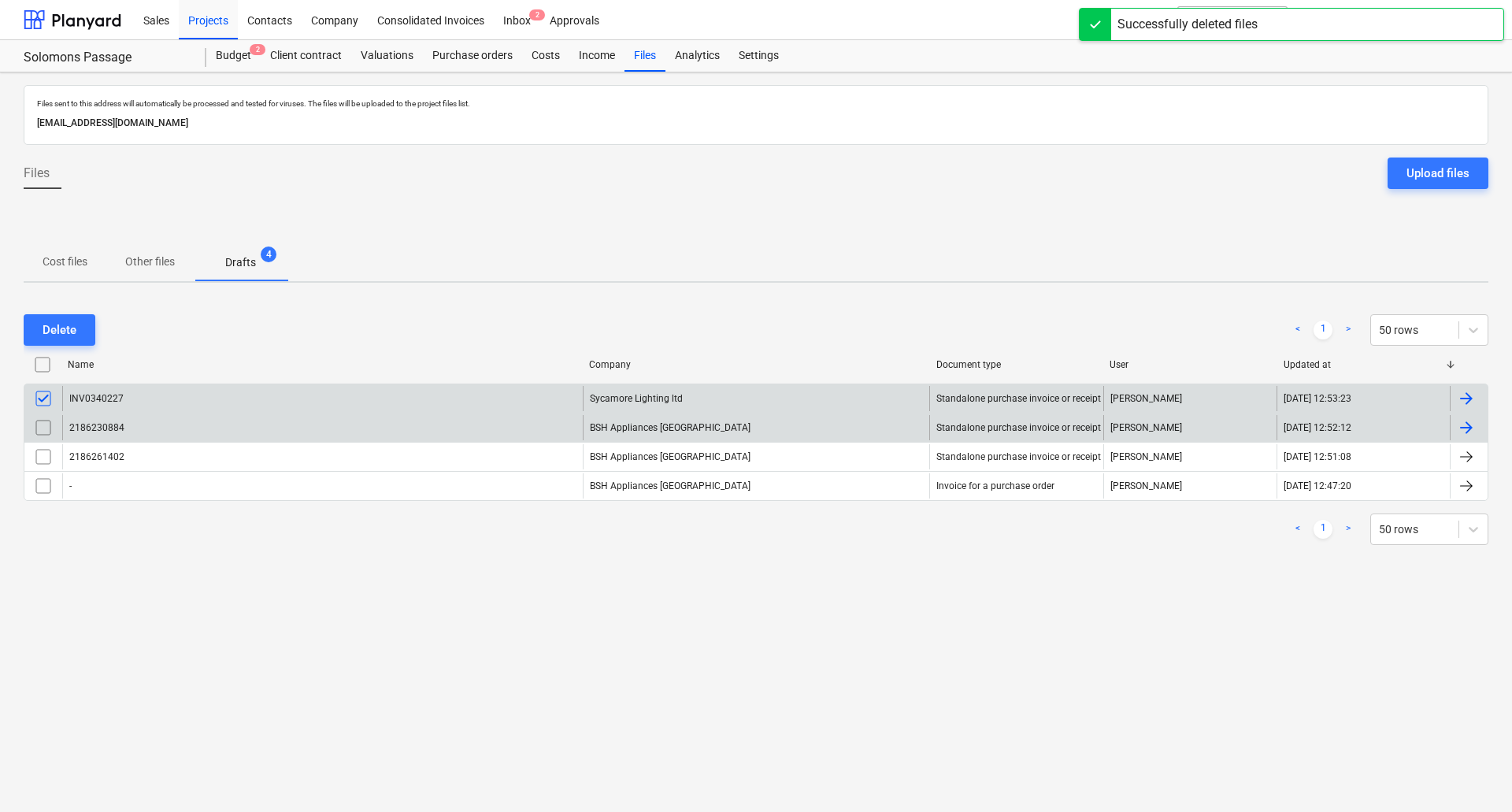
click at [47, 435] on input "checkbox" at bounding box center [43, 427] width 25 height 25
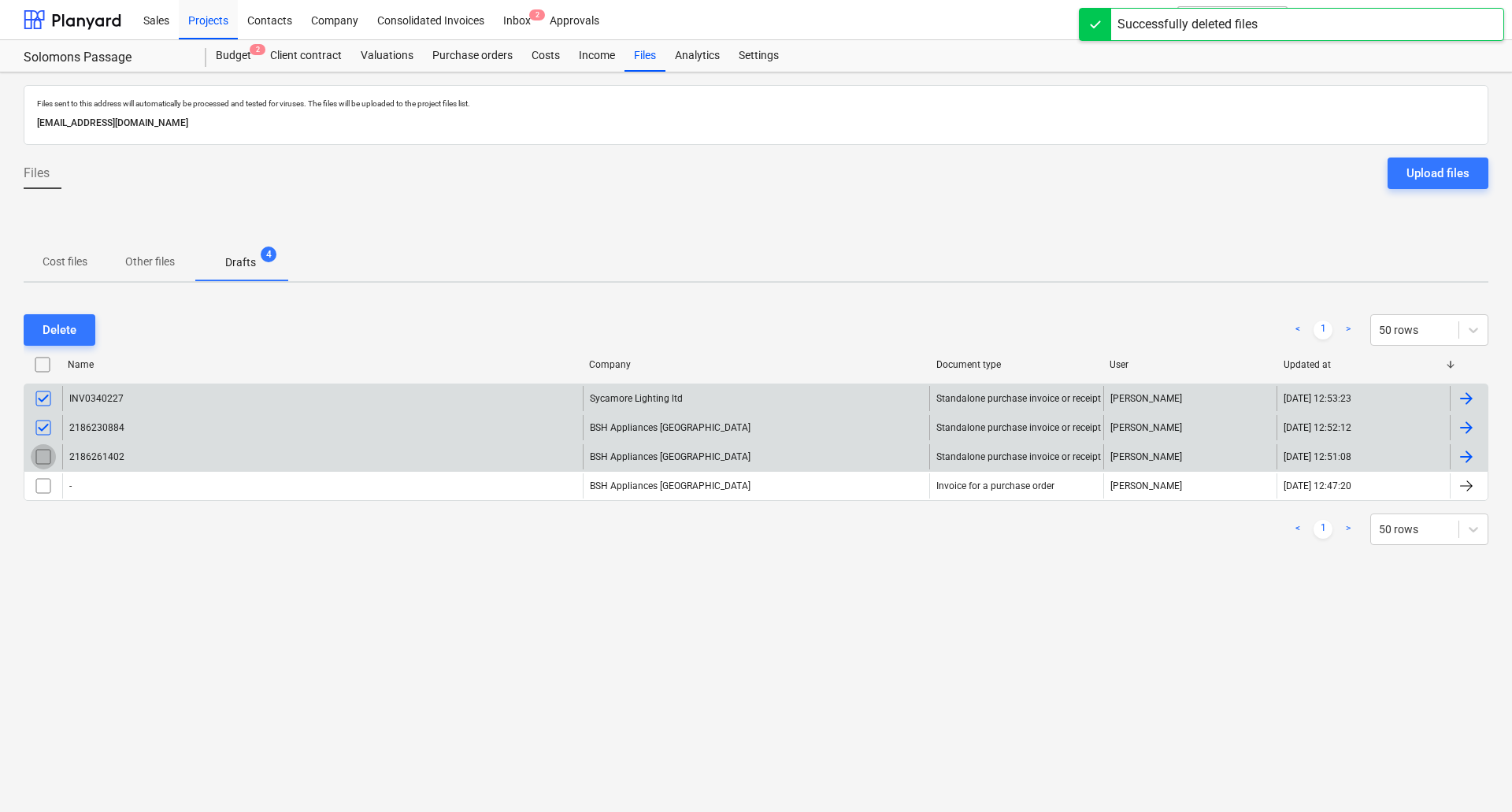
click at [48, 468] on input "checkbox" at bounding box center [43, 457] width 25 height 25
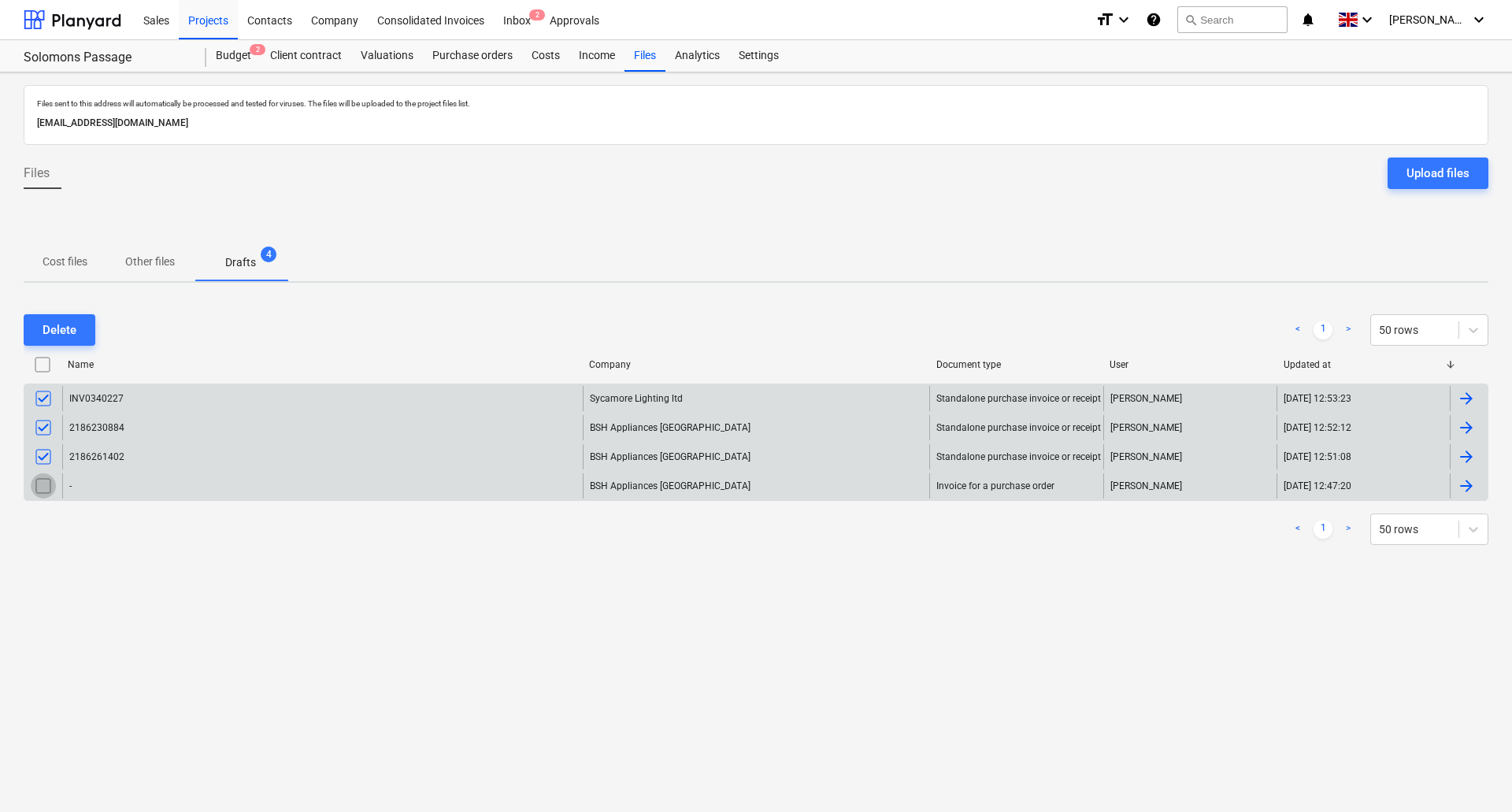
click at [39, 492] on input "checkbox" at bounding box center [43, 486] width 25 height 25
click at [92, 324] on button "Delete" at bounding box center [59, 331] width 72 height 32
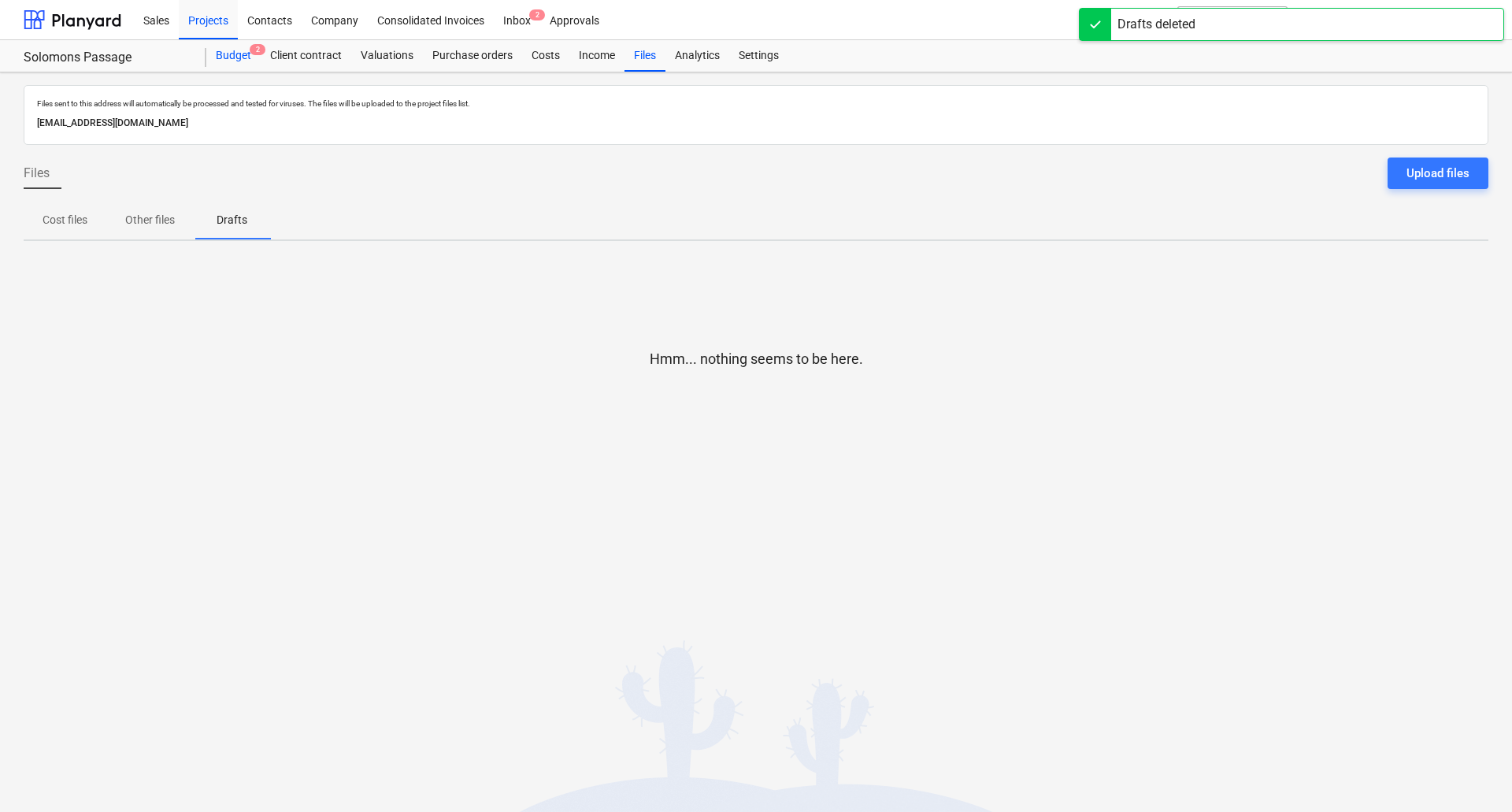
click at [246, 51] on div "Budget 2" at bounding box center [233, 56] width 54 height 32
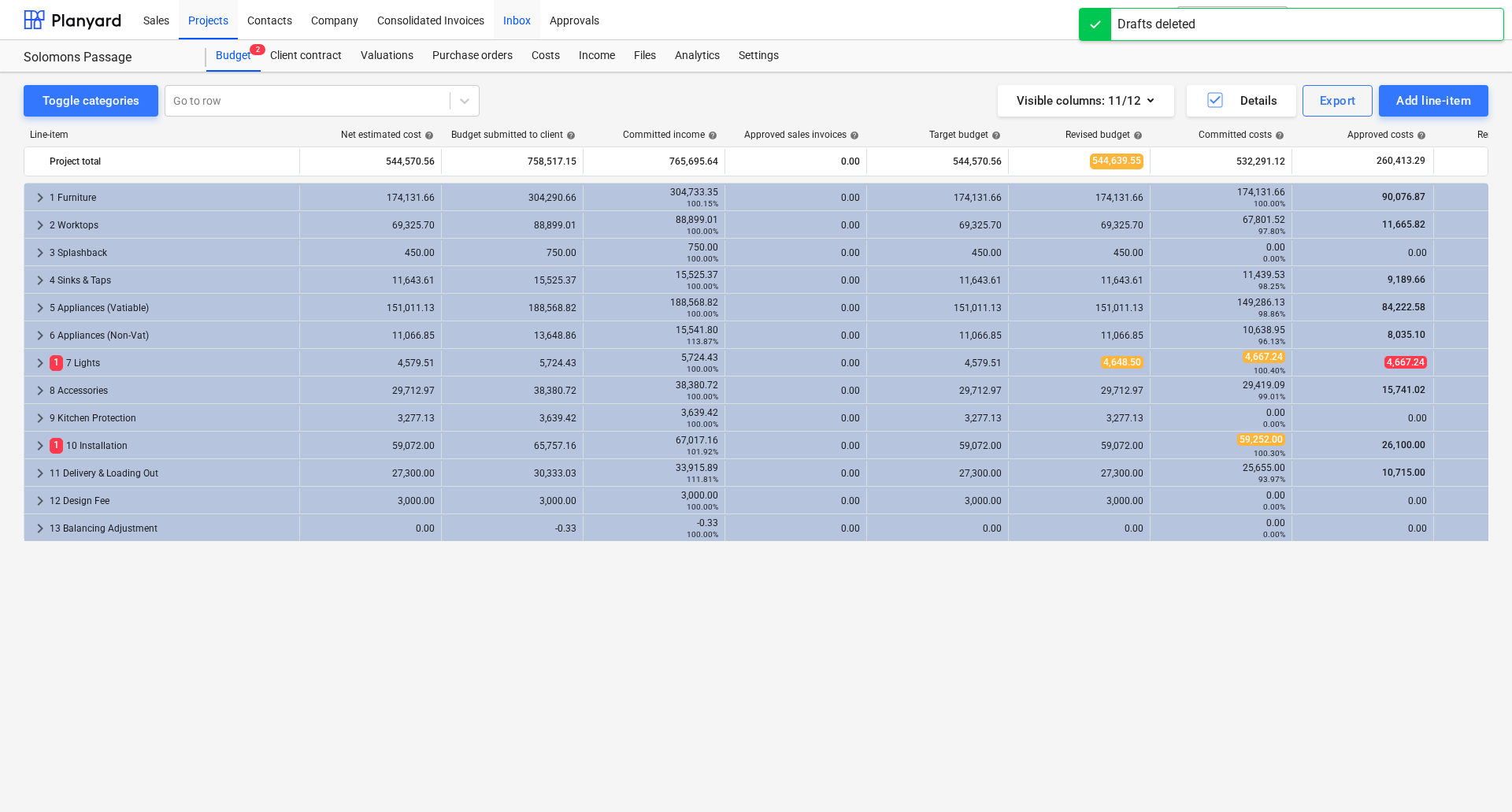
click at [526, 12] on div "Inbox" at bounding box center [517, 19] width 46 height 40
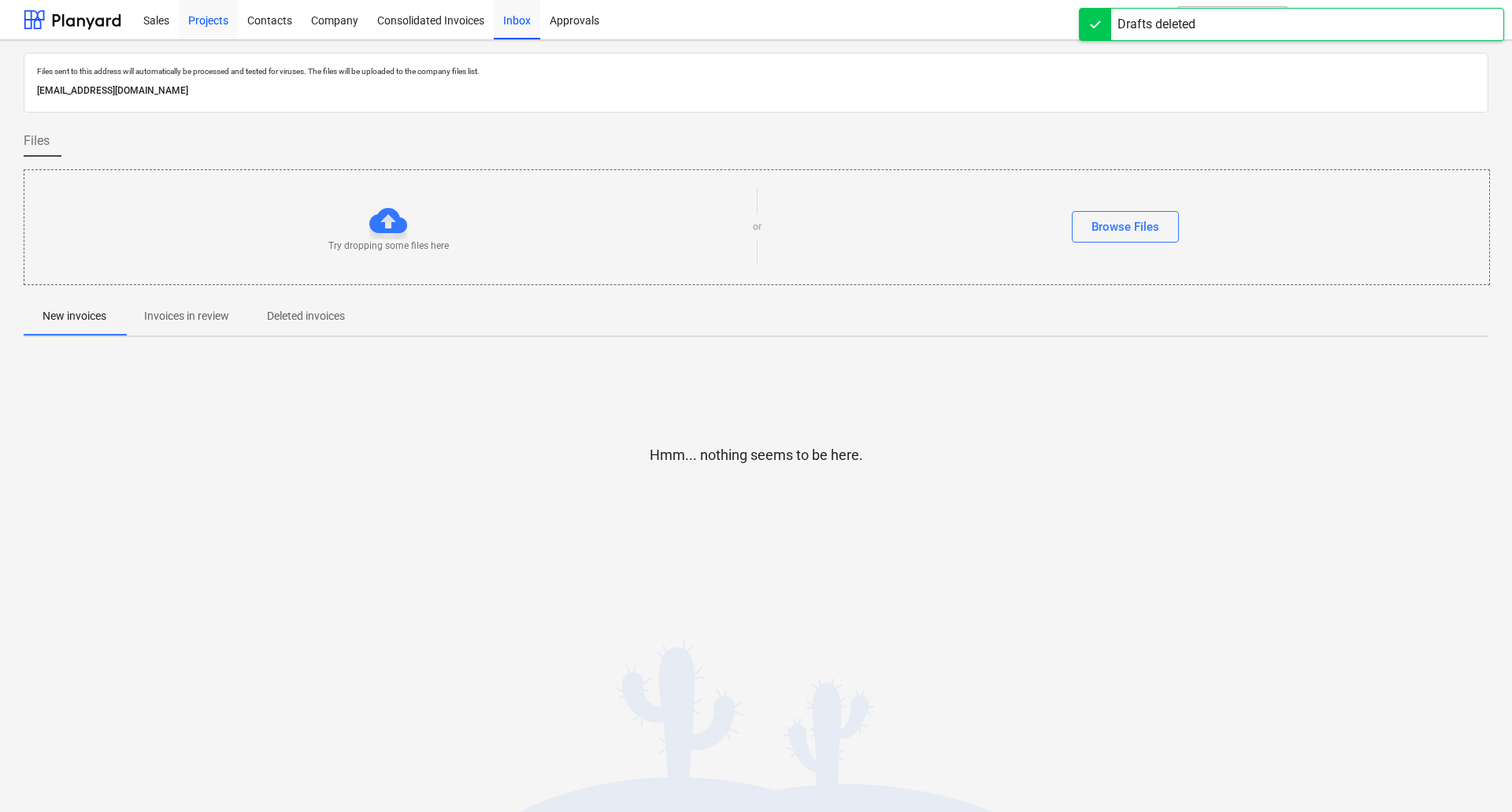
click at [198, 14] on div "Projects" at bounding box center [208, 19] width 59 height 40
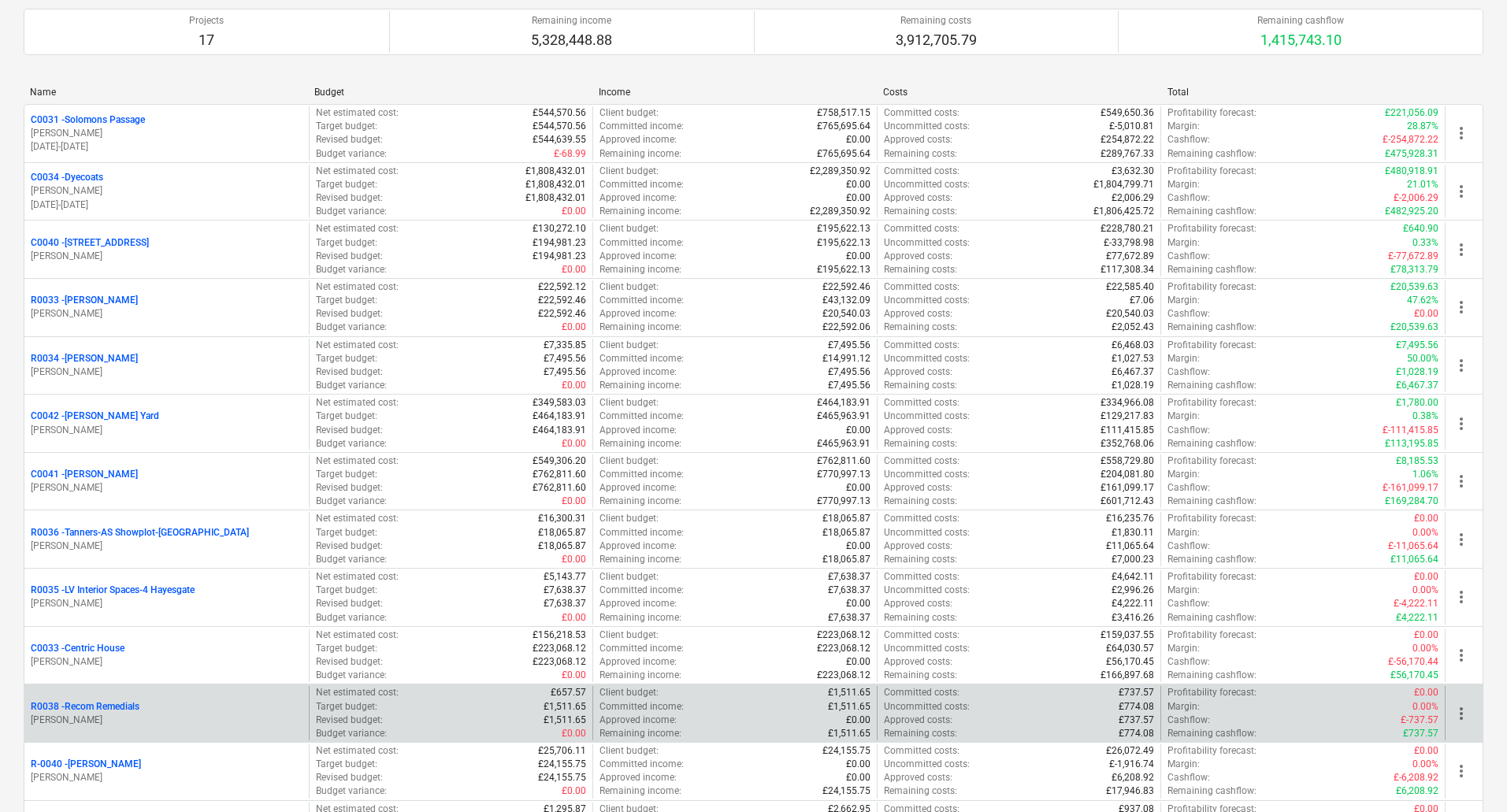
scroll to position [158, 0]
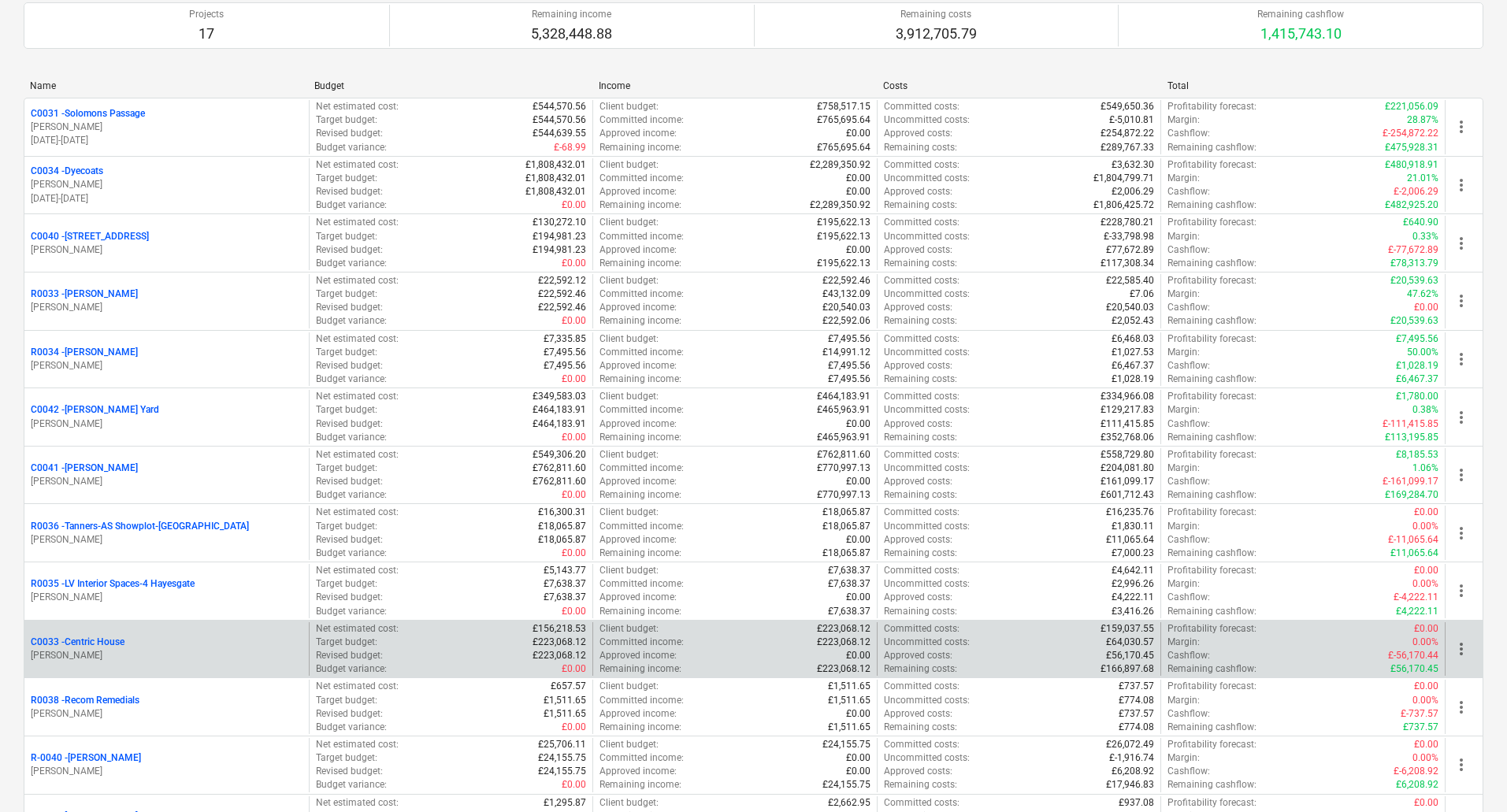
click at [111, 648] on p "C0033 - Centric House" at bounding box center [78, 642] width 94 height 13
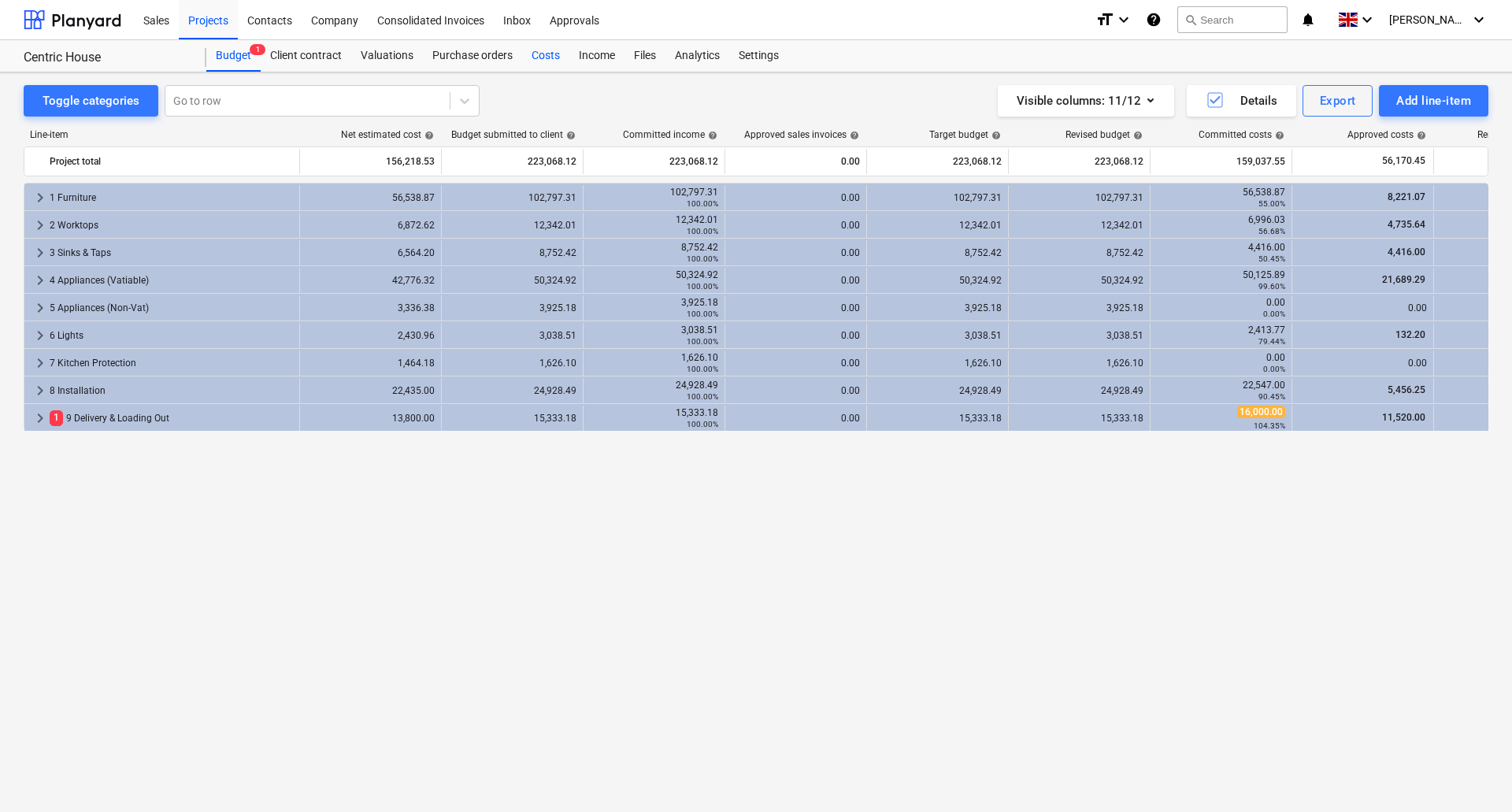
click at [541, 53] on div "Costs" at bounding box center [545, 56] width 47 height 32
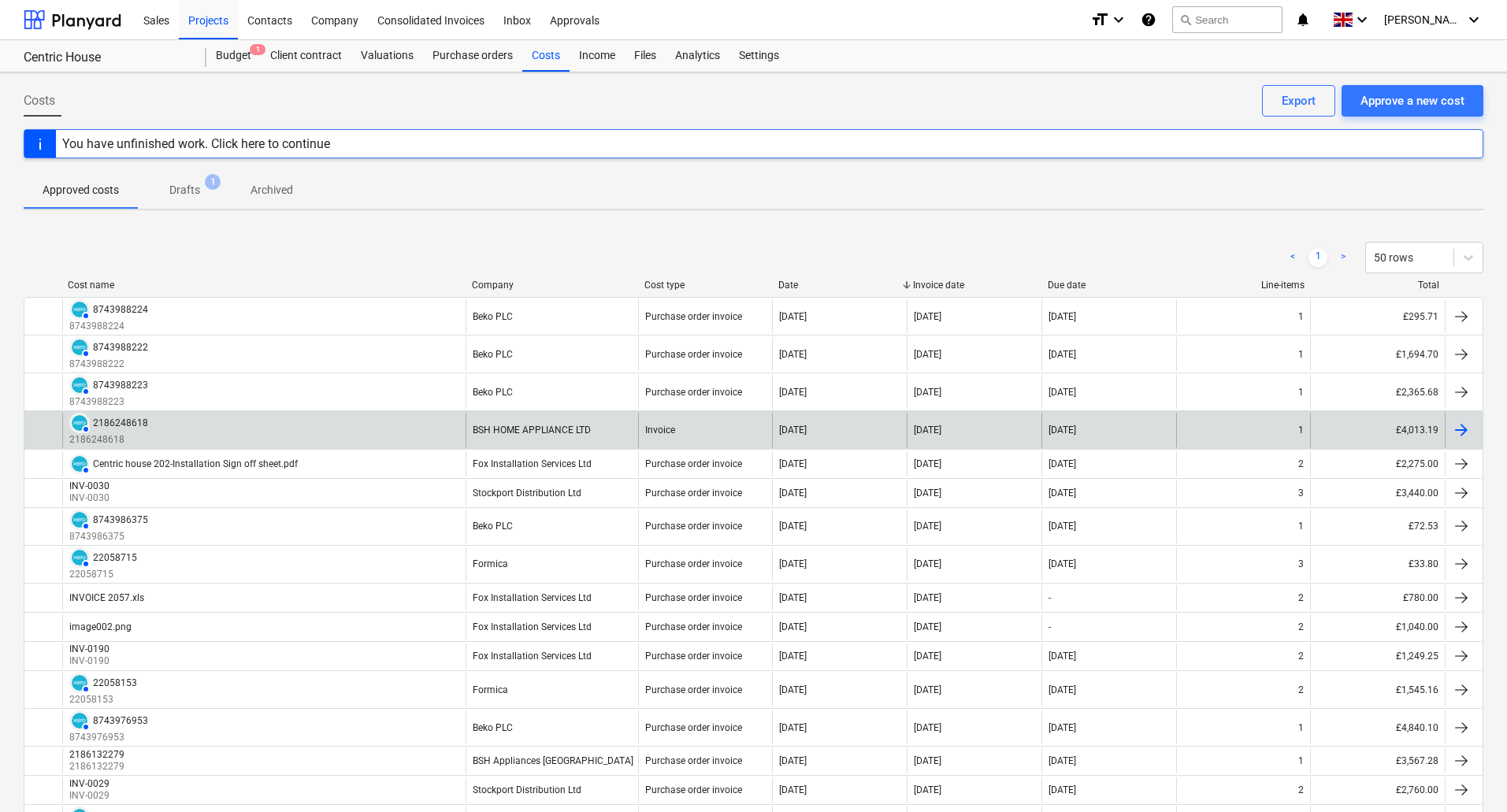
click at [683, 429] on div "Invoice" at bounding box center [706, 430] width 135 height 34
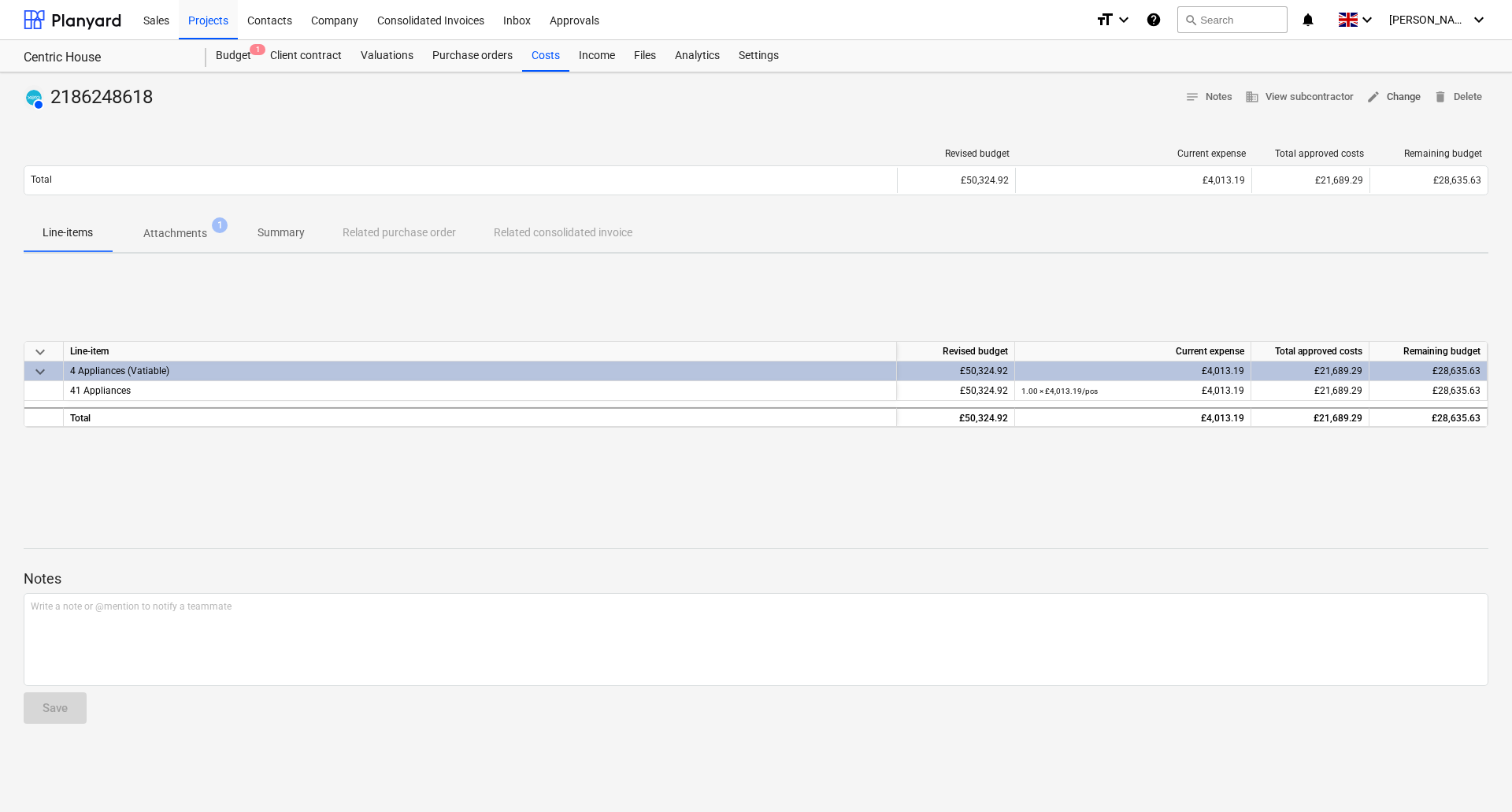
click at [1413, 90] on span "edit Change" at bounding box center [1393, 98] width 54 height 18
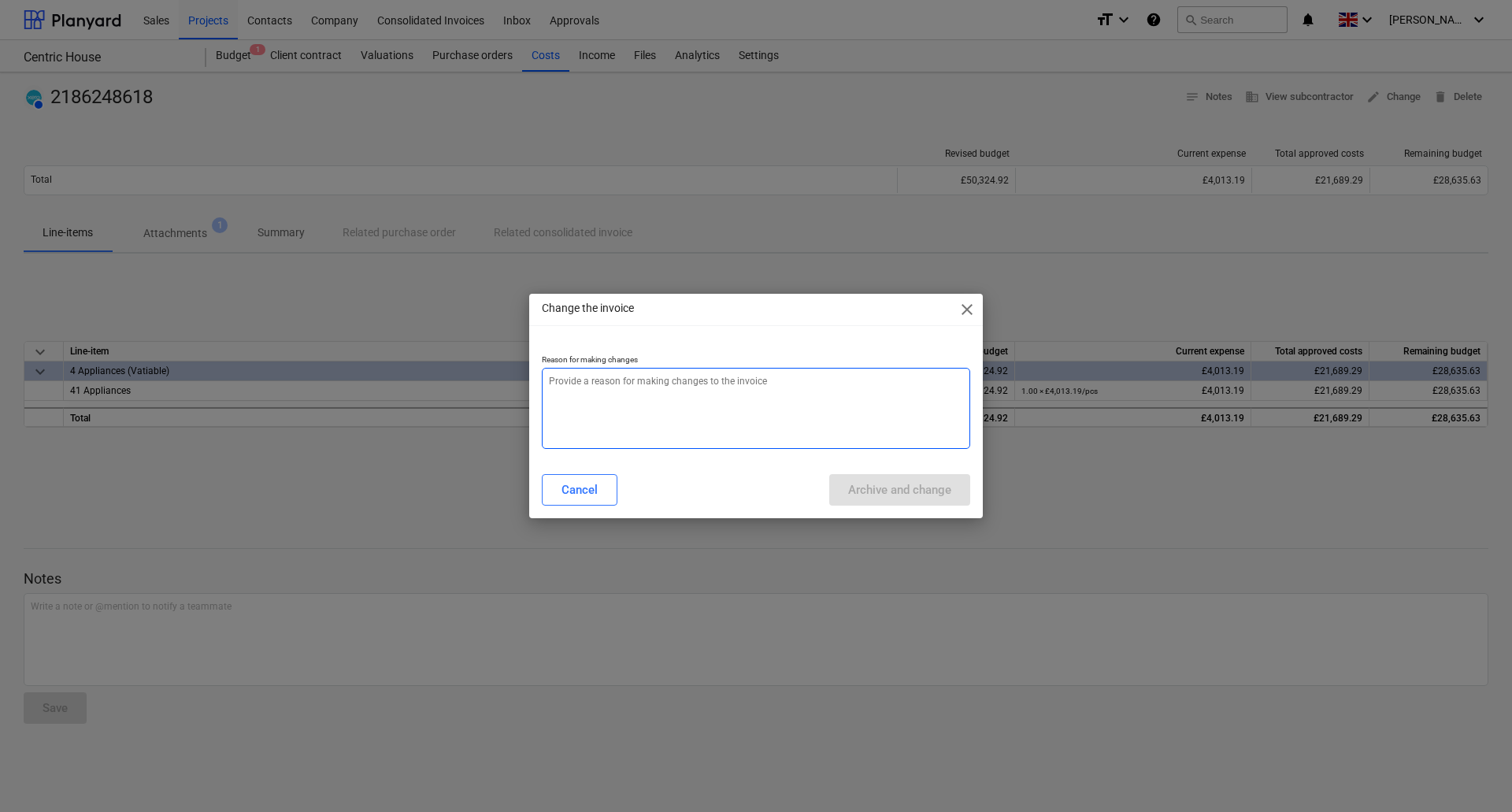
click at [694, 438] on textarea at bounding box center [756, 409] width 429 height 82
type textarea "x"
type textarea "a"
type textarea "x"
type textarea "am"
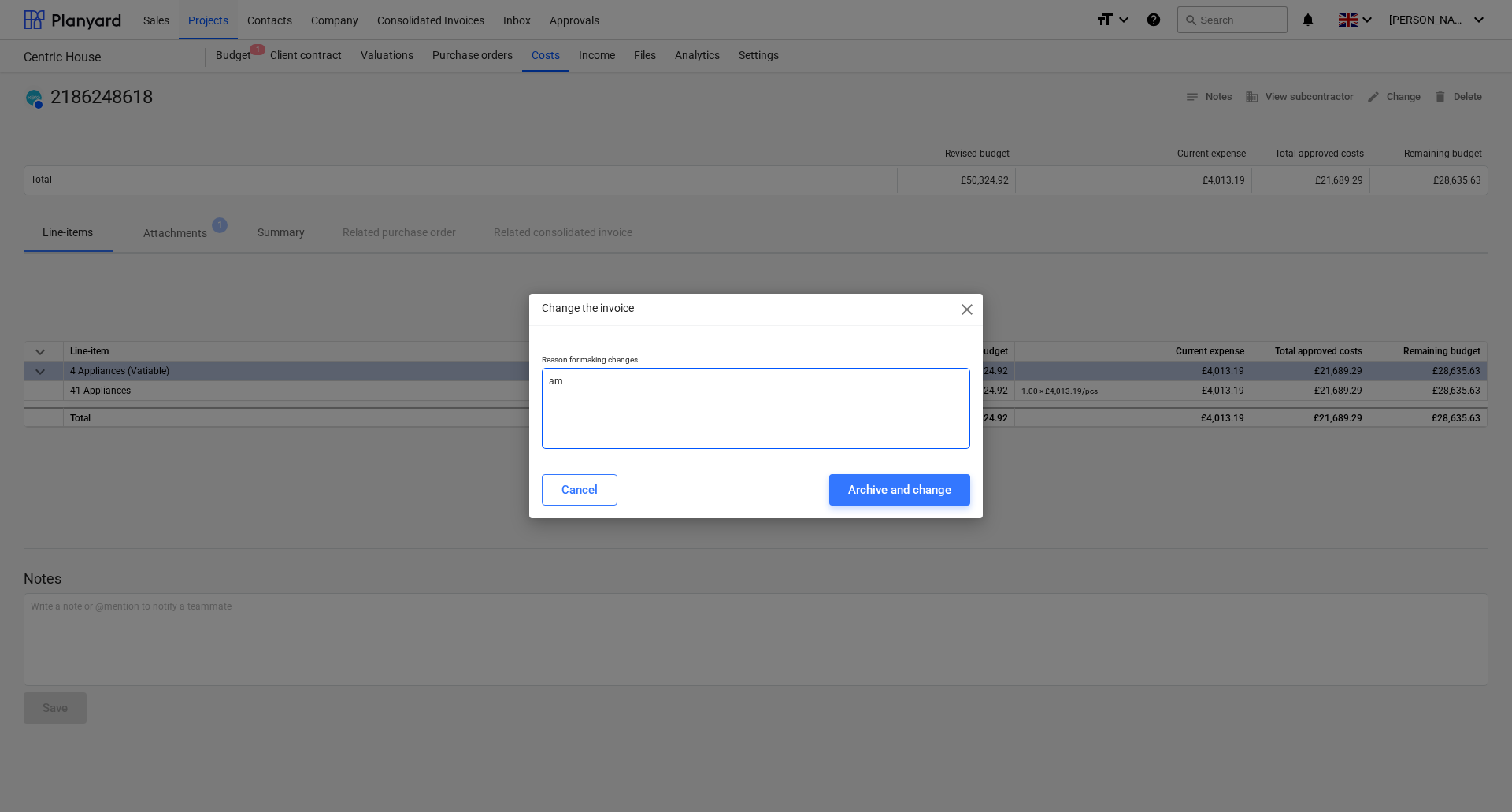
type textarea "x"
type textarea "ame"
type textarea "x"
type textarea "[MEDICAL_DATA]"
type textarea "x"
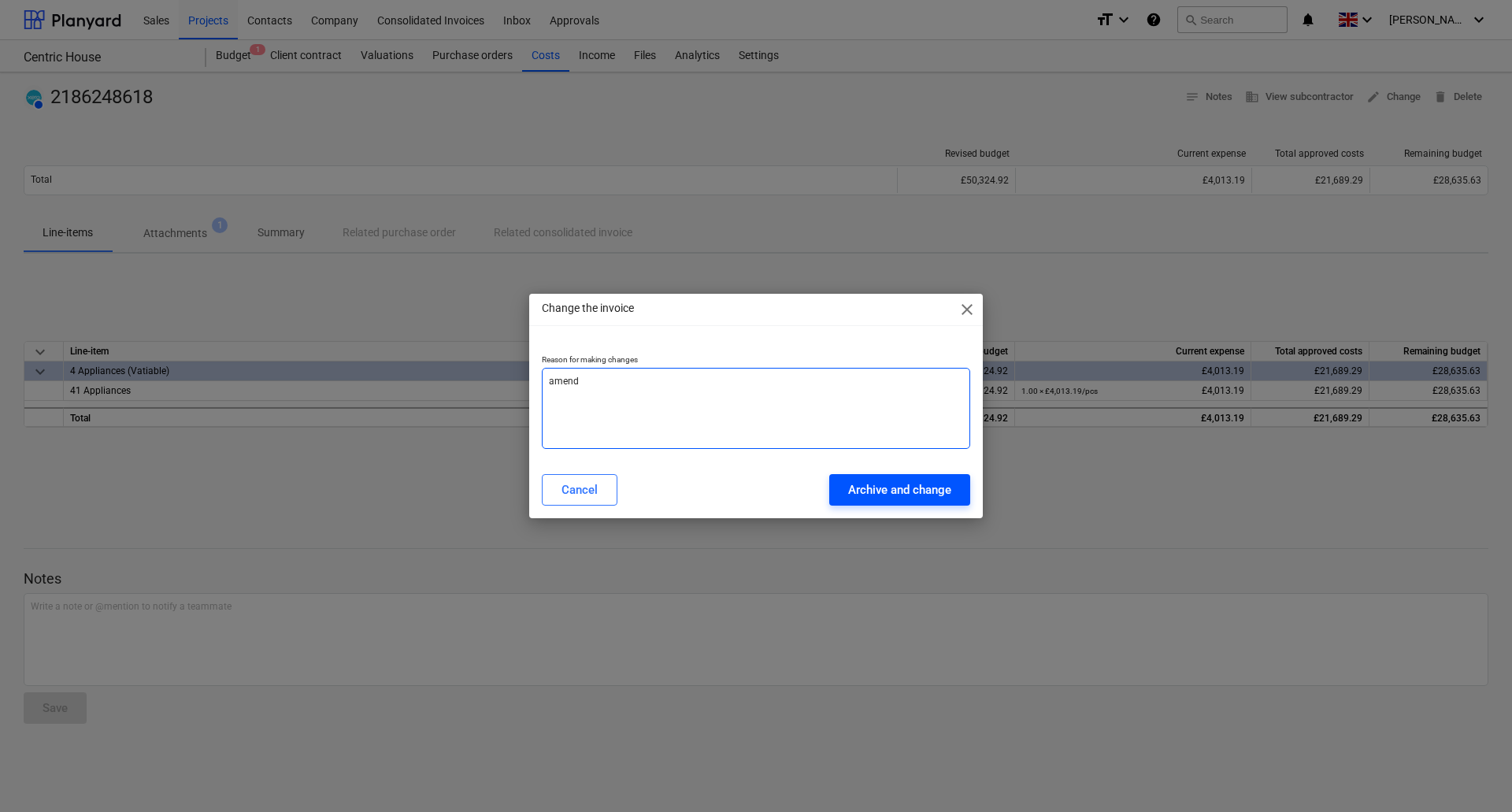
type textarea "amend"
click at [907, 487] on div "Archive and change" at bounding box center [900, 489] width 103 height 20
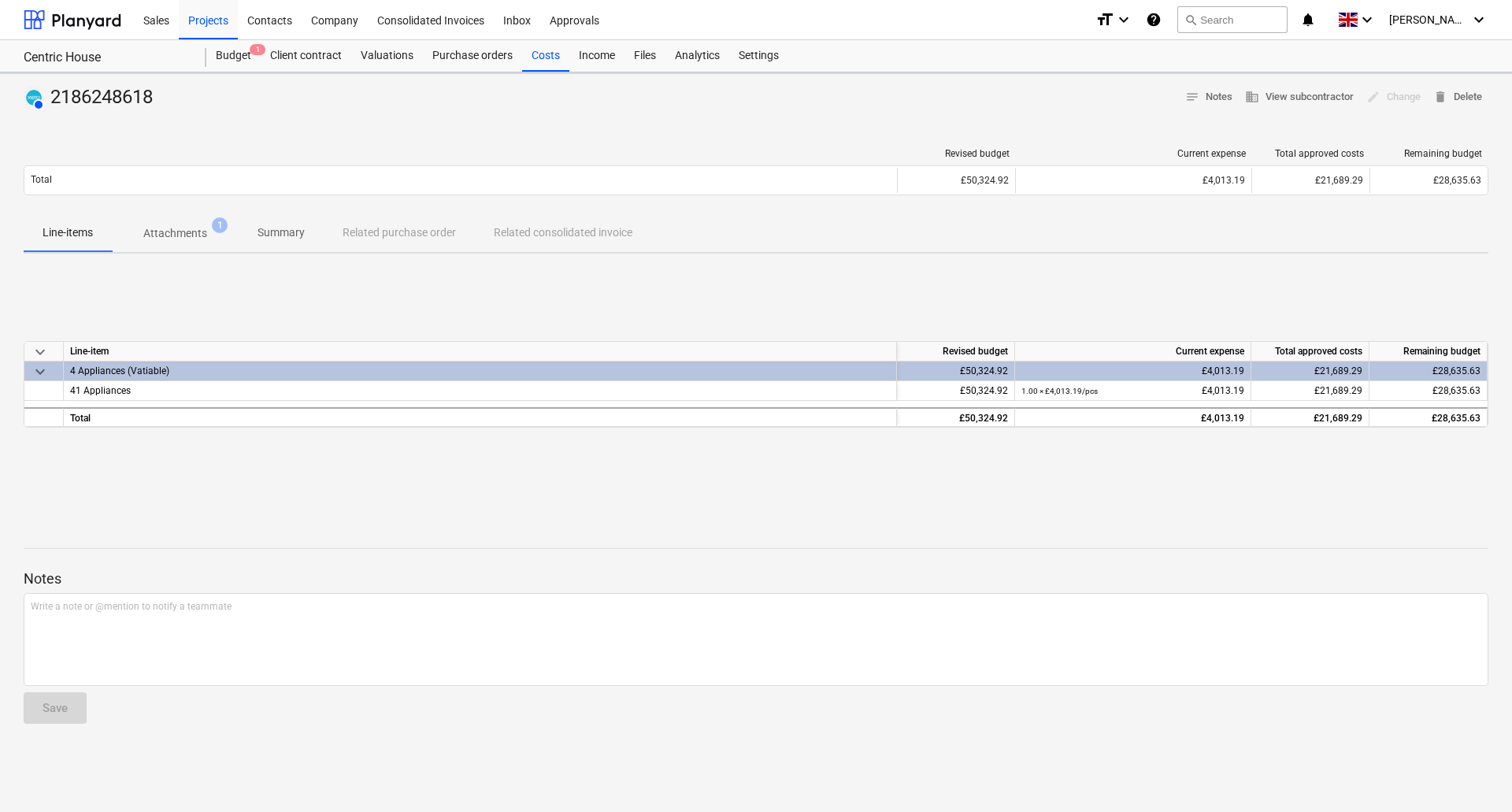
type textarea "x"
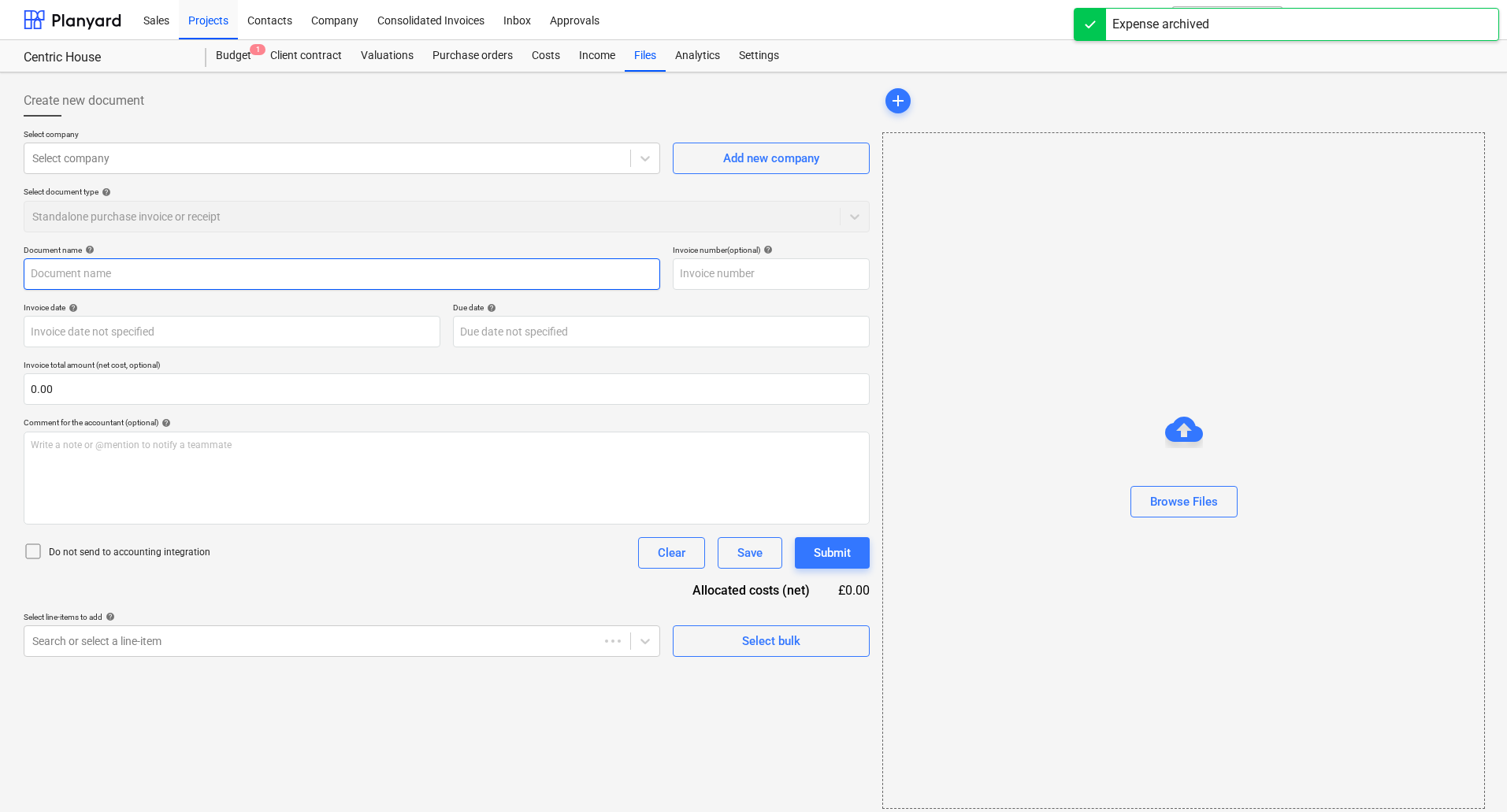
type input "2186248618"
type input "[DATE]"
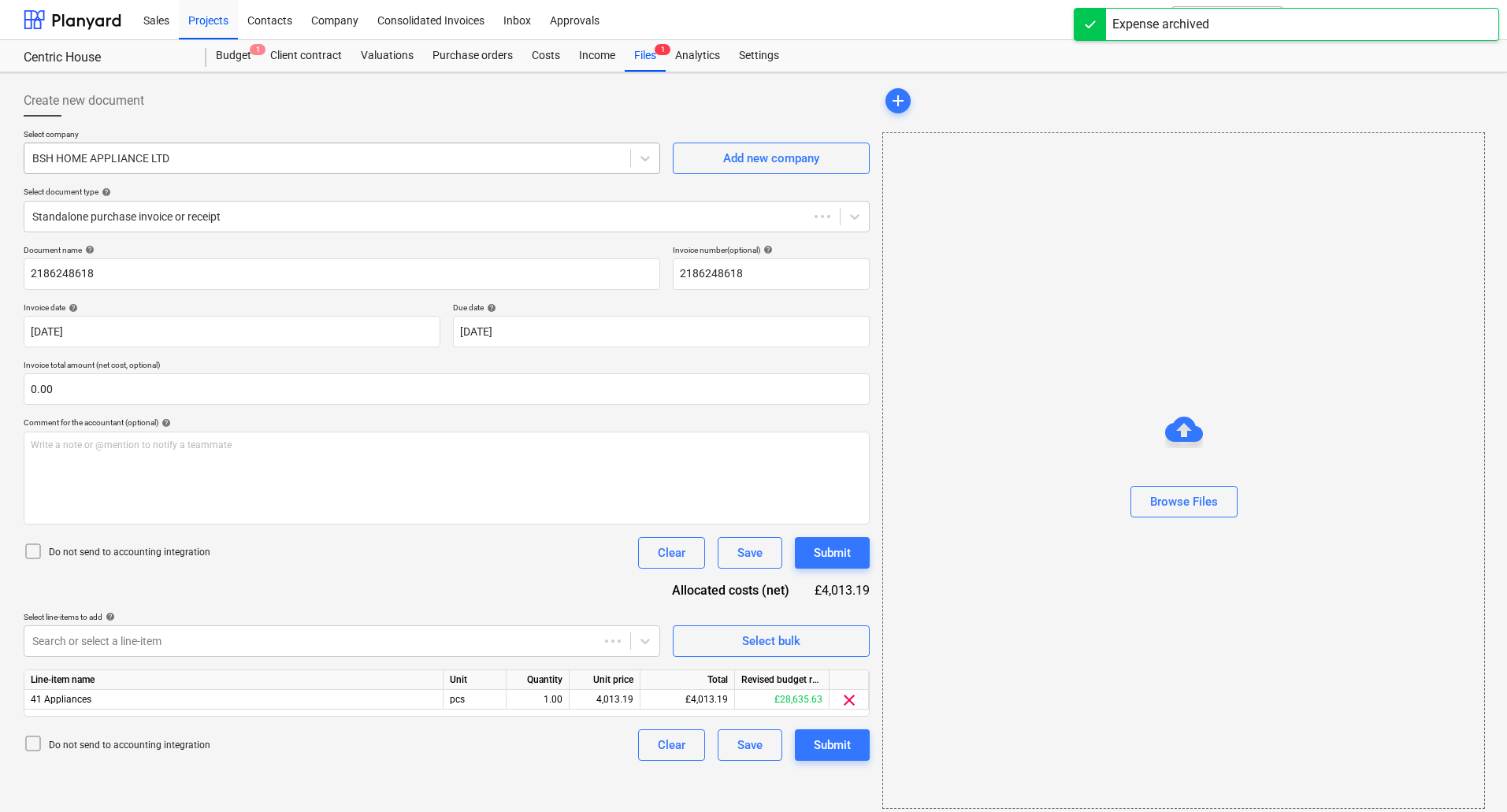
click at [168, 163] on div at bounding box center [327, 159] width 590 height 16
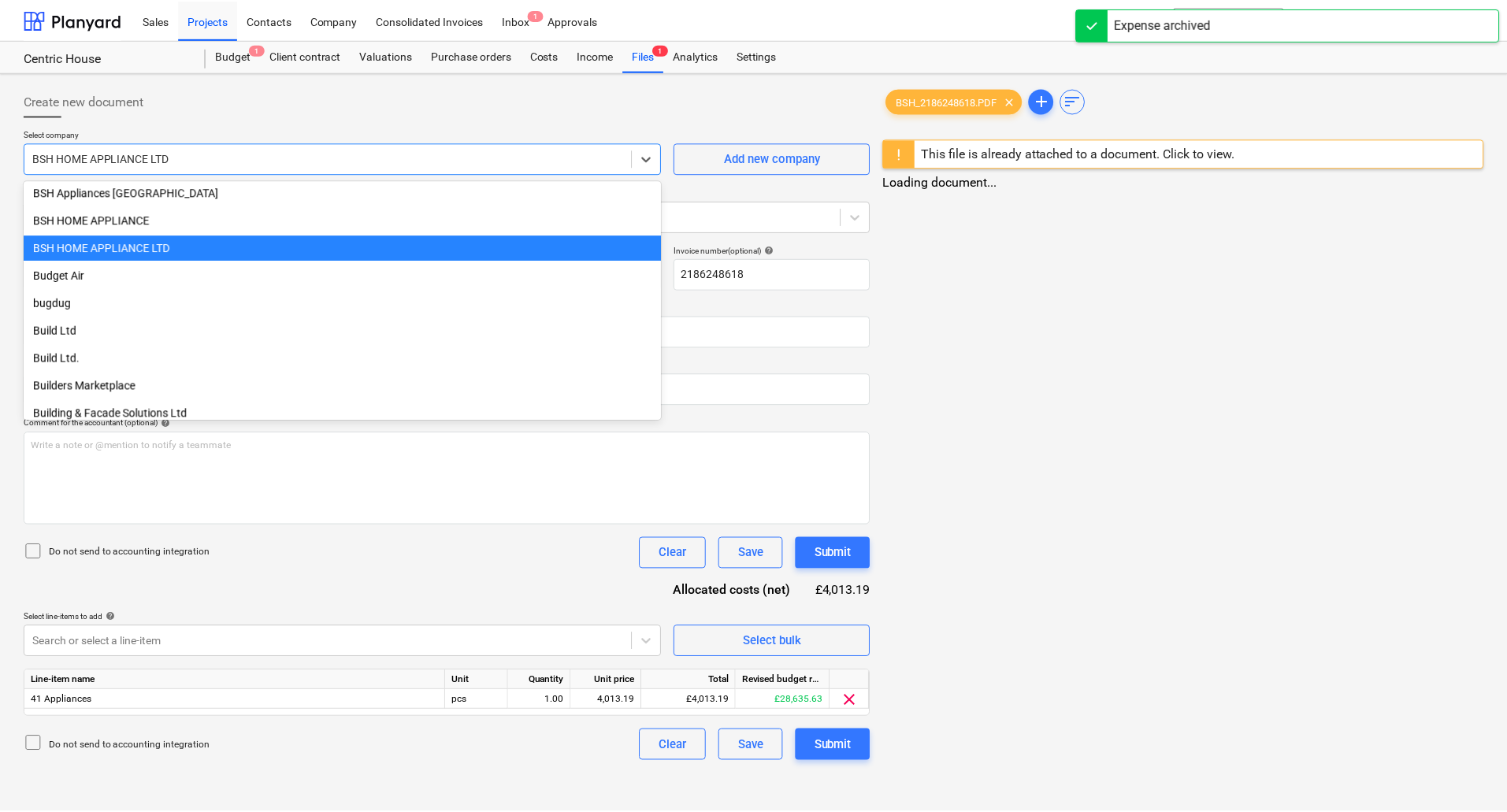
scroll to position [4223, 0]
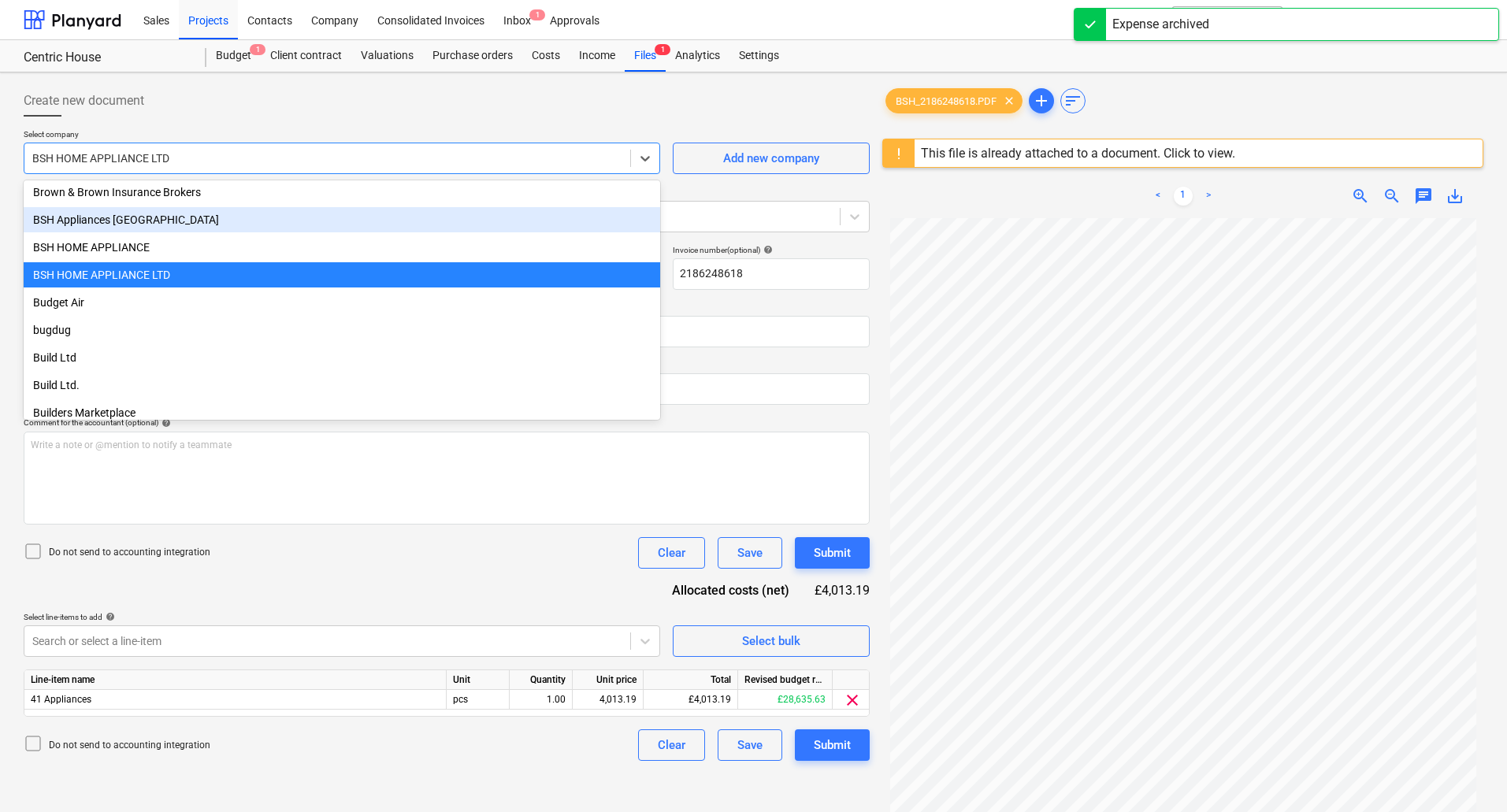
click at [138, 223] on div "BSH Appliances [GEOGRAPHIC_DATA]" at bounding box center [342, 220] width 636 height 25
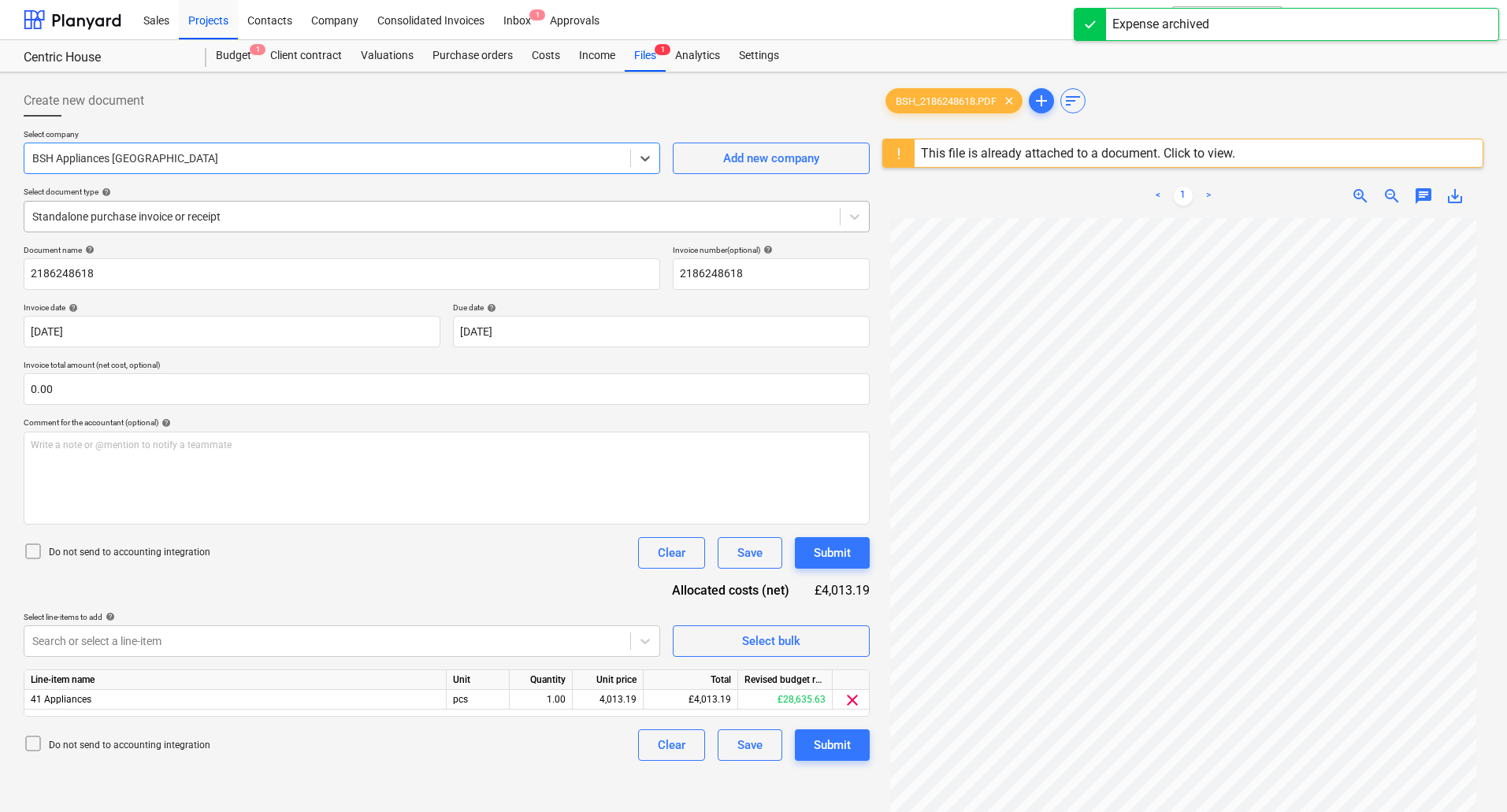
click at [152, 223] on div at bounding box center [432, 217] width 800 height 16
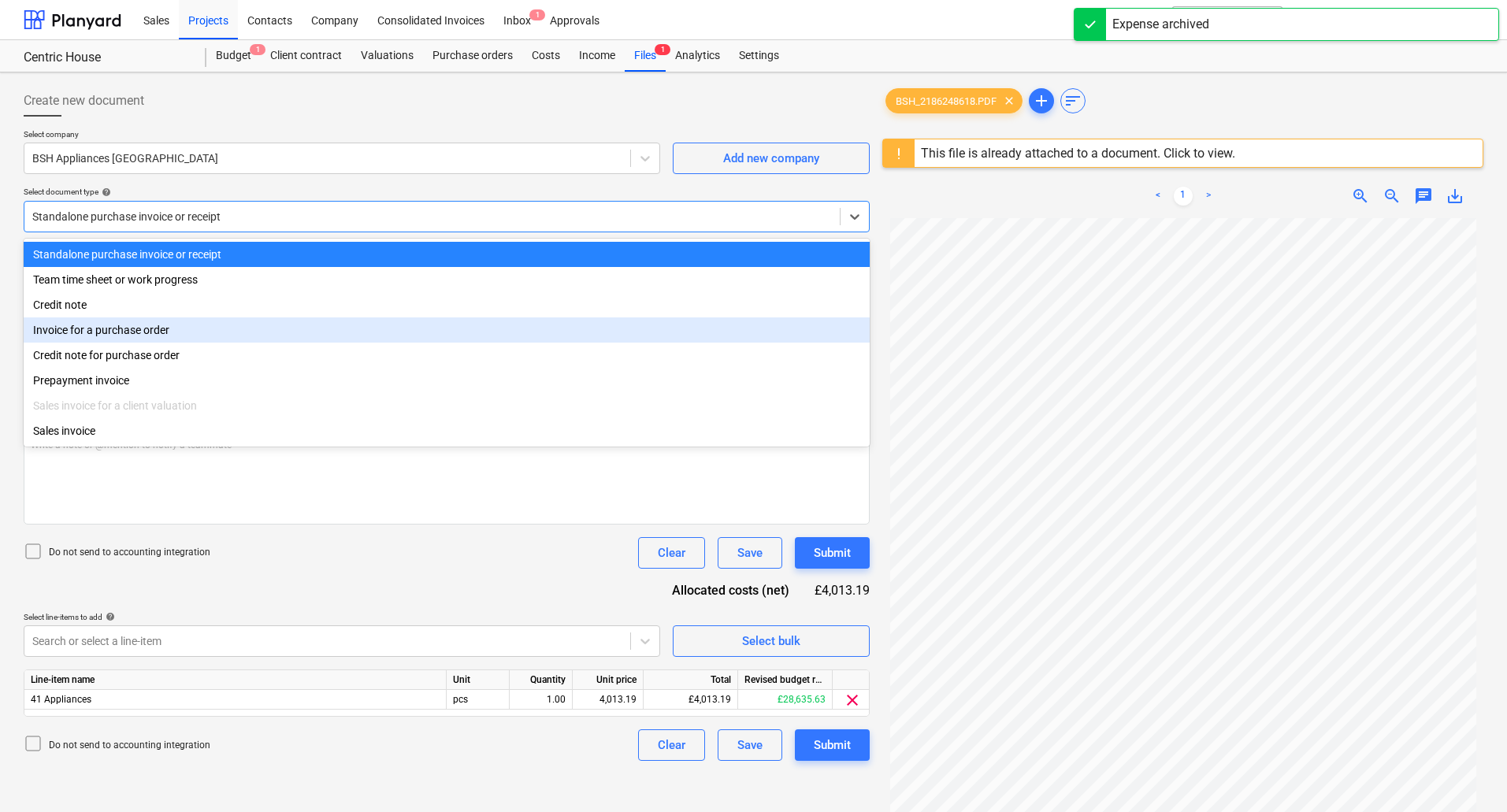
click at [146, 338] on div "Invoice for a purchase order" at bounding box center [447, 330] width 847 height 25
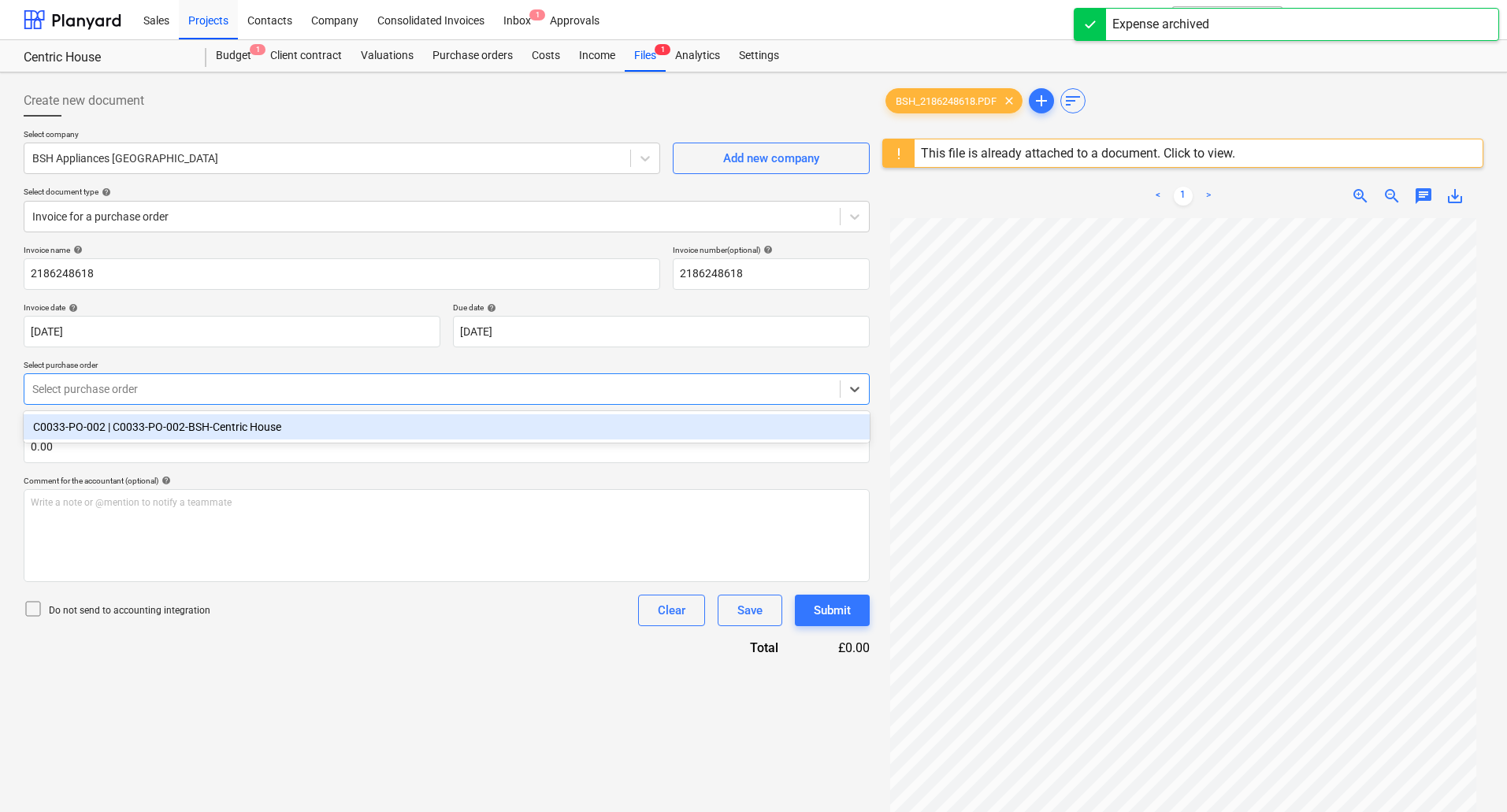
drag, startPoint x: 145, startPoint y: 391, endPoint x: 147, endPoint y: 427, distance: 36.1
click at [145, 394] on div at bounding box center [432, 389] width 800 height 16
drag, startPoint x: 151, startPoint y: 429, endPoint x: 192, endPoint y: 484, distance: 68.6
click at [151, 430] on div "C0033-PO-002 | C0033-PO-002-BSH-Centric House" at bounding box center [447, 427] width 847 height 25
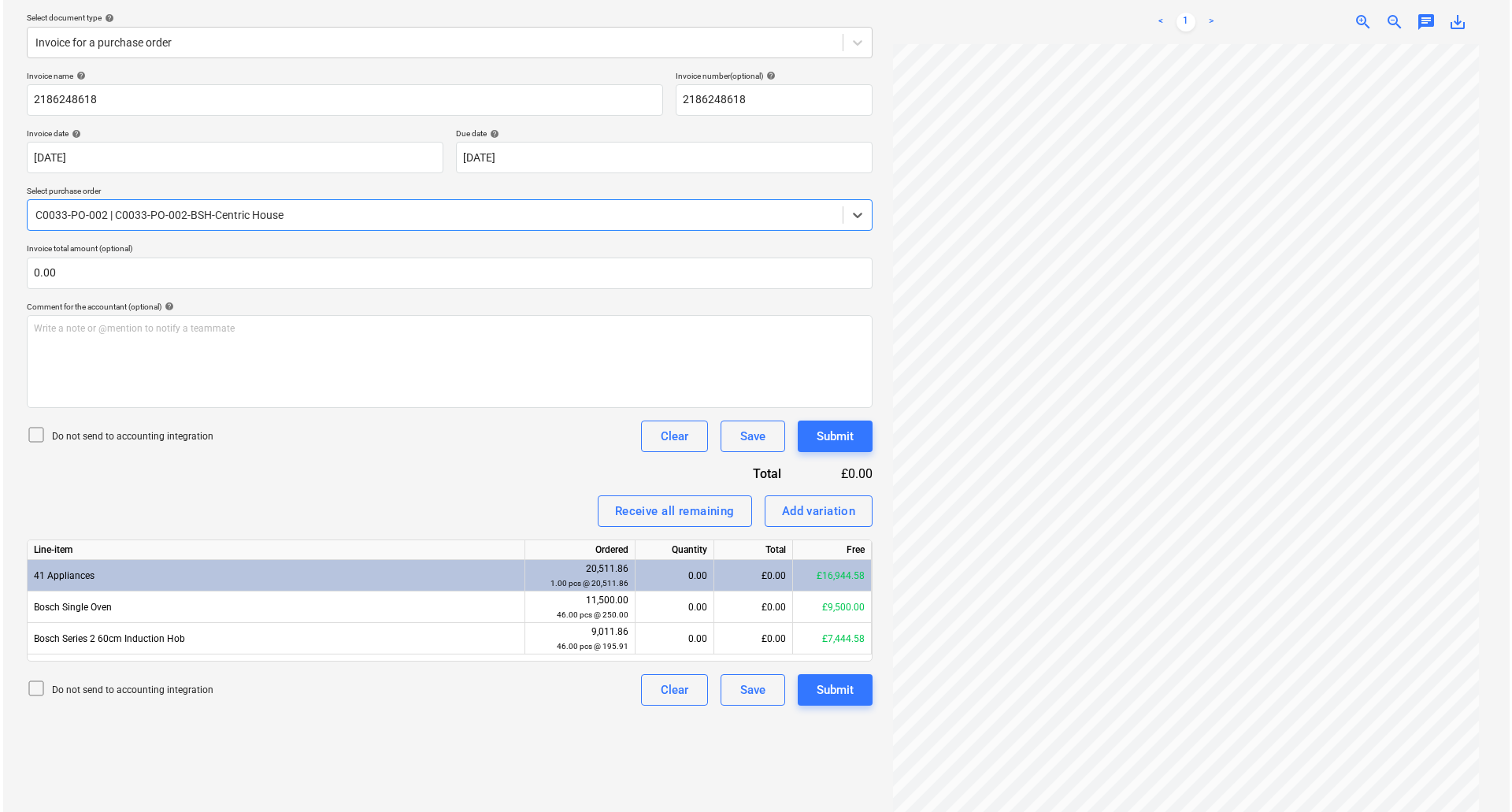
scroll to position [187, 0]
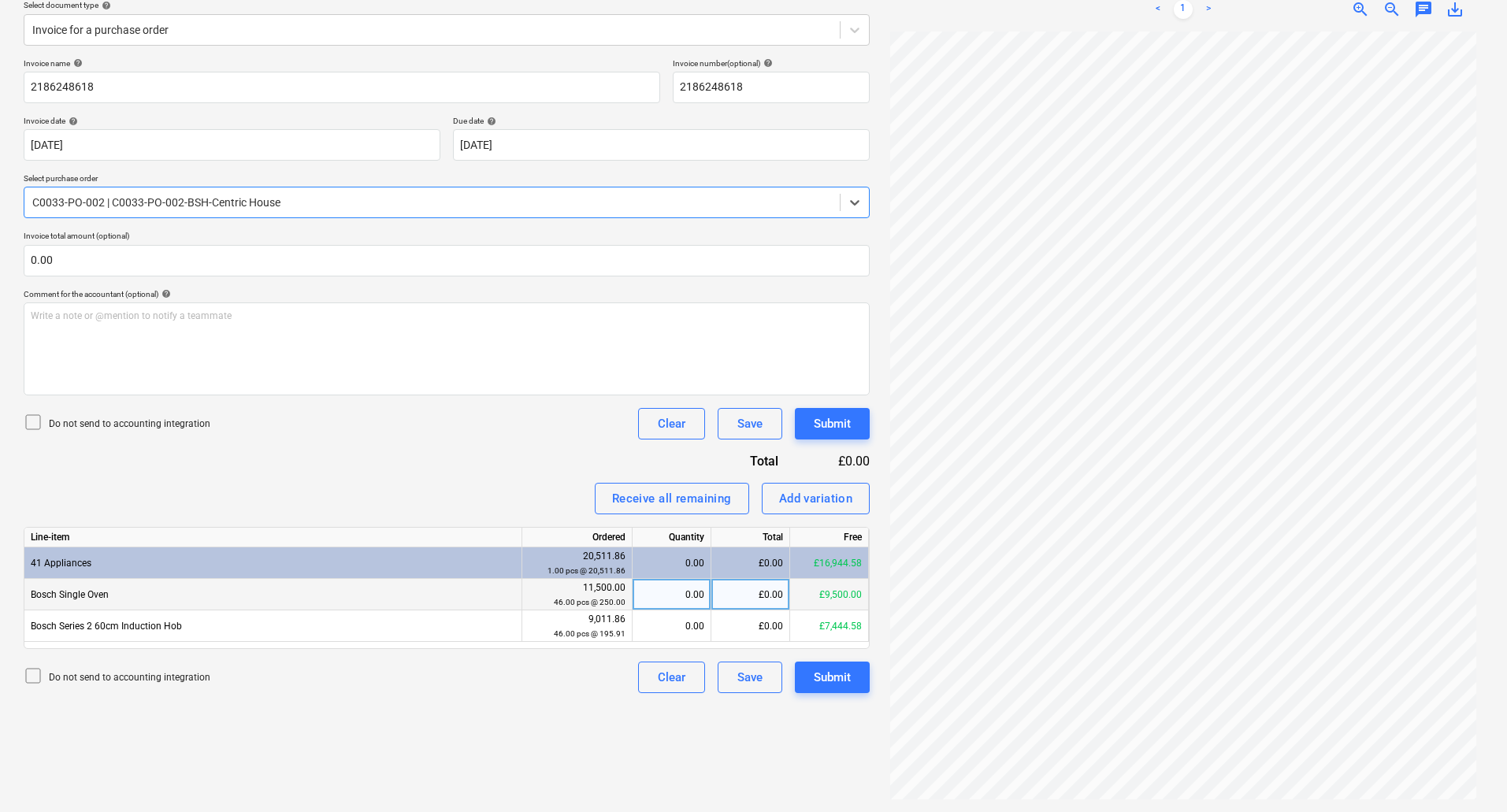
click at [694, 603] on div "0.00" at bounding box center [672, 595] width 66 height 32
type input "9"
click at [694, 622] on div "0.00" at bounding box center [672, 627] width 66 height 32
type input "9"
click at [530, 696] on div "Create new document Select company BSH Appliances UK Add new company Select doc…" at bounding box center [447, 348] width 859 height 914
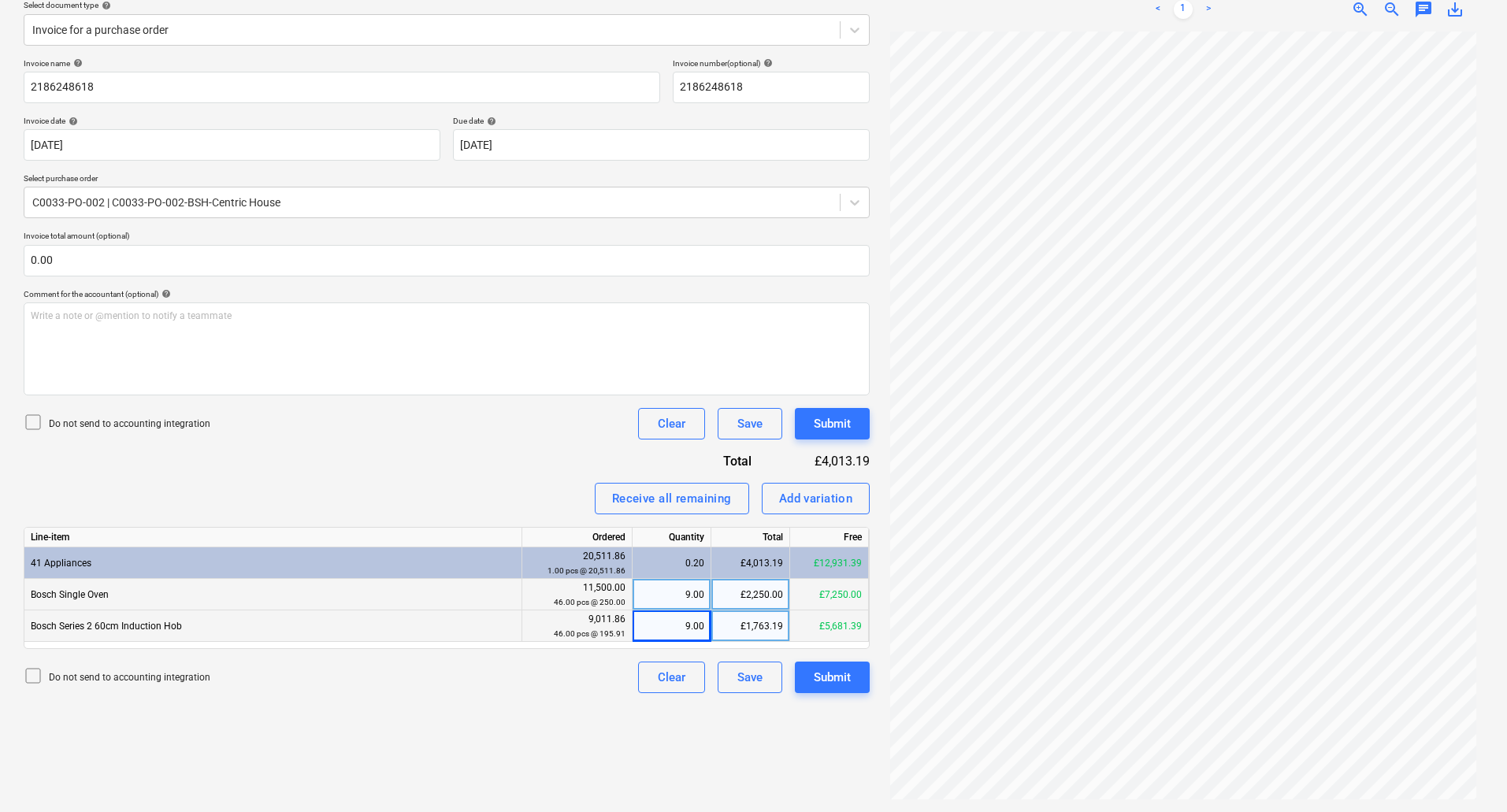
click at [117, 430] on p "Do not send to accounting integration" at bounding box center [129, 424] width 161 height 13
click at [841, 433] on div "Submit" at bounding box center [832, 424] width 37 height 20
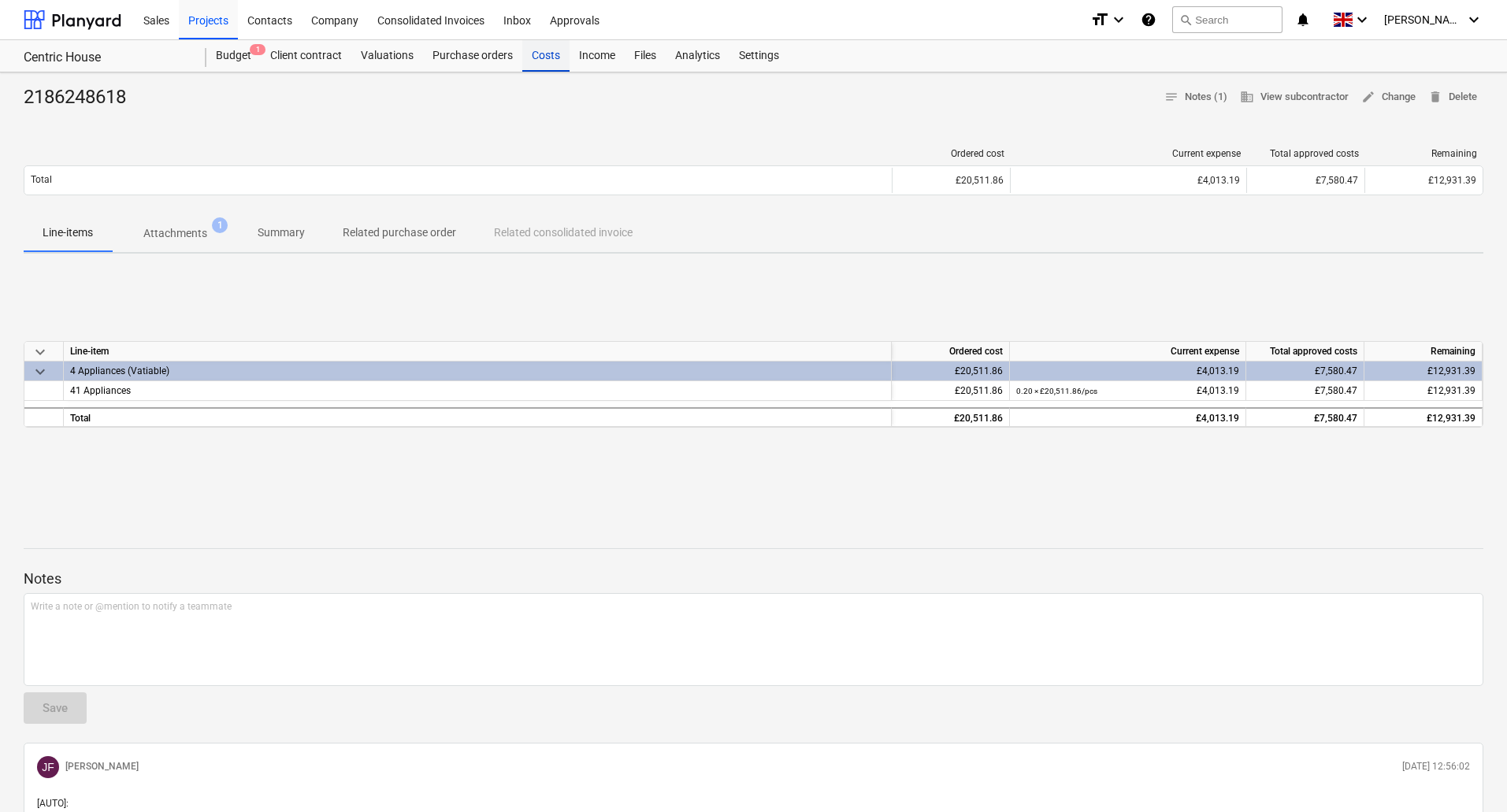
click at [535, 53] on div "Costs" at bounding box center [545, 56] width 47 height 32
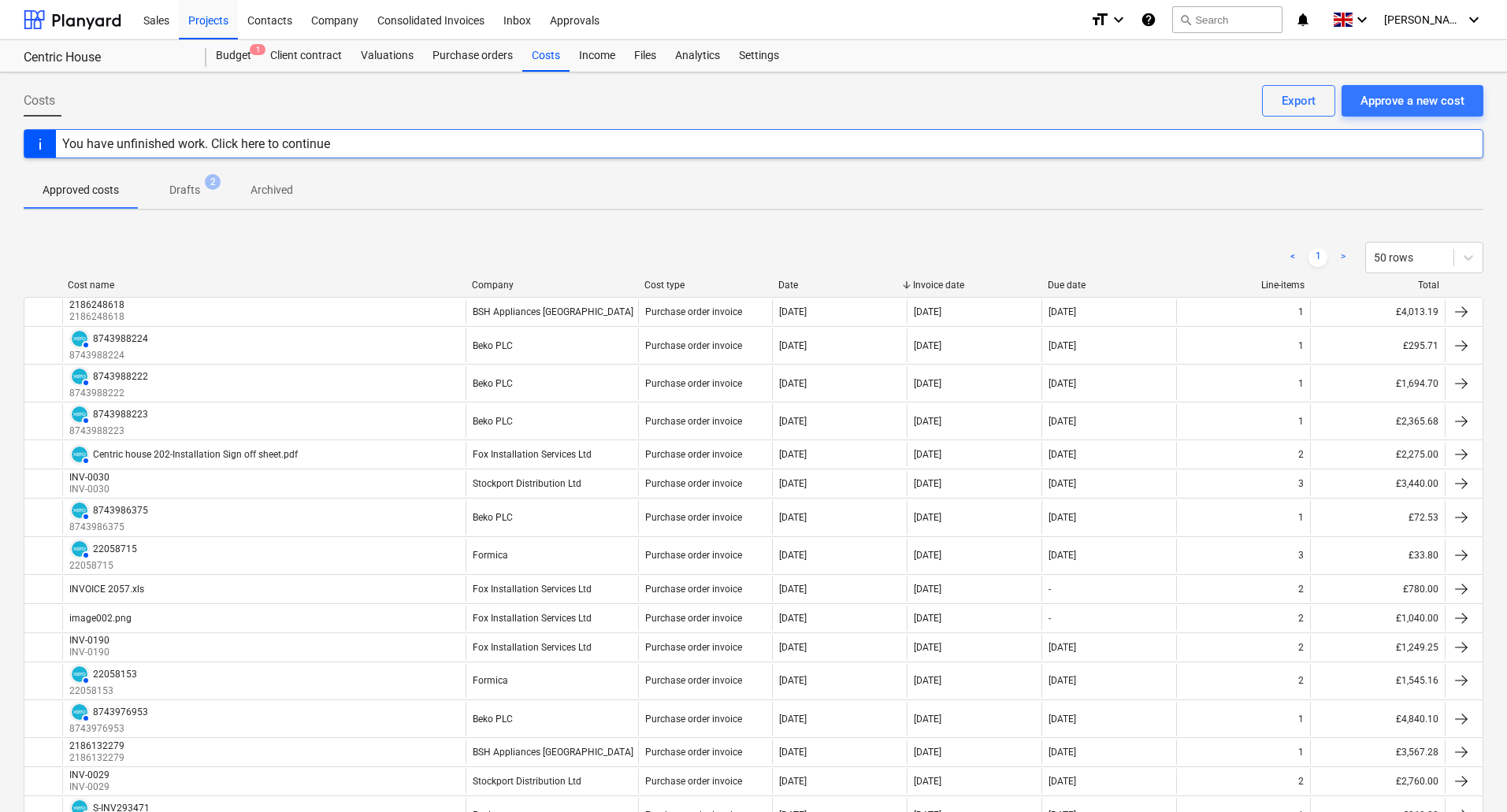
click at [543, 226] on div "< 1 > 50 rows Cost name Company Cost type Date Invoice date Due date Line-items…" at bounding box center [754, 732] width 1460 height 1019
